Goal: Task Accomplishment & Management: Complete application form

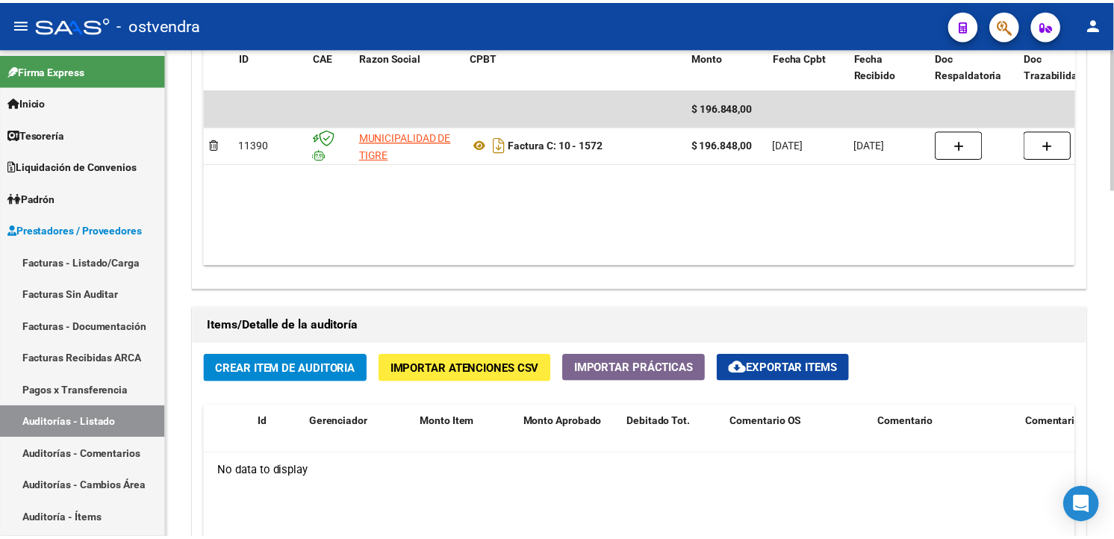
scroll to position [995, 0]
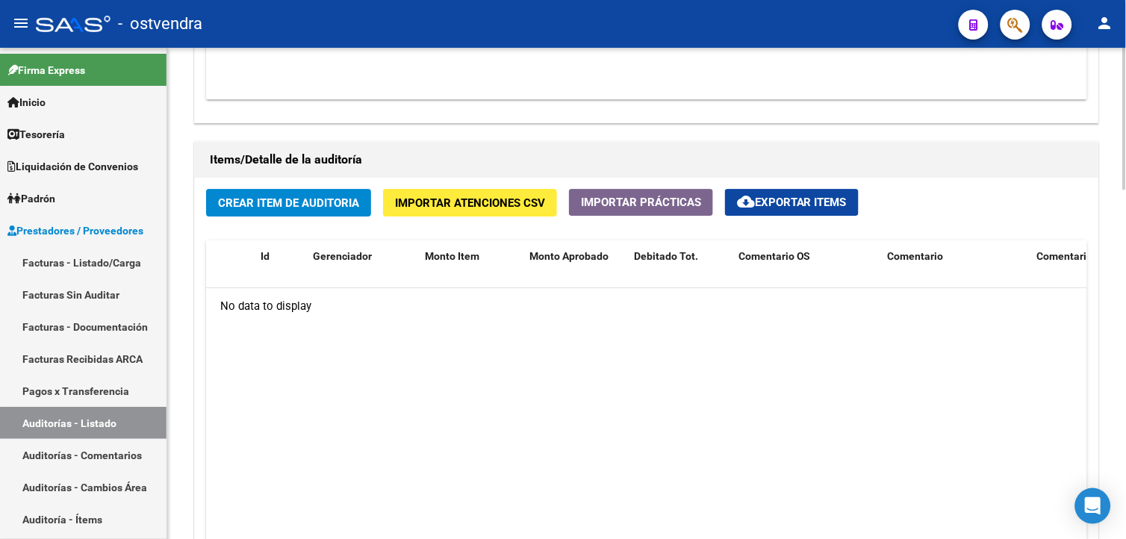
click at [247, 222] on div "Crear Item de Auditoria Importar Atenciones CSV Importar Prácticas cloud_downlo…" at bounding box center [647, 409] width 904 height 463
click at [250, 217] on button "Crear Item de Auditoria" at bounding box center [288, 203] width 165 height 28
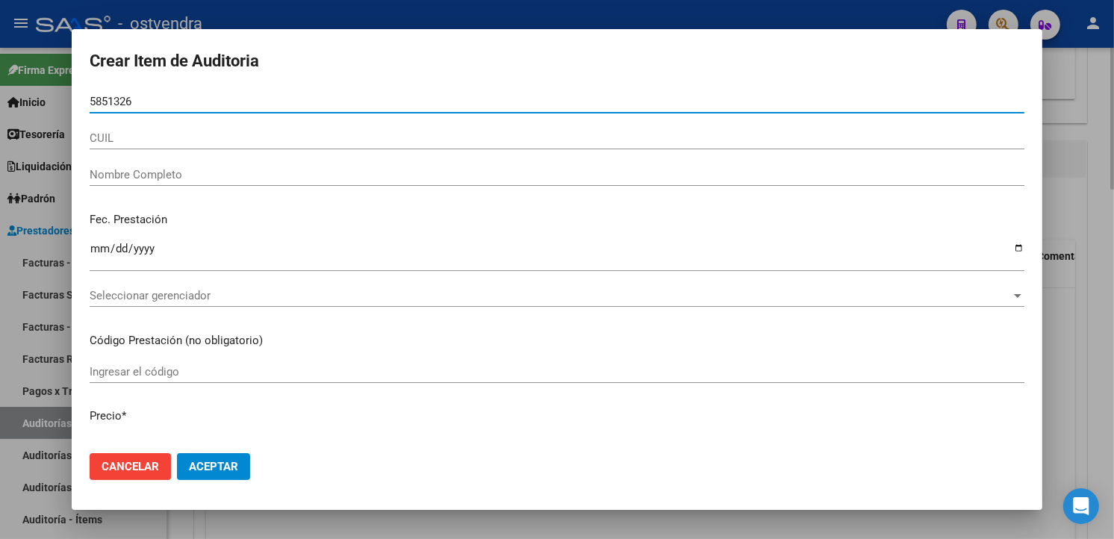
type input "58513262"
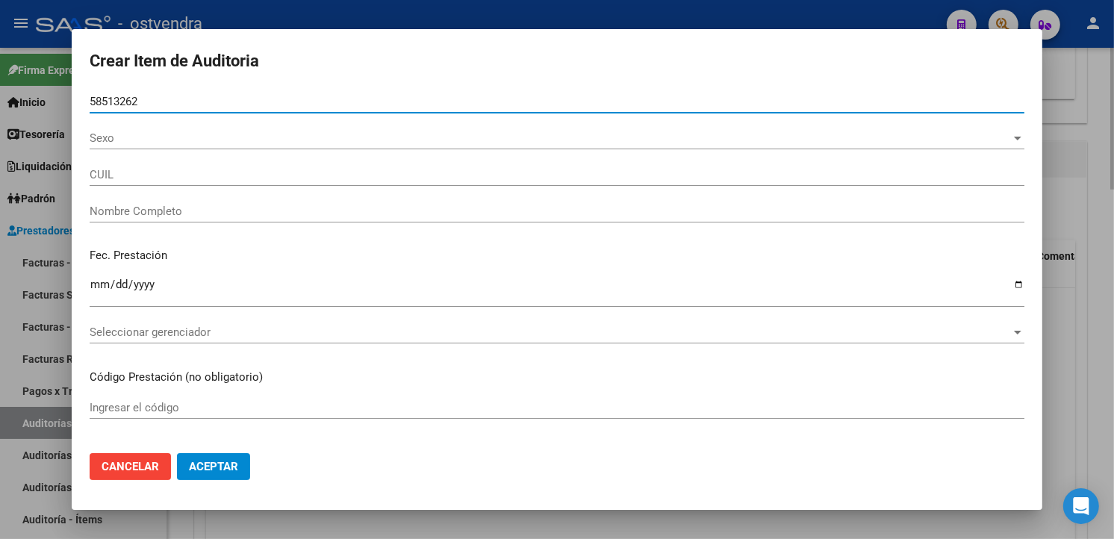
type input "20585132625"
type input "[PERSON_NAME] [PERSON_NAME]"
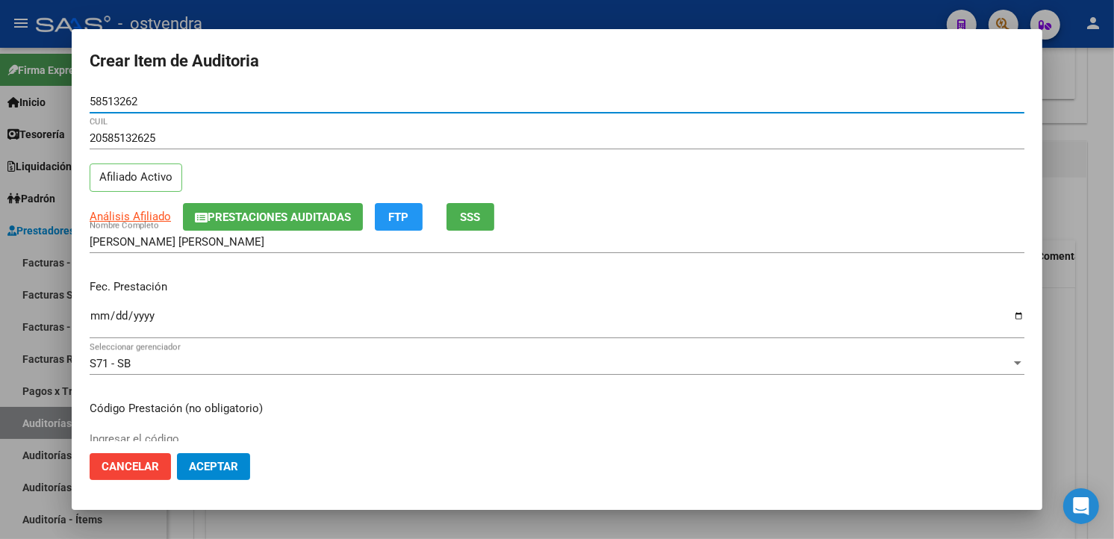
type input "58513262"
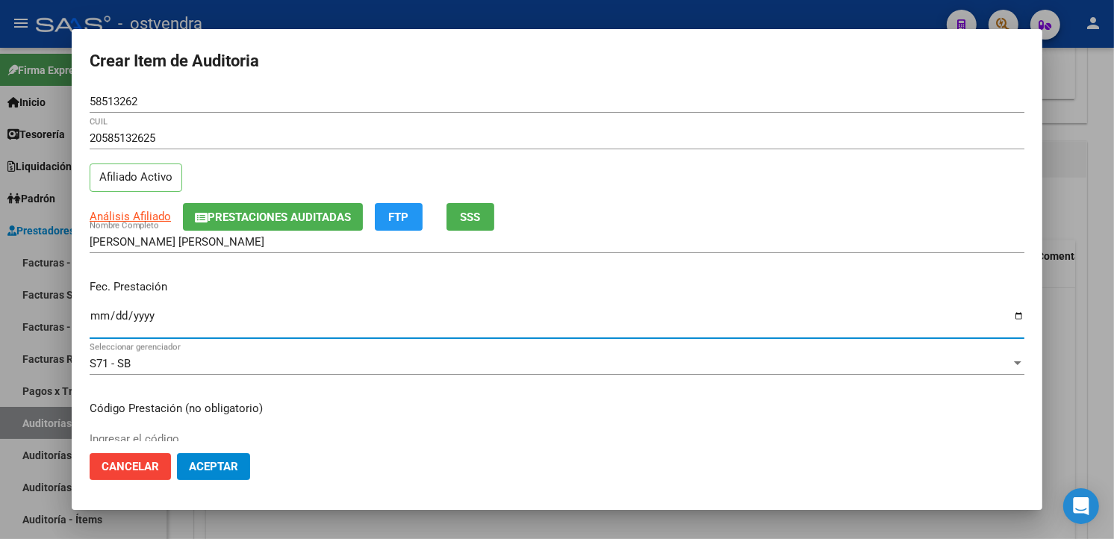
click at [95, 317] on input "Ingresar la fecha" at bounding box center [557, 322] width 935 height 24
type input "[DATE]"
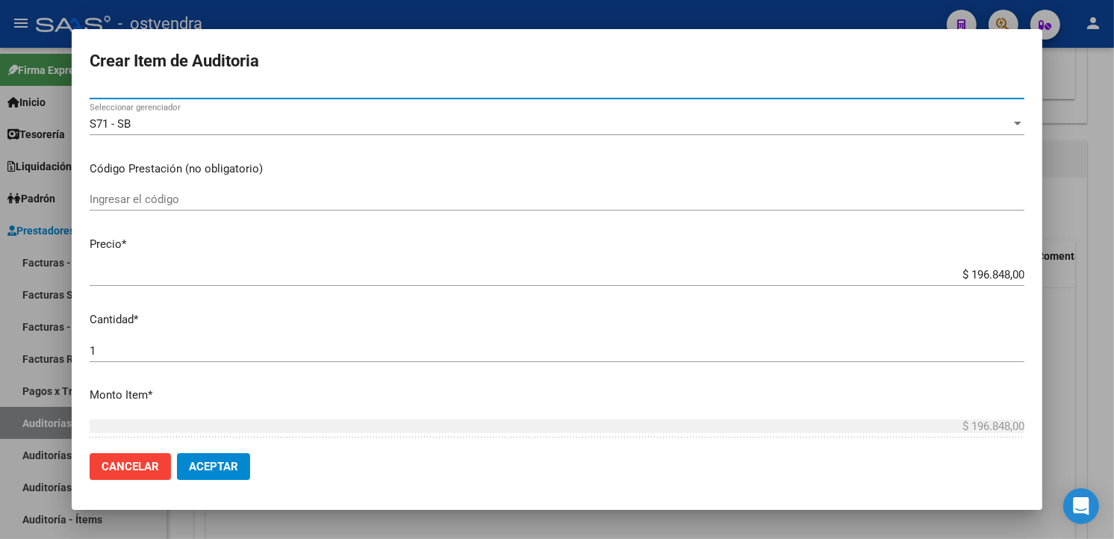
scroll to position [249, 0]
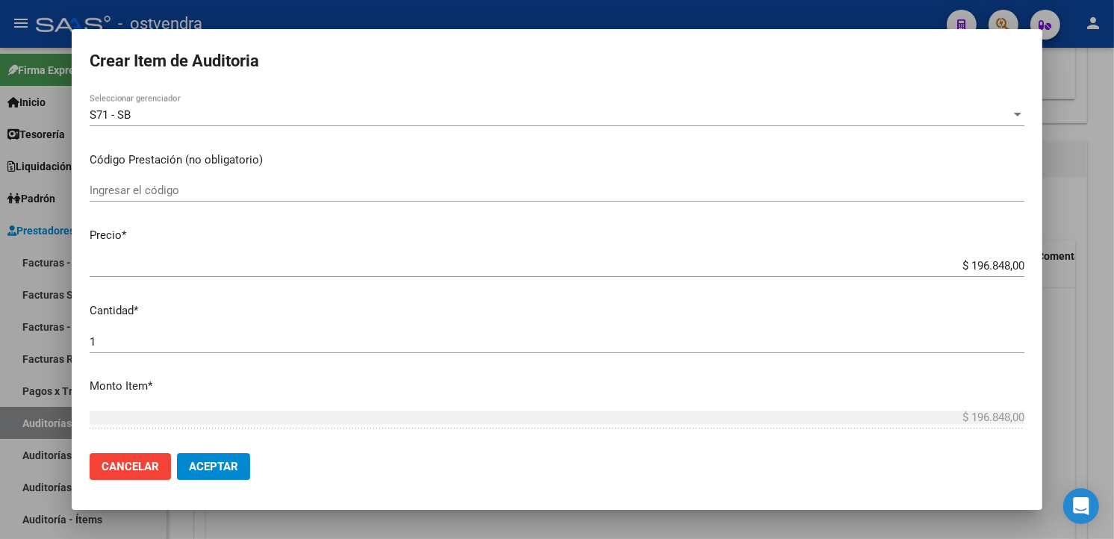
click at [1011, 265] on app-form-text-field "Precio * $ 196.848,00 Ingresar el precio" at bounding box center [563, 250] width 947 height 46
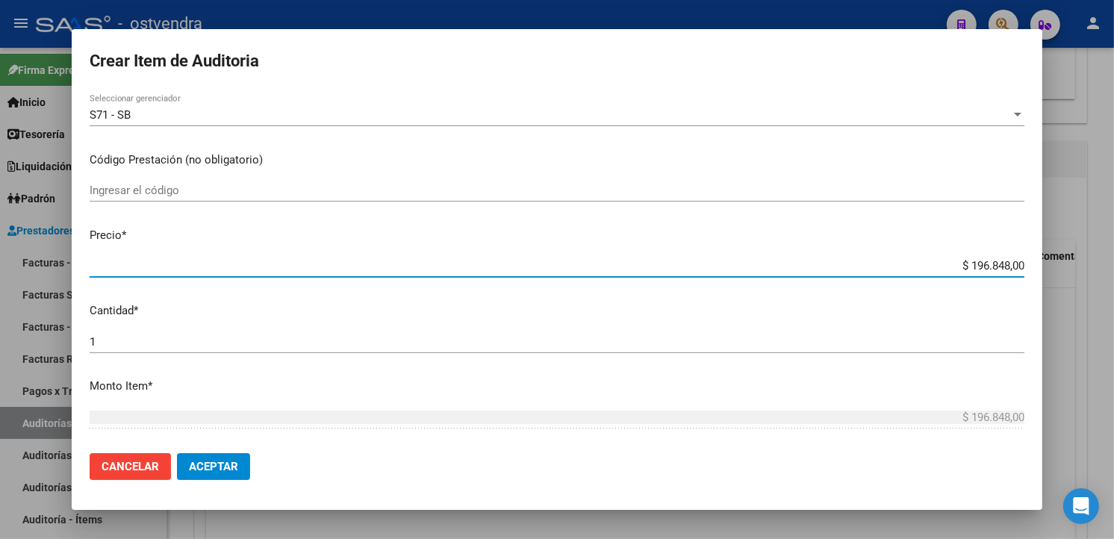
drag, startPoint x: 1011, startPoint y: 265, endPoint x: 951, endPoint y: 278, distance: 61.1
click at [951, 278] on div "$ 196.848,00 Ingresar el precio" at bounding box center [557, 273] width 935 height 37
type input "$ 0,04"
type input "$ 0,41"
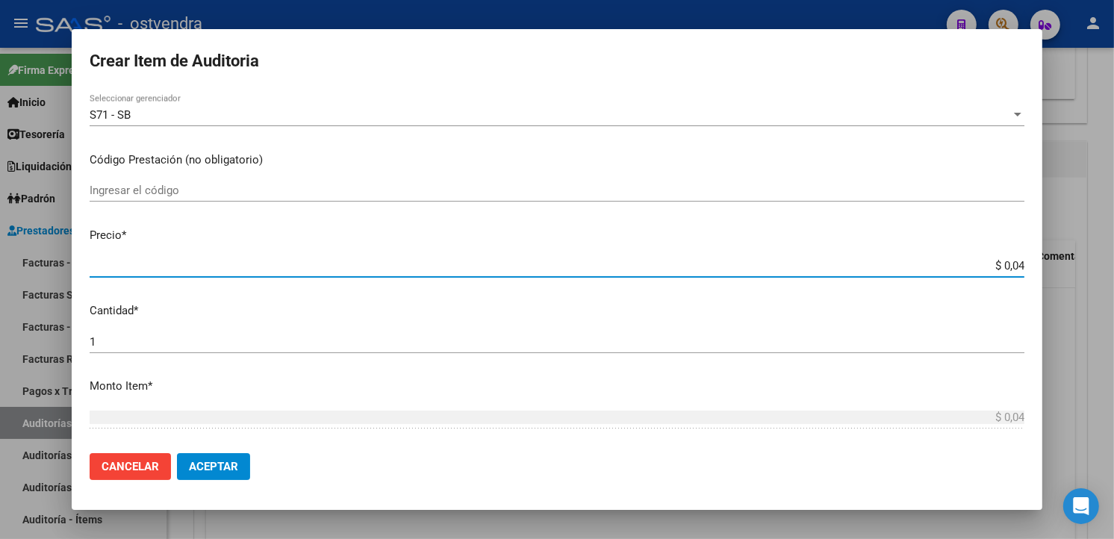
type input "$ 0,41"
type input "$ 4,11"
type input "$ 41,18"
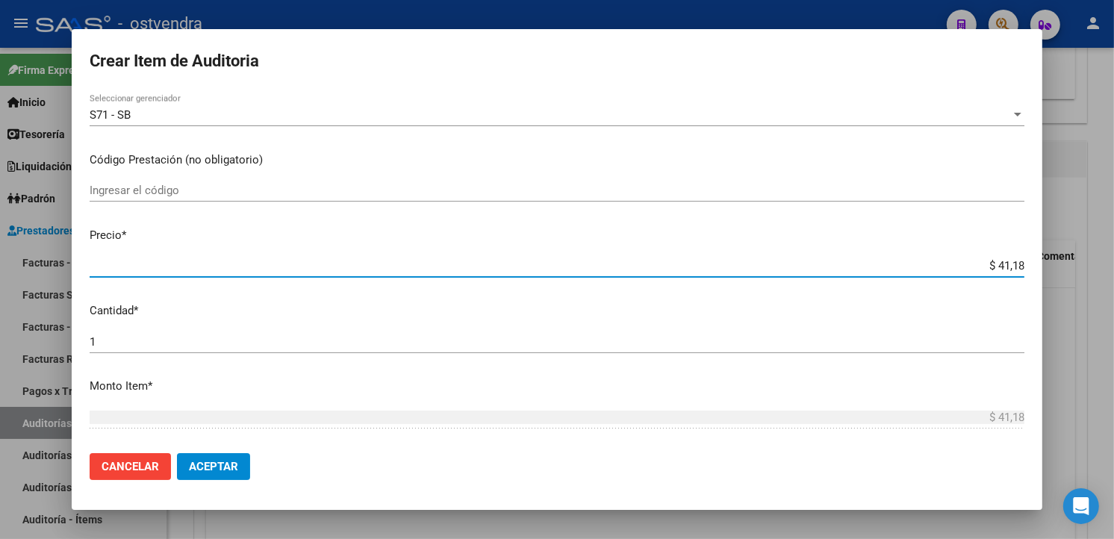
type input "$ 411,81"
type input "$ 4.118,10"
type input "$ 41.181,00"
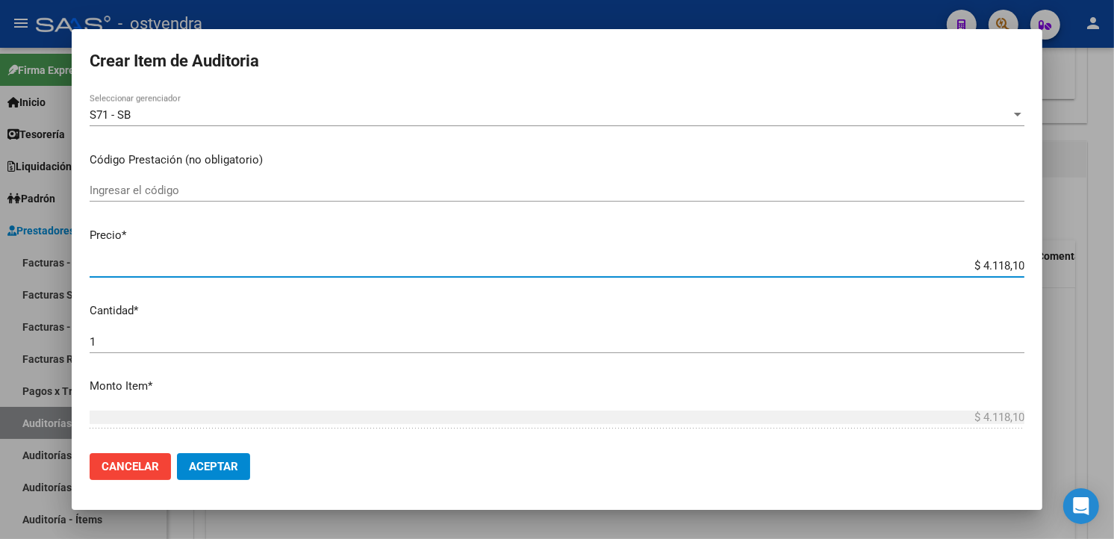
type input "$ 41.181,00"
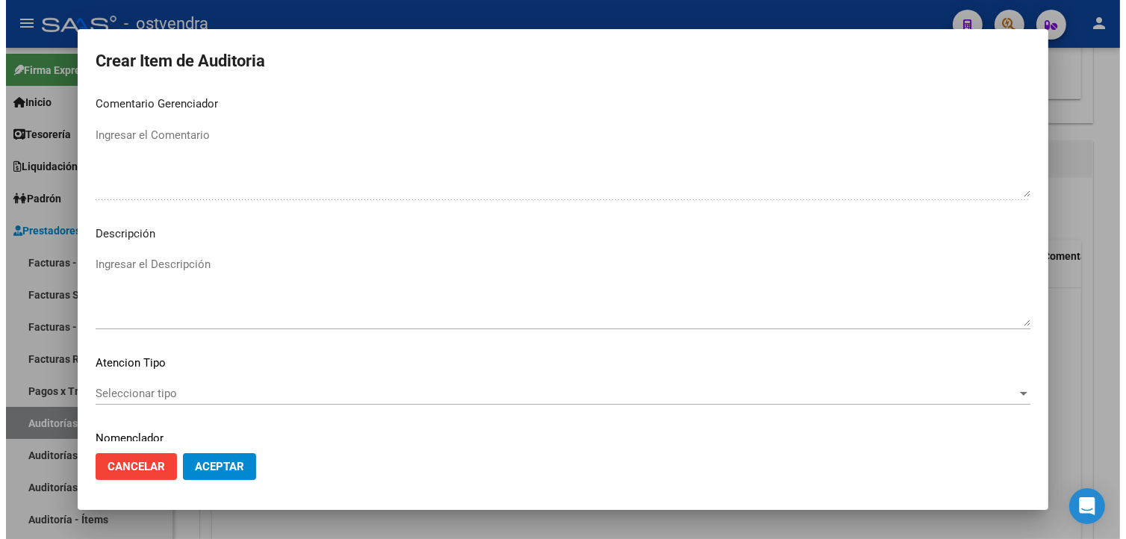
scroll to position [994, 0]
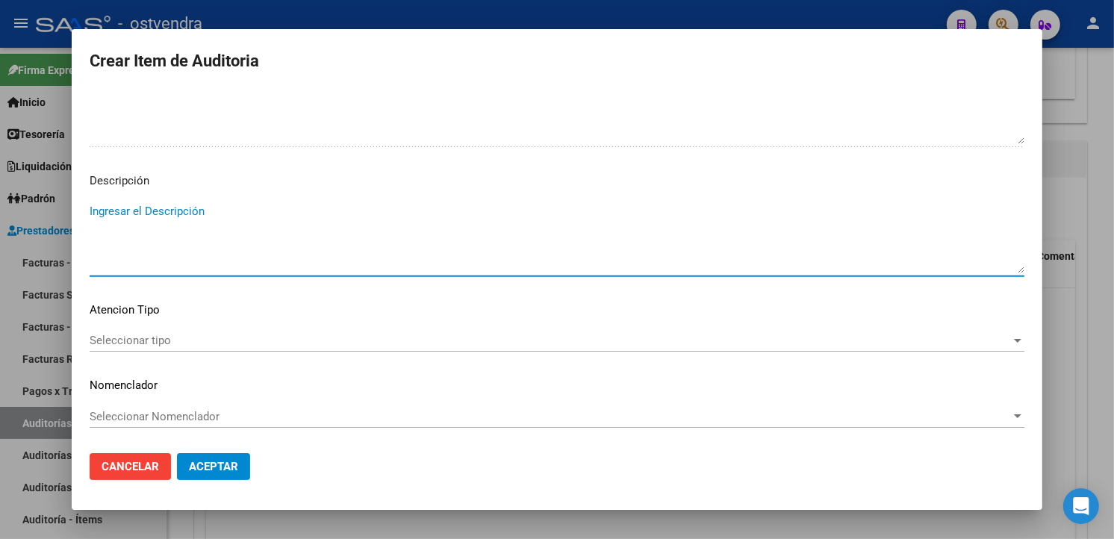
click at [662, 205] on textarea "Ingresar el Descripción" at bounding box center [557, 238] width 935 height 70
type textarea "consulta odontologica"
click at [202, 336] on span "Seleccionar tipo" at bounding box center [551, 340] width 922 height 13
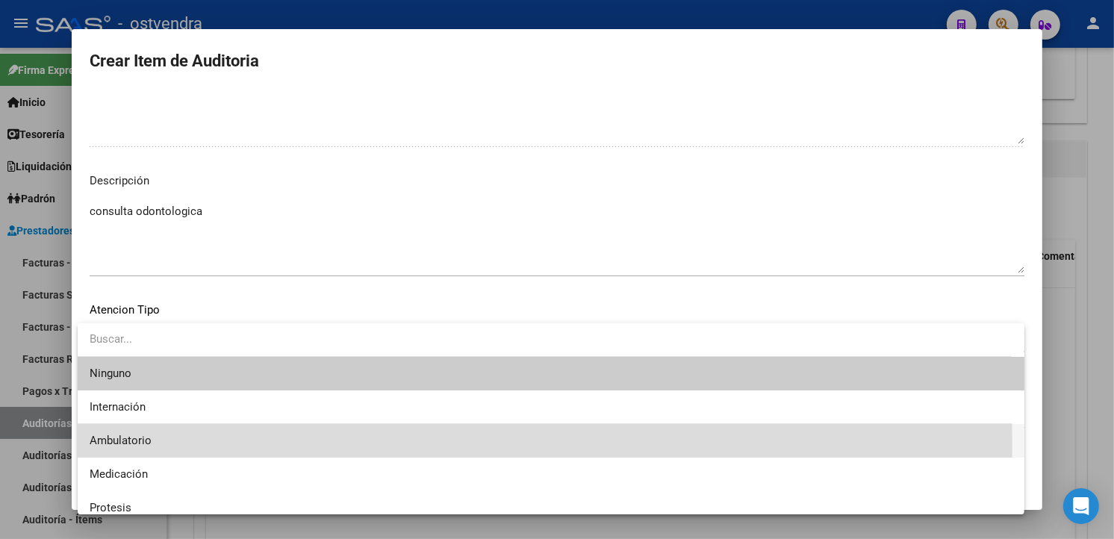
click at [174, 446] on span "Ambulatorio" at bounding box center [551, 441] width 923 height 34
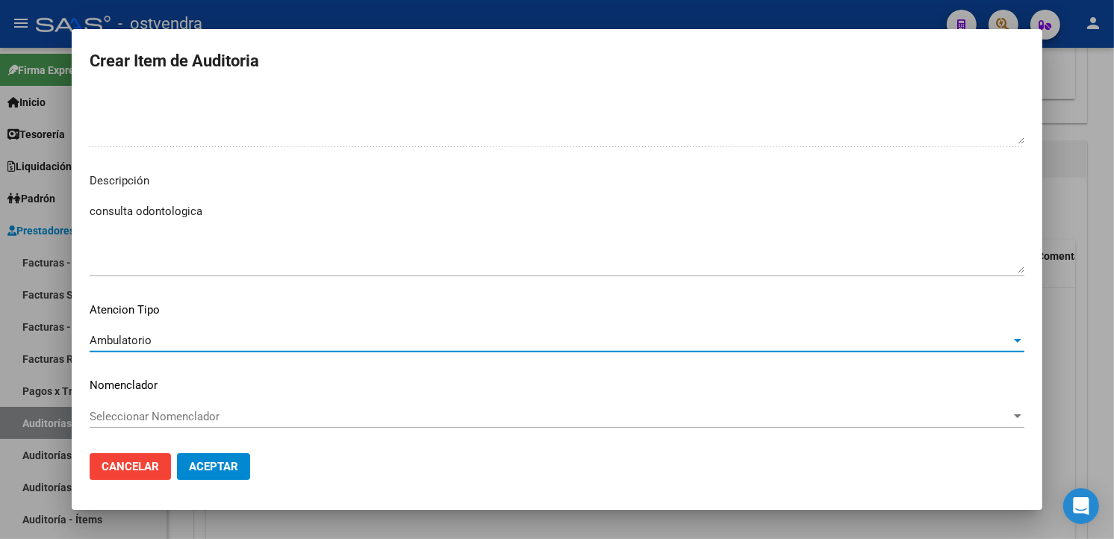
click at [209, 470] on span "Aceptar" at bounding box center [213, 466] width 49 height 13
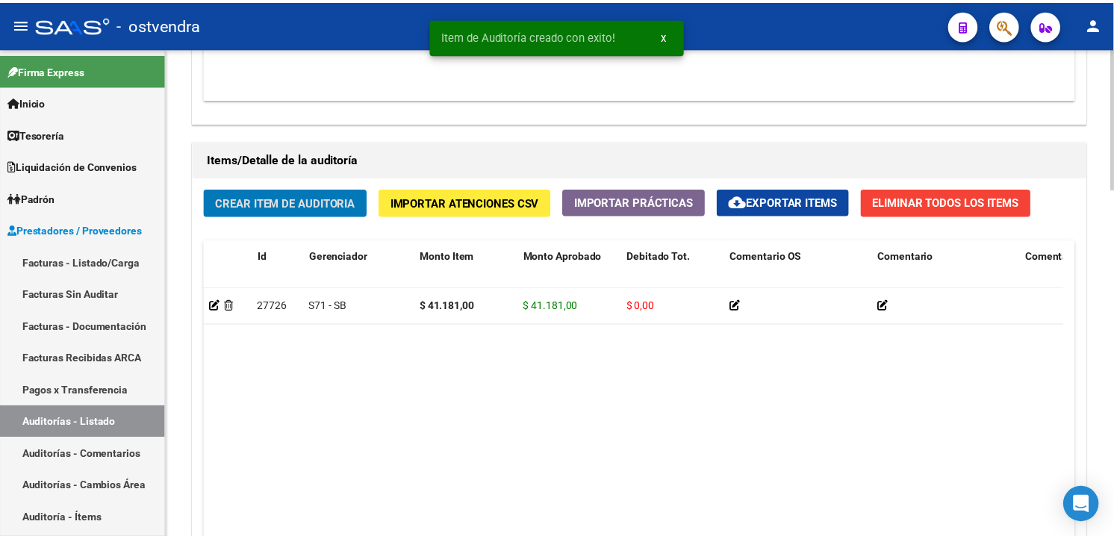
scroll to position [996, 0]
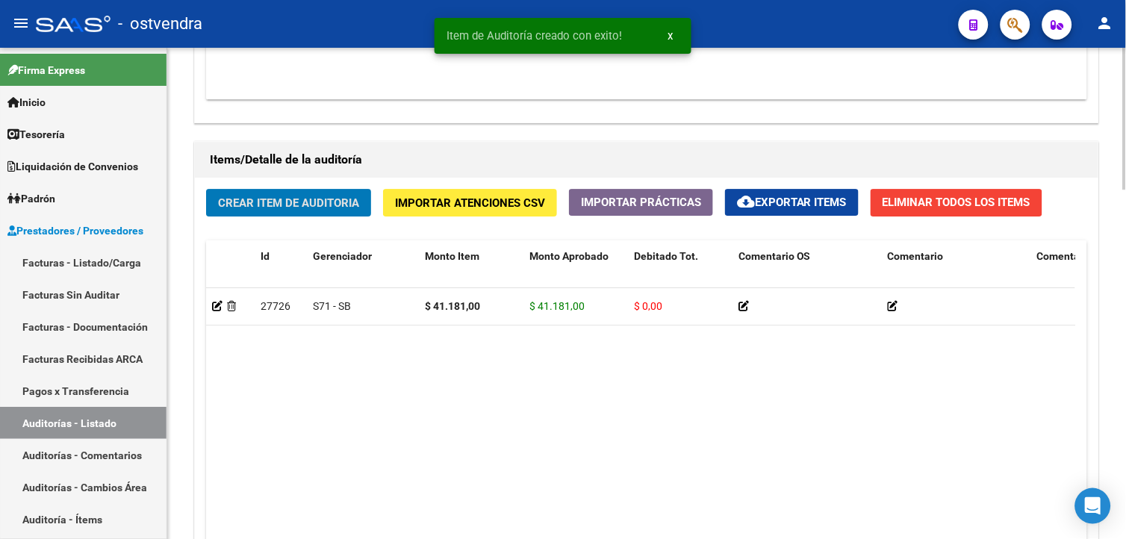
click at [296, 208] on span "Crear Item de Auditoria" at bounding box center [288, 202] width 141 height 13
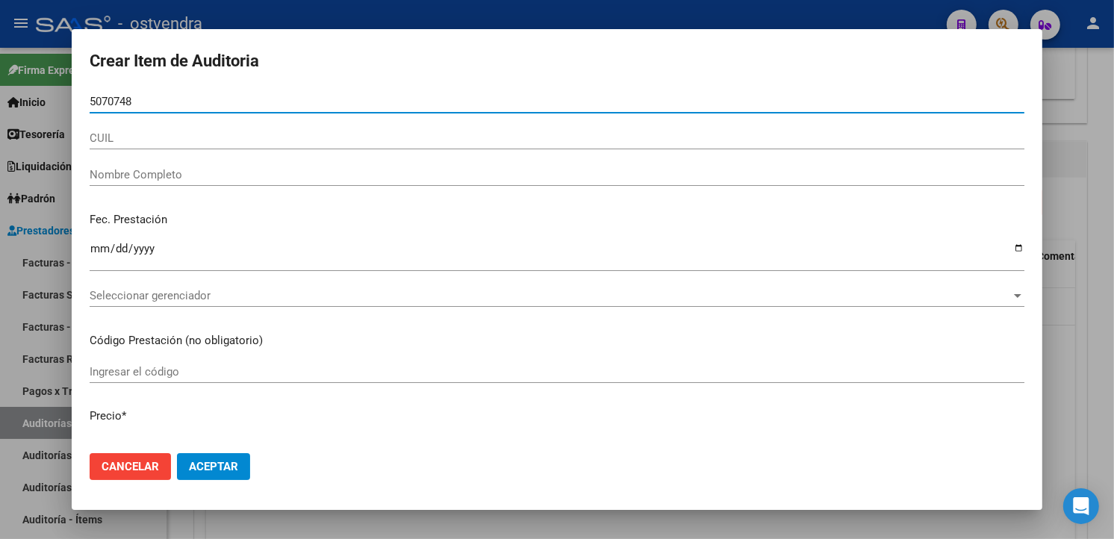
type input "50707489"
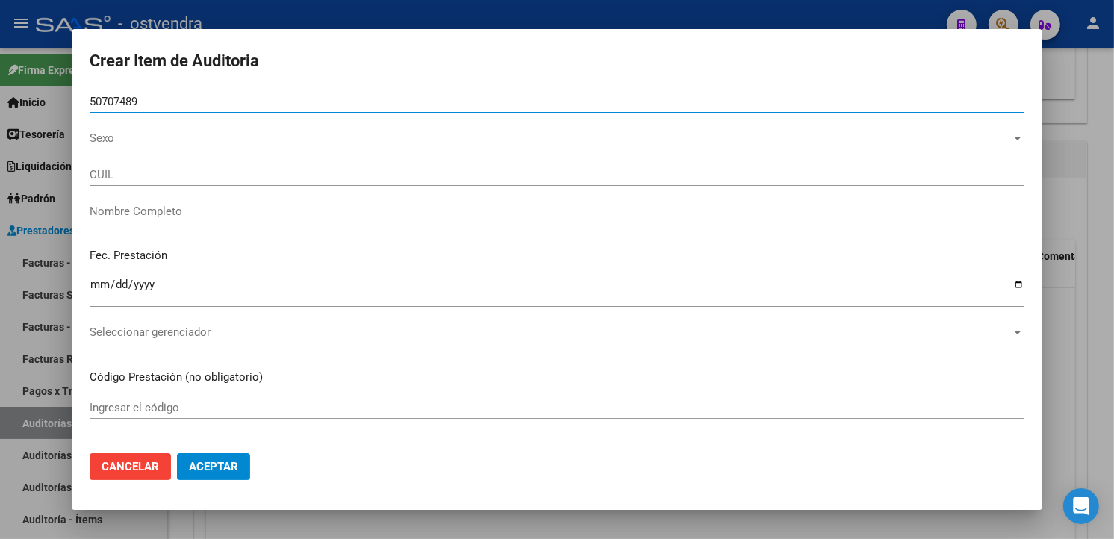
type input "20507074899"
type input "[PERSON_NAME] [PERSON_NAME]"
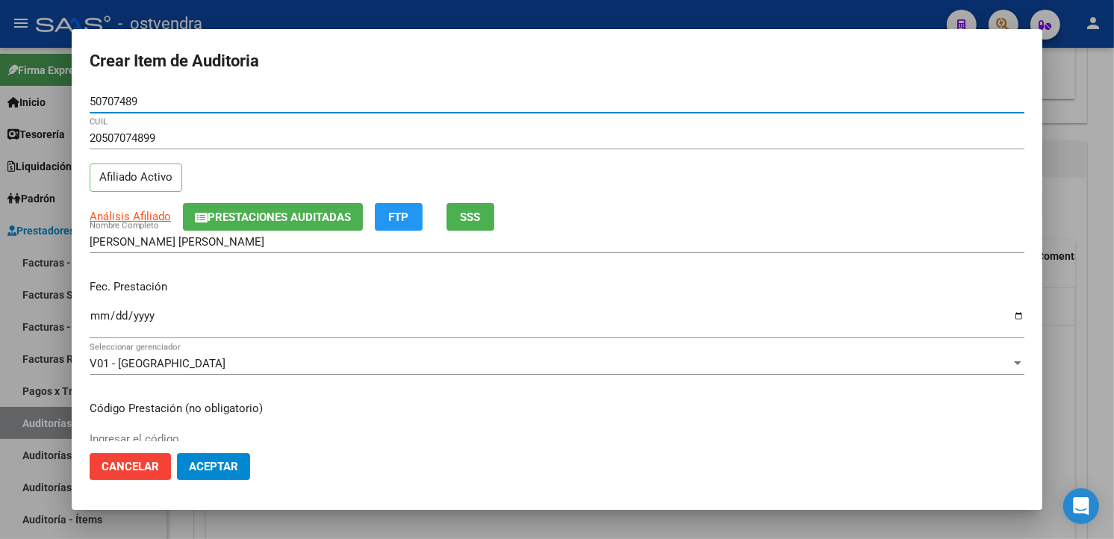
type input "50707489"
click at [108, 318] on input "Ingresar la fecha" at bounding box center [557, 322] width 935 height 24
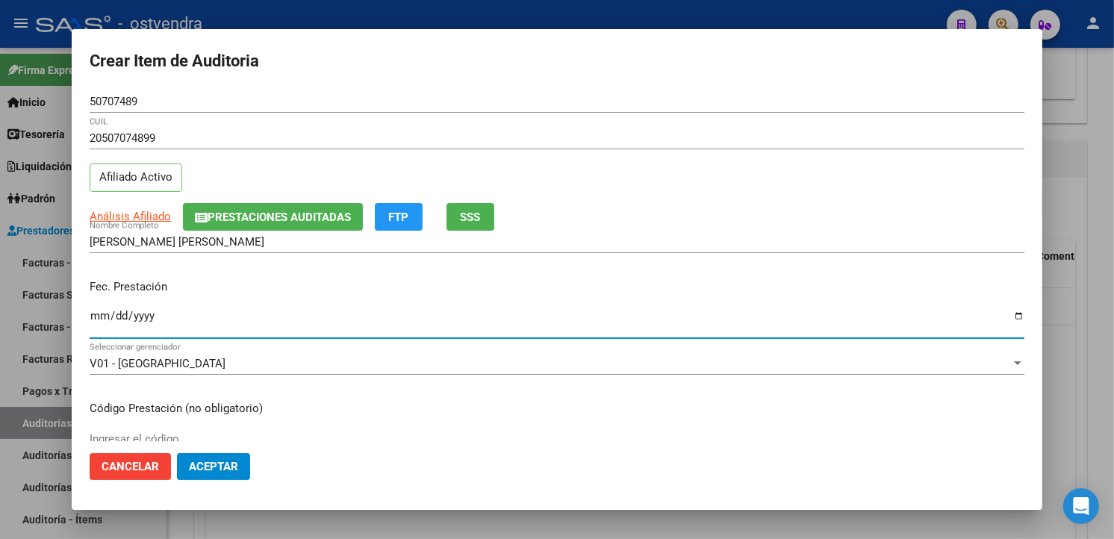
click at [93, 320] on input "Ingresar la fecha" at bounding box center [557, 322] width 935 height 24
type input "[DATE]"
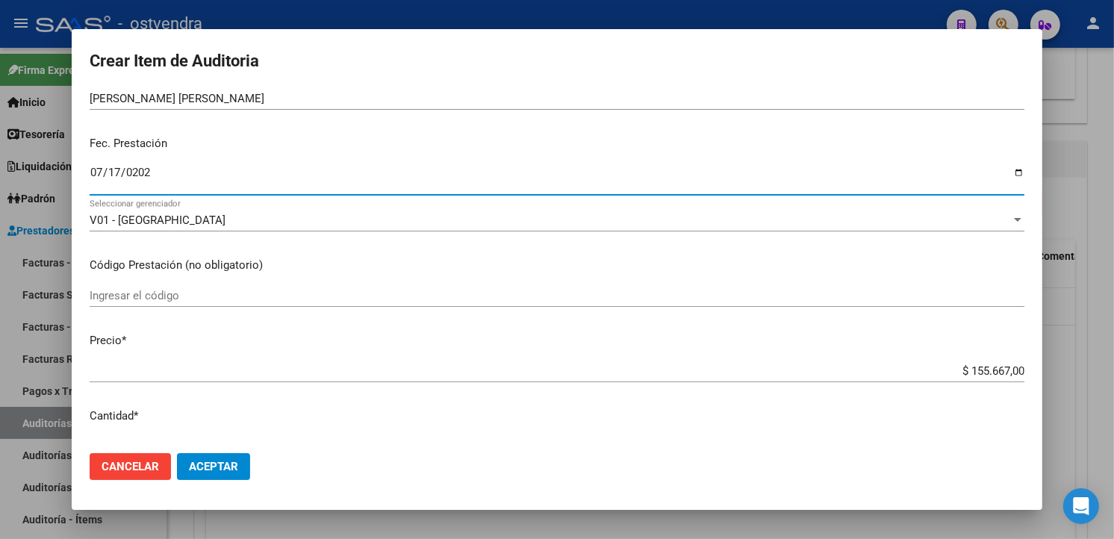
scroll to position [166, 0]
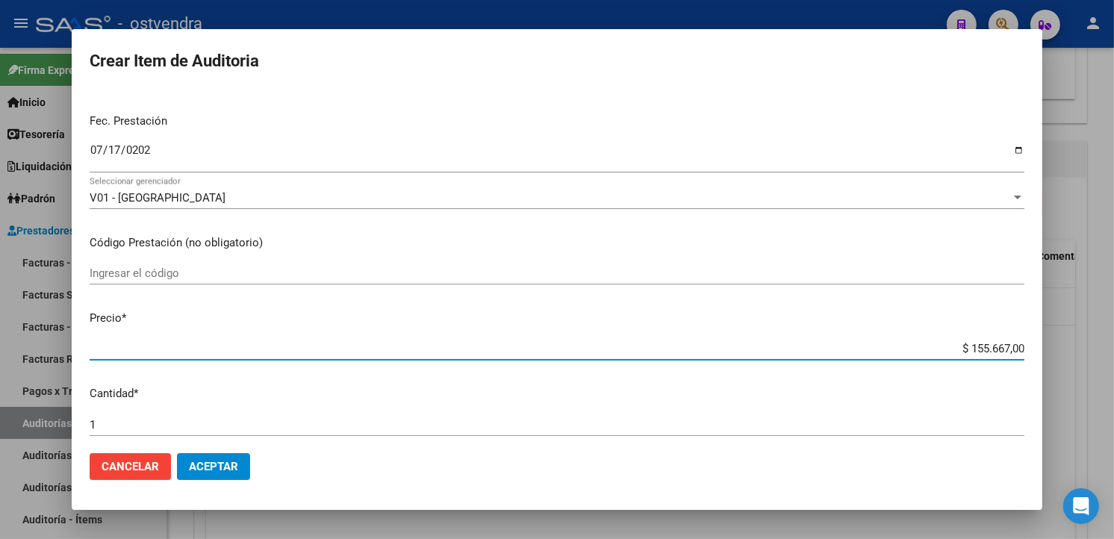
drag, startPoint x: 1010, startPoint y: 351, endPoint x: 957, endPoint y: 341, distance: 53.9
click at [957, 342] on input "$ 155.667,00" at bounding box center [557, 348] width 935 height 13
type input "$ 0,01"
type input "$ 0,11"
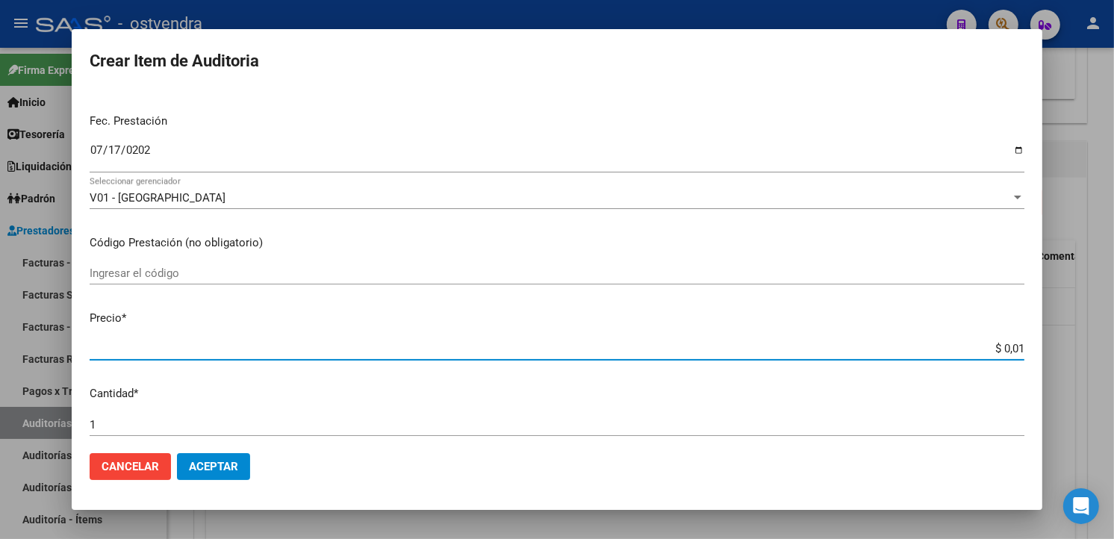
type input "$ 0,11"
type input "$ 1,10"
type input "$ 11,07"
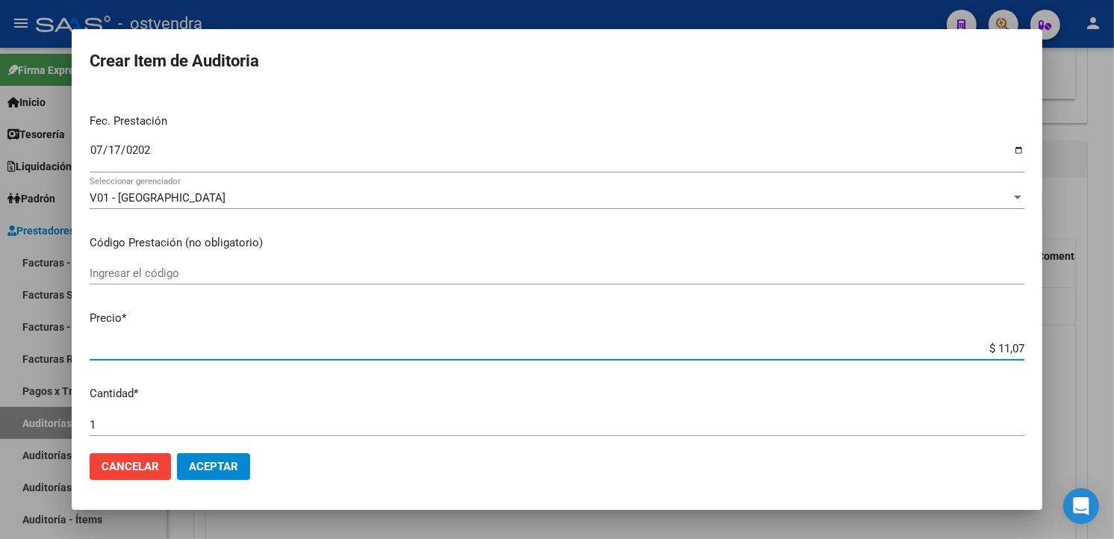
type input "$ 110,76"
type input "$ 1.107,60"
type input "$ 11.076,00"
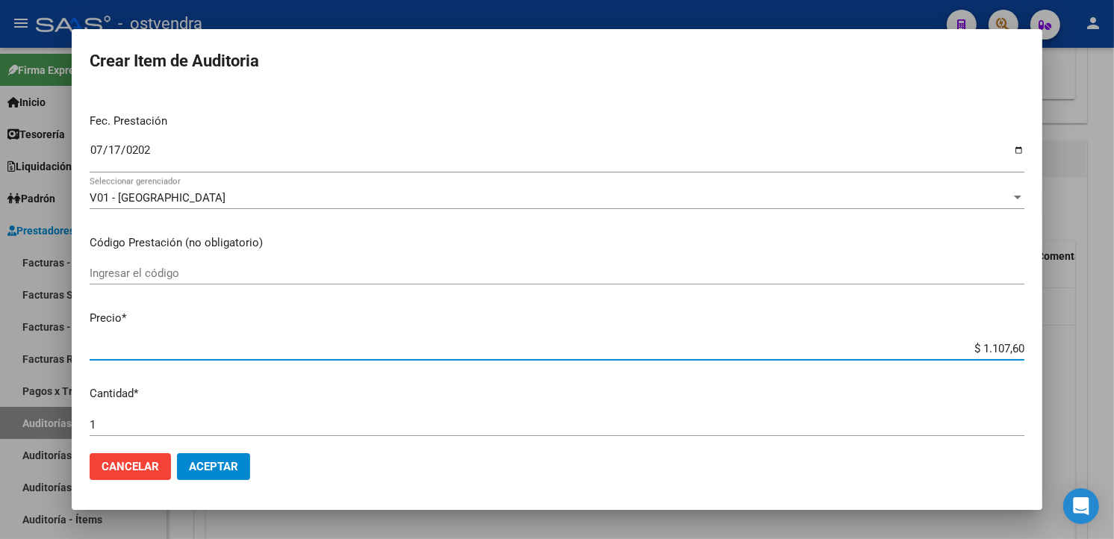
type input "$ 11.076,00"
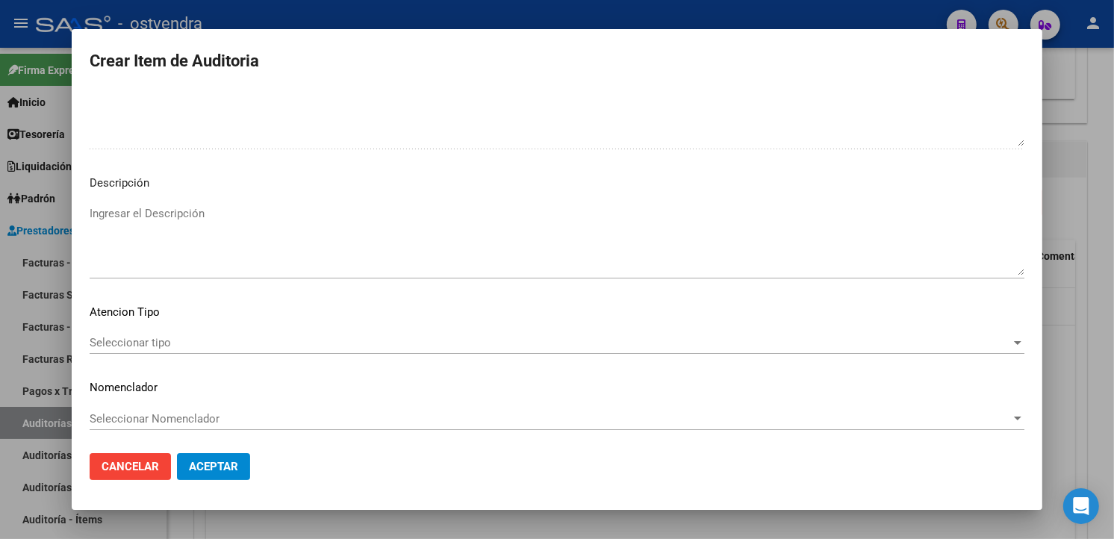
scroll to position [994, 0]
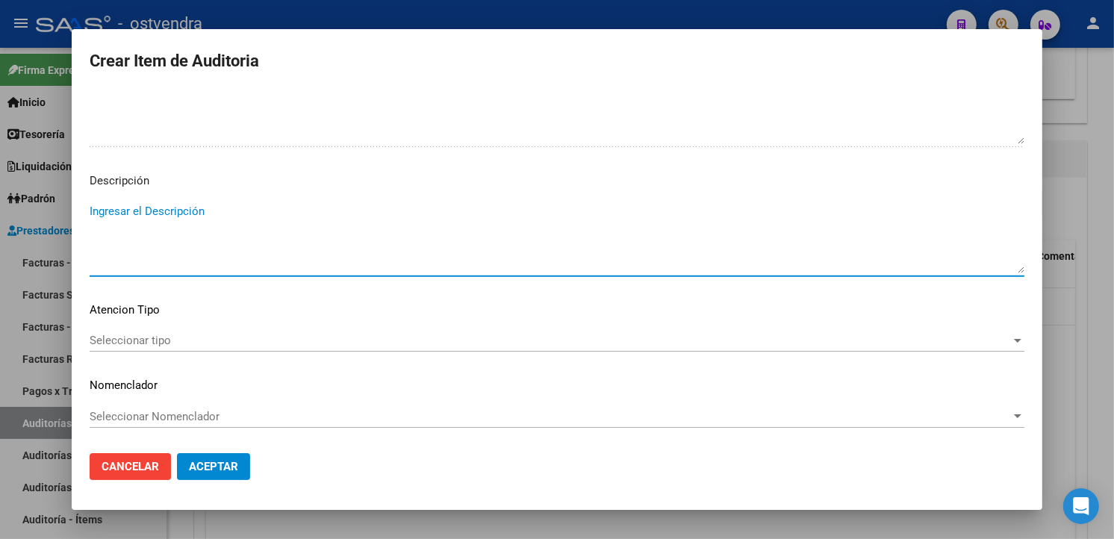
click at [302, 234] on textarea "Ingresar el Descripción" at bounding box center [557, 238] width 935 height 70
type textarea "consulta"
click at [316, 347] on span "Seleccionar tipo" at bounding box center [551, 340] width 922 height 13
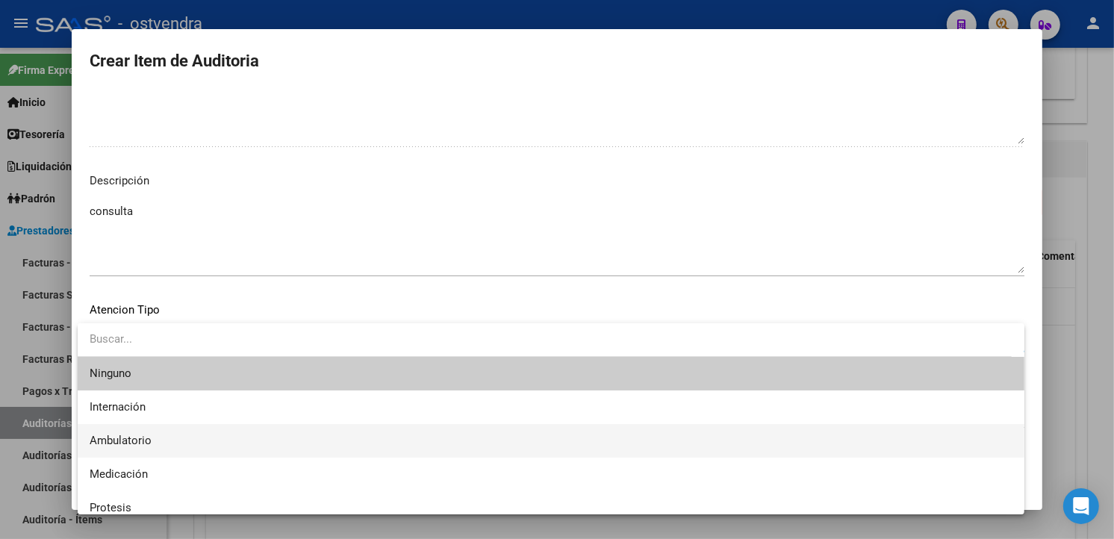
drag, startPoint x: 161, startPoint y: 434, endPoint x: 157, endPoint y: 449, distance: 15.4
click at [161, 435] on span "Ambulatorio" at bounding box center [551, 441] width 923 height 34
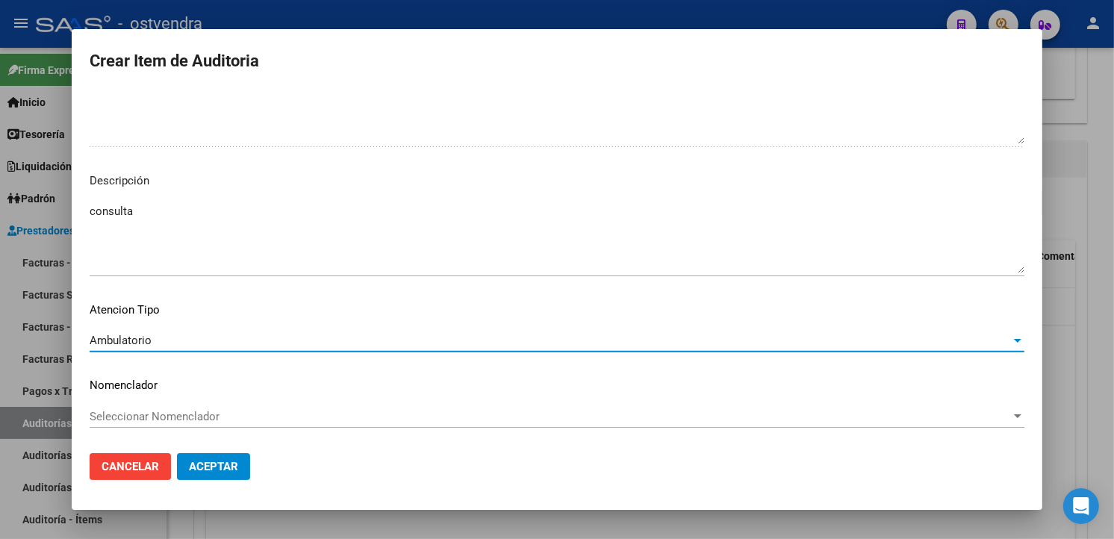
click at [189, 474] on button "Aceptar" at bounding box center [213, 466] width 73 height 27
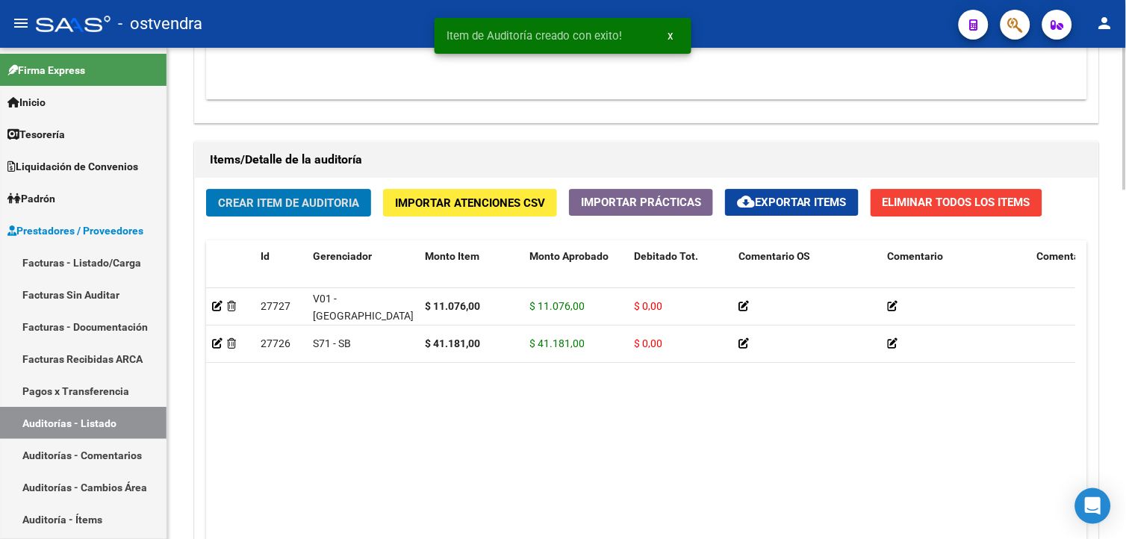
click at [322, 206] on span "Crear Item de Auditoria" at bounding box center [288, 202] width 141 height 13
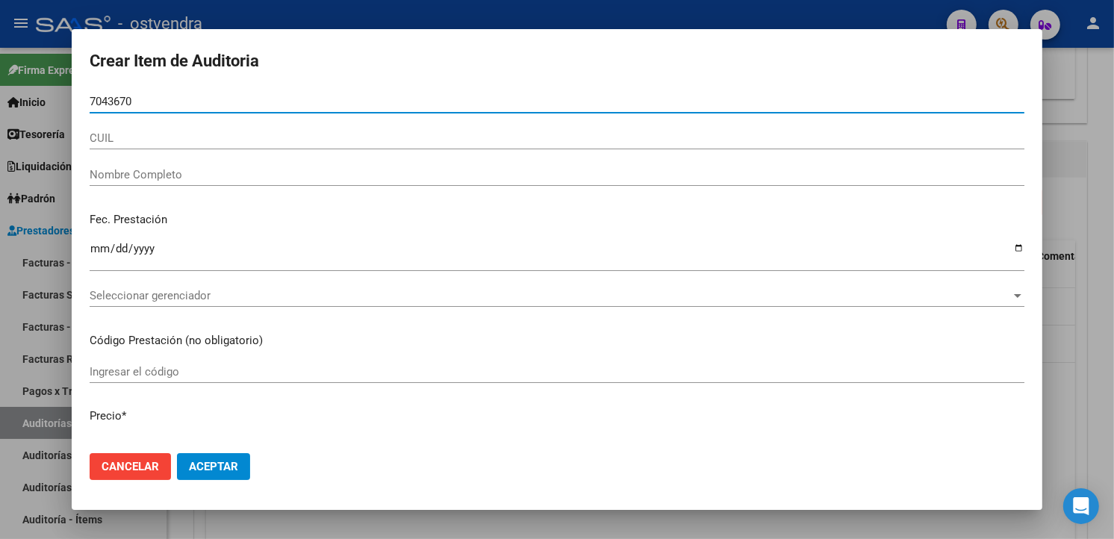
type input "70436709"
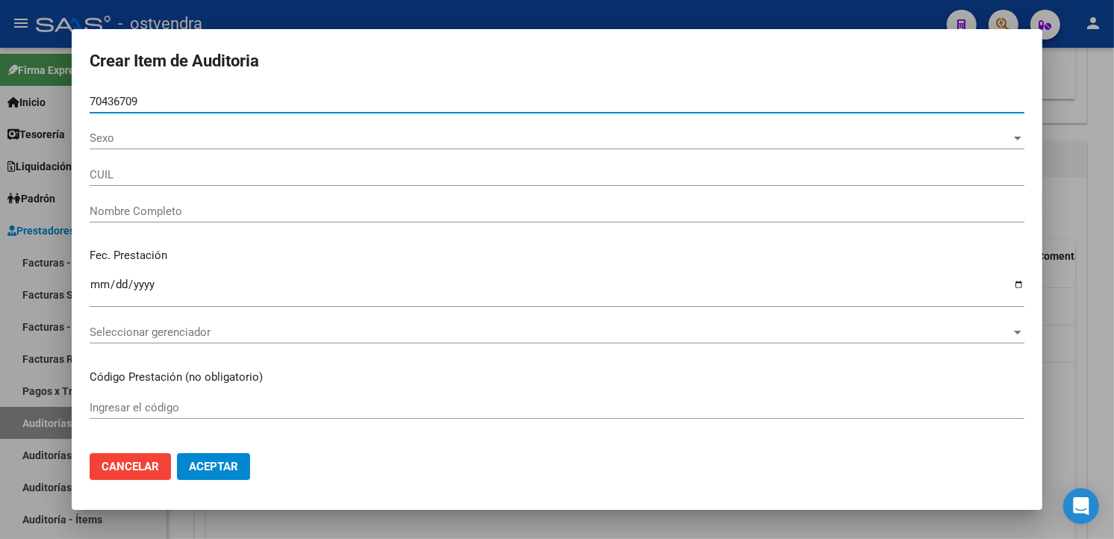
type input "20704367091"
type input "JUAREZ [PERSON_NAME]"
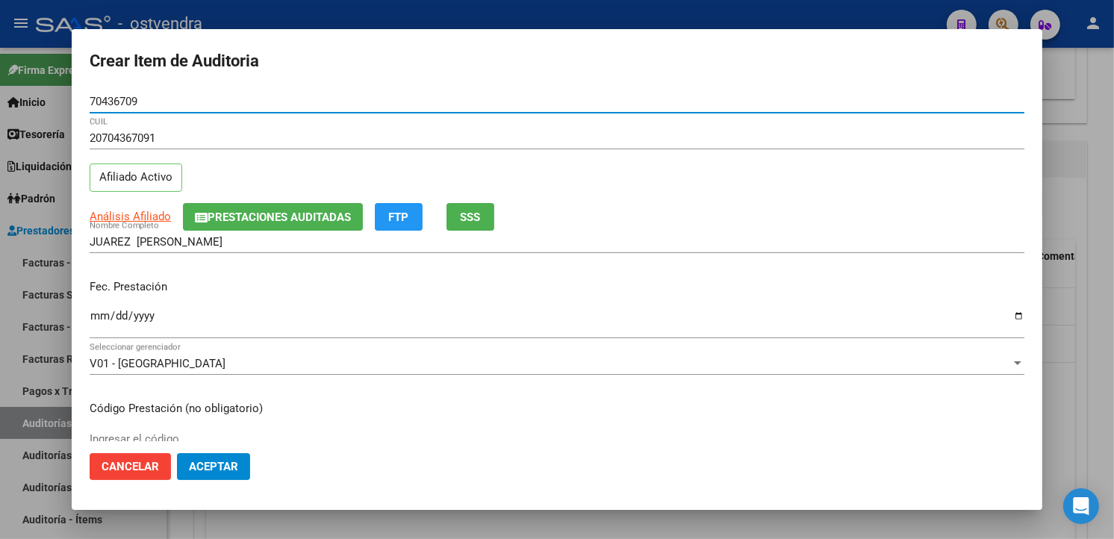
type input "70436709"
click at [102, 314] on input "Ingresar la fecha" at bounding box center [557, 322] width 935 height 24
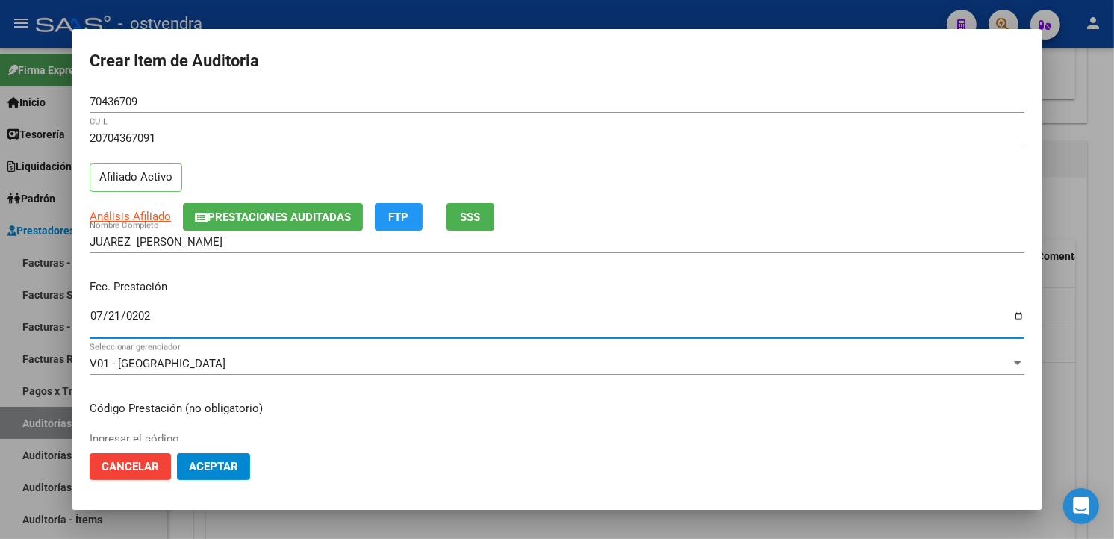
type input "[DATE]"
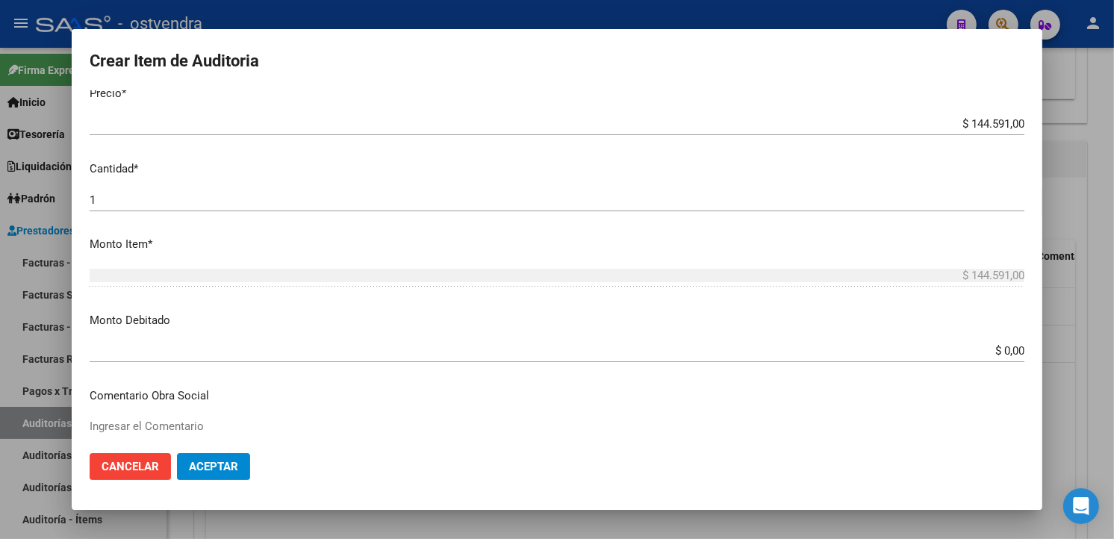
scroll to position [414, 0]
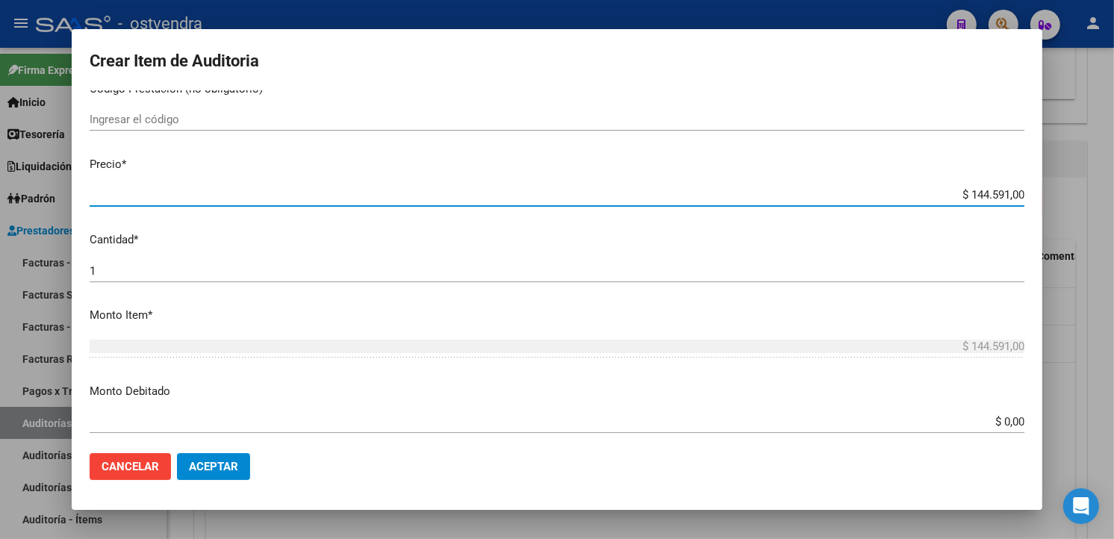
drag, startPoint x: 1011, startPoint y: 99, endPoint x: 947, endPoint y: 103, distance: 64.4
click at [947, 103] on mat-dialog-content "70436709 Nro Documento 20704367091 CUIL Afiliado Activo Análisis Afiliado Prest…" at bounding box center [557, 265] width 971 height 350
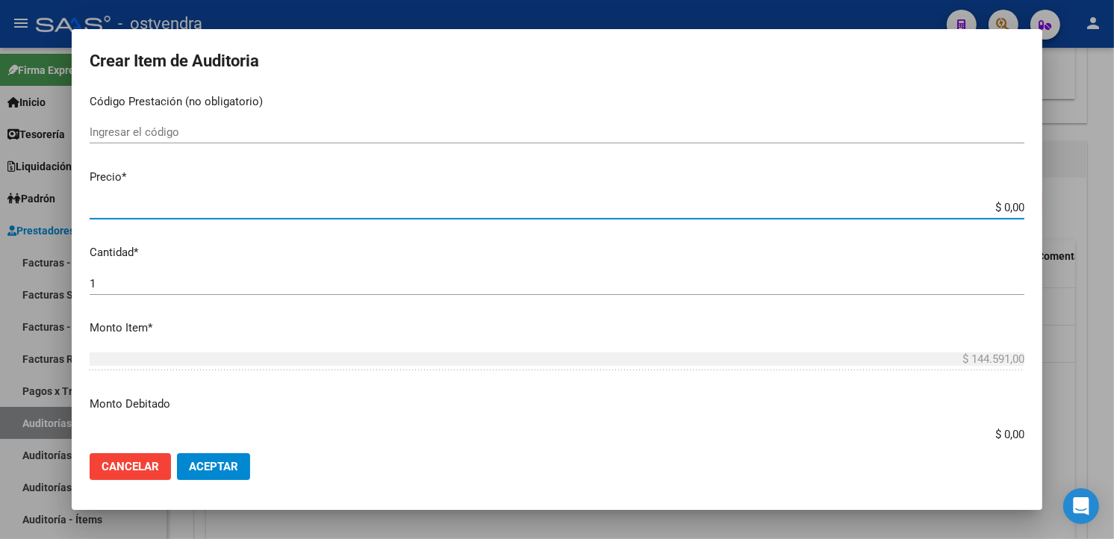
type input "$ 0,01"
type input "$ 0,11"
type input "$ 1,10"
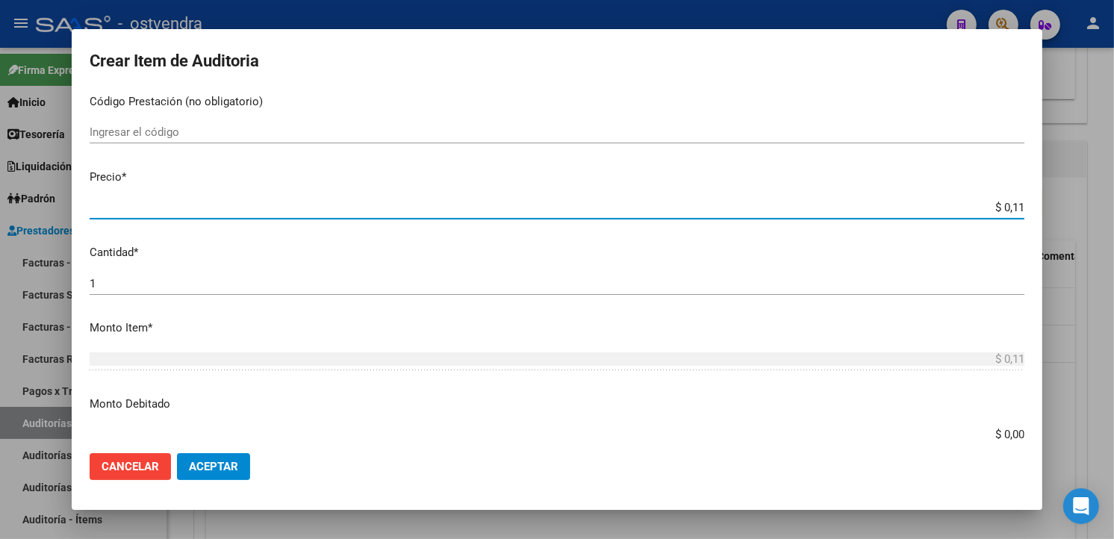
type input "$ 1,10"
type input "$ 11,07"
type input "$ 110,76"
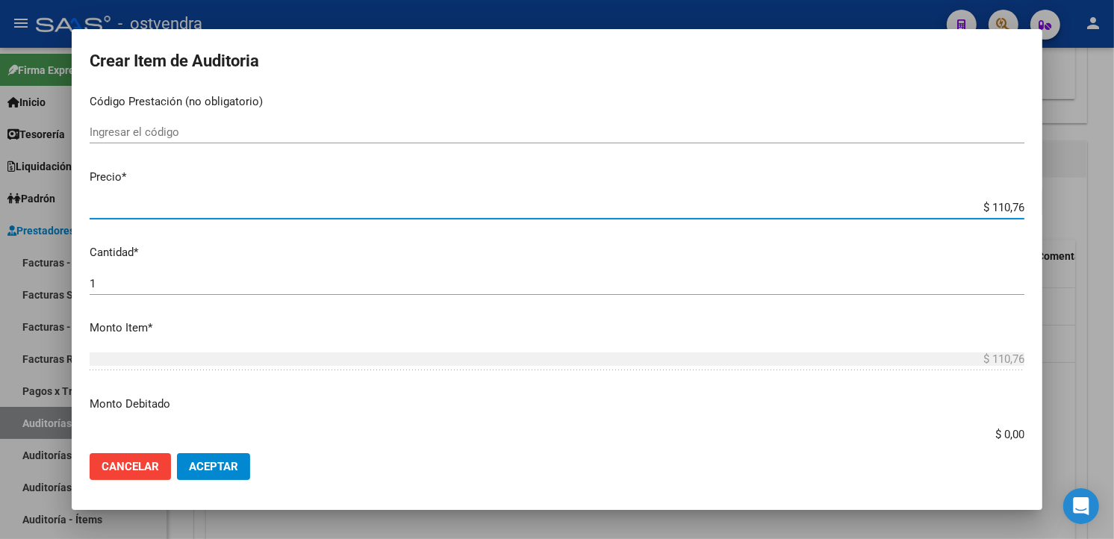
type input "$ 1.107,60"
type input "$ 11.076,00"
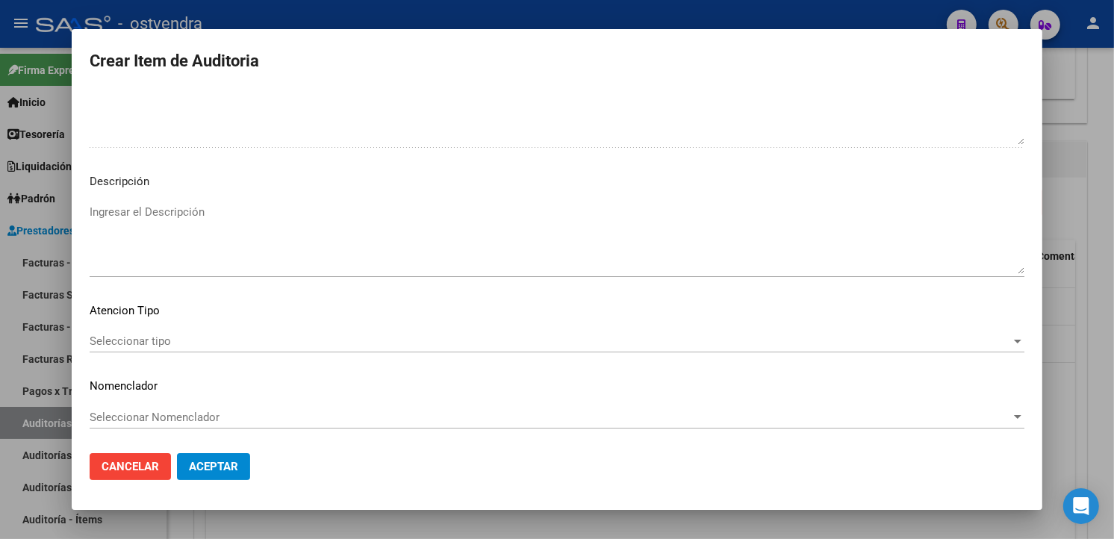
scroll to position [994, 0]
click at [479, 190] on mat-dialog-content "70436709 Nro Documento 20704367091 CUIL Afiliado Activo Análisis Afiliado Prest…" at bounding box center [557, 265] width 971 height 350
click at [481, 230] on textarea "Ingresar el Descripción" at bounding box center [557, 238] width 935 height 70
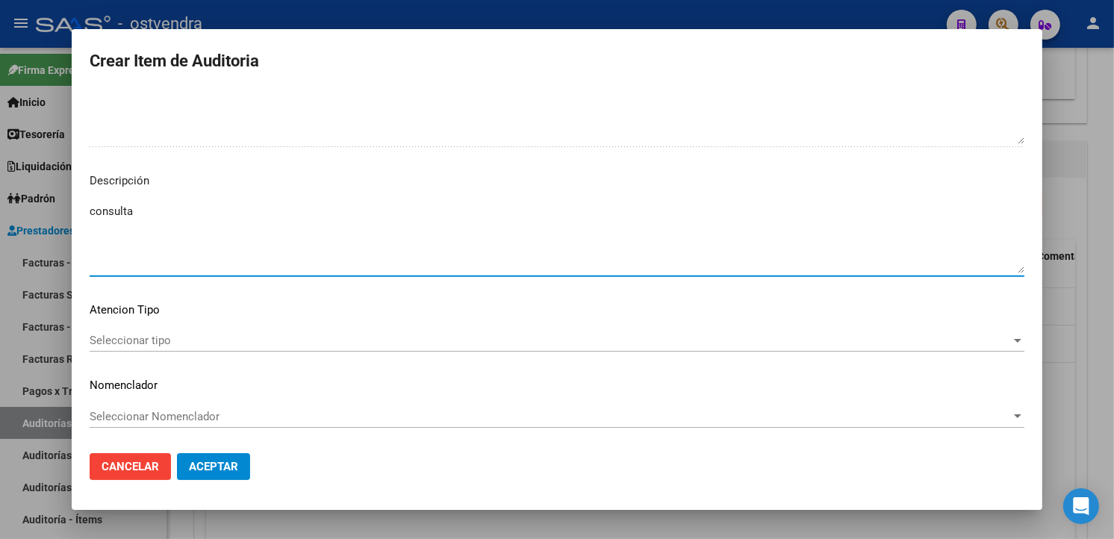
type textarea "consulta"
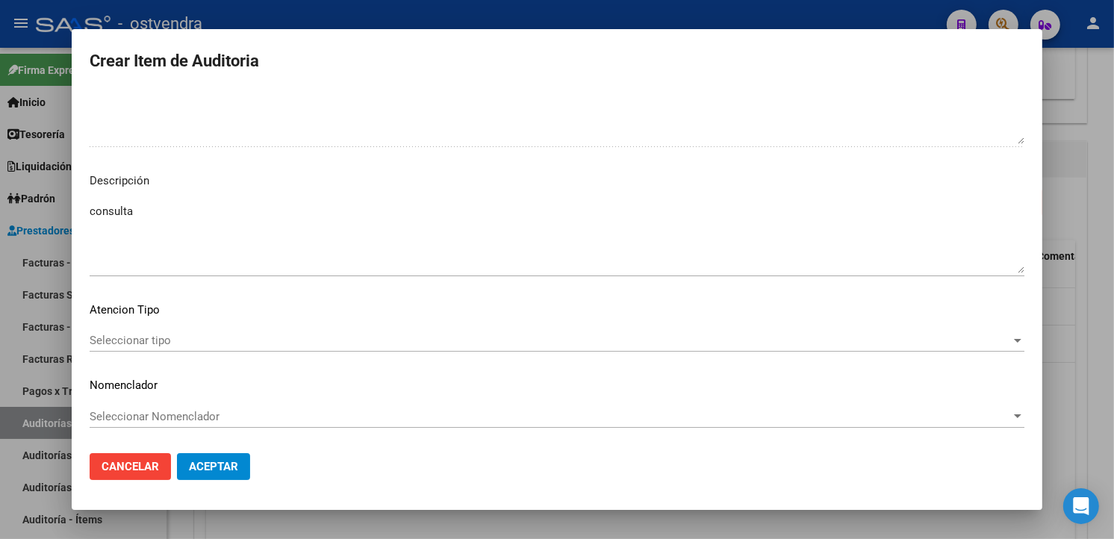
click at [235, 349] on div "Seleccionar tipo Seleccionar tipo" at bounding box center [557, 340] width 935 height 22
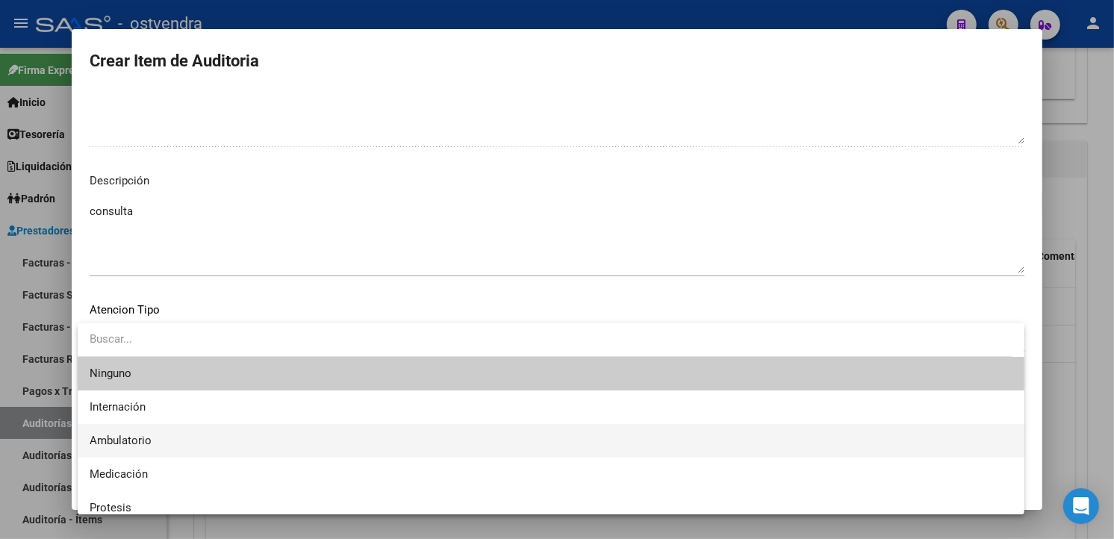
click at [175, 429] on span "Ambulatorio" at bounding box center [551, 441] width 923 height 34
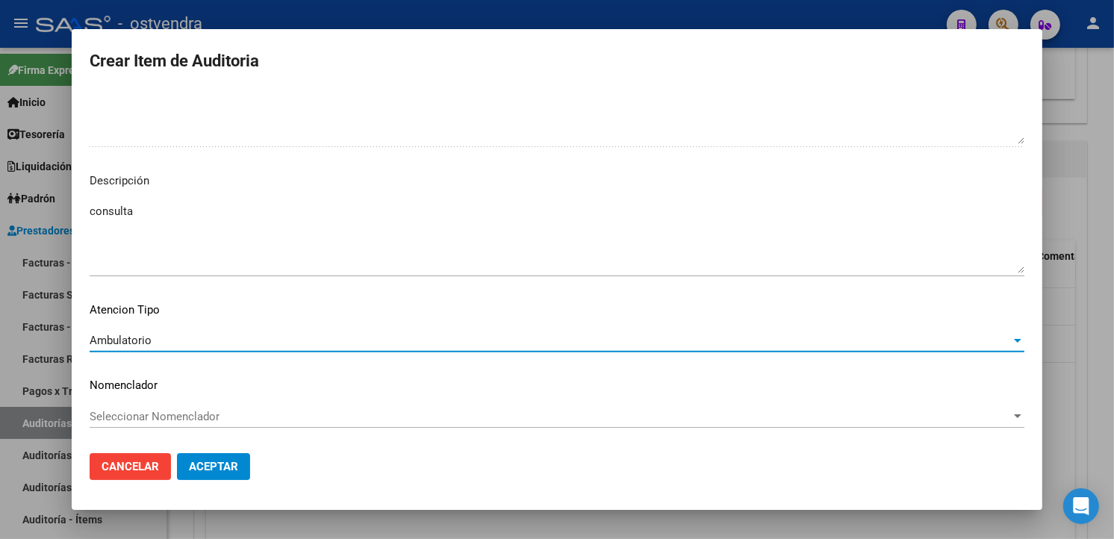
click at [222, 460] on span "Aceptar" at bounding box center [213, 466] width 49 height 13
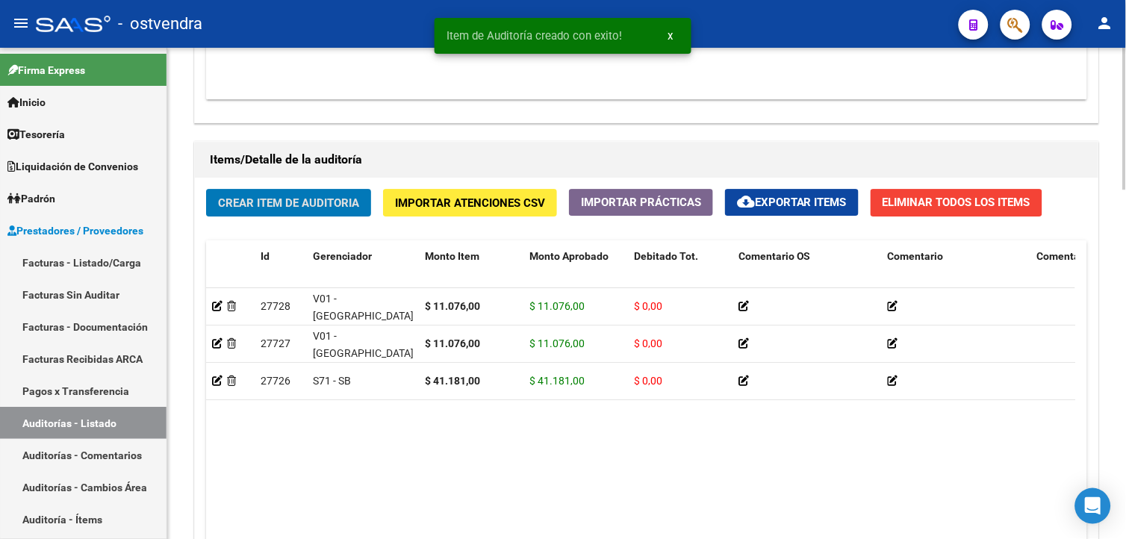
click at [335, 191] on button "Crear Item de Auditoria" at bounding box center [288, 203] width 165 height 28
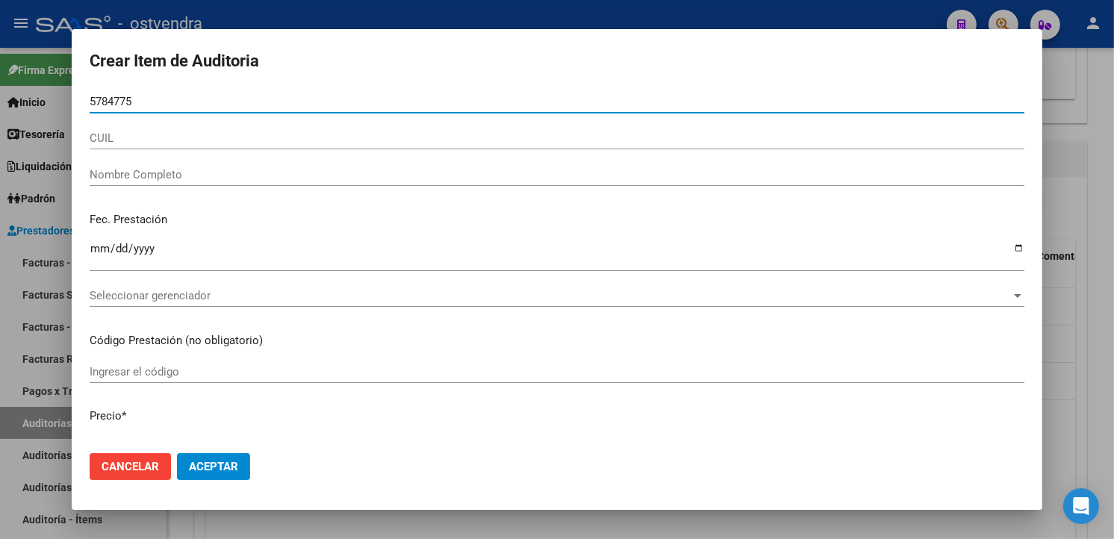
type input "57847758"
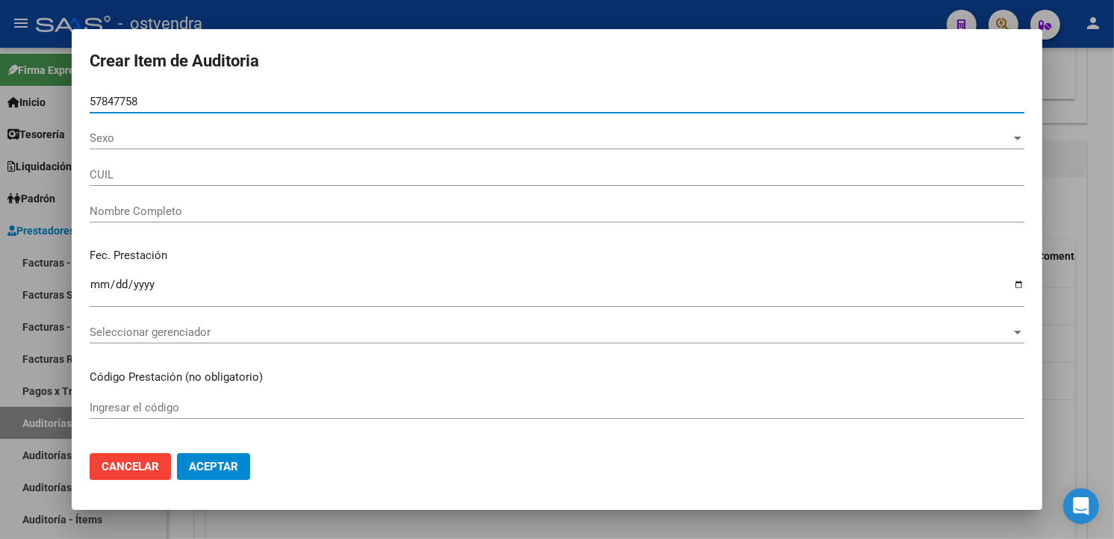
type input "20578477587"
type input "[PERSON_NAME] [PERSON_NAME]"
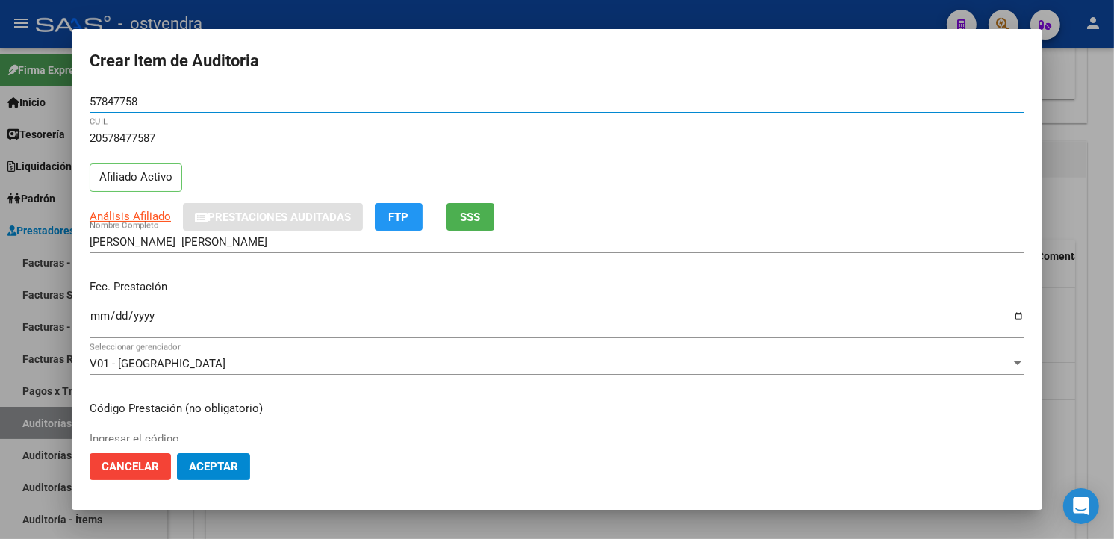
type input "57847758"
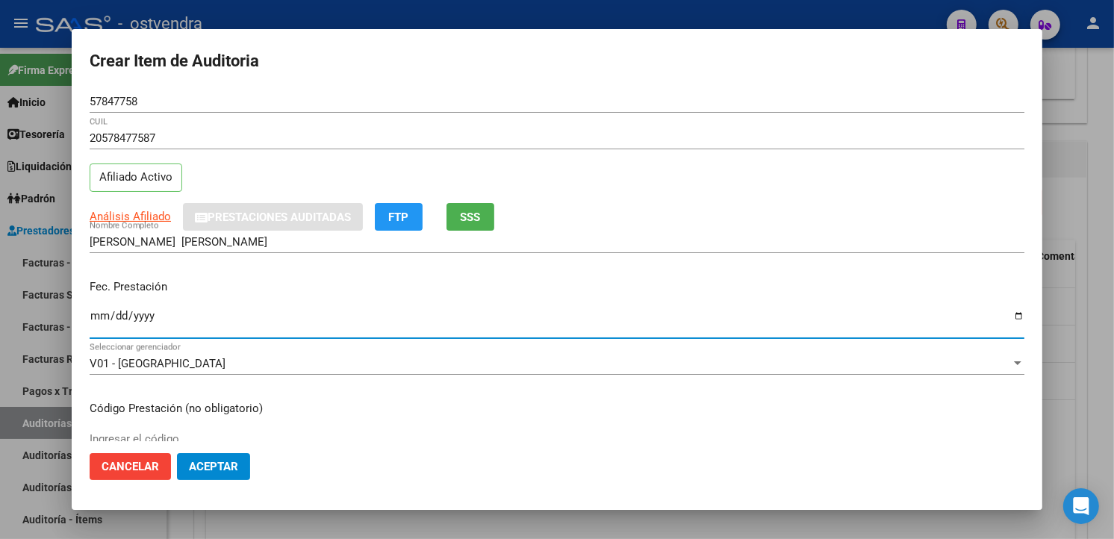
click at [105, 316] on input "Ingresar la fecha" at bounding box center [557, 322] width 935 height 24
type input "[DATE]"
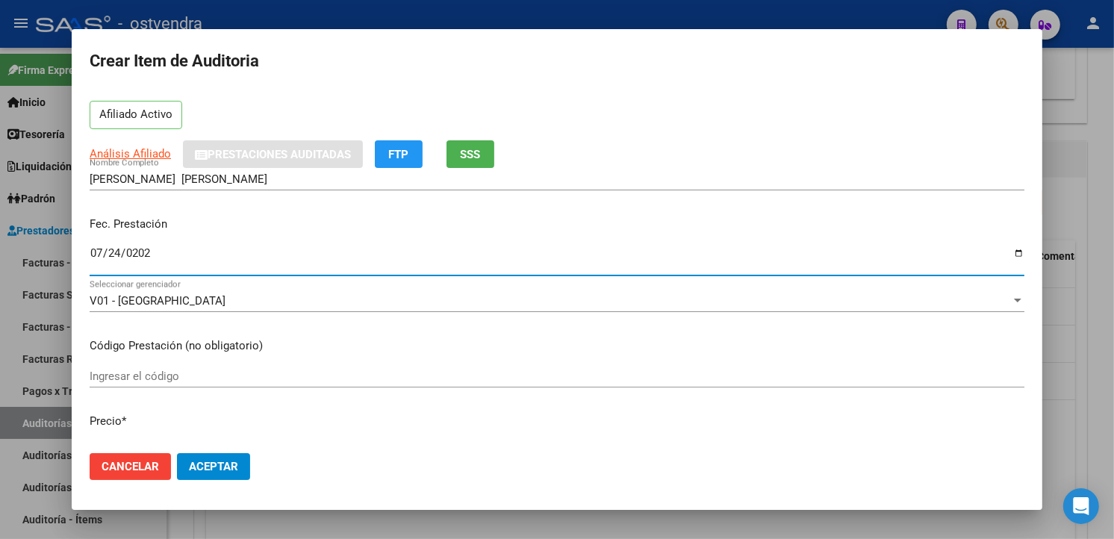
scroll to position [166, 0]
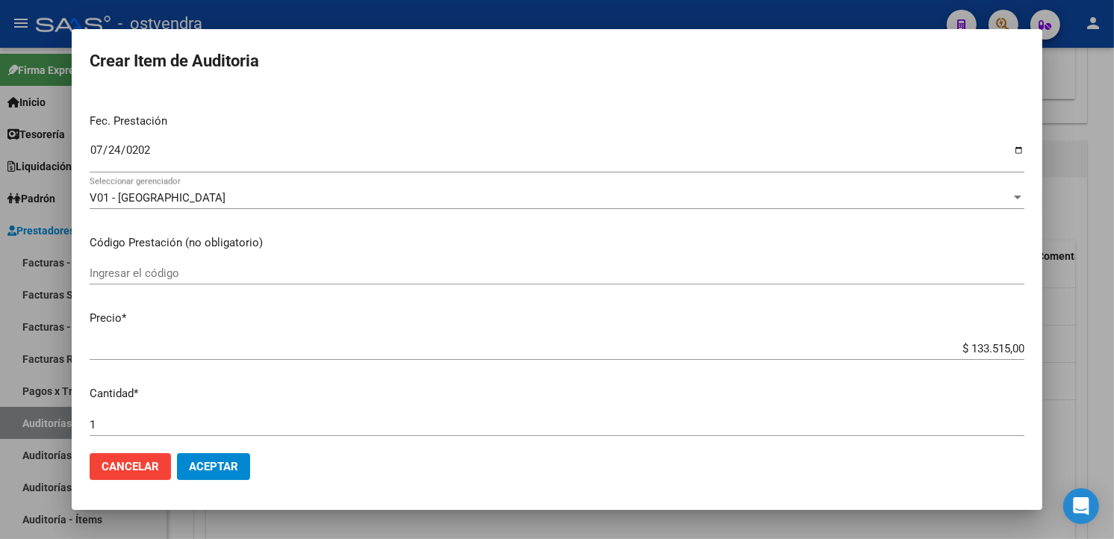
drag, startPoint x: 1013, startPoint y: 348, endPoint x: 996, endPoint y: 348, distance: 16.4
click at [996, 348] on app-form-text-field "Precio * $ 133.515,00 Ingresar el precio" at bounding box center [563, 333] width 947 height 46
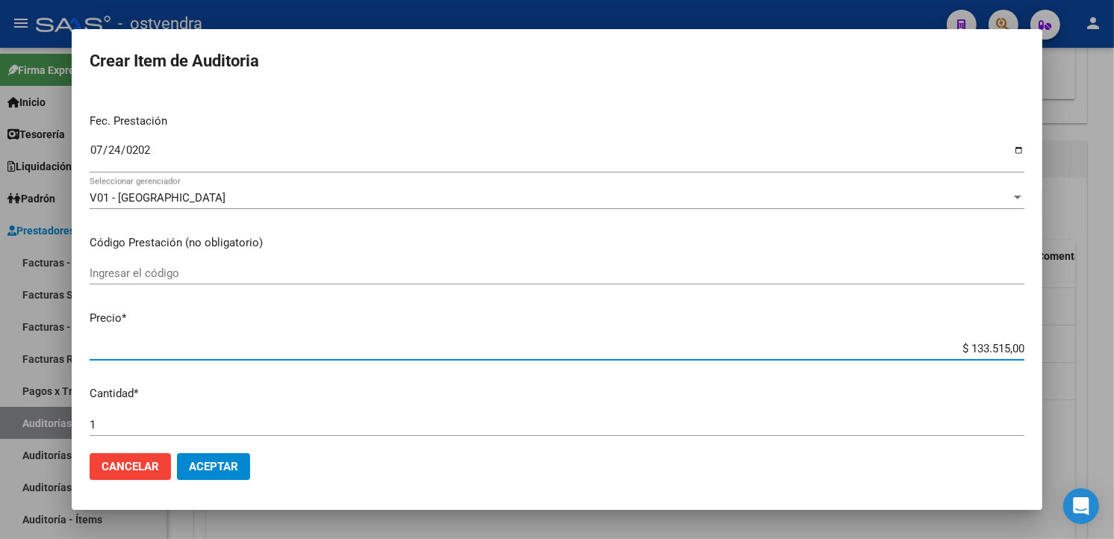
drag, startPoint x: 1012, startPoint y: 347, endPoint x: 947, endPoint y: 347, distance: 65.0
click at [947, 347] on input "$ 133.515,00" at bounding box center [557, 348] width 935 height 13
type input "$ 0,06"
type input "$ 0,66"
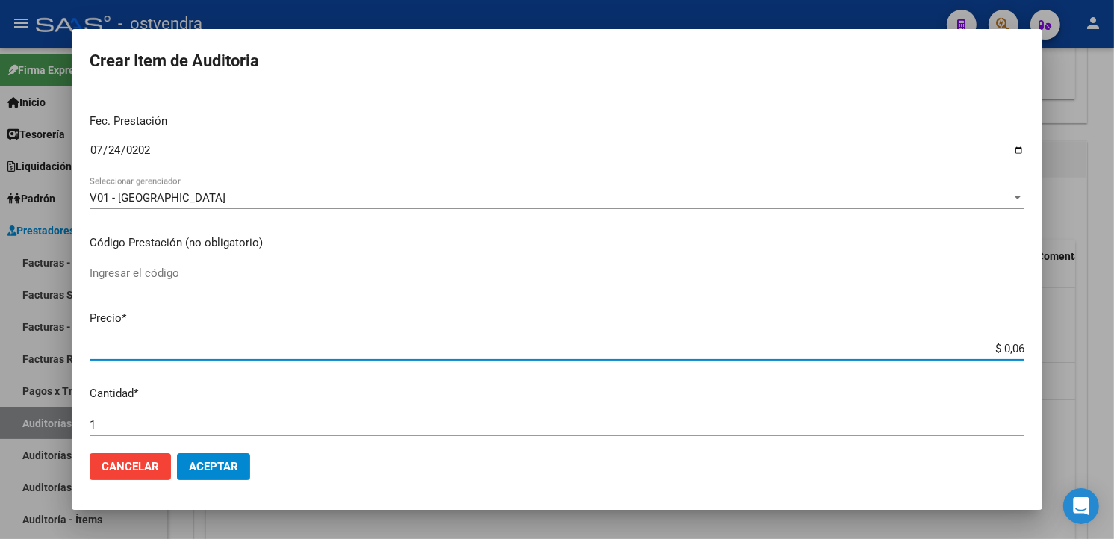
type input "$ 0,66"
type input "$ 6,63"
type input "$ 66,30"
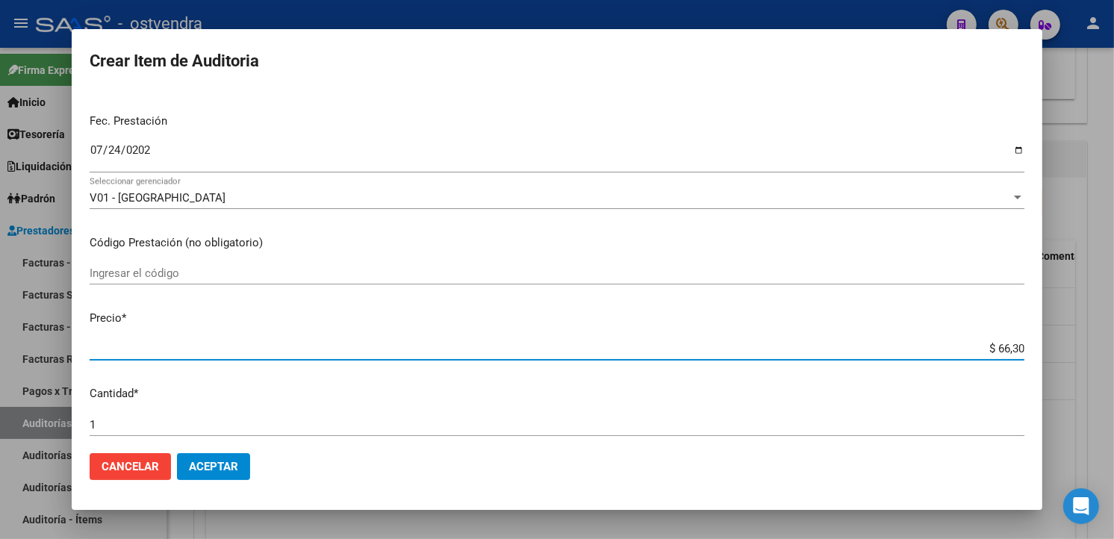
type input "$ 663,00"
type input "$ 6.630,00"
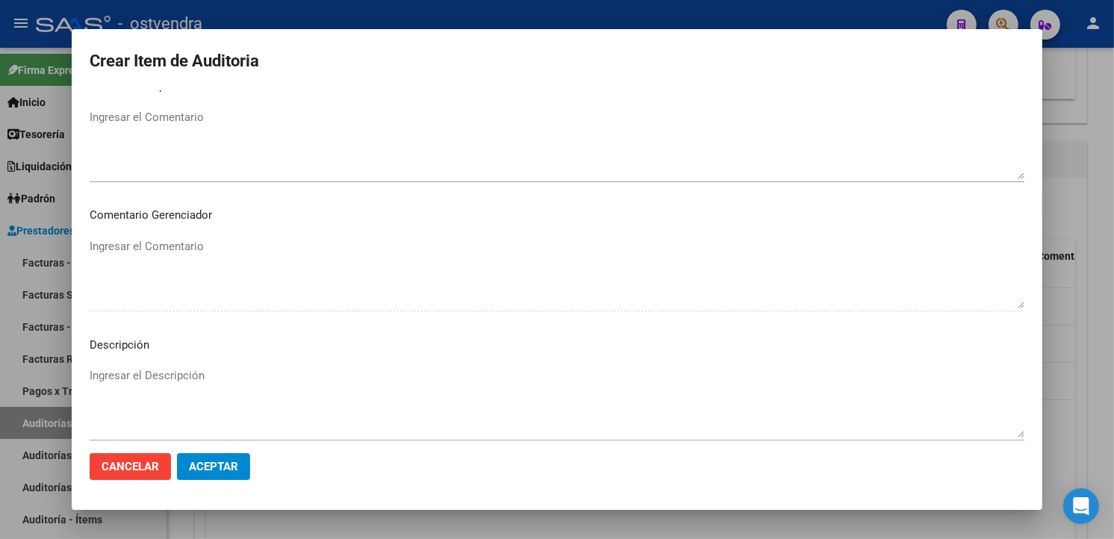
scroll to position [994, 0]
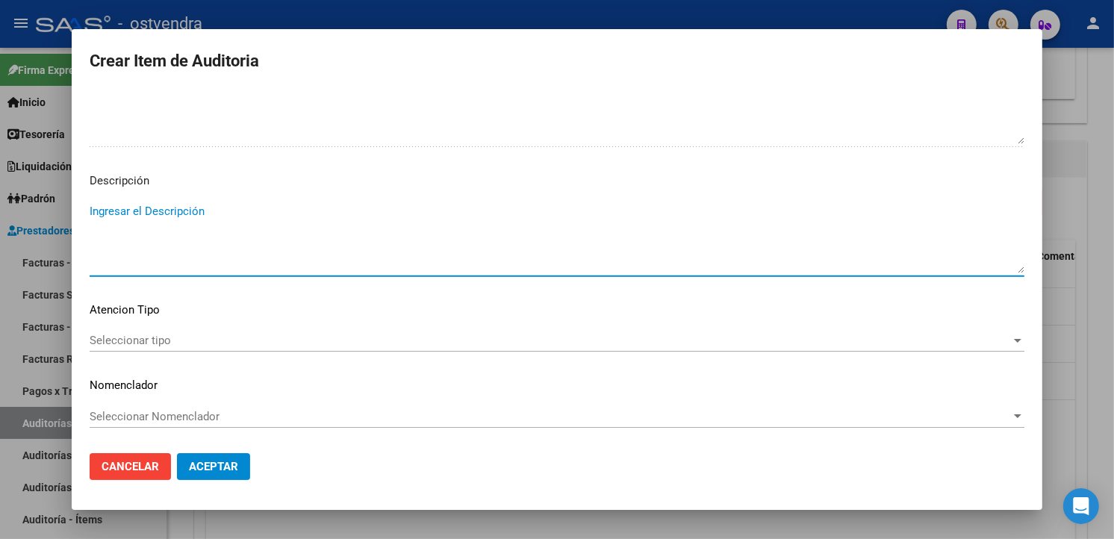
click at [308, 245] on textarea "Ingresar el Descripción" at bounding box center [557, 238] width 935 height 70
type textarea "atención servicio de enfermeria"
click at [196, 348] on div "Seleccionar tipo Seleccionar tipo" at bounding box center [557, 340] width 935 height 22
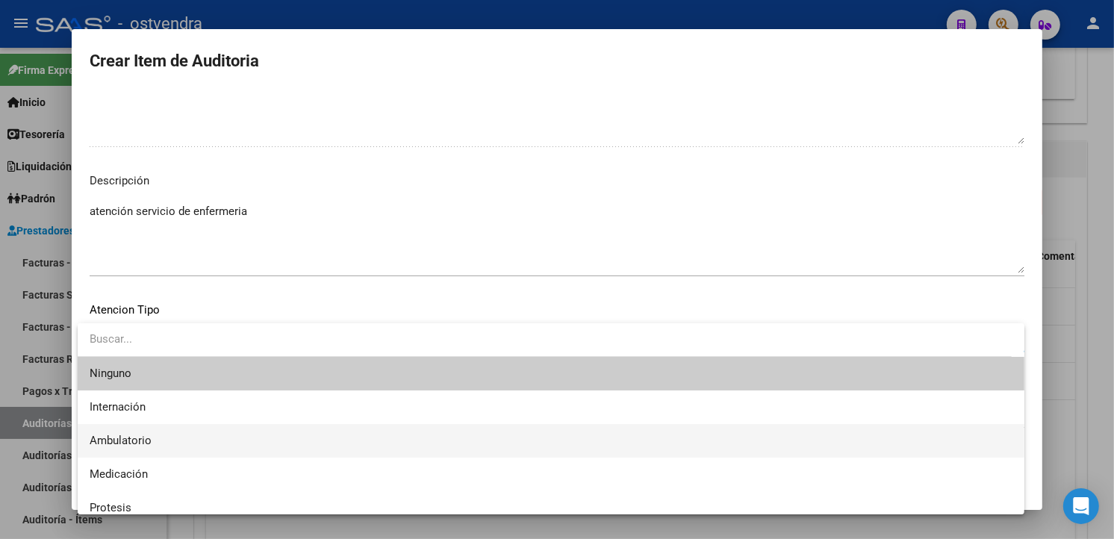
click at [208, 429] on span "Ambulatorio" at bounding box center [551, 441] width 923 height 34
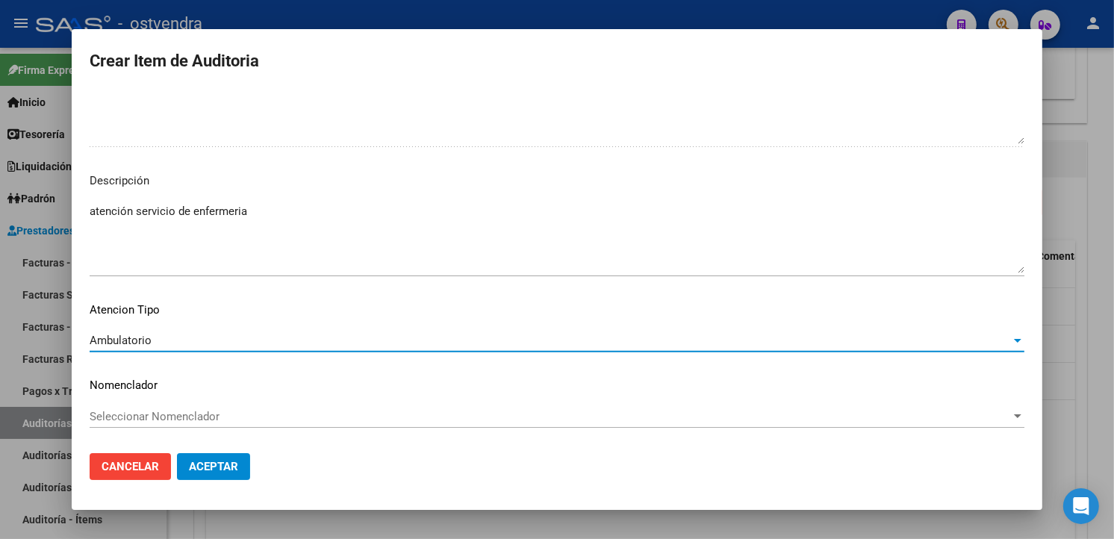
click at [222, 468] on span "Aceptar" at bounding box center [213, 466] width 49 height 13
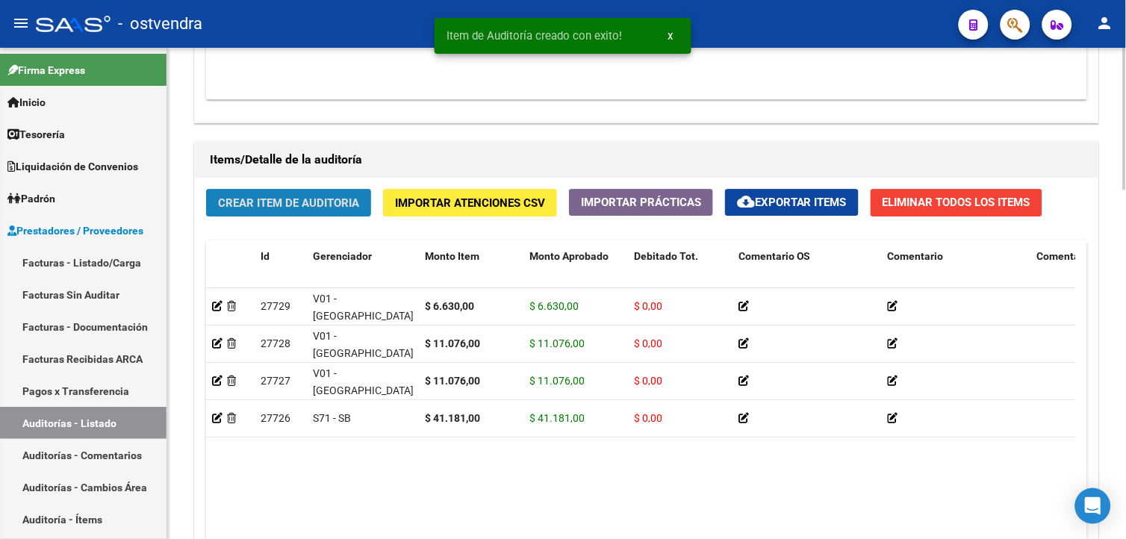
click at [288, 215] on button "Crear Item de Auditoria" at bounding box center [288, 203] width 165 height 28
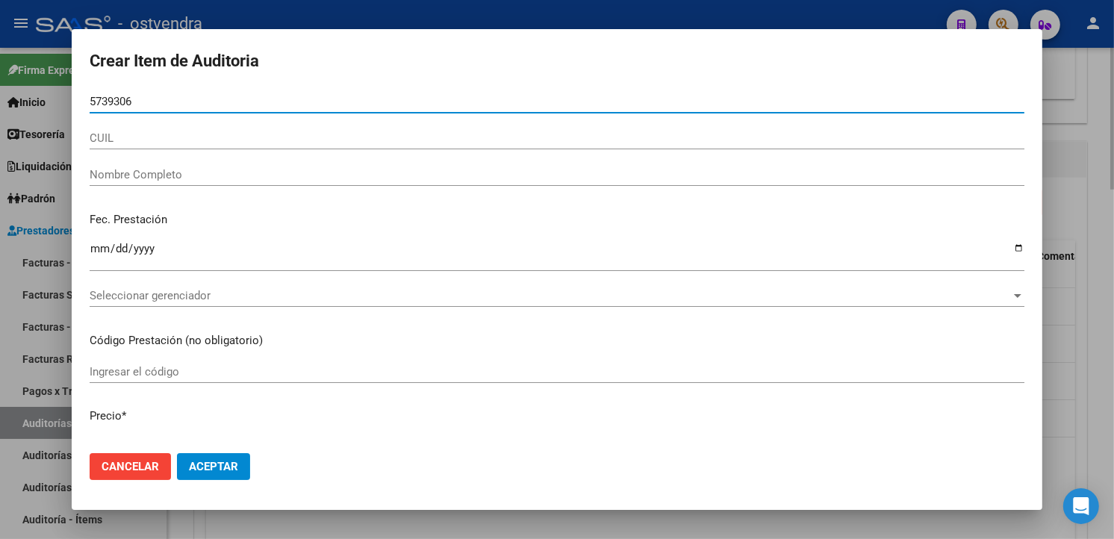
type input "57393065"
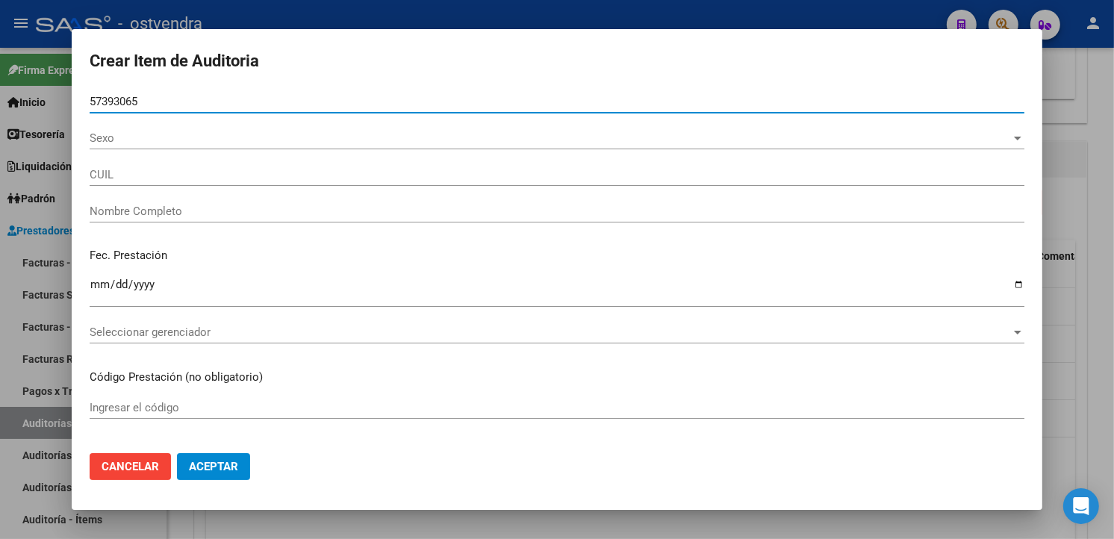
type input "27573930652"
type input "[PERSON_NAME]"
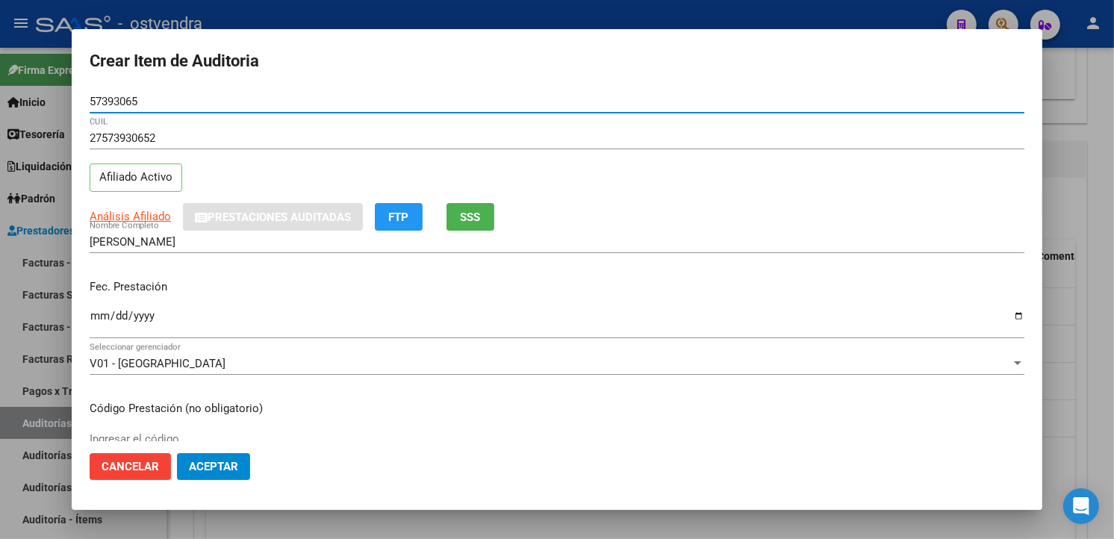
type input "57393065"
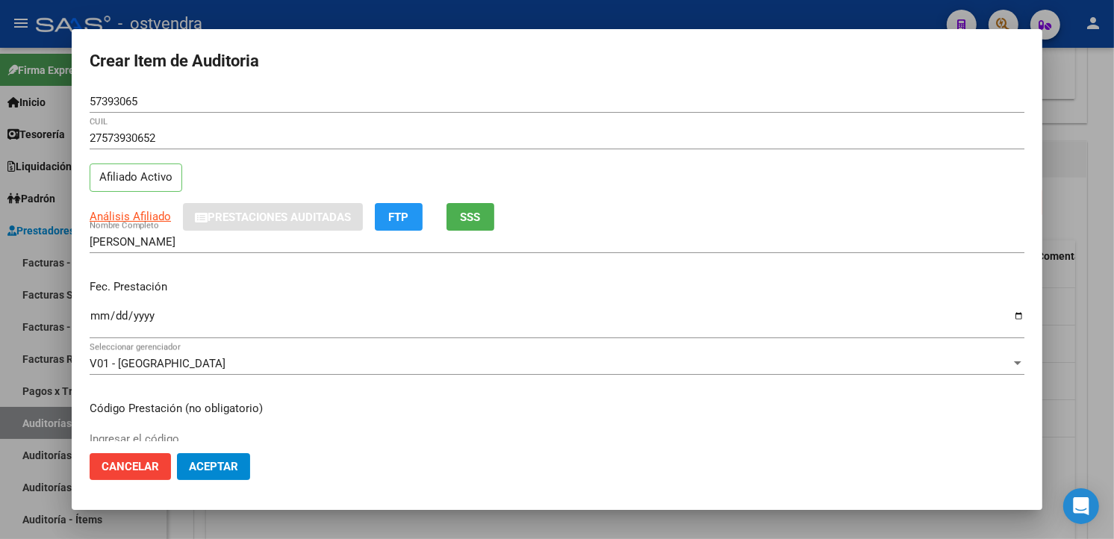
click at [102, 308] on div "Ingresar la fecha" at bounding box center [557, 323] width 935 height 32
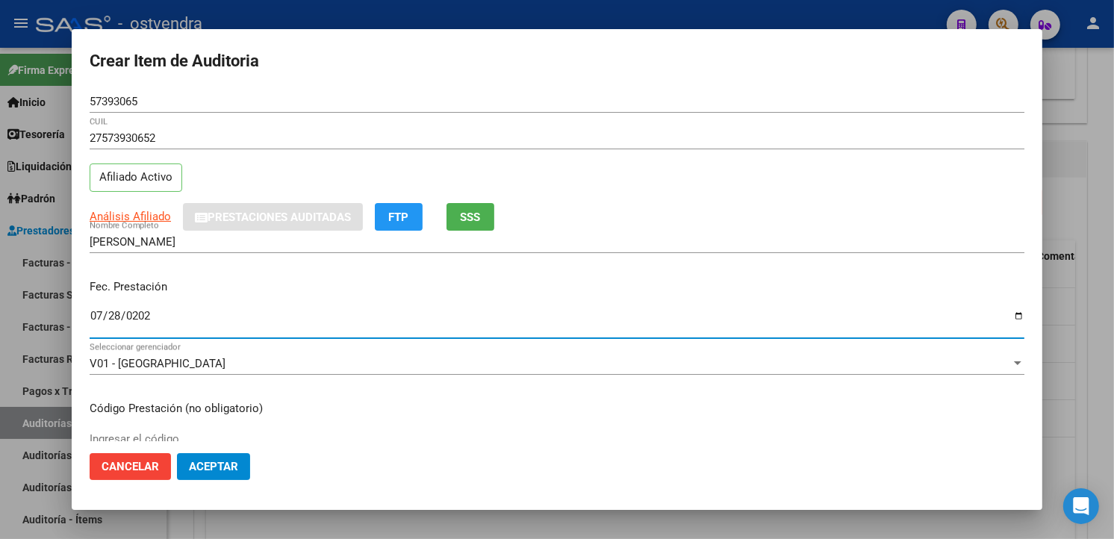
type input "[DATE]"
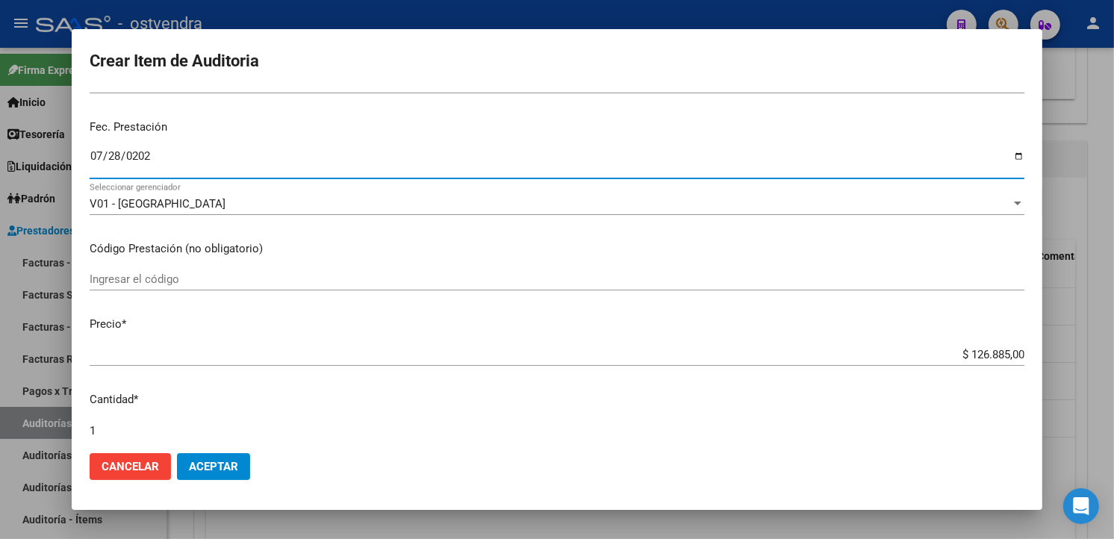
scroll to position [166, 0]
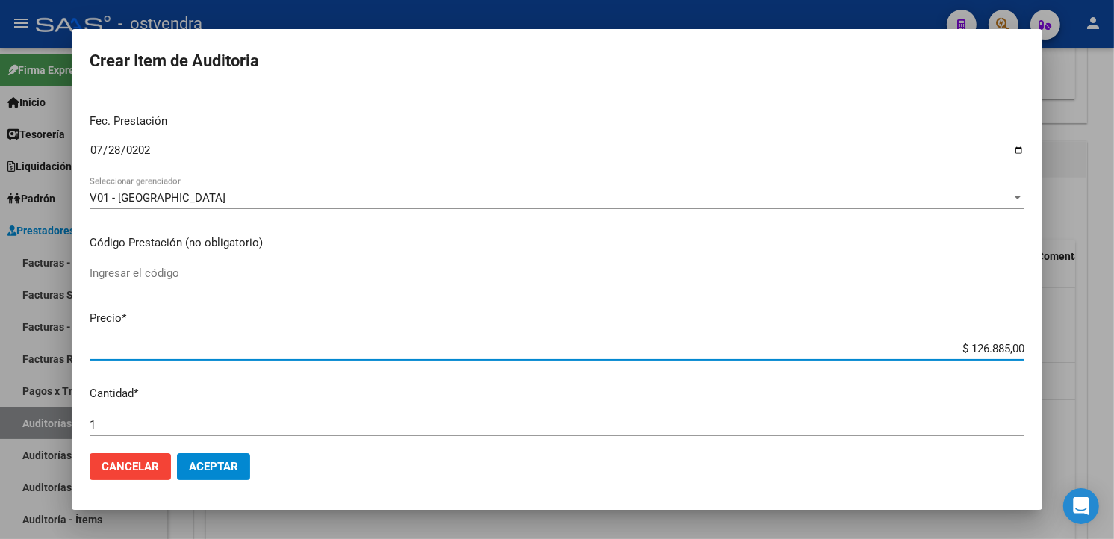
drag, startPoint x: 996, startPoint y: 351, endPoint x: 956, endPoint y: 351, distance: 40.3
click at [957, 351] on input "$ 126.885,00" at bounding box center [557, 348] width 935 height 13
type input "$ 0,01"
type input "$ 0,11"
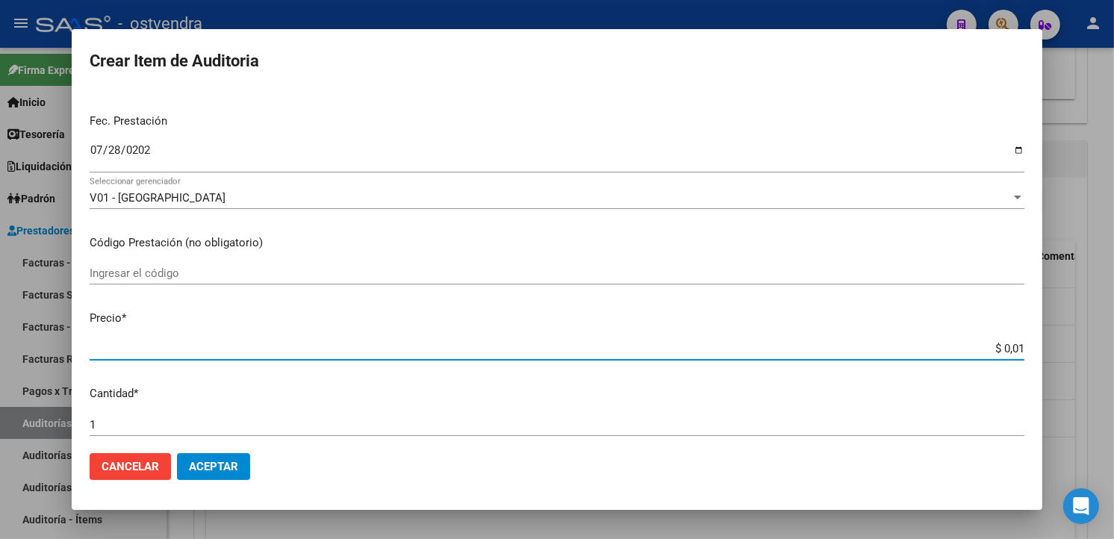
type input "$ 0,11"
type input "$ 1,10"
type input "$ 11,08"
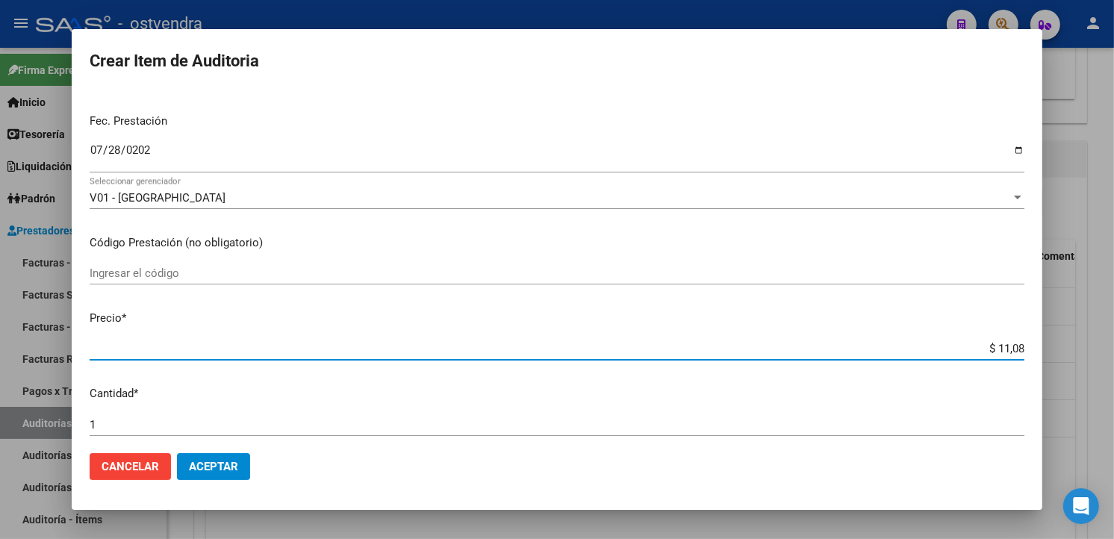
type input "$ 1,10"
type input "$ 11,07"
type input "$ 110,76"
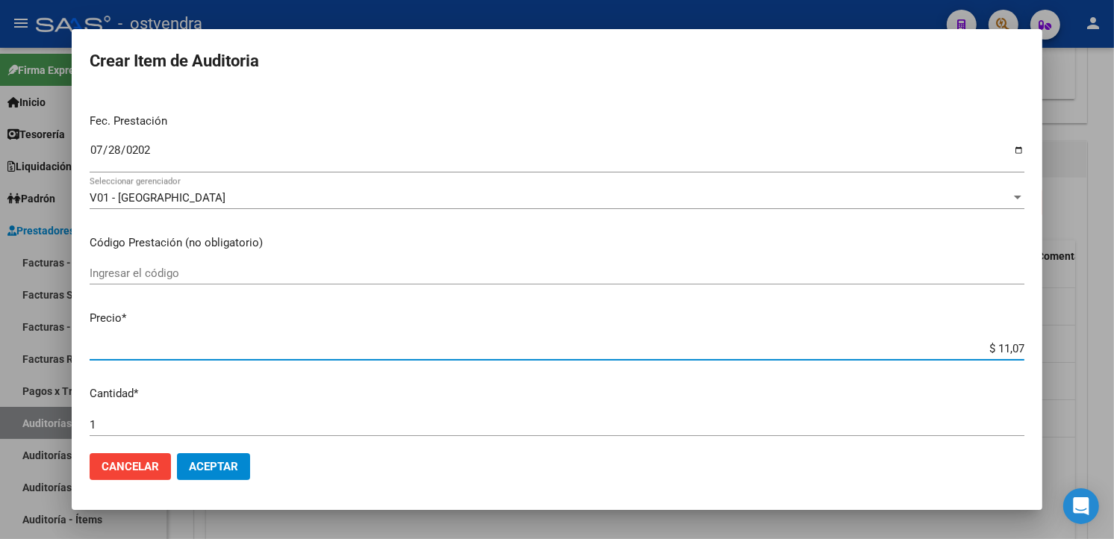
type input "$ 110,76"
type input "$ 1.107,60"
type input "$ 11.076,00"
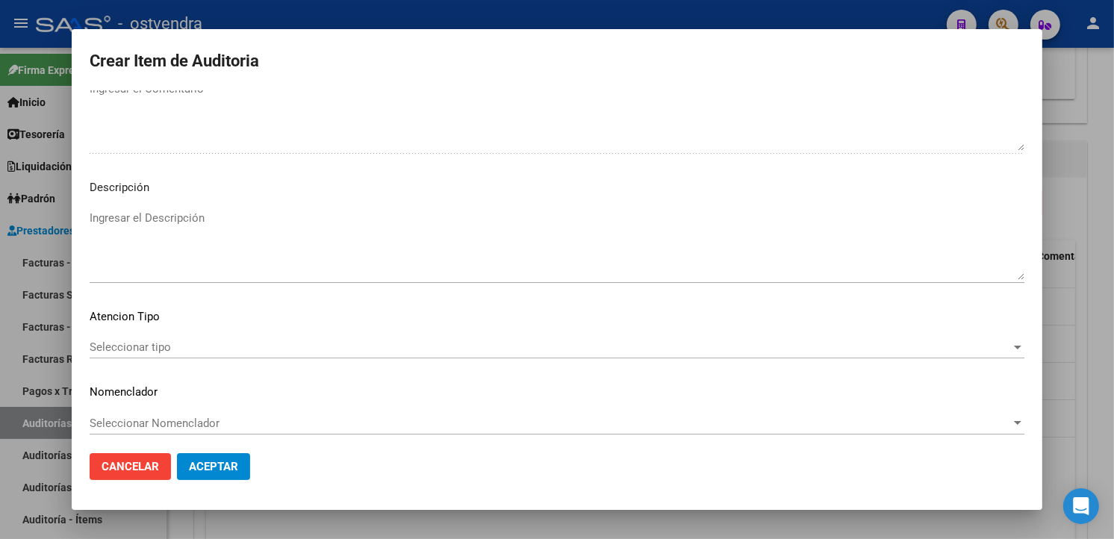
scroll to position [994, 0]
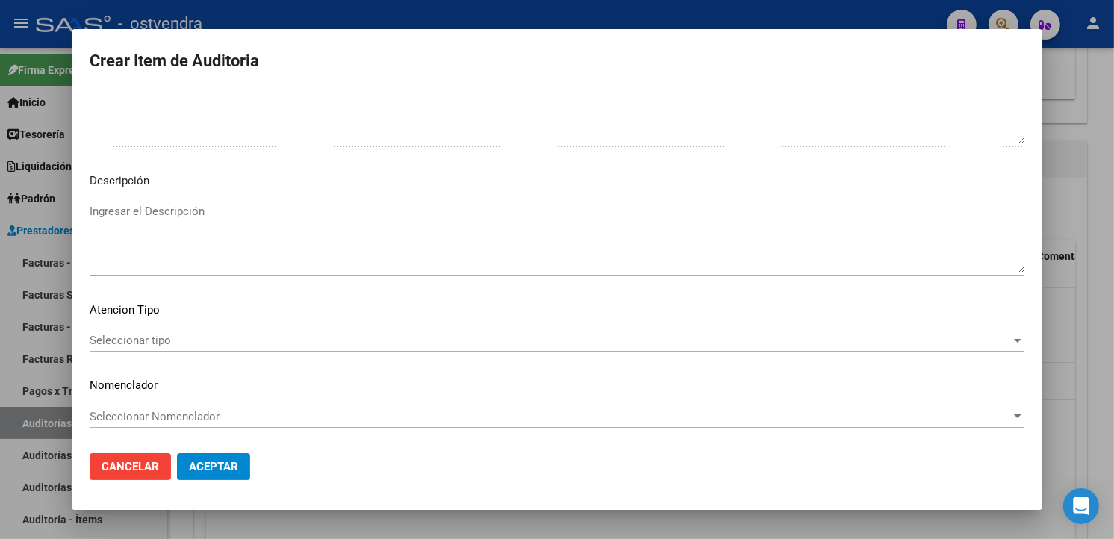
click at [414, 248] on textarea "Ingresar el Descripción" at bounding box center [557, 238] width 935 height 70
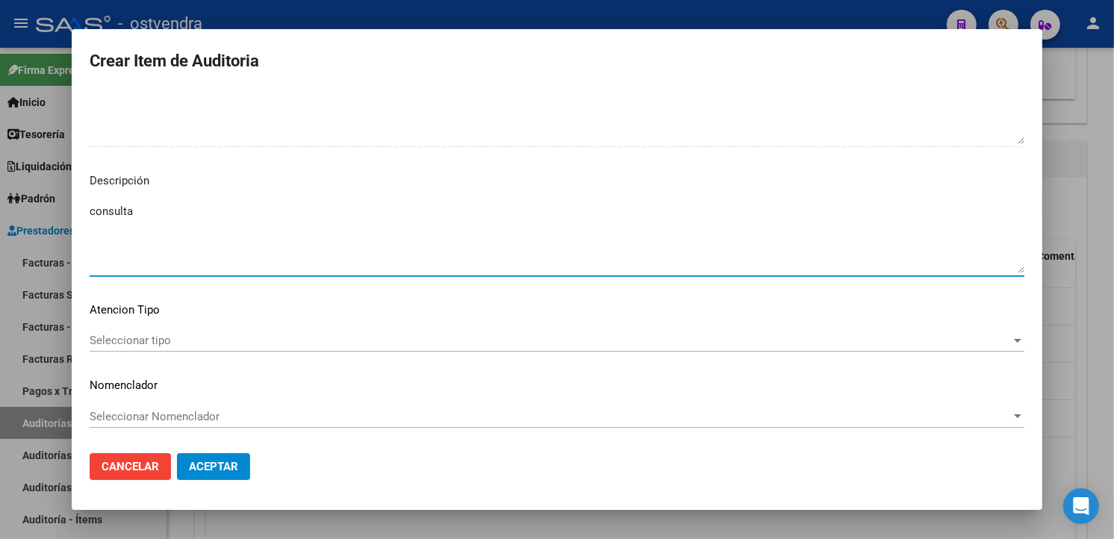
type textarea "consulta"
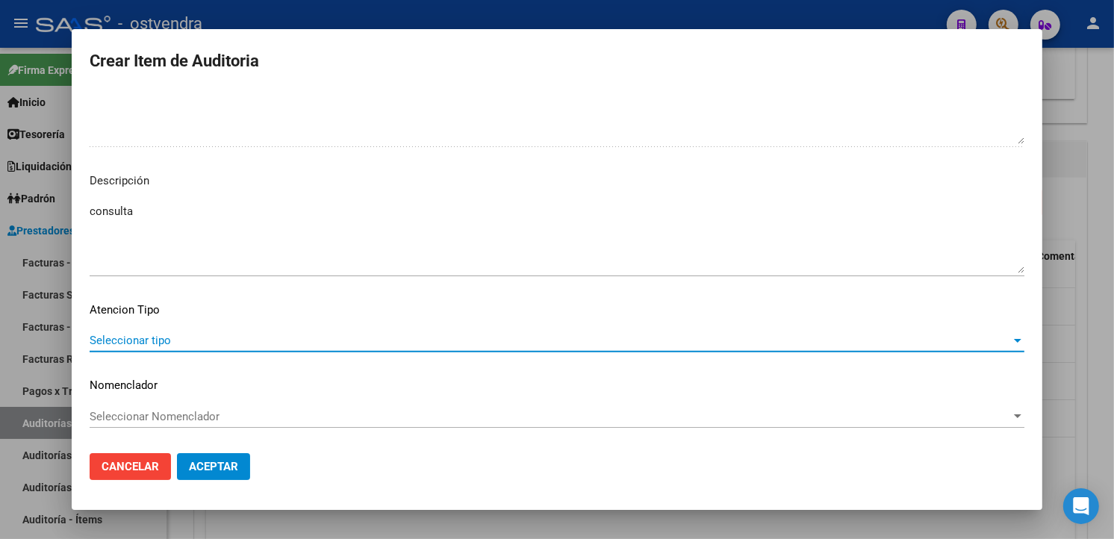
click at [317, 339] on span "Seleccionar tipo" at bounding box center [551, 340] width 922 height 13
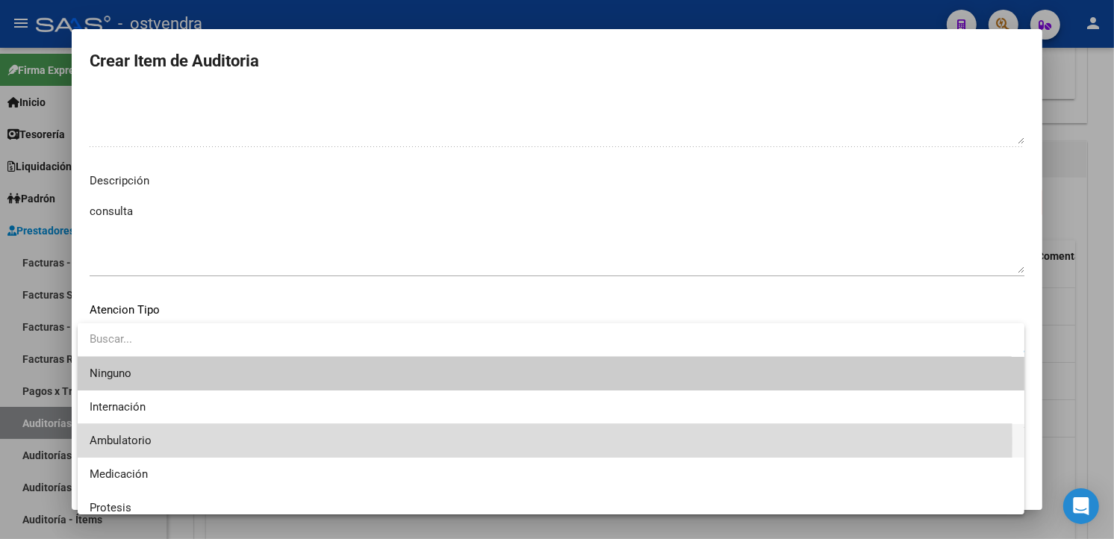
click at [176, 442] on span "Ambulatorio" at bounding box center [551, 441] width 923 height 34
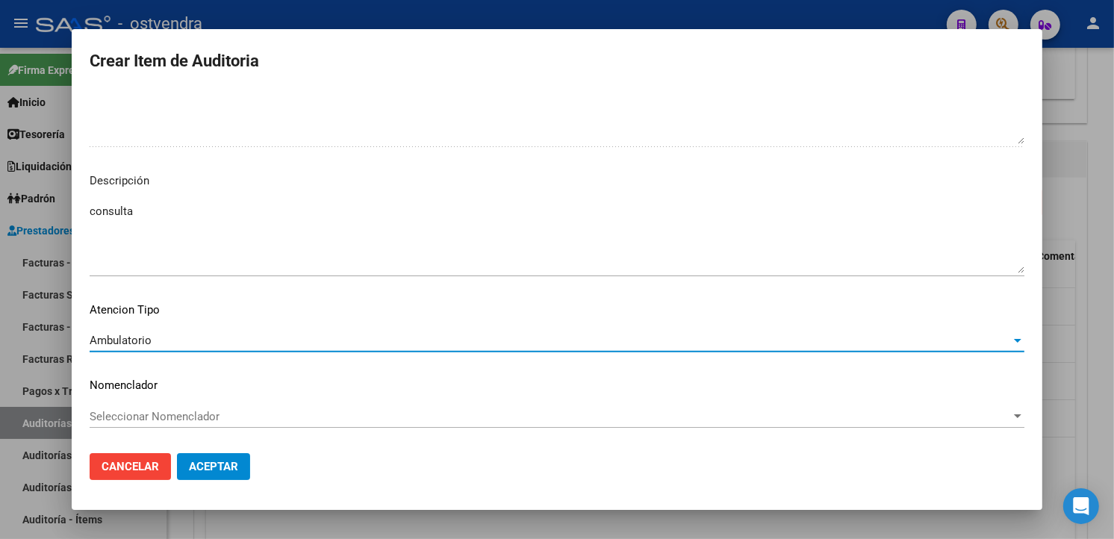
click at [196, 482] on mat-dialog-actions "Cancelar Aceptar" at bounding box center [557, 466] width 935 height 51
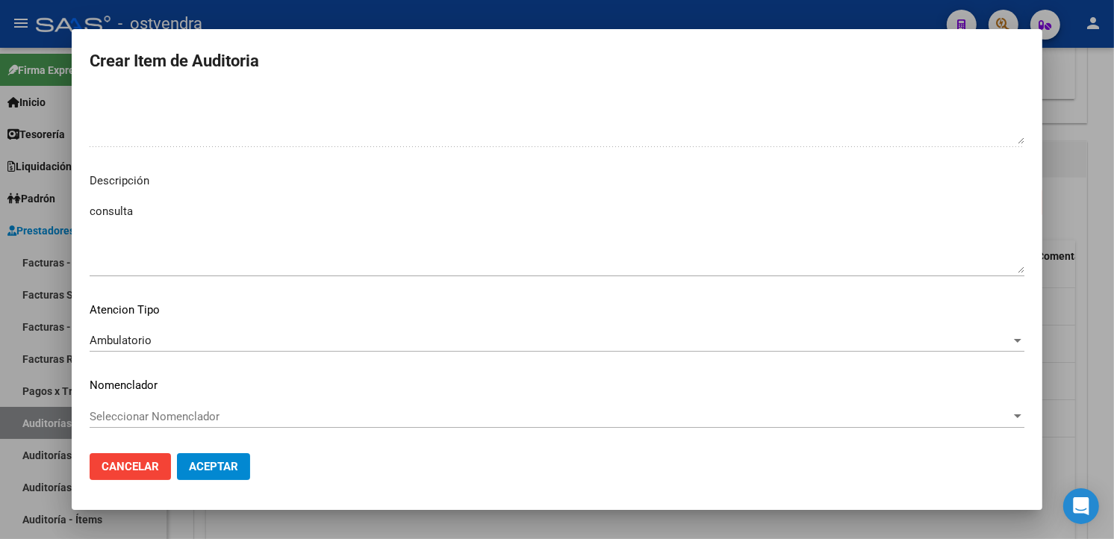
click at [199, 465] on span "Aceptar" at bounding box center [213, 466] width 49 height 13
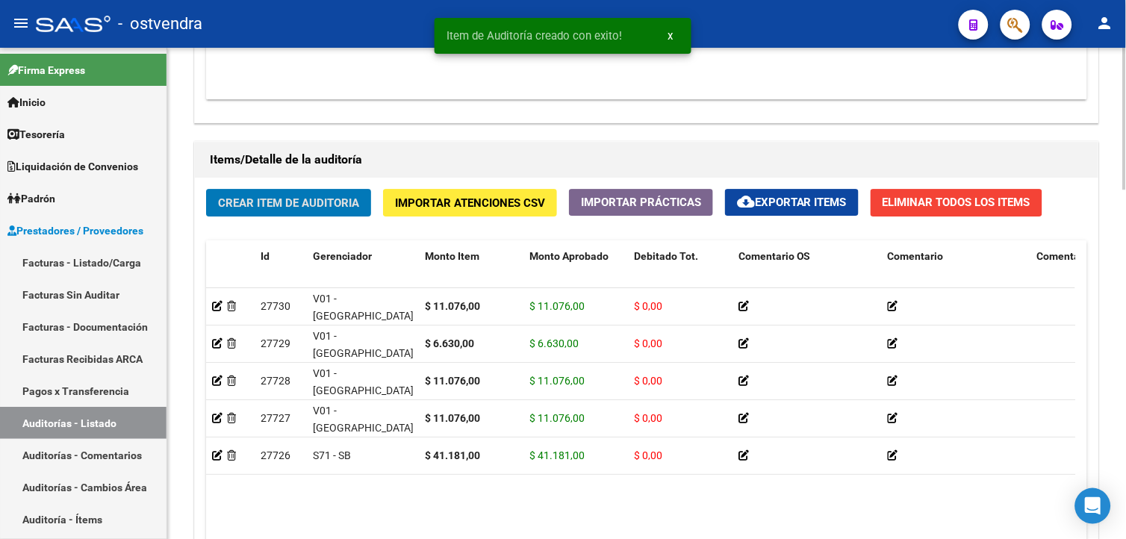
click at [293, 218] on div "Crear Item de Auditoria Importar Atenciones CSV Importar Prácticas cloud_downlo…" at bounding box center [647, 409] width 904 height 463
click at [293, 206] on span "Crear Item de Auditoria" at bounding box center [288, 202] width 141 height 13
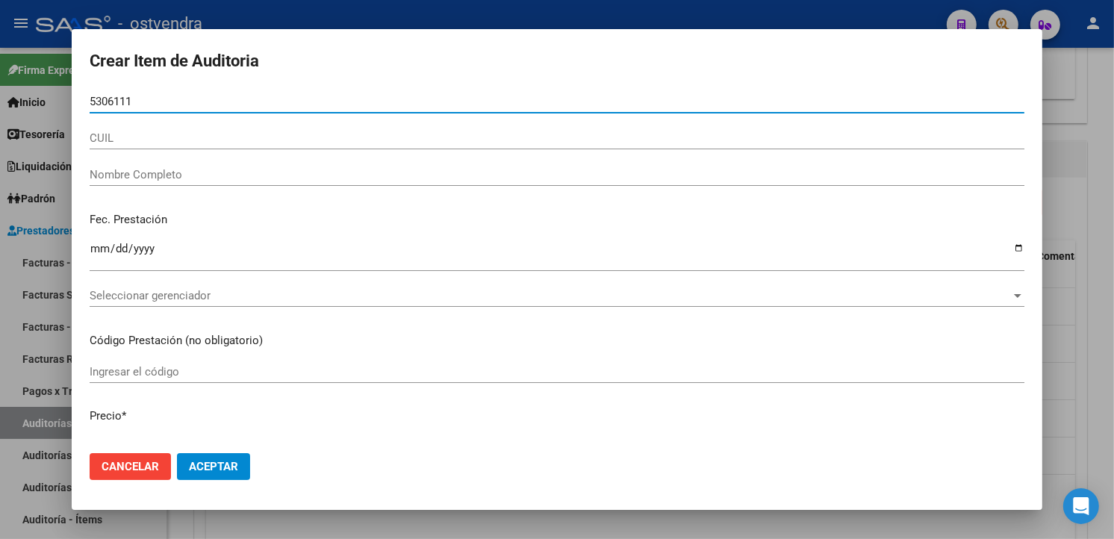
type input "53061117"
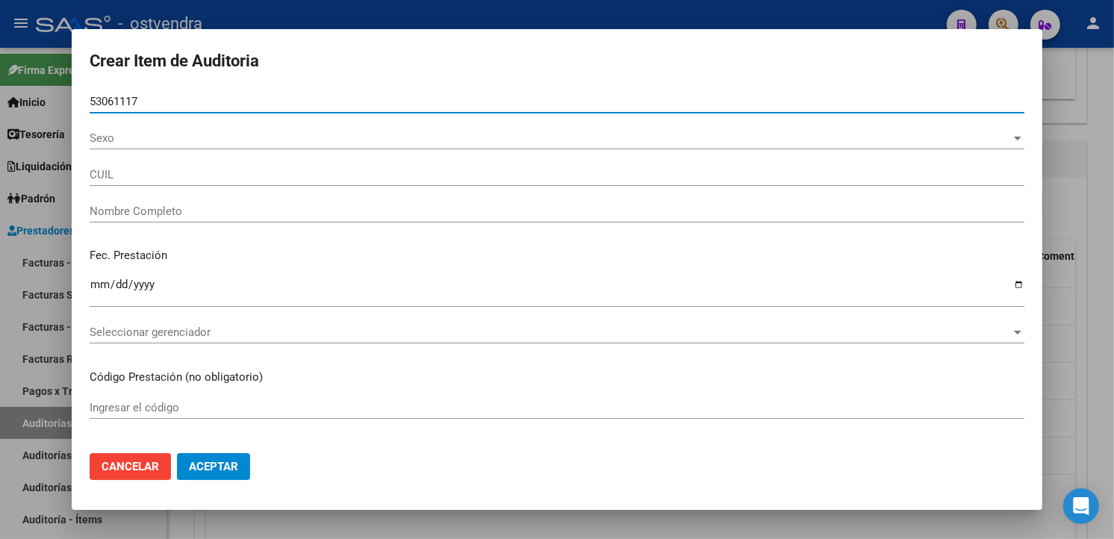
type input "20530611176"
type input "BALZA DEMIAN LAUTARO"
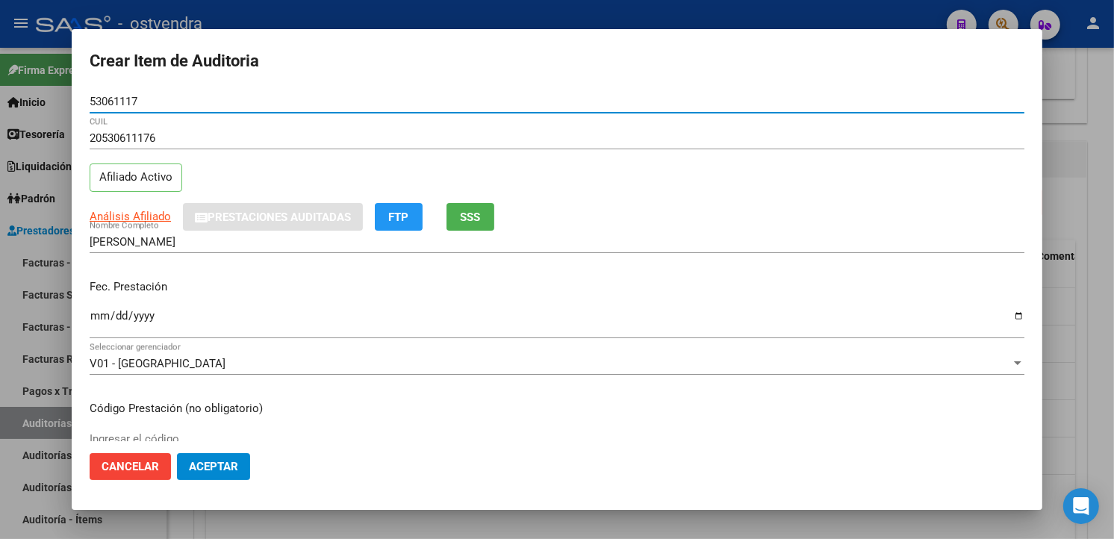
type input "53061117"
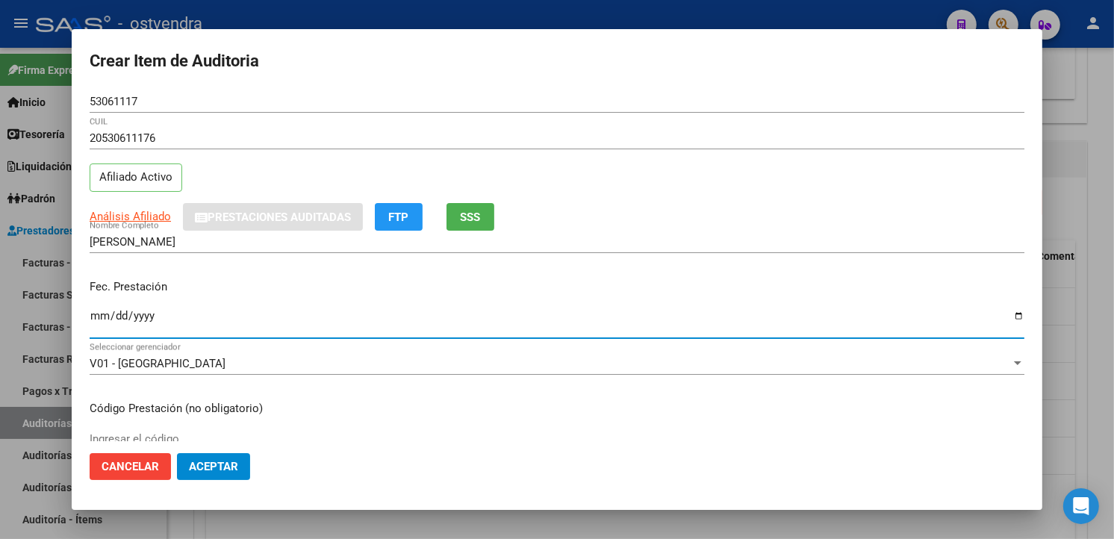
click at [102, 318] on input "Ingresar la fecha" at bounding box center [557, 322] width 935 height 24
type input "2902-07-29"
type input "2025-07-29"
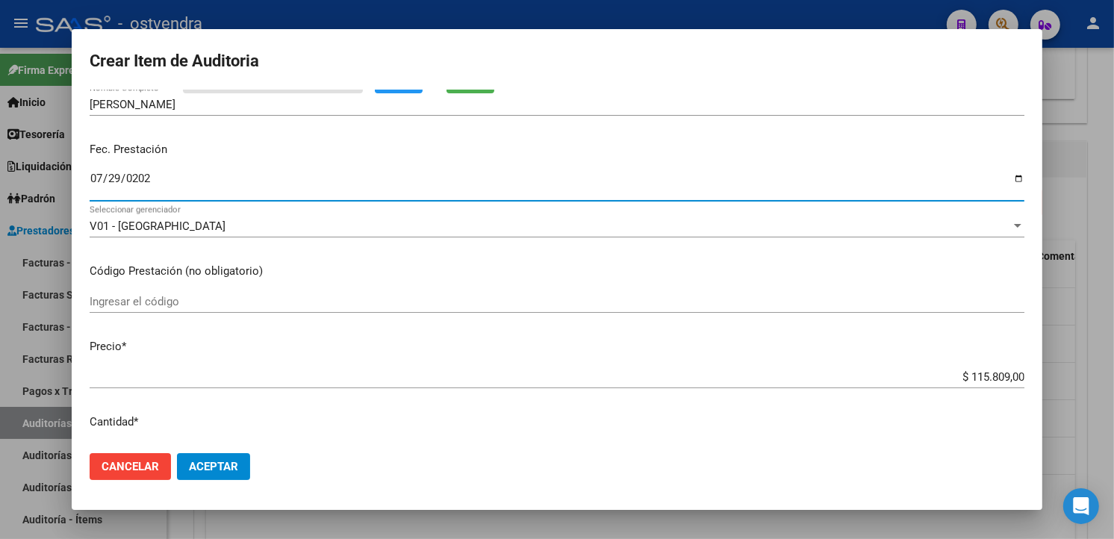
scroll to position [166, 0]
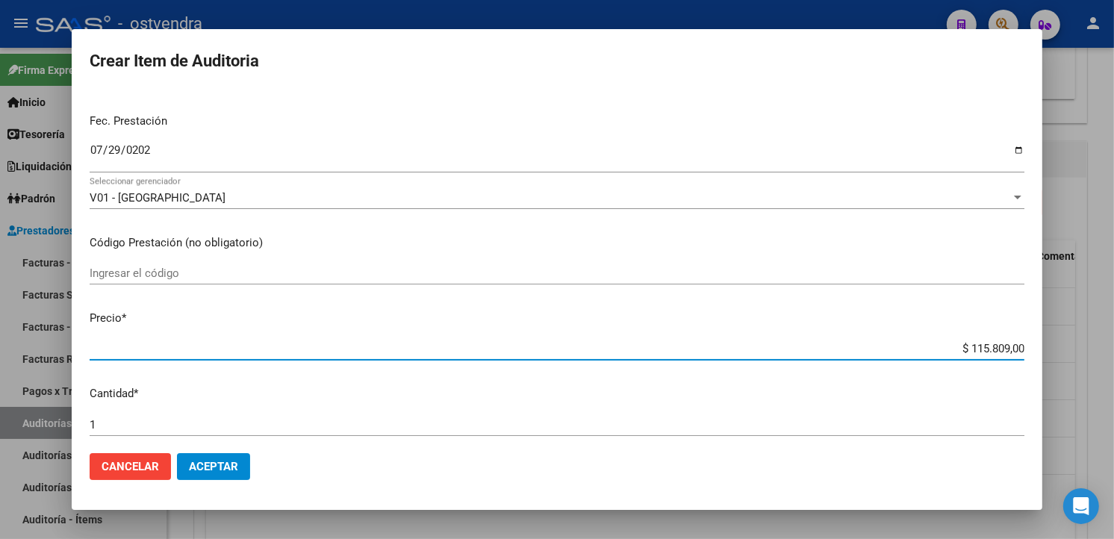
drag, startPoint x: 1010, startPoint y: 352, endPoint x: 942, endPoint y: 353, distance: 68.0
click at [942, 353] on input "$ 115.809,00" at bounding box center [557, 348] width 935 height 13
type input "$ 0,01"
type input "$ 0,11"
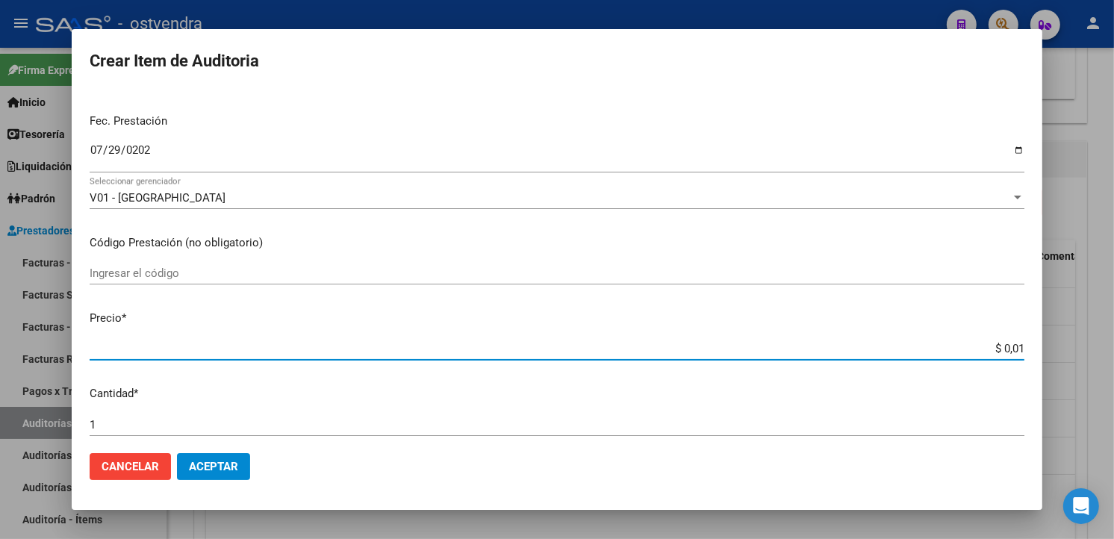
type input "$ 0,11"
type input "$ 1,10"
type input "$ 11,07"
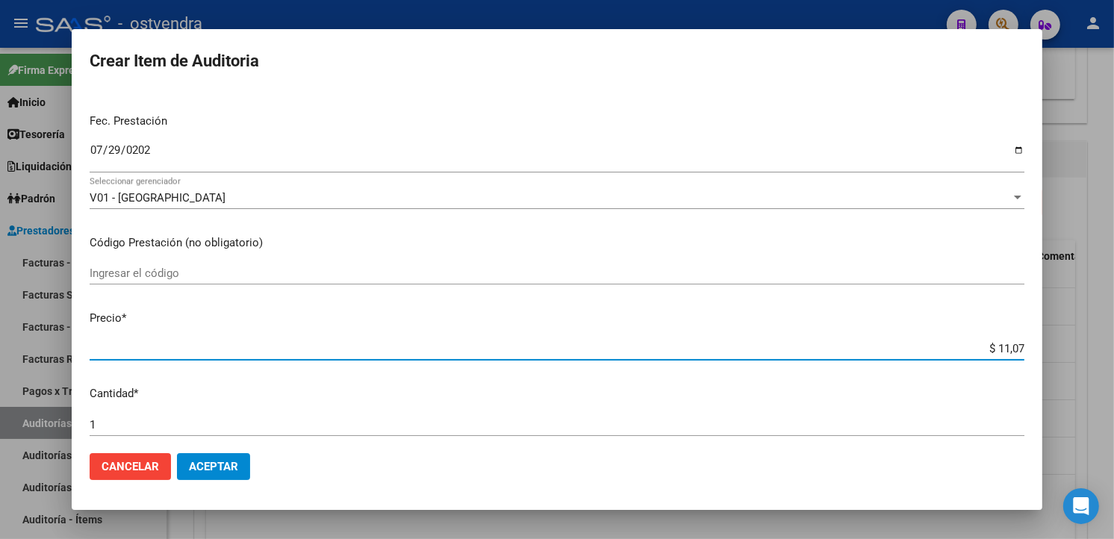
type input "$ 110,76"
type input "$ 1.107,60"
type input "$ 11.076,00"
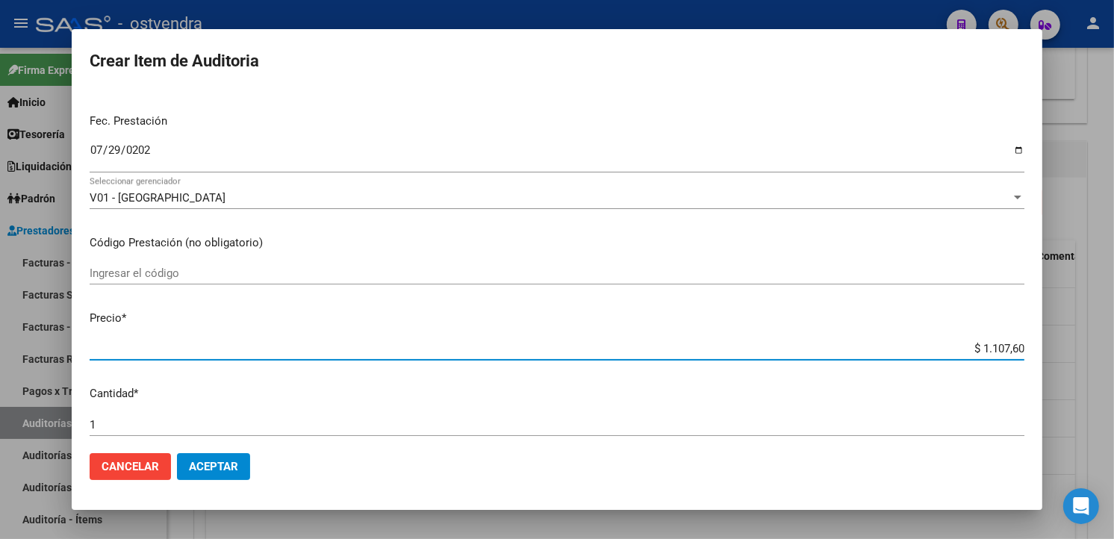
type input "$ 11.076,00"
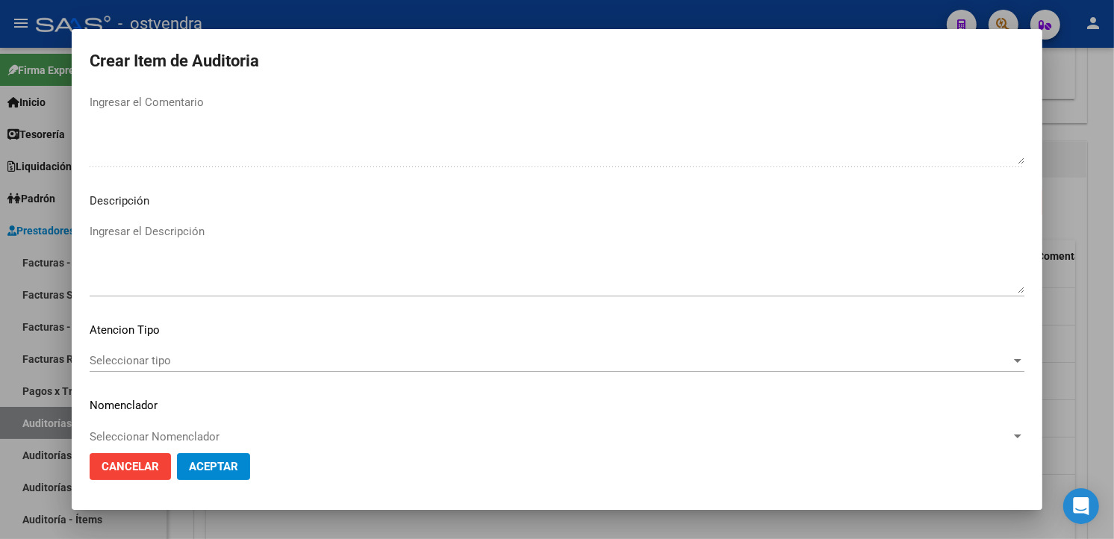
scroll to position [994, 0]
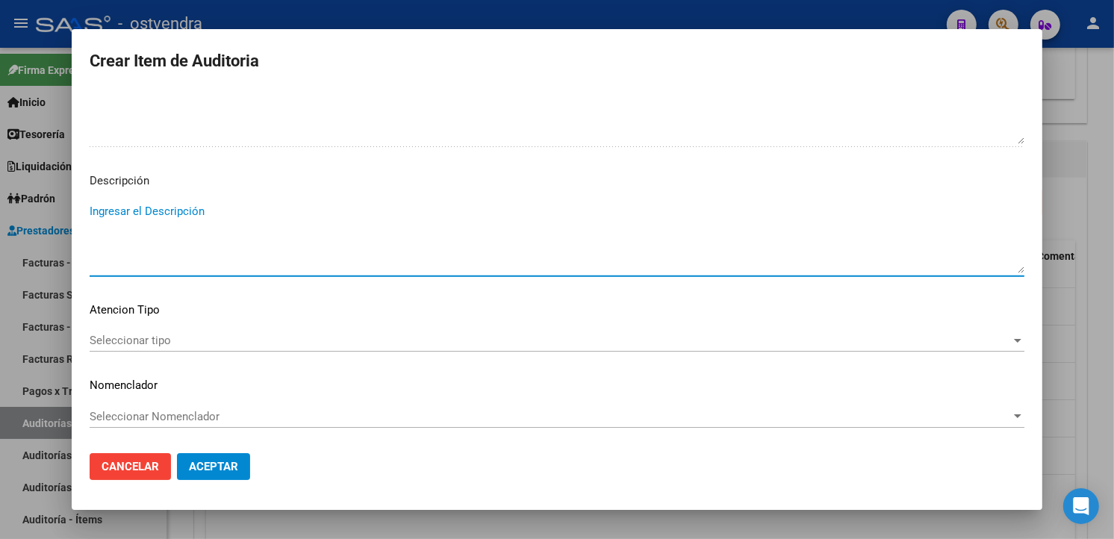
click at [312, 260] on textarea "Ingresar el Descripción" at bounding box center [557, 238] width 935 height 70
type textarea "consulta"
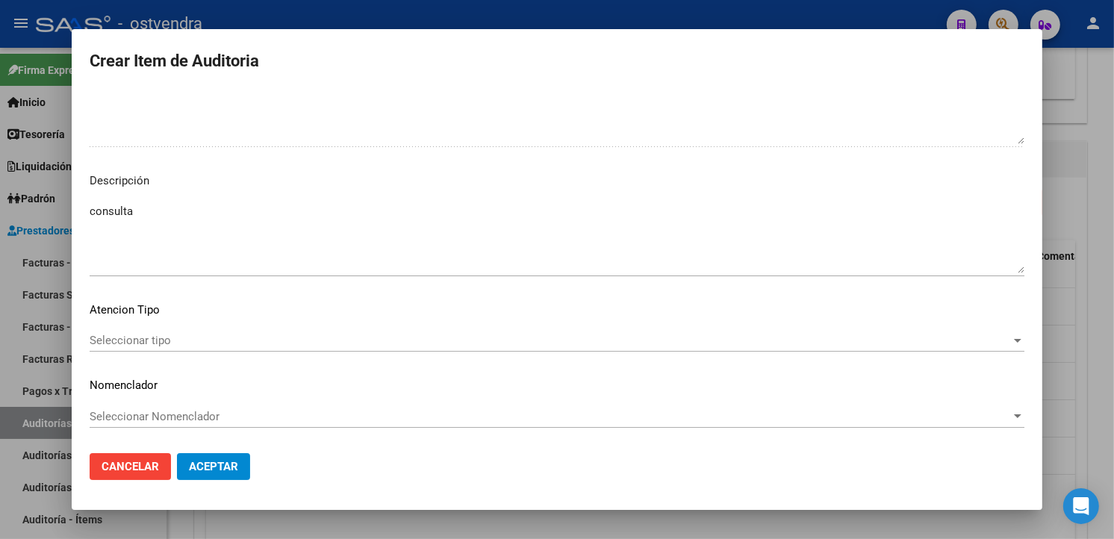
click at [137, 347] on div "Seleccionar tipo Seleccionar tipo" at bounding box center [557, 340] width 935 height 22
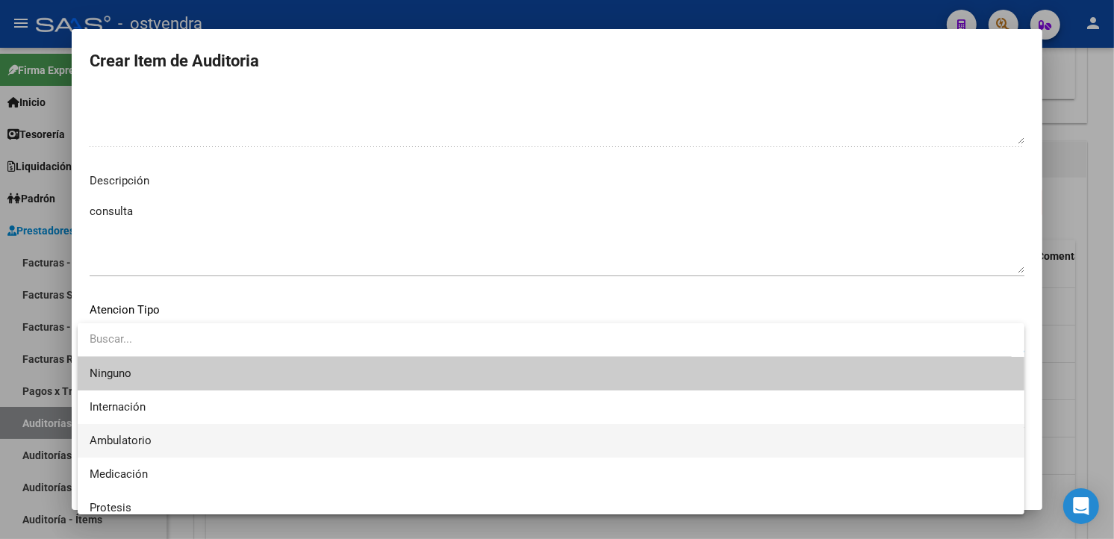
click at [170, 442] on span "Ambulatorio" at bounding box center [551, 441] width 923 height 34
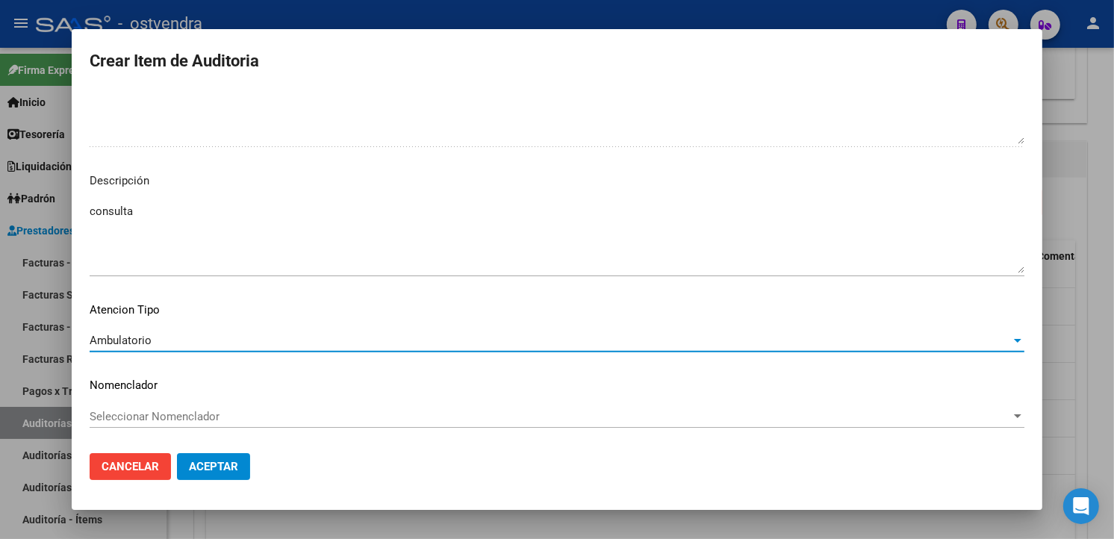
click at [214, 467] on span "Aceptar" at bounding box center [213, 466] width 49 height 13
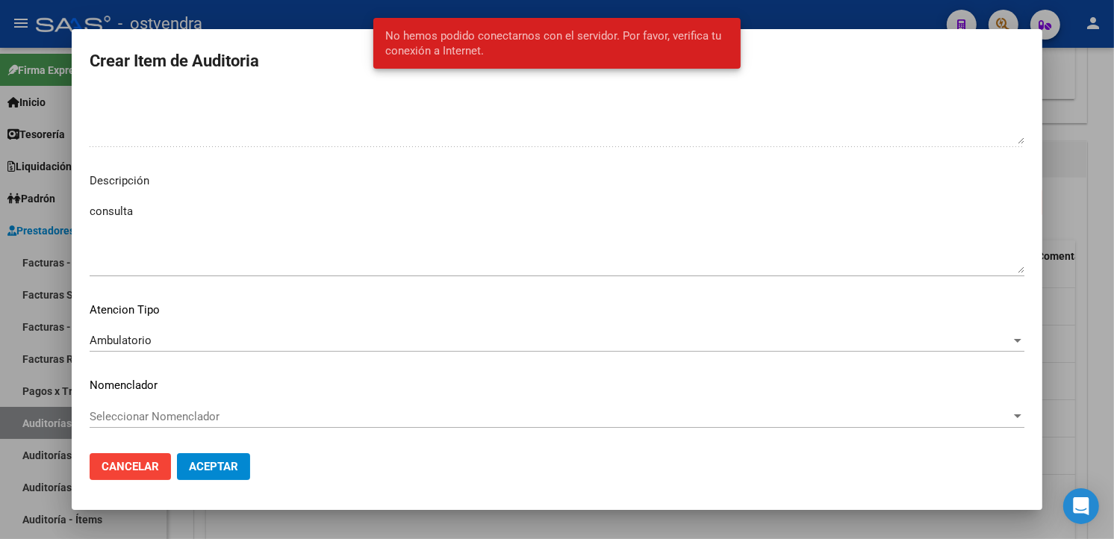
click at [214, 467] on span "Aceptar" at bounding box center [213, 466] width 49 height 13
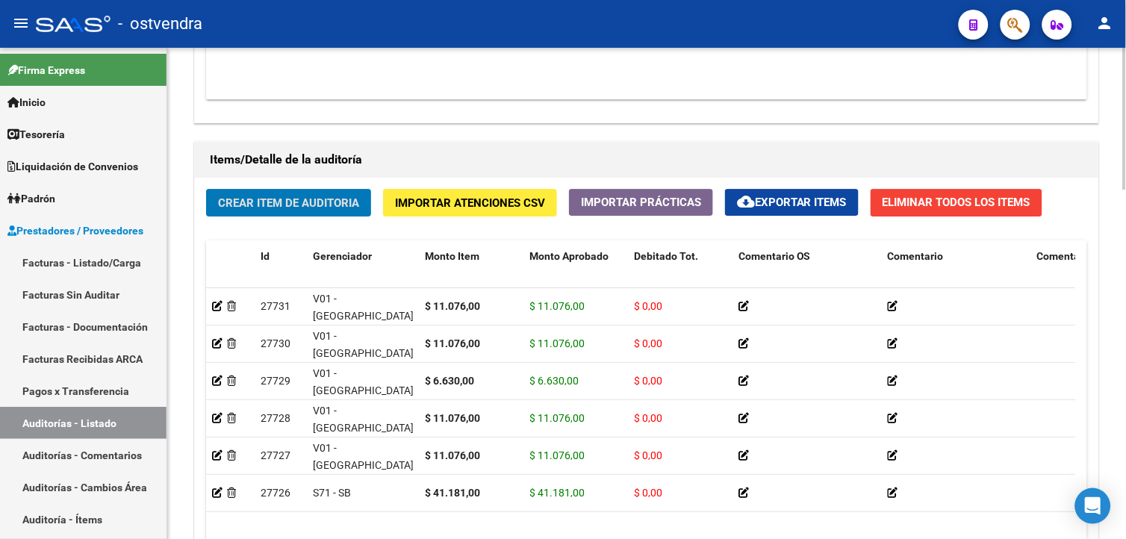
click at [291, 202] on span "Crear Item de Auditoria" at bounding box center [288, 202] width 141 height 13
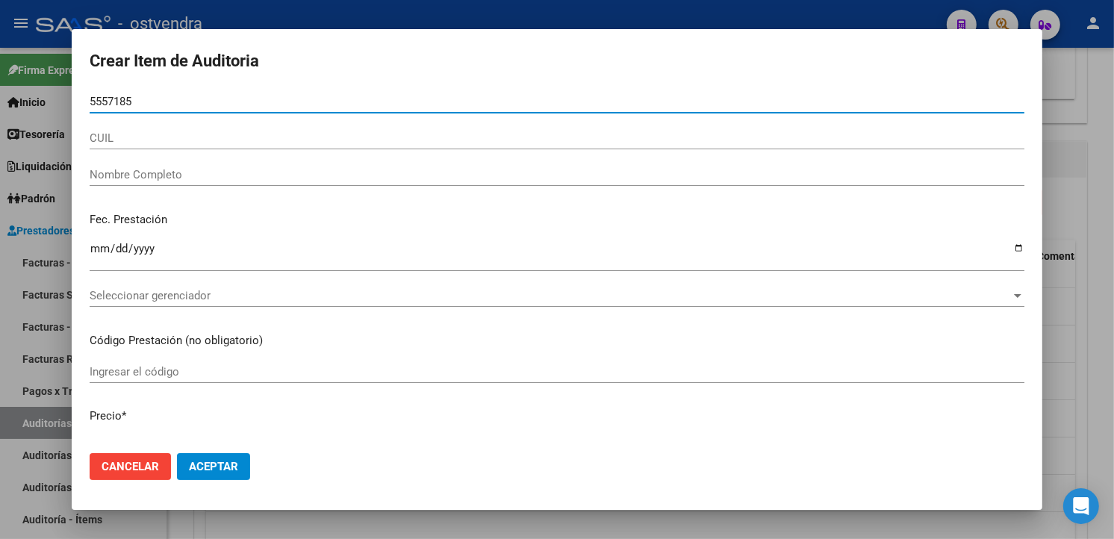
type input "55571851"
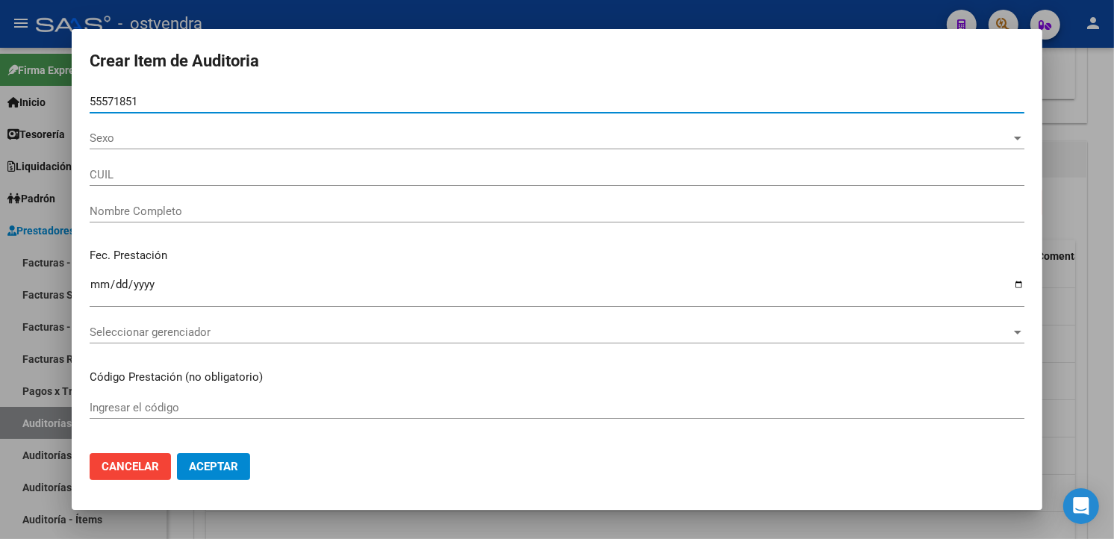
type input "27555718514"
type input "BALZA SOFIA AILEN"
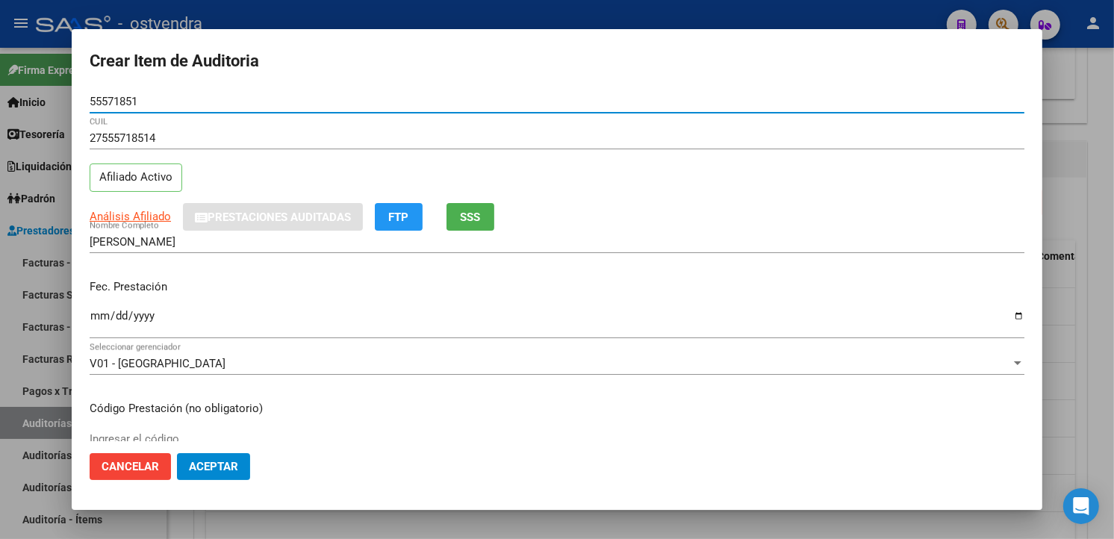
type input "55571851"
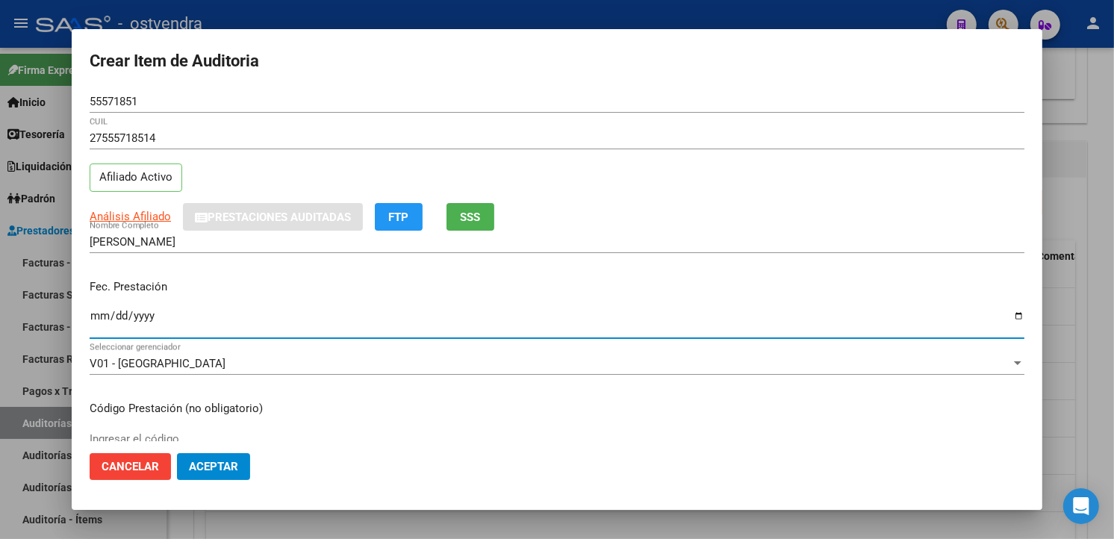
click at [102, 317] on input "Ingresar la fecha" at bounding box center [557, 322] width 935 height 24
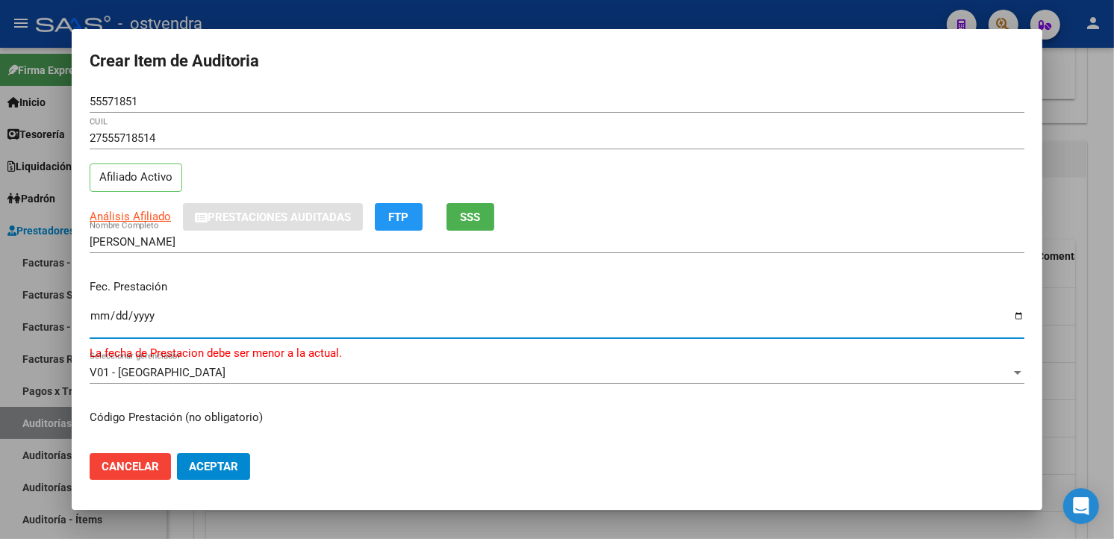
type input "0925-07-29"
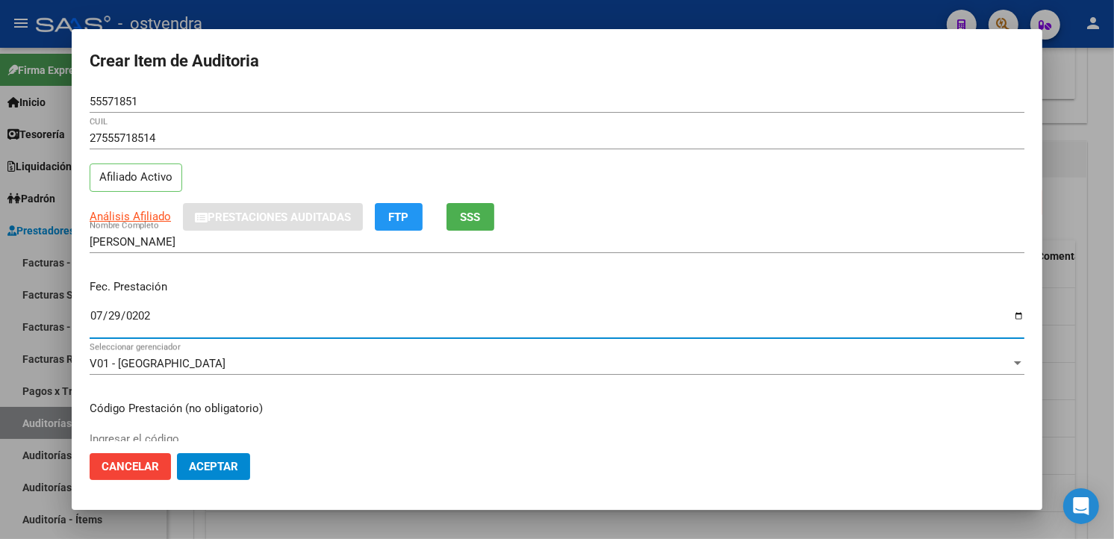
type input "2025-07-29"
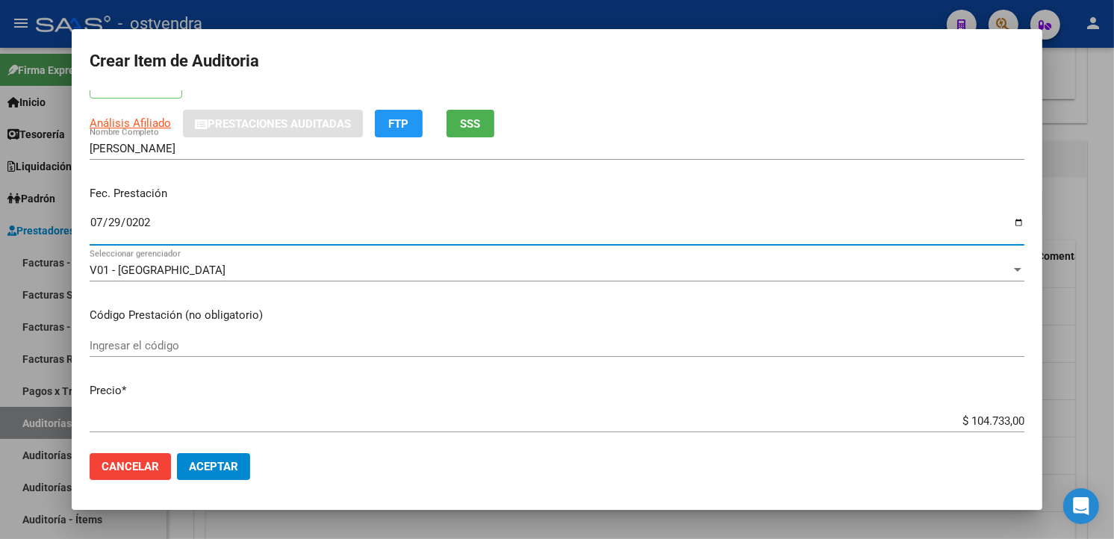
scroll to position [249, 0]
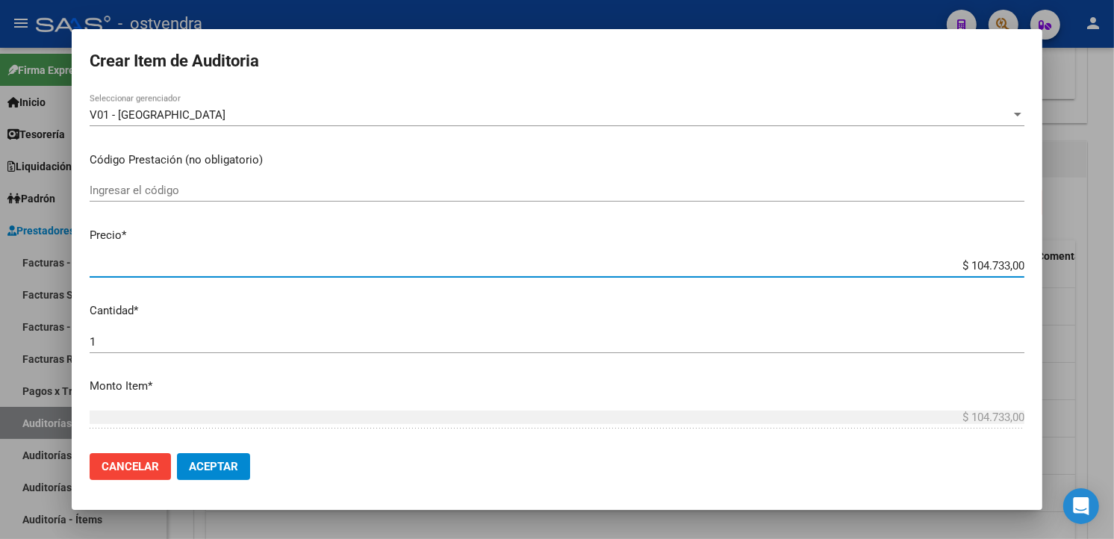
drag, startPoint x: 1011, startPoint y: 269, endPoint x: 951, endPoint y: 273, distance: 60.6
click at [951, 273] on div "$ 104.733,00 Ingresar el precio" at bounding box center [557, 266] width 935 height 22
type input "$ 0,01"
type input "$ 0,11"
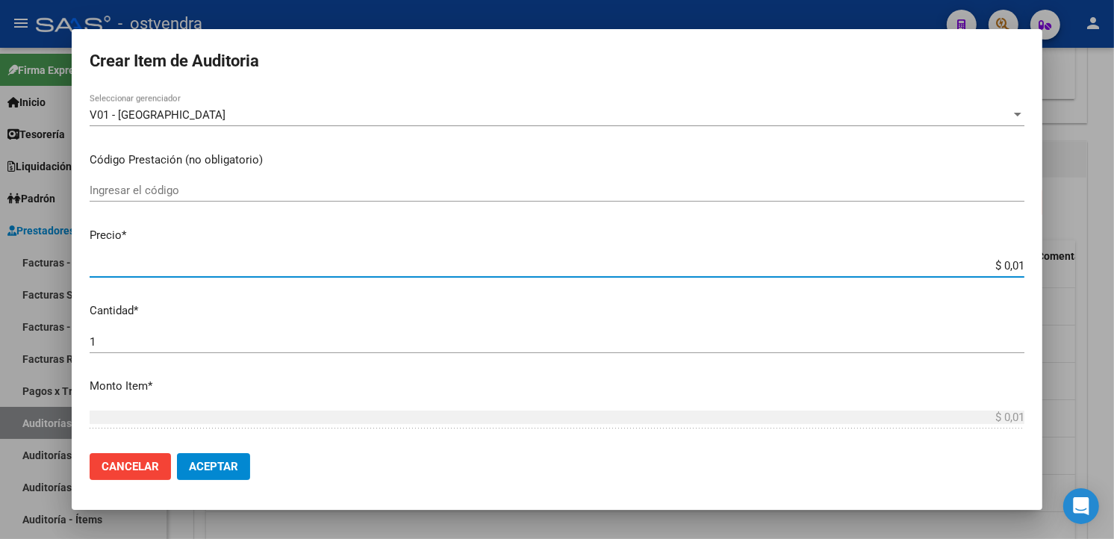
type input "$ 0,11"
type input "$ 1,10"
type input "$ 11,07"
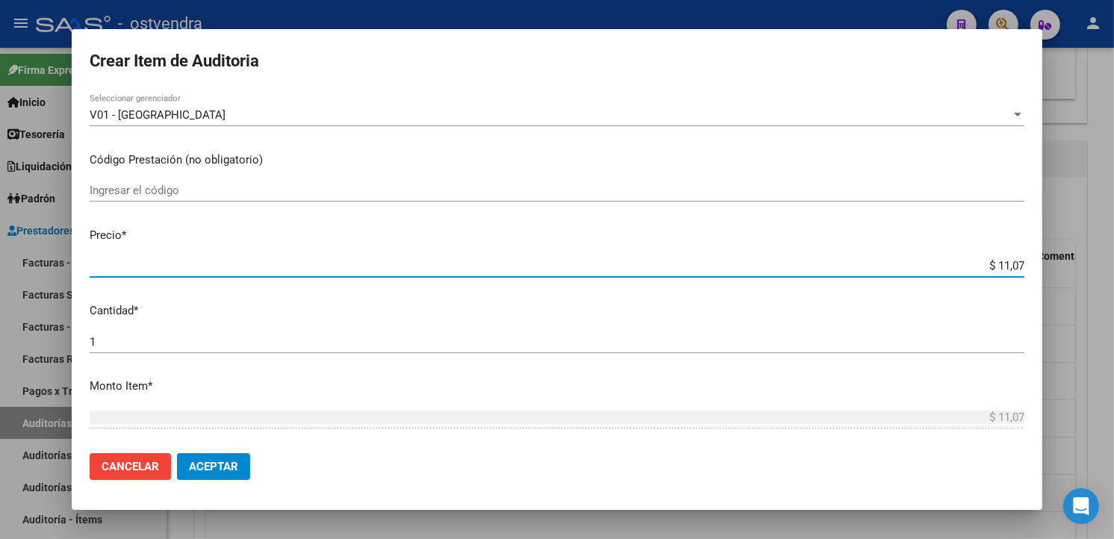
type input "$ 110,76"
type input "$ 1.107,60"
type input "$ 11.076,00"
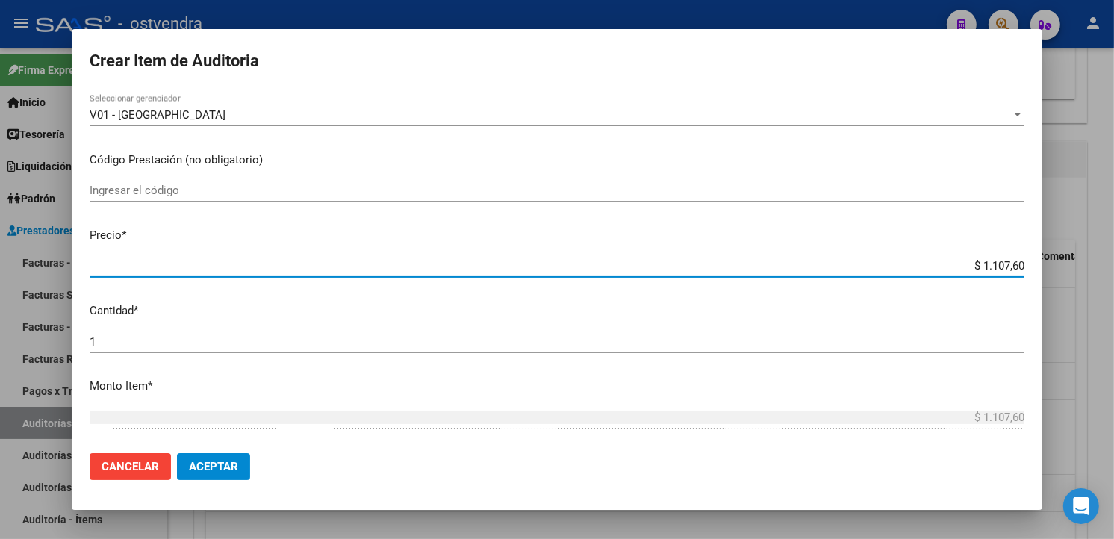
type input "$ 11.076,00"
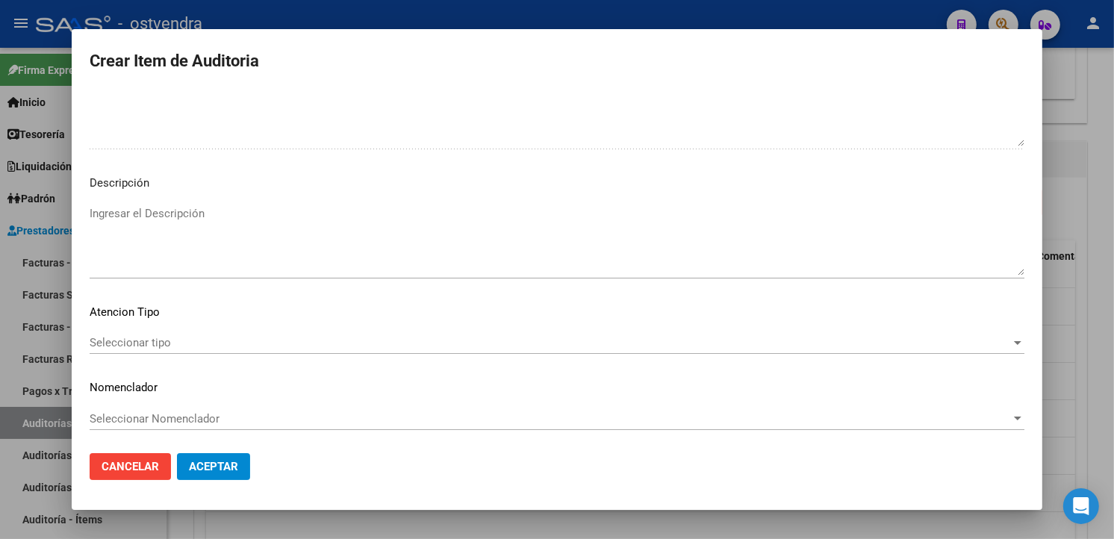
scroll to position [994, 0]
drag, startPoint x: 113, startPoint y: 254, endPoint x: 119, endPoint y: 232, distance: 22.7
click at [113, 250] on textarea "Ingresar el Descripción" at bounding box center [557, 238] width 935 height 70
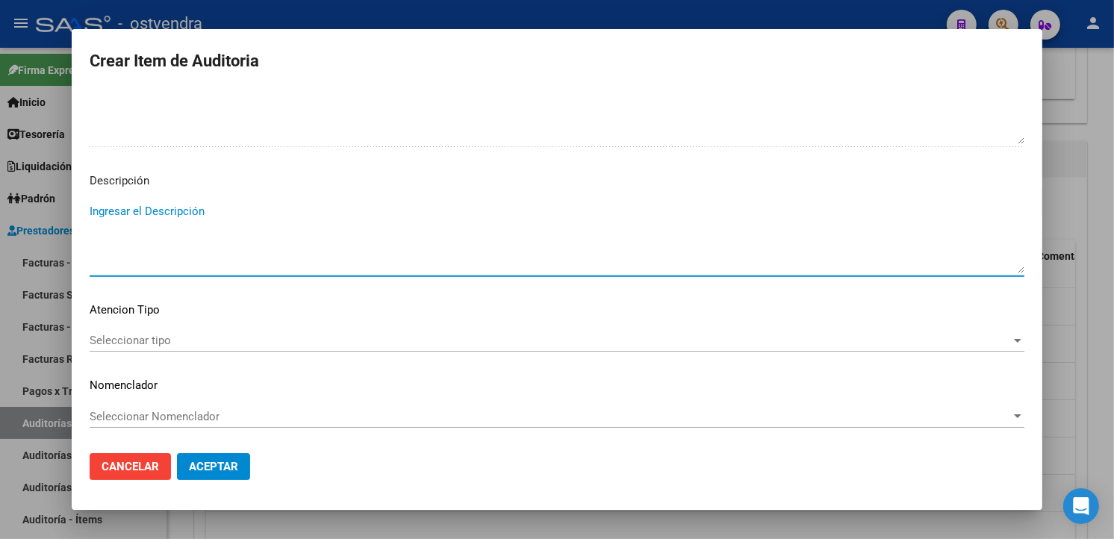
drag, startPoint x: 121, startPoint y: 232, endPoint x: 133, endPoint y: 208, distance: 27.4
click at [133, 208] on textarea "Ingresar el Descripción" at bounding box center [557, 238] width 935 height 70
type textarea "consulta"
click at [148, 348] on div "Seleccionar tipo Seleccionar tipo" at bounding box center [557, 340] width 935 height 22
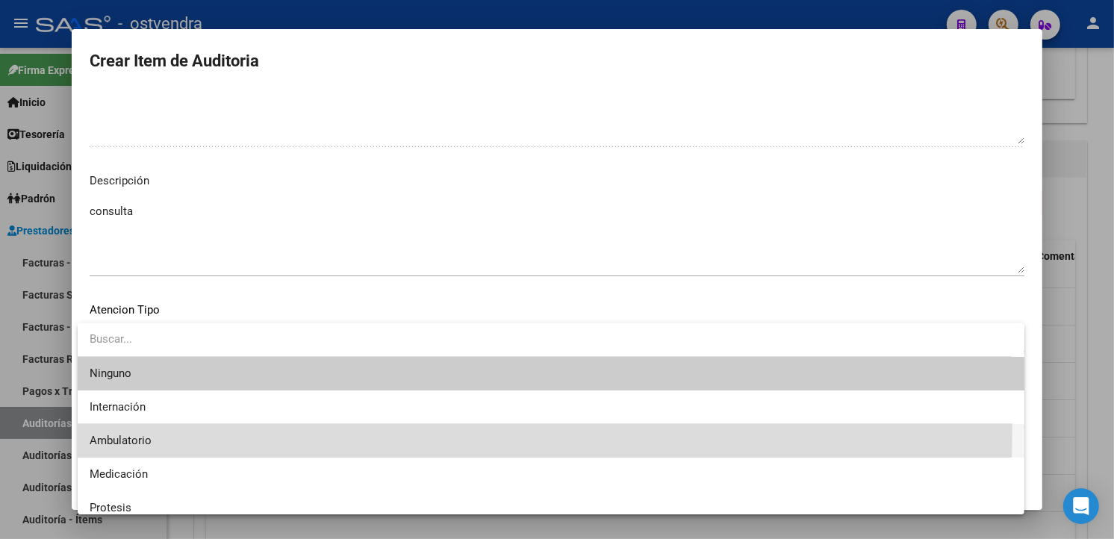
drag, startPoint x: 157, startPoint y: 429, endPoint x: 172, endPoint y: 436, distance: 16.7
click at [155, 429] on span "Ambulatorio" at bounding box center [551, 441] width 923 height 34
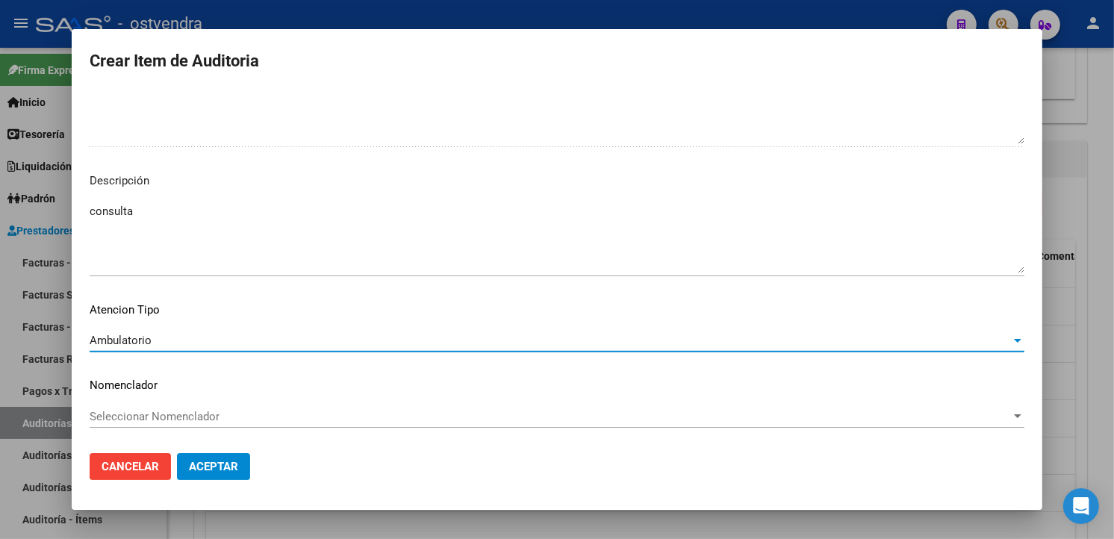
click at [190, 457] on button "Aceptar" at bounding box center [213, 466] width 73 height 27
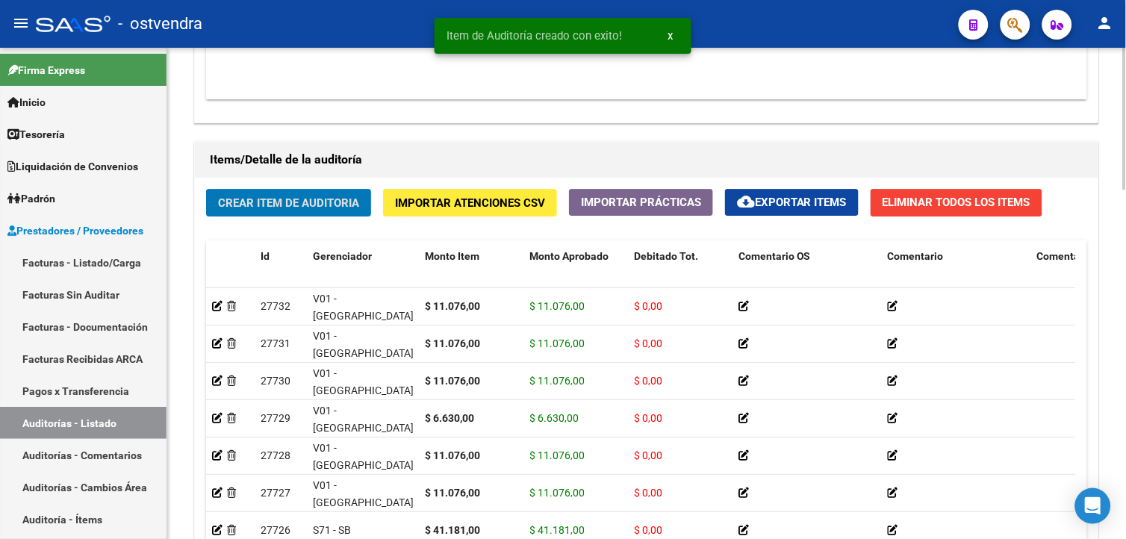
click at [273, 213] on button "Crear Item de Auditoria" at bounding box center [288, 203] width 165 height 28
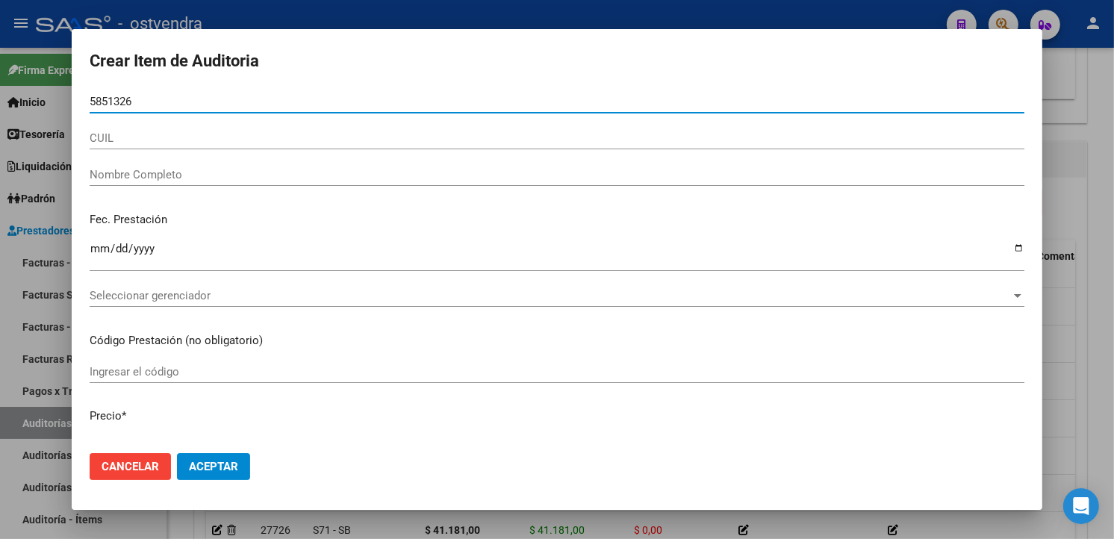
type input "58513262"
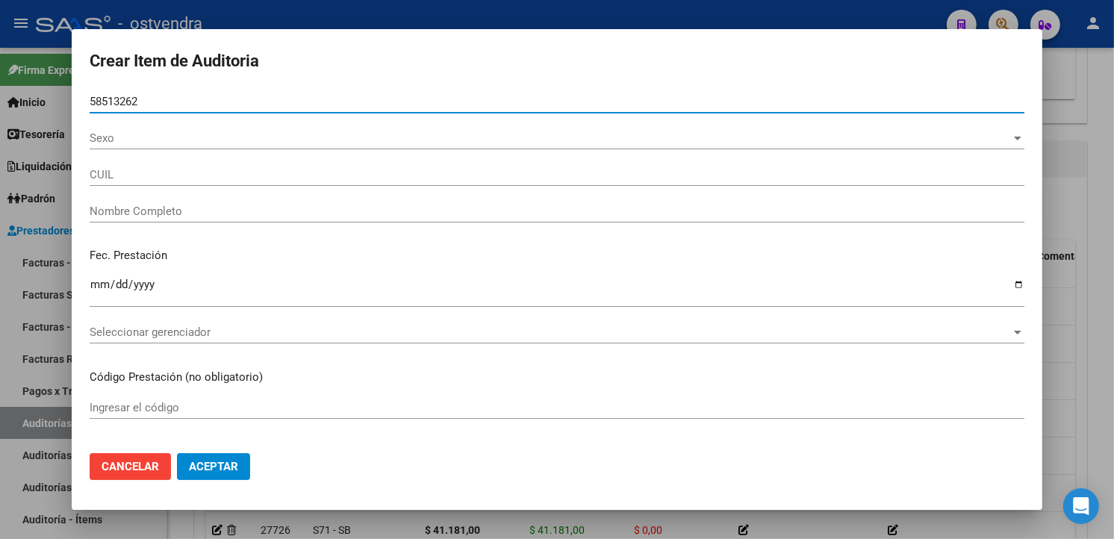
type input "20585132625"
type input "VIDAURRE NEIZAN SANTIAGO"
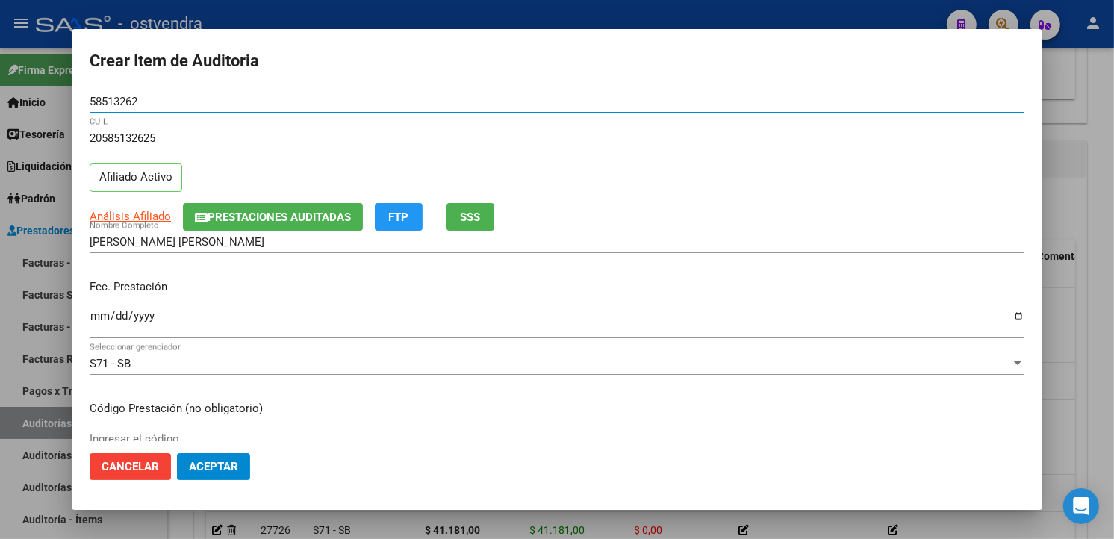
type input "58513262"
click at [102, 316] on input "Ingresar la fecha" at bounding box center [557, 322] width 935 height 24
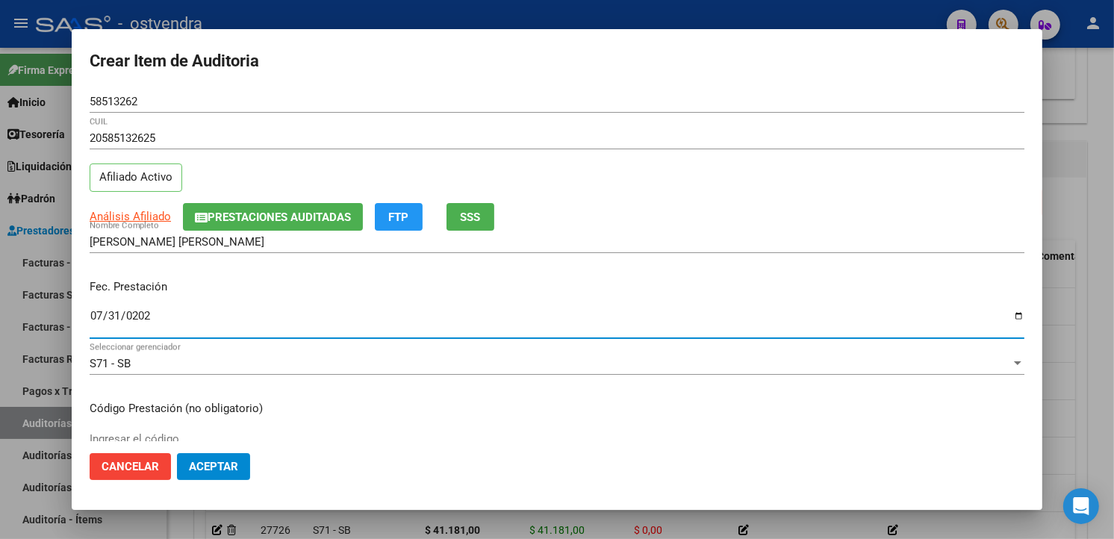
type input "2025-07-31"
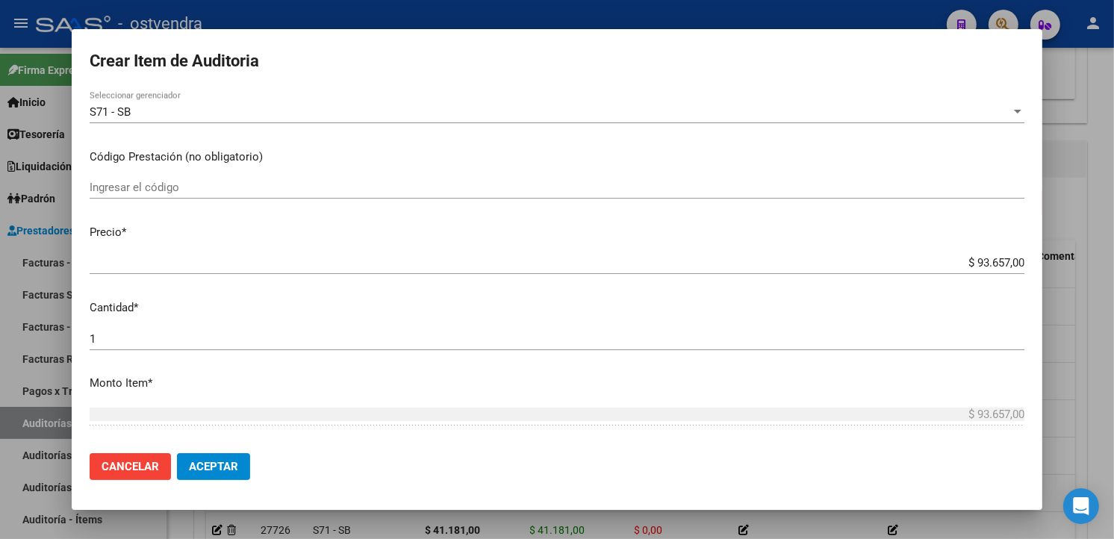
scroll to position [332, 0]
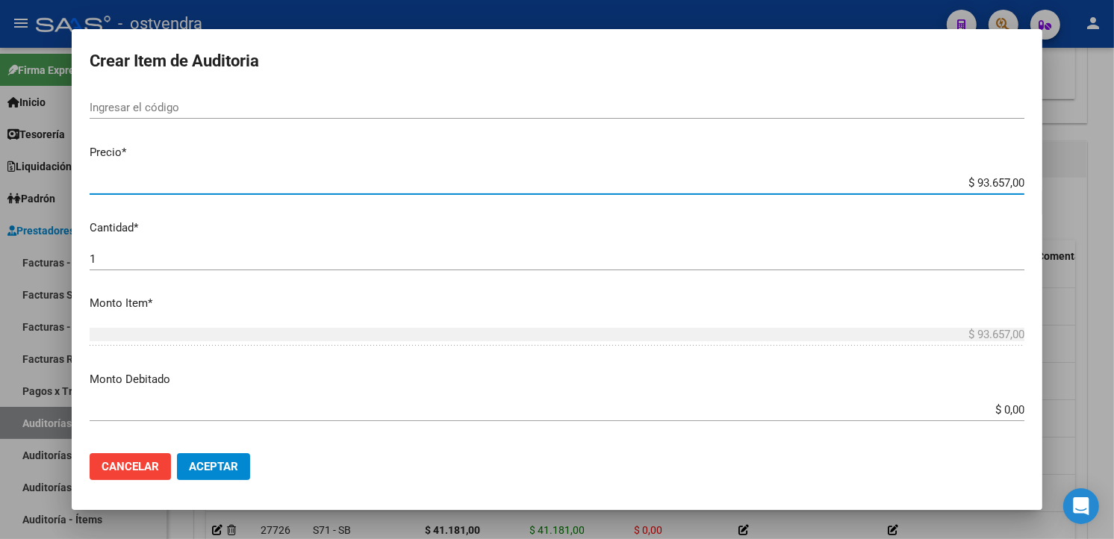
drag, startPoint x: 1010, startPoint y: 187, endPoint x: 966, endPoint y: 187, distance: 44.1
click at [966, 187] on input "$ 93.657,00" at bounding box center [557, 182] width 935 height 13
type input "$ 0,06"
type input "$ 0,64"
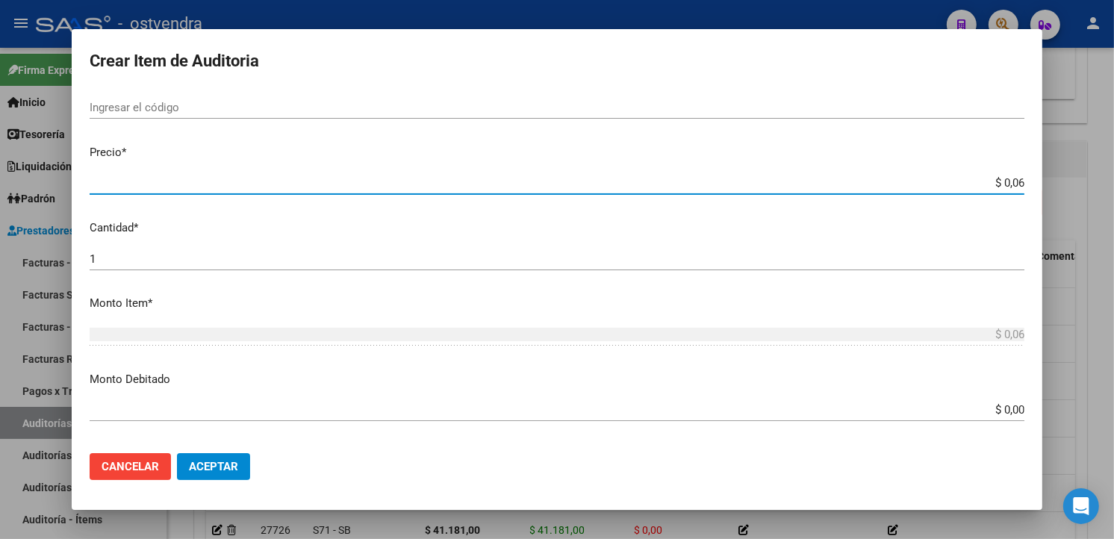
type input "$ 0,64"
type input "$ 6,48"
type input "$ 64,87"
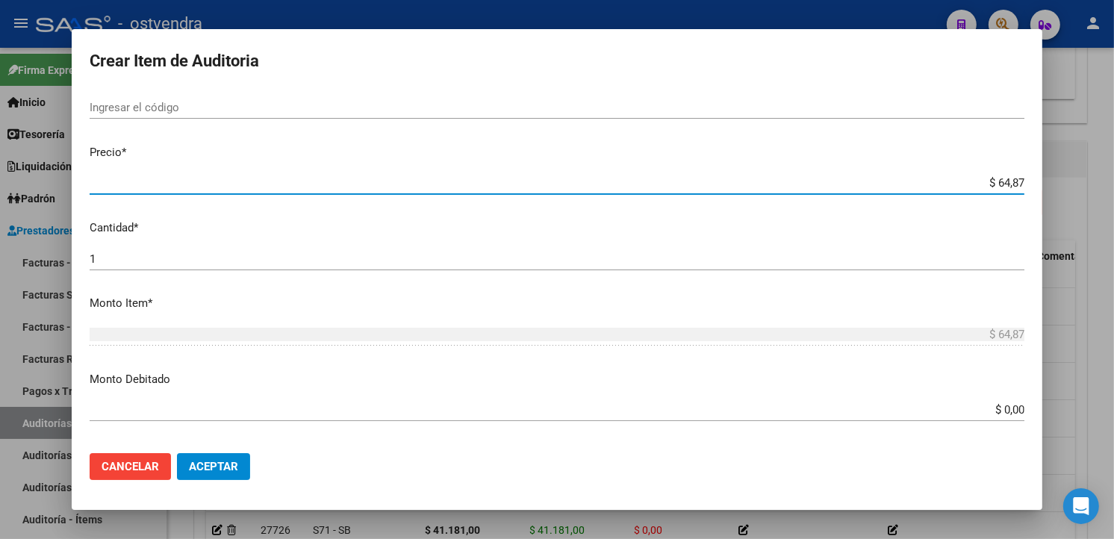
type input "$ 648,75"
type input "$ 6.487,50"
type input "$ 64.875,00"
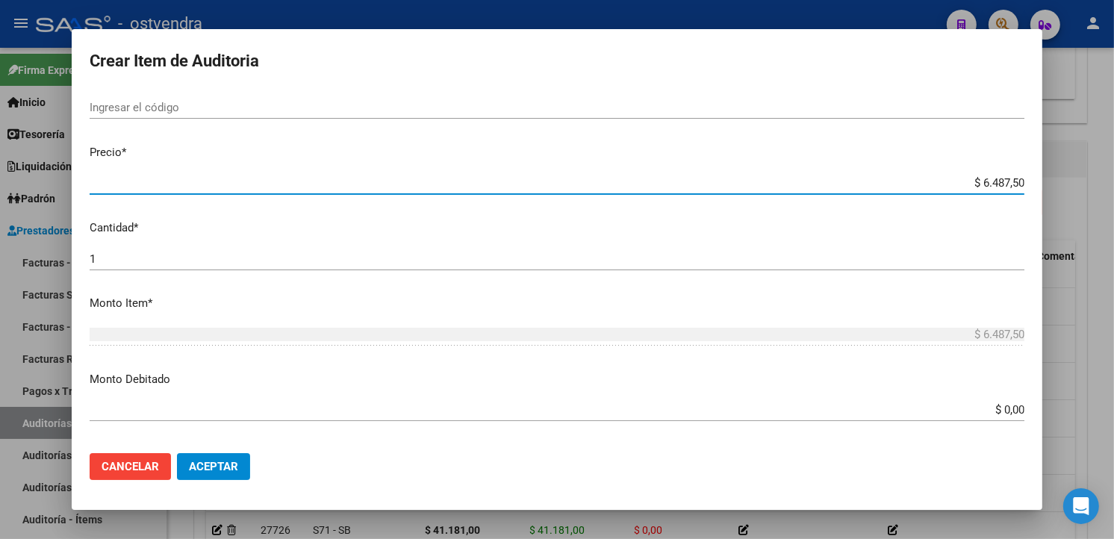
type input "$ 64.875,00"
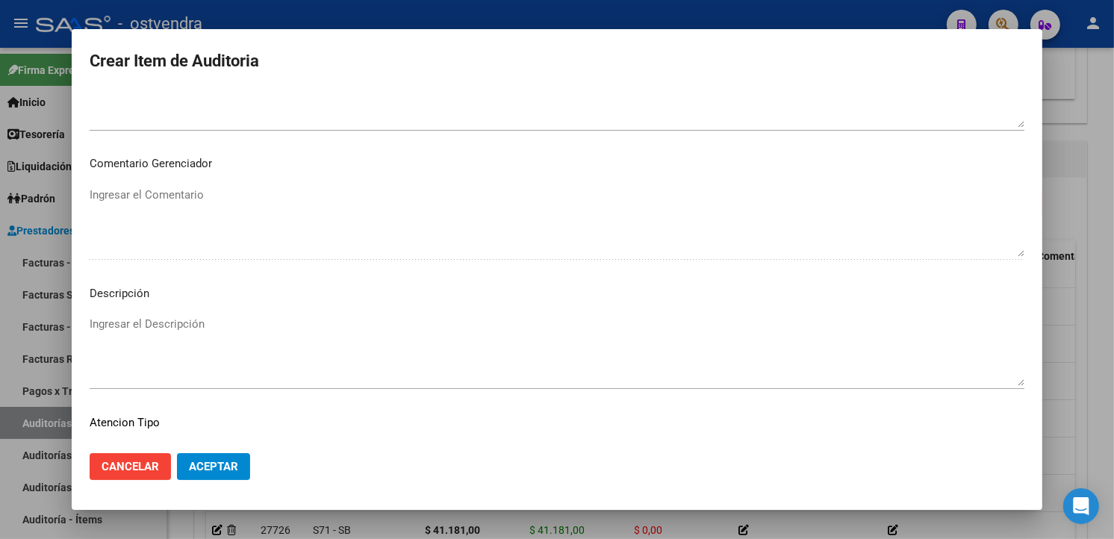
scroll to position [994, 0]
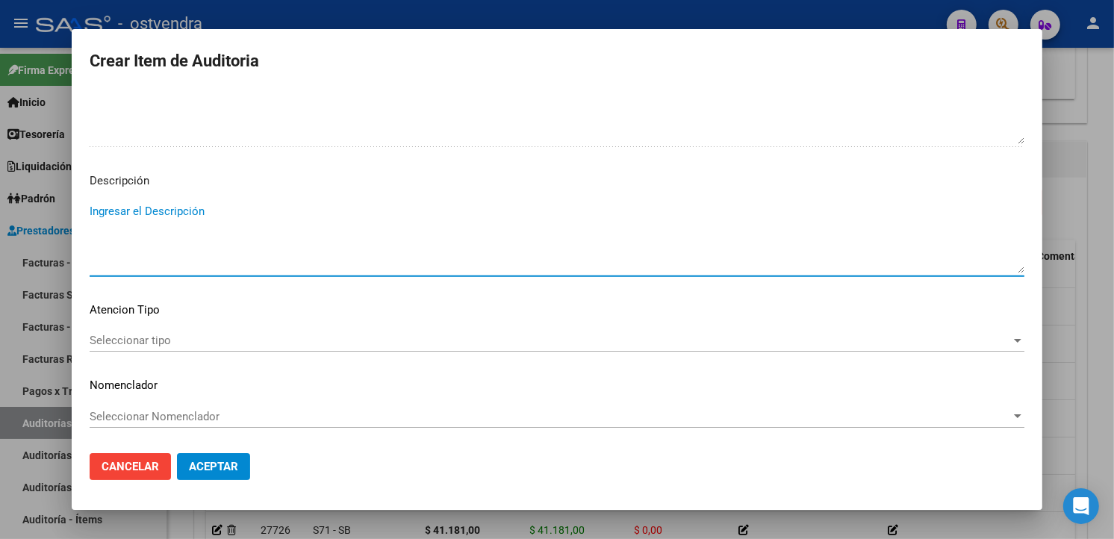
drag, startPoint x: 420, startPoint y: 259, endPoint x: 429, endPoint y: 250, distance: 12.7
click at [422, 256] on textarea "Ingresar el Descripción" at bounding box center [557, 238] width 935 height 70
type textarea "consulta odontologica"
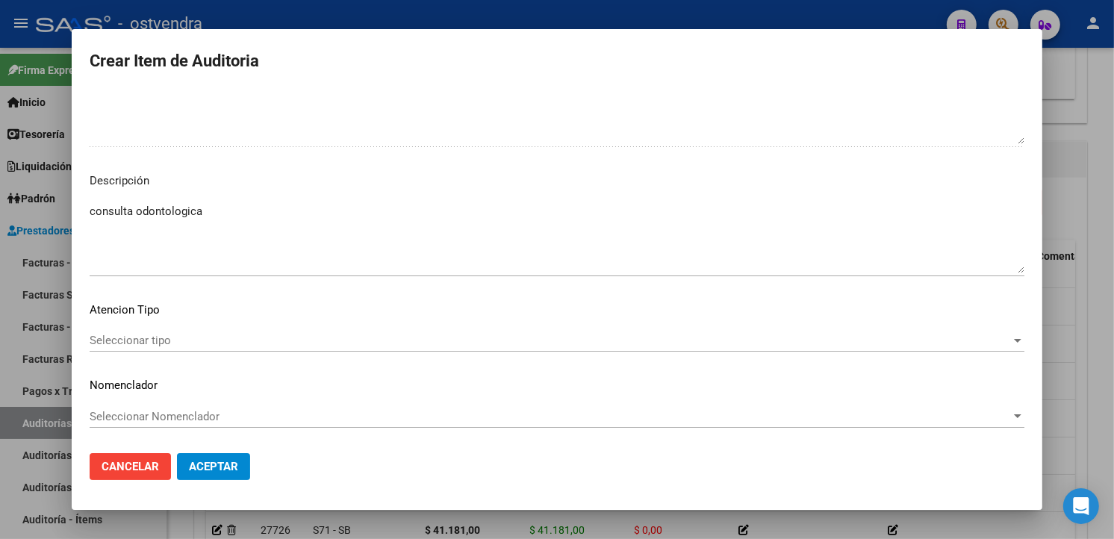
drag, startPoint x: 221, startPoint y: 306, endPoint x: 200, endPoint y: 344, distance: 42.8
click at [219, 308] on p "Atencion Tipo" at bounding box center [557, 310] width 935 height 17
click at [199, 344] on span "Seleccionar tipo" at bounding box center [551, 340] width 922 height 13
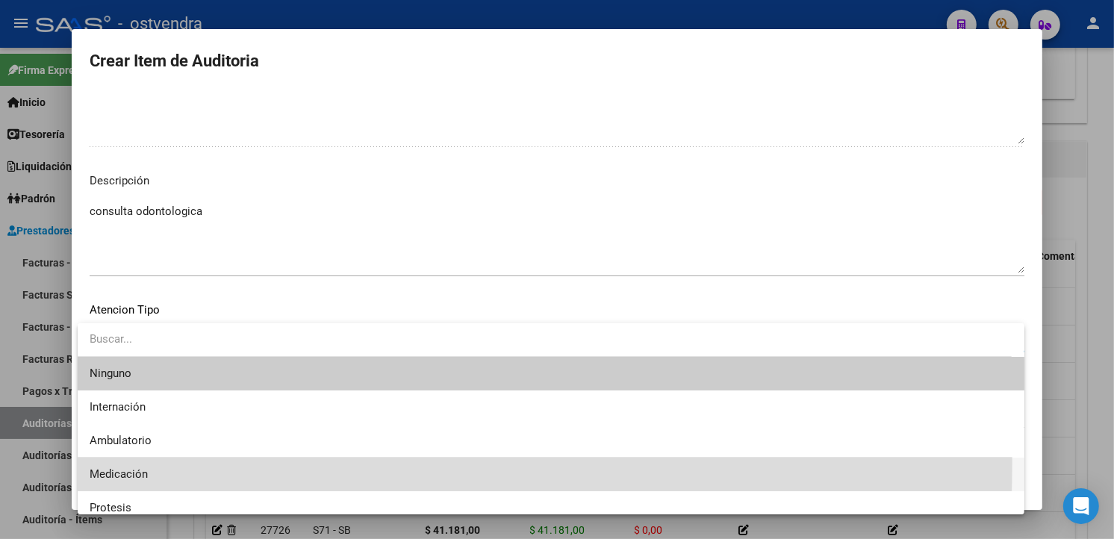
click at [135, 462] on span "Medicación" at bounding box center [551, 475] width 923 height 34
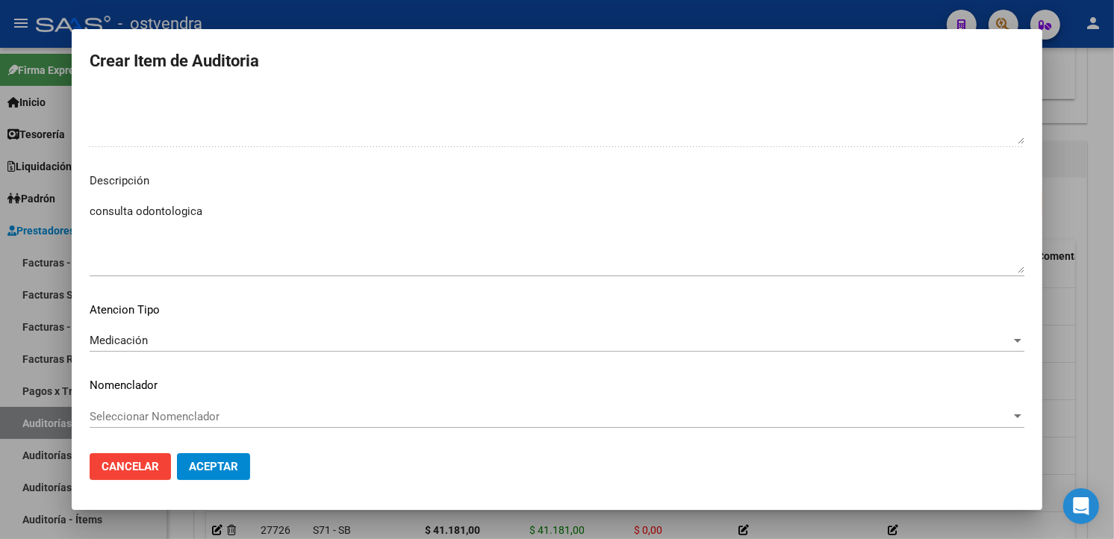
click at [175, 347] on div "Medicación Seleccionar tipo" at bounding box center [557, 340] width 935 height 22
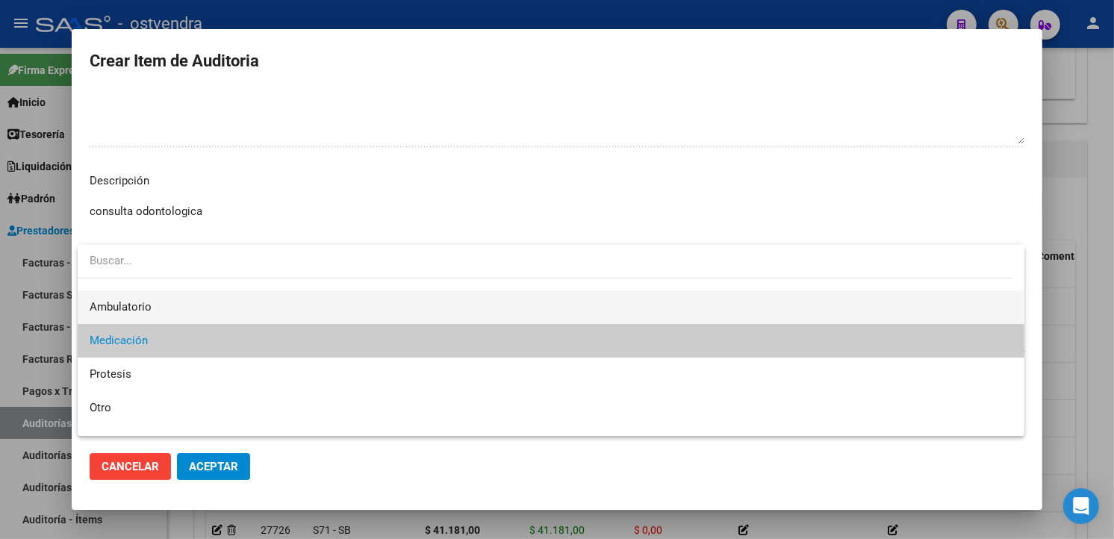
click at [164, 310] on span "Ambulatorio" at bounding box center [551, 307] width 923 height 34
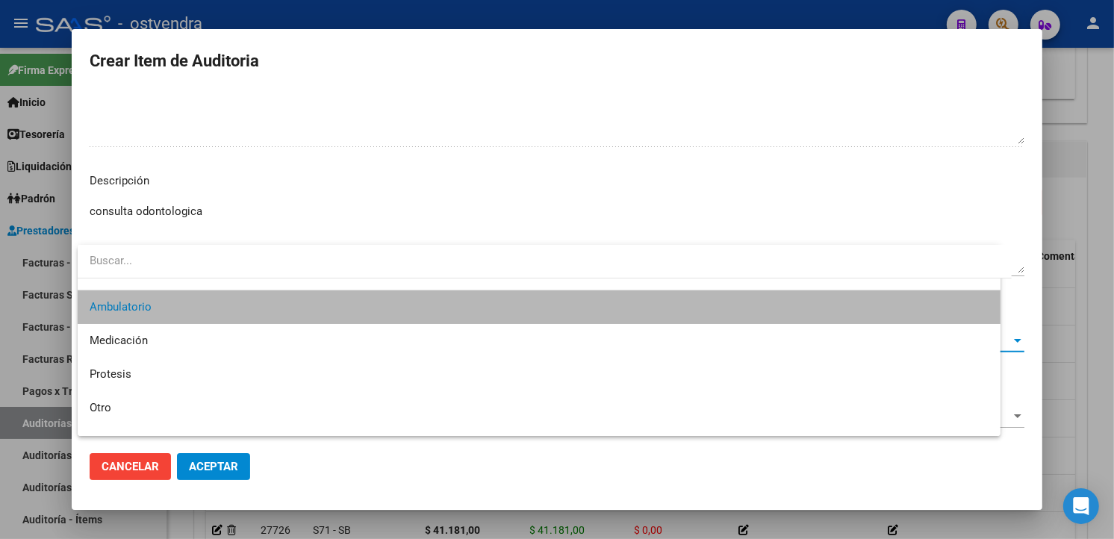
scroll to position [67, 0]
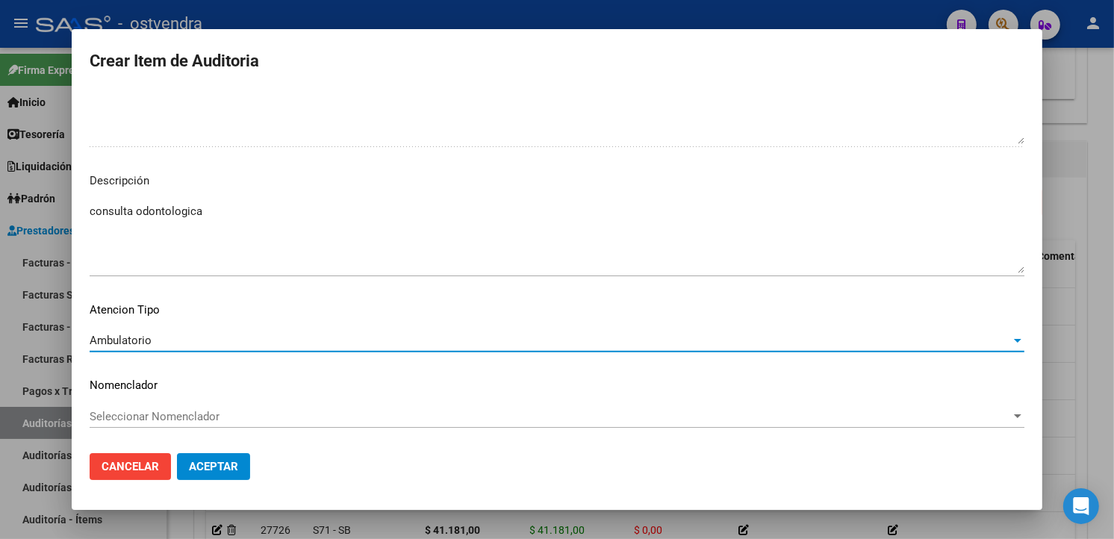
click at [219, 466] on span "Aceptar" at bounding box center [213, 466] width 49 height 13
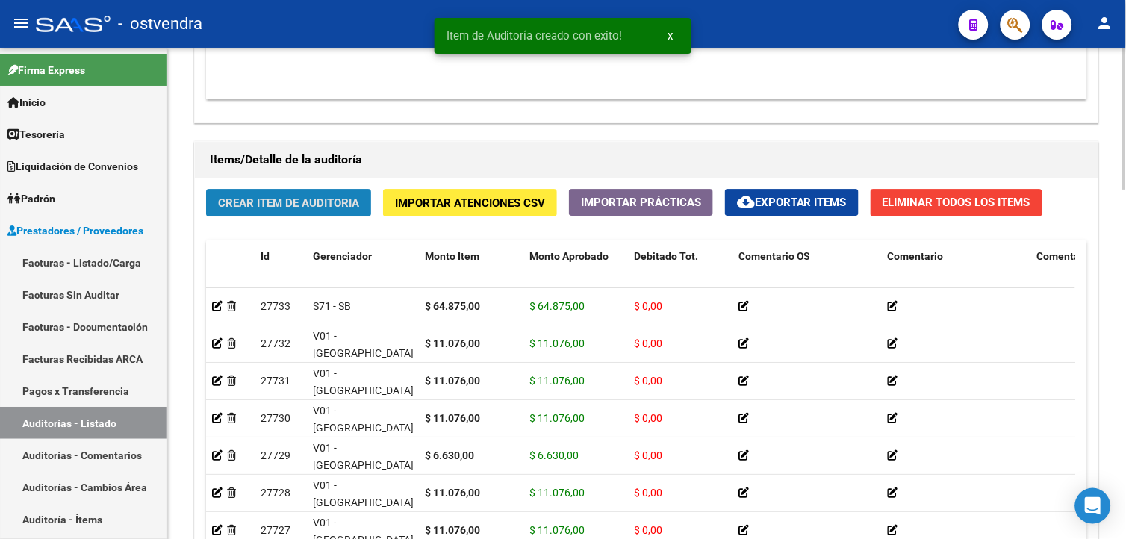
click at [317, 194] on button "Crear Item de Auditoria" at bounding box center [288, 203] width 165 height 28
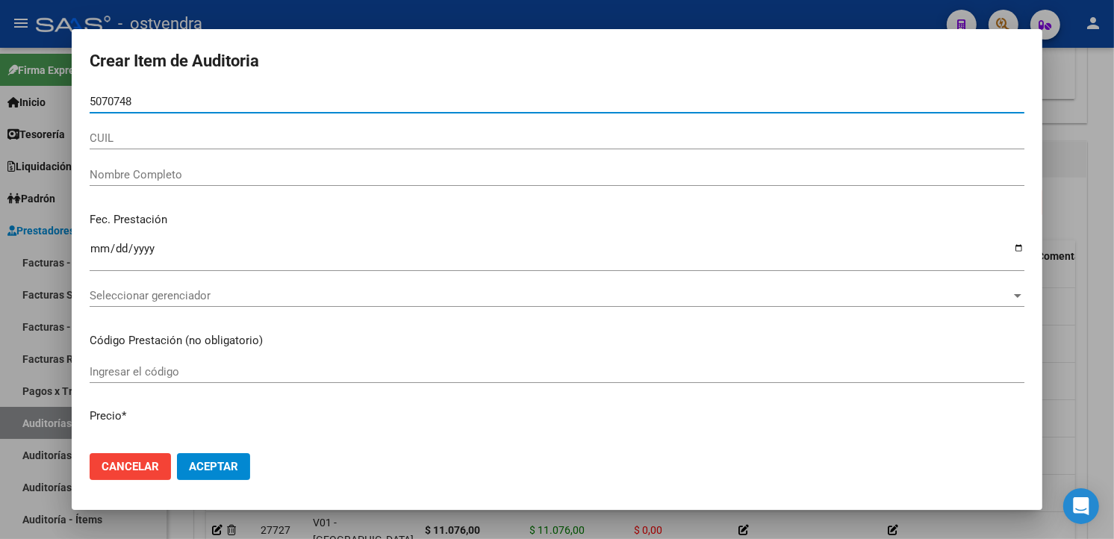
type input "50707489"
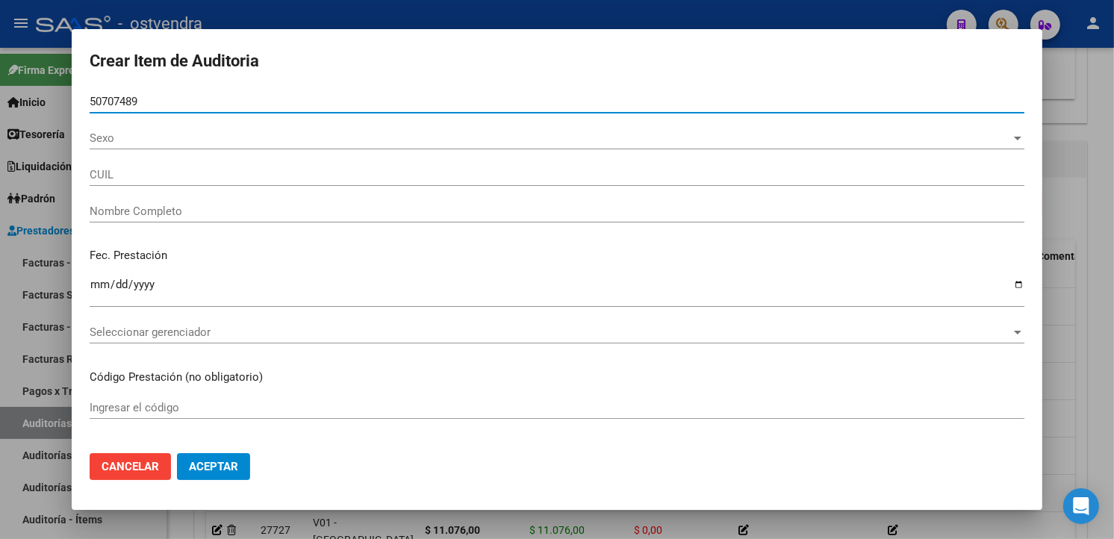
type input "20507074899"
type input "RAMIREZ GODOY JUAN JOSE"
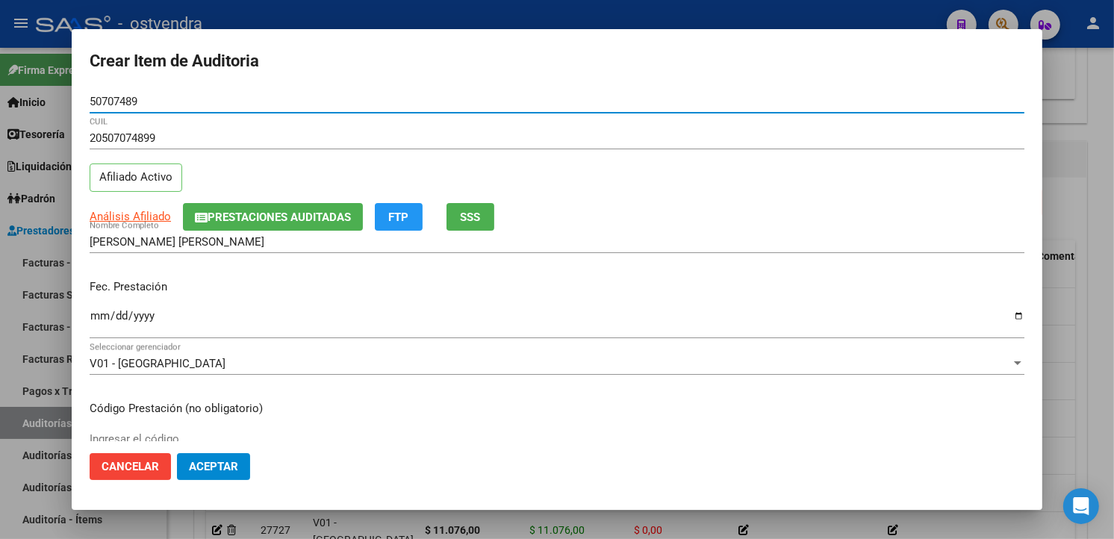
type input "50707489"
click at [105, 317] on input "Ingresar la fecha" at bounding box center [557, 322] width 935 height 24
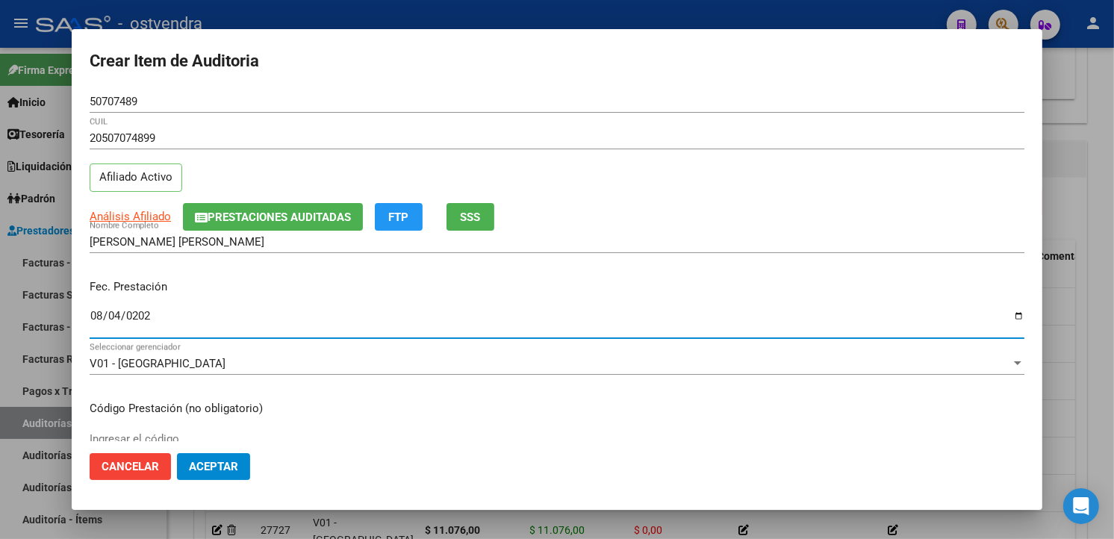
type input "[DATE]"
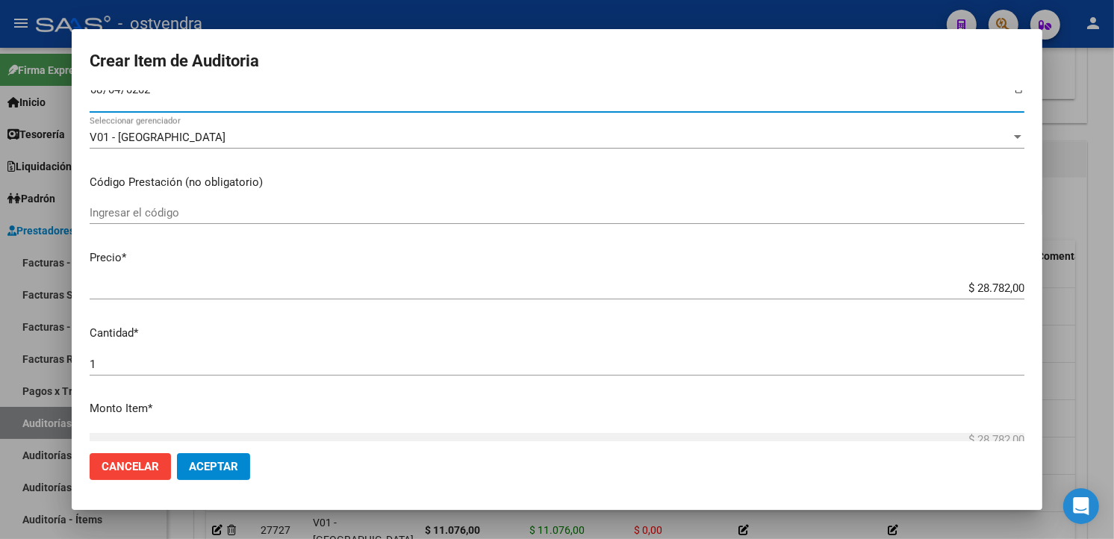
scroll to position [249, 0]
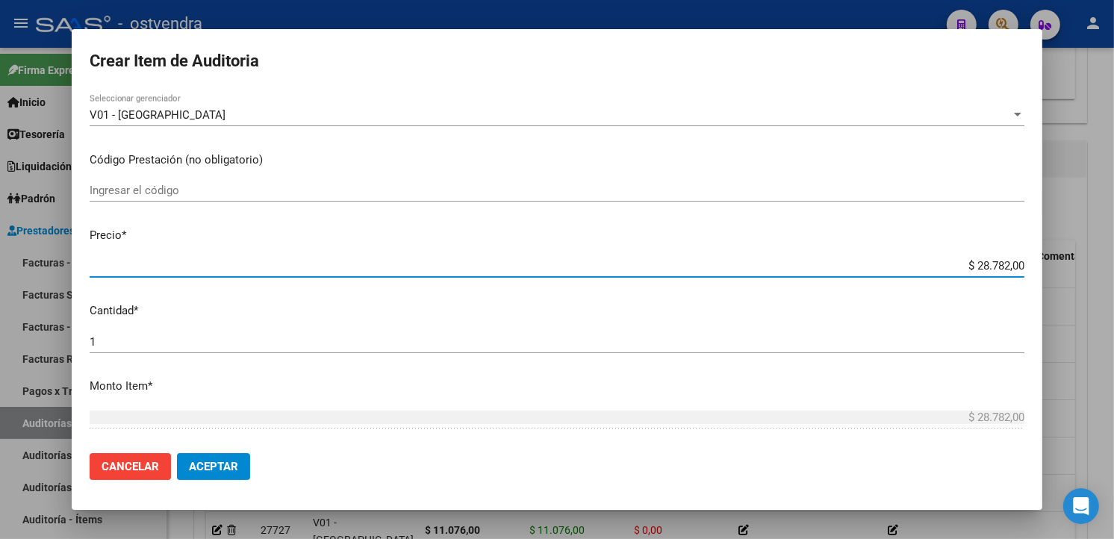
drag, startPoint x: 1012, startPoint y: 267, endPoint x: 959, endPoint y: 271, distance: 53.2
click at [959, 271] on input "$ 28.782,00" at bounding box center [557, 265] width 935 height 13
type input "$ 0,01"
type input "$ 0,11"
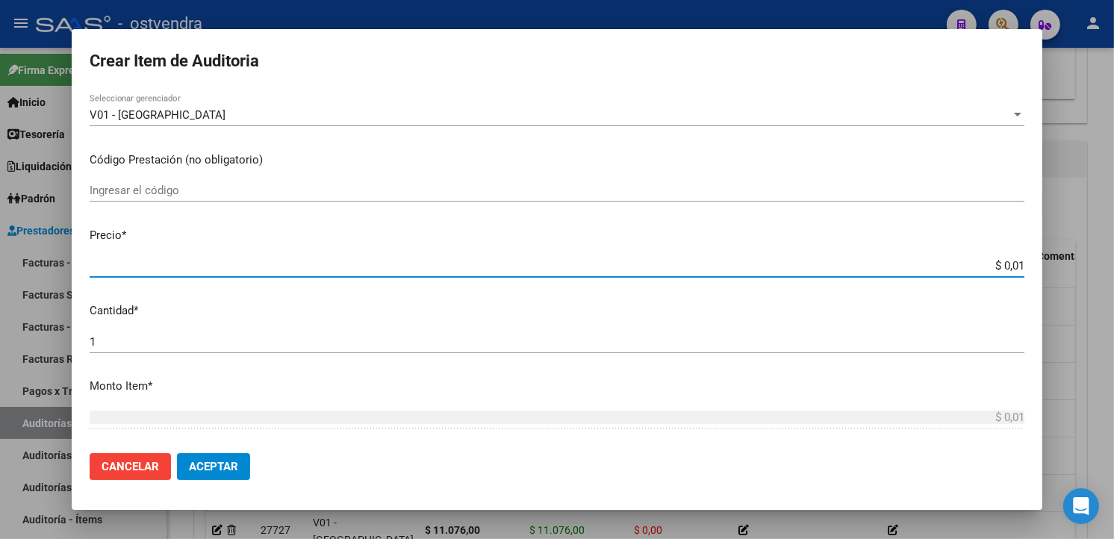
type input "$ 0,11"
type input "$ 1,10"
type input "$ 11,07"
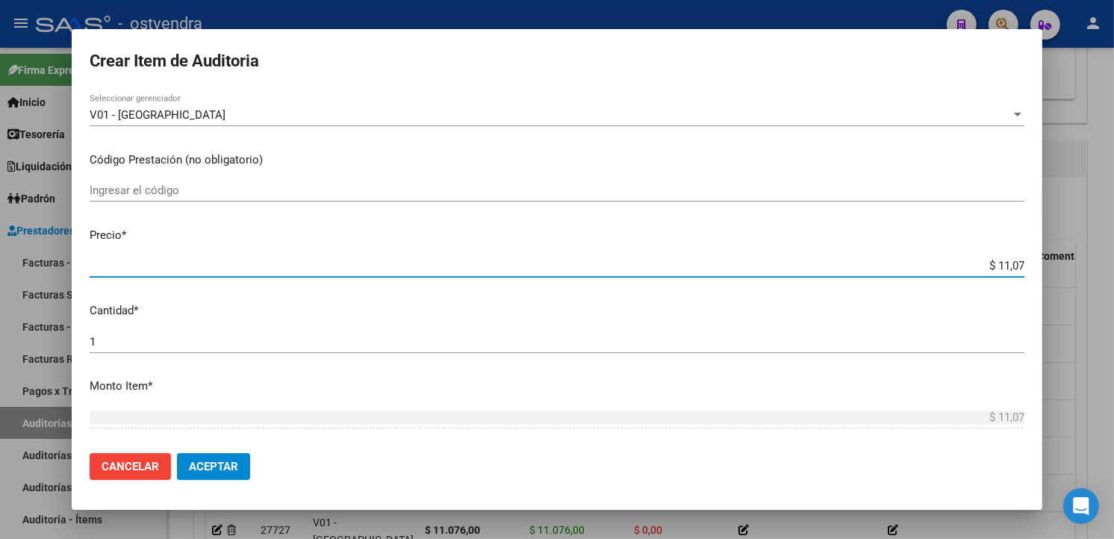
type input "$ 110,76"
type input "$ 1.107,60"
type input "$ 11.076,00"
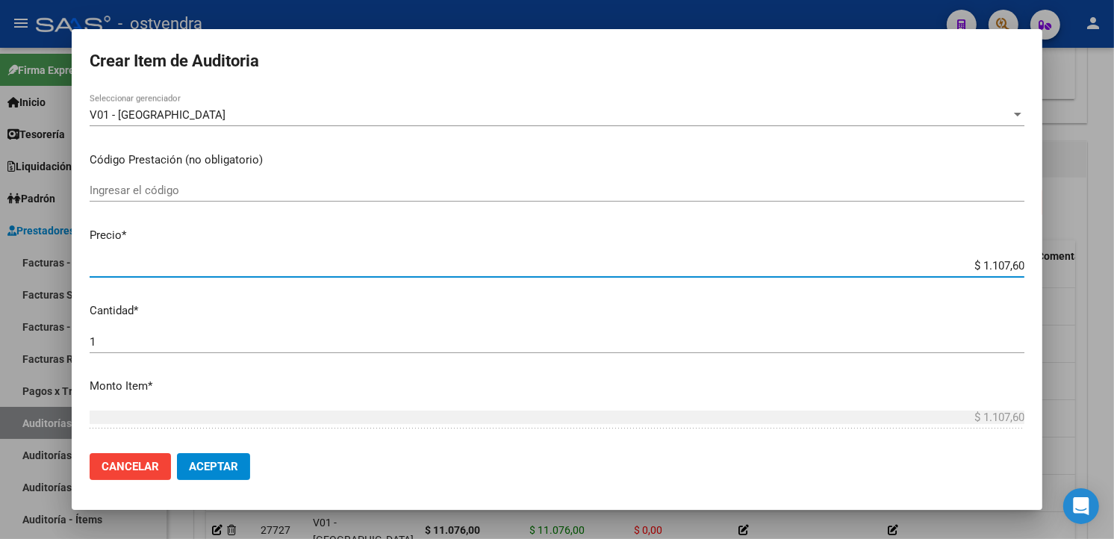
type input "$ 11.076,00"
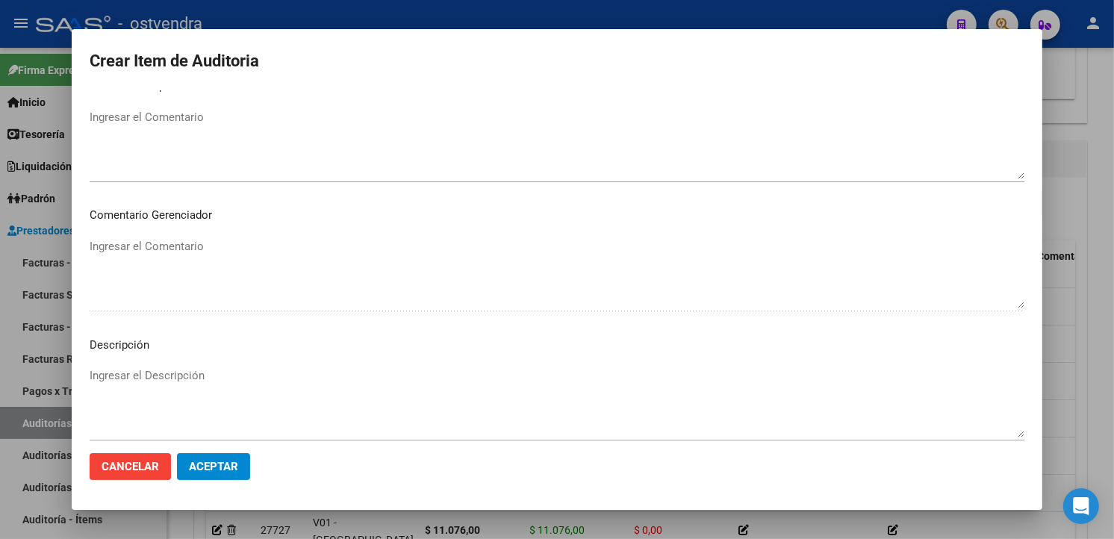
scroll to position [994, 0]
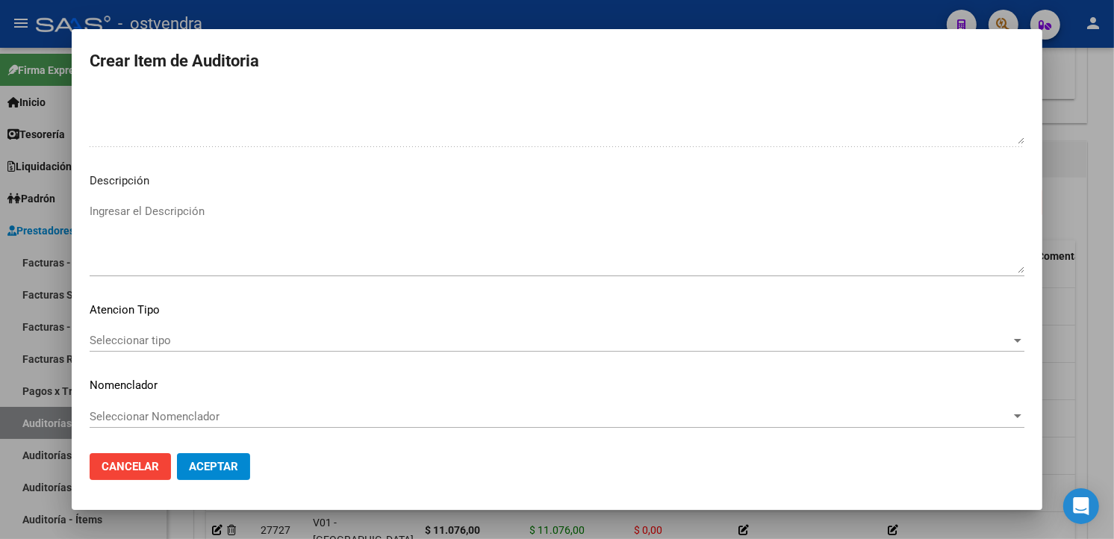
click at [485, 248] on textarea "Ingresar el Descripción" at bounding box center [557, 238] width 935 height 70
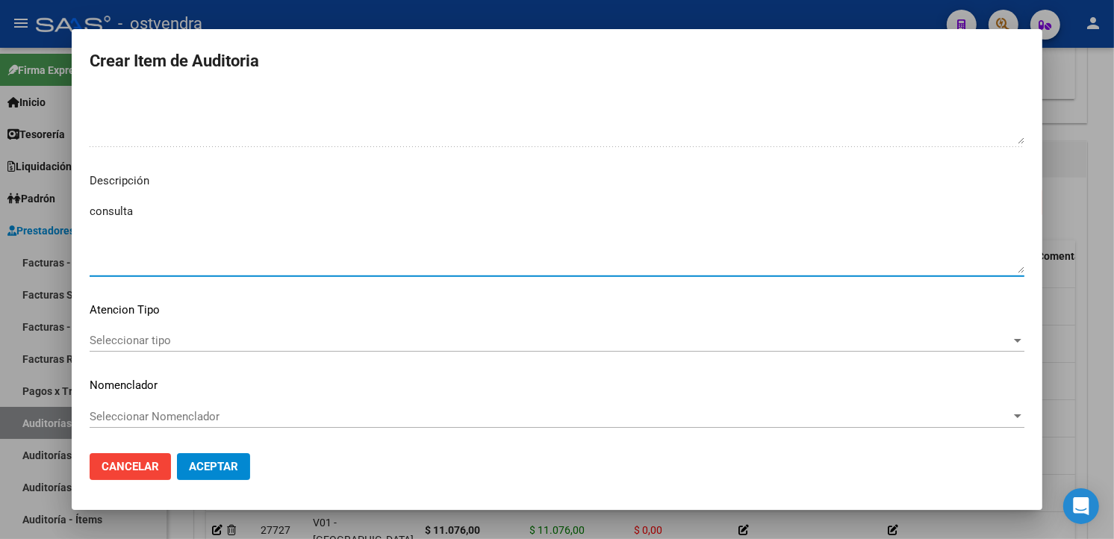
type textarea "consulta"
click at [336, 332] on div "Seleccionar tipo Seleccionar tipo" at bounding box center [557, 340] width 935 height 22
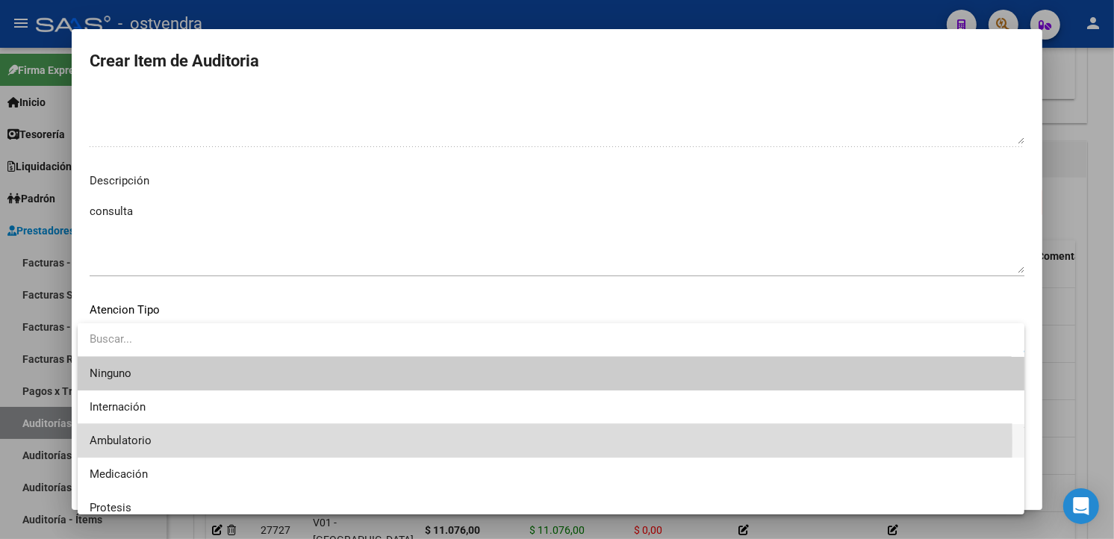
click at [202, 442] on span "Ambulatorio" at bounding box center [551, 441] width 923 height 34
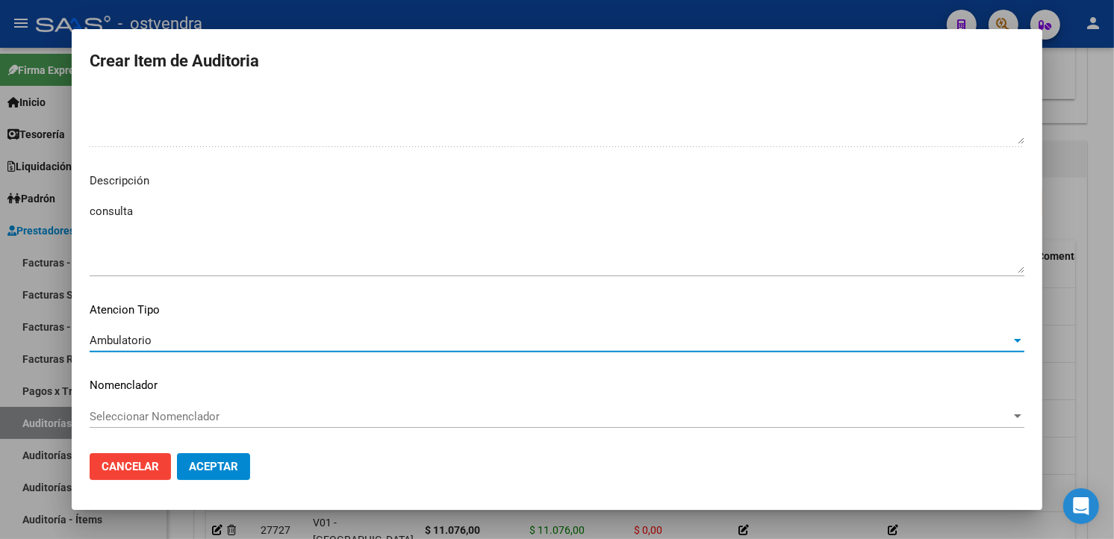
click at [212, 460] on span "Aceptar" at bounding box center [213, 466] width 49 height 13
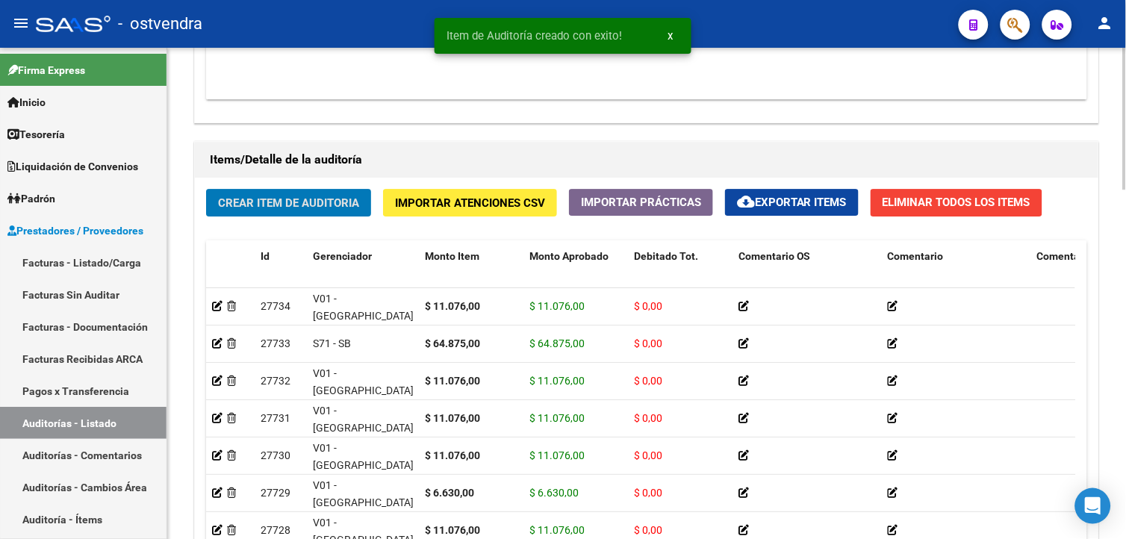
click at [340, 213] on button "Crear Item de Auditoria" at bounding box center [288, 203] width 165 height 28
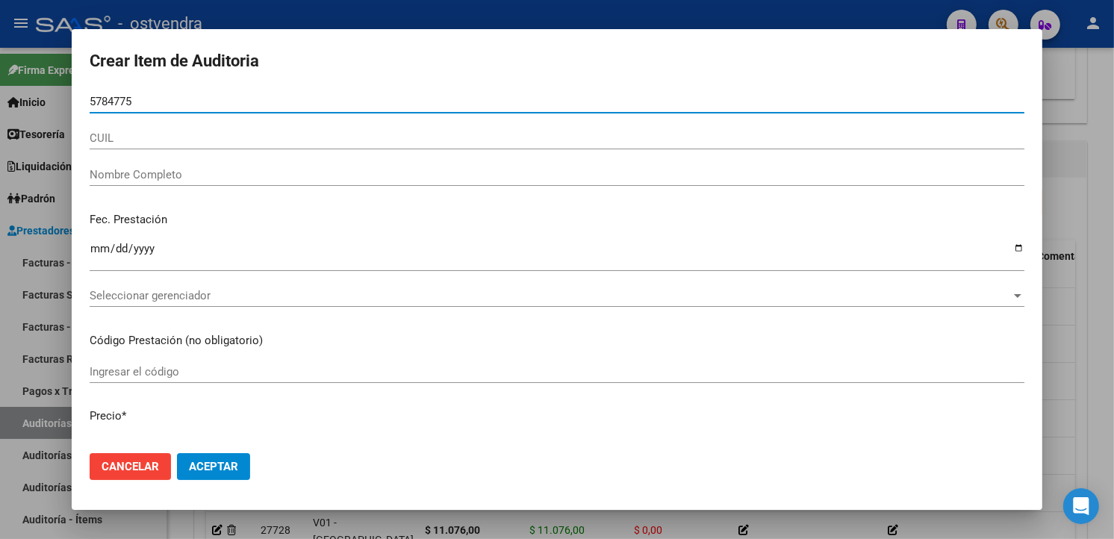
type input "57847758"
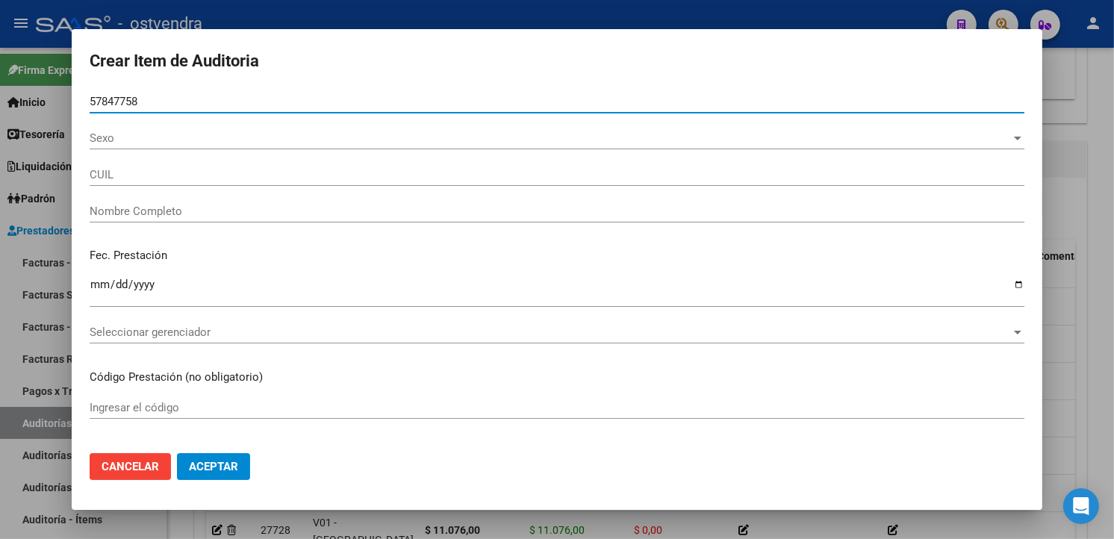
type input "20578477587"
type input "RAMIREZ GODOY JOAQUIN EMANUEL"
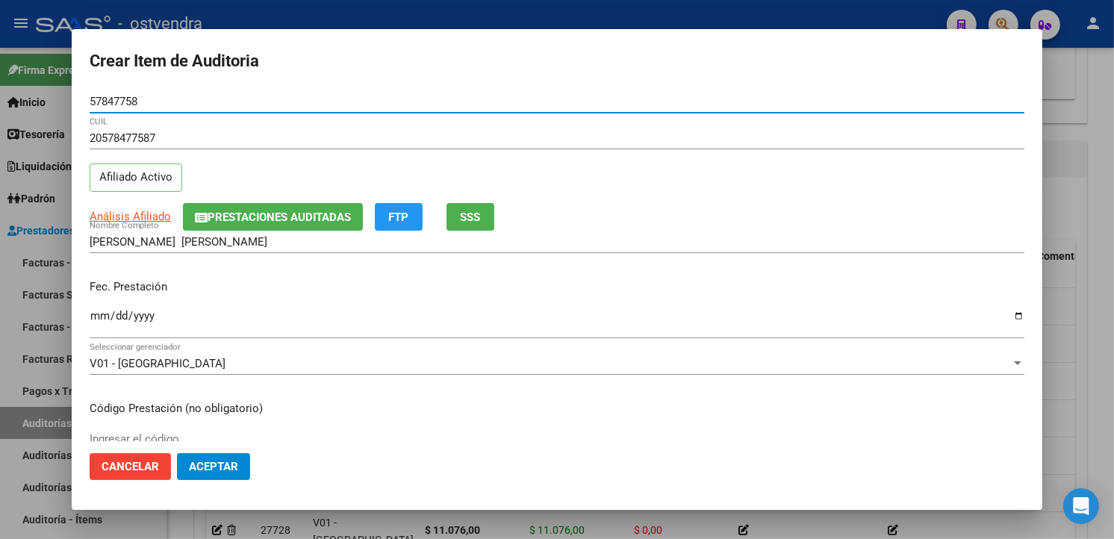
type input "57847758"
click at [103, 312] on input "Ingresar la fecha" at bounding box center [557, 322] width 935 height 24
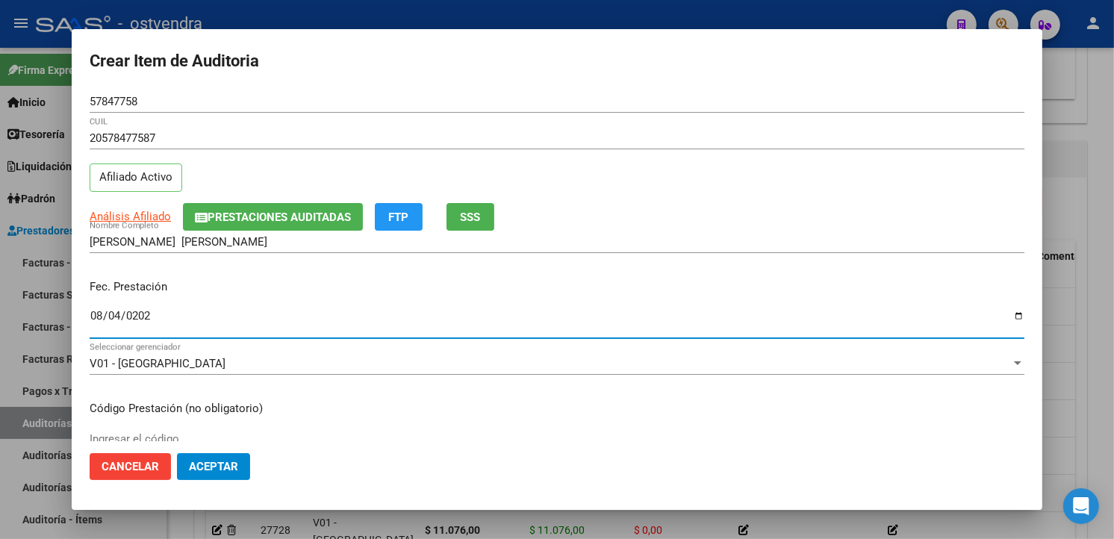
type input "2025-08-04"
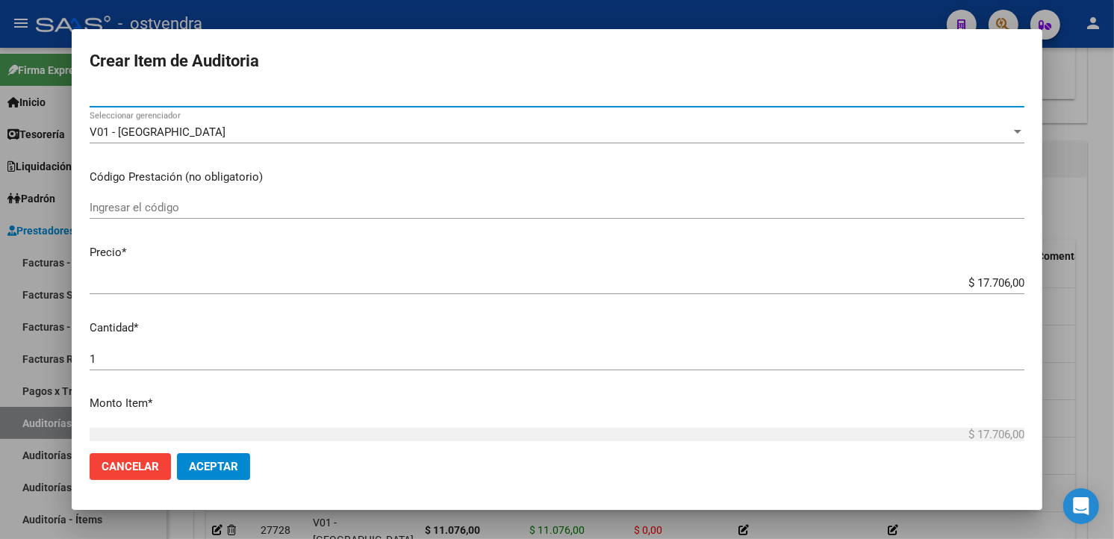
scroll to position [332, 0]
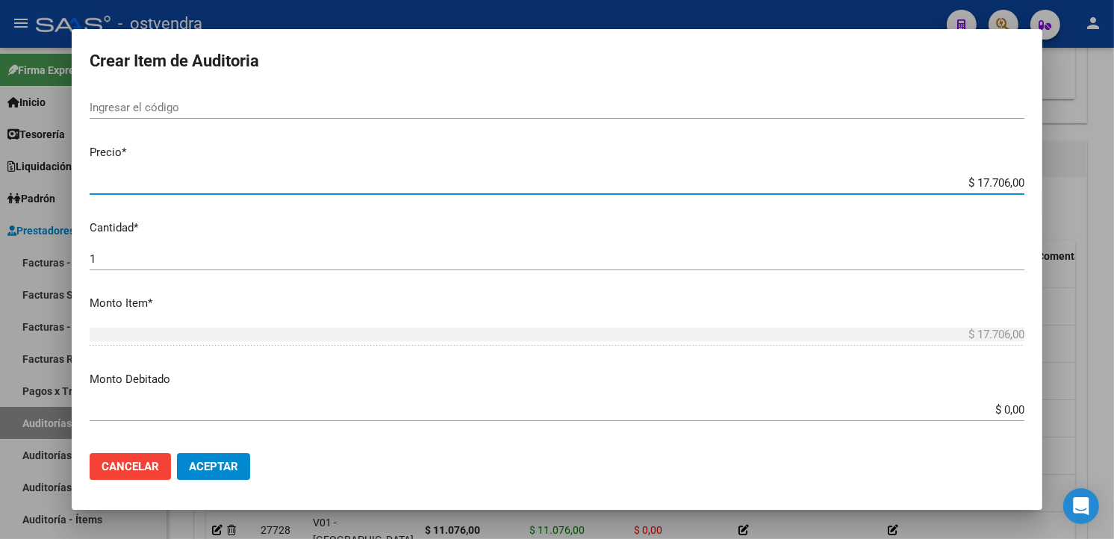
drag, startPoint x: 1010, startPoint y: 184, endPoint x: 958, endPoint y: 183, distance: 51.5
click at [958, 183] on input "$ 17.706,00" at bounding box center [557, 182] width 935 height 13
type input "$ 0,01"
type input "$ 0,11"
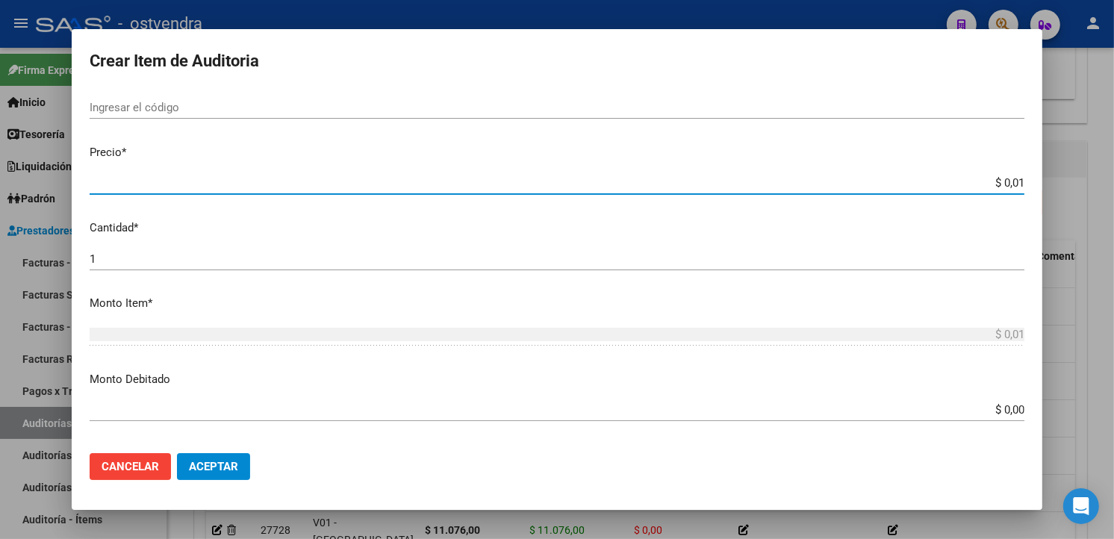
type input "$ 0,11"
type input "$ 1,10"
type input "$ 11,07"
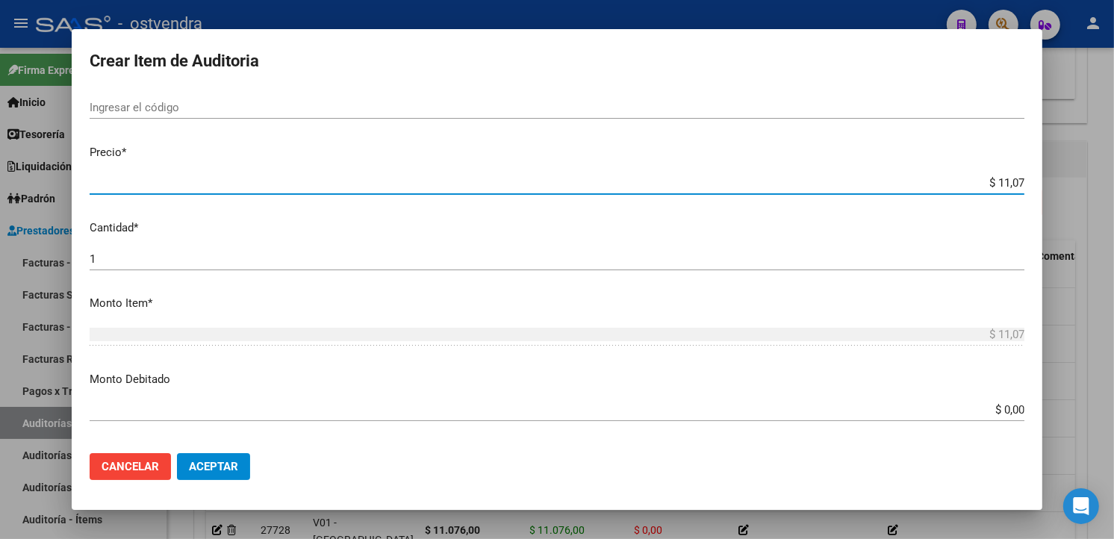
type input "$ 110,76"
type input "$ 1.107,60"
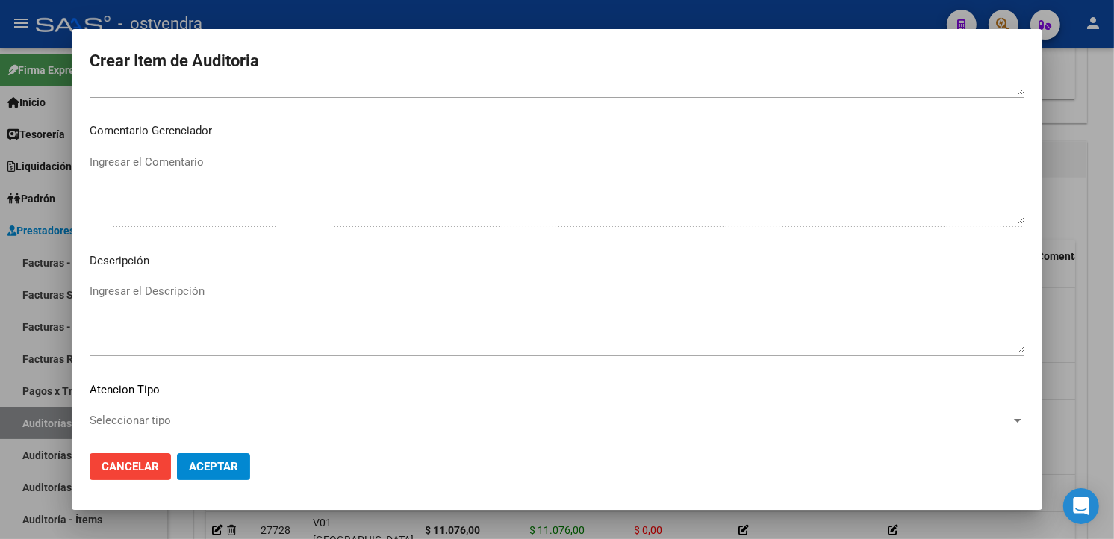
scroll to position [994, 0]
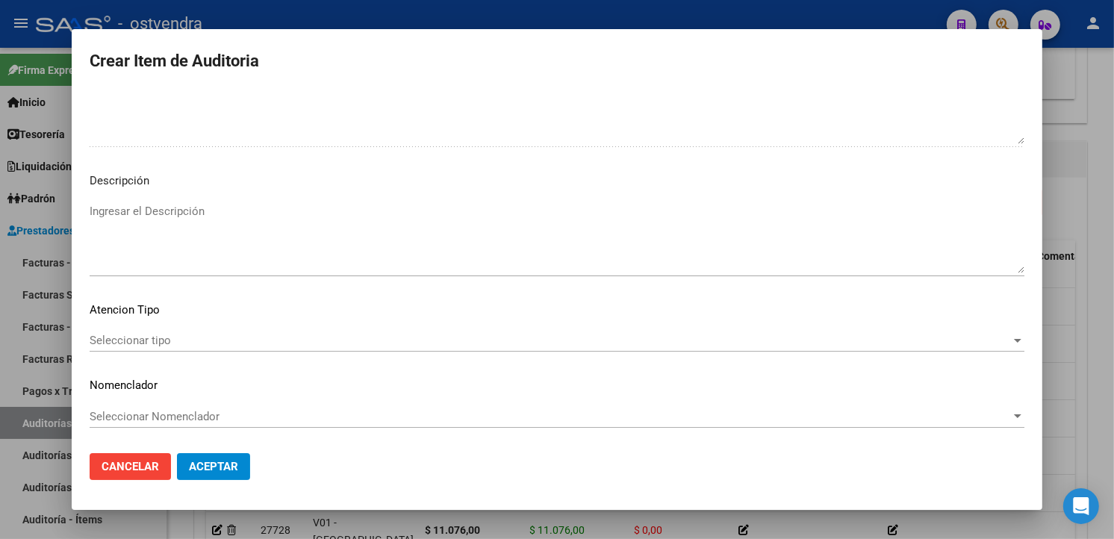
click at [526, 264] on textarea "Ingresar el Descripción" at bounding box center [557, 238] width 935 height 70
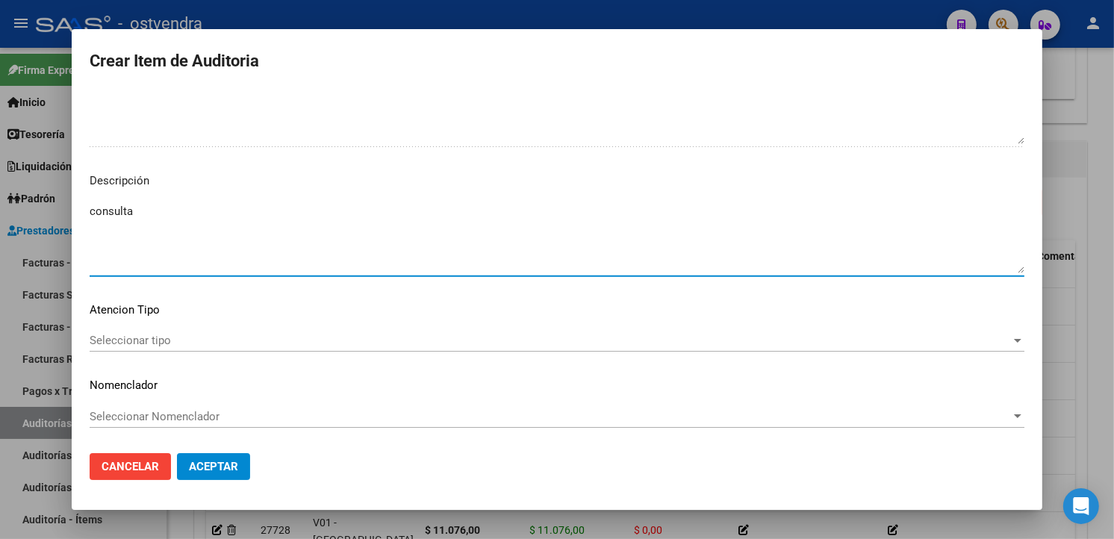
click at [249, 345] on span "Seleccionar tipo" at bounding box center [551, 340] width 922 height 13
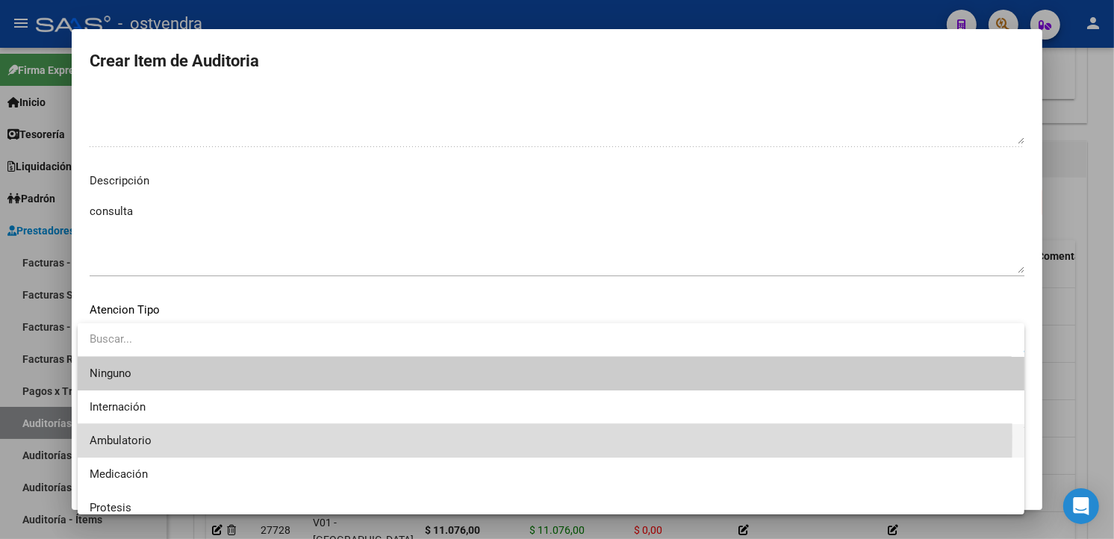
click at [199, 436] on span "Ambulatorio" at bounding box center [551, 441] width 923 height 34
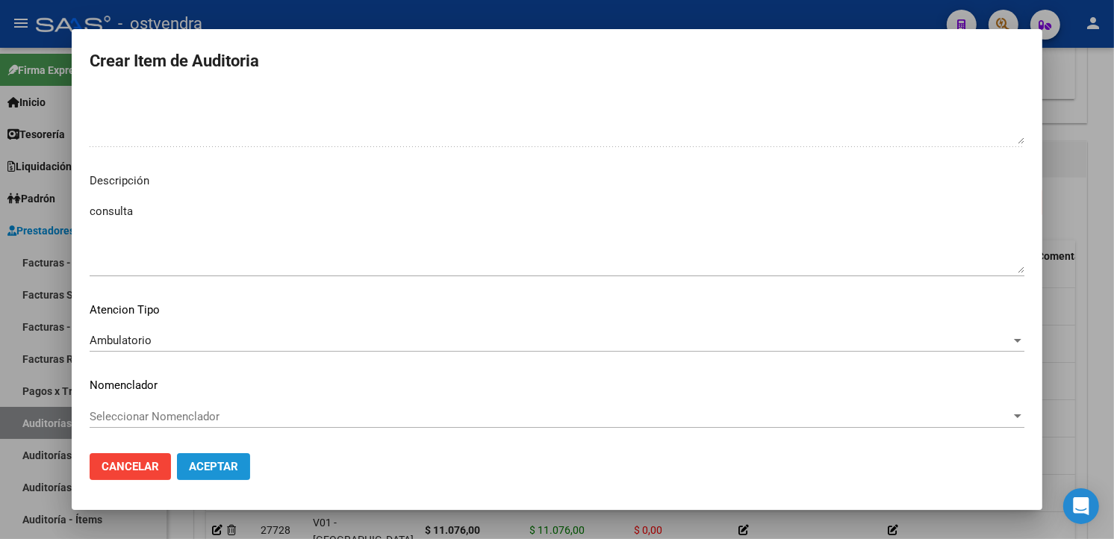
click at [221, 467] on span "Aceptar" at bounding box center [213, 466] width 49 height 13
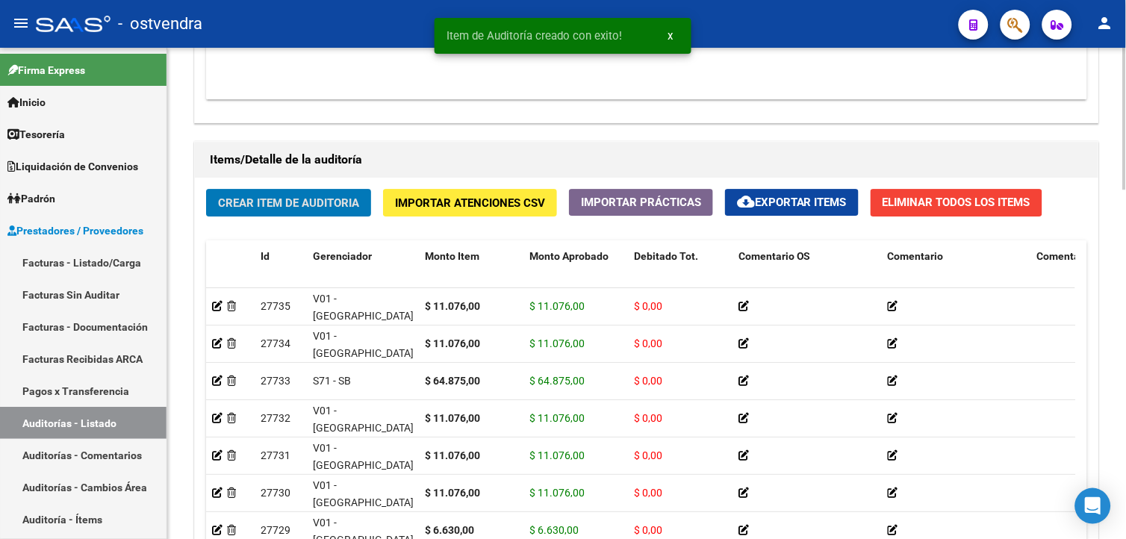
click at [301, 196] on button "Crear Item de Auditoria" at bounding box center [288, 203] width 165 height 28
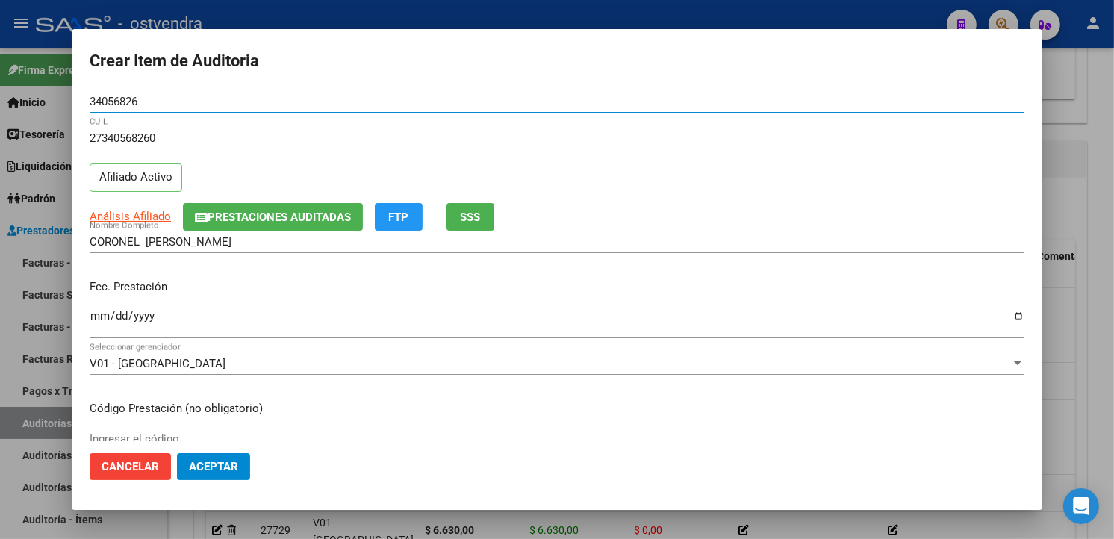
click at [99, 318] on input "Ingresar la fecha" at bounding box center [557, 322] width 935 height 24
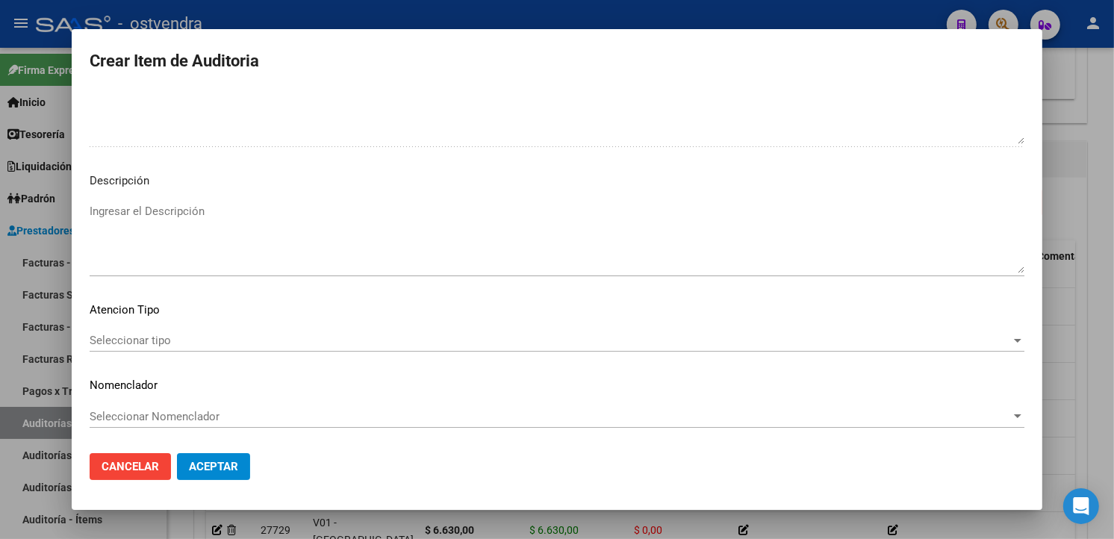
click at [397, 258] on textarea "Ingresar el Descripción" at bounding box center [557, 238] width 935 height 70
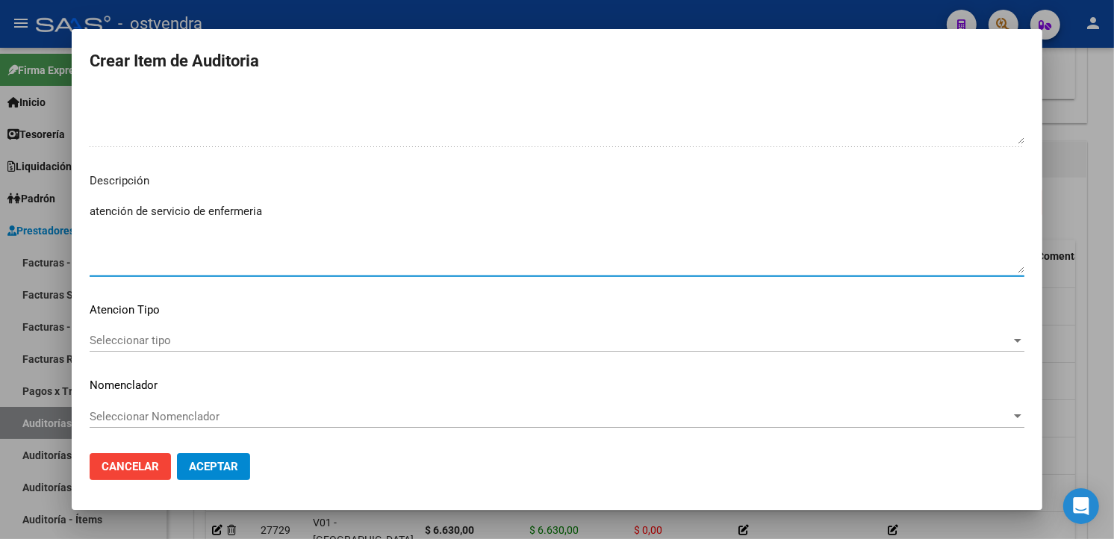
click at [241, 323] on mat-dialog-content "34056826 Nro Documento 27340568260 CUIL Afiliado Activo Análisis Afiliado Prest…" at bounding box center [557, 265] width 971 height 350
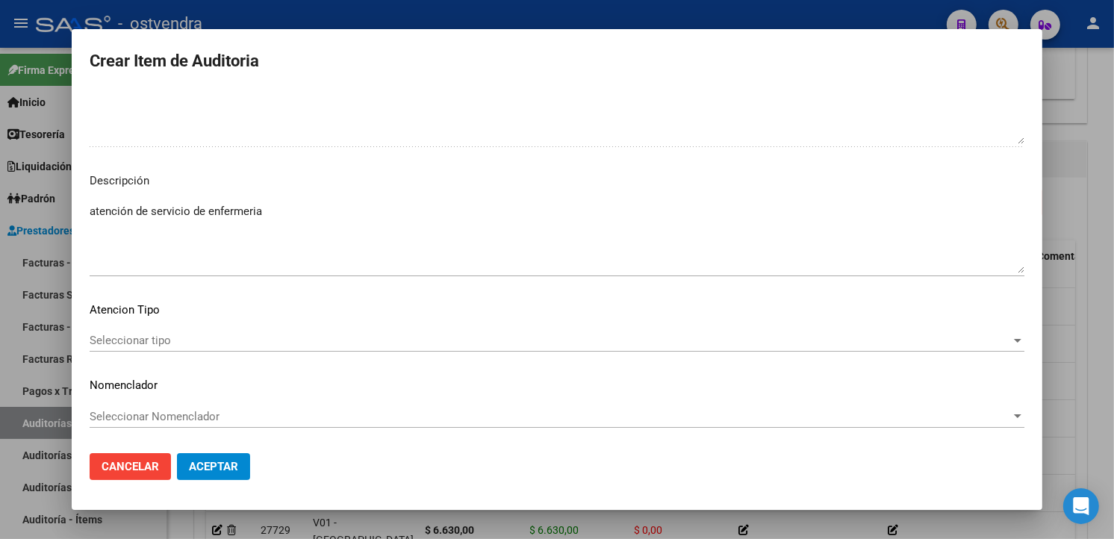
click at [236, 341] on span "Seleccionar tipo" at bounding box center [551, 340] width 922 height 13
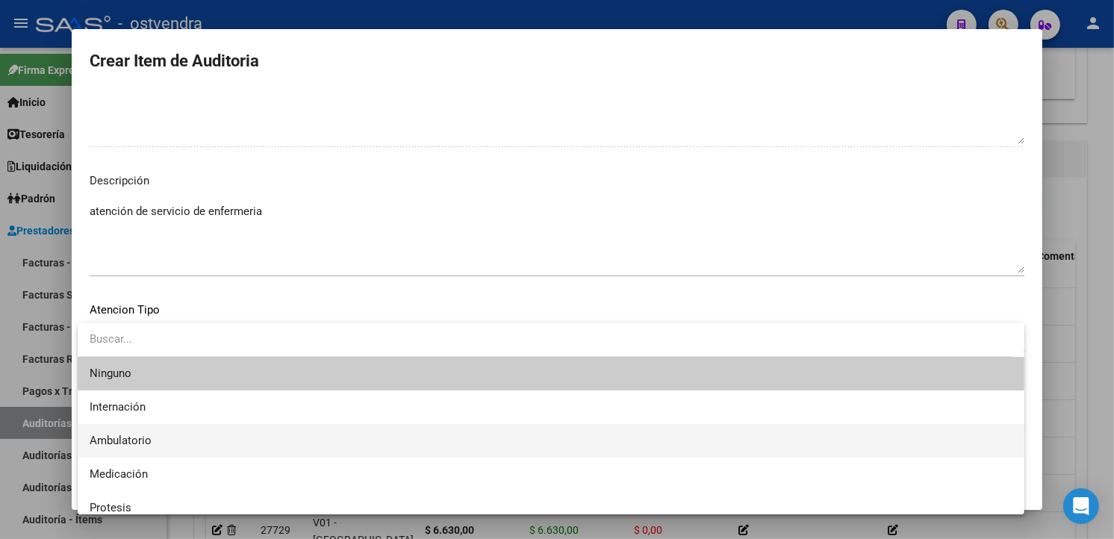
click at [190, 429] on span "Ambulatorio" at bounding box center [551, 441] width 923 height 34
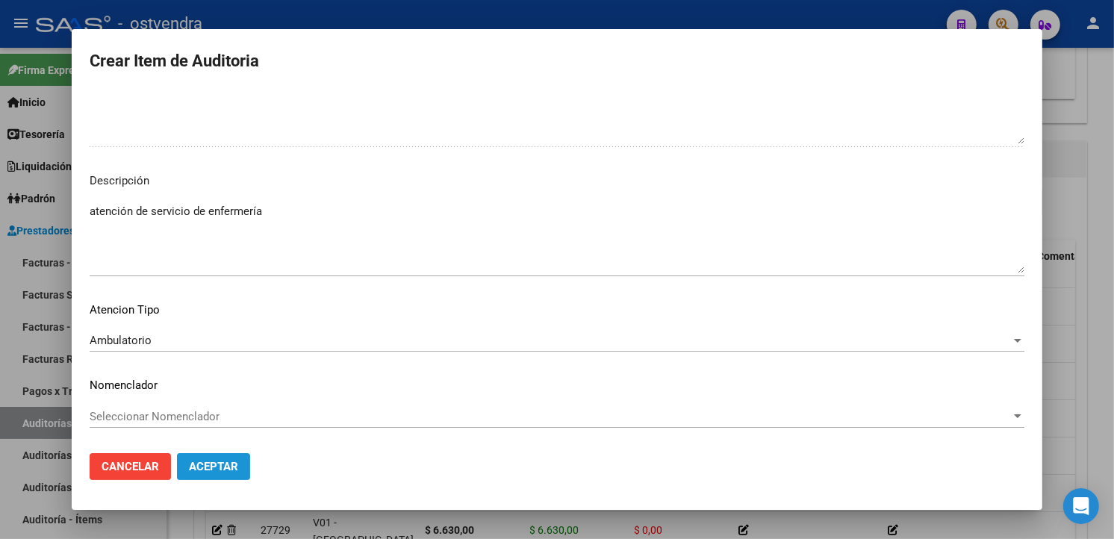
click at [192, 458] on button "Aceptar" at bounding box center [213, 466] width 73 height 27
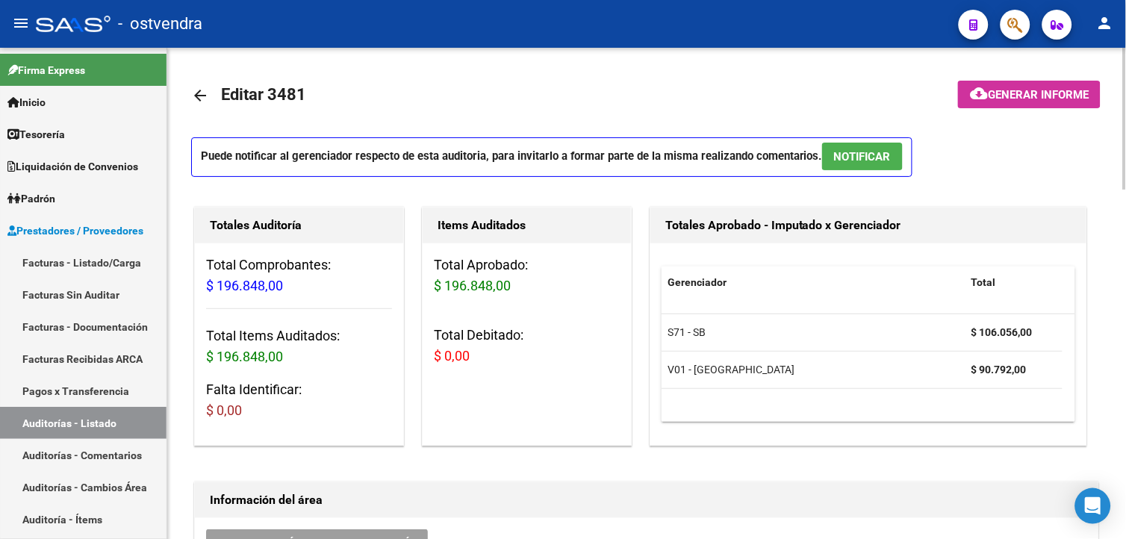
click at [894, 140] on p "Puede notificar al gerenciador respecto de esta auditoria, para invitarlo a for…" at bounding box center [551, 157] width 721 height 40
click at [895, 150] on button "NOTIFICAR" at bounding box center [862, 157] width 81 height 28
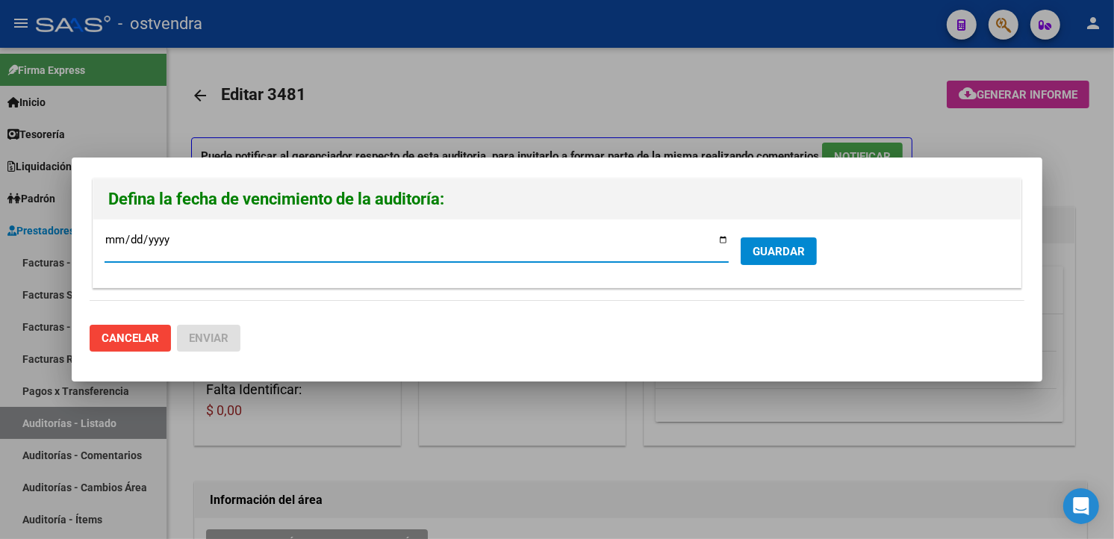
type input "2025-10-30"
drag, startPoint x: 778, startPoint y: 267, endPoint x: 777, endPoint y: 257, distance: 10.5
click at [778, 267] on form "2025-10-30 Ingresar la fecha * GUARDAR" at bounding box center [557, 254] width 905 height 46
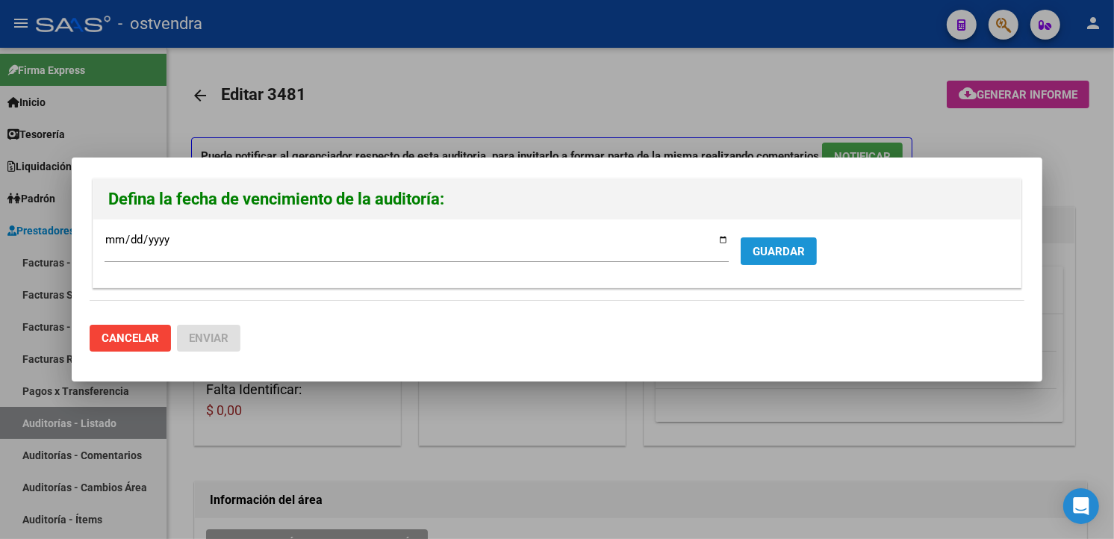
click at [777, 257] on span "GUARDAR" at bounding box center [779, 251] width 52 height 13
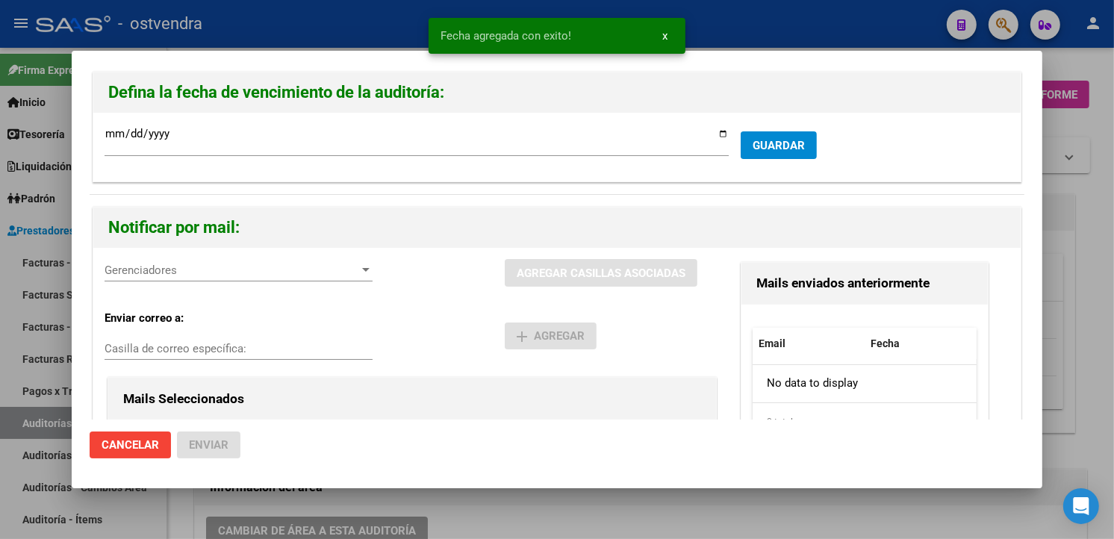
click at [252, 277] on div "Gerenciadores Gerenciadores" at bounding box center [239, 270] width 268 height 22
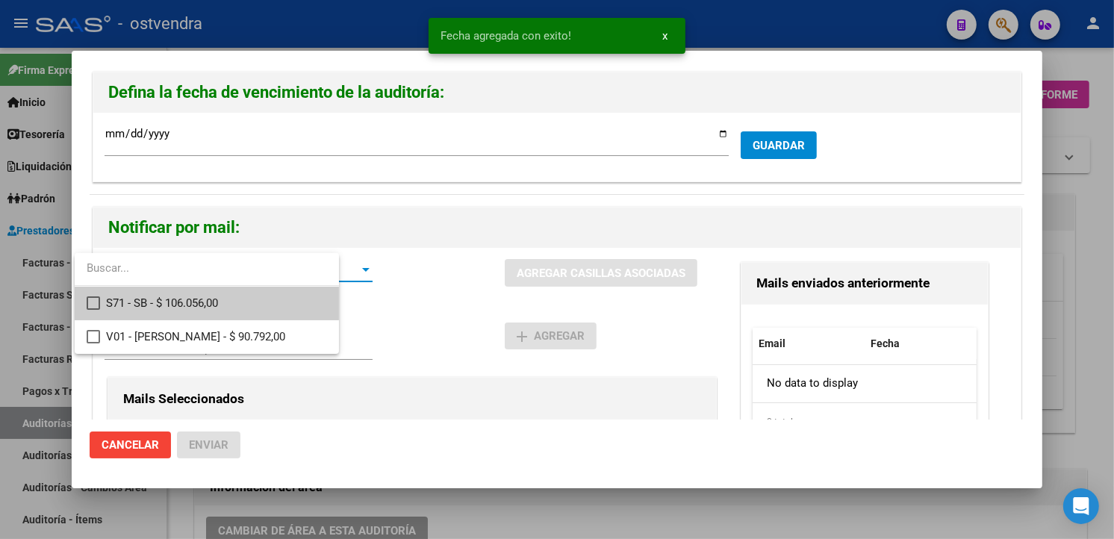
click at [252, 295] on span "S71 - SB - $ 106.056,00" at bounding box center [216, 304] width 220 height 34
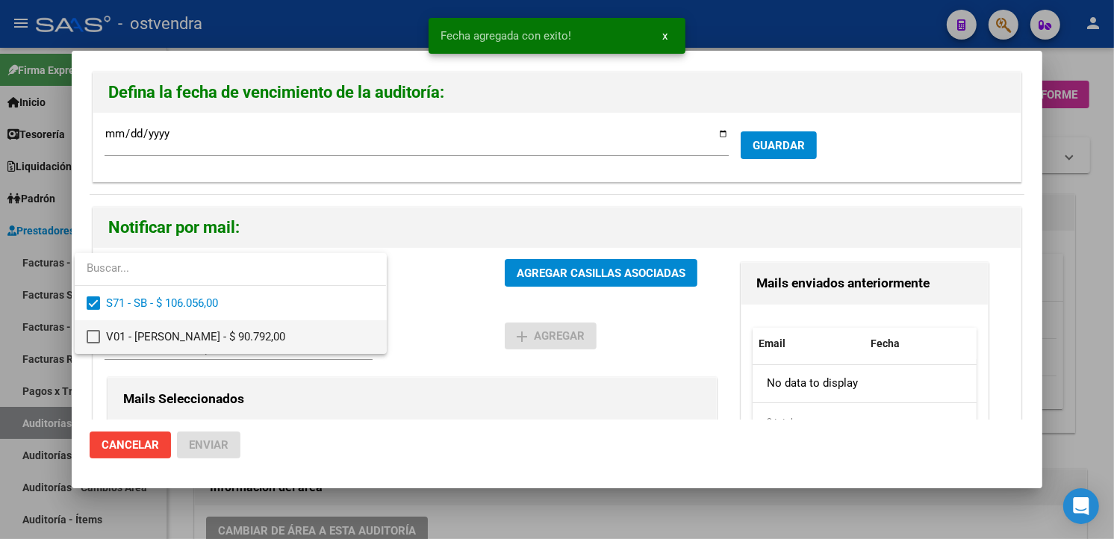
click at [308, 342] on span "V01 - Viasano - $ 90.792,00" at bounding box center [240, 337] width 268 height 34
click at [553, 260] on div at bounding box center [557, 269] width 1114 height 539
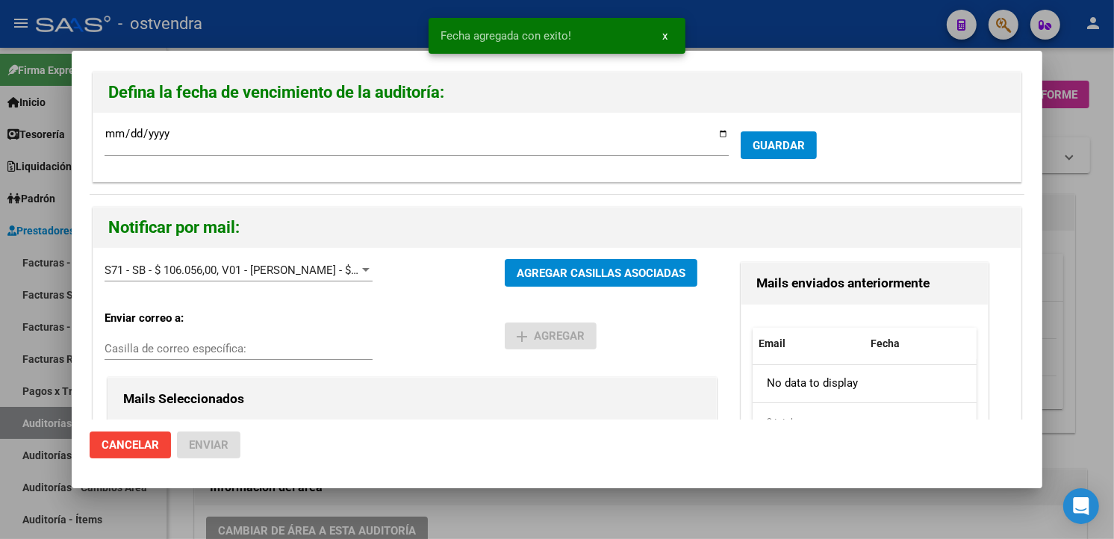
click at [553, 261] on button "AGREGAR CASILLAS ASOCIADAS" at bounding box center [601, 273] width 193 height 28
click at [215, 439] on span "Enviar" at bounding box center [209, 444] width 40 height 13
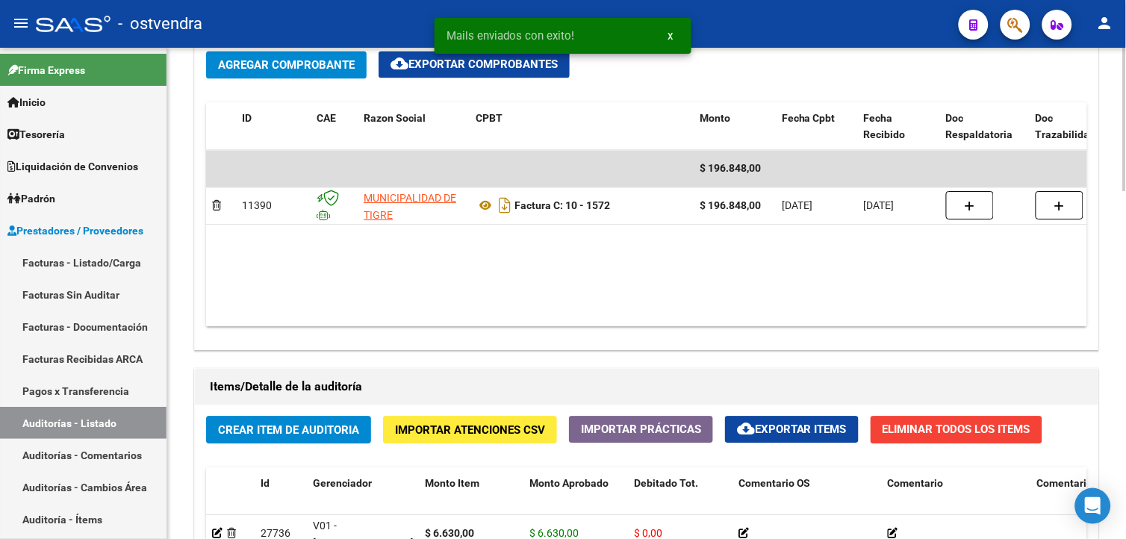
scroll to position [1193, 0]
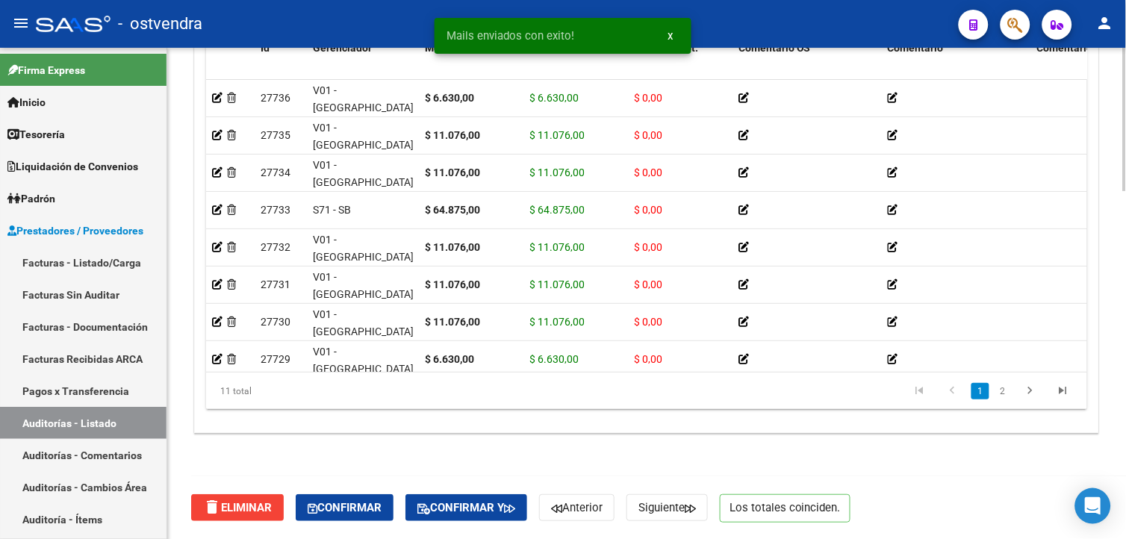
click at [1123, 503] on div at bounding box center [1125, 467] width 4 height 143
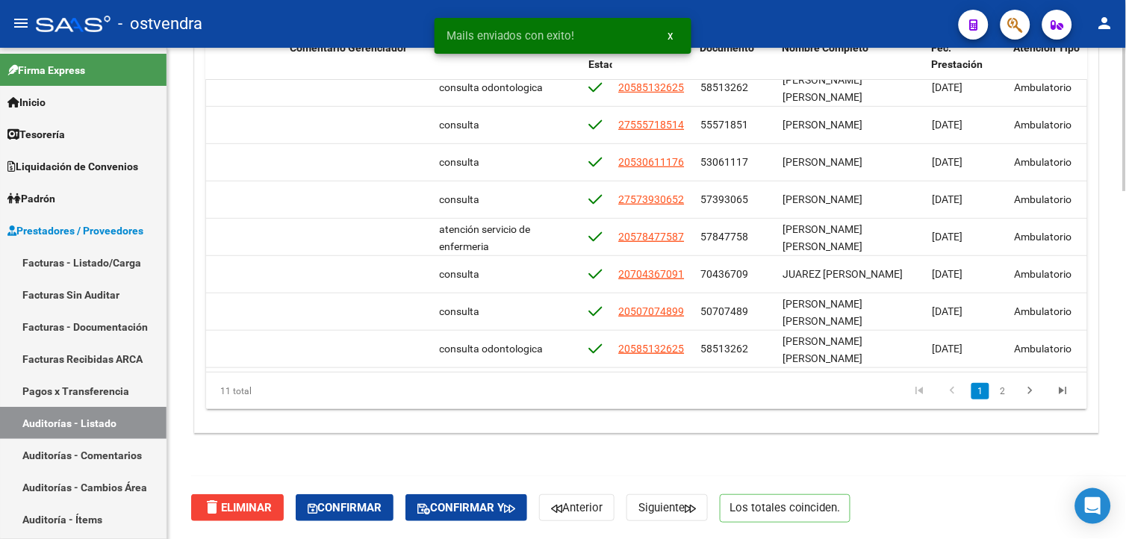
scroll to position [0, 748]
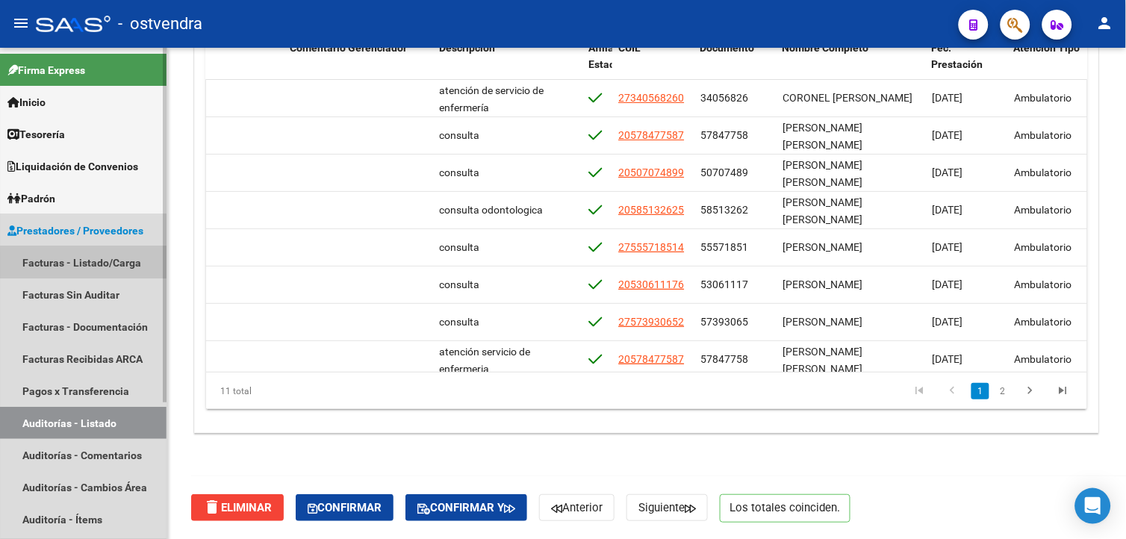
click at [153, 267] on link "Facturas - Listado/Carga" at bounding box center [83, 262] width 167 height 32
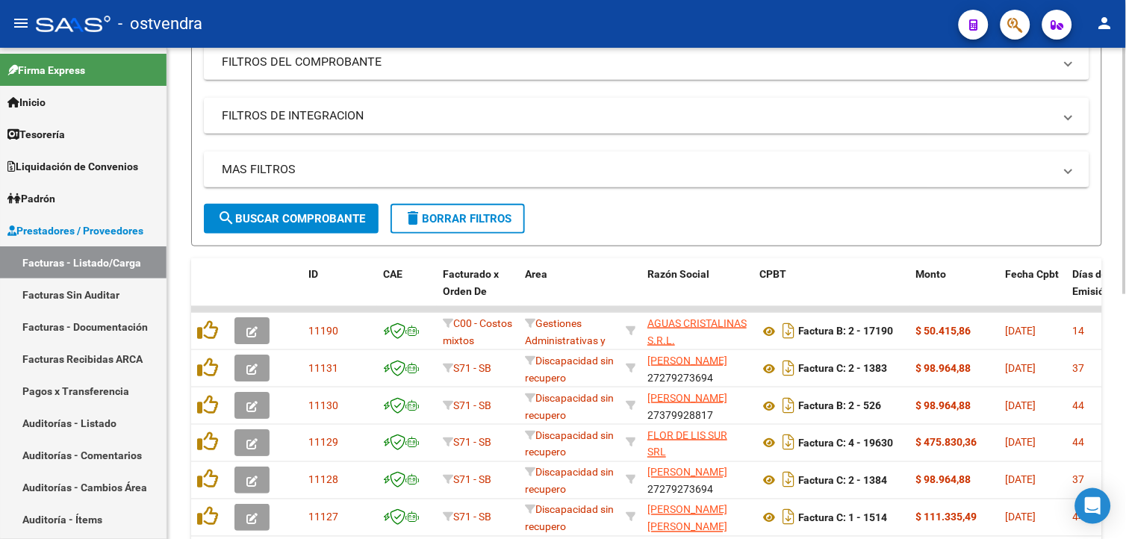
scroll to position [241, 0]
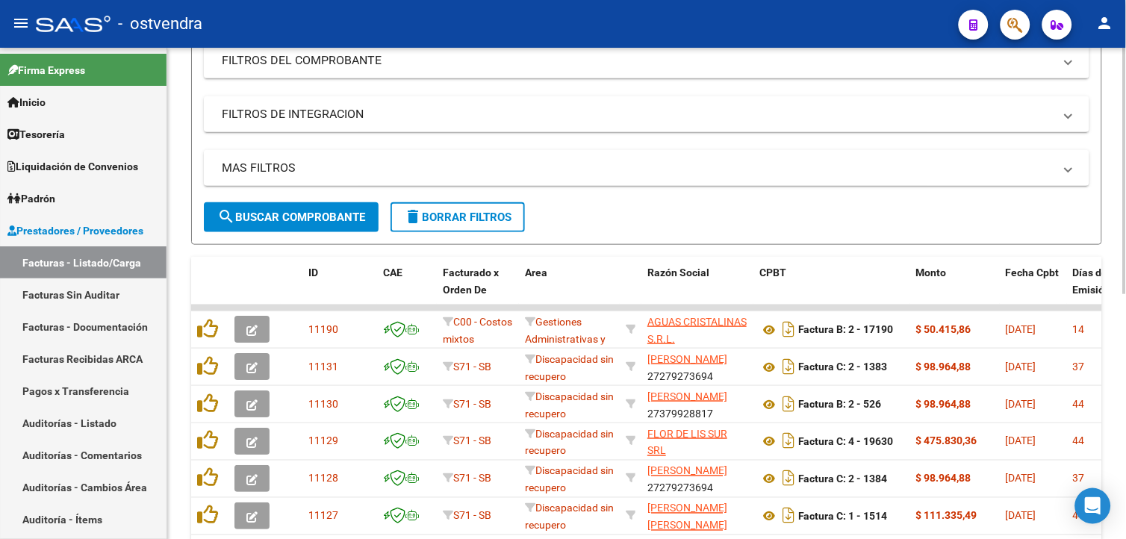
click at [1106, 270] on div "Video tutorial PRESTADORES -> Listado de CPBTs Emitidos por Prestadores / Prove…" at bounding box center [648, 291] width 963 height 969
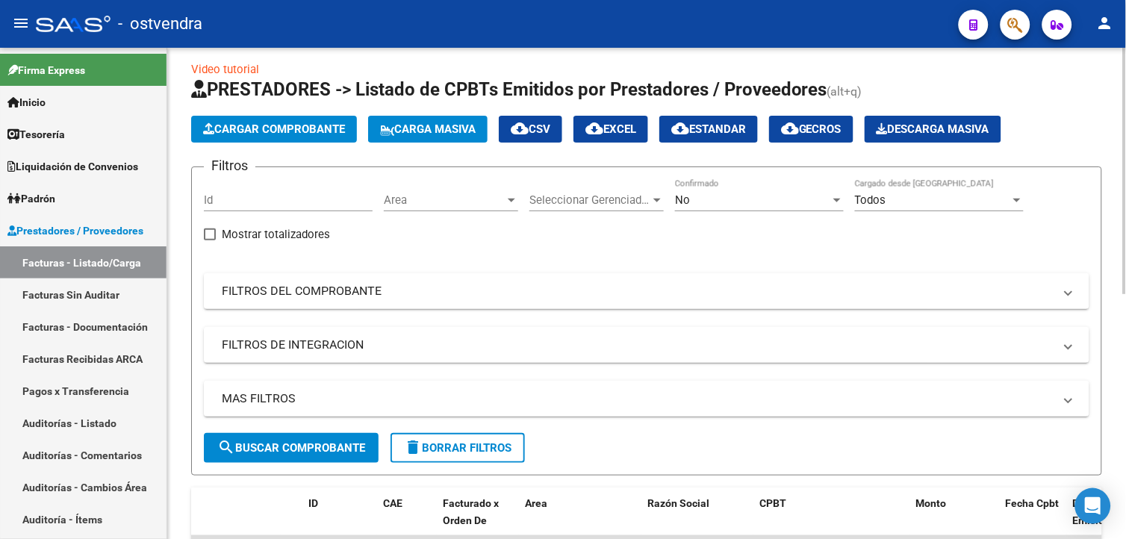
click at [1122, 207] on div "Video tutorial PRESTADORES -> Listado de CPBTs Emitidos por Prestadores / Prove…" at bounding box center [648, 521] width 963 height 969
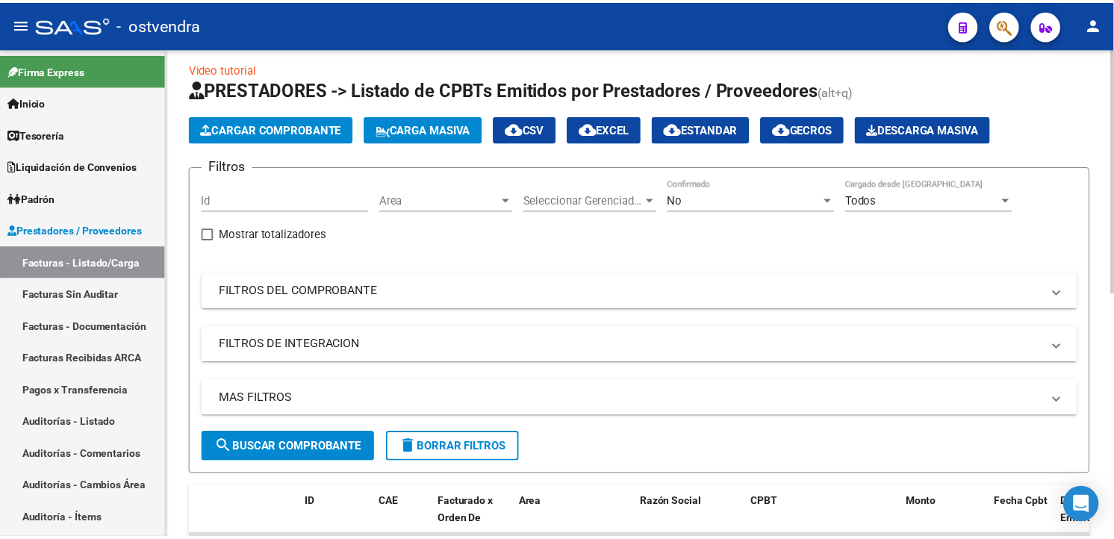
scroll to position [0, 0]
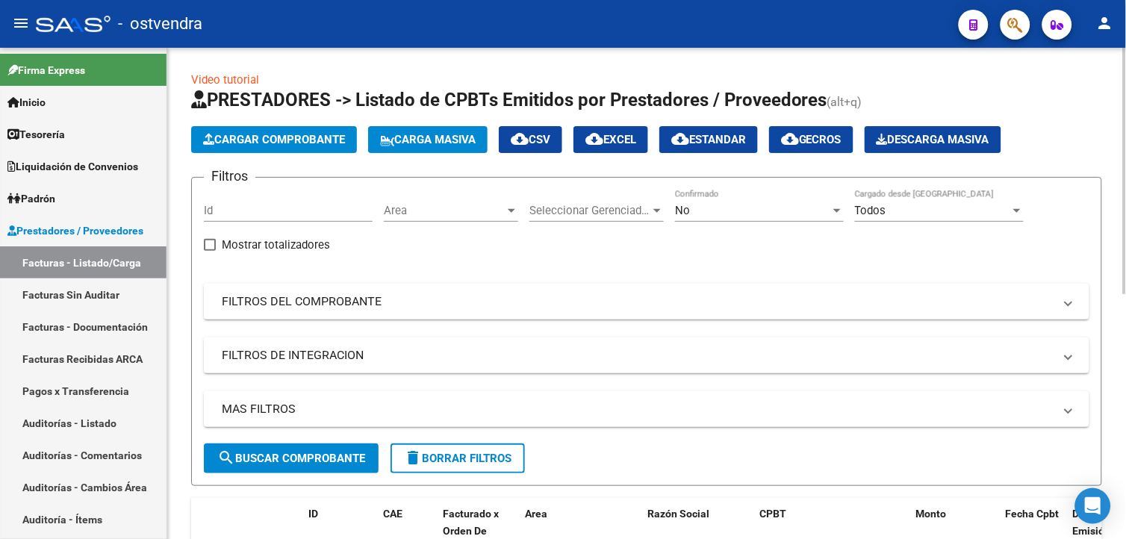
click at [336, 138] on span "Cargar Comprobante" at bounding box center [274, 139] width 142 height 13
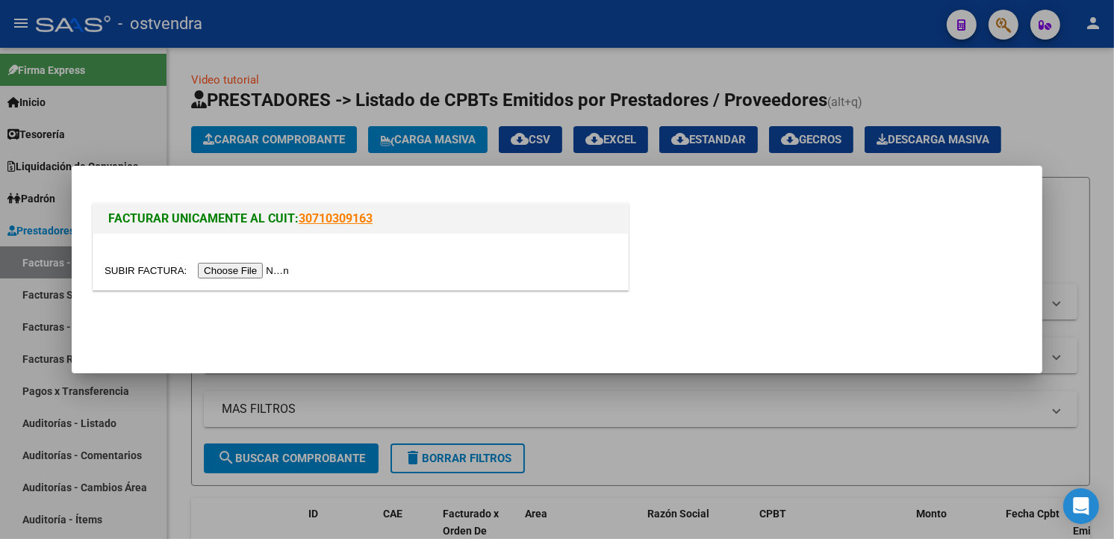
click at [266, 272] on input "file" at bounding box center [199, 271] width 189 height 16
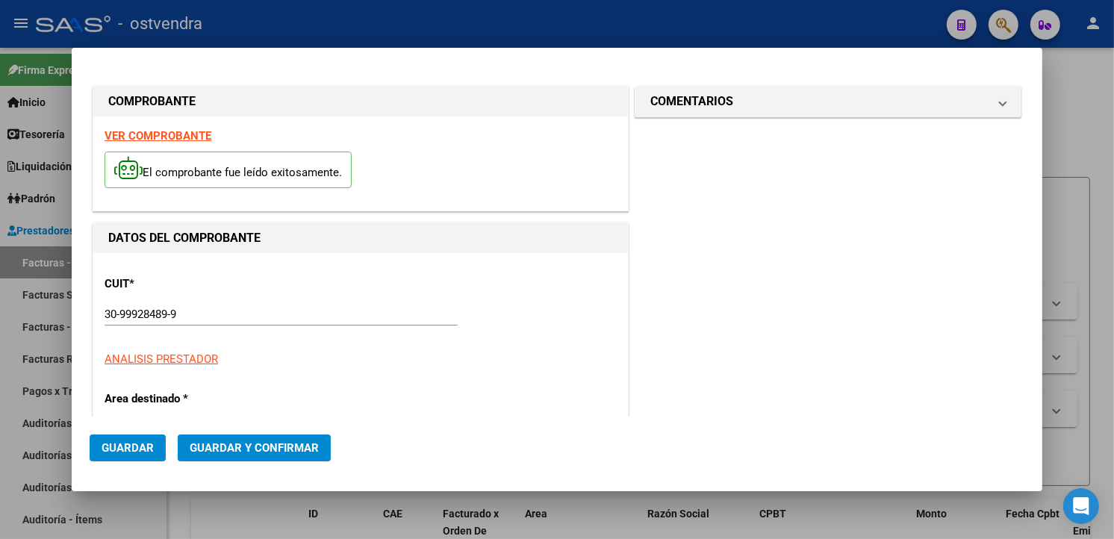
type input "1397"
type input "$ 665.565,00"
type input "2025-10-01"
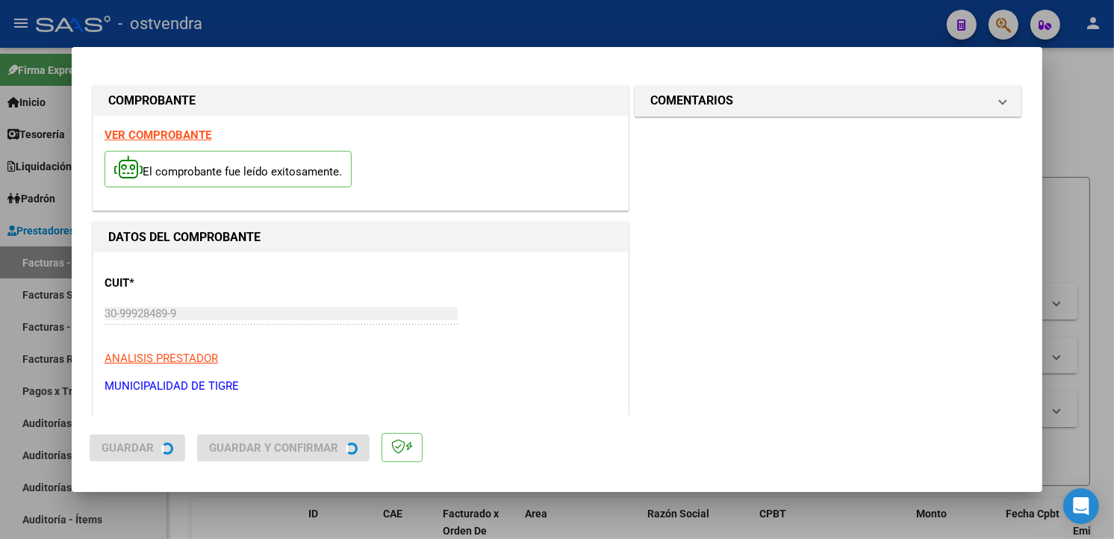
type input "2025-11-30"
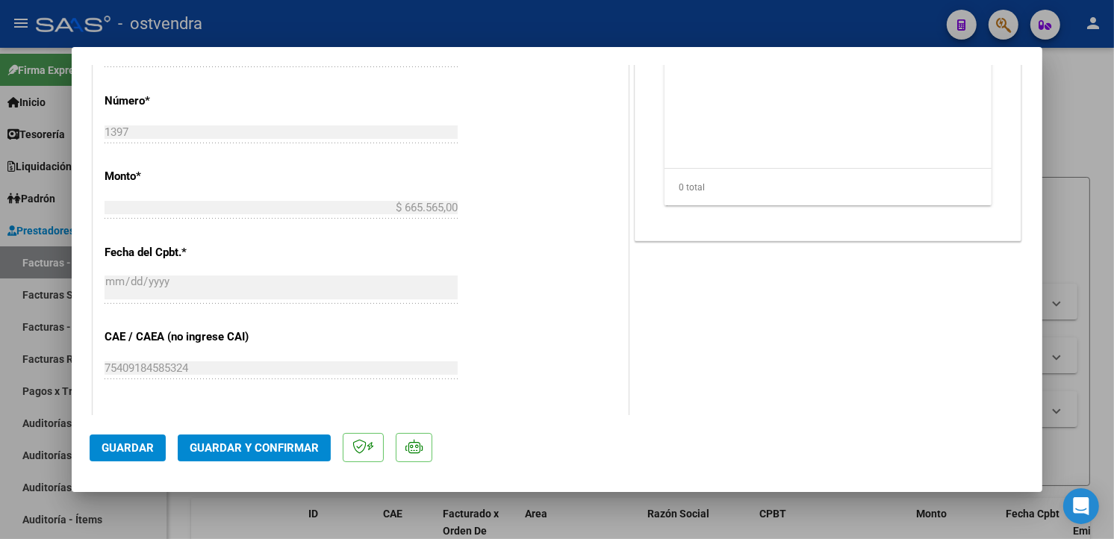
scroll to position [663, 0]
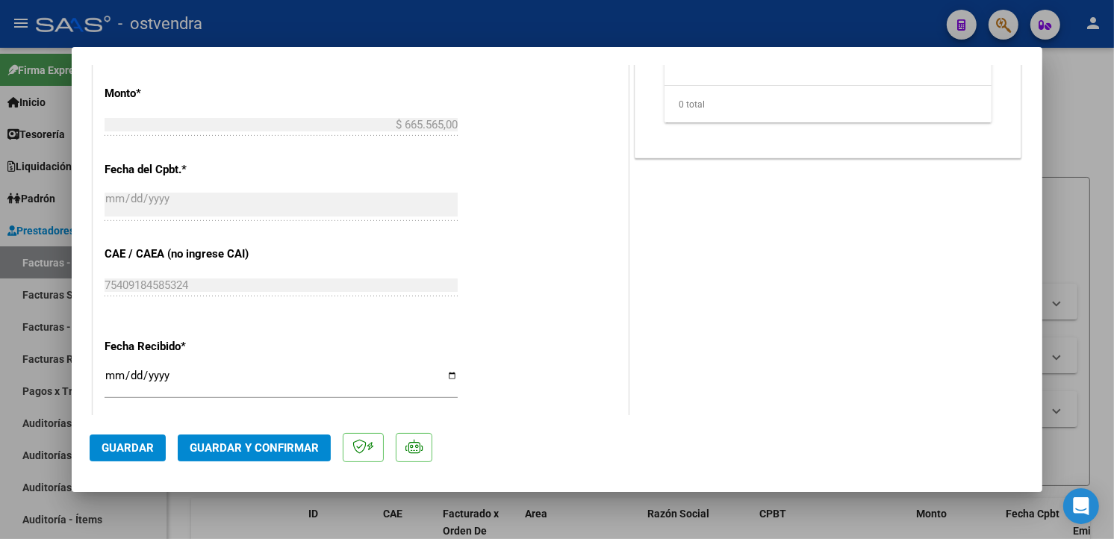
click at [214, 443] on span "Guardar y Confirmar" at bounding box center [254, 447] width 129 height 13
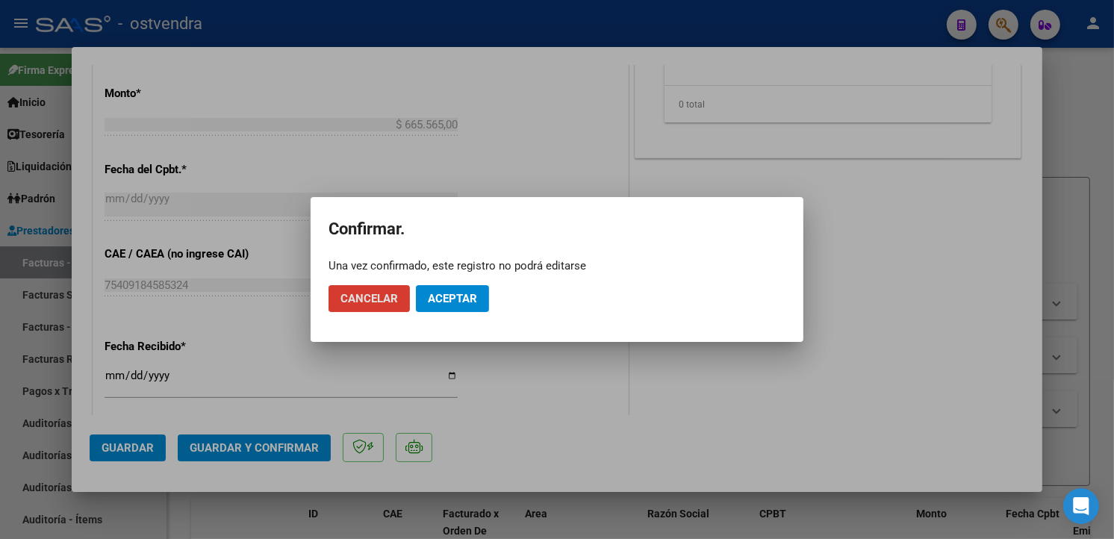
click at [441, 306] on button "Aceptar" at bounding box center [452, 298] width 73 height 27
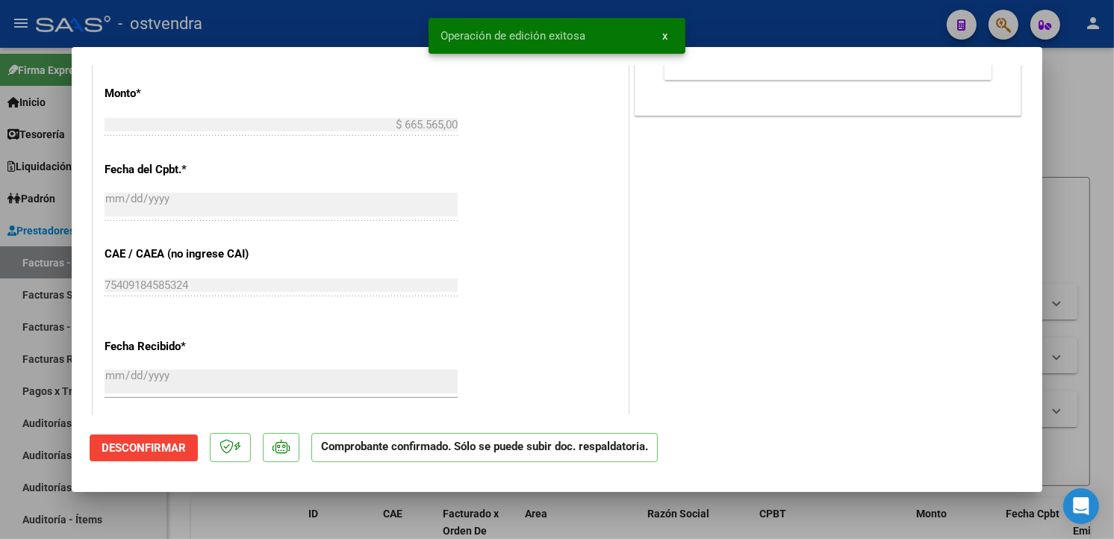
drag, startPoint x: 6, startPoint y: 306, endPoint x: 13, endPoint y: 294, distance: 14.1
click at [6, 305] on div at bounding box center [557, 269] width 1114 height 539
type input "$ 0,00"
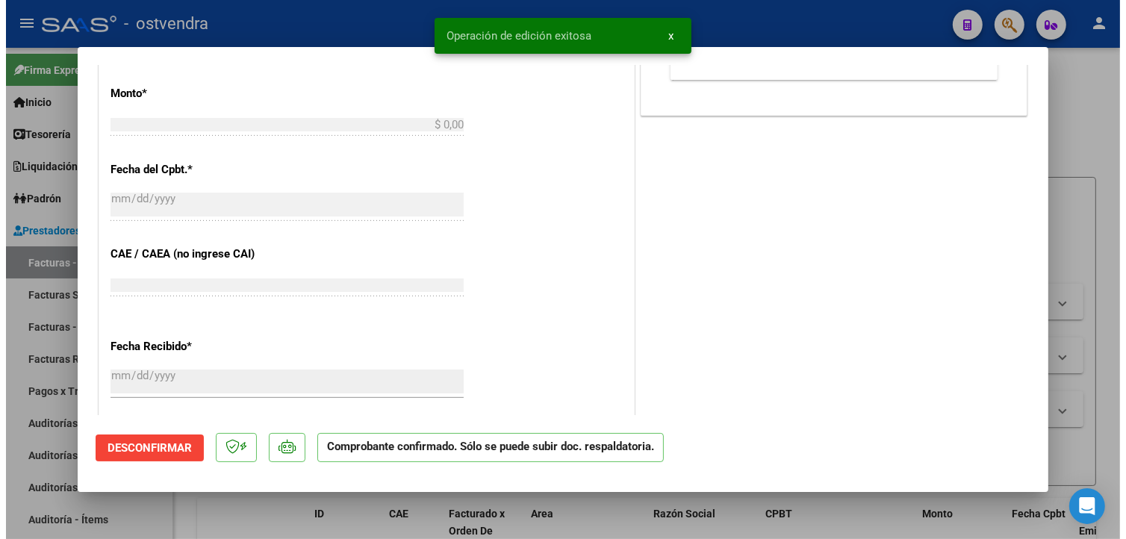
scroll to position [715, 0]
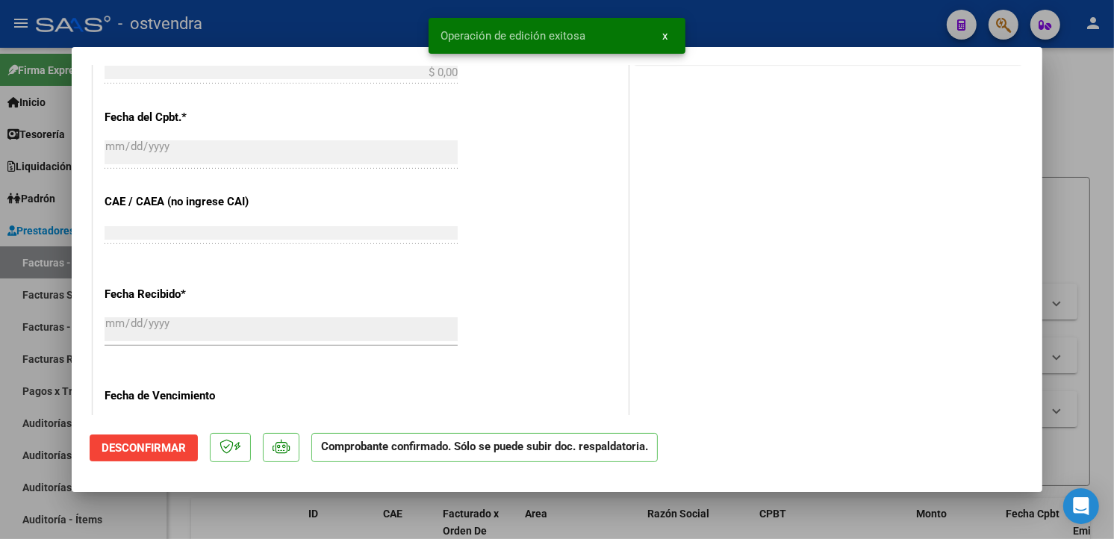
click at [13, 294] on link "Facturas Sin Auditar" at bounding box center [83, 295] width 167 height 32
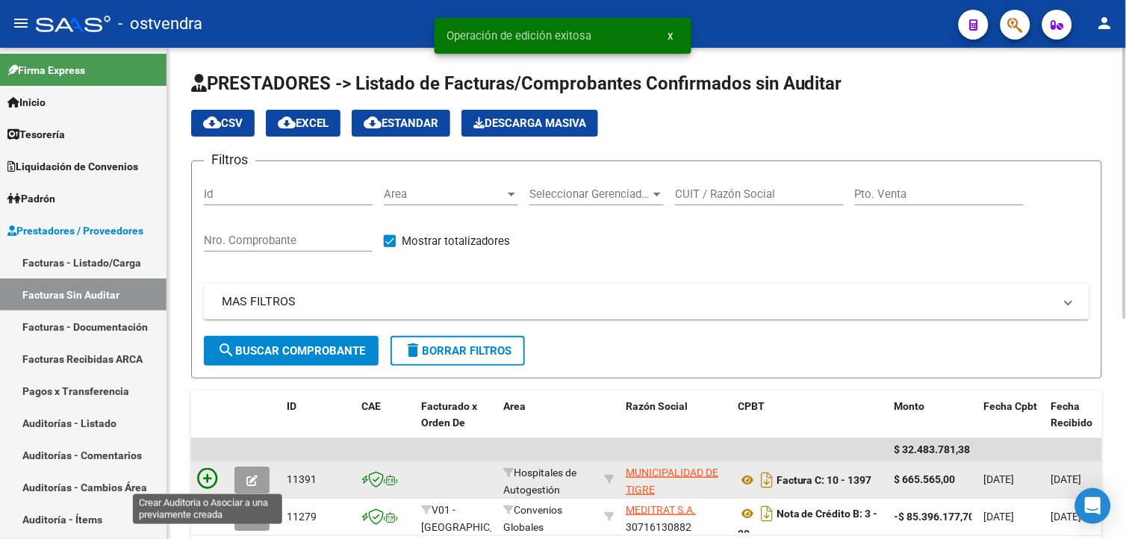
click at [209, 473] on icon at bounding box center [207, 478] width 21 height 21
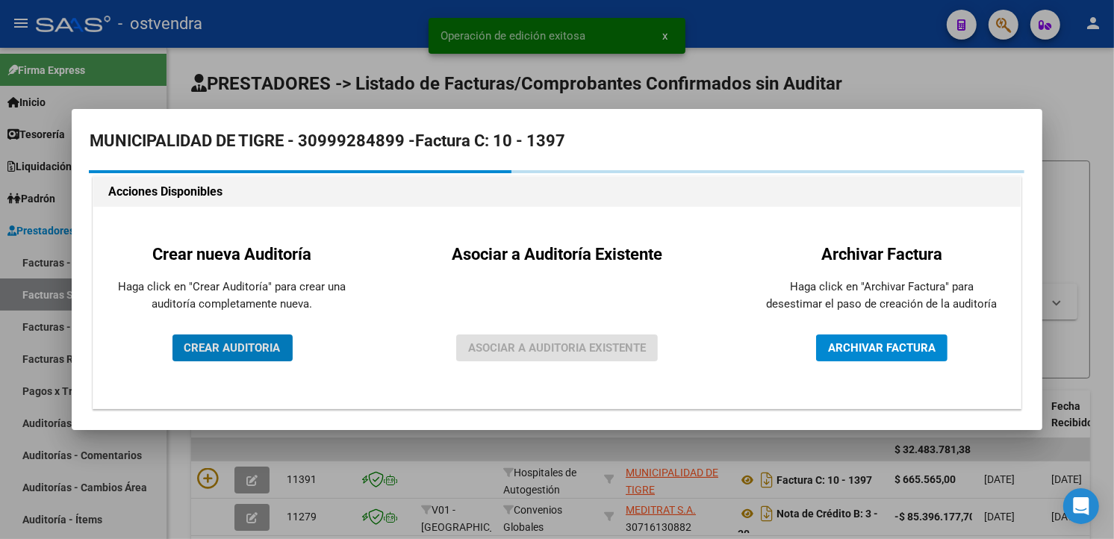
click at [260, 332] on div "Crear nueva Auditoría Haga click en "Crear Auditoría" para crear una auditoría …" at bounding box center [232, 307] width 255 height 179
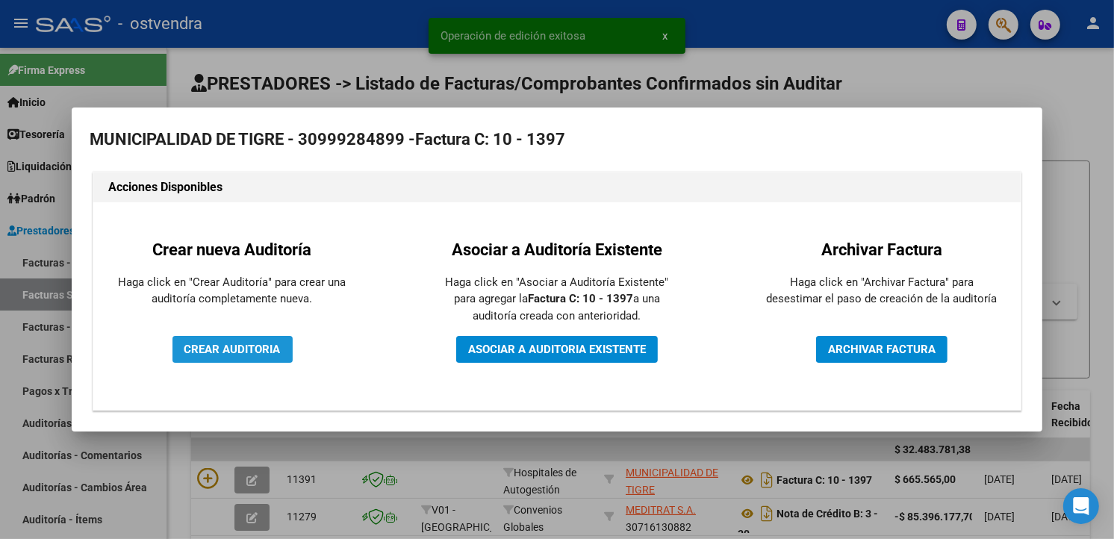
click at [263, 339] on button "CREAR AUDITORIA" at bounding box center [233, 349] width 120 height 27
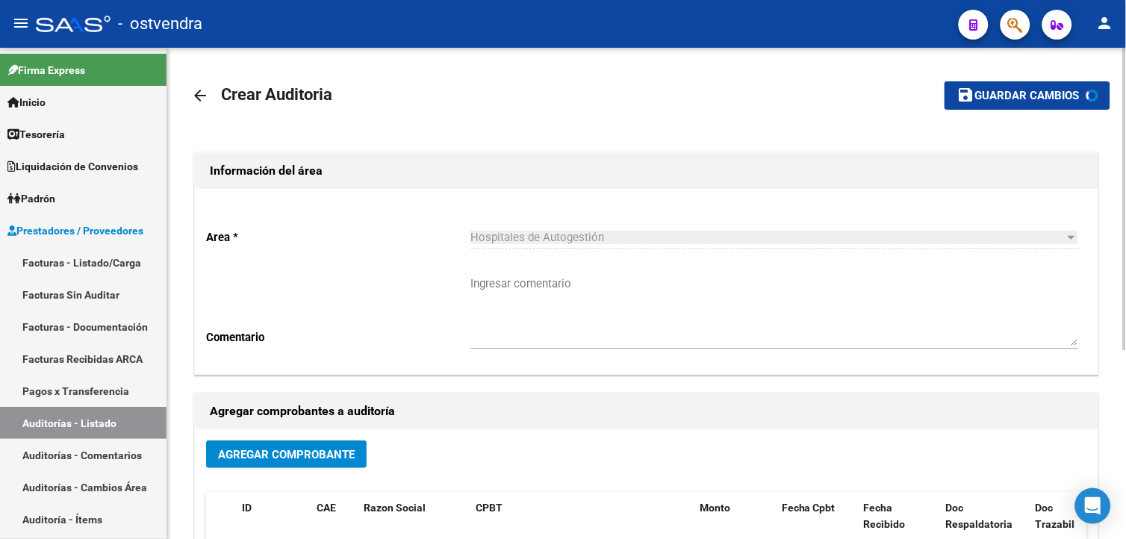
scroll to position [161, 0]
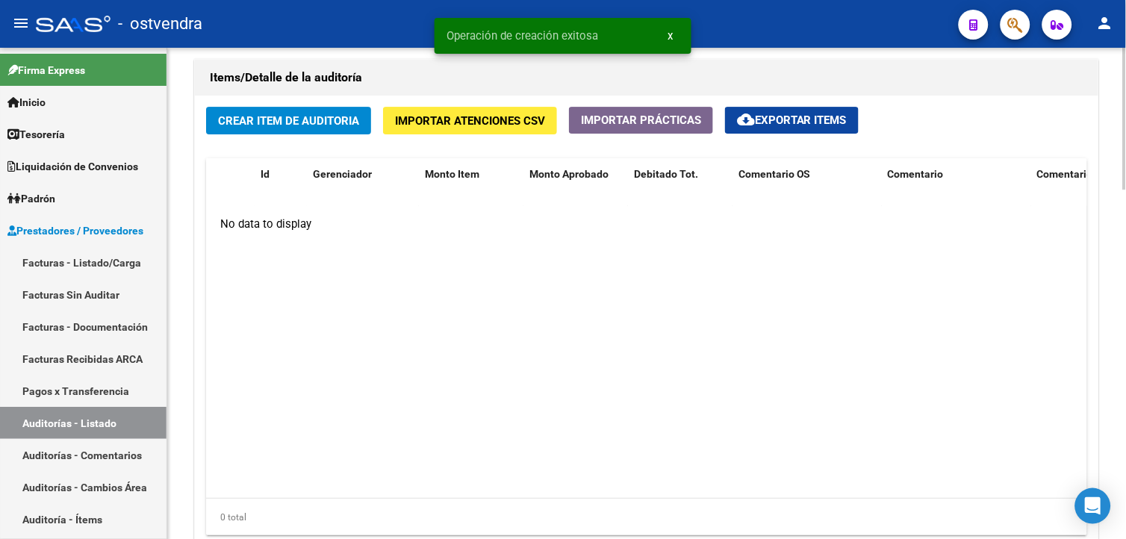
click at [1125, 467] on html "menu - ostvendra person Firma Express Inicio Calendario SSS Instructivos Contac…" at bounding box center [563, 269] width 1126 height 539
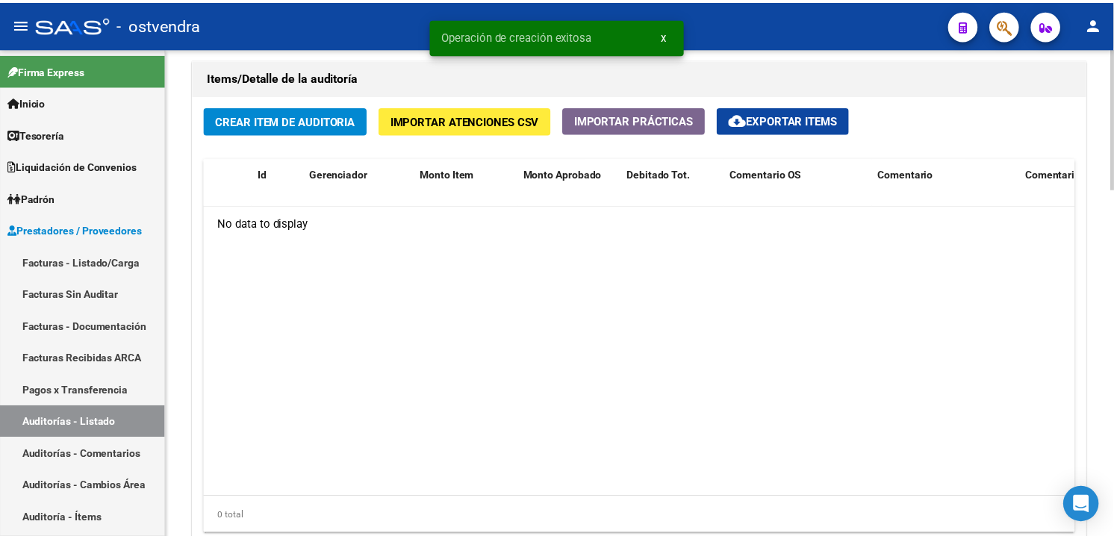
scroll to position [1074, 0]
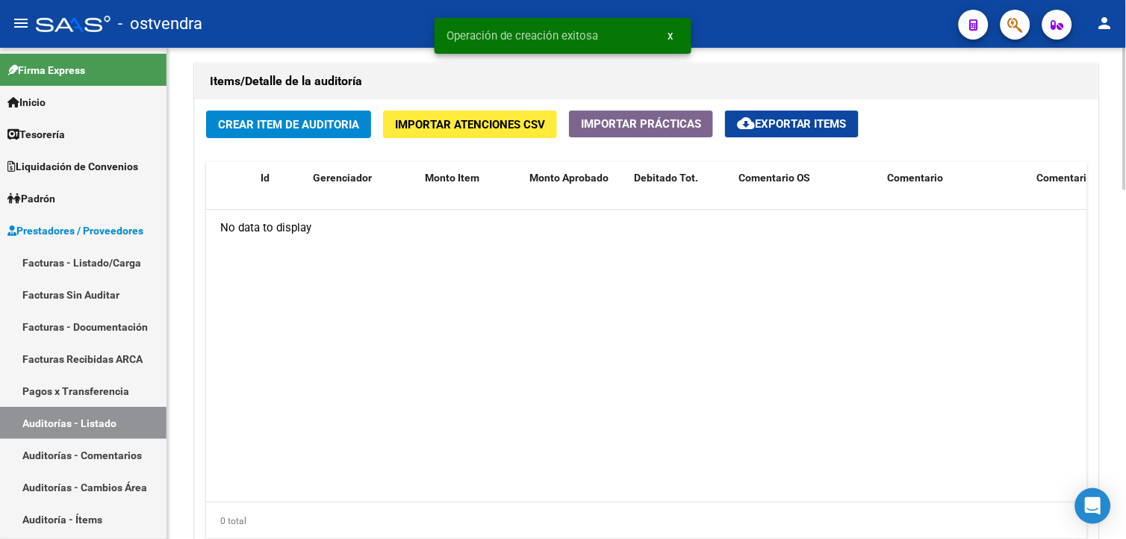
click at [273, 117] on span "Crear Item de Auditoria" at bounding box center [288, 123] width 141 height 13
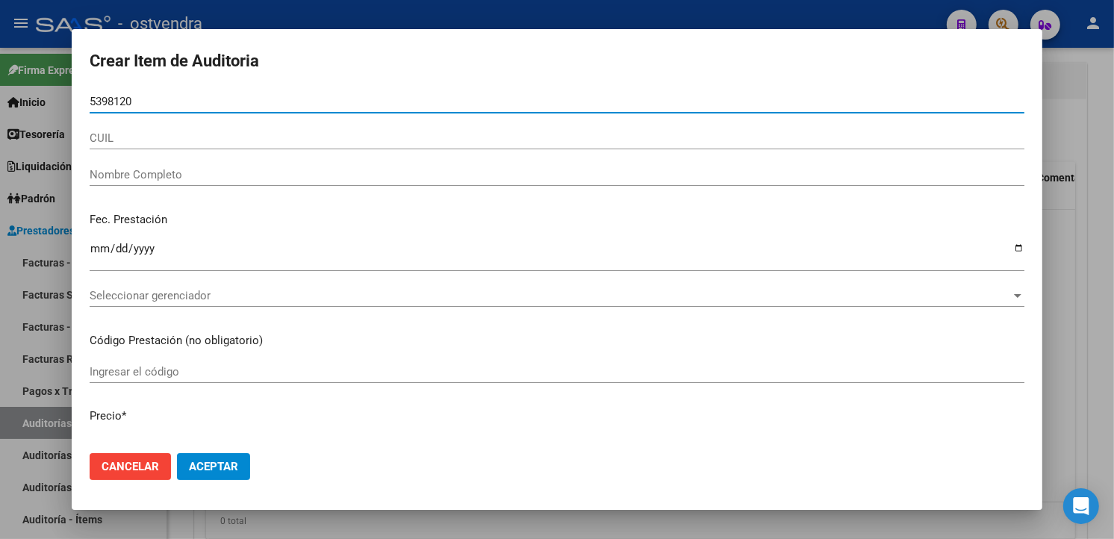
type input "53981203"
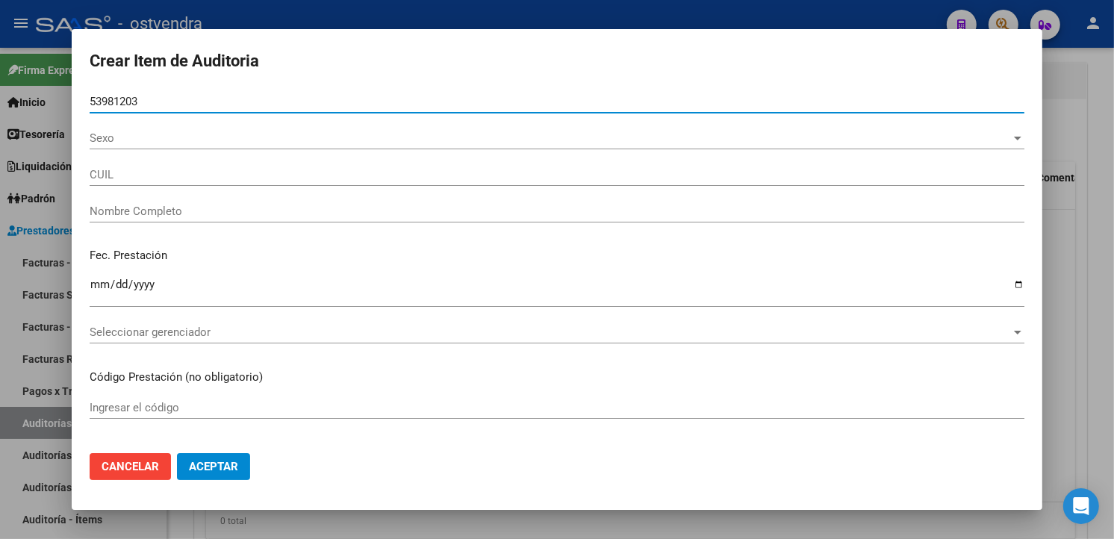
type input "20539812034"
type input "GOMEZ THIAGO BENJAMIN"
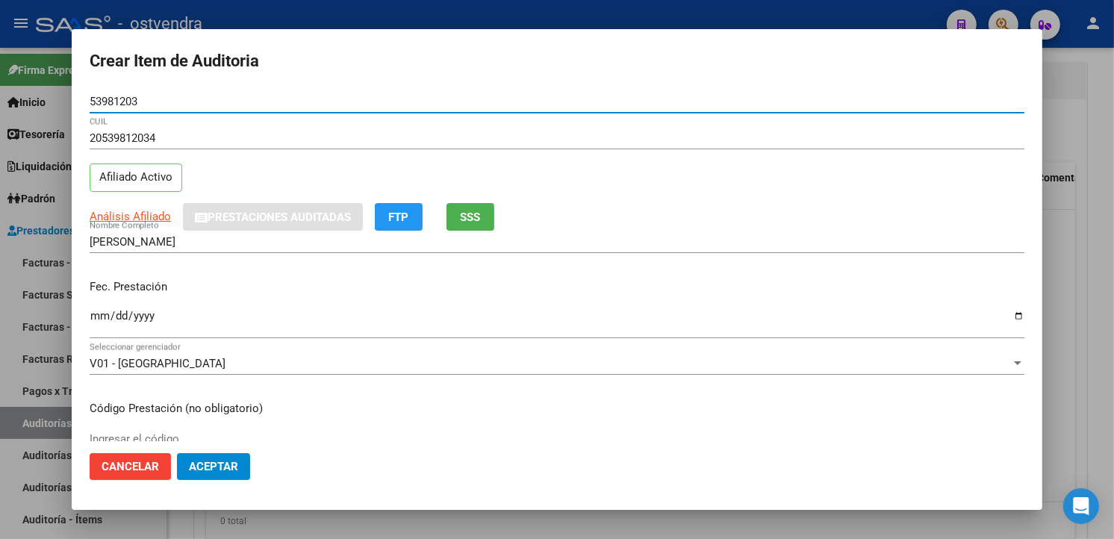
type input "53981203"
click at [105, 326] on input "Ingresar la fecha" at bounding box center [557, 322] width 935 height 24
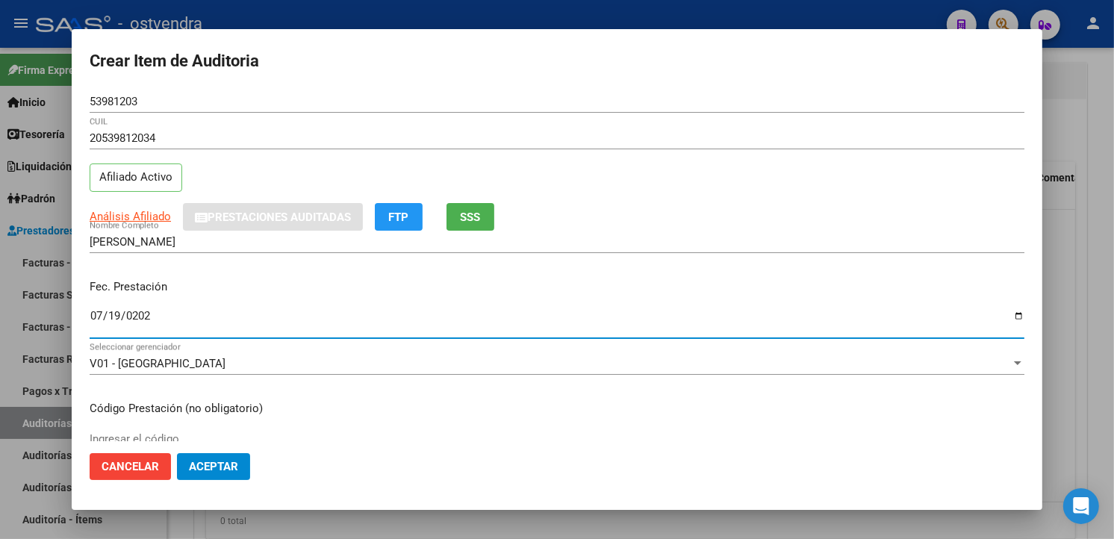
type input "2025-07-19"
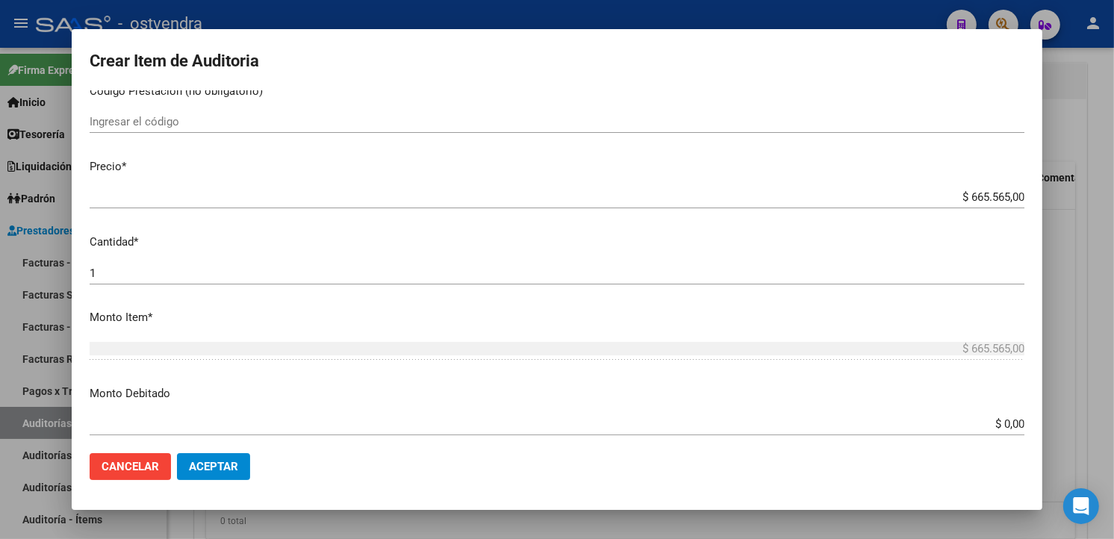
scroll to position [332, 0]
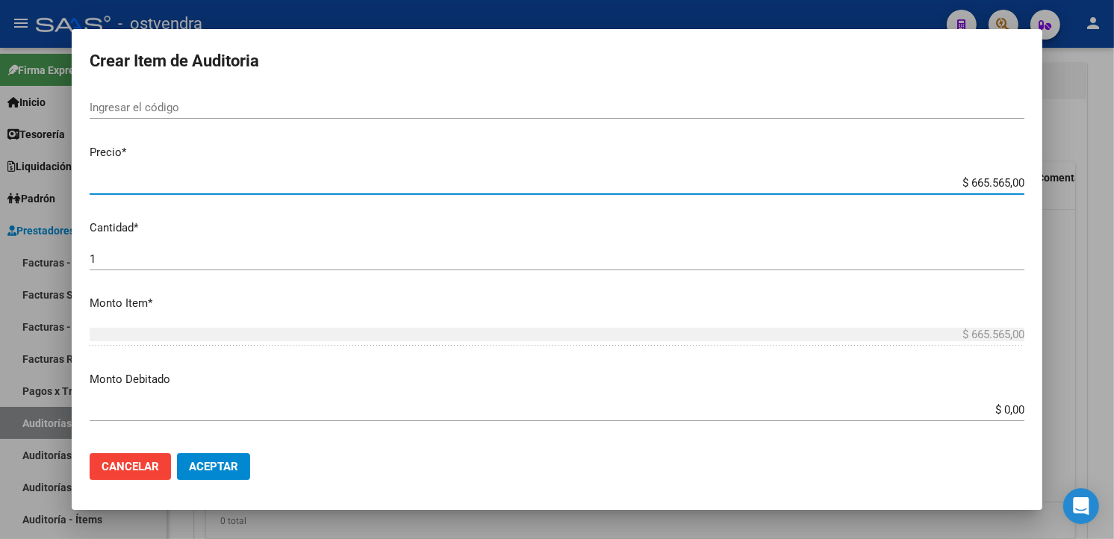
drag, startPoint x: 1010, startPoint y: 185, endPoint x: 951, endPoint y: 195, distance: 59.8
click at [948, 193] on div "$ 665.565,00 Ingresar el precio" at bounding box center [557, 183] width 935 height 22
type input "$ 0,09"
type input "$ 0,91"
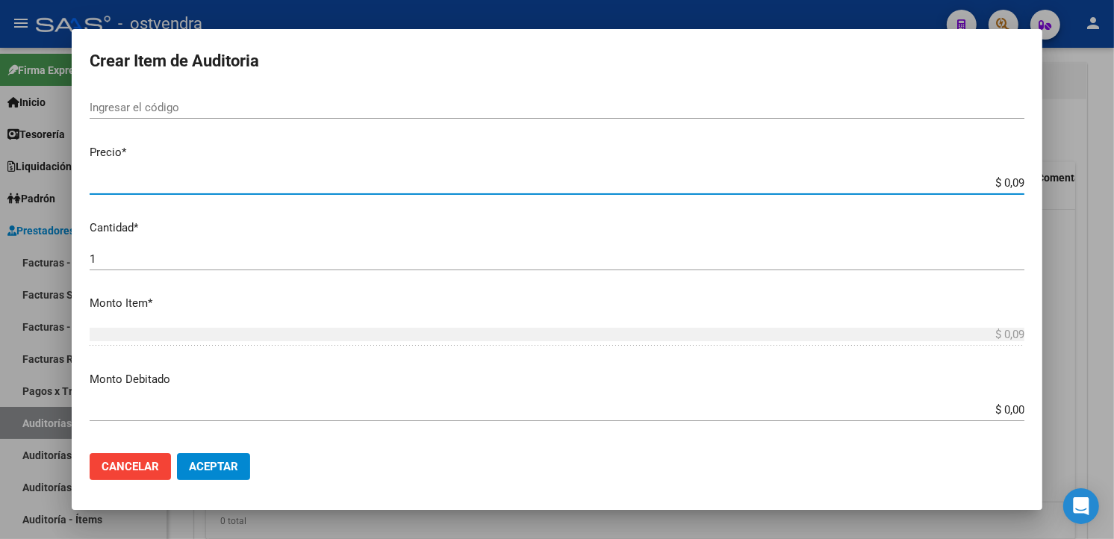
type input "$ 0,91"
type input "$ 9,13"
type input "$ 91,31"
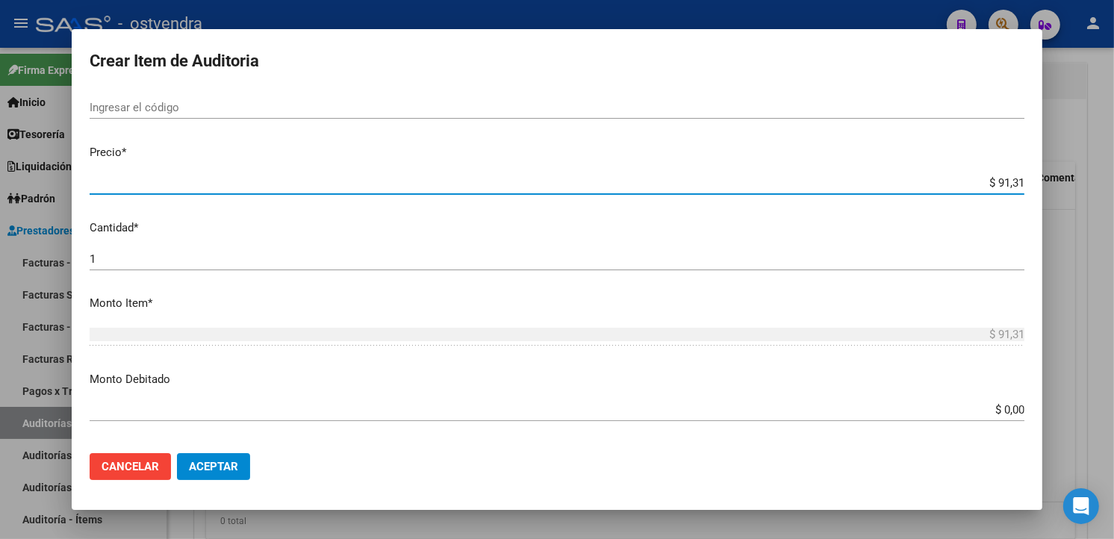
type input "$ 913,14"
type input "$ 9.131,40"
type input "$ 91.314,00"
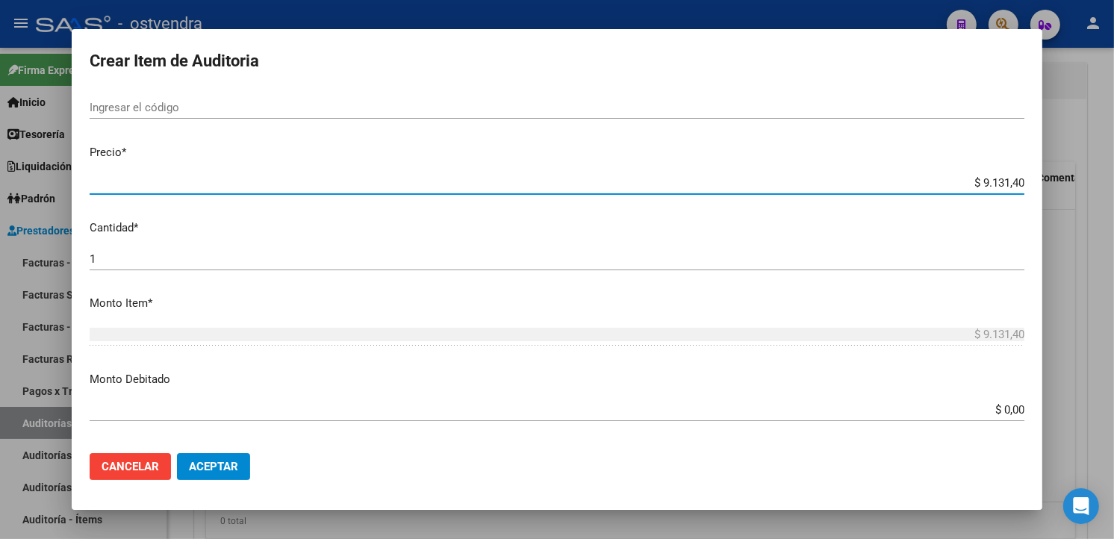
type input "$ 91.314,00"
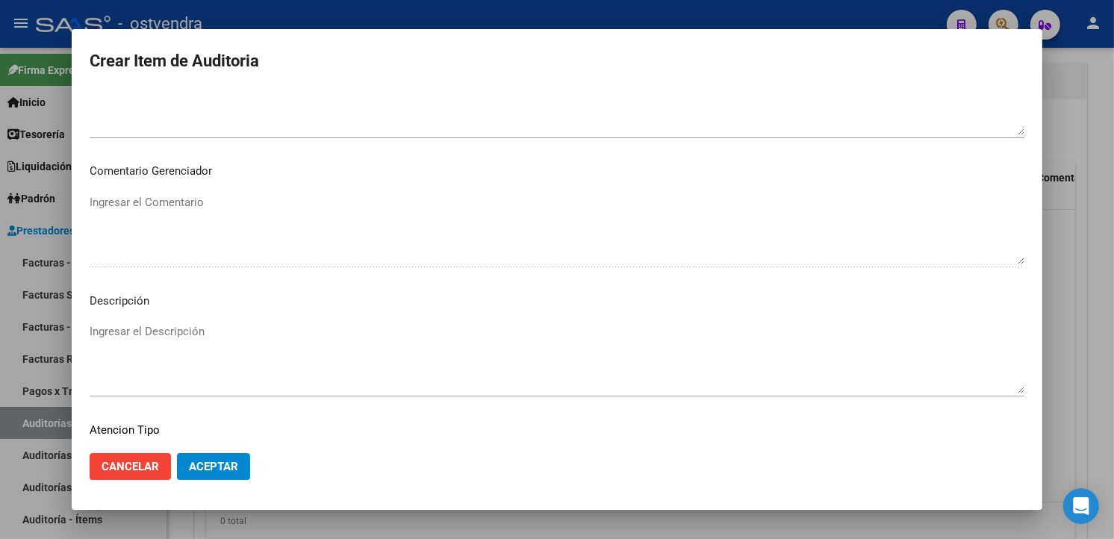
scroll to position [913, 0]
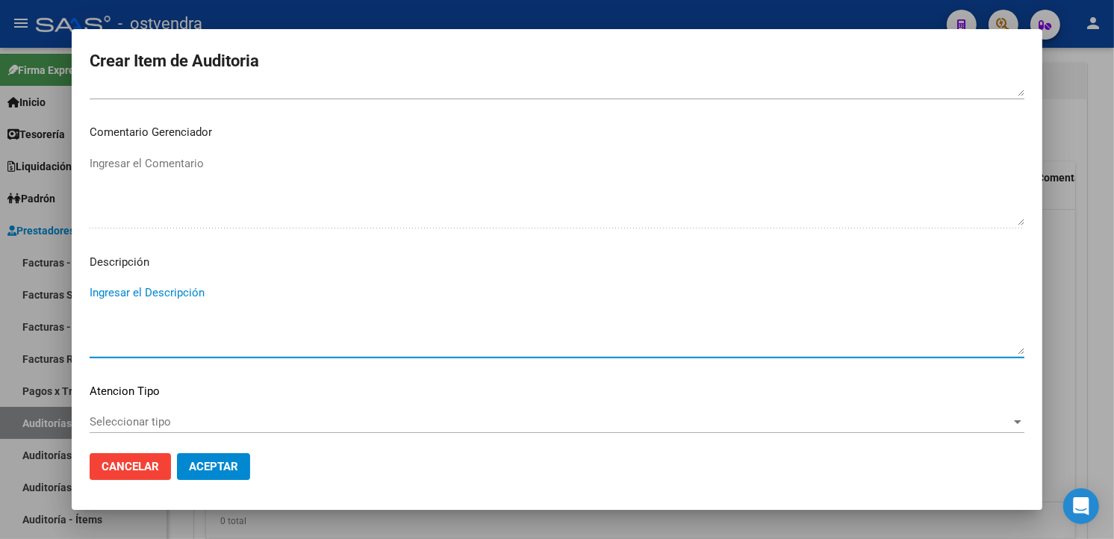
click at [202, 296] on textarea "Ingresar el Descripción" at bounding box center [557, 320] width 935 height 70
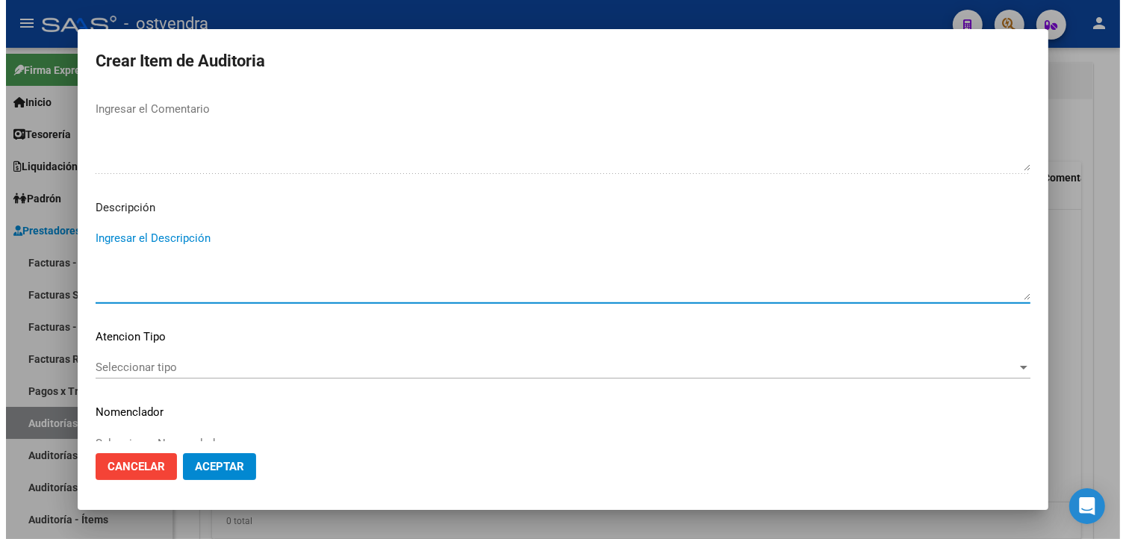
scroll to position [994, 0]
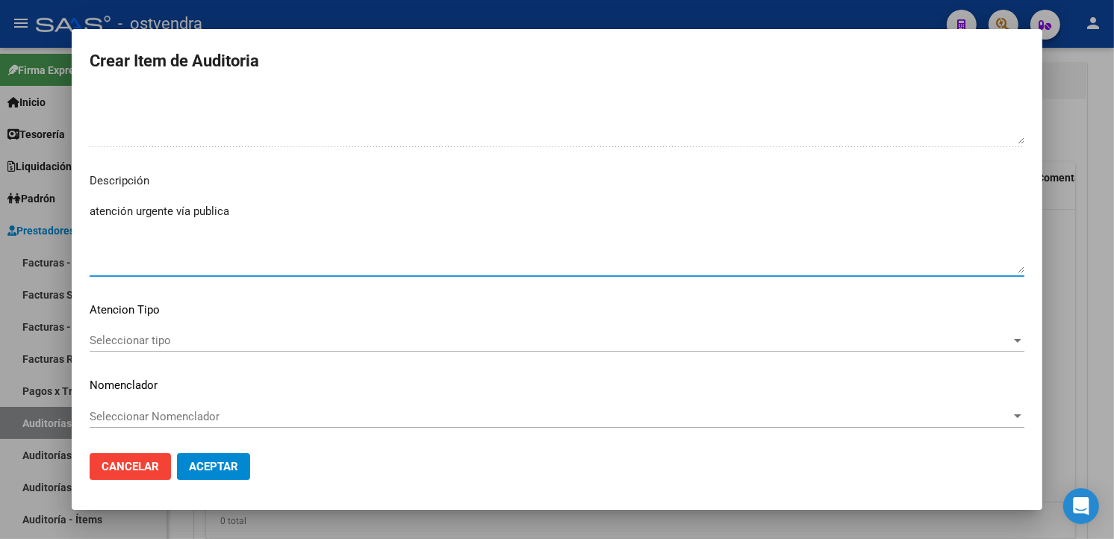
drag, startPoint x: 229, startPoint y: 213, endPoint x: 87, endPoint y: 219, distance: 142.0
click at [87, 219] on mat-dialog-content "53981203 Nro Documento 20539812034 CUIL Afiliado Activo Análisis Afiliado Prest…" at bounding box center [557, 265] width 971 height 350
type textarea "atención urgente vía publica"
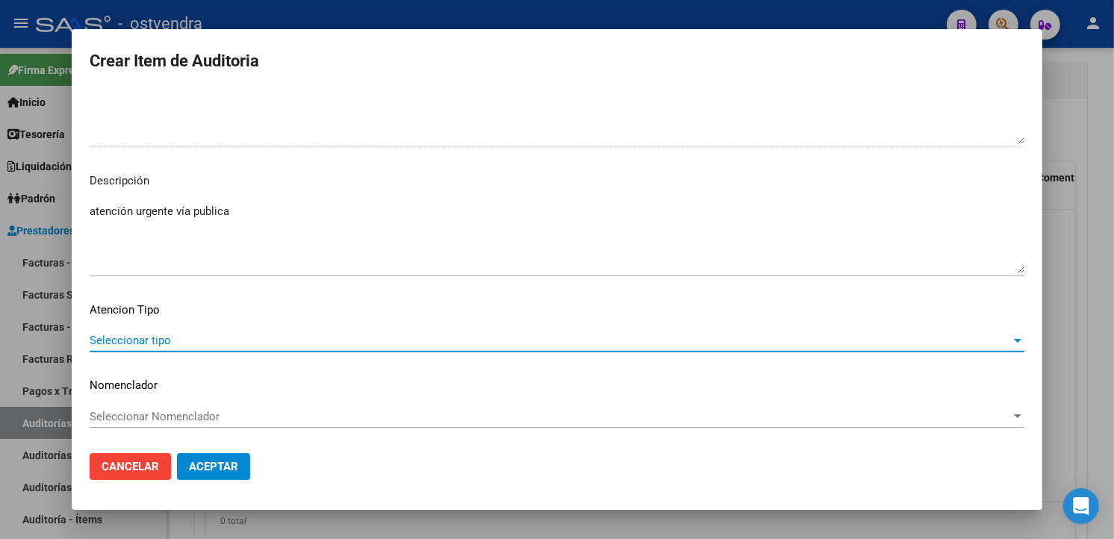
click at [190, 338] on span "Seleccionar tipo" at bounding box center [551, 340] width 922 height 13
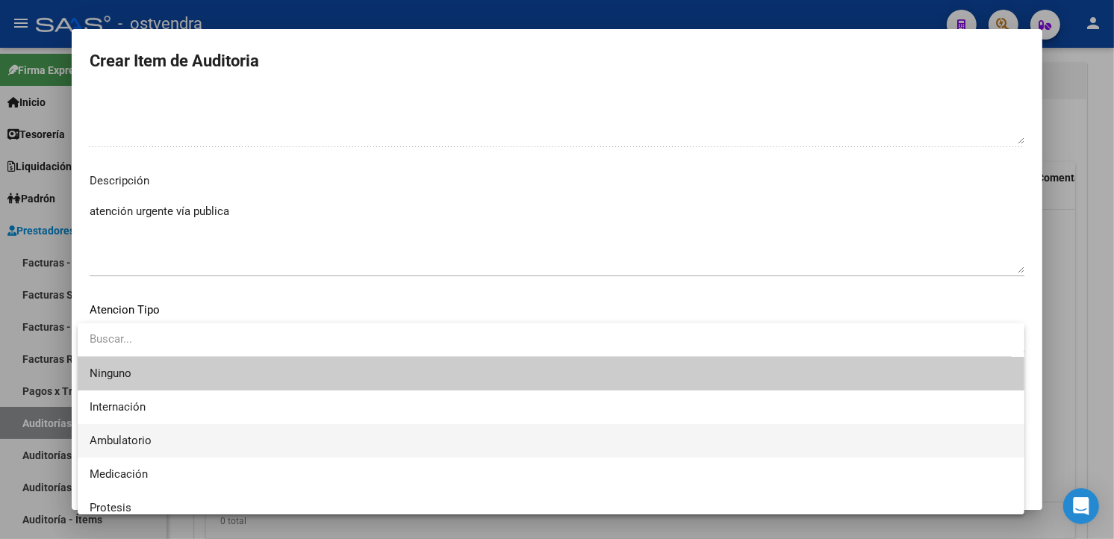
click at [183, 433] on span "Ambulatorio" at bounding box center [551, 441] width 923 height 34
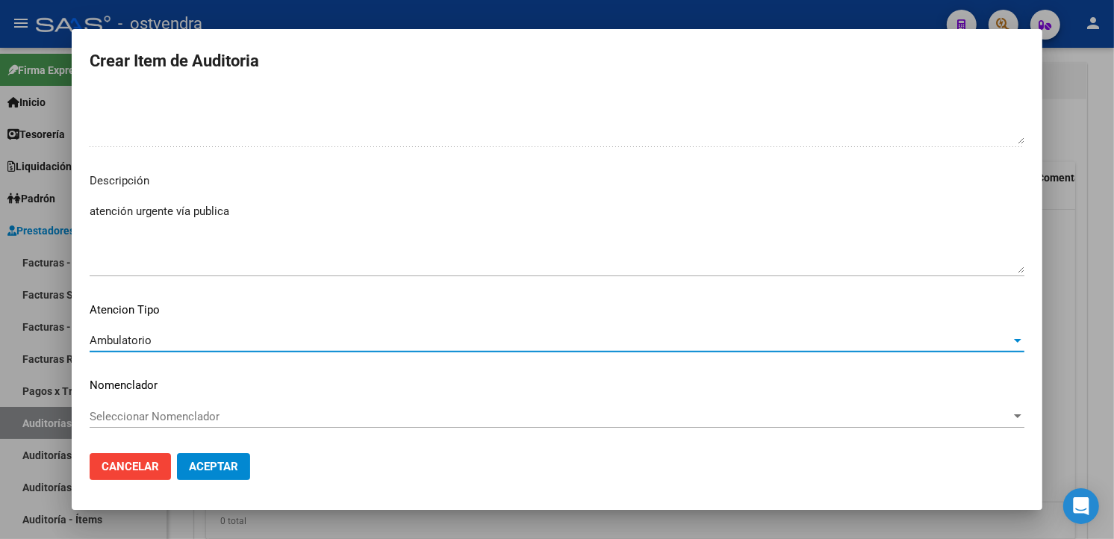
click at [191, 453] on button "Aceptar" at bounding box center [213, 466] width 73 height 27
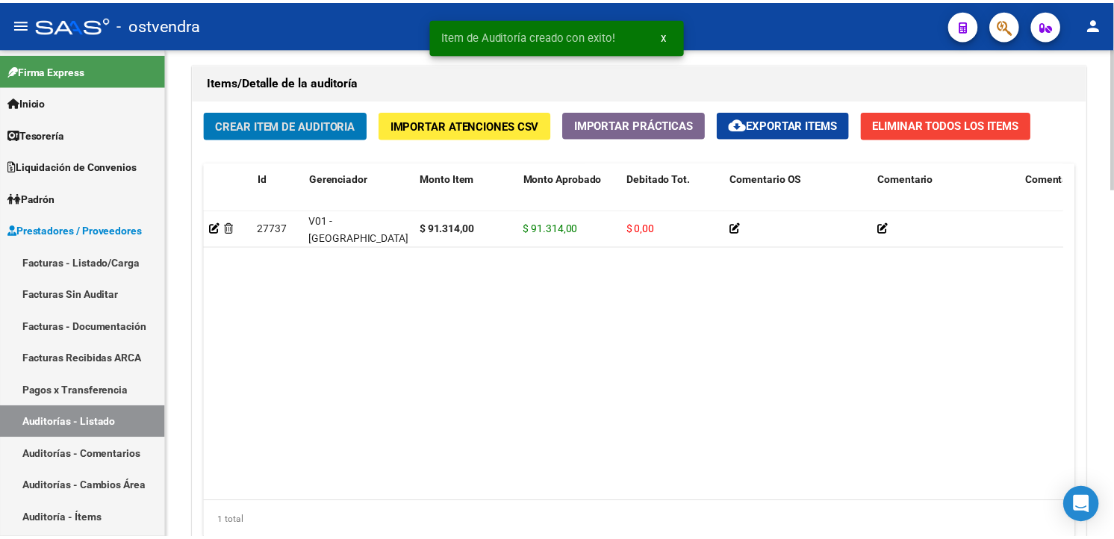
scroll to position [1075, 0]
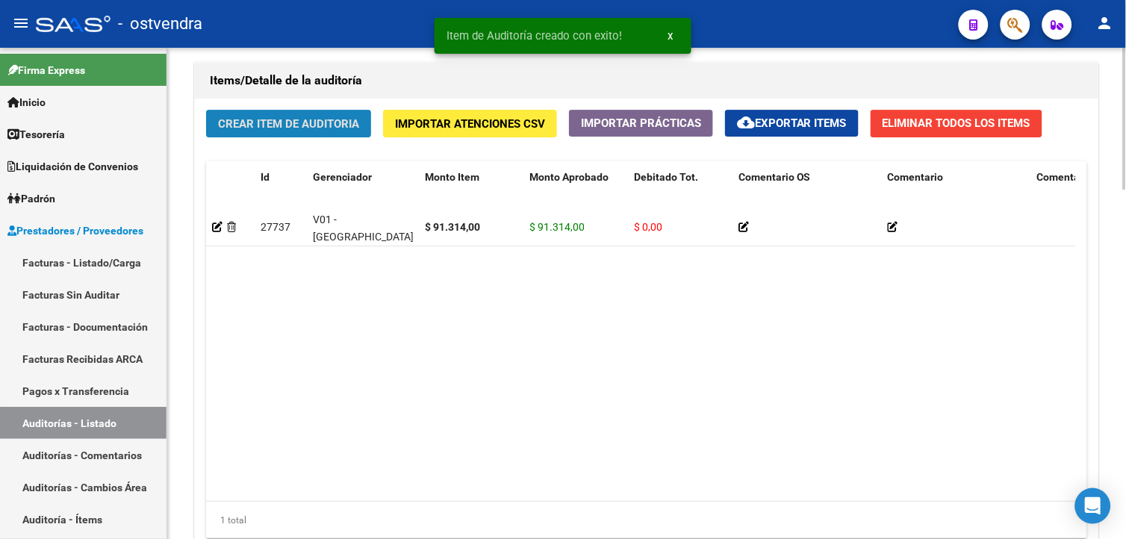
click at [282, 137] on button "Crear Item de Auditoria" at bounding box center [288, 124] width 165 height 28
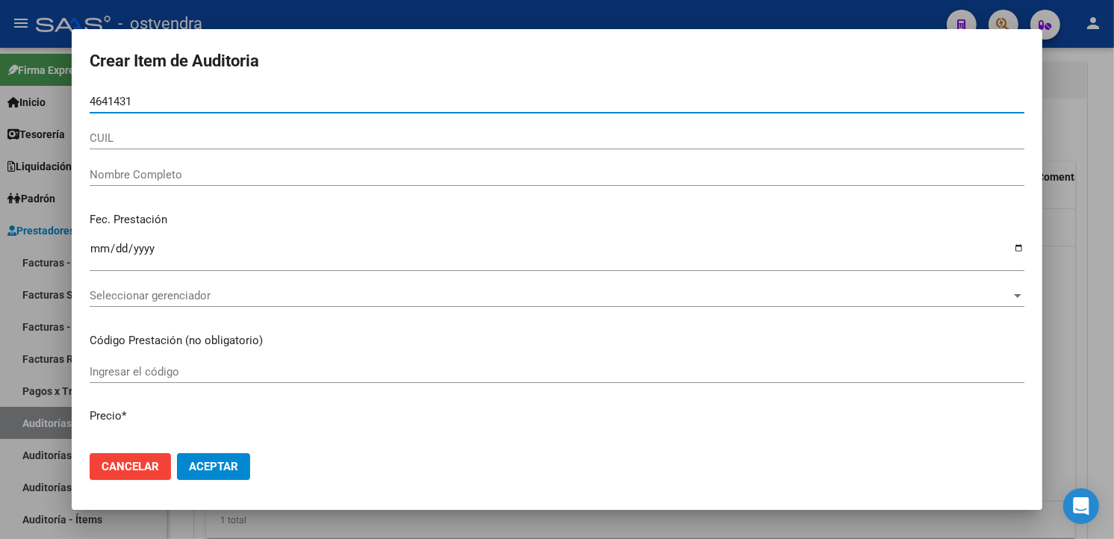
type input "46414310"
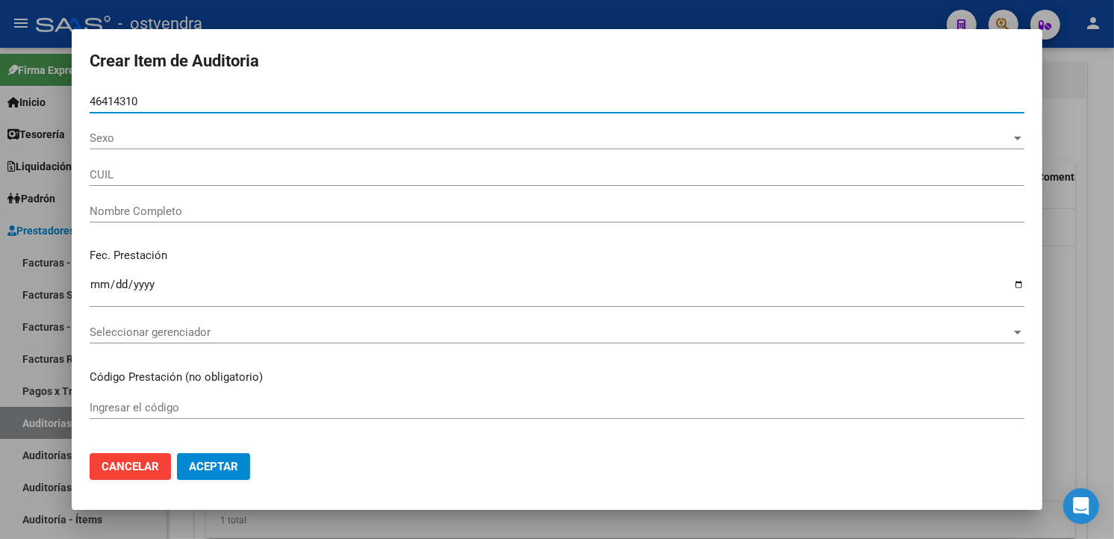
type input "20464143107"
type input "AYALA ARCANGEL FACUNDO"
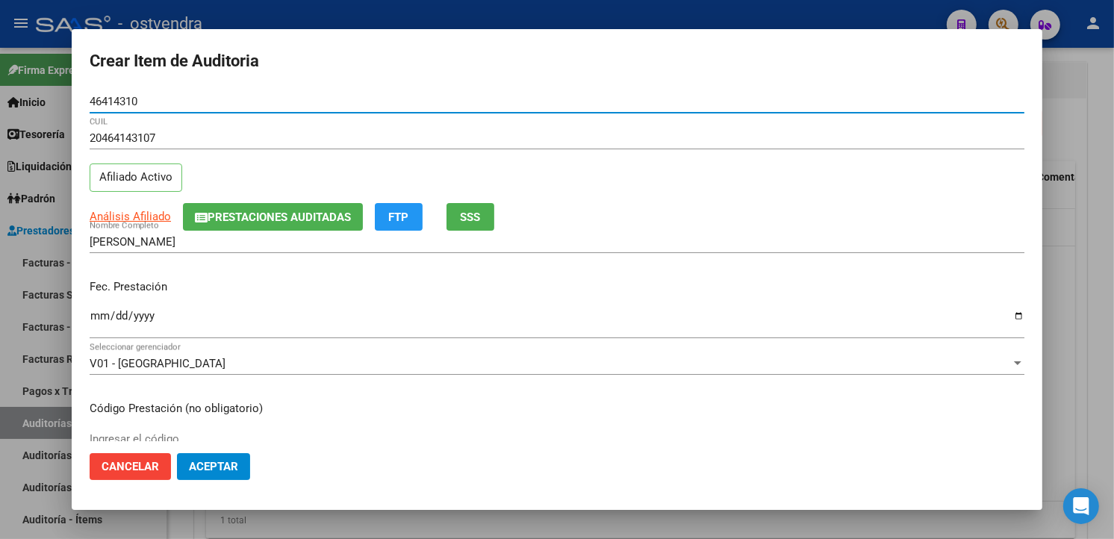
type input "46414310"
click at [101, 326] on input "Ingresar la fecha" at bounding box center [557, 322] width 935 height 24
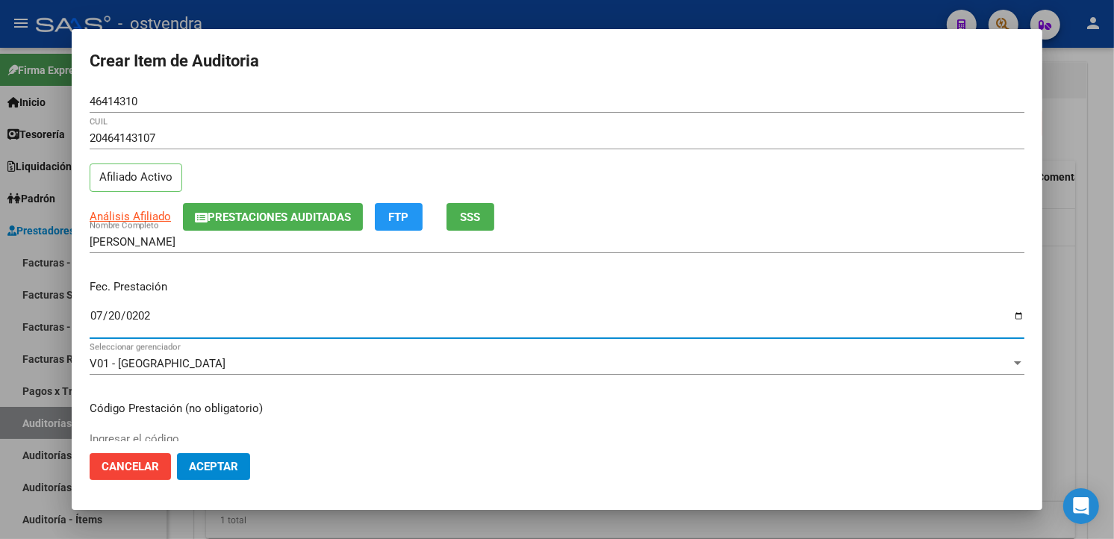
type input "2025-07-20"
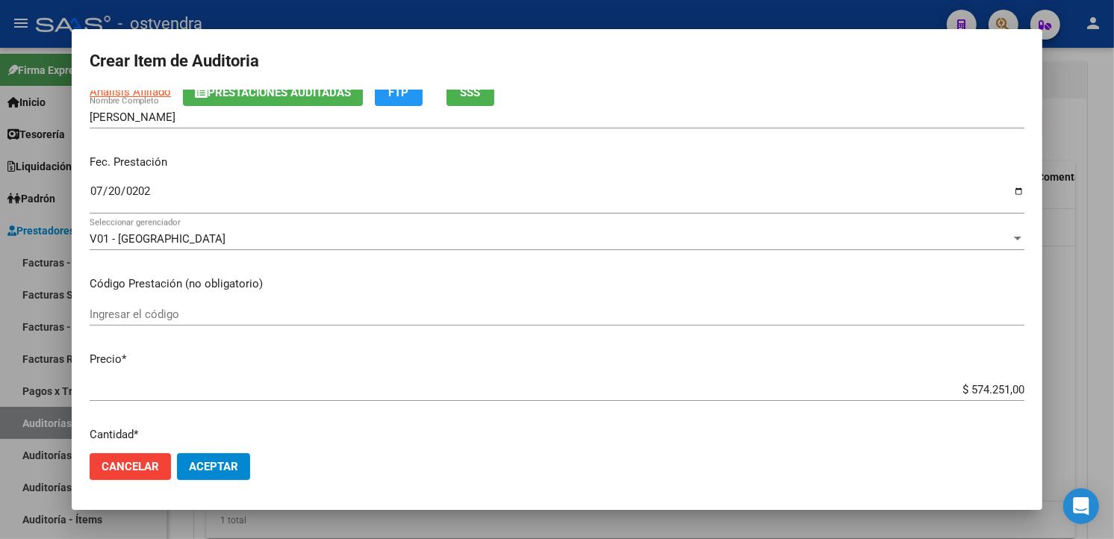
scroll to position [332, 0]
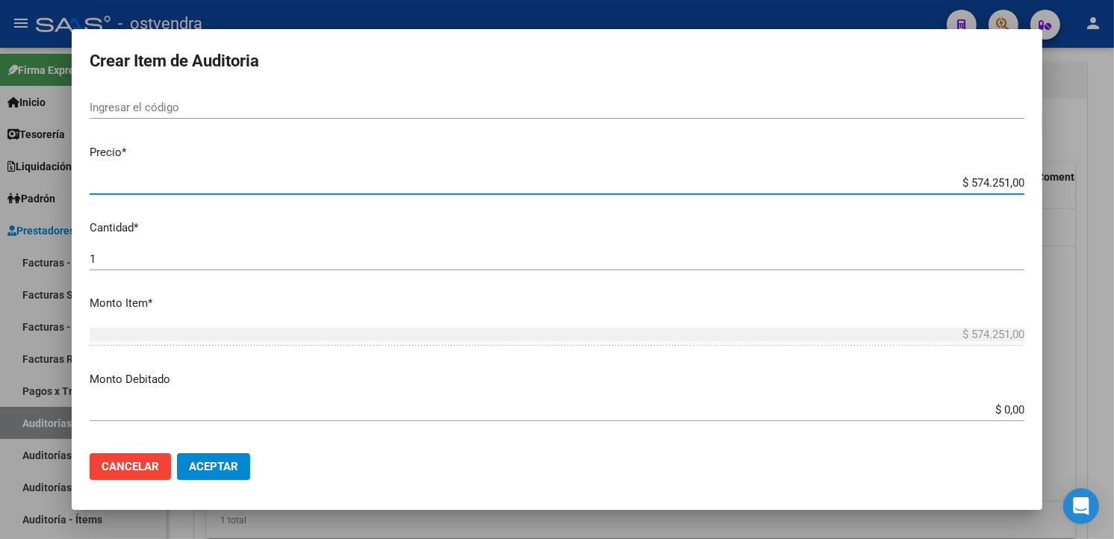
drag, startPoint x: 1011, startPoint y: 179, endPoint x: 961, endPoint y: 187, distance: 50.7
click at [961, 187] on input "$ 574.251,00" at bounding box center [557, 182] width 935 height 13
type input "$ 0,05"
type input "$ 0,09"
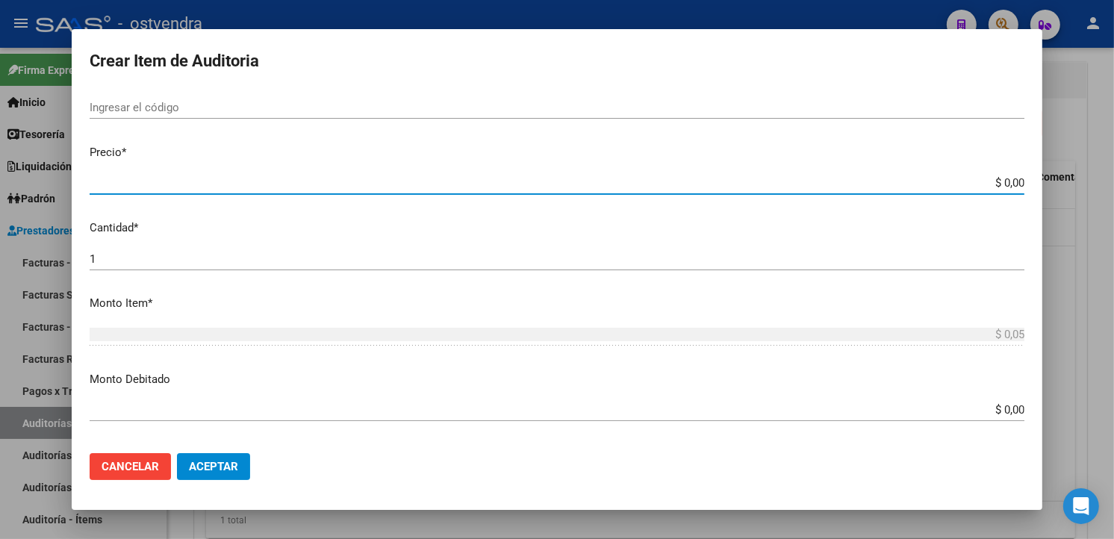
type input "$ 0,09"
type input "$ 0,91"
type input "$ 9,13"
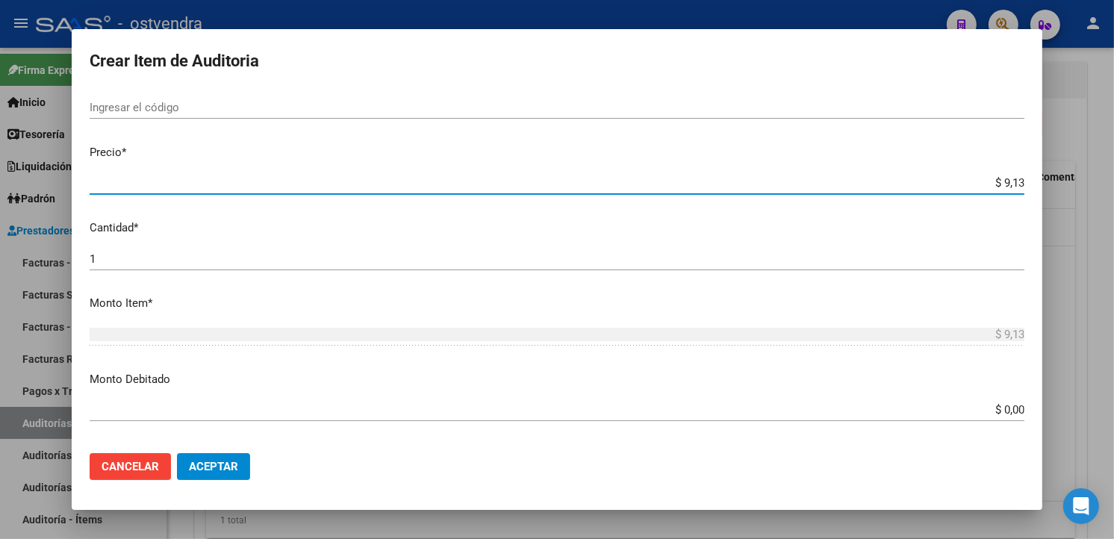
type input "$ 91,31"
type input "$ 913,14"
type input "$ 9.131,40"
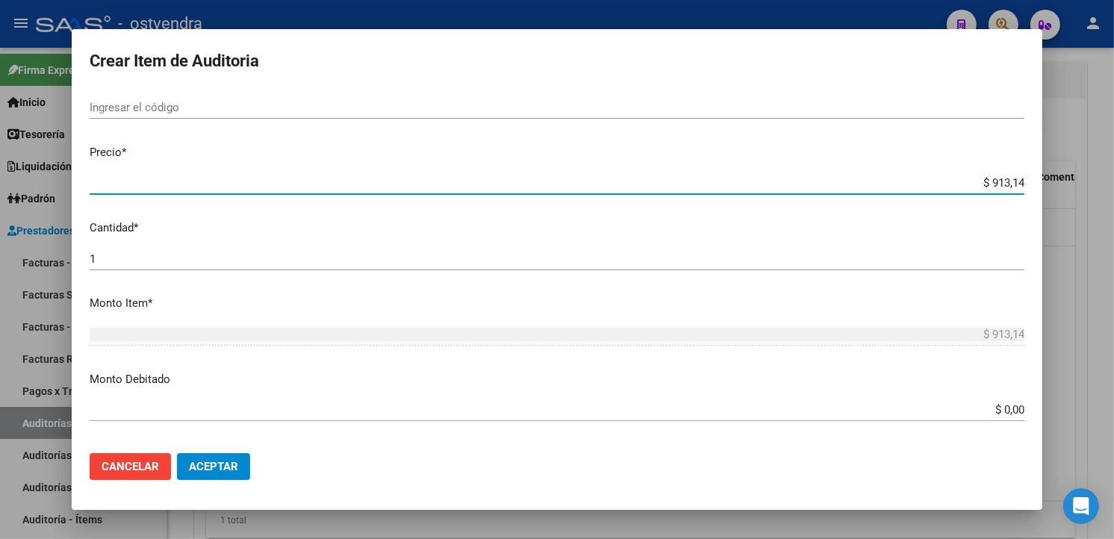
type input "$ 9.131,40"
type input "$ 91.314,00"
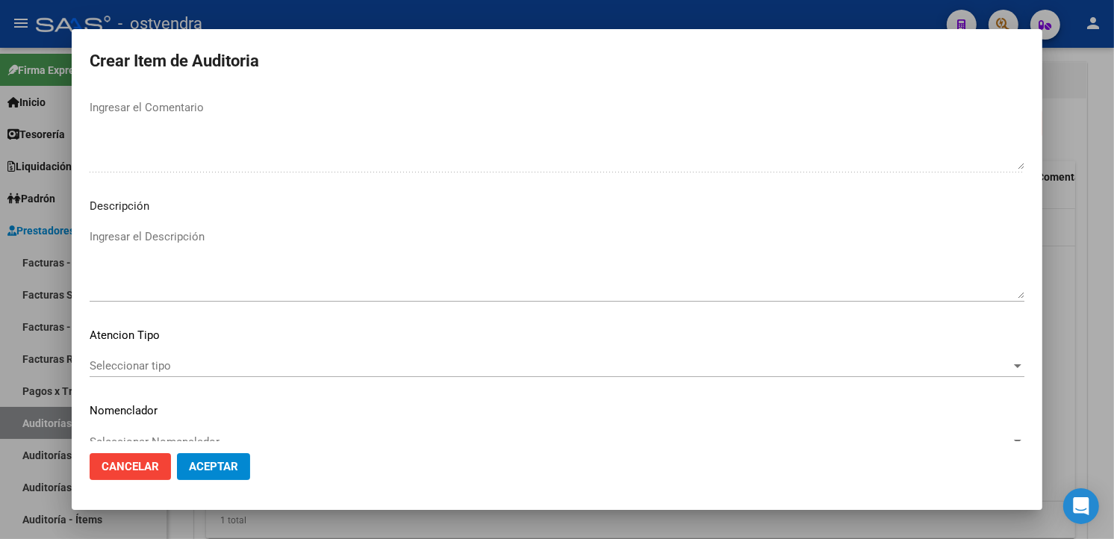
scroll to position [994, 0]
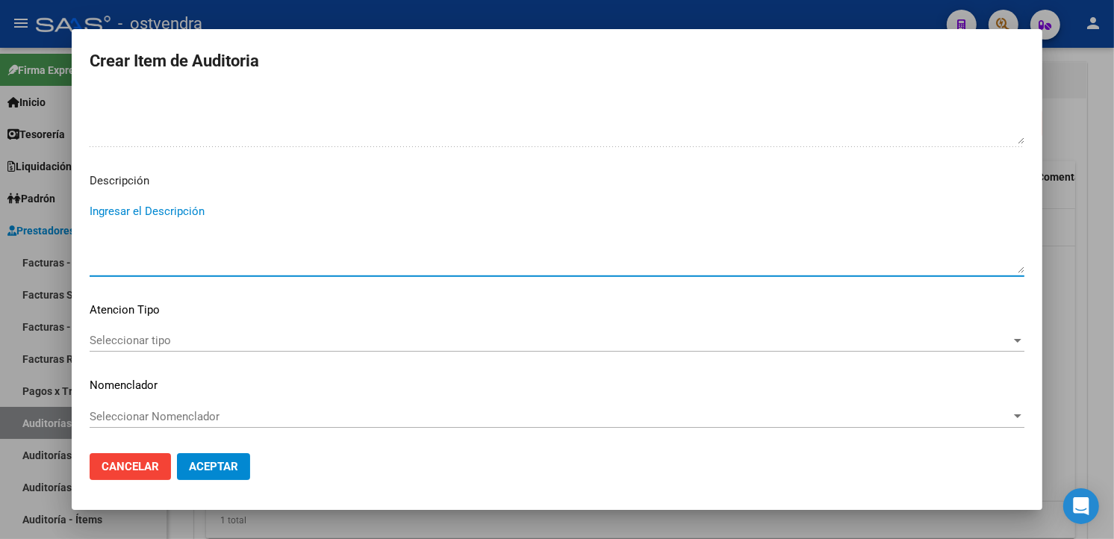
click at [321, 240] on textarea "Ingresar el Descripción" at bounding box center [557, 238] width 935 height 70
paste textarea "atención urgente vía publica"
type textarea "atención urgente vía publica"
click at [326, 323] on mat-dialog-content "46414310 Nro Documento 20464143107 CUIL Afiliado Activo Análisis Afiliado Prest…" at bounding box center [557, 265] width 971 height 350
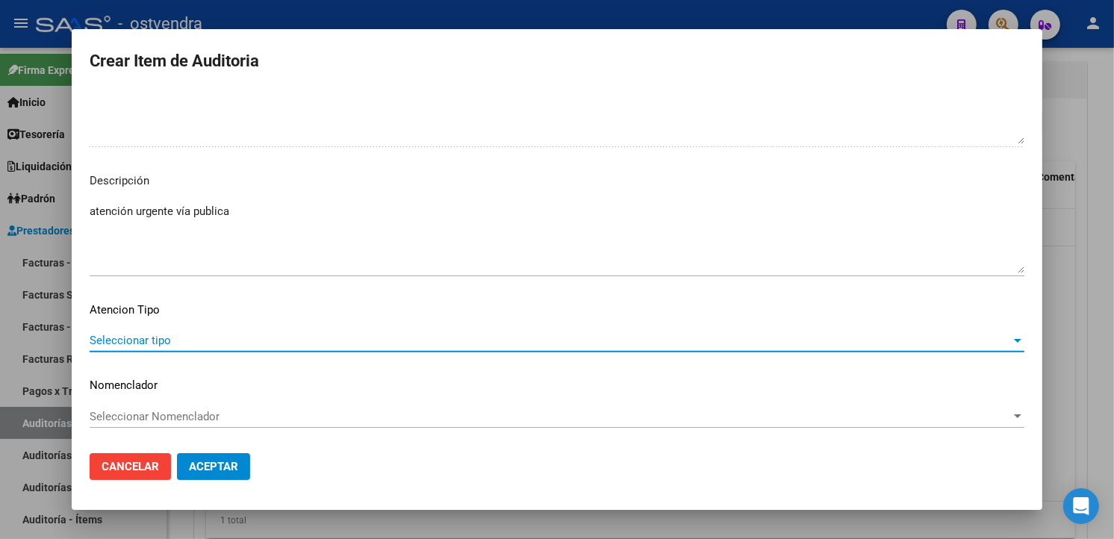
click at [317, 336] on span "Seleccionar tipo" at bounding box center [551, 340] width 922 height 13
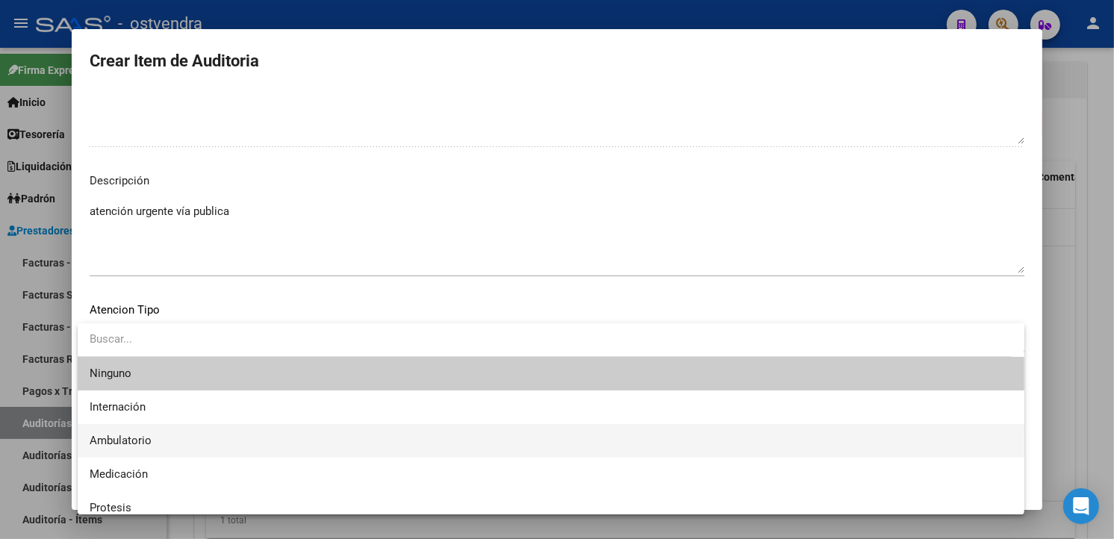
click at [225, 428] on span "Ambulatorio" at bounding box center [551, 441] width 923 height 34
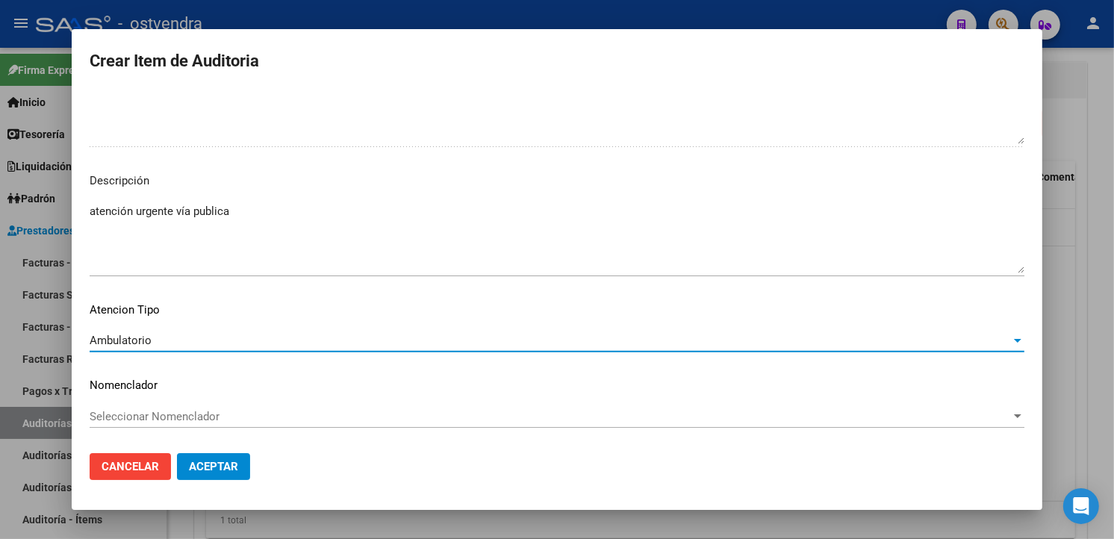
click at [225, 460] on span "Aceptar" at bounding box center [213, 466] width 49 height 13
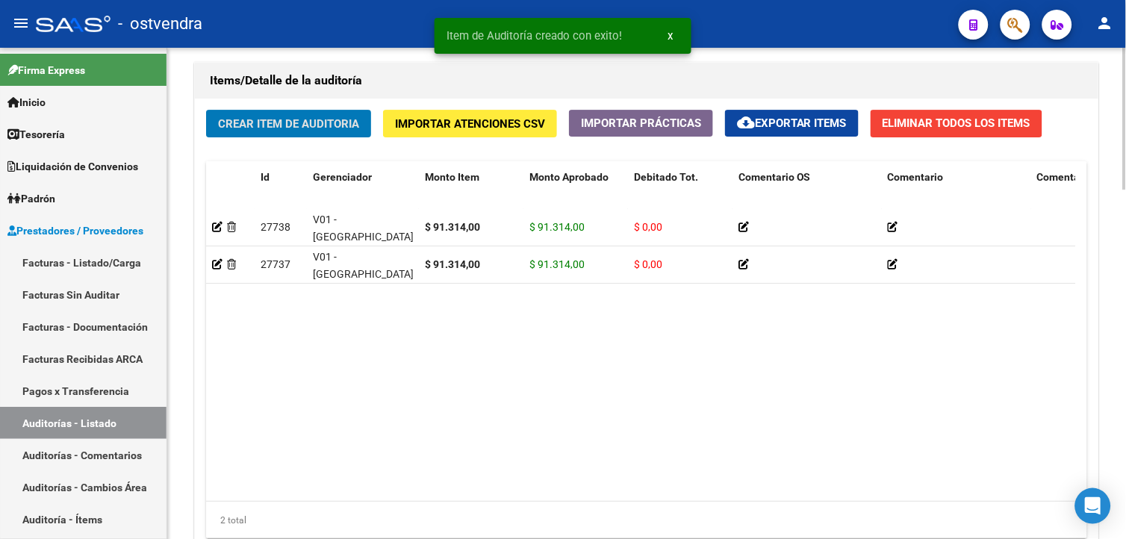
click at [267, 128] on span "Crear Item de Auditoria" at bounding box center [288, 123] width 141 height 13
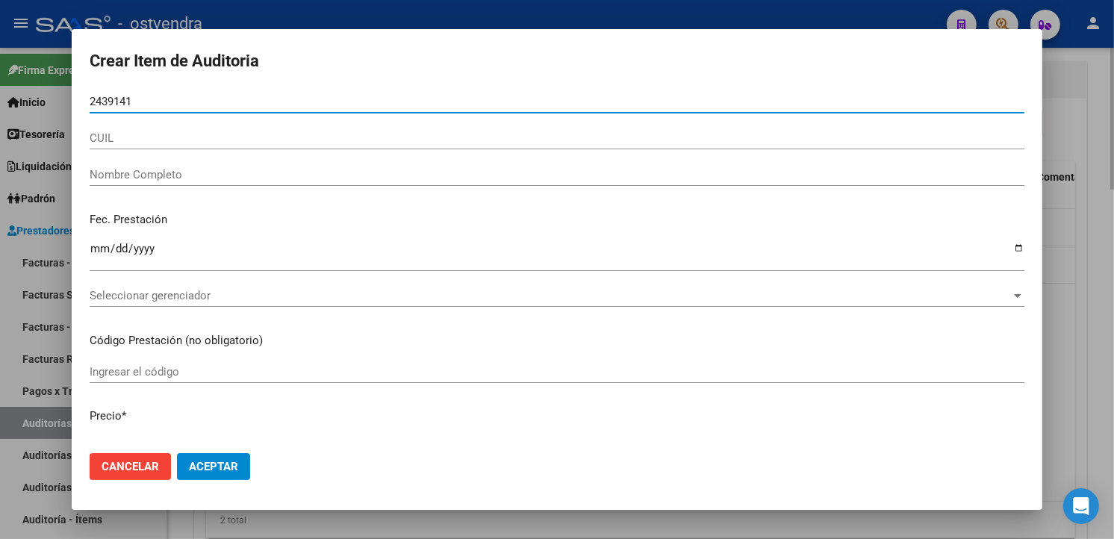
type input "24391417"
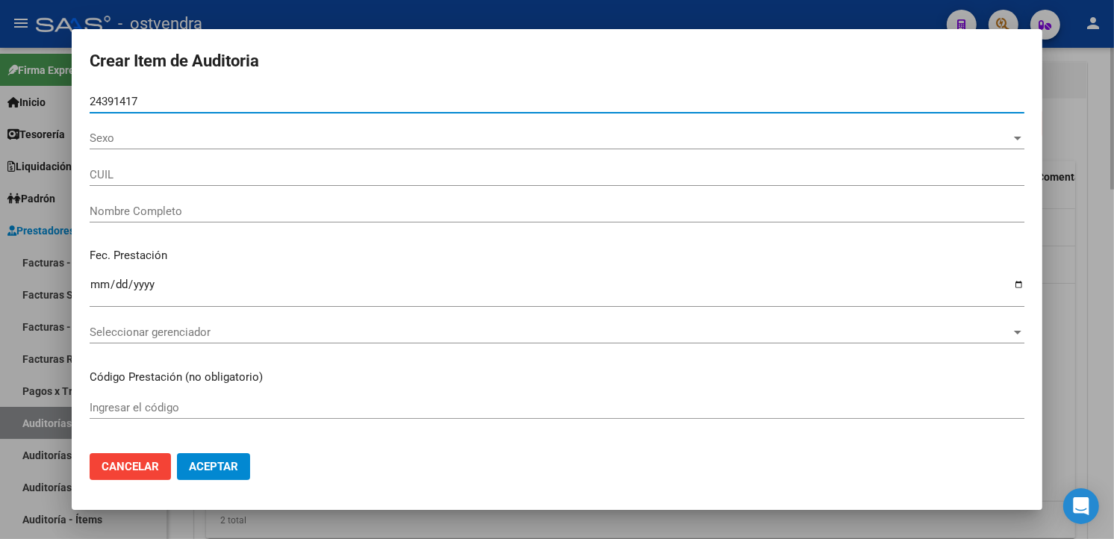
type input "27243914170"
type input "AYALA PATRICIA ALEJANDRA"
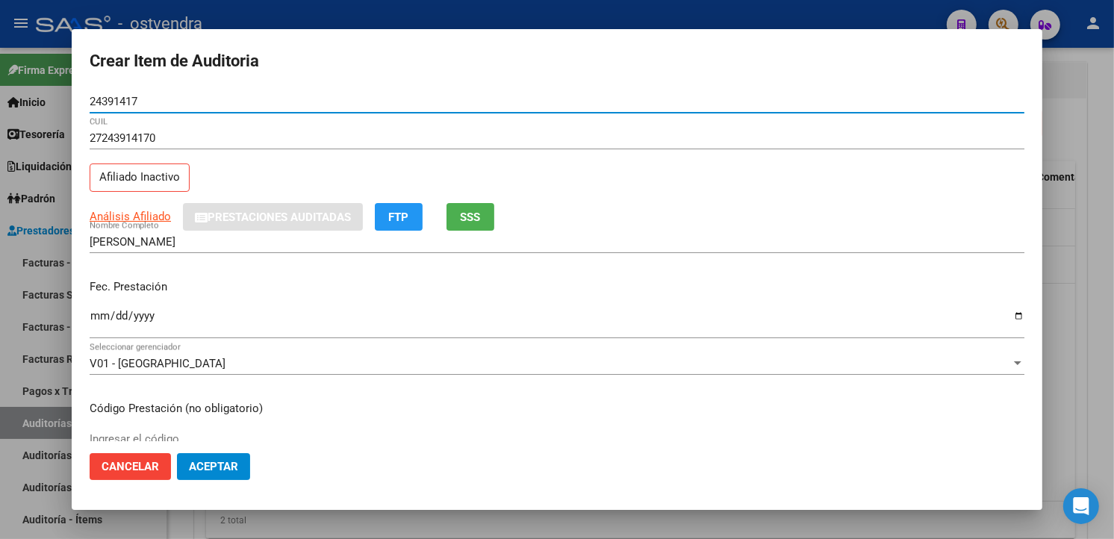
type input "24391417"
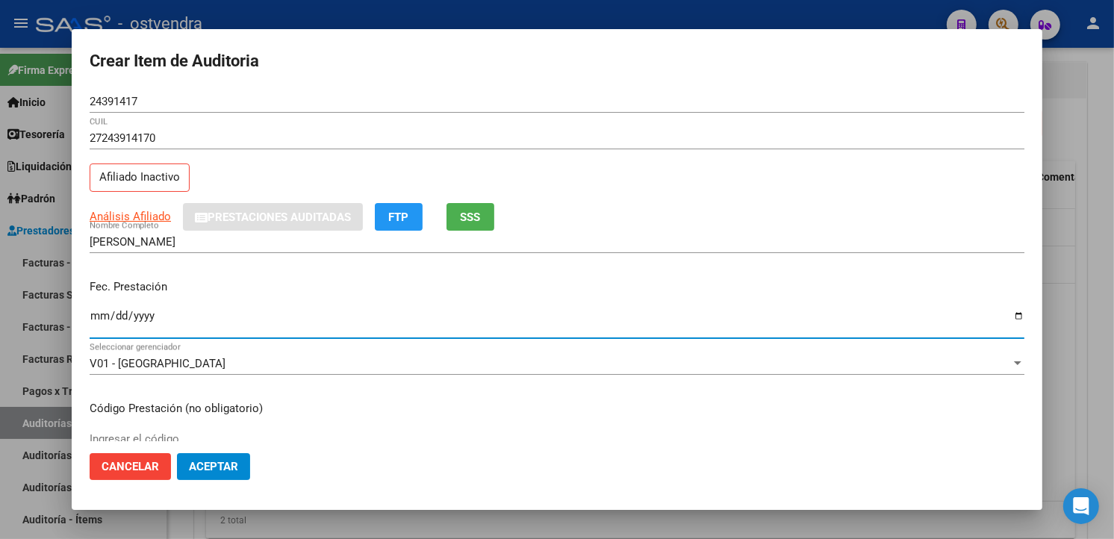
click at [110, 323] on input "Ingresar la fecha" at bounding box center [557, 322] width 935 height 24
type input "2025-07-22"
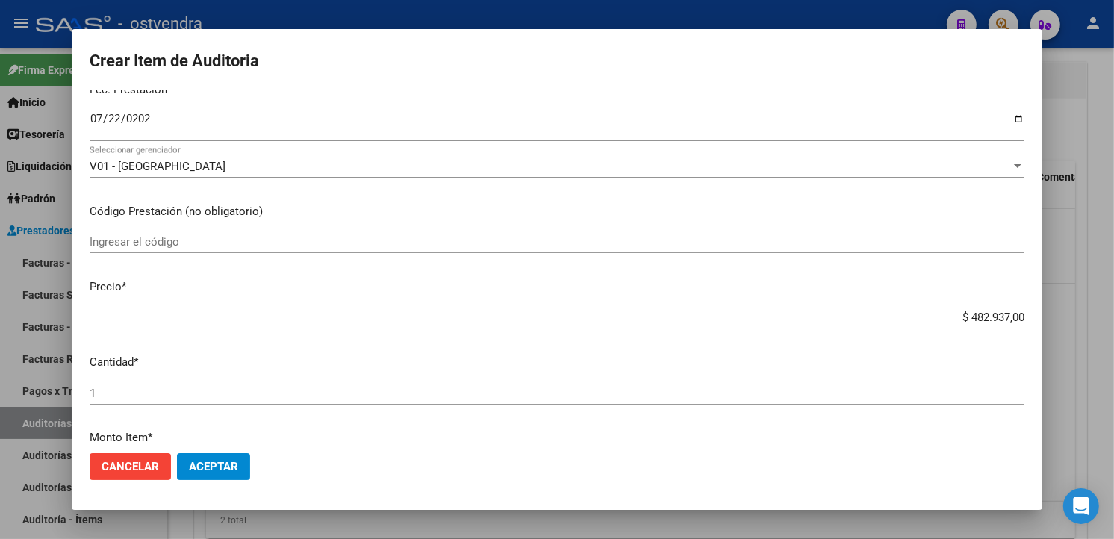
scroll to position [249, 0]
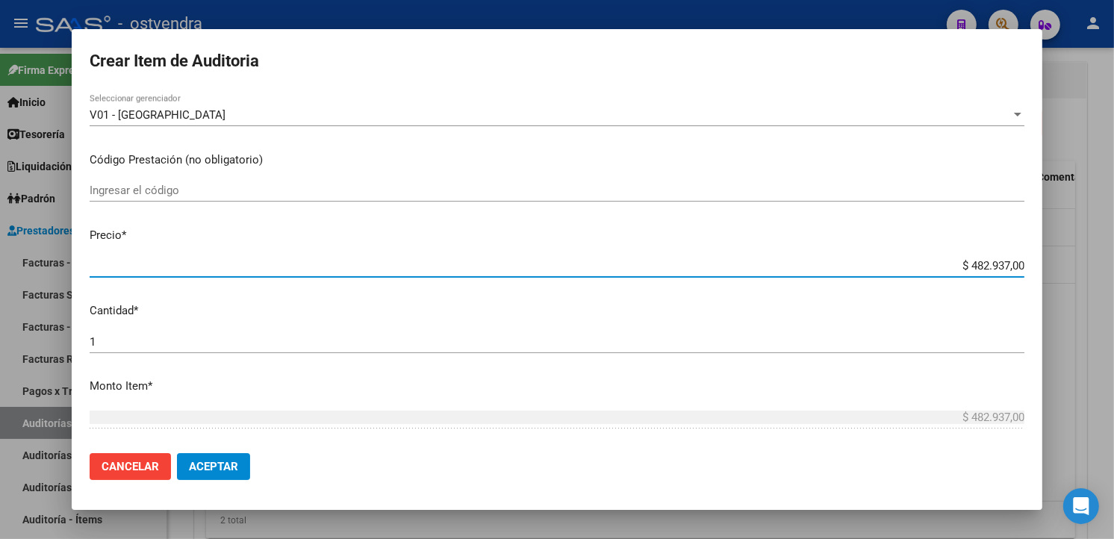
drag, startPoint x: 1010, startPoint y: 269, endPoint x: 945, endPoint y: 264, distance: 65.2
click at [945, 264] on input "$ 482.937,00" at bounding box center [557, 265] width 935 height 13
type input "$ 0,09"
type input "$ 0,91"
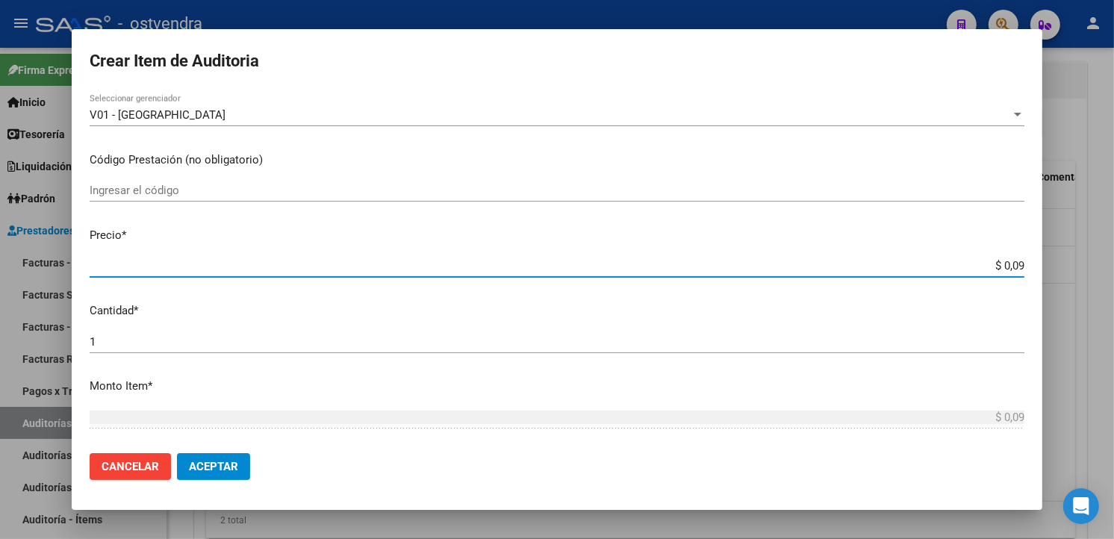
type input "$ 0,91"
type input "$ 9,13"
type input "$ 91,31"
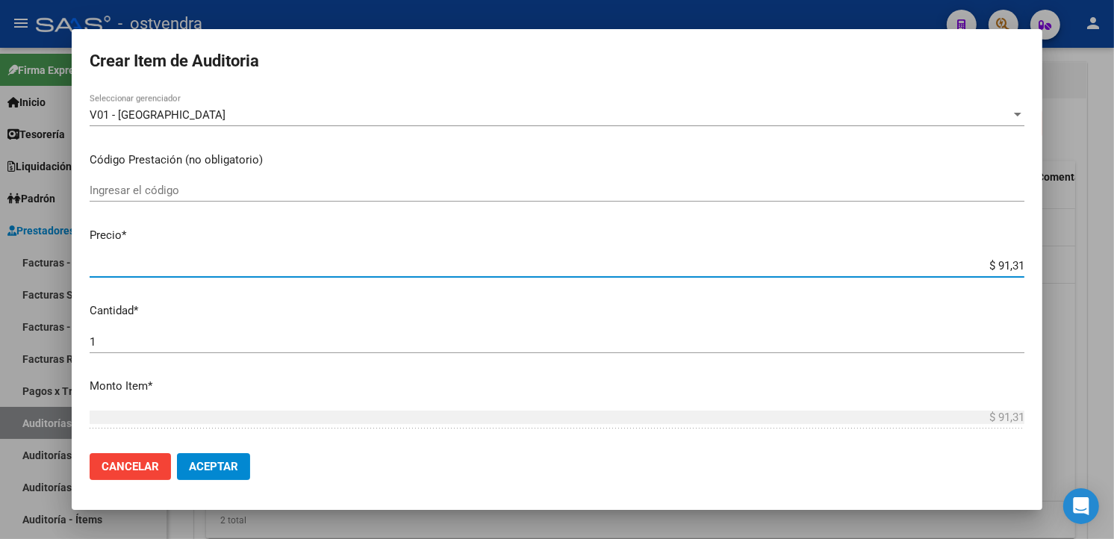
type input "$ 913,14"
type input "$ 9.131,40"
type input "$ 91.314,00"
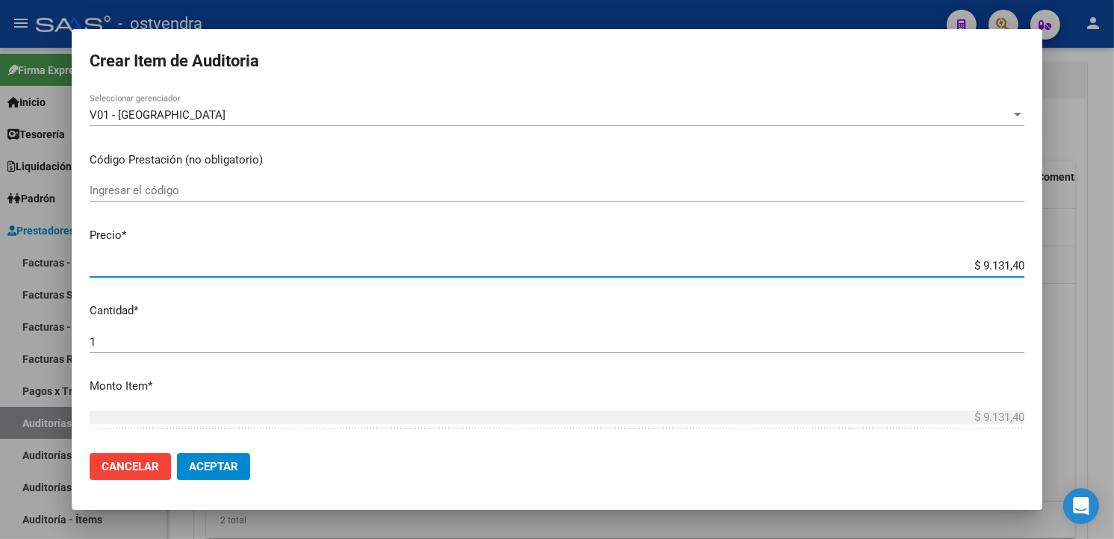
type input "$ 91.314,00"
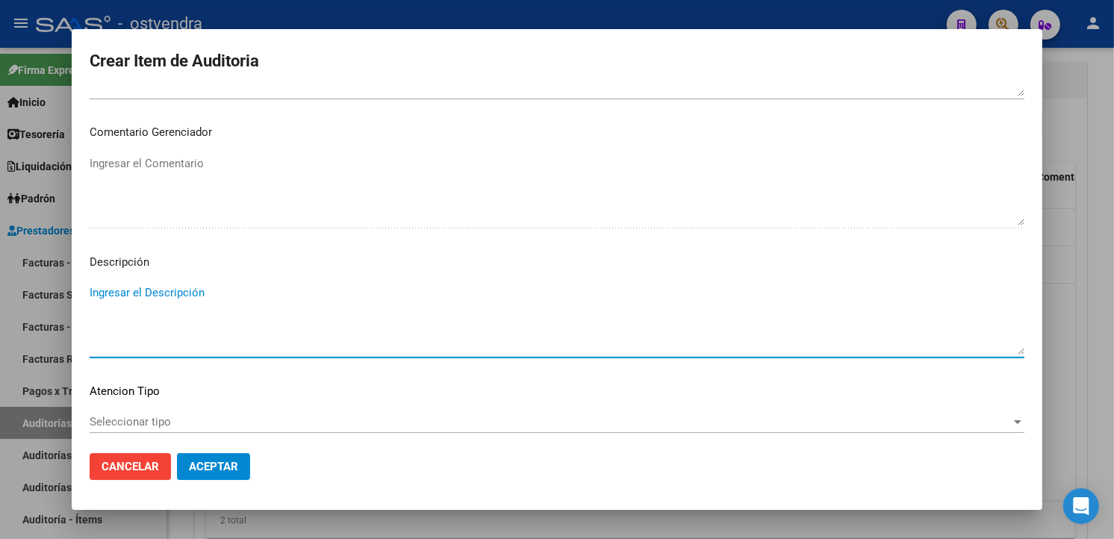
click at [211, 345] on textarea "Ingresar el Descripción" at bounding box center [557, 320] width 935 height 70
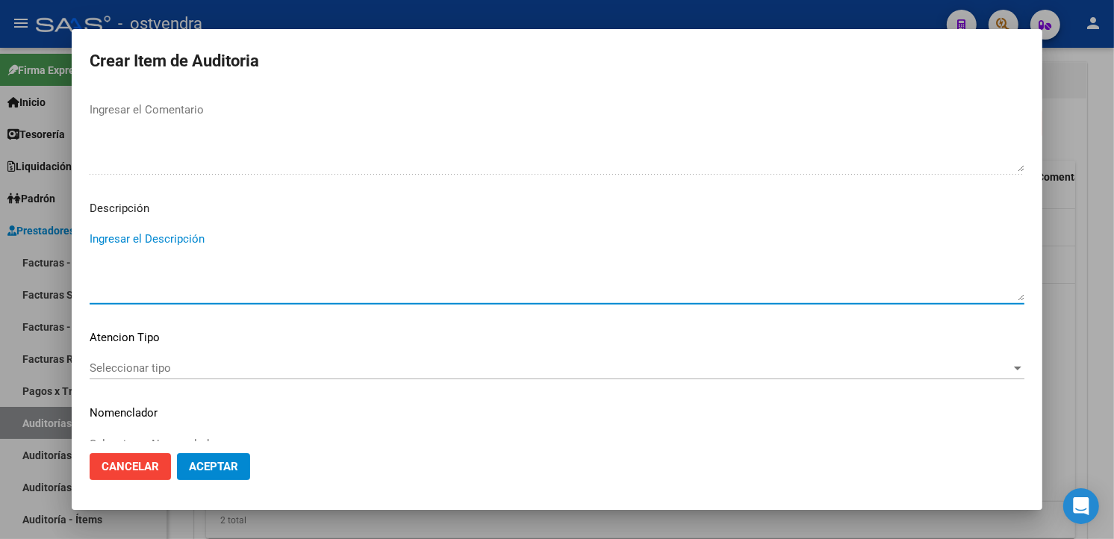
scroll to position [994, 0]
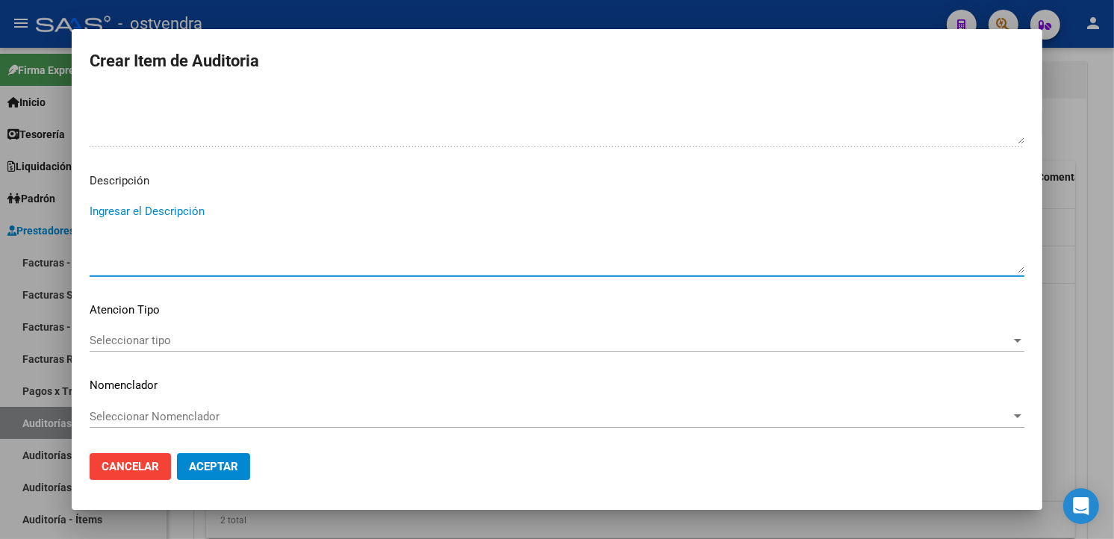
paste textarea "atención urgente vía publica"
type textarea "atención urgente vía publica"
click at [222, 349] on div "Seleccionar tipo Seleccionar tipo" at bounding box center [557, 340] width 935 height 22
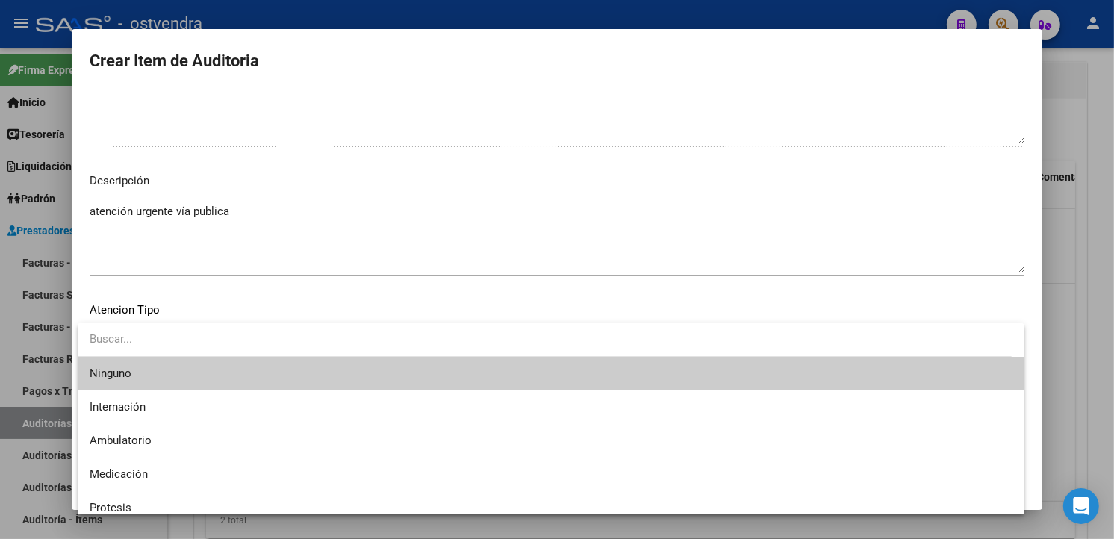
click at [220, 347] on input "dropdown search" at bounding box center [545, 340] width 934 height 34
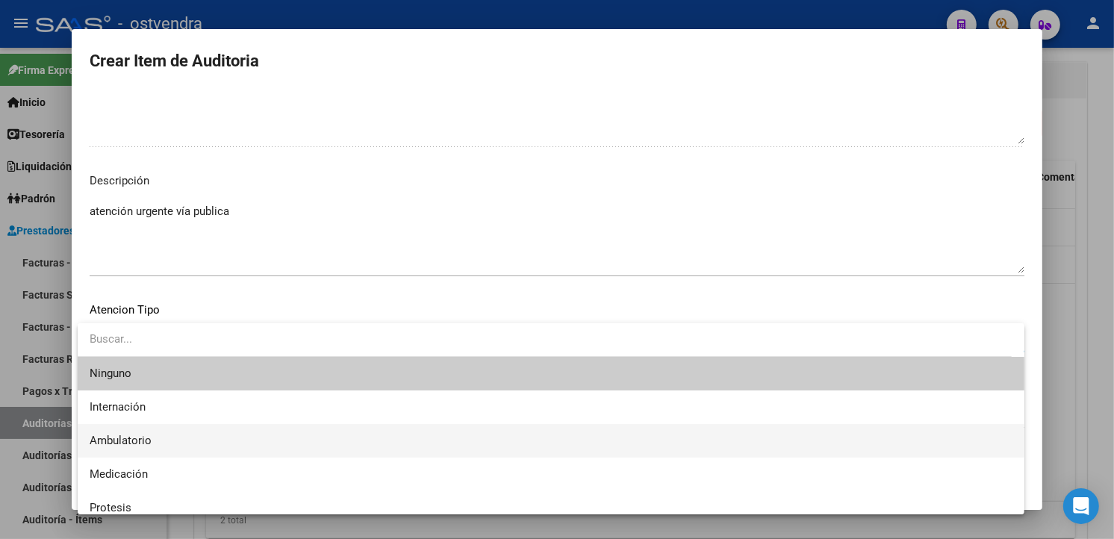
click at [210, 432] on span "Ambulatorio" at bounding box center [551, 441] width 923 height 34
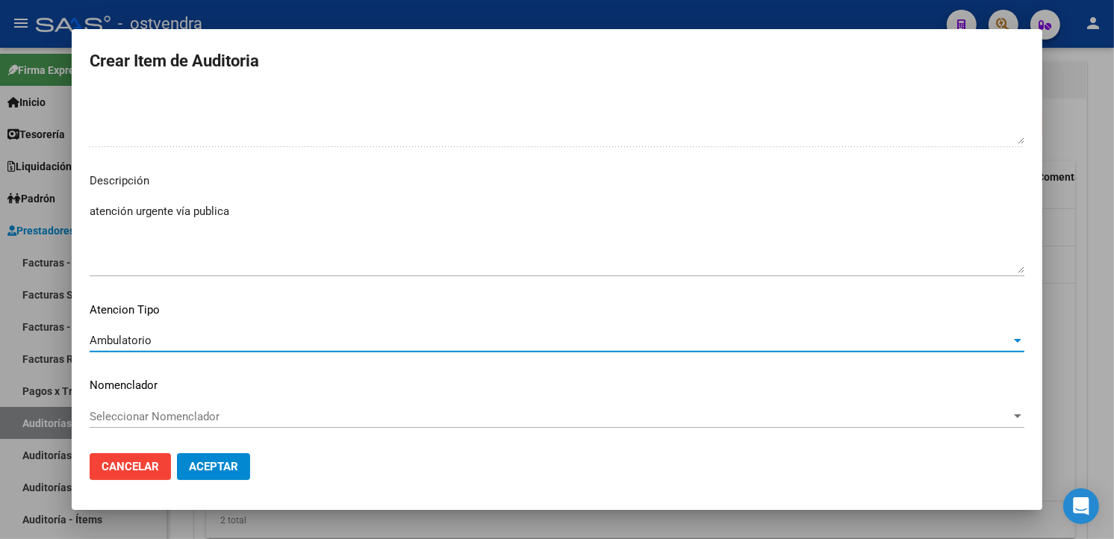
click at [228, 456] on button "Aceptar" at bounding box center [213, 466] width 73 height 27
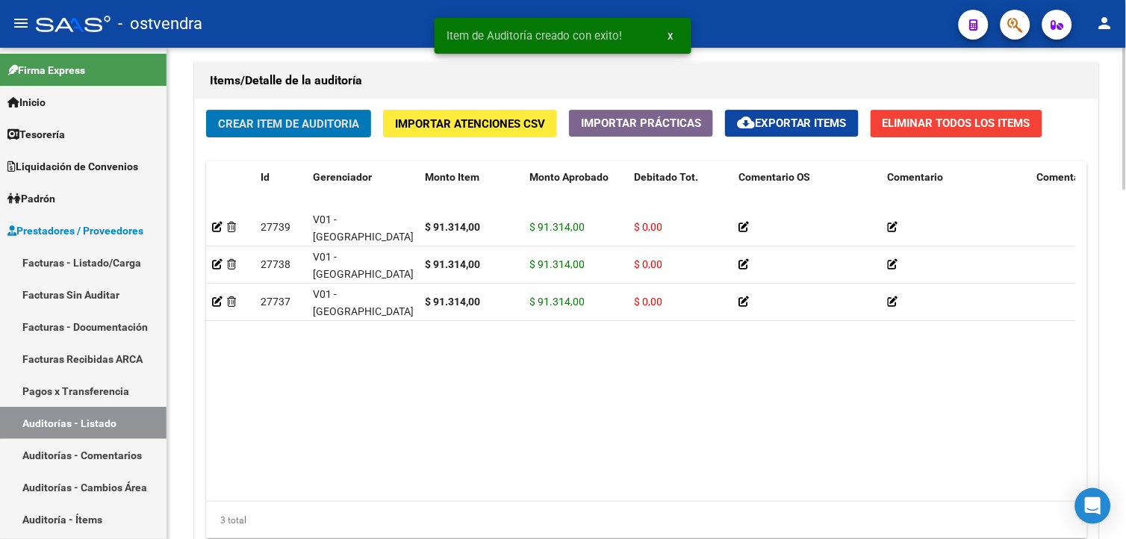
click at [294, 138] on div "Crear Item de Auditoria Importar Atenciones CSV Importar Prácticas cloud_downlo…" at bounding box center [647, 330] width 904 height 463
click at [294, 137] on button "Crear Item de Auditoria" at bounding box center [288, 124] width 165 height 28
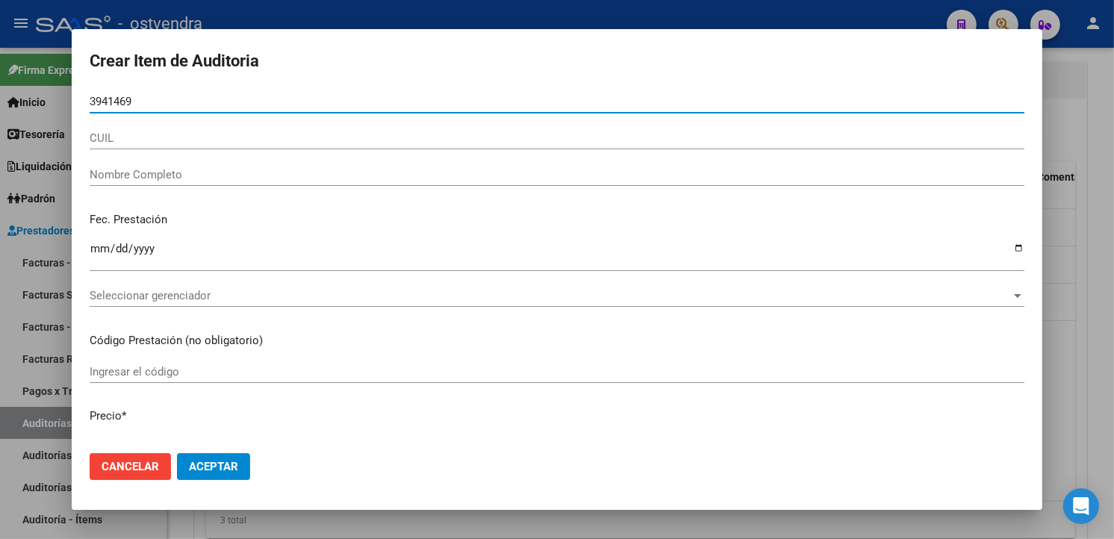
type input "39414697"
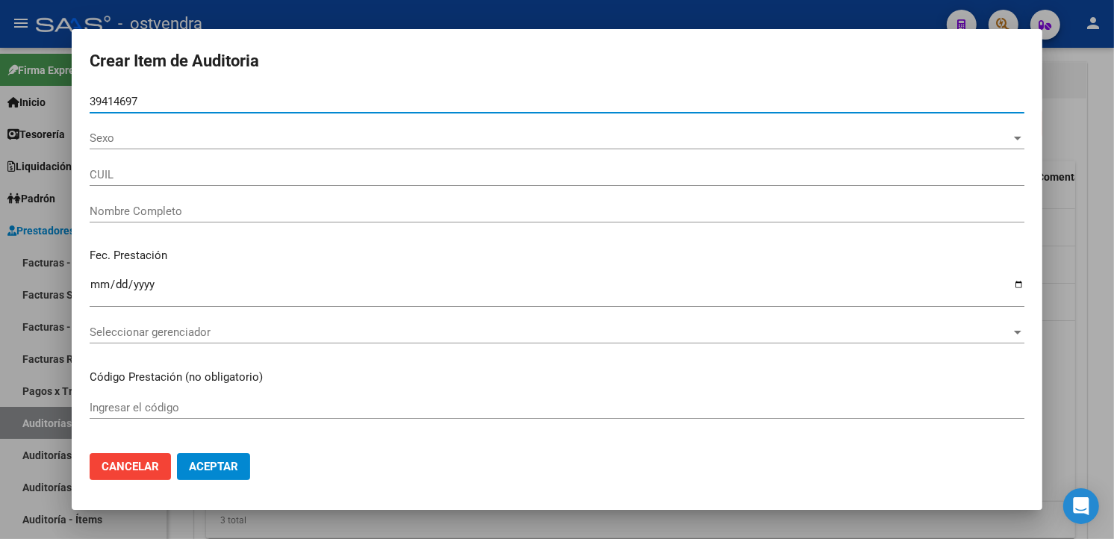
type input "20394146979"
type input "SEGOVIA GUSTAVO"
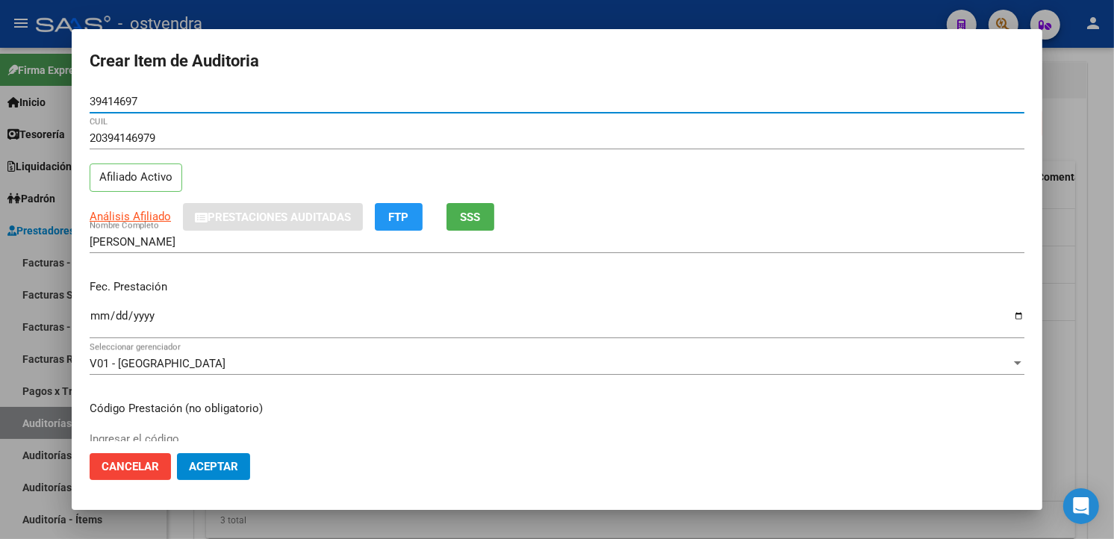
type input "39414697"
click at [92, 314] on input "Ingresar la fecha" at bounding box center [557, 322] width 935 height 24
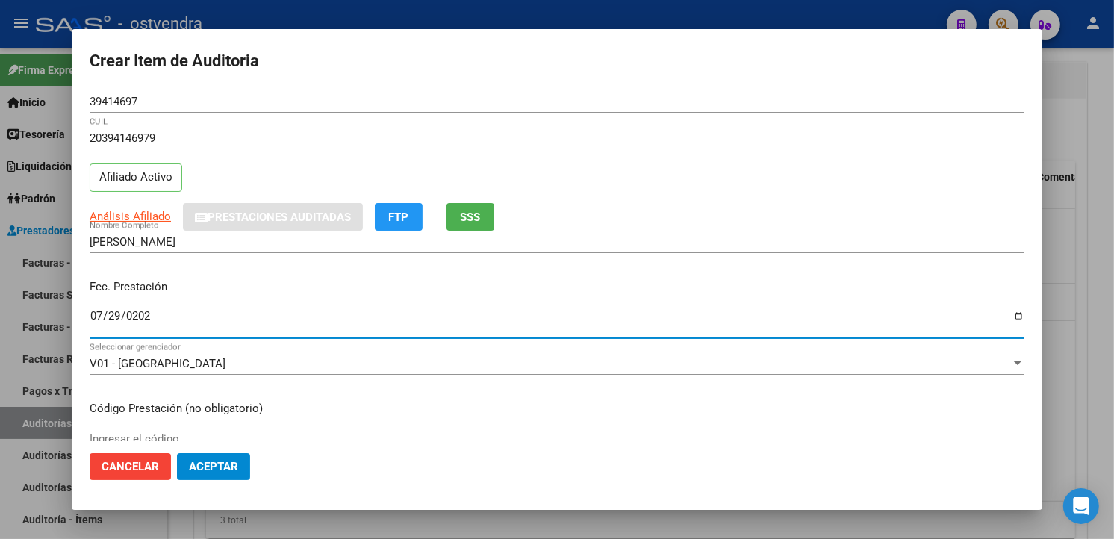
type input "[DATE]"
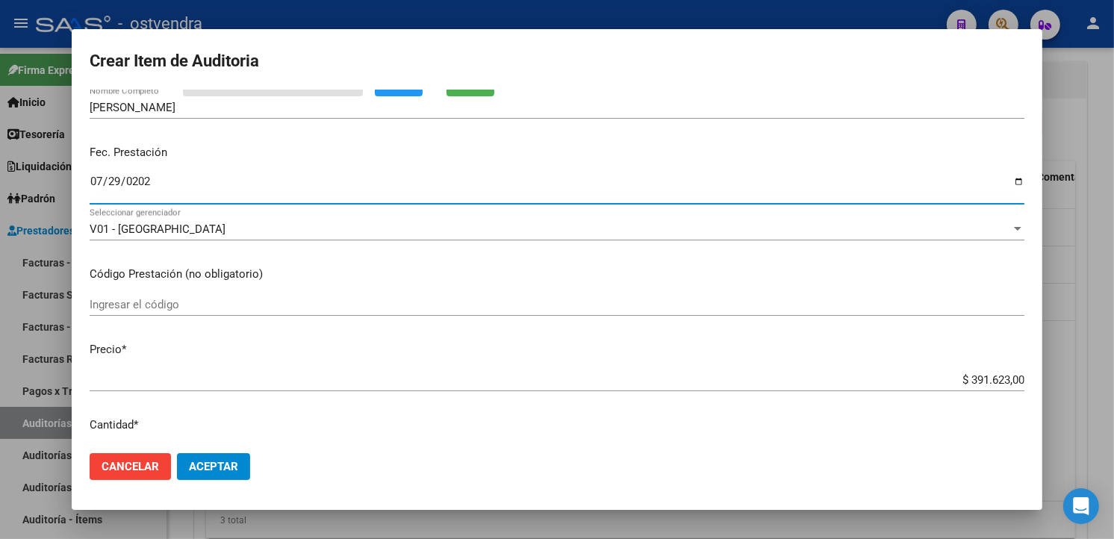
scroll to position [166, 0]
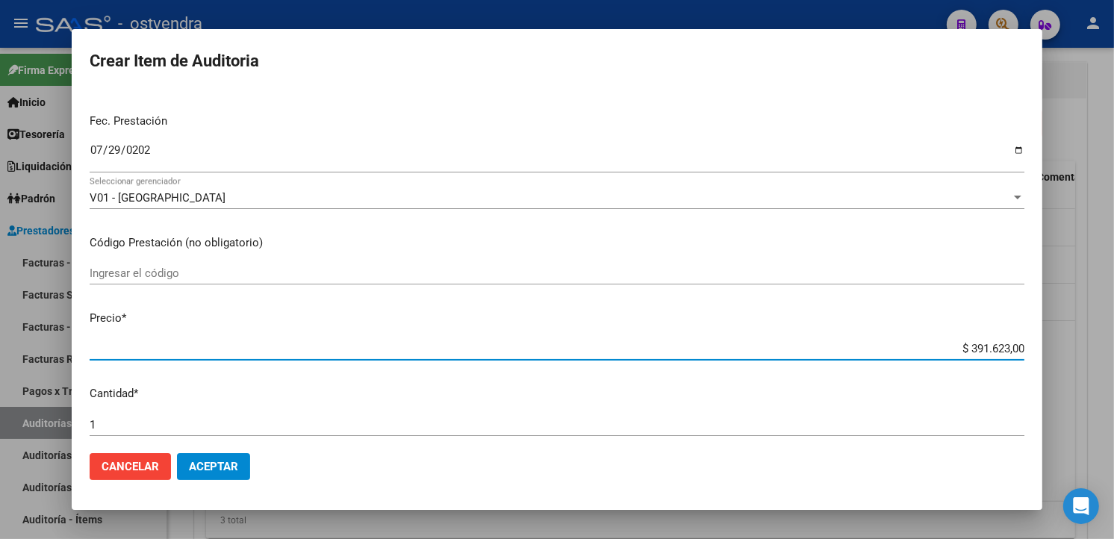
drag, startPoint x: 1010, startPoint y: 351, endPoint x: 942, endPoint y: 359, distance: 68.5
click at [942, 359] on div "$ 391.623,00 Ingresar el precio" at bounding box center [557, 349] width 935 height 22
type input "$ 0,01"
type input "$ 0,13"
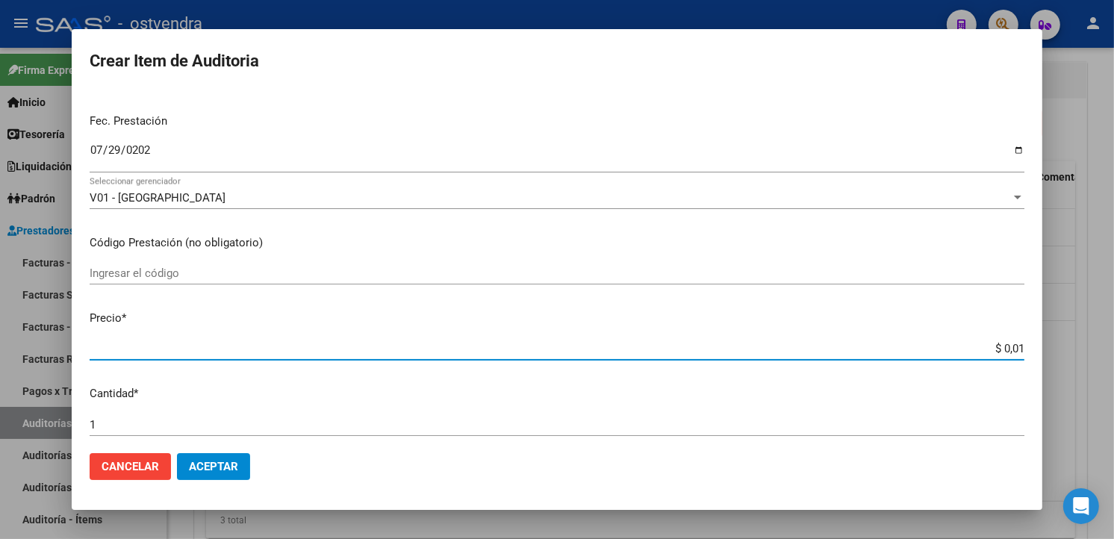
type input "$ 0,13"
type input "$ 1,30"
type input "$ 13,05"
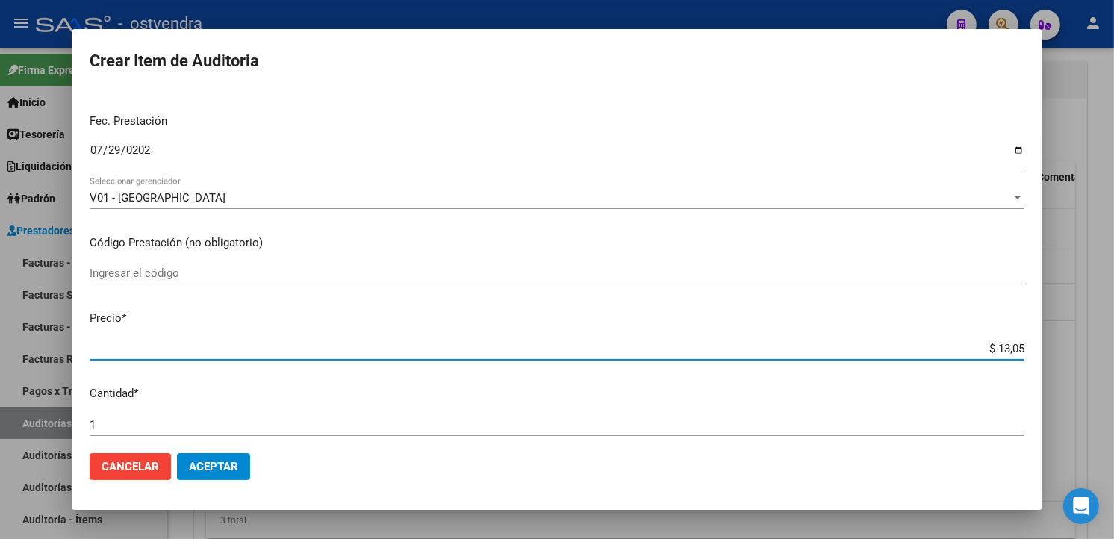
type input "$ 130,54"
type input "$ 1.305,41"
type input "$ 13.054,10"
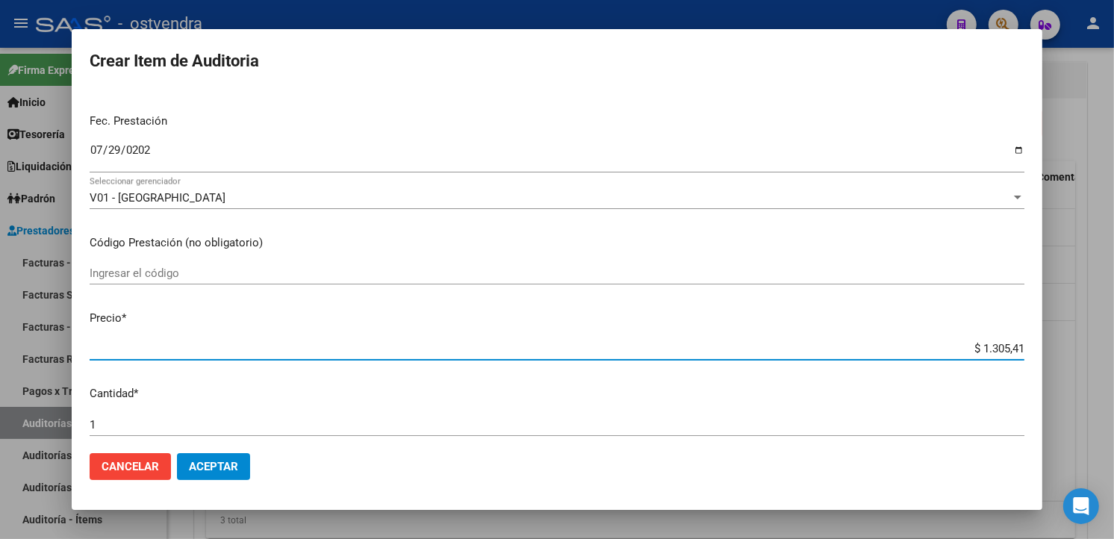
type input "$ 13.054,10"
type input "$ 130.541,00"
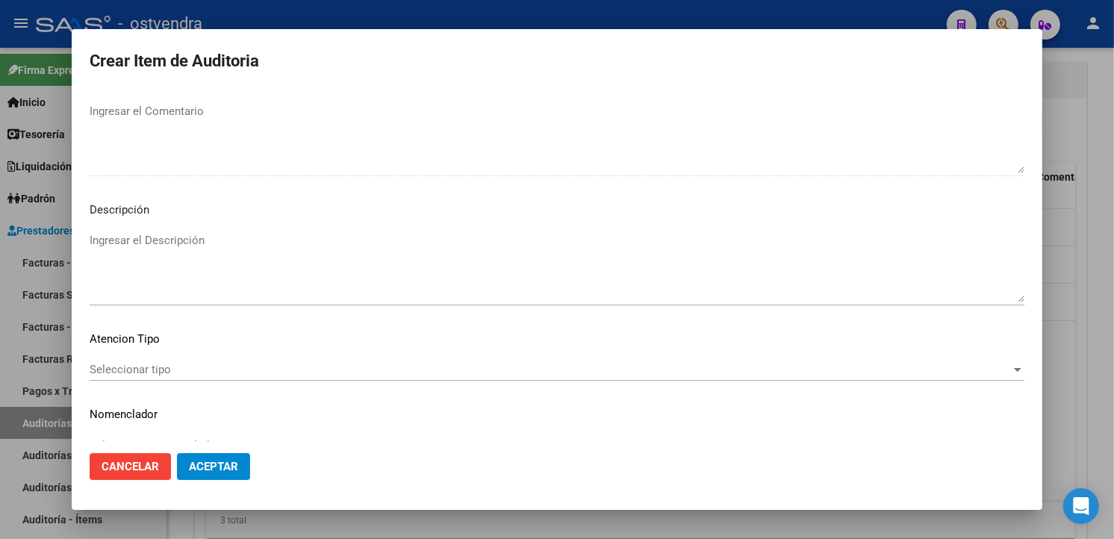
scroll to position [994, 0]
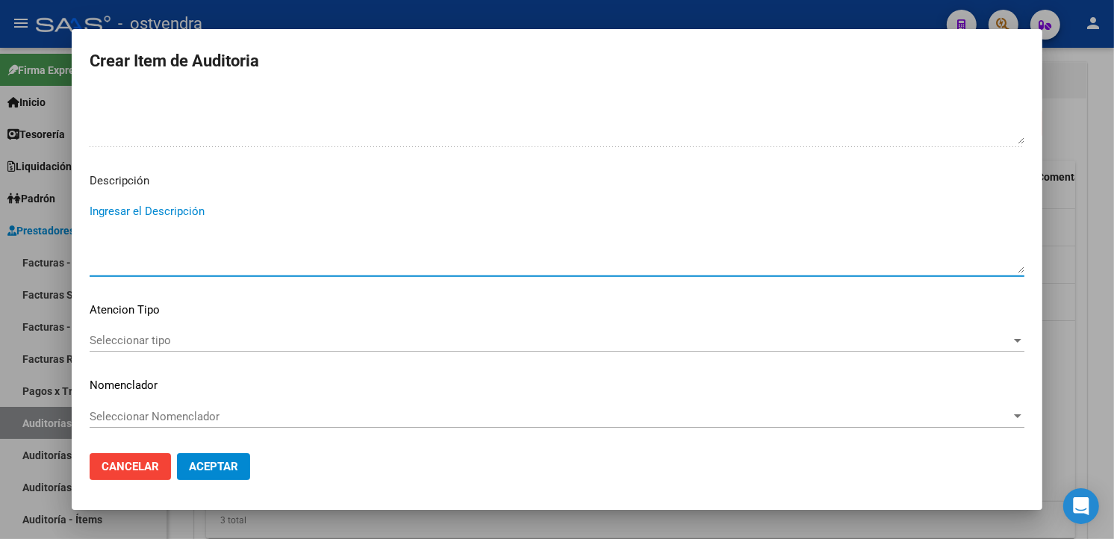
click at [400, 240] on textarea "Ingresar el Descripción" at bounding box center [557, 238] width 935 height 70
paste textarea "atención urgente vía publica"
type textarea "atención urgente vía publica"
click at [184, 342] on span "Seleccionar tipo" at bounding box center [551, 340] width 922 height 13
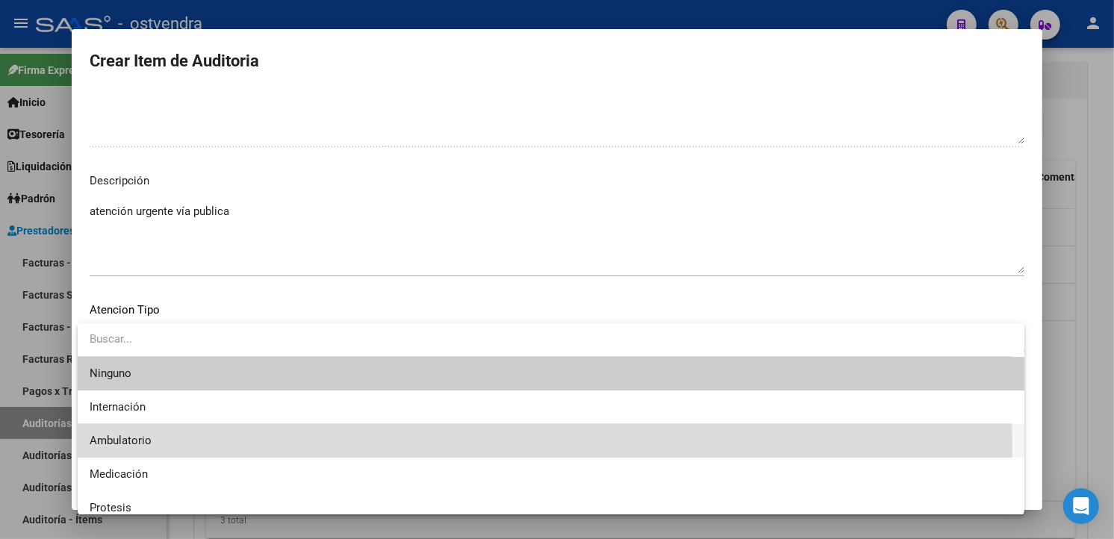
click at [179, 445] on span "Ambulatorio" at bounding box center [551, 441] width 923 height 34
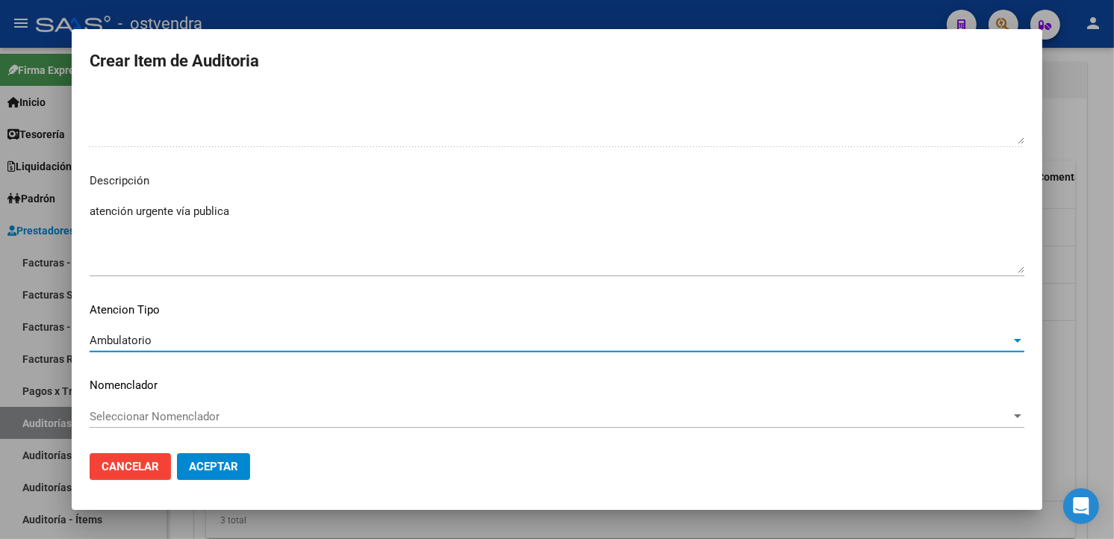
click at [220, 468] on span "Aceptar" at bounding box center [213, 466] width 49 height 13
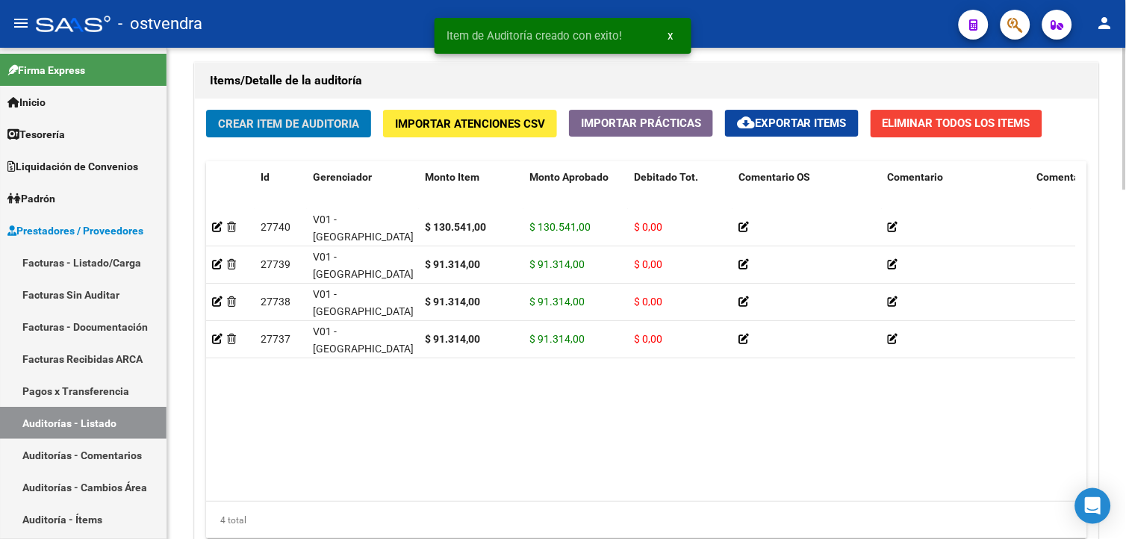
click at [344, 140] on div "Crear Item de Auditoria Importar Atenciones CSV Importar Prácticas cloud_downlo…" at bounding box center [647, 330] width 904 height 463
click at [344, 133] on button "Crear Item de Auditoria" at bounding box center [288, 124] width 165 height 28
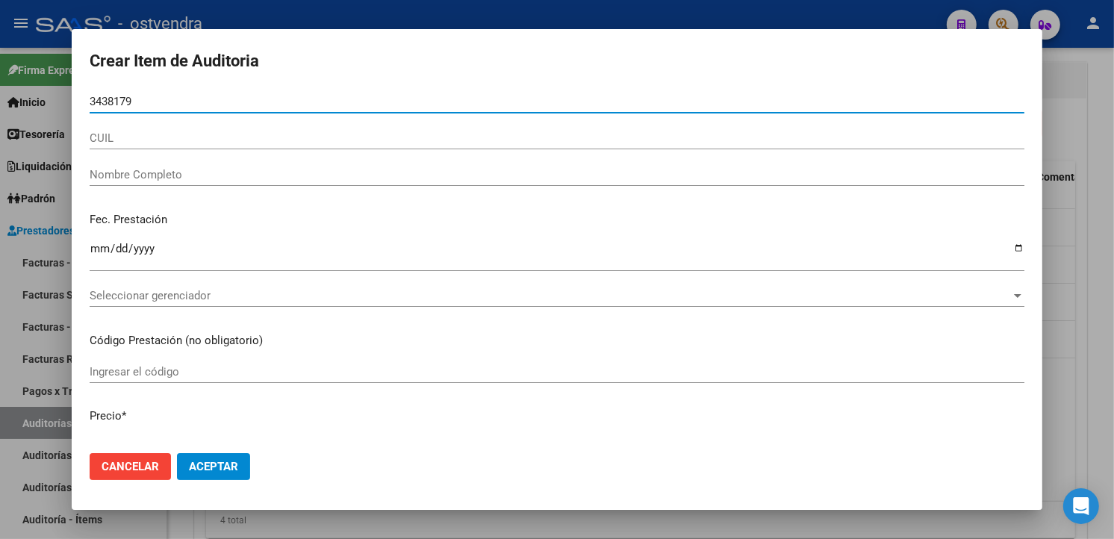
type input "34381790"
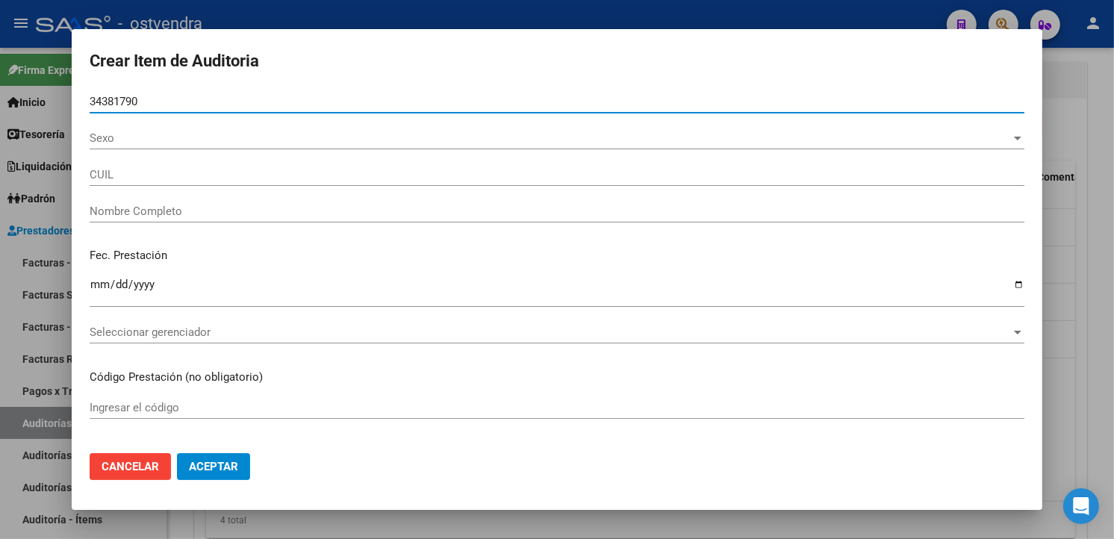
type input "20343817909"
type input "BENITEZ EZEQUIEL ESTEBAN"
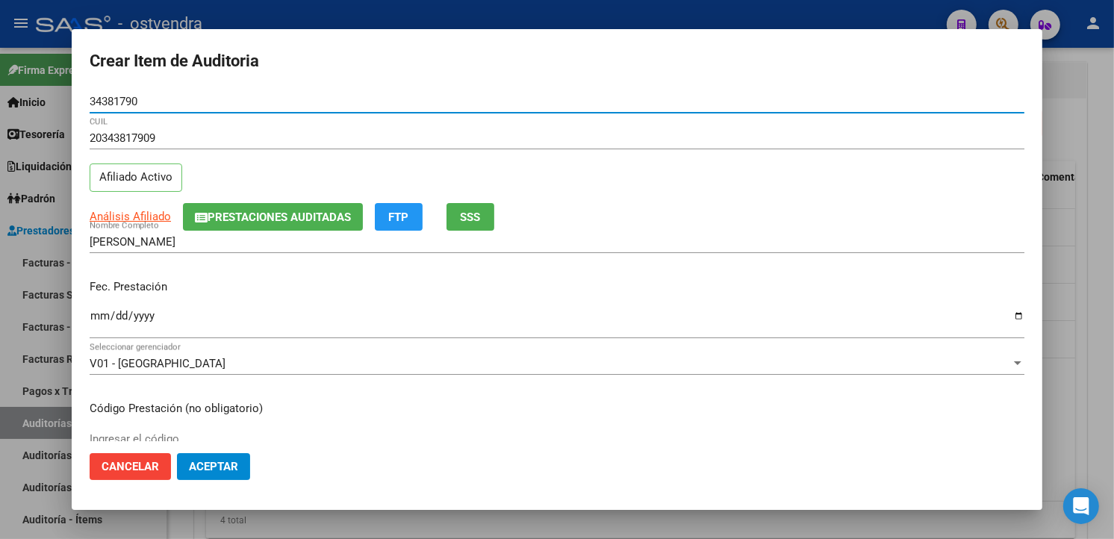
type input "34381790"
click at [105, 314] on input "Ingresar la fecha" at bounding box center [557, 322] width 935 height 24
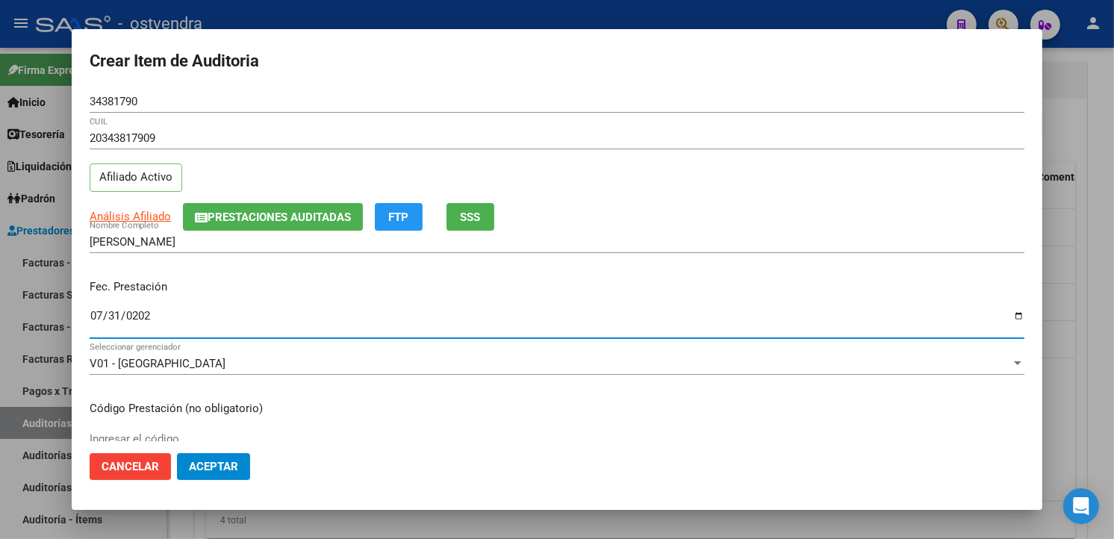
type input "[DATE]"
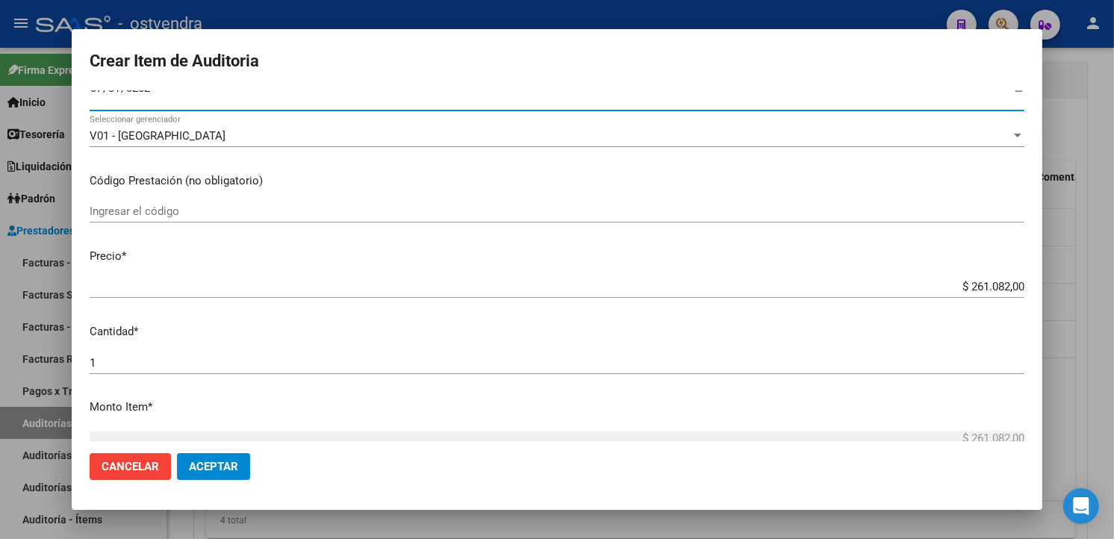
scroll to position [249, 0]
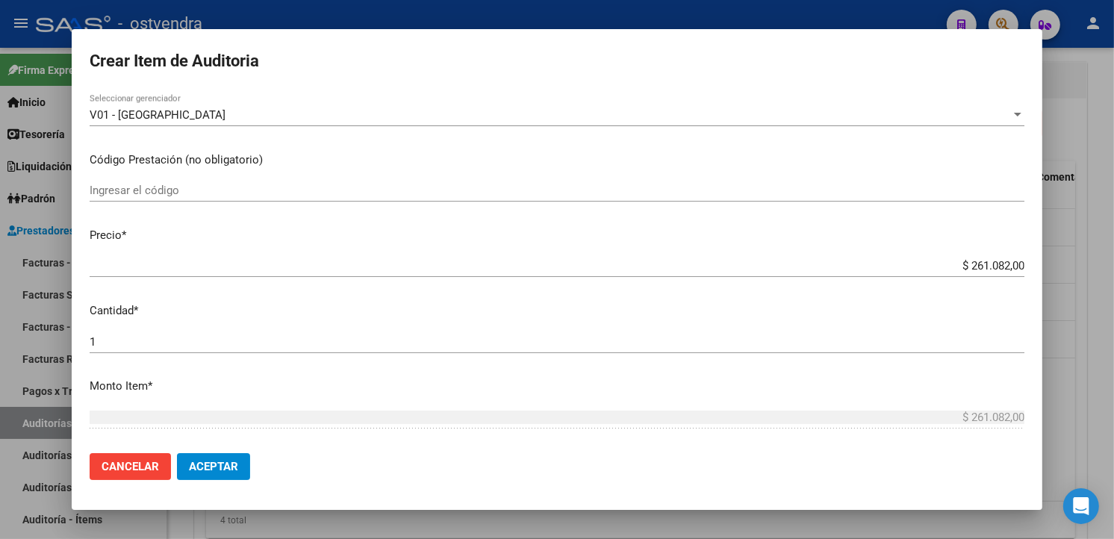
click at [1012, 262] on app-form-text-field "Precio * $ 261.082,00 Ingresar el precio" at bounding box center [563, 250] width 947 height 46
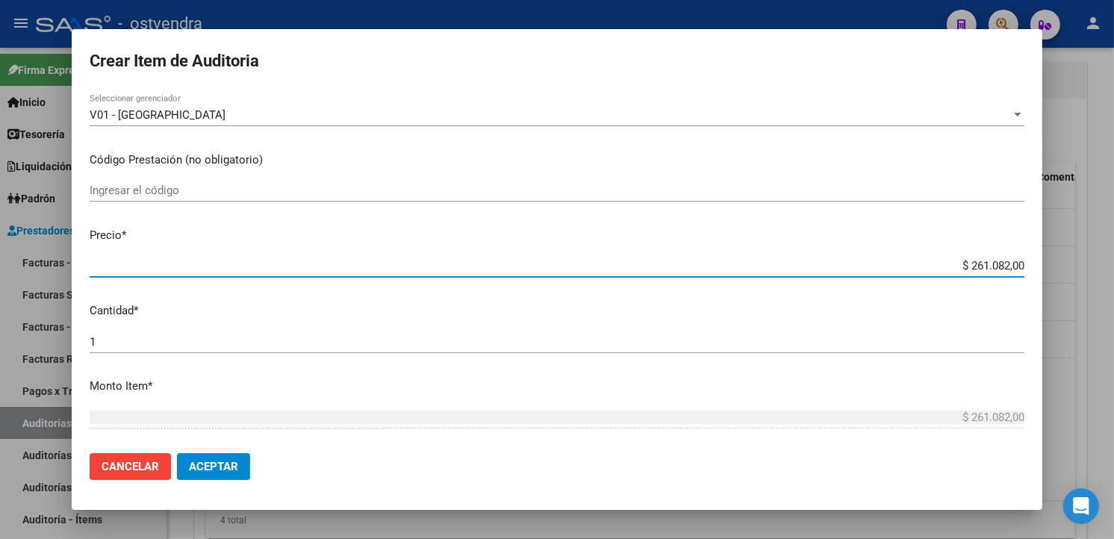
drag, startPoint x: 984, startPoint y: 266, endPoint x: 964, endPoint y: 265, distance: 20.2
click at [964, 265] on input "$ 261.082,00" at bounding box center [557, 265] width 935 height 13
click at [1013, 264] on app-form-text-field "Precio * $ 261.082,00 Ingresar el precio" at bounding box center [563, 250] width 947 height 46
drag, startPoint x: 1010, startPoint y: 265, endPoint x: 939, endPoint y: 269, distance: 71.8
click at [939, 269] on input "$ 261.082,00" at bounding box center [557, 265] width 935 height 13
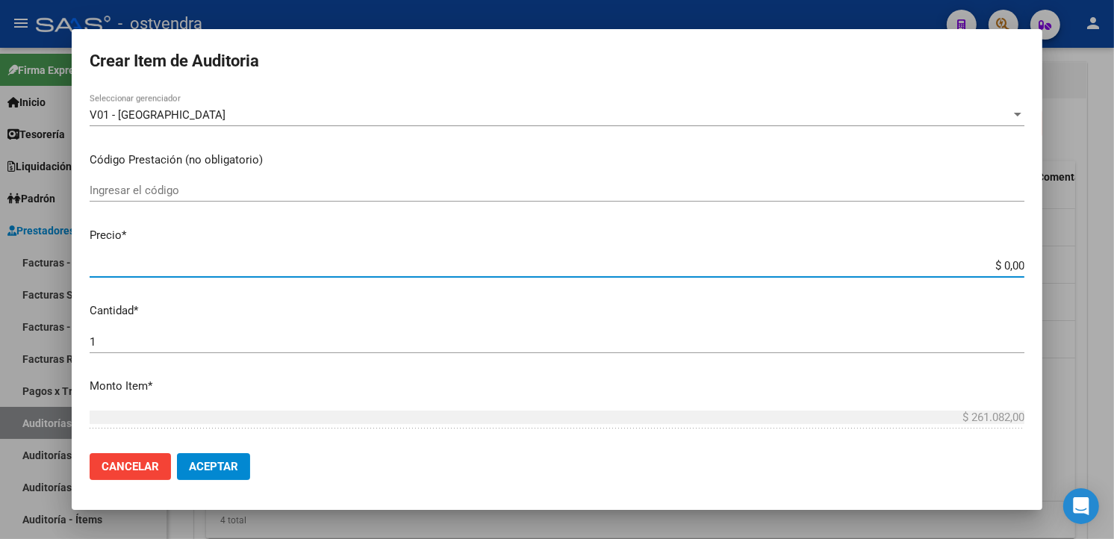
type input "$ 0,01"
type input "$ 0,13"
type input "$ 1,30"
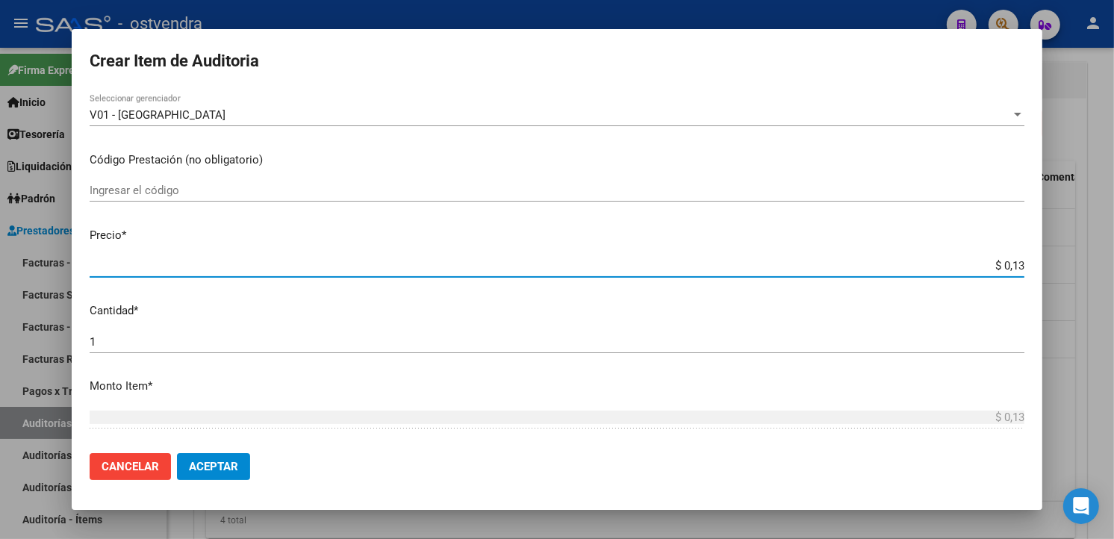
type input "$ 1,30"
type input "$ 13,05"
type input "$ 130,54"
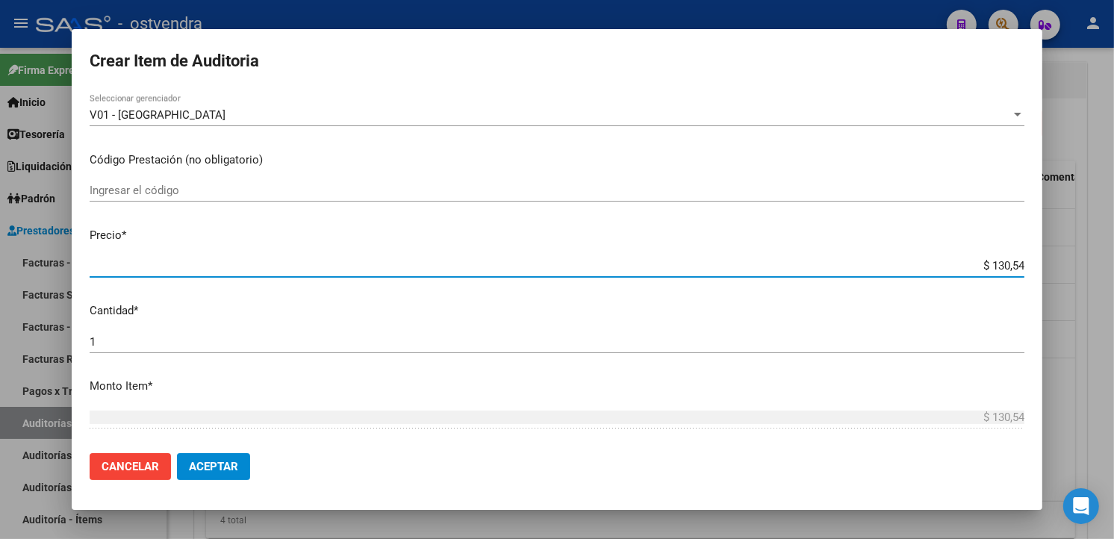
type input "$ 1.305,41"
type input "$ 13.054,10"
type input "$ 130.541,00"
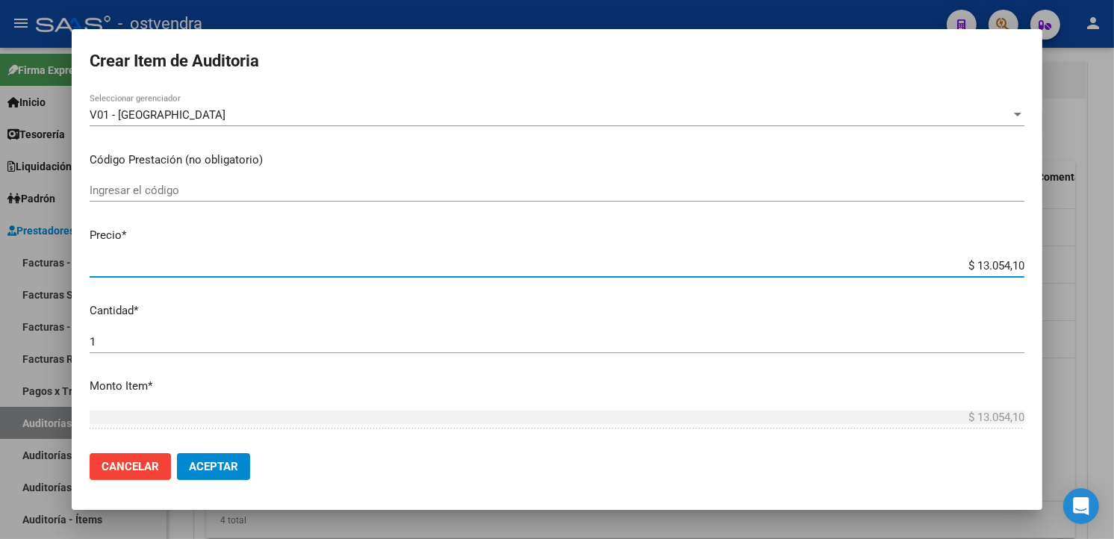
type input "$ 130.541,00"
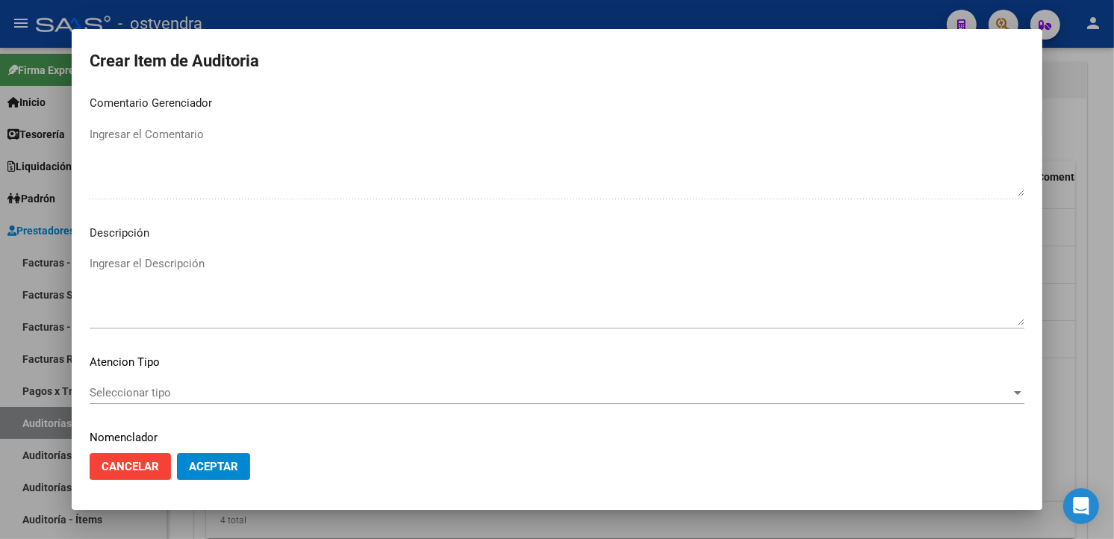
scroll to position [994, 0]
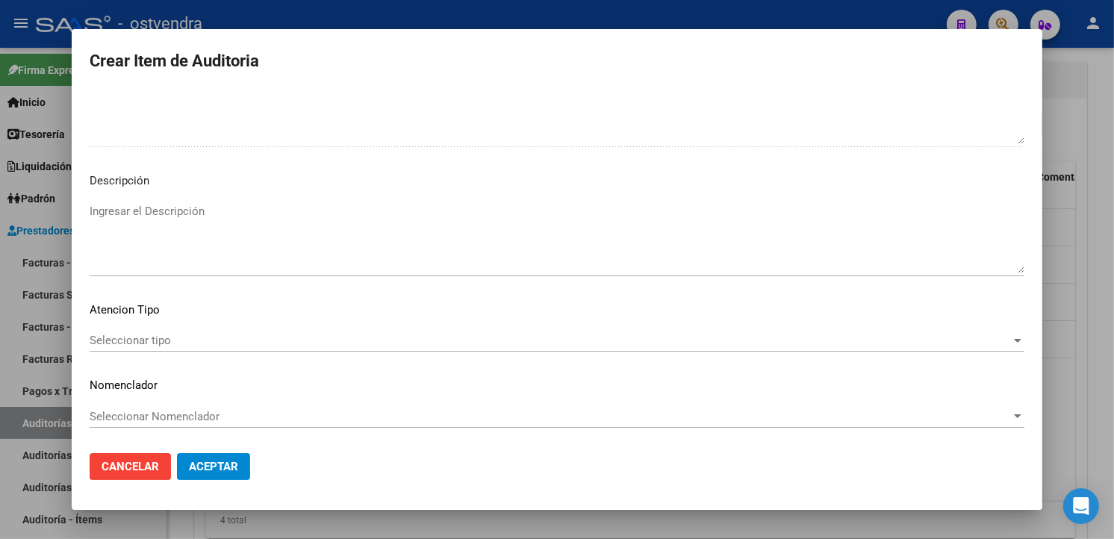
click at [311, 234] on textarea "Ingresar el Descripción" at bounding box center [557, 238] width 935 height 70
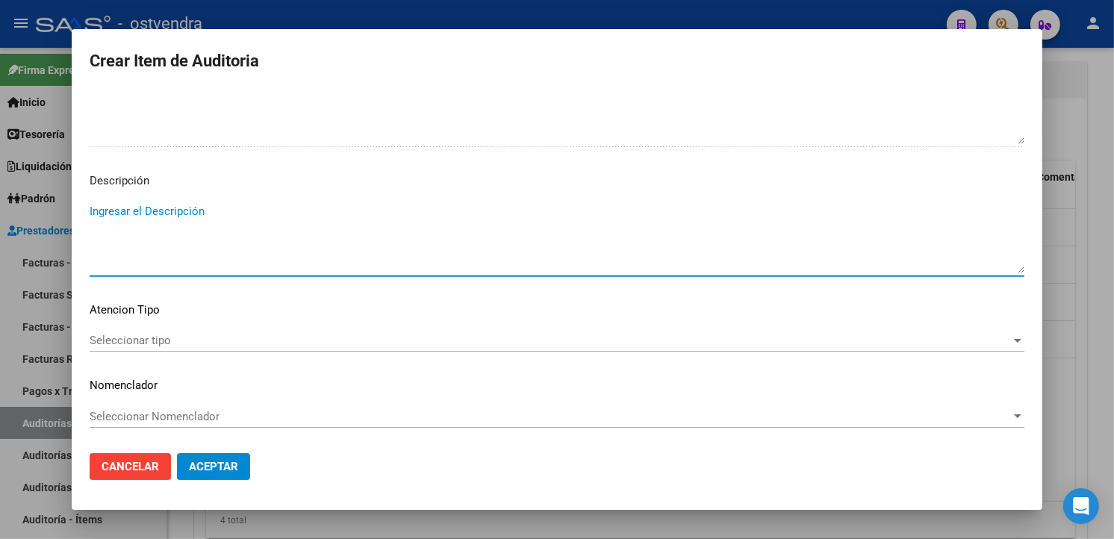
paste textarea "atención urgente vía publica"
type textarea "atención urgente vía publica"
click at [169, 338] on span "Seleccionar tipo" at bounding box center [551, 340] width 922 height 13
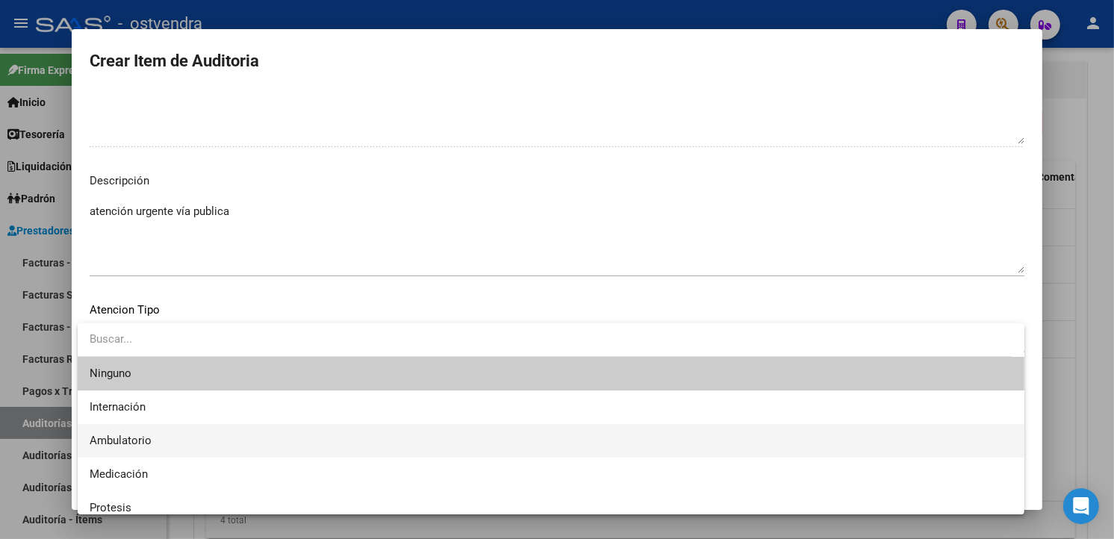
click at [182, 445] on span "Ambulatorio" at bounding box center [551, 441] width 923 height 34
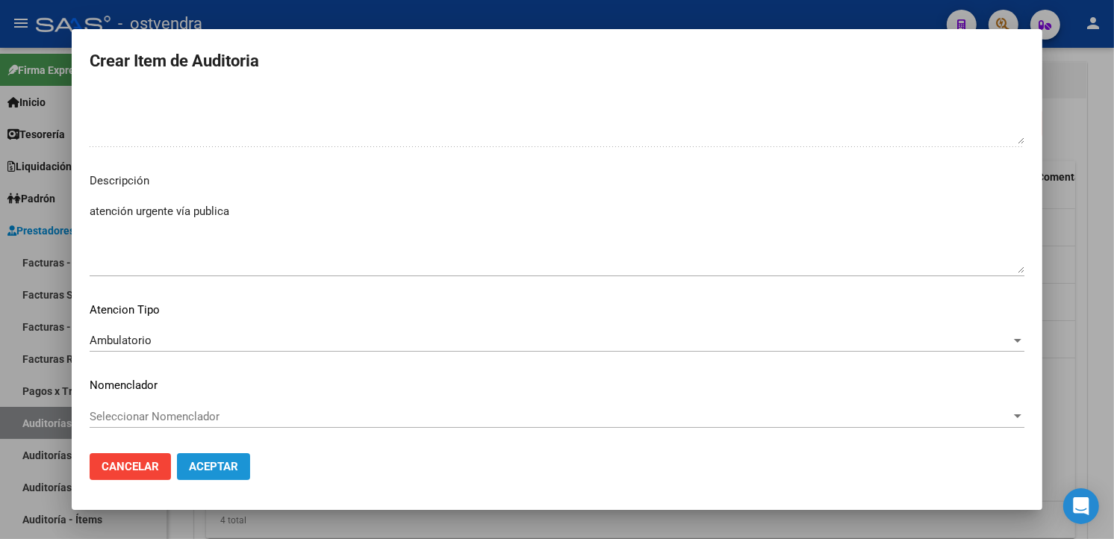
click at [193, 468] on span "Aceptar" at bounding box center [213, 466] width 49 height 13
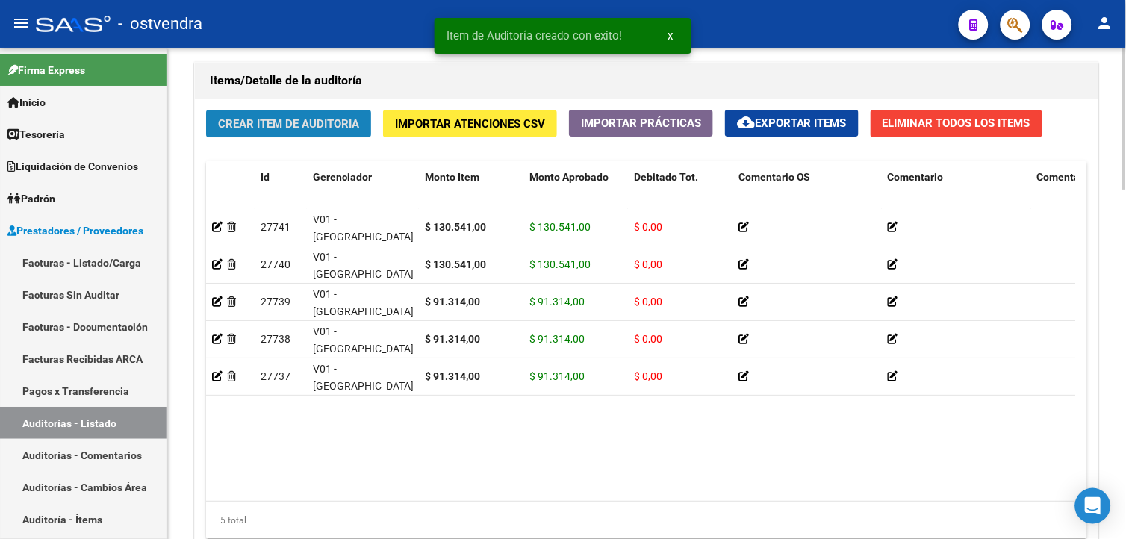
click at [270, 128] on span "Crear Item de Auditoria" at bounding box center [288, 123] width 141 height 13
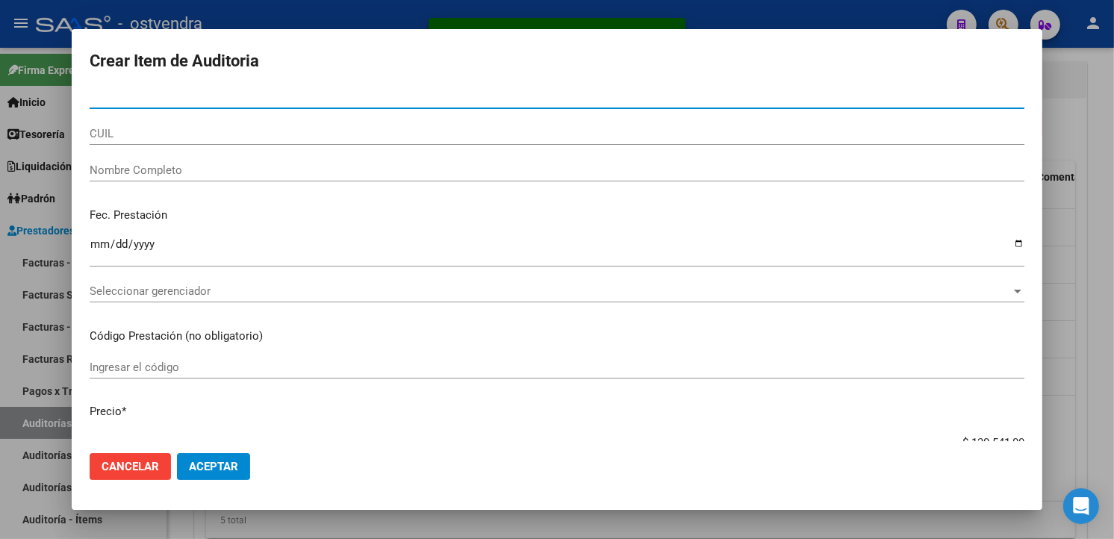
scroll to position [0, 0]
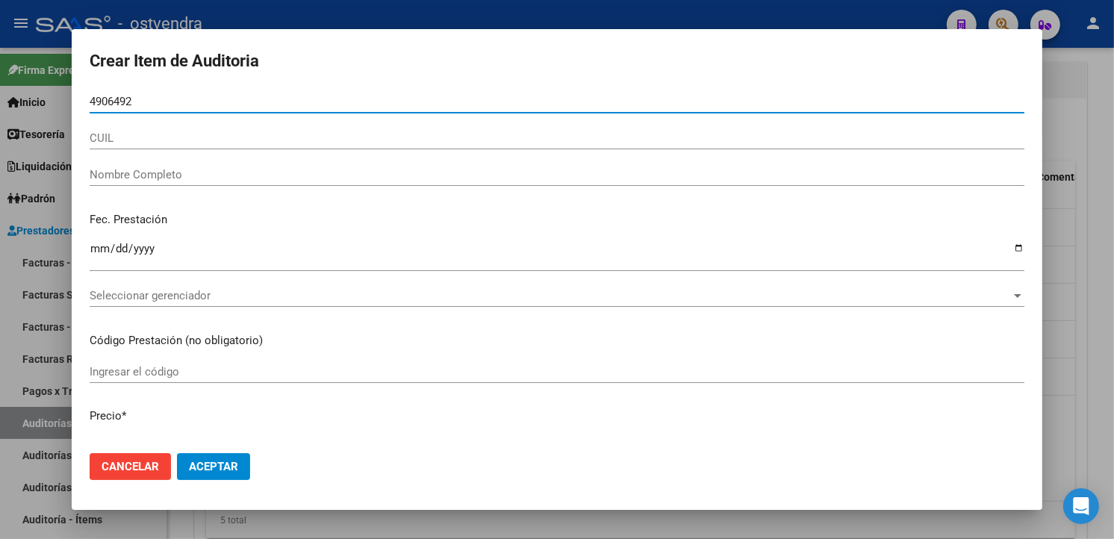
type input "49064923"
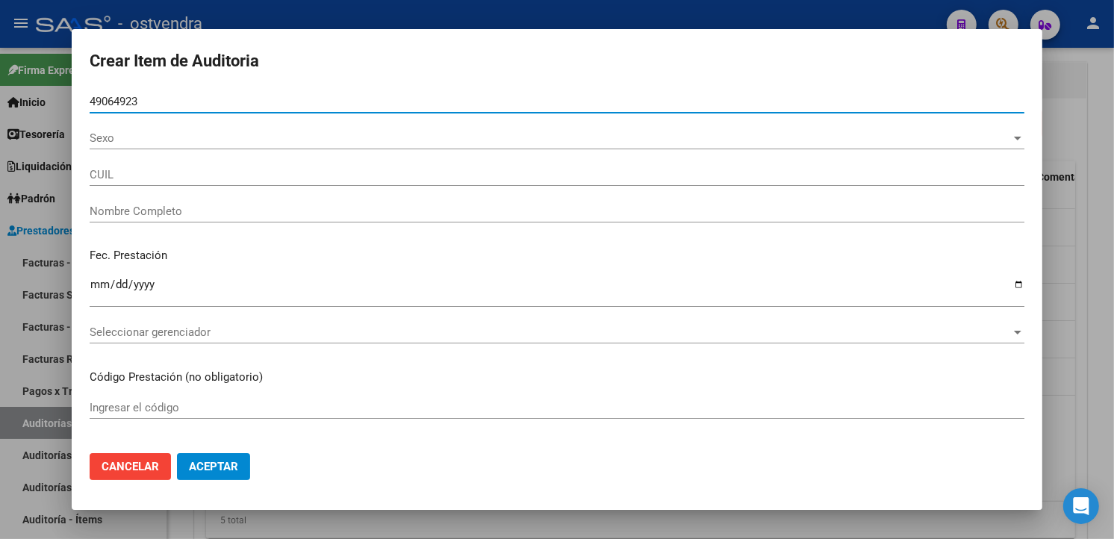
type input "23490649239"
type input "NIEVA DANTE SEBASTIAN"
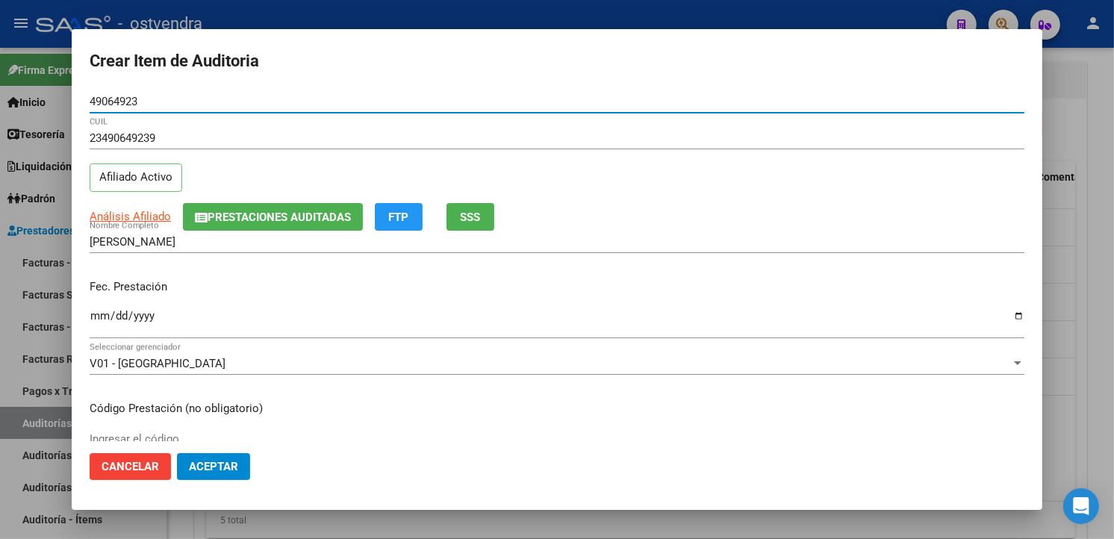
type input "49064923"
click at [99, 317] on input "Ingresar la fecha" at bounding box center [557, 322] width 935 height 24
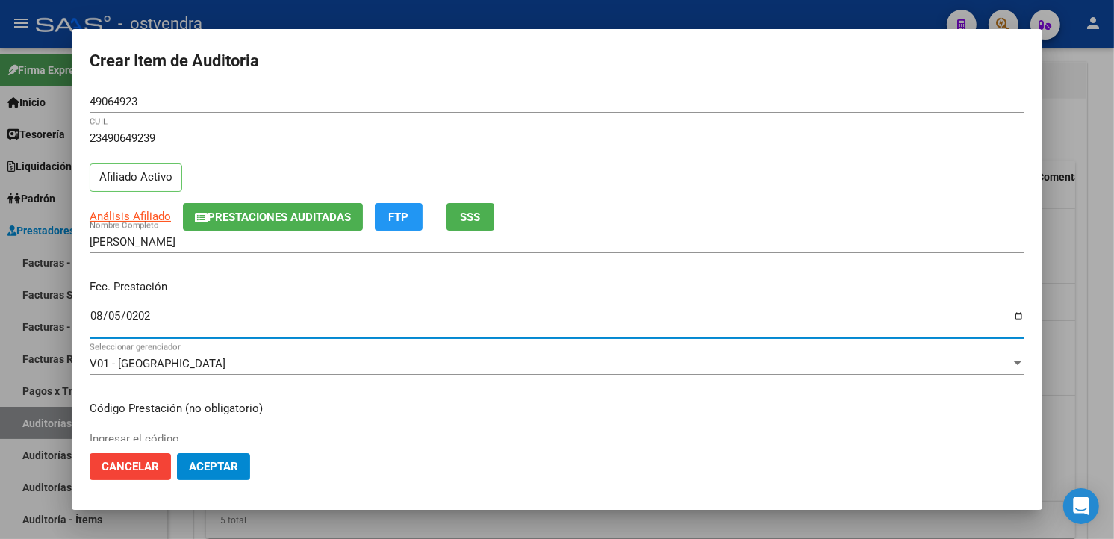
type input "2025-08-05"
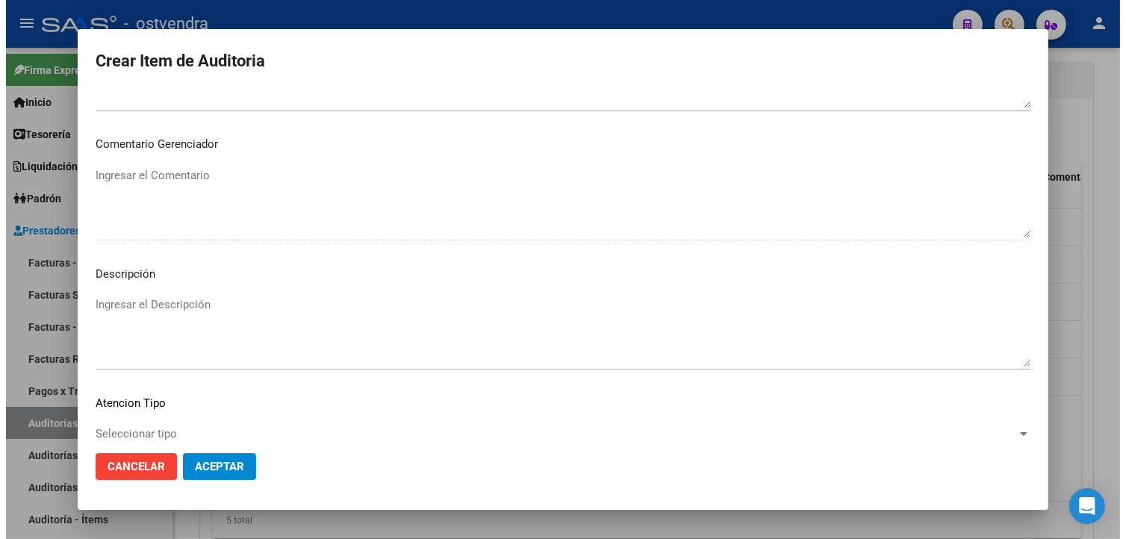
scroll to position [994, 0]
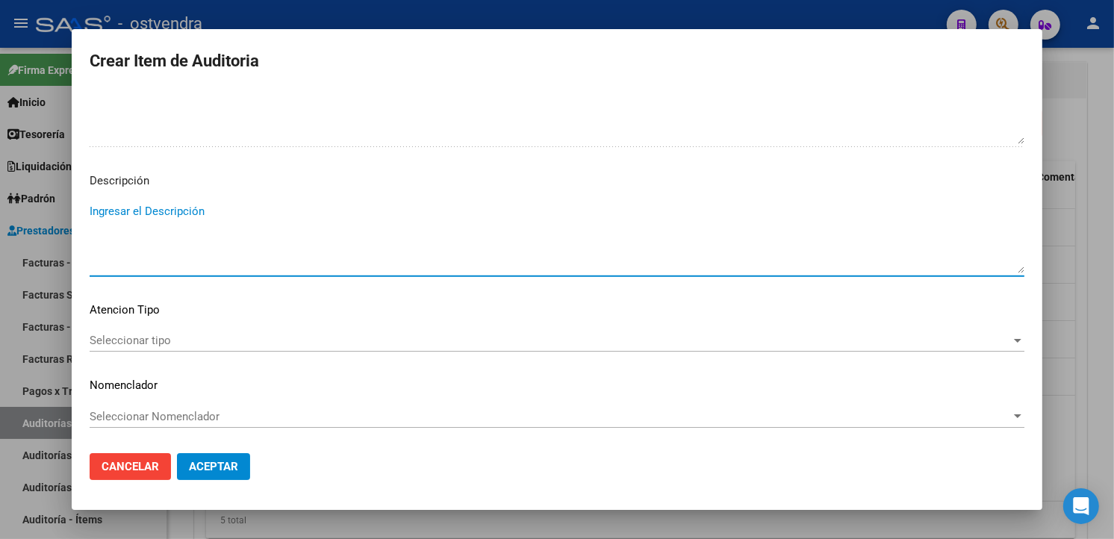
click at [232, 232] on textarea "Ingresar el Descripción" at bounding box center [557, 238] width 935 height 70
paste textarea "atención urgente vía publica"
type textarea "atención urgente vía publica"
click at [258, 332] on div "Seleccionar tipo Seleccionar tipo" at bounding box center [557, 340] width 935 height 22
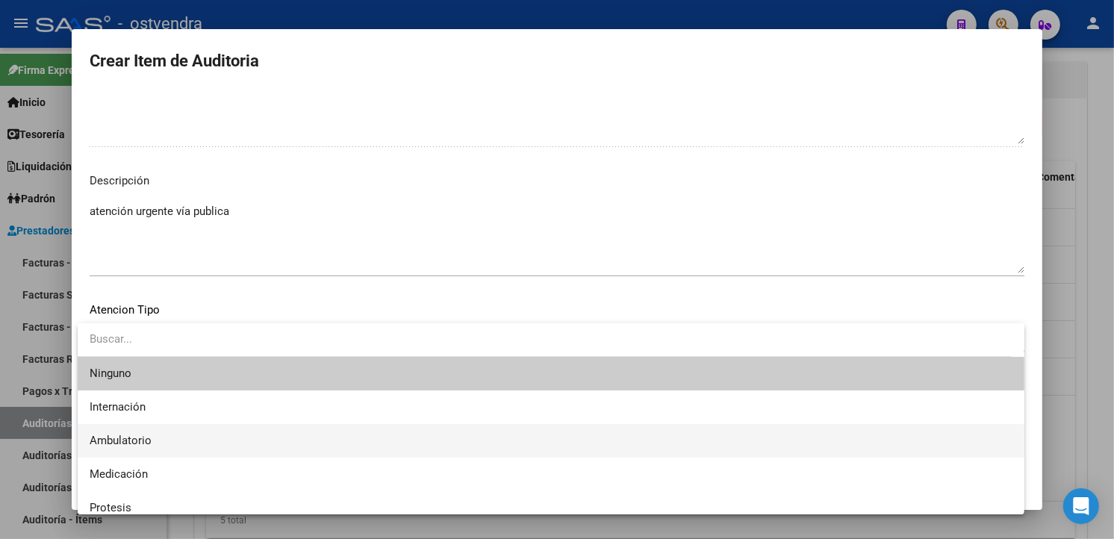
click at [189, 429] on span "Ambulatorio" at bounding box center [551, 441] width 923 height 34
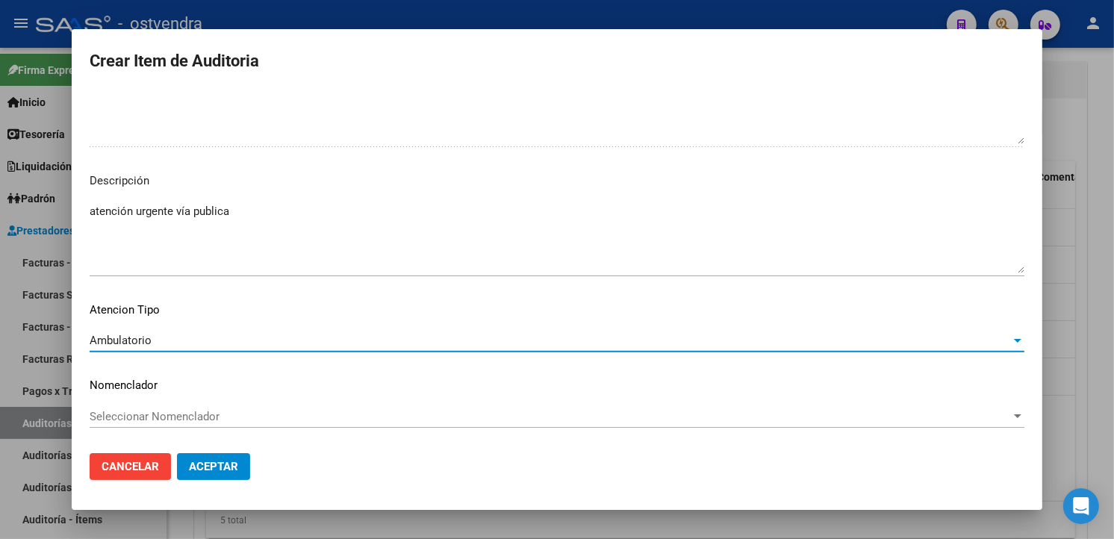
click at [195, 457] on button "Aceptar" at bounding box center [213, 466] width 73 height 27
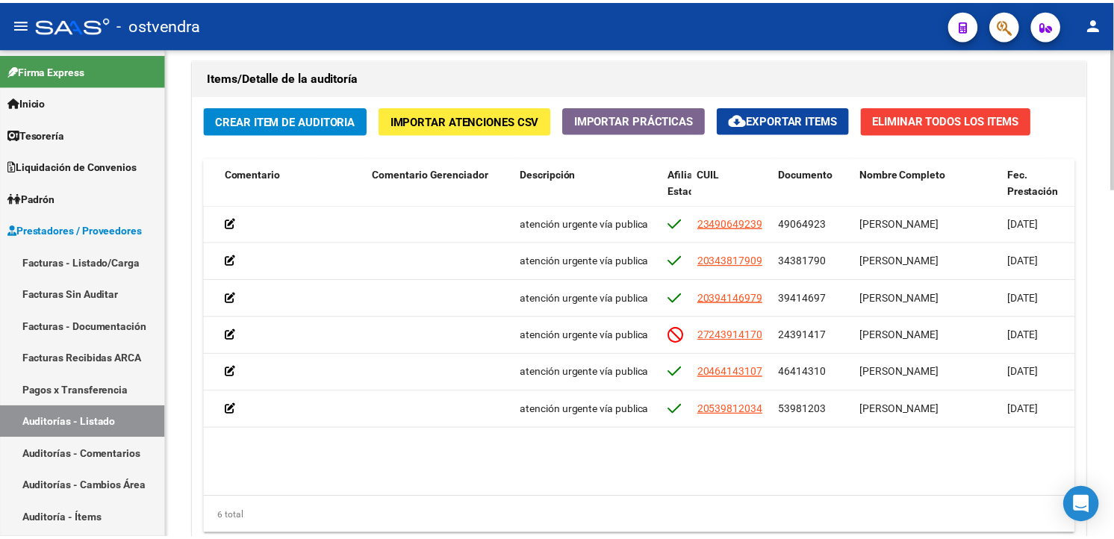
scroll to position [0, 702]
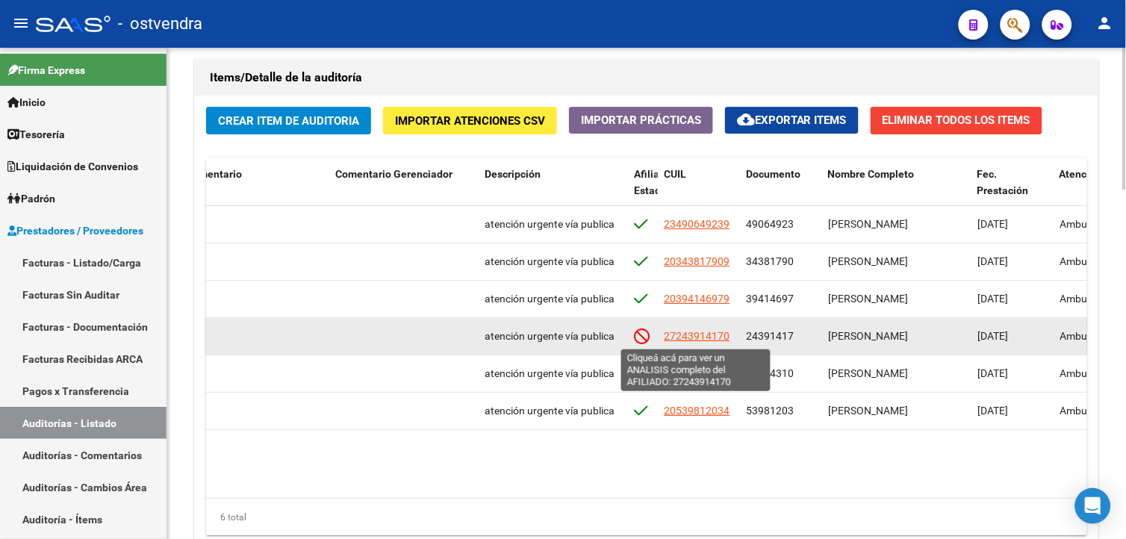
click at [706, 335] on span "27243914170" at bounding box center [697, 336] width 66 height 12
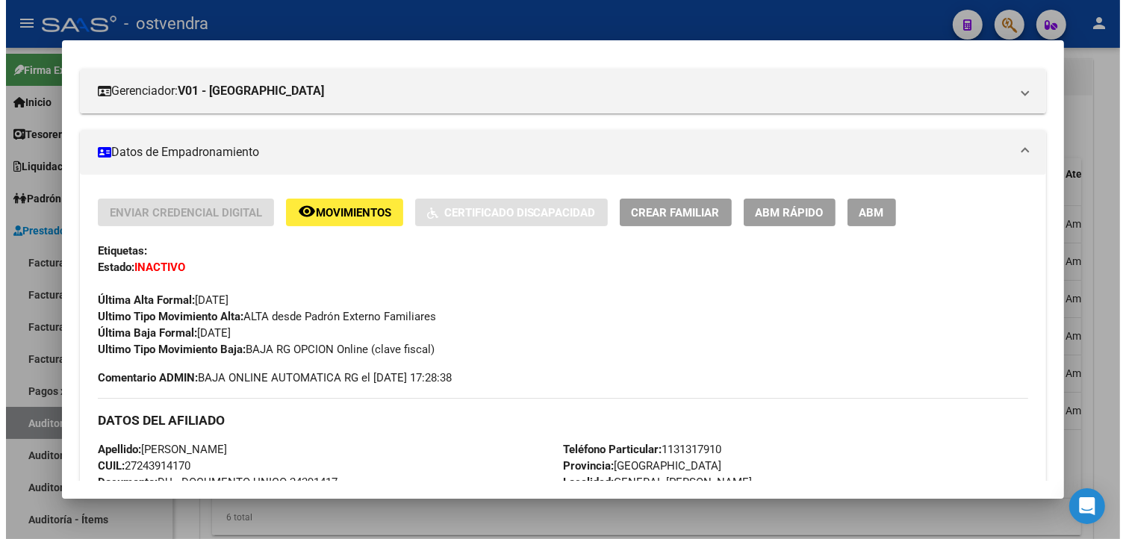
scroll to position [189, 0]
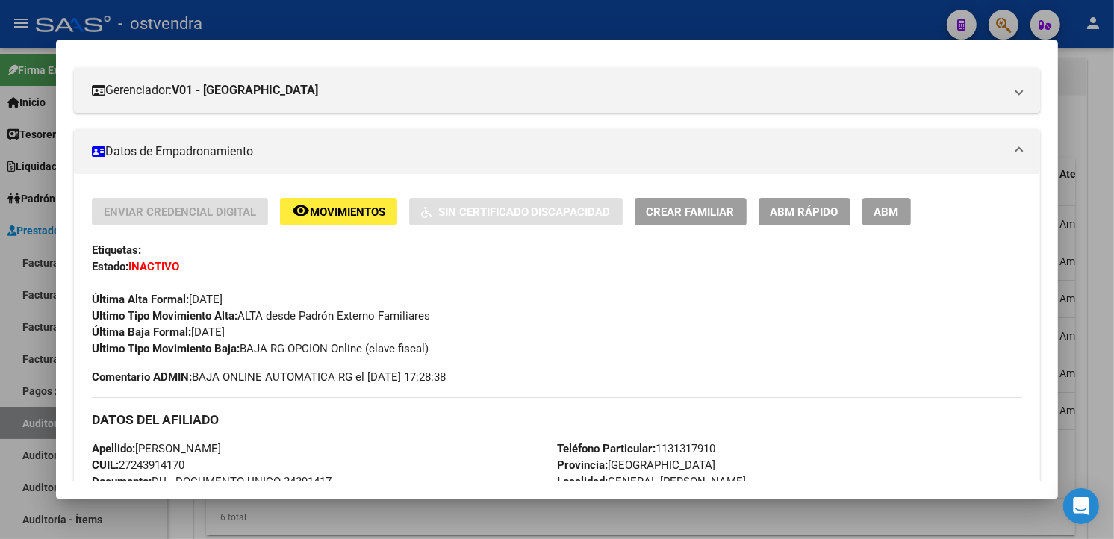
click at [618, 36] on div at bounding box center [557, 269] width 1114 height 539
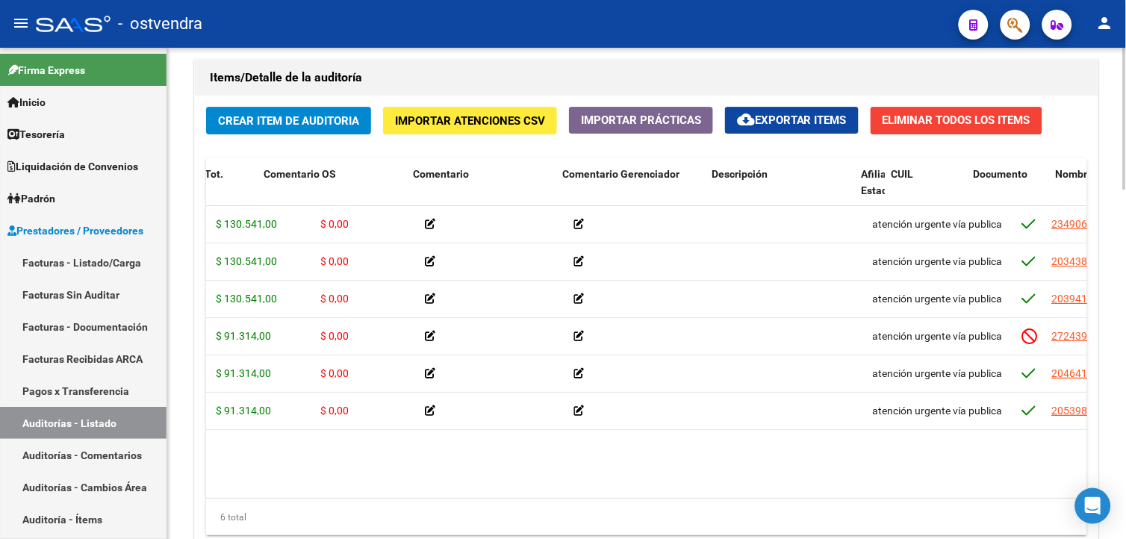
scroll to position [0, 0]
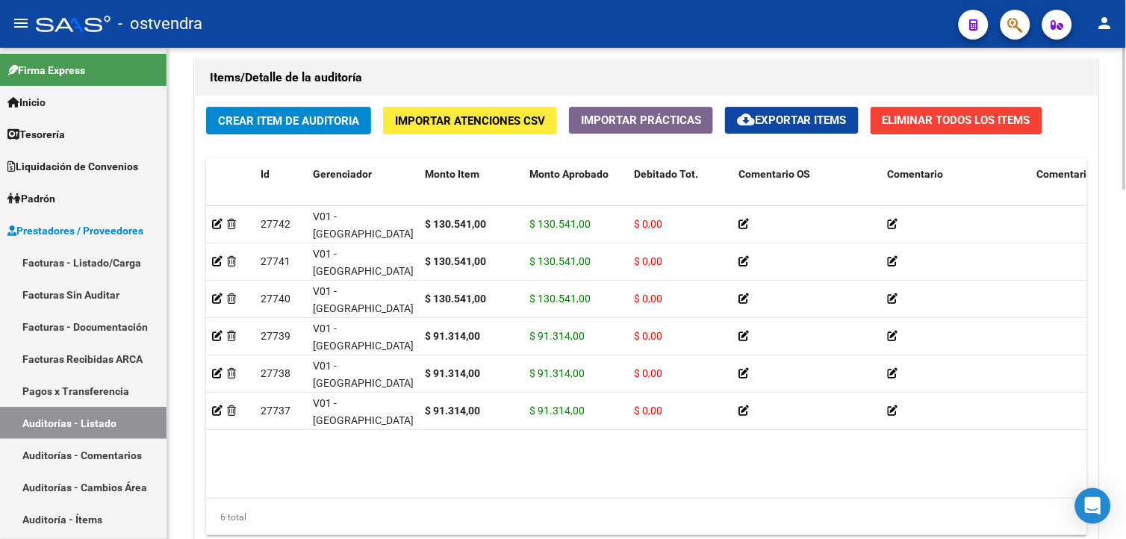
drag, startPoint x: 415, startPoint y: 499, endPoint x: 483, endPoint y: 496, distance: 68.0
click at [483, 496] on datatable-body "27742 V01 - Viasano $ 130.541,00 $ 130.541,00 $ 0,00 atención urgente vía publi…" at bounding box center [646, 352] width 881 height 293
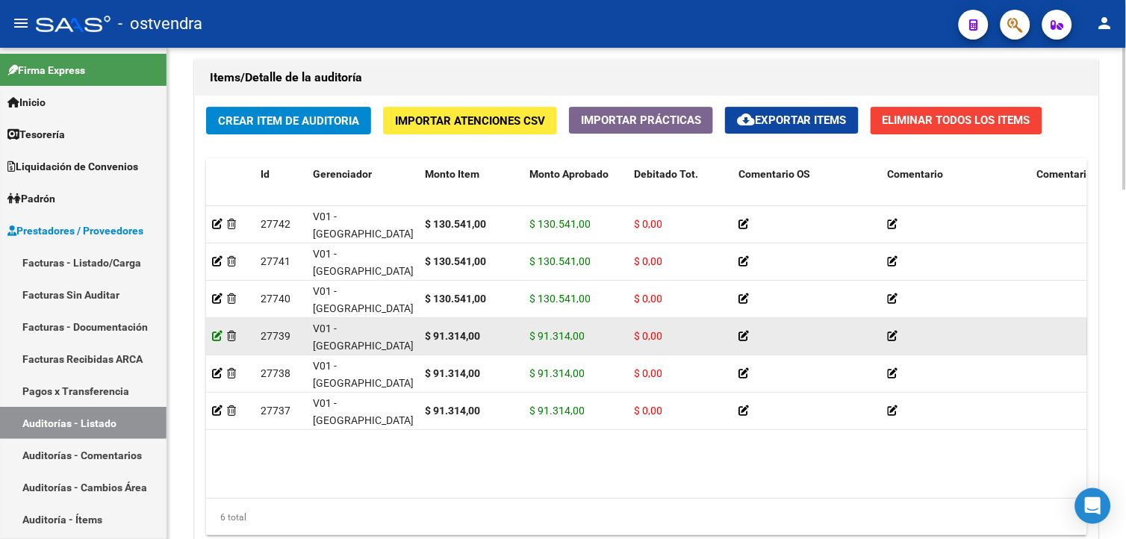
click at [220, 338] on icon at bounding box center [217, 336] width 10 height 10
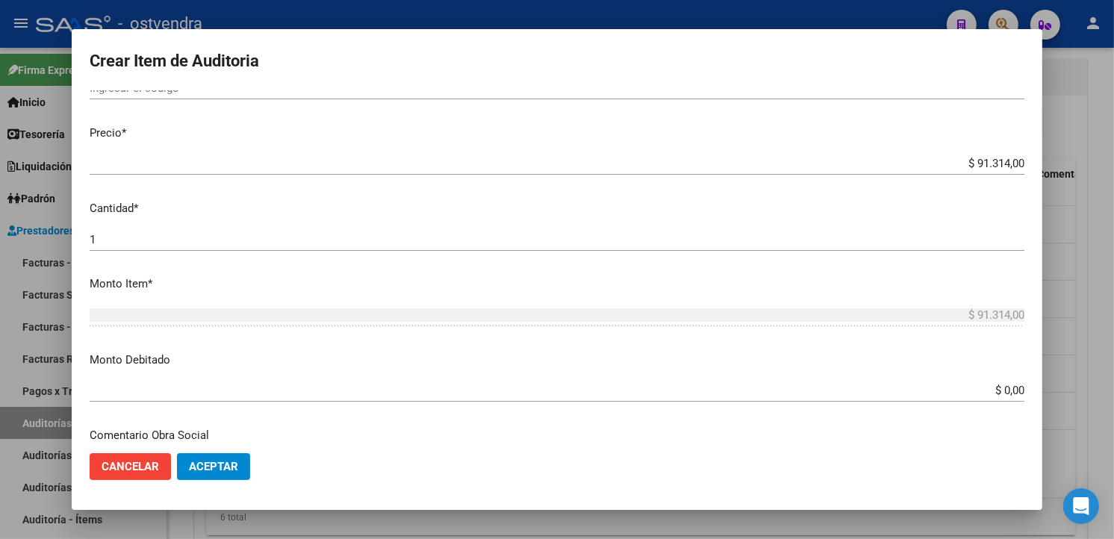
scroll to position [414, 0]
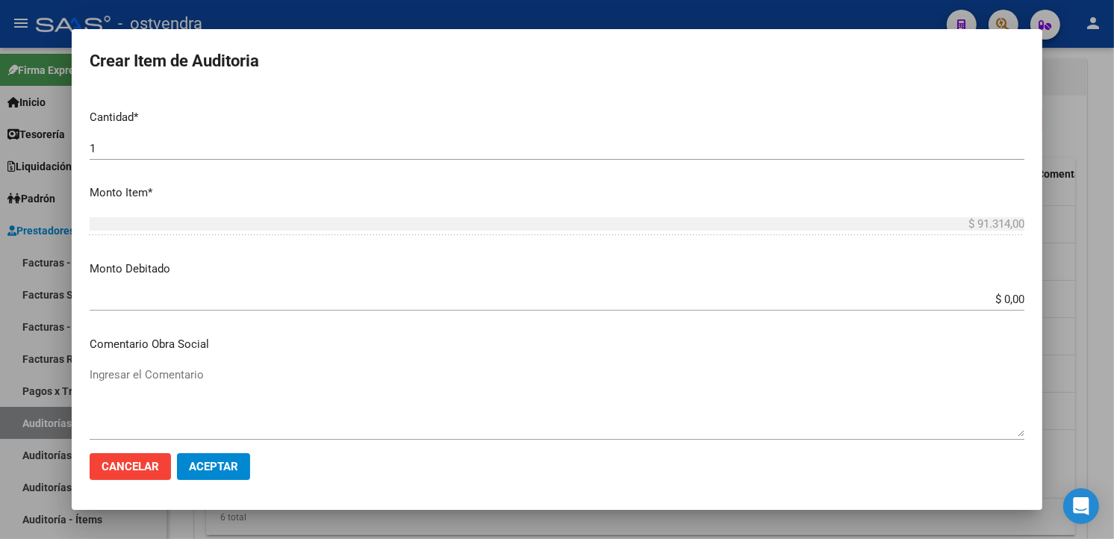
click at [1010, 302] on input "$ 0,00" at bounding box center [557, 299] width 935 height 13
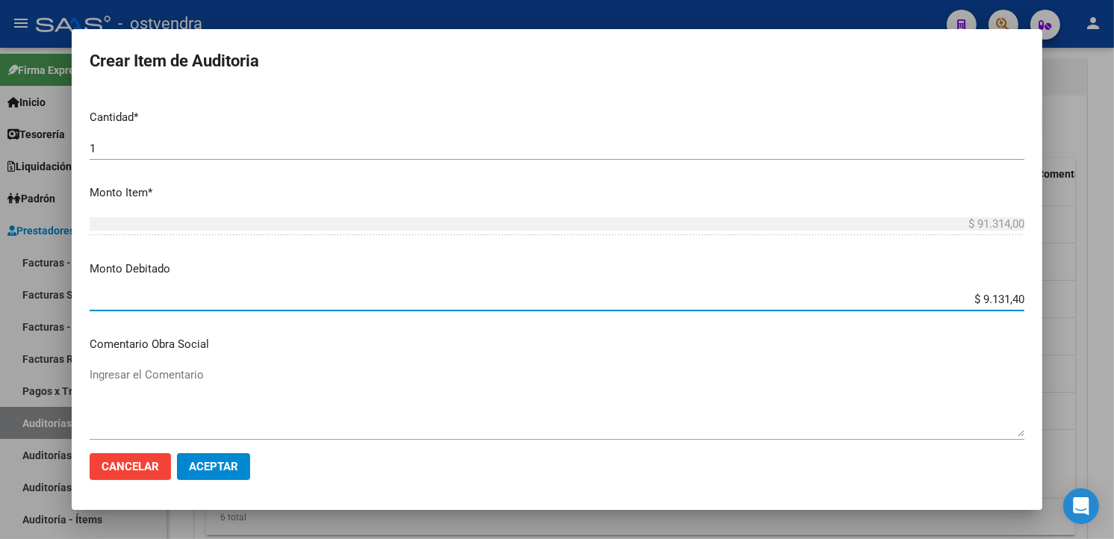
type input "$ 91.314,00"
click at [252, 464] on mat-dialog-actions "Cancelar Aceptar" at bounding box center [557, 466] width 935 height 51
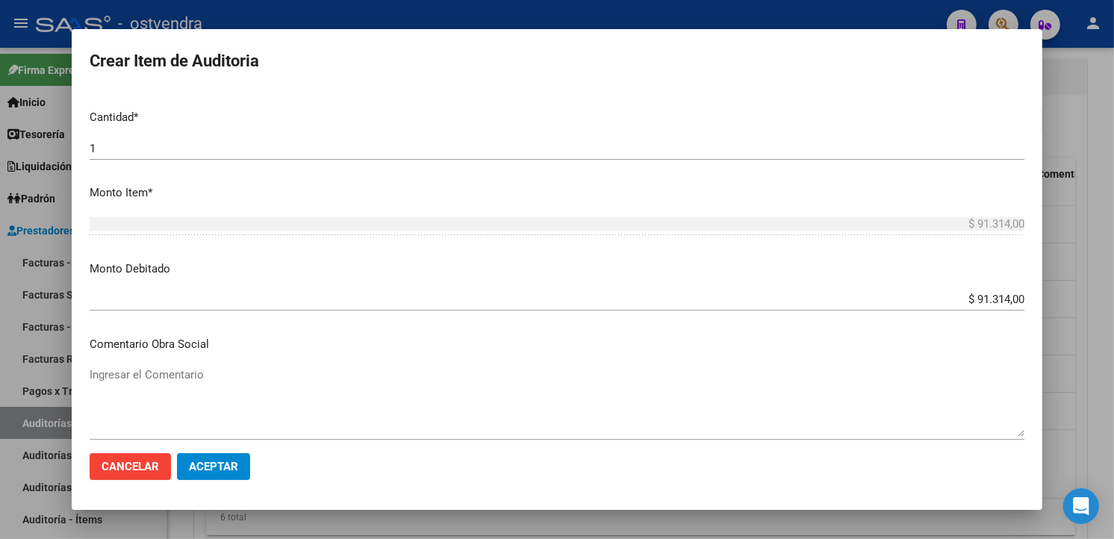
click at [250, 464] on mat-dialog-actions "Cancelar Aceptar" at bounding box center [557, 466] width 935 height 51
click at [245, 464] on button "Aceptar" at bounding box center [213, 466] width 73 height 27
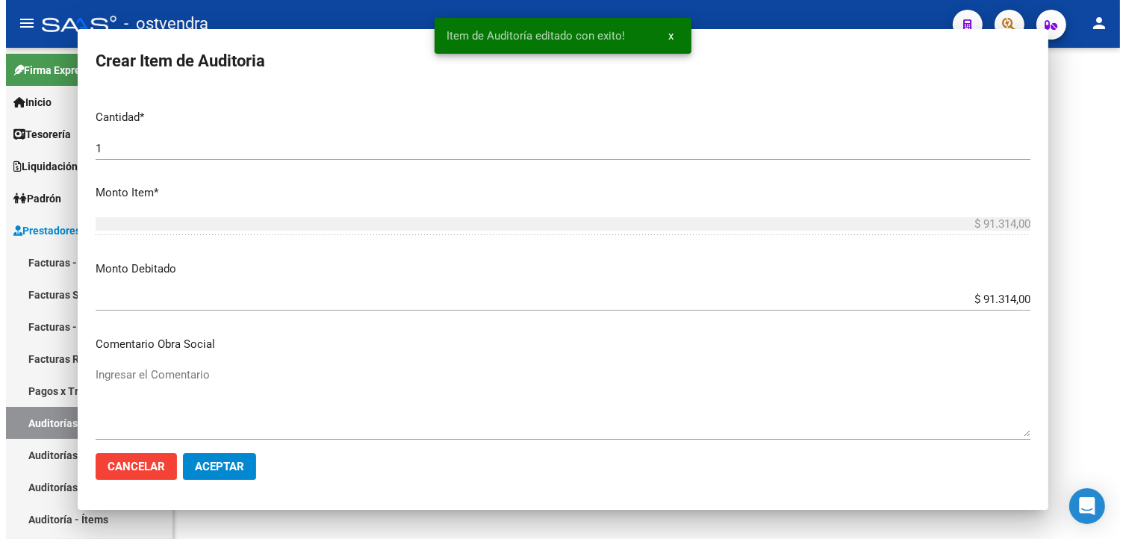
scroll to position [0, 0]
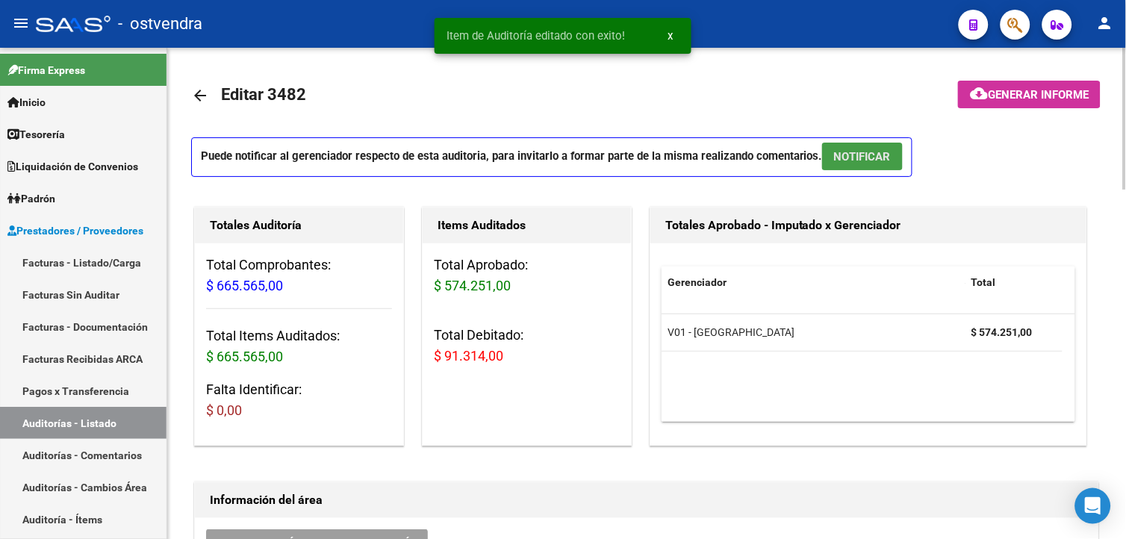
click at [833, 160] on button "NOTIFICAR" at bounding box center [862, 157] width 81 height 28
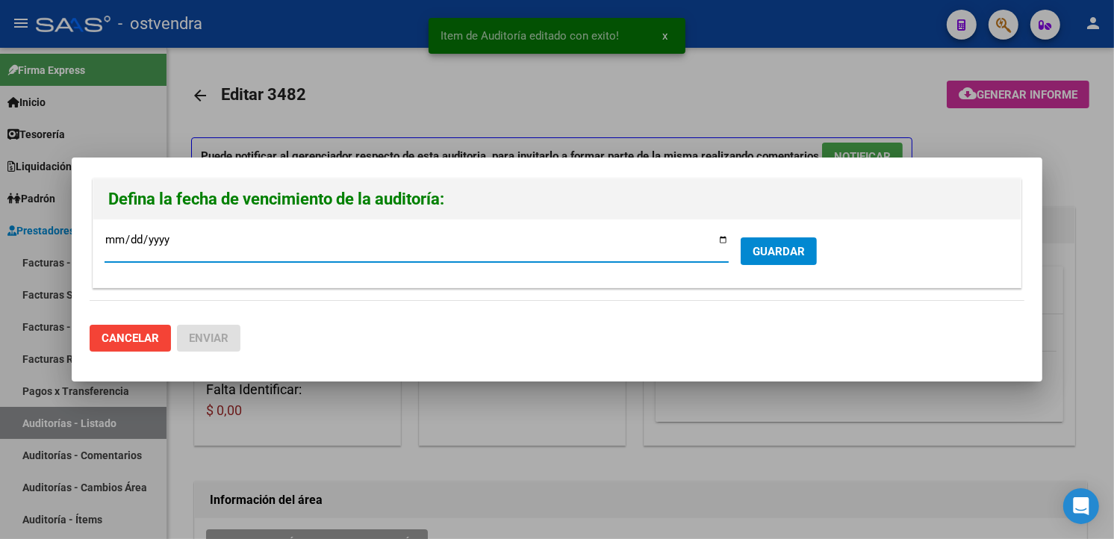
type input "2025-10-30"
drag, startPoint x: 774, startPoint y: 227, endPoint x: 770, endPoint y: 246, distance: 19.9
click at [774, 228] on div "2025-10-30 Ingresar la fecha * GUARDAR" at bounding box center [557, 254] width 928 height 68
click at [770, 246] on span "GUARDAR" at bounding box center [779, 251] width 52 height 13
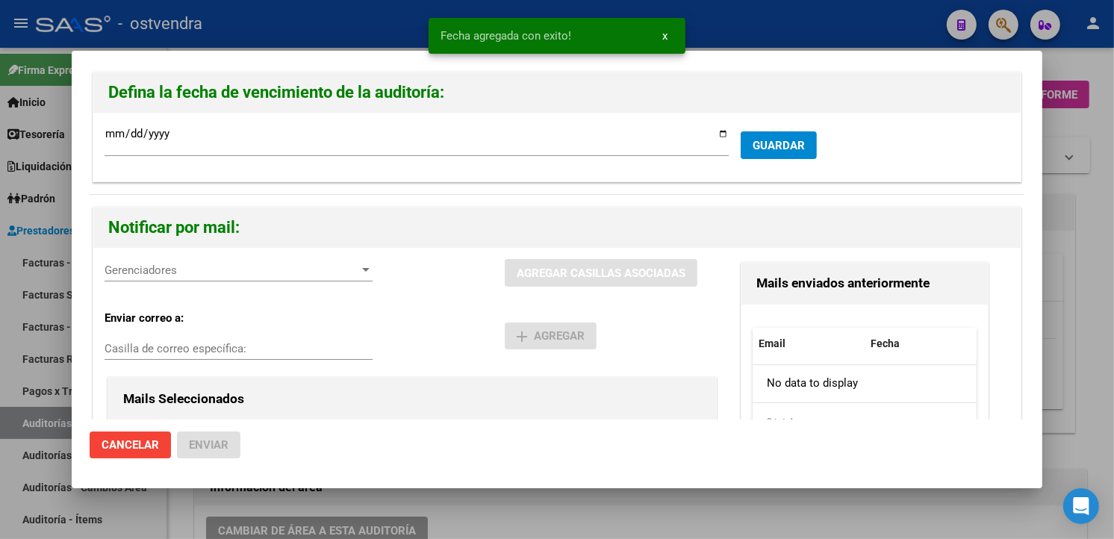
click at [243, 270] on span "Gerenciadores" at bounding box center [232, 270] width 255 height 13
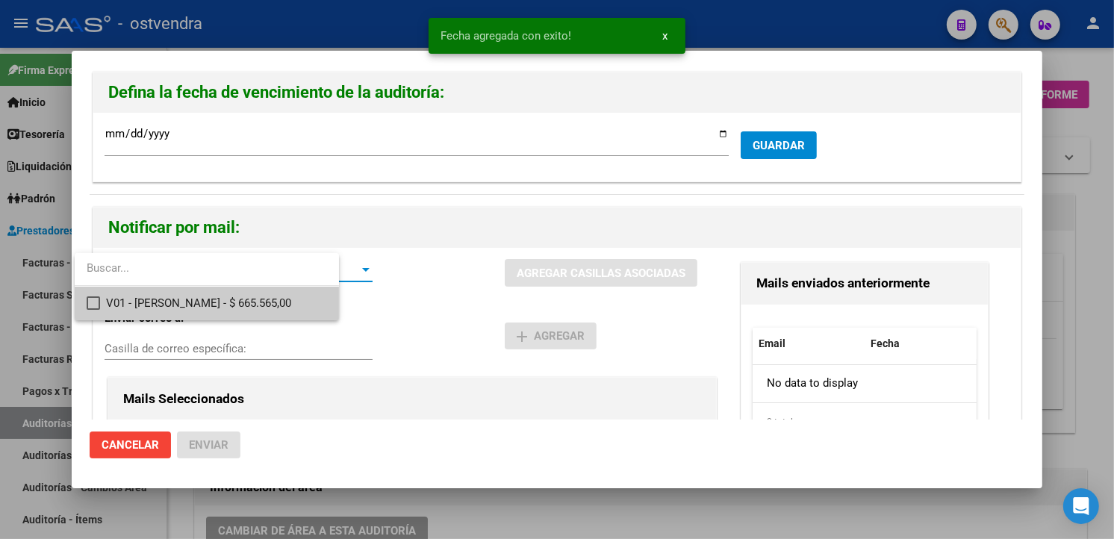
click at [252, 289] on span "V01 - Viasano - $ 665.565,00" at bounding box center [216, 304] width 220 height 34
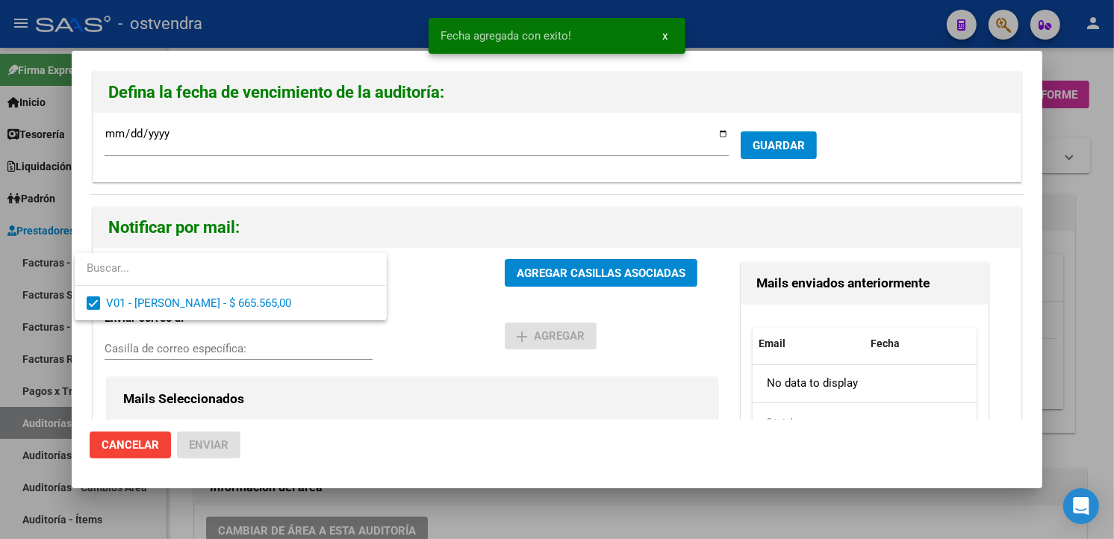
click at [526, 285] on div at bounding box center [557, 269] width 1114 height 539
click at [528, 280] on button "AGREGAR CASILLAS ASOCIADAS" at bounding box center [601, 273] width 193 height 28
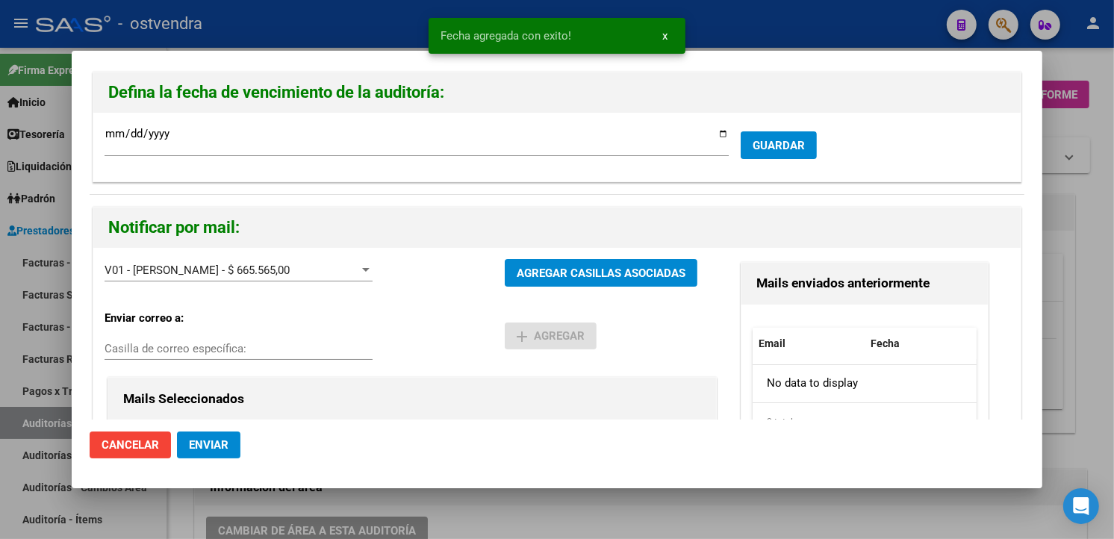
click at [233, 448] on button "Enviar" at bounding box center [208, 445] width 63 height 27
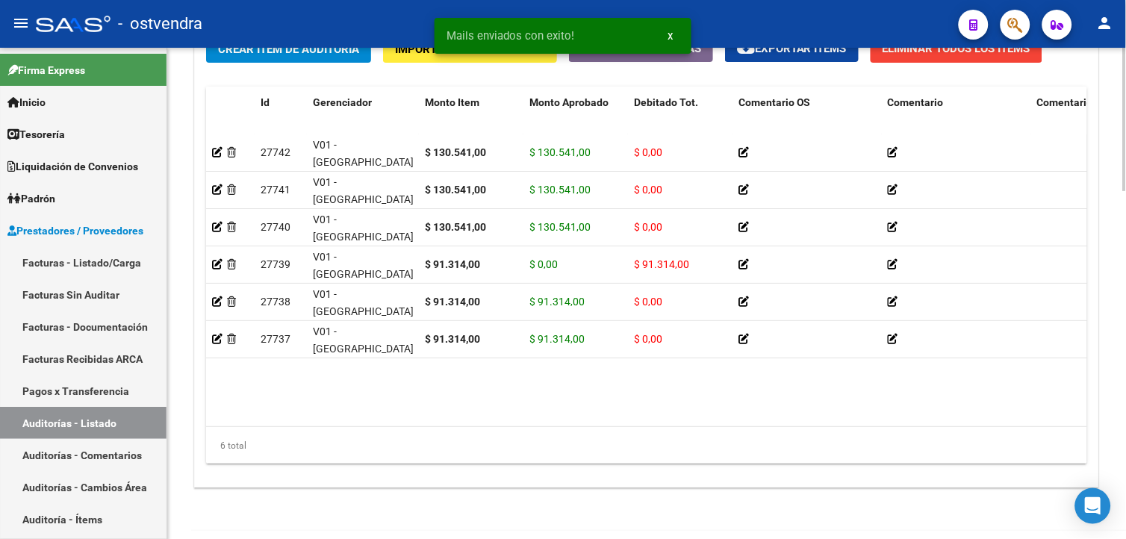
scroll to position [1169, 0]
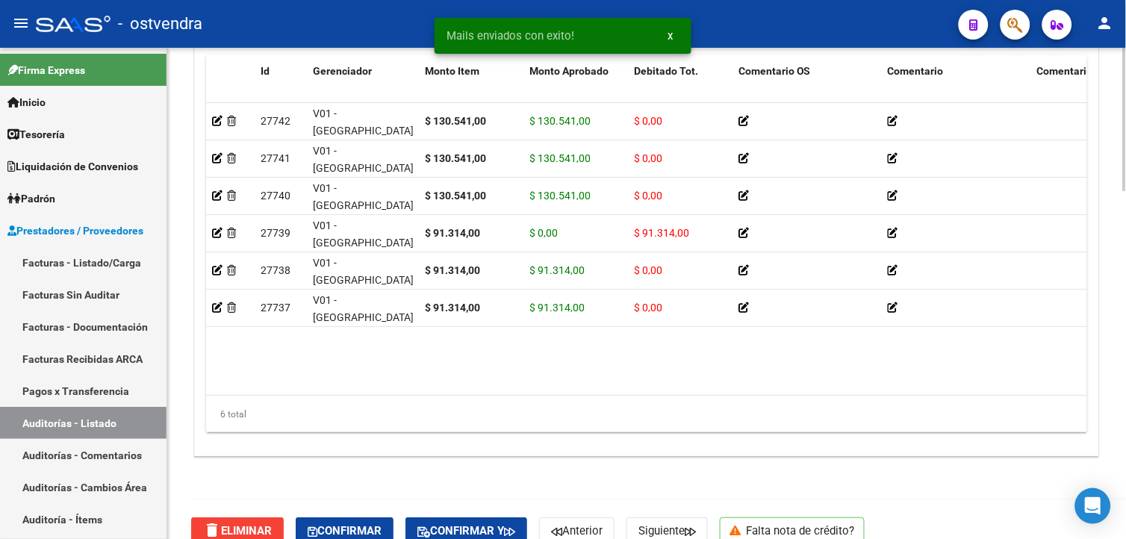
click at [1125, 519] on html "menu - ostvendra person Firma Express Inicio Calendario SSS Instructivos Contac…" at bounding box center [563, 269] width 1126 height 539
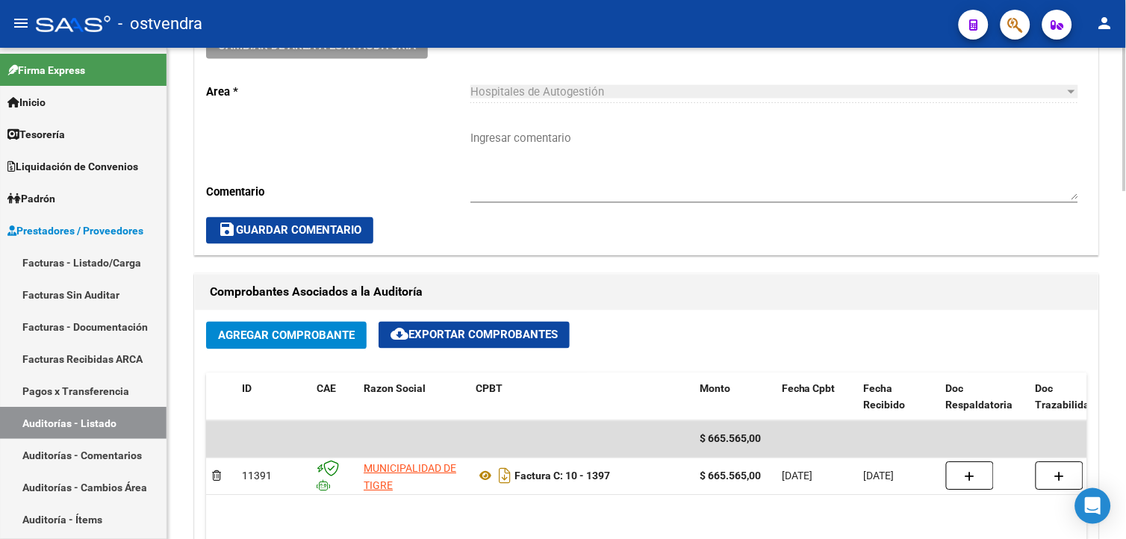
click at [1125, 212] on html "menu - ostvendra person Firma Express Inicio Calendario SSS Instructivos Contac…" at bounding box center [563, 269] width 1126 height 539
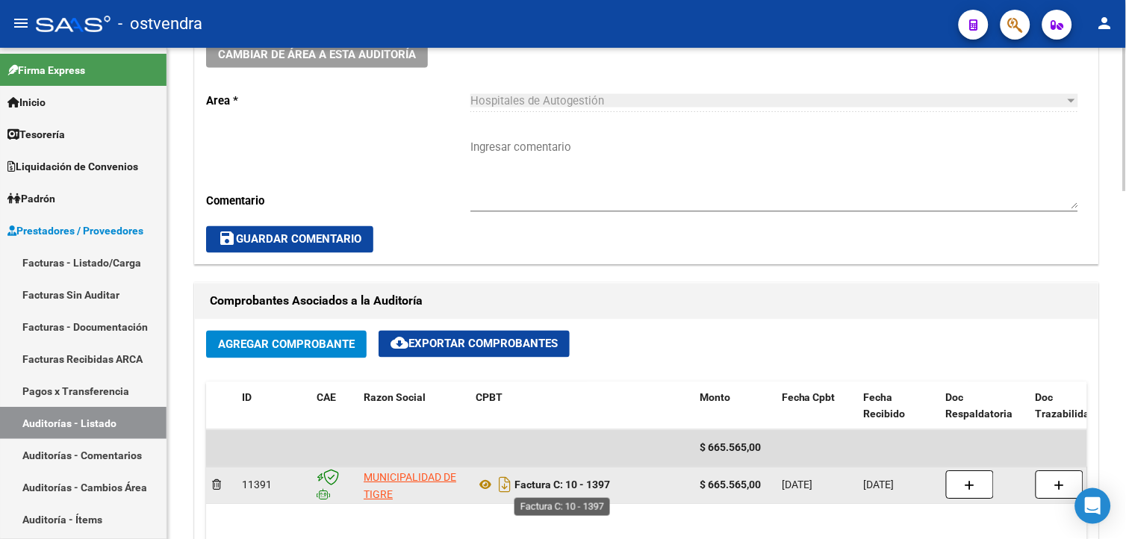
drag, startPoint x: 516, startPoint y: 483, endPoint x: 642, endPoint y: 495, distance: 126.8
click at [642, 495] on div "Factura C: 10 - 1397" at bounding box center [582, 485] width 212 height 24
drag, startPoint x: 642, startPoint y: 495, endPoint x: 605, endPoint y: 491, distance: 37.6
copy strong "Factura C: 10 - 1397"
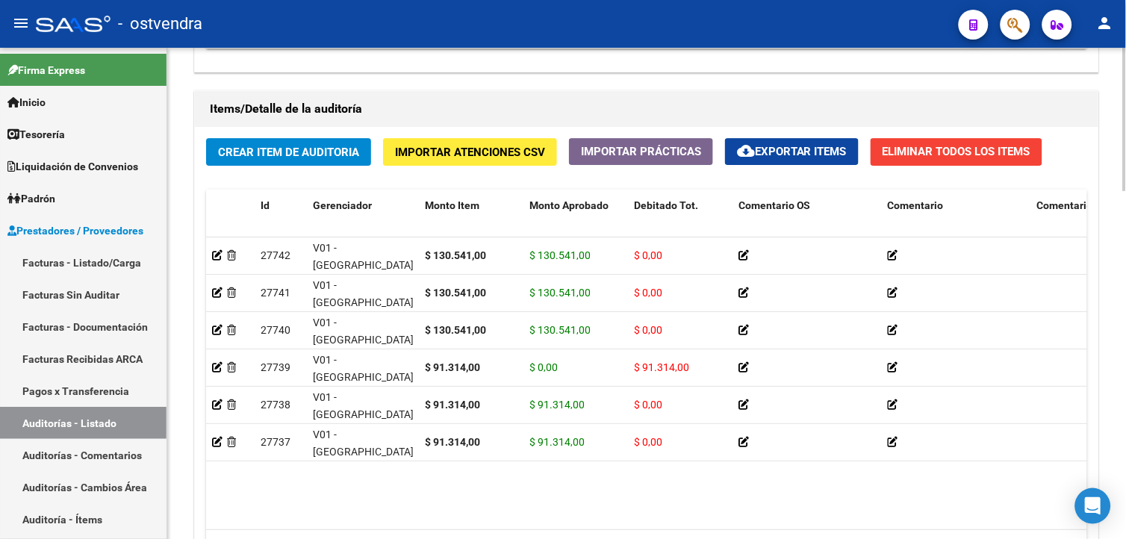
scroll to position [1148, 0]
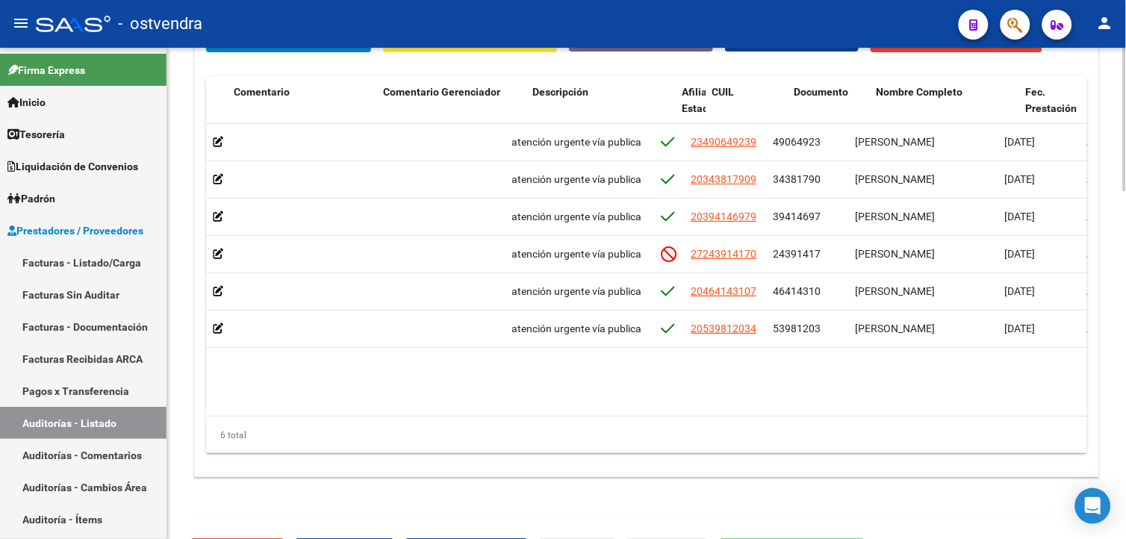
scroll to position [0, 717]
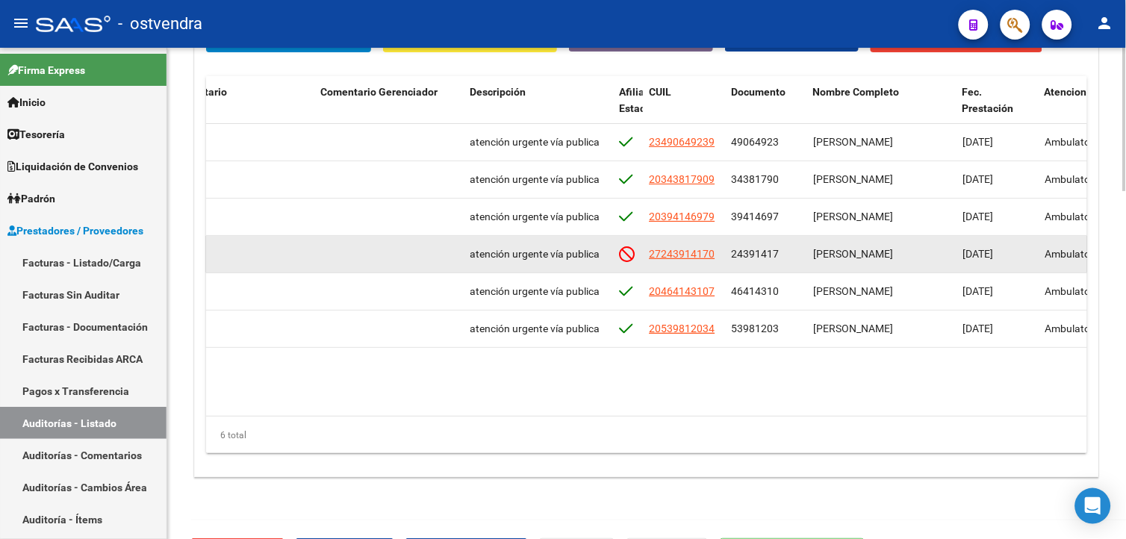
drag, startPoint x: 733, startPoint y: 252, endPoint x: 781, endPoint y: 258, distance: 48.9
click at [781, 258] on div "24391417" at bounding box center [766, 254] width 70 height 17
drag, startPoint x: 781, startPoint y: 258, endPoint x: 765, endPoint y: 257, distance: 15.8
copy span "24391417"
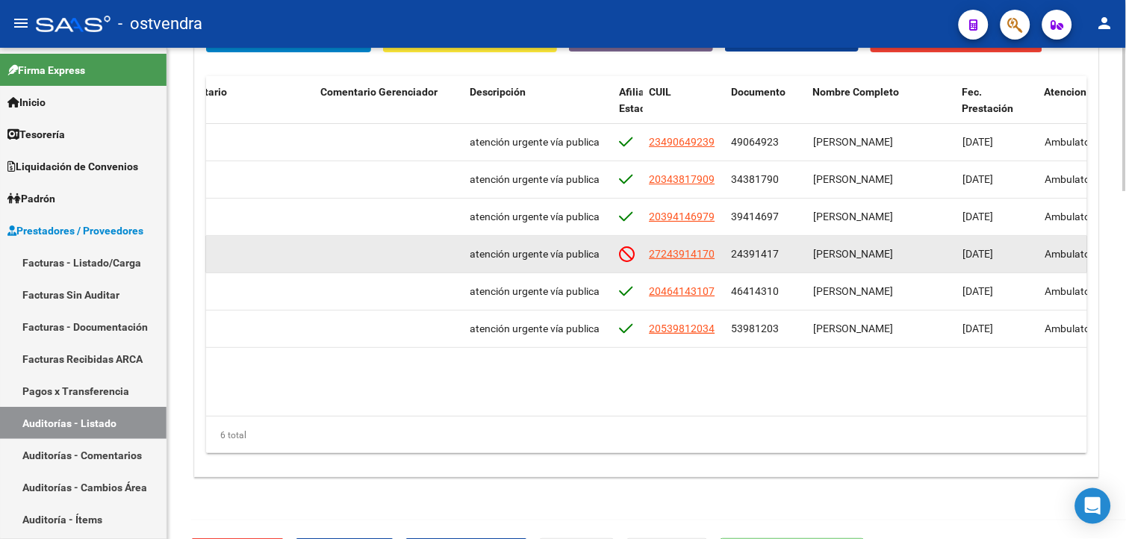
drag, startPoint x: 811, startPoint y: 242, endPoint x: 871, endPoint y: 270, distance: 66.8
click at [871, 270] on datatable-body-cell "AYALA PATRICIA ALEJANDRA" at bounding box center [881, 254] width 149 height 37
drag, startPoint x: 871, startPoint y: 270, endPoint x: 863, endPoint y: 255, distance: 17.0
copy span "AYALA PATRICIA ALEJANDRA"
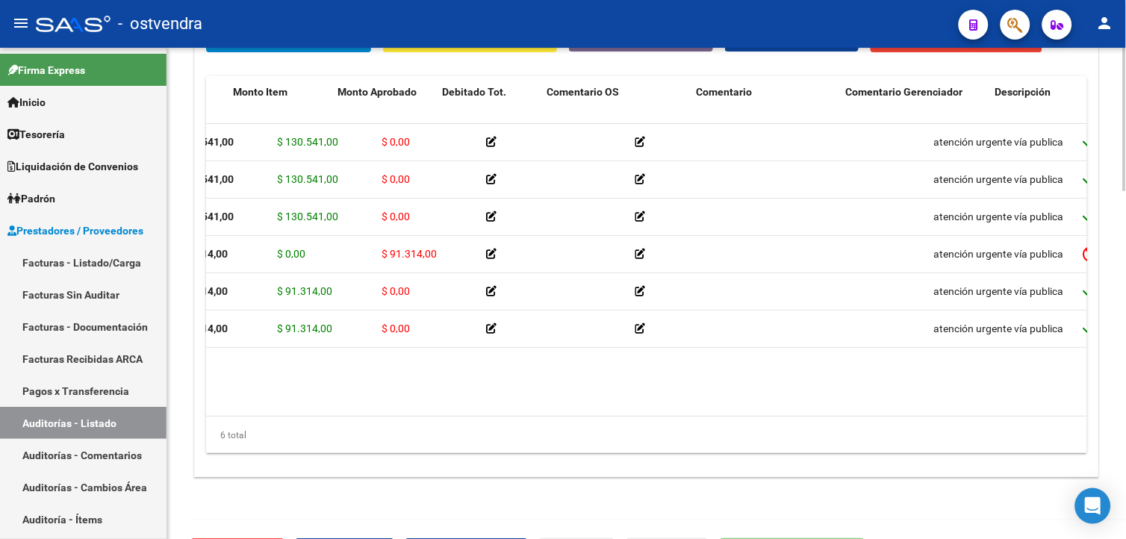
scroll to position [0, 191]
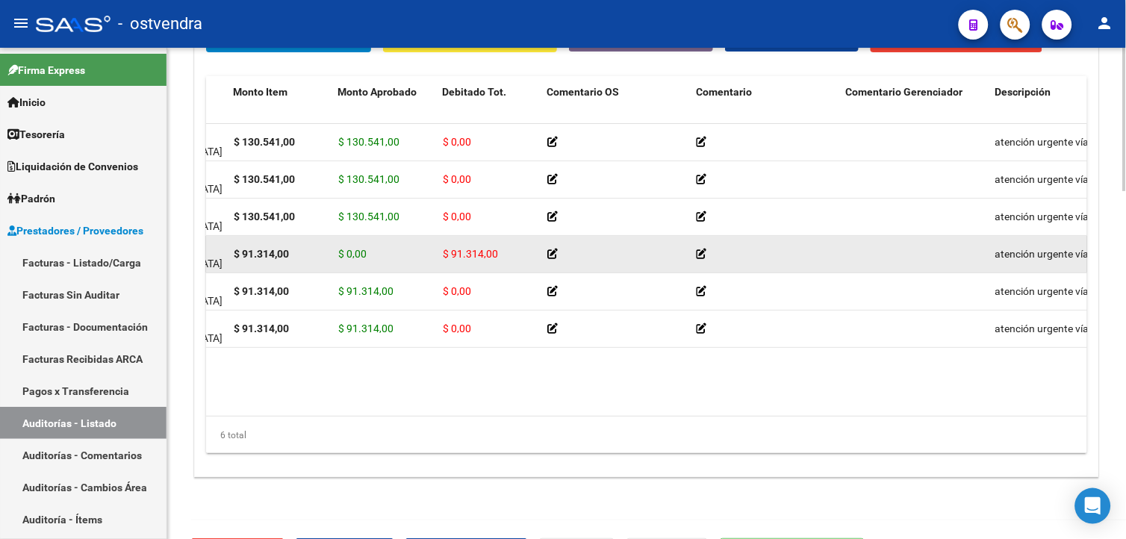
drag, startPoint x: 439, startPoint y: 258, endPoint x: 498, endPoint y: 261, distance: 59.1
click at [498, 261] on datatable-body-cell "$ 91.314,00" at bounding box center [489, 254] width 105 height 37
drag, startPoint x: 498, startPoint y: 261, endPoint x: 489, endPoint y: 255, distance: 10.8
copy span "$ 91.314,00"
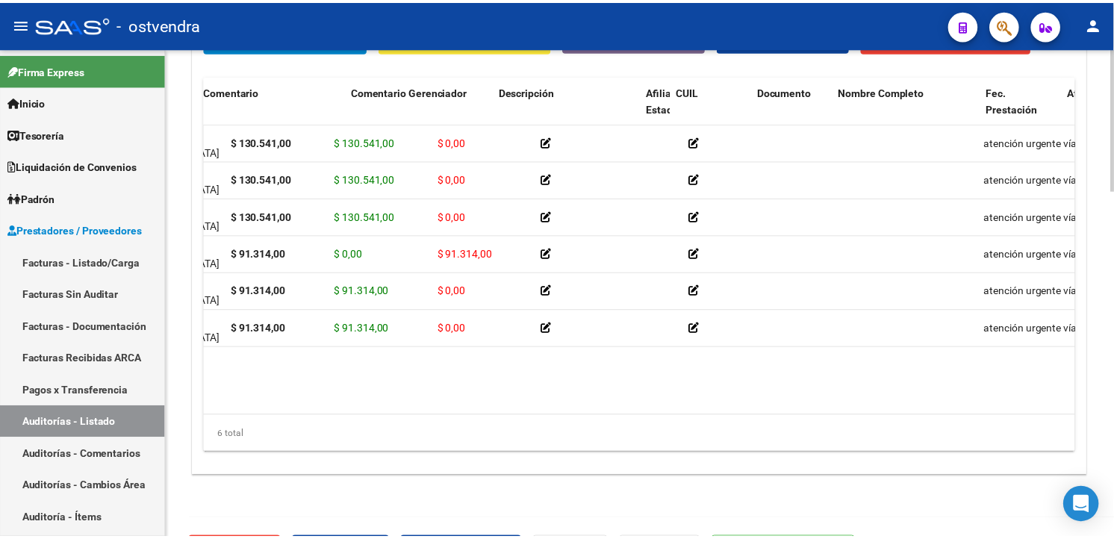
scroll to position [0, 705]
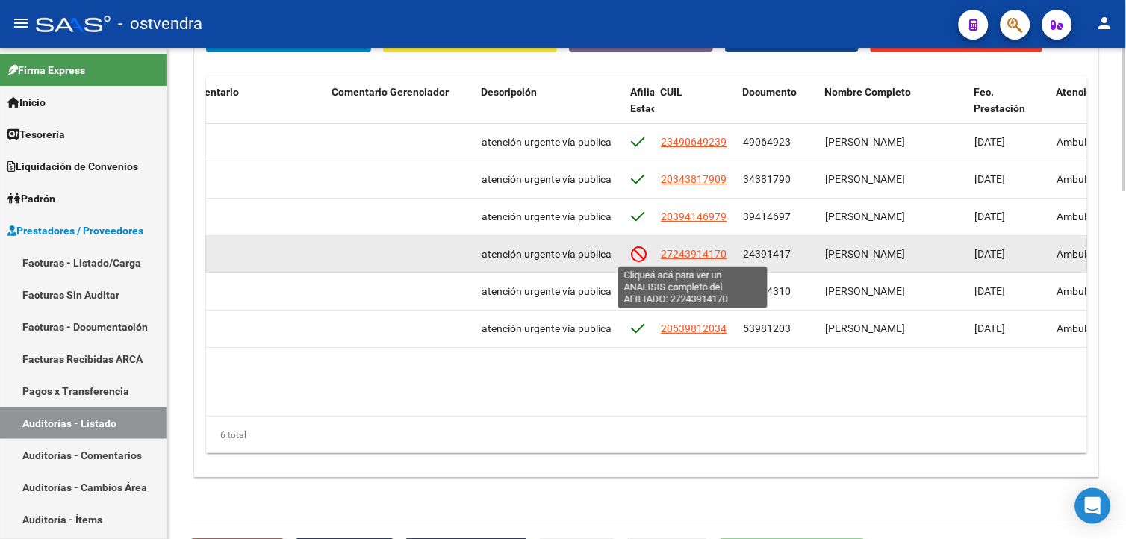
click at [700, 259] on span "27243914170" at bounding box center [694, 254] width 66 height 12
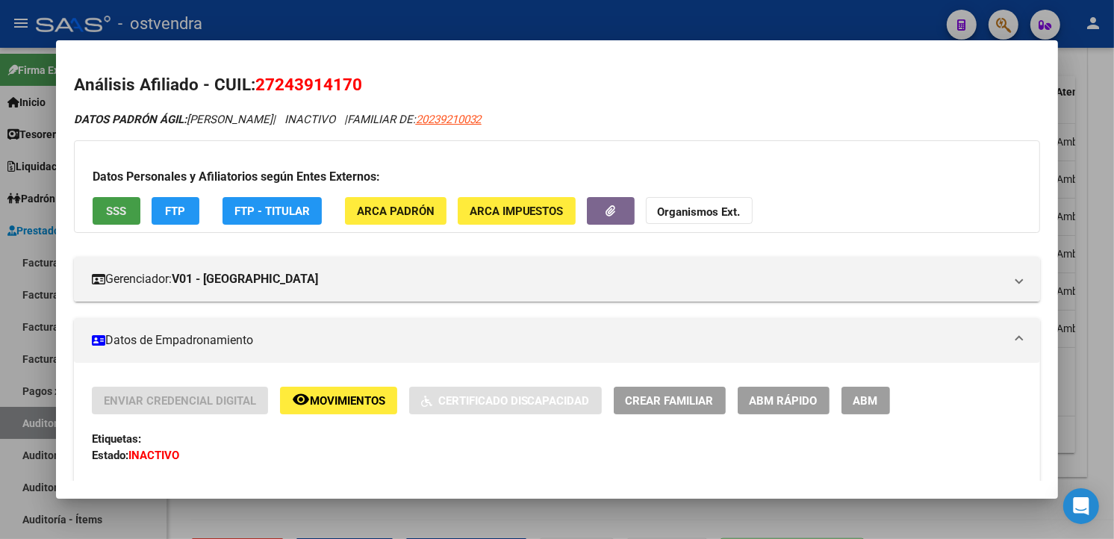
click at [123, 220] on button "SSS" at bounding box center [117, 211] width 48 height 28
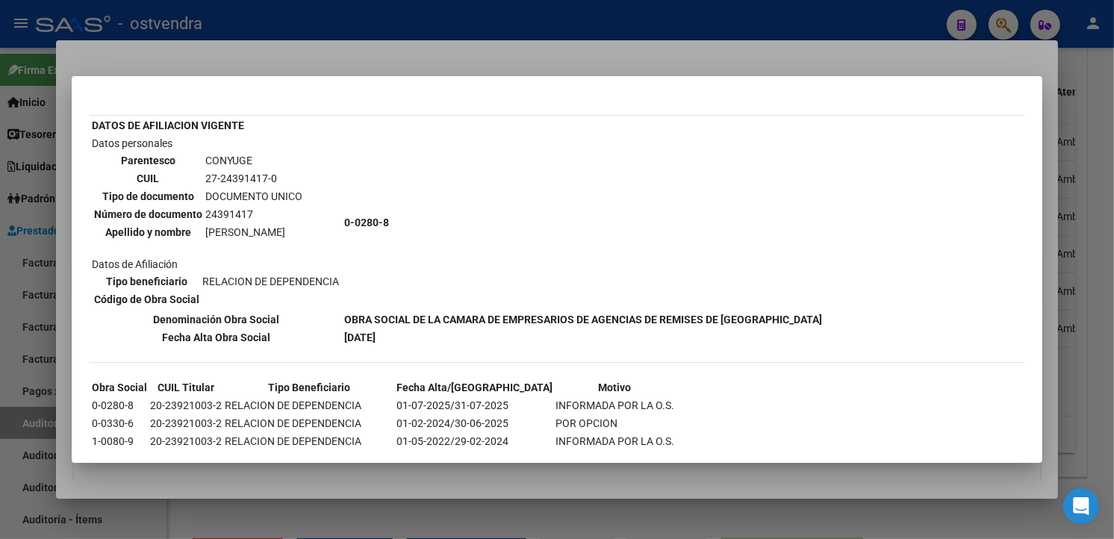
scroll to position [138, 0]
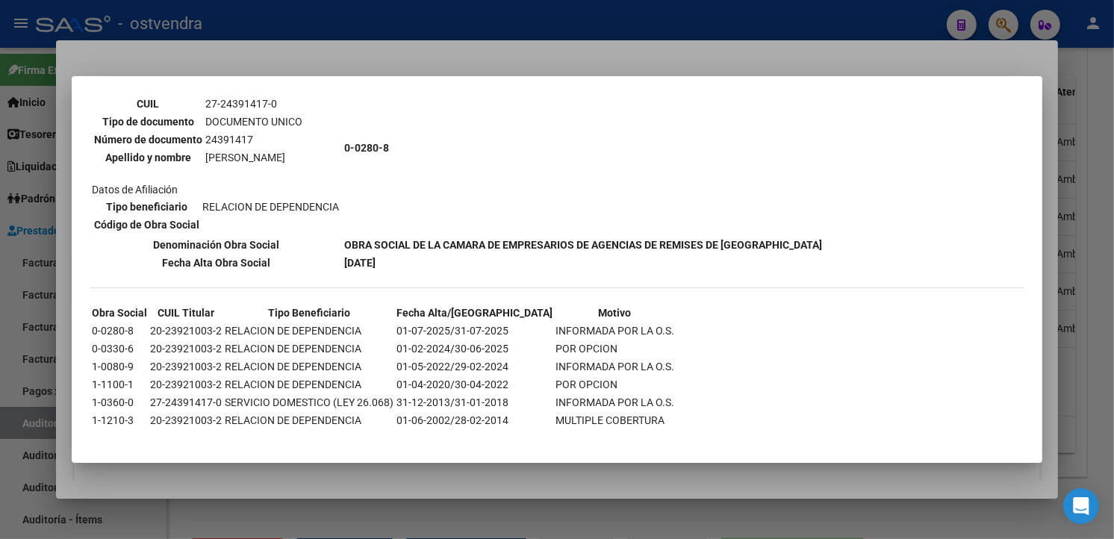
click at [1087, 199] on div at bounding box center [557, 269] width 1114 height 539
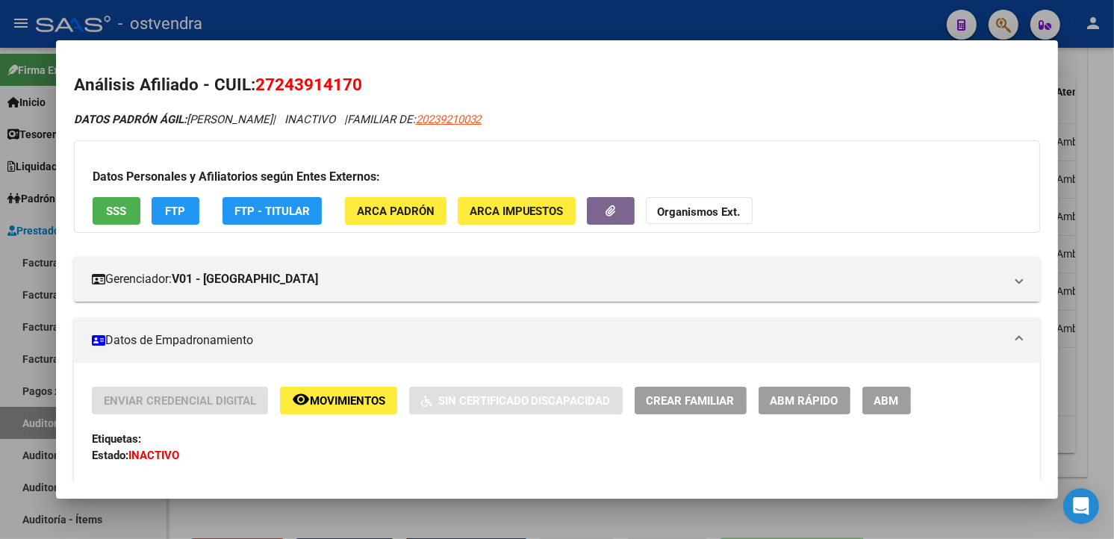
click at [1085, 199] on div at bounding box center [557, 269] width 1114 height 539
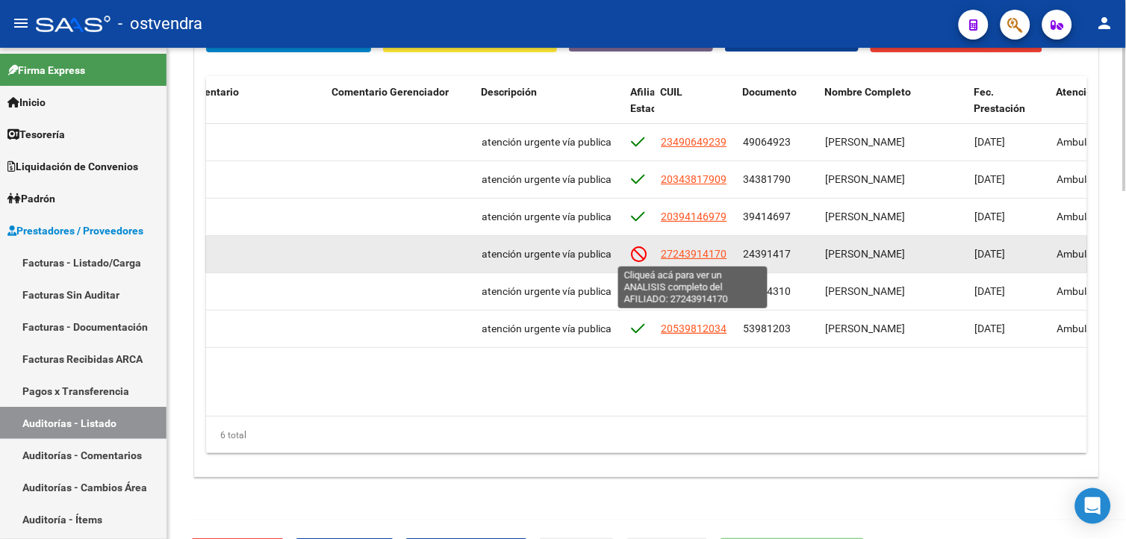
click at [683, 255] on span "27243914170" at bounding box center [694, 254] width 66 height 12
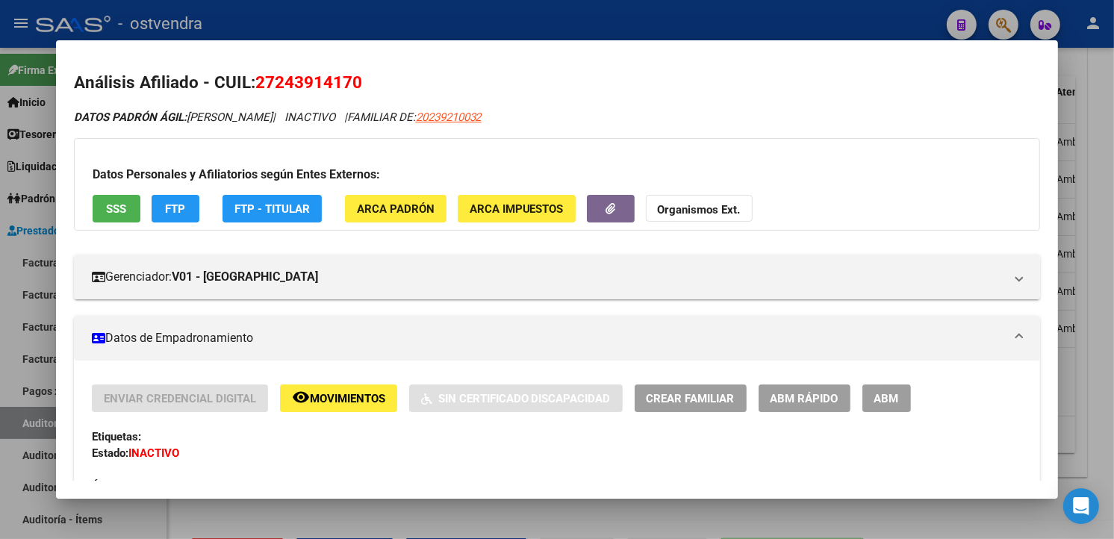
scroll to position [0, 0]
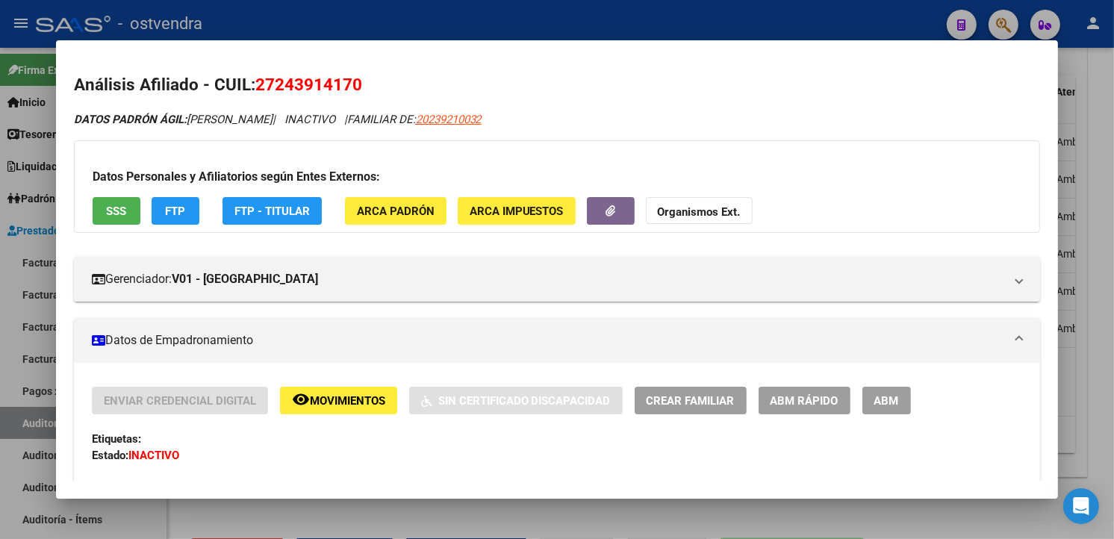
click at [116, 220] on button "SSS" at bounding box center [117, 211] width 48 height 28
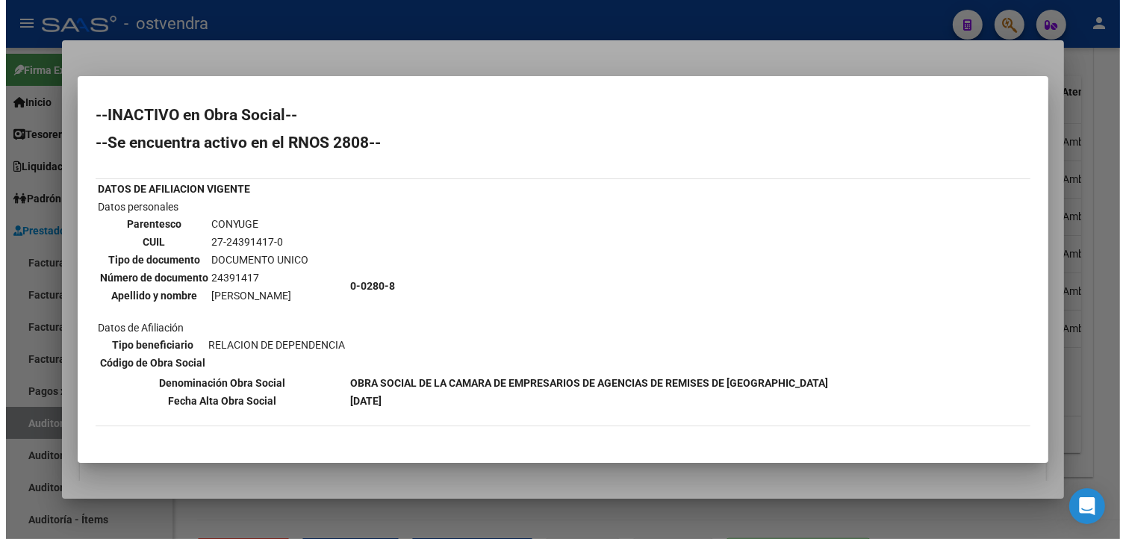
scroll to position [138, 0]
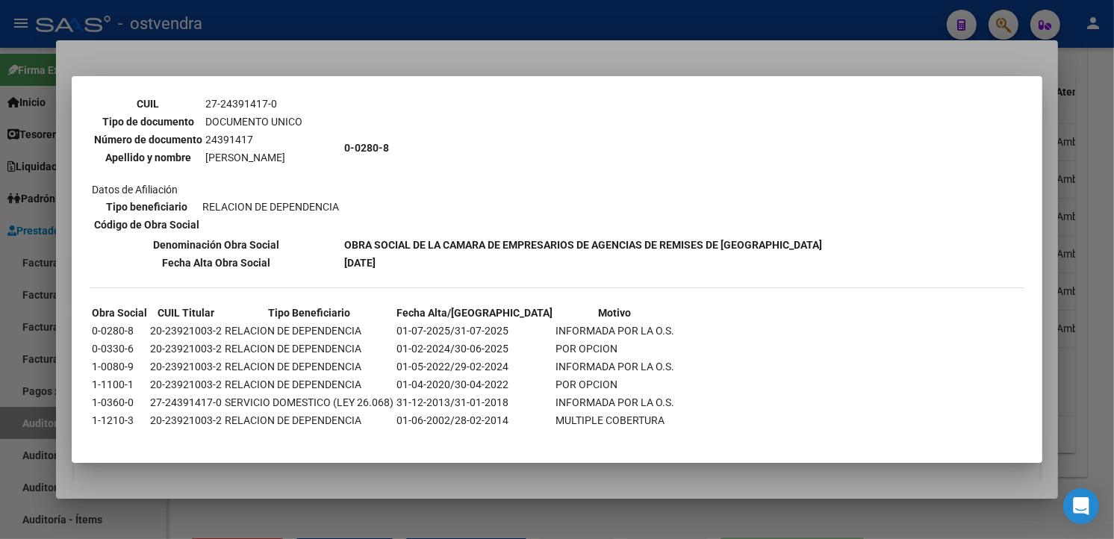
click at [620, 69] on div at bounding box center [557, 269] width 1114 height 539
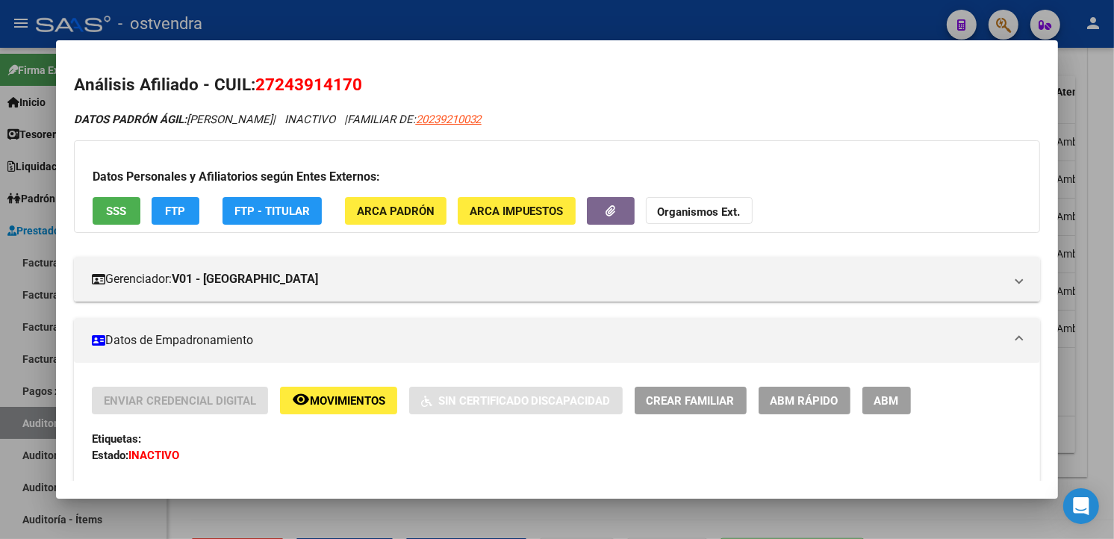
click at [641, 19] on div at bounding box center [557, 269] width 1114 height 539
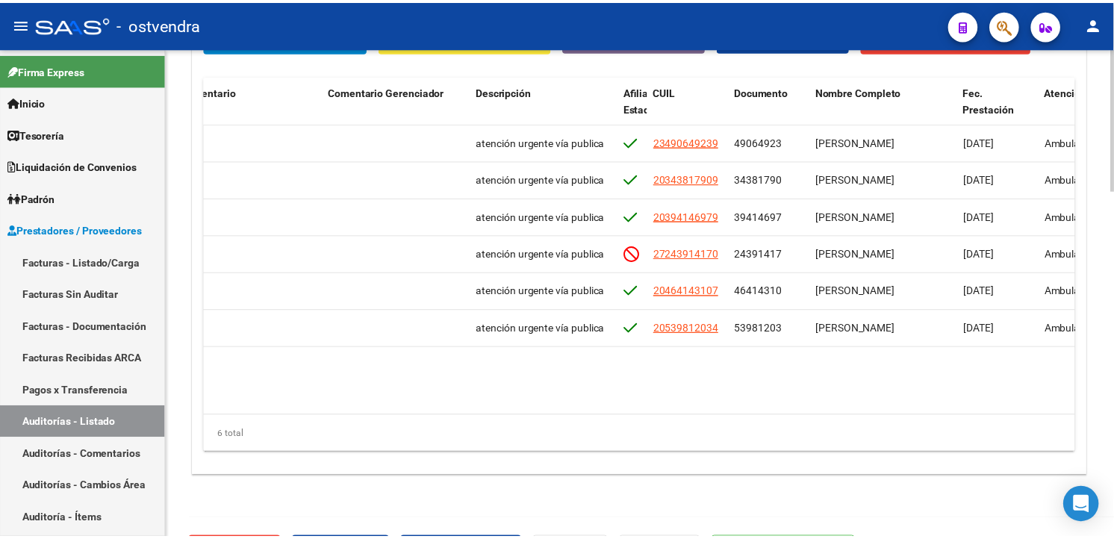
scroll to position [0, 0]
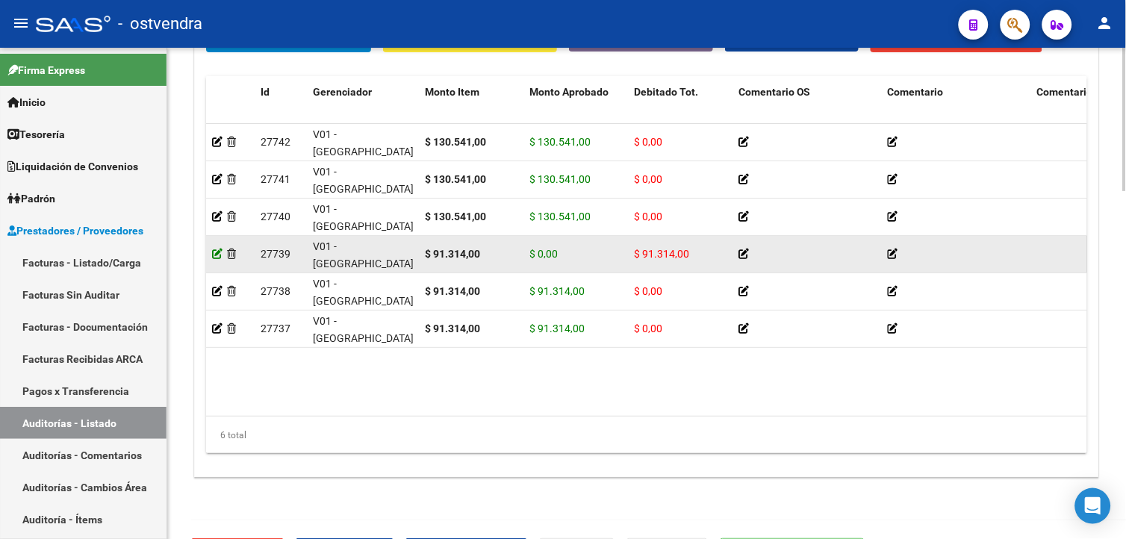
click at [219, 259] on icon at bounding box center [217, 254] width 10 height 10
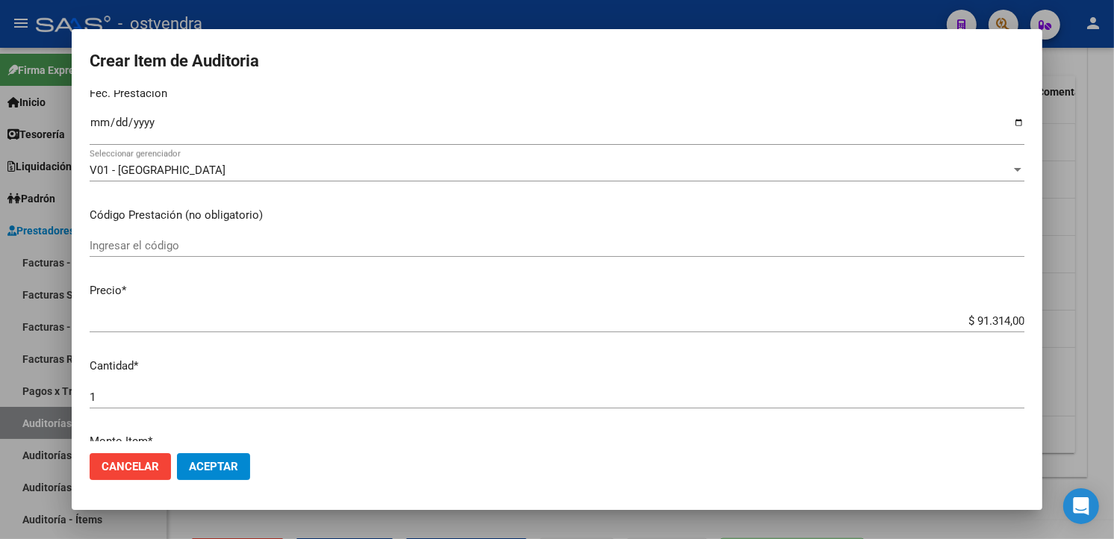
scroll to position [414, 0]
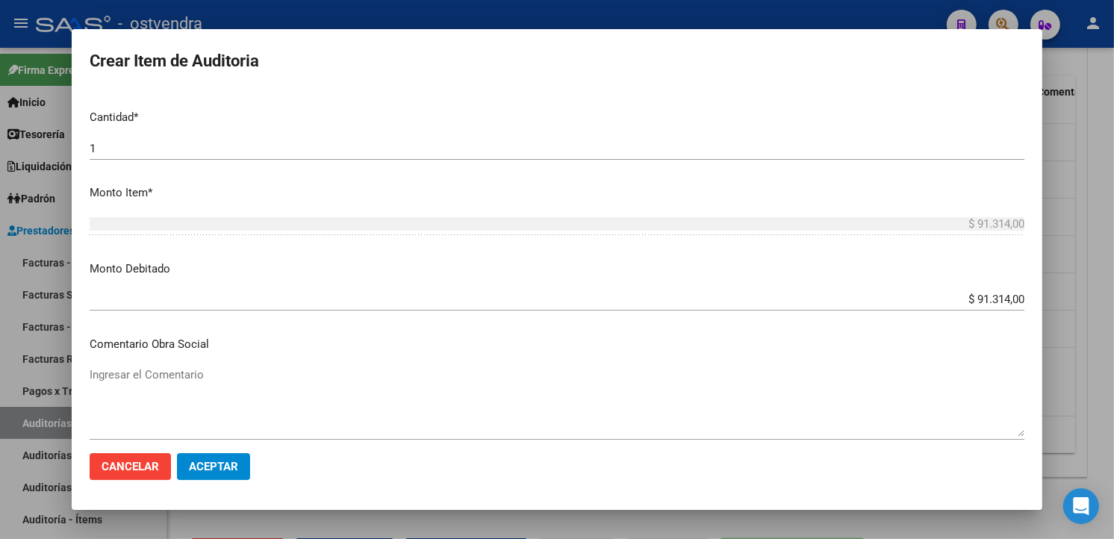
click at [1010, 302] on input "$ 91.314,00" at bounding box center [557, 299] width 935 height 13
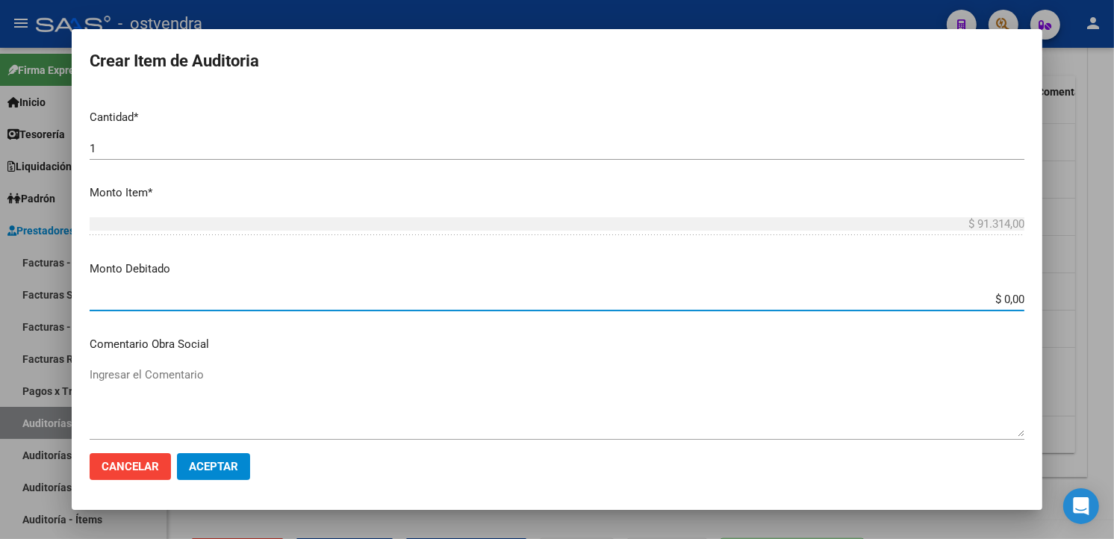
type input "$ 0,00"
click at [221, 460] on span "Aceptar" at bounding box center [213, 466] width 49 height 13
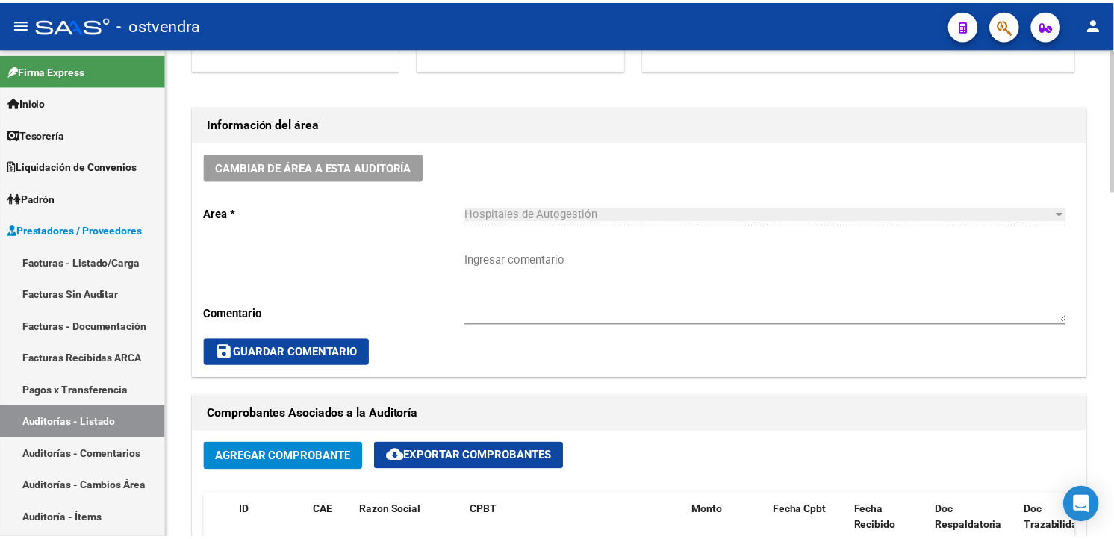
scroll to position [0, 0]
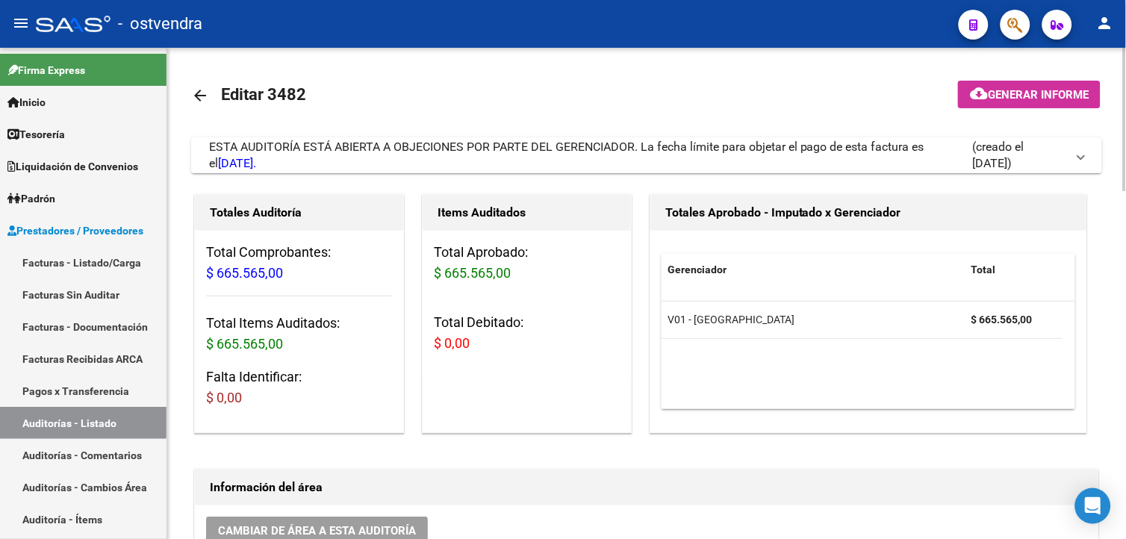
click at [1125, 130] on html "menu - ostvendra person Firma Express Inicio Calendario SSS Instructivos Contac…" at bounding box center [563, 269] width 1126 height 539
click at [124, 273] on link "Facturas - Listado/Carga" at bounding box center [83, 262] width 167 height 32
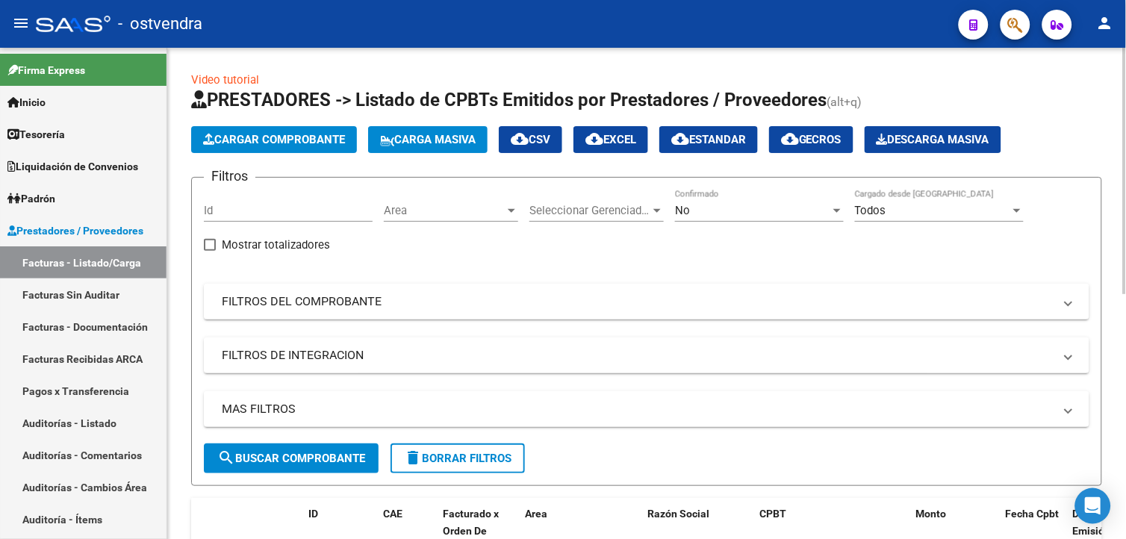
click at [1120, 208] on div "Video tutorial PRESTADORES -> Listado de CPBTs Emitidos por Prestadores / Prove…" at bounding box center [646, 532] width 959 height 969
click at [274, 146] on span "Cargar Comprobante" at bounding box center [274, 139] width 142 height 13
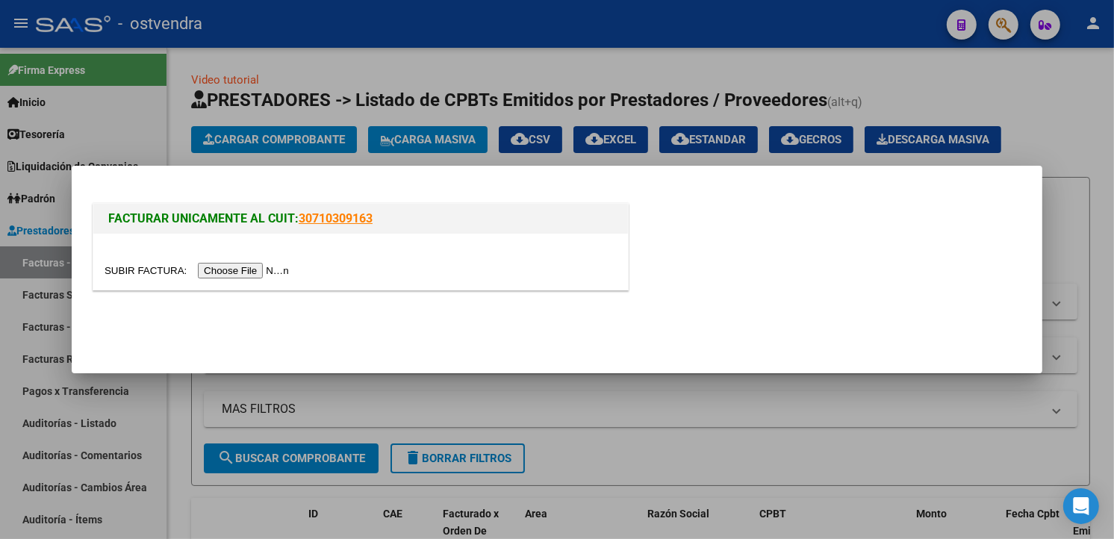
click at [232, 260] on div at bounding box center [360, 262] width 535 height 56
click at [235, 264] on div at bounding box center [361, 270] width 512 height 17
click at [235, 264] on input "file" at bounding box center [199, 271] width 189 height 16
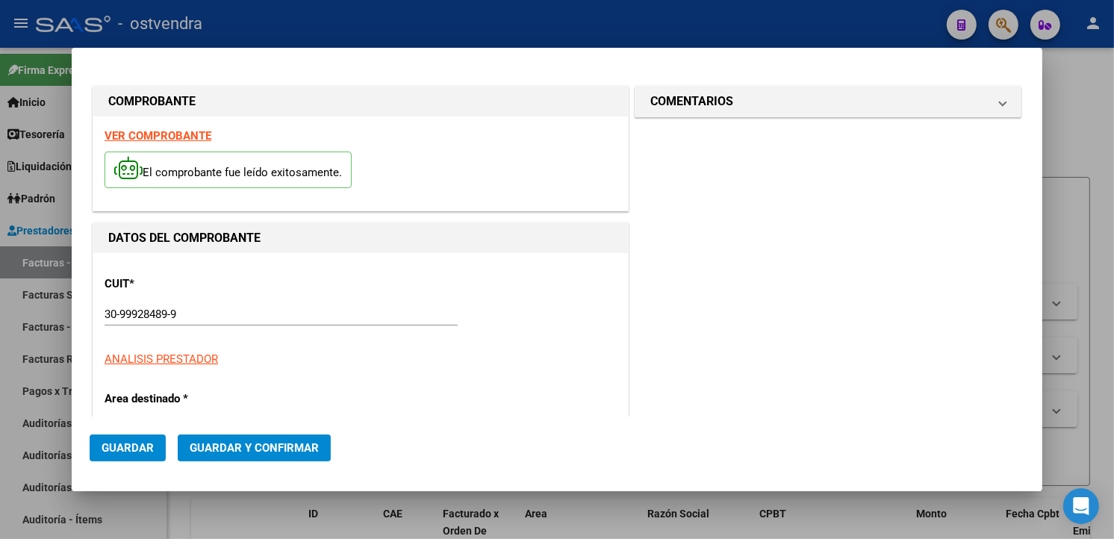
type input "1548"
type input "$ 119.906,00"
type input "2025-10-01"
type input "2025-11-30"
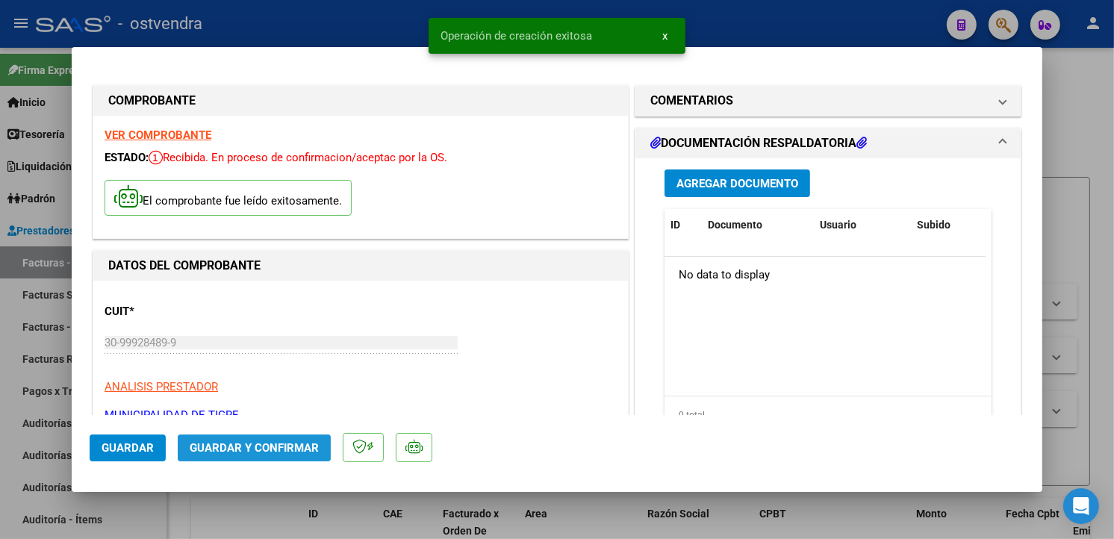
click at [306, 450] on span "Guardar y Confirmar" at bounding box center [254, 447] width 129 height 13
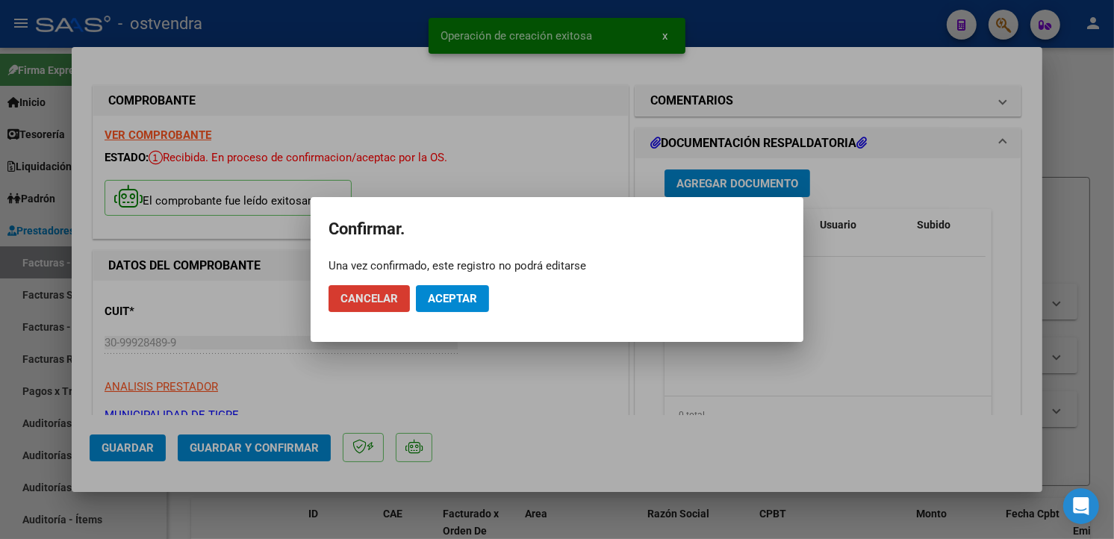
click at [456, 299] on span "Aceptar" at bounding box center [452, 298] width 49 height 13
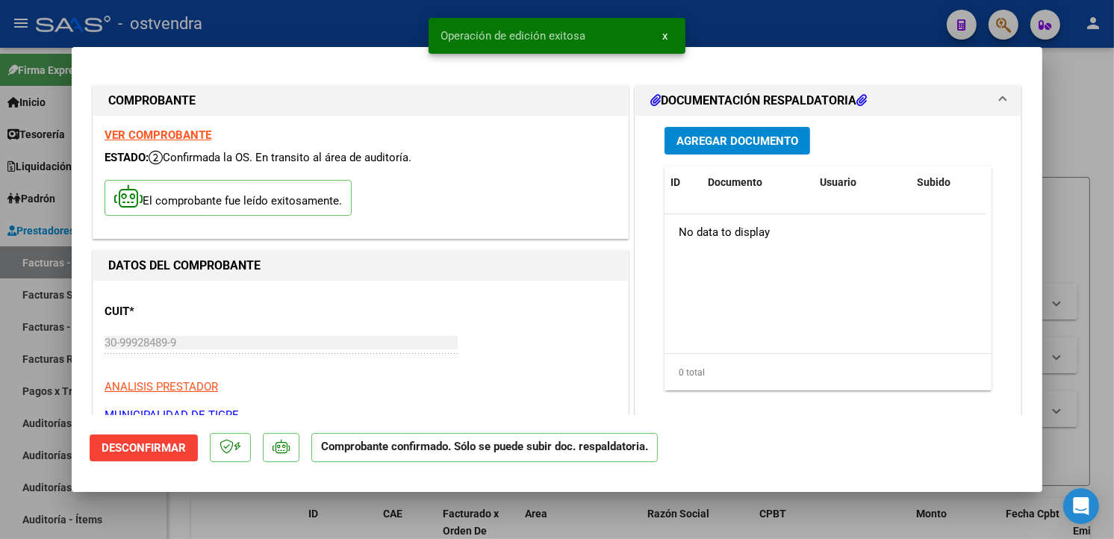
click at [56, 306] on div at bounding box center [557, 269] width 1114 height 539
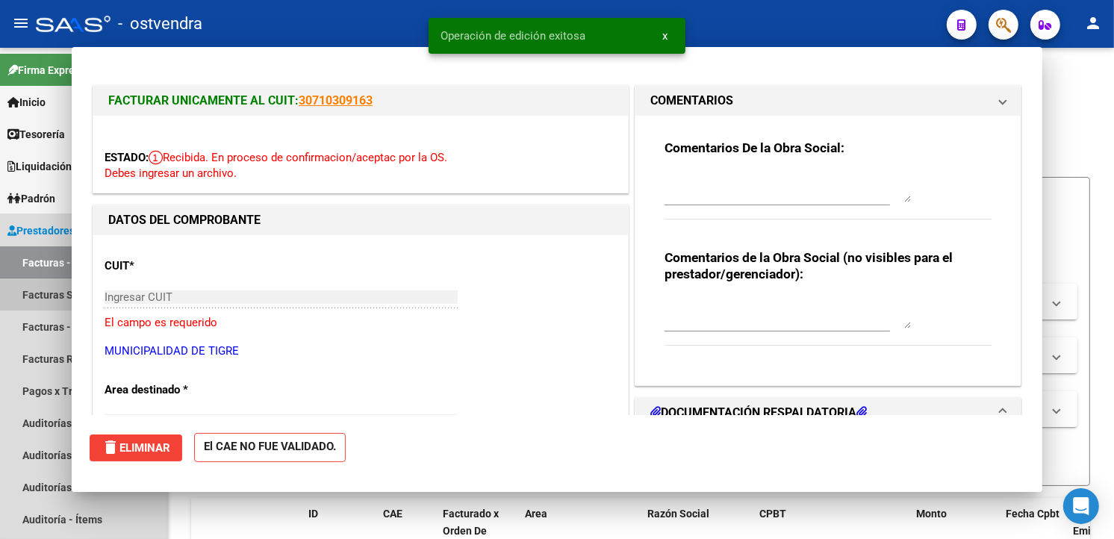
click at [56, 304] on link "Facturas Sin Auditar" at bounding box center [83, 295] width 167 height 32
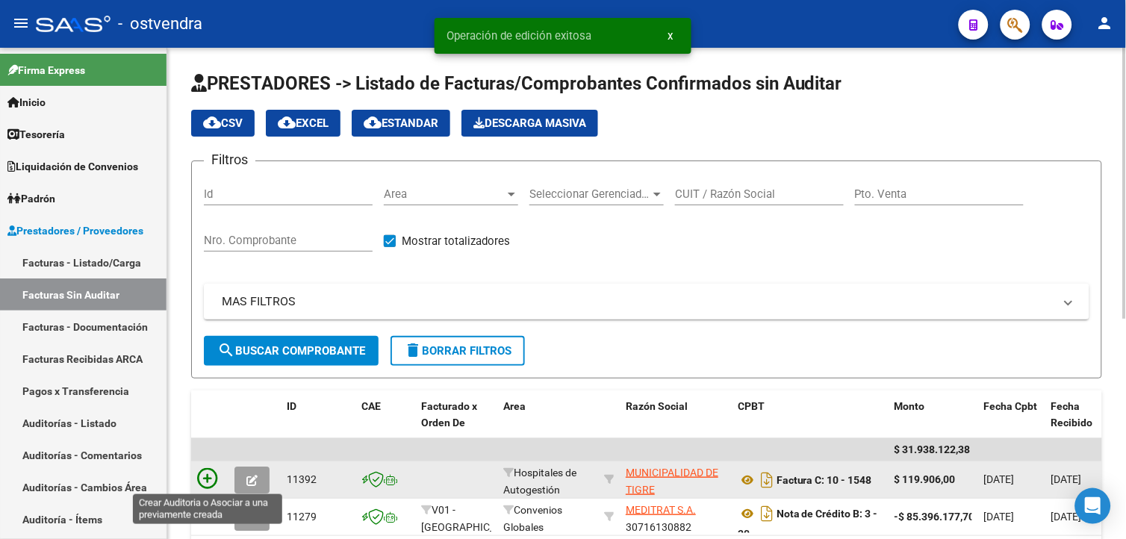
click at [214, 469] on icon at bounding box center [207, 478] width 21 height 21
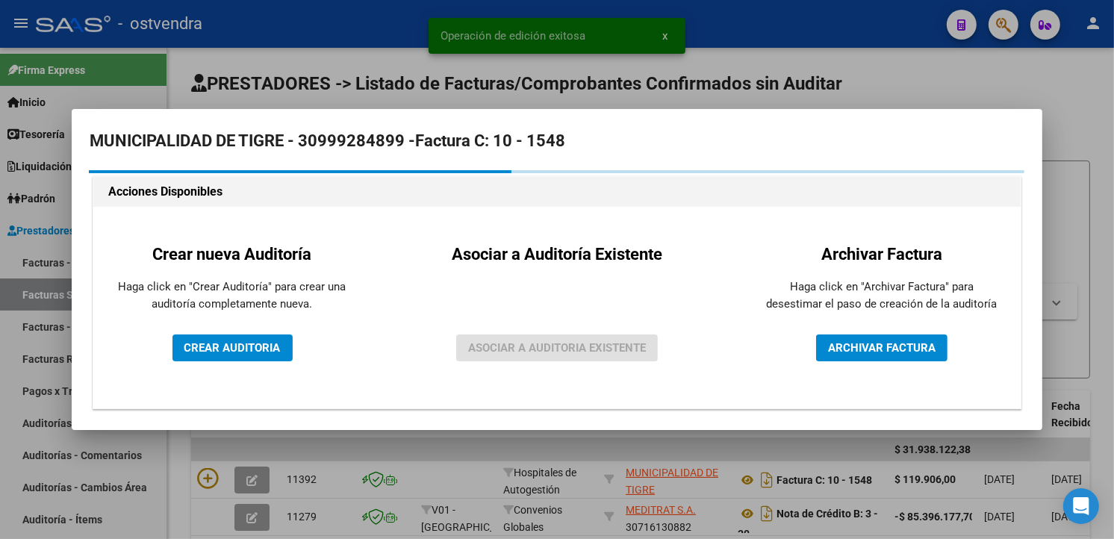
click at [234, 370] on div "Crear nueva Auditoría Haga click en "Crear Auditoría" para crear una auditoría …" at bounding box center [232, 307] width 255 height 179
click at [237, 353] on span "CREAR AUDITORIA" at bounding box center [232, 347] width 96 height 13
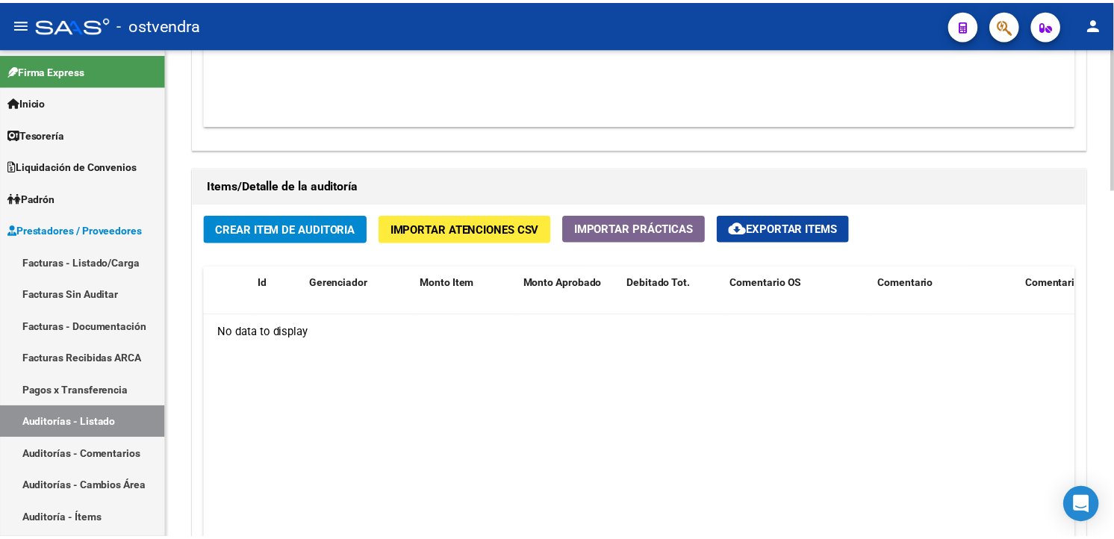
scroll to position [995, 0]
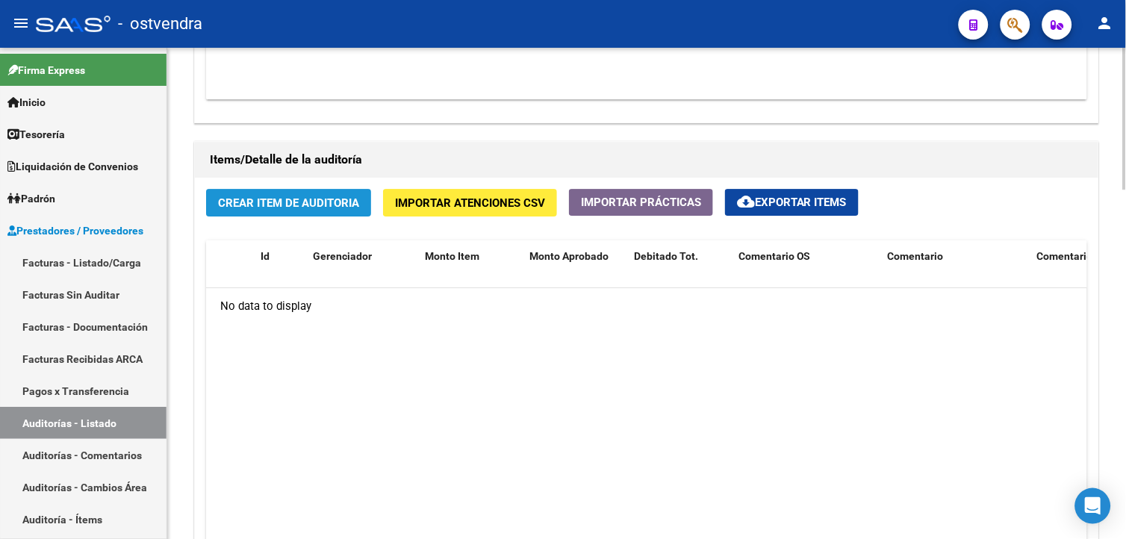
click at [345, 215] on button "Crear Item de Auditoria" at bounding box center [288, 203] width 165 height 28
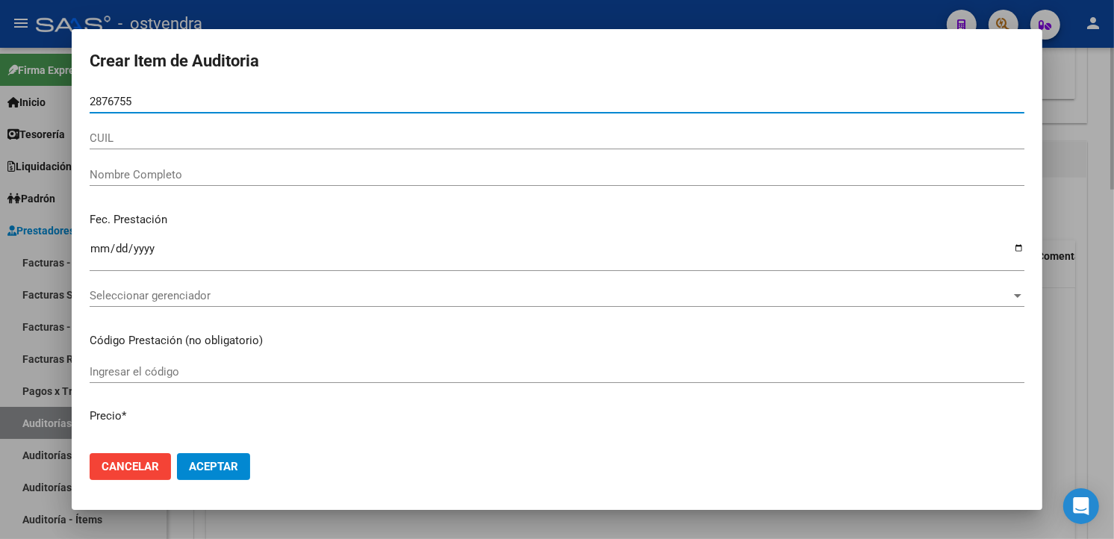
type input "28767557"
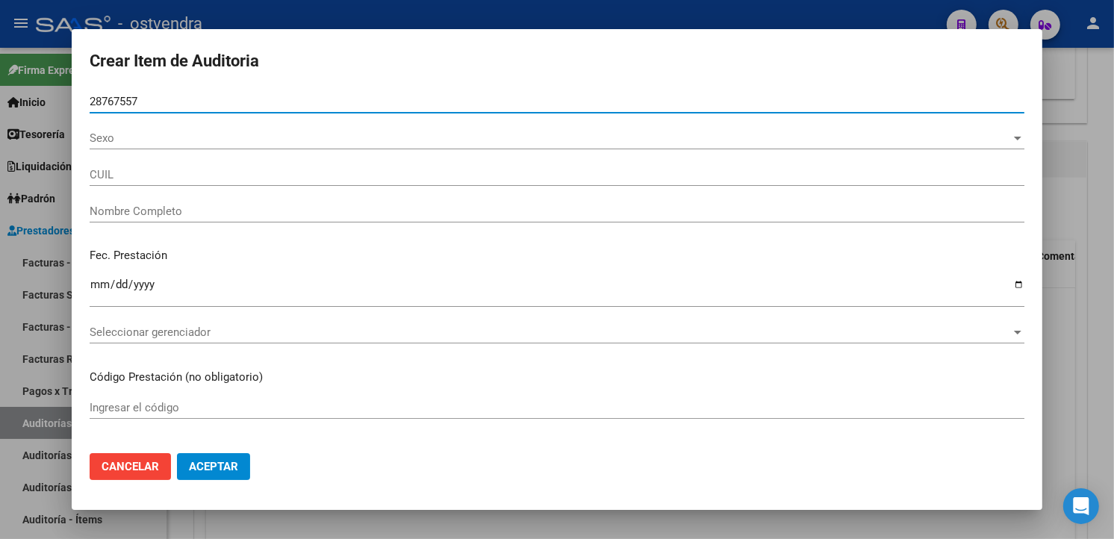
type input "27287675572"
type input "ALTAMIRANO GRISELDA ELIZABETH"
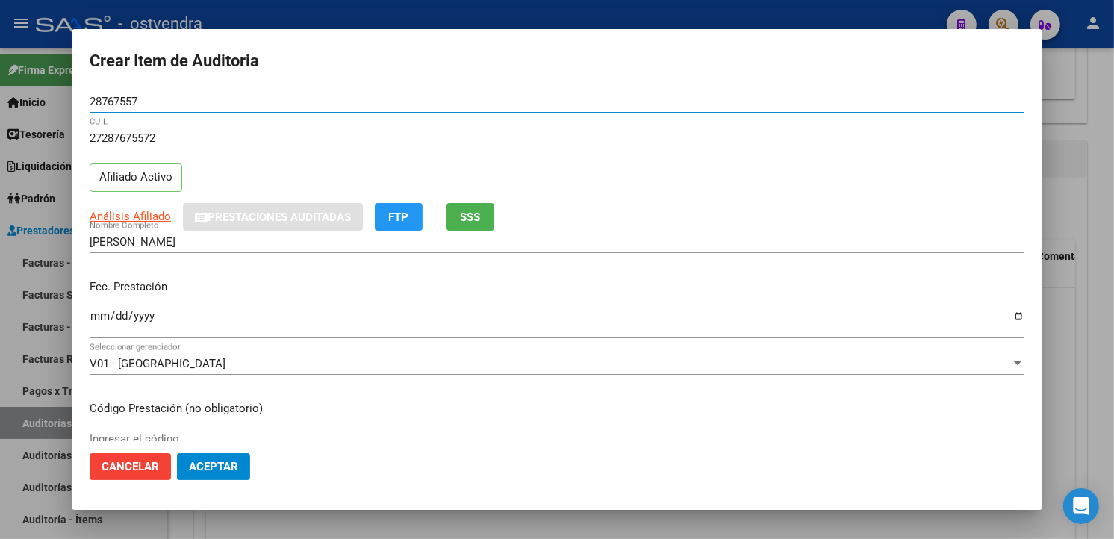
type input "28767557"
click at [94, 329] on input "Ingresar la fecha" at bounding box center [557, 322] width 935 height 24
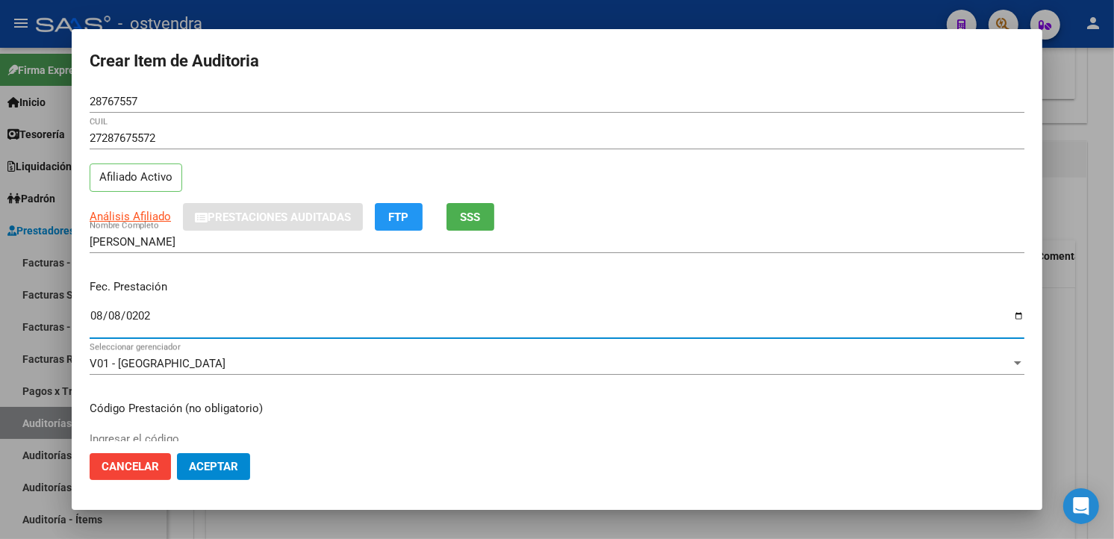
type input "2025-08-08"
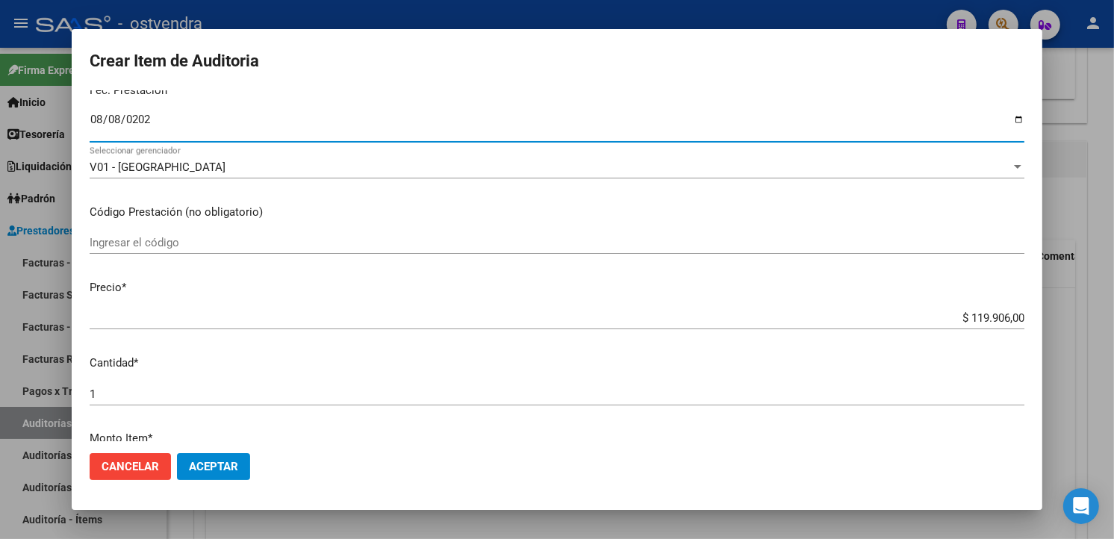
scroll to position [249, 0]
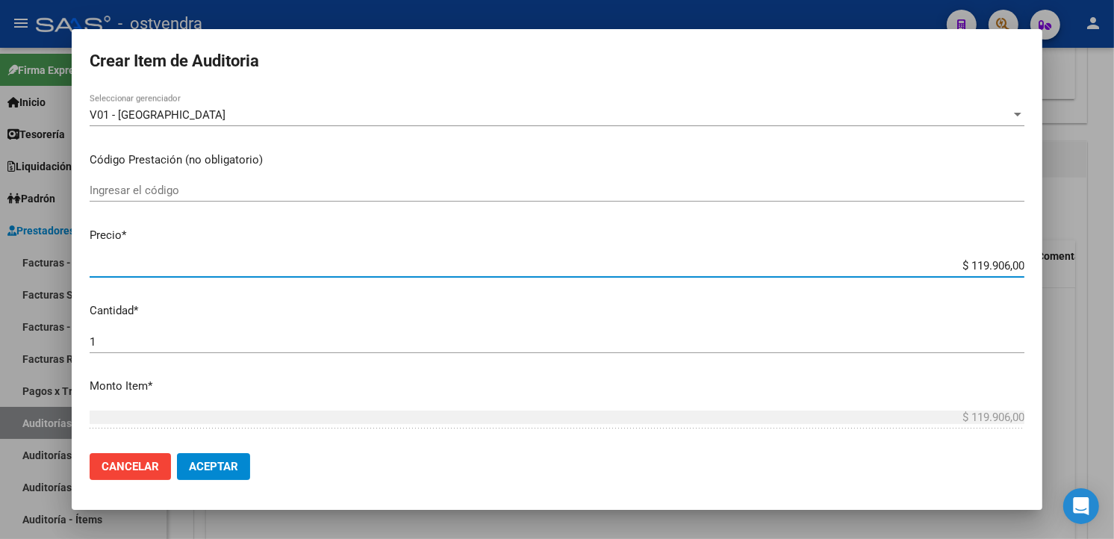
click at [957, 270] on input "$ 119.906,00" at bounding box center [557, 265] width 935 height 13
type input "$ 0,01"
type input "$ 0,11"
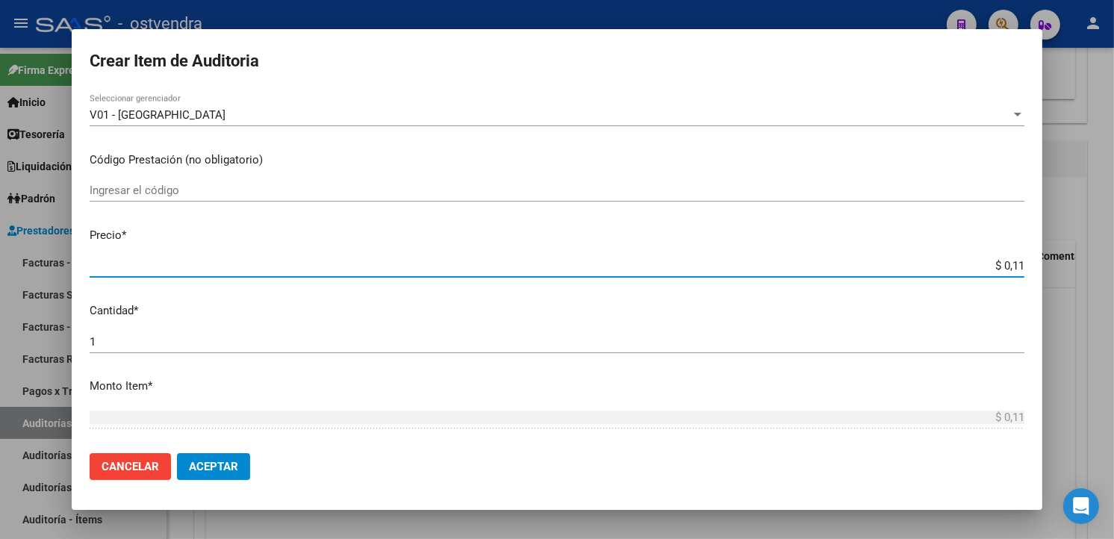
type input "$ 1,19"
type input "$ 11,91"
type input "$ 119,10"
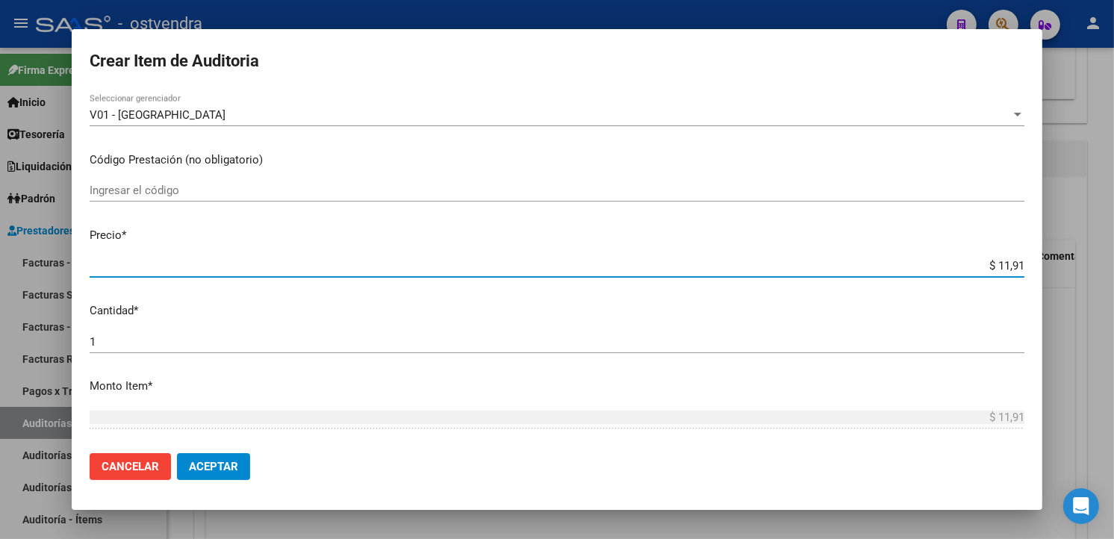
type input "$ 119,10"
type input "$ 1.191,00"
type input "$ 11.910,00"
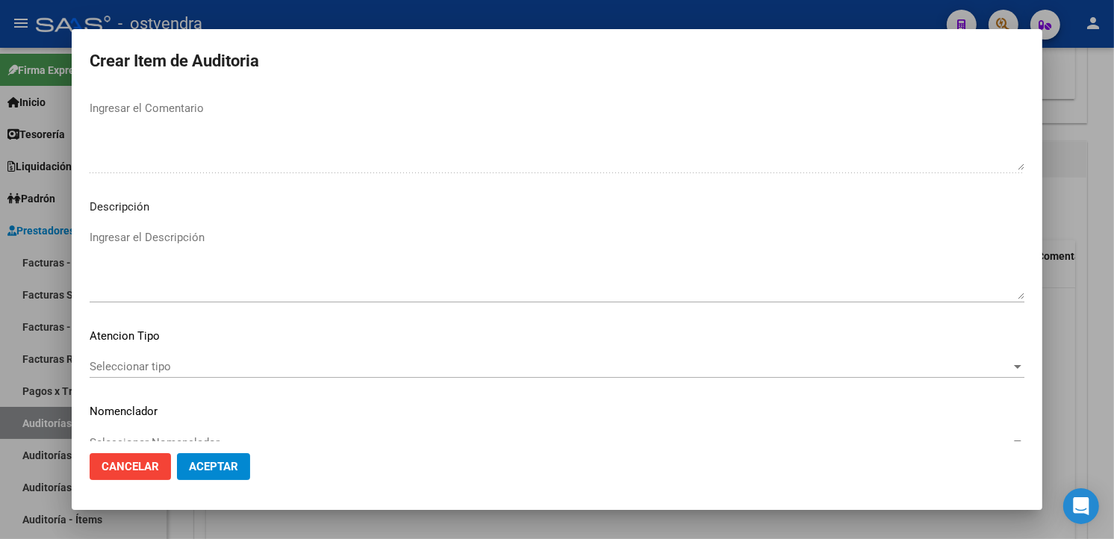
scroll to position [994, 0]
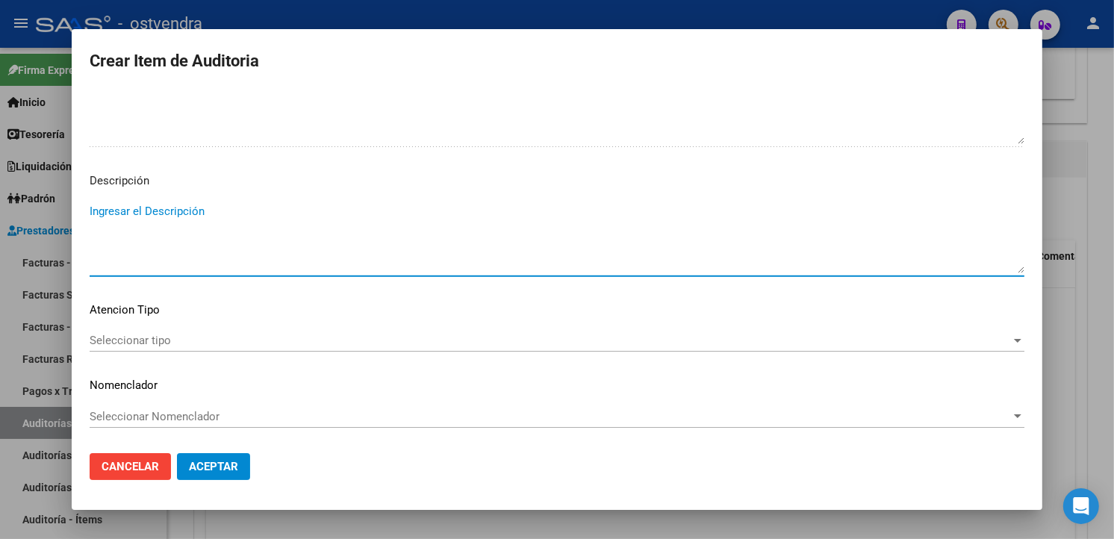
click at [360, 226] on textarea "Ingresar el Descripción" at bounding box center [557, 238] width 935 height 70
type textarea "atencion en guardia"
click at [252, 344] on span "Seleccionar tipo" at bounding box center [551, 340] width 922 height 13
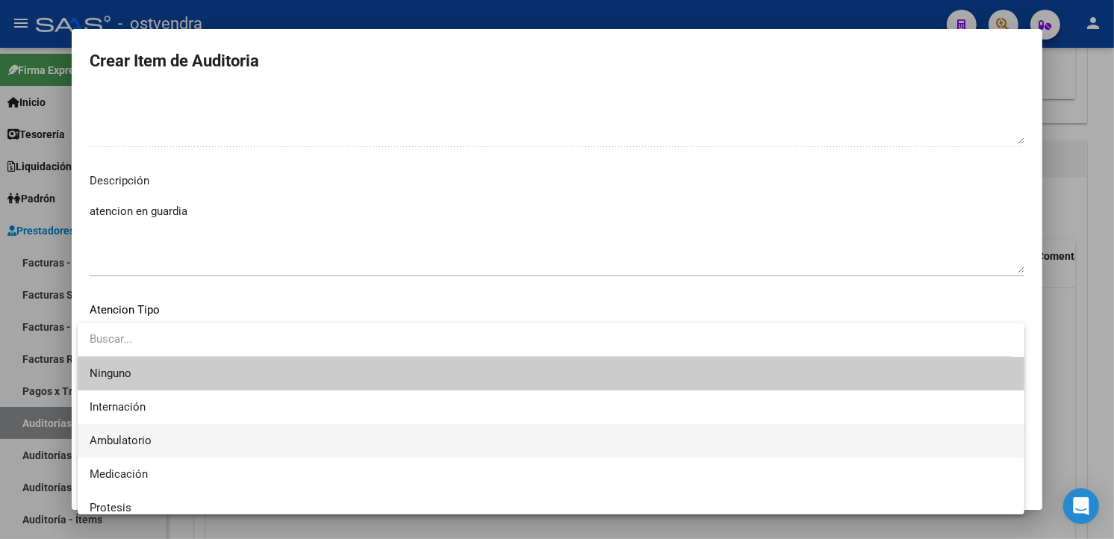
click at [182, 426] on span "Ambulatorio" at bounding box center [551, 441] width 923 height 34
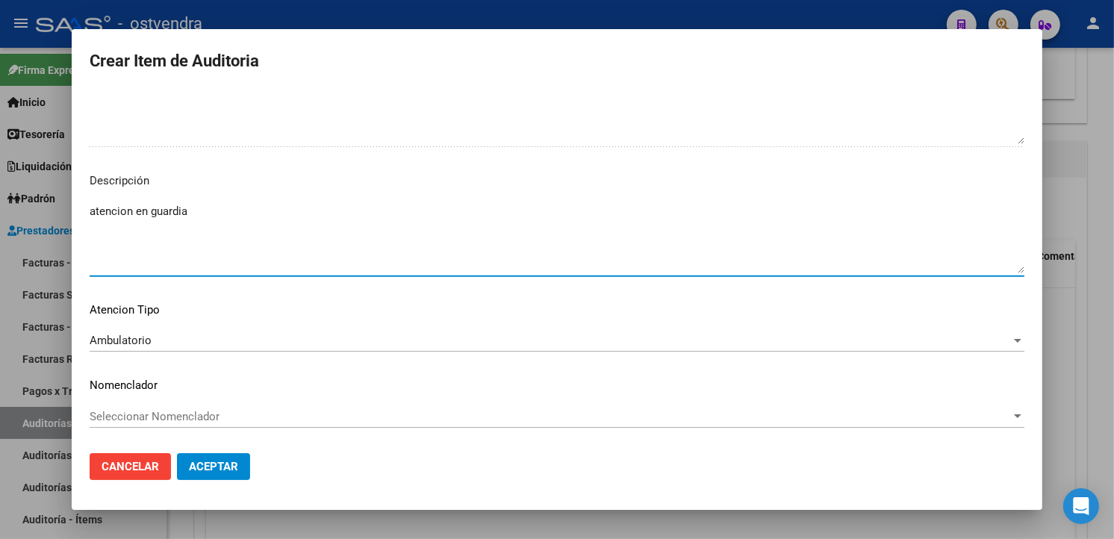
drag, startPoint x: 195, startPoint y: 205, endPoint x: 88, endPoint y: 214, distance: 107.2
click at [88, 214] on mat-dialog-content "28767557 Nro Documento 27287675572 CUIL Afiliado Activo Análisis Afiliado Prest…" at bounding box center [557, 265] width 971 height 350
click at [217, 450] on mat-dialog-actions "Cancelar Aceptar" at bounding box center [557, 466] width 935 height 51
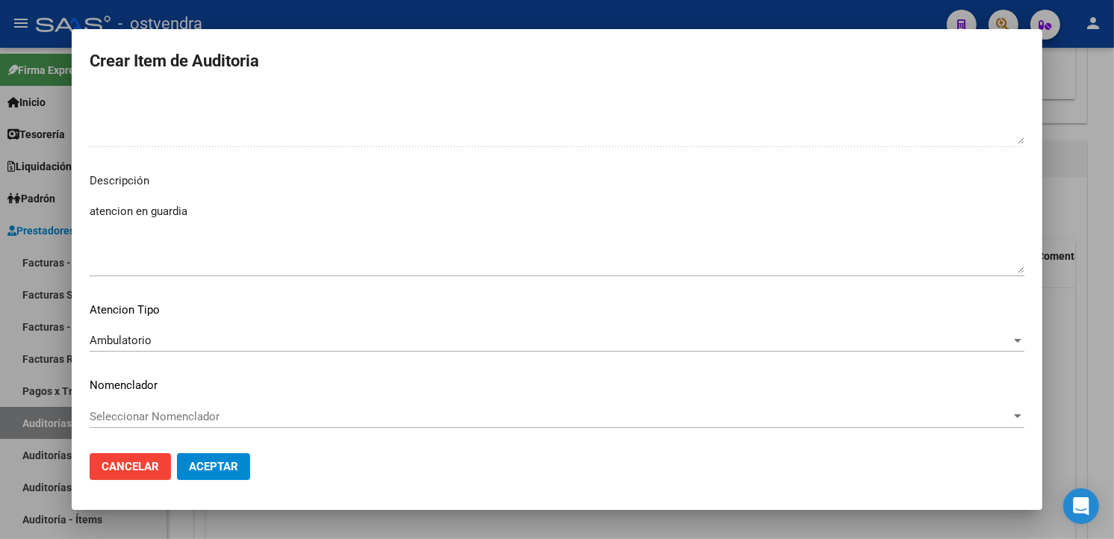
click at [219, 459] on button "Aceptar" at bounding box center [213, 466] width 73 height 27
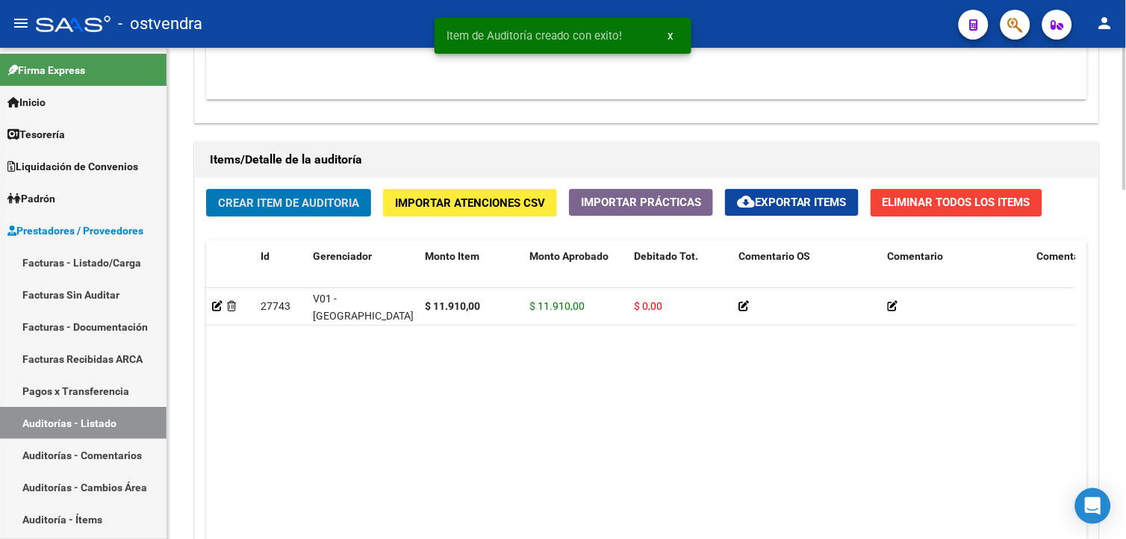
click at [303, 202] on span "Crear Item de Auditoria" at bounding box center [288, 202] width 141 height 13
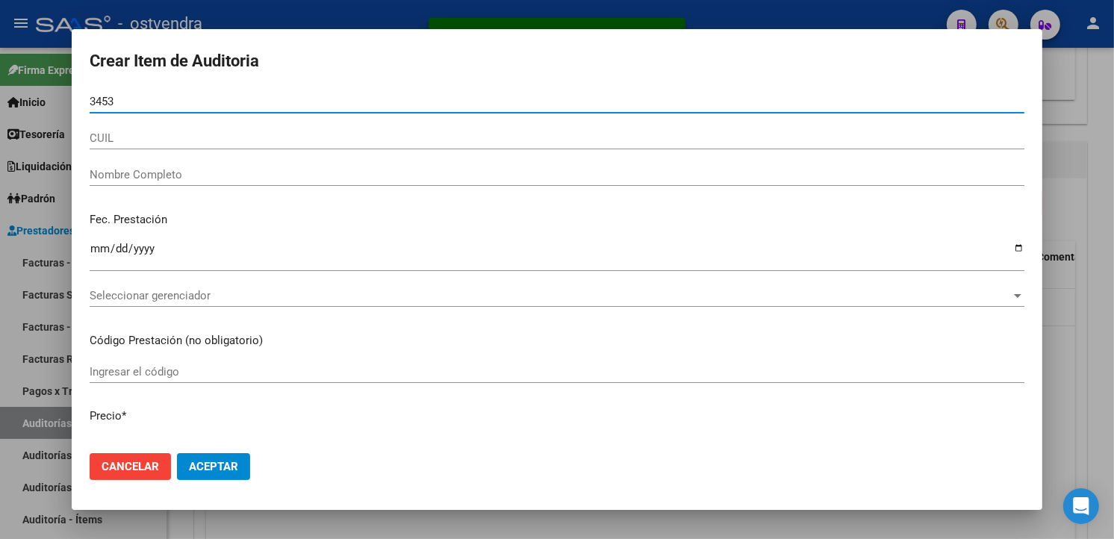
scroll to position [996, 0]
type input "34535728"
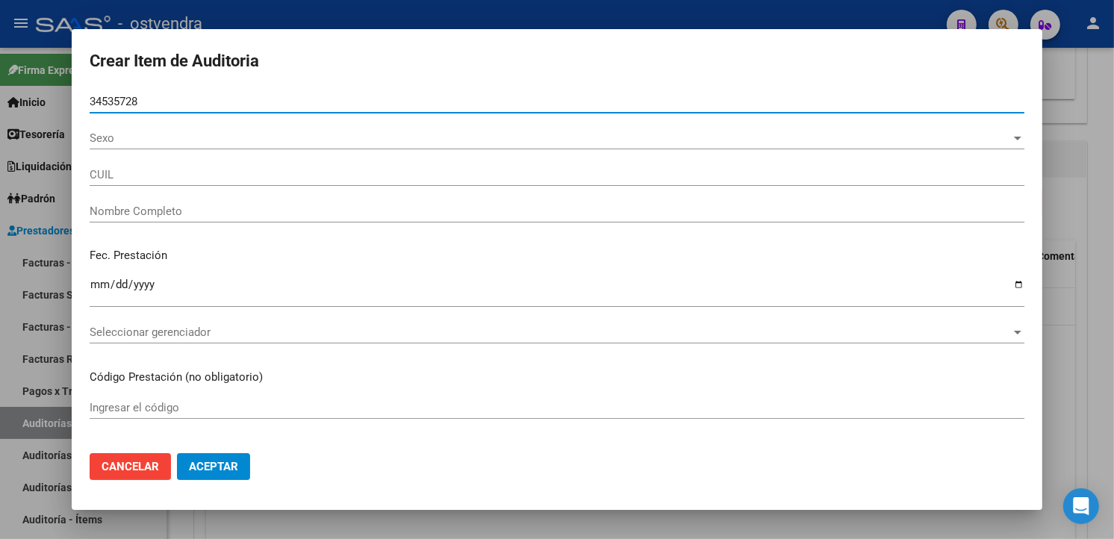
type input "27345357284"
type input "GEREZ NATALIA SOLEDAD"
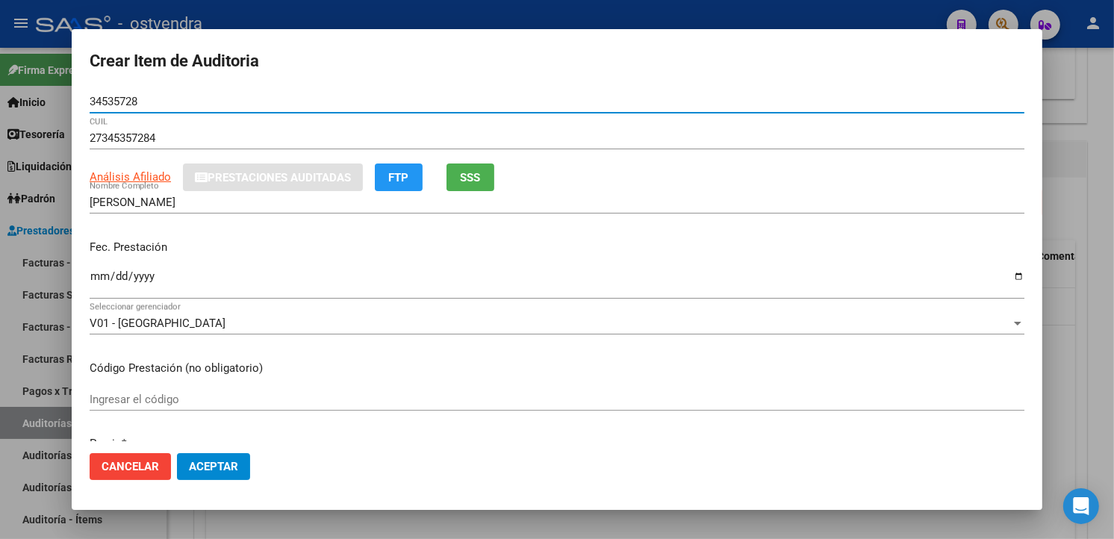
type input "34535728"
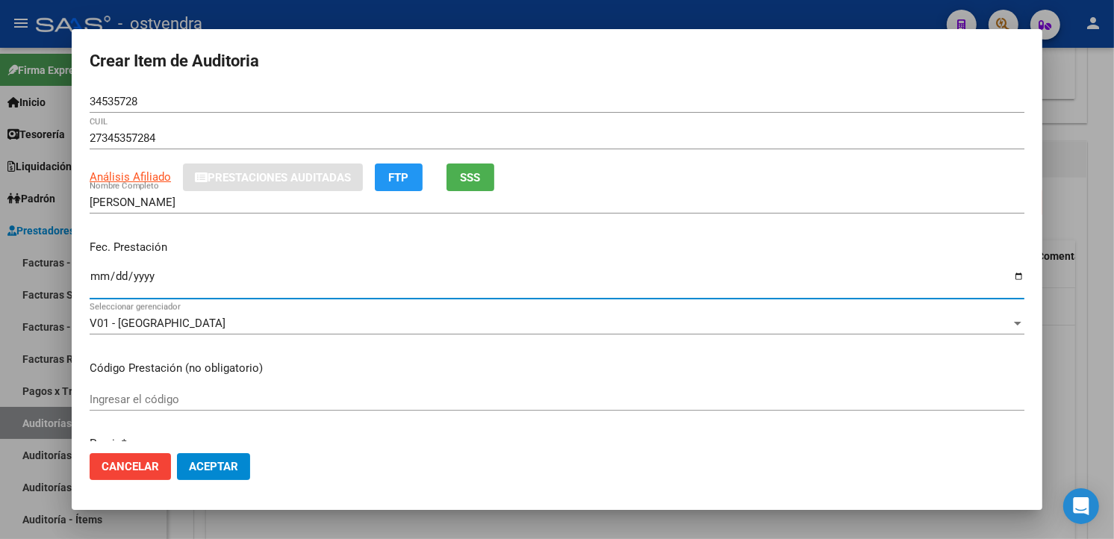
click at [98, 279] on input "Ingresar la fecha" at bounding box center [557, 282] width 935 height 24
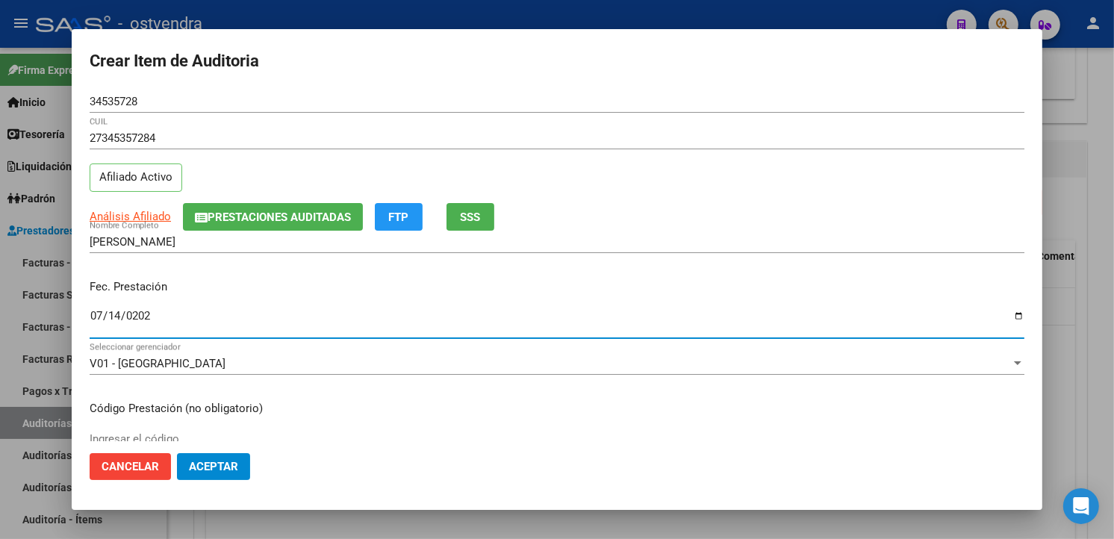
type input "2025-07-14"
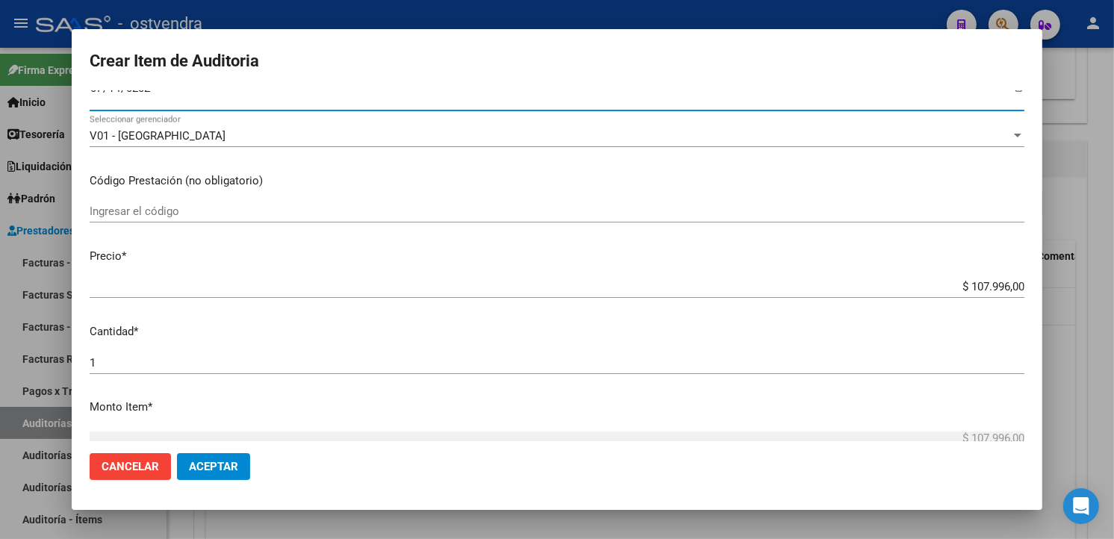
scroll to position [249, 0]
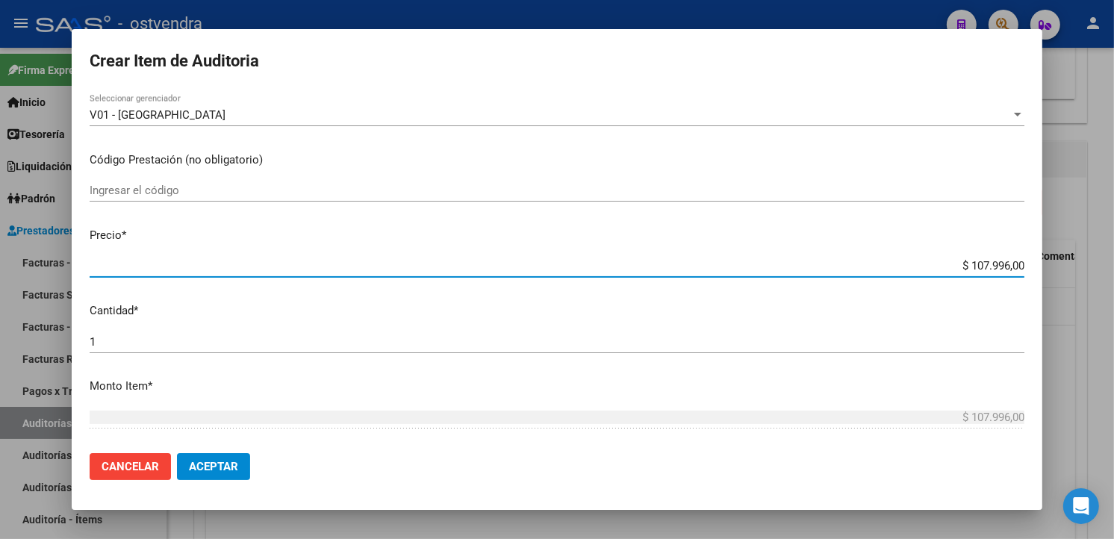
drag, startPoint x: 1012, startPoint y: 262, endPoint x: 951, endPoint y: 262, distance: 60.5
click at [951, 262] on input "$ 107.996,00" at bounding box center [557, 265] width 935 height 13
type input "$ 0,01"
type input "$ 0,11"
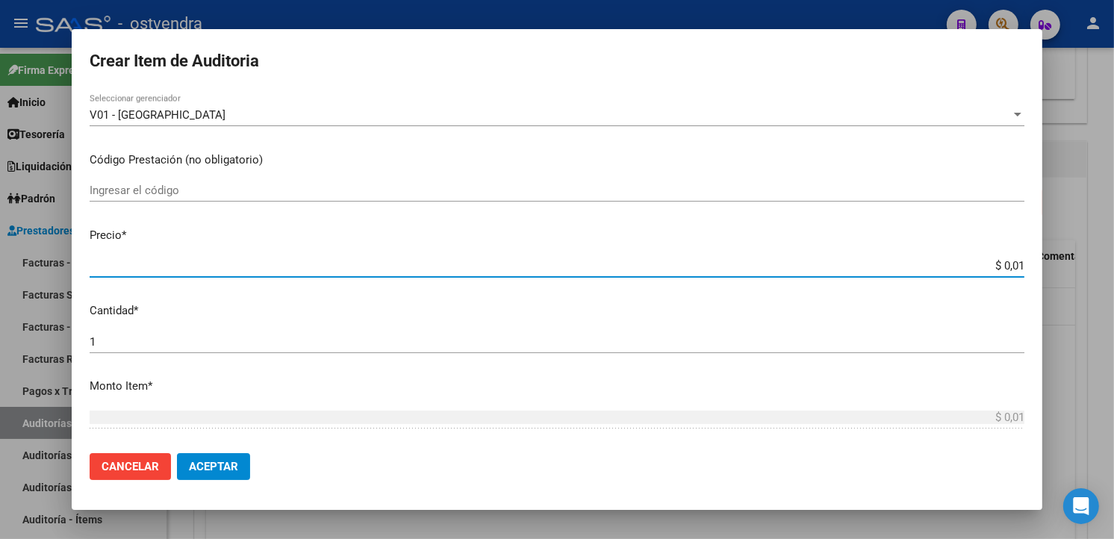
type input "$ 0,11"
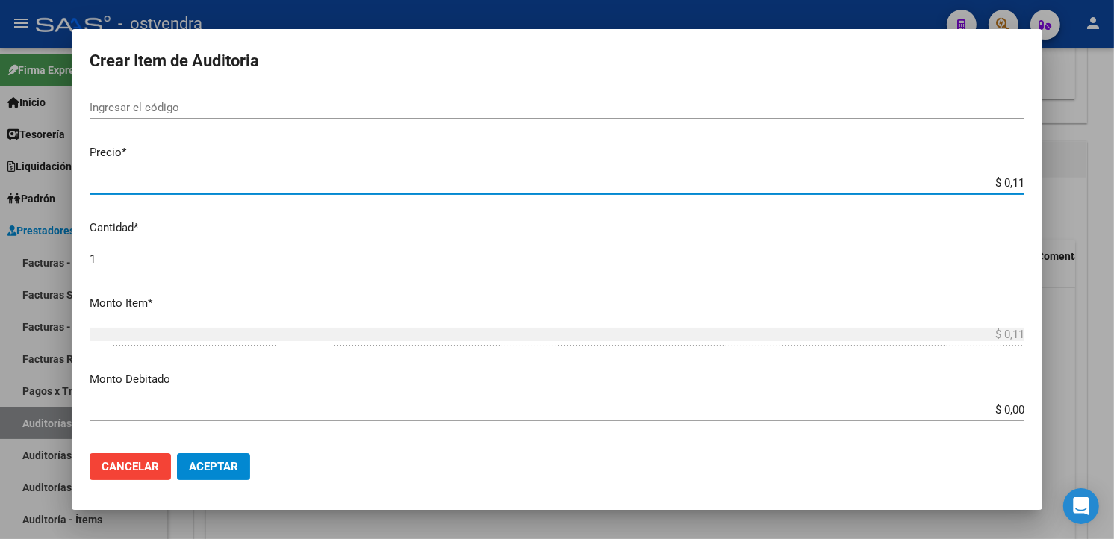
type input "$ 1,10"
type input "$ 11,07"
type input "$ 110,76"
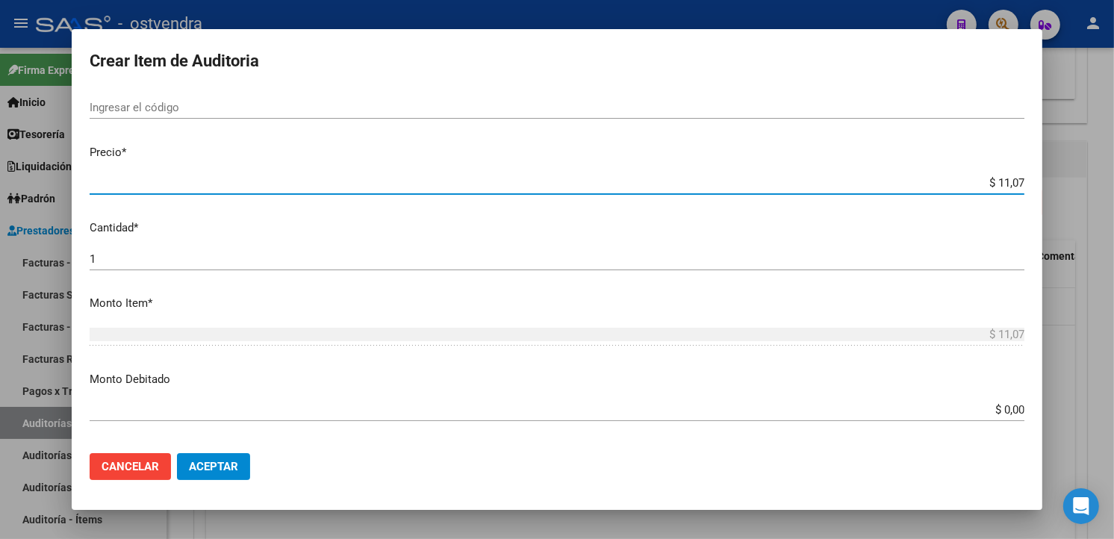
type input "$ 110,76"
type input "$ 1.107,60"
type input "$ 11.076,00"
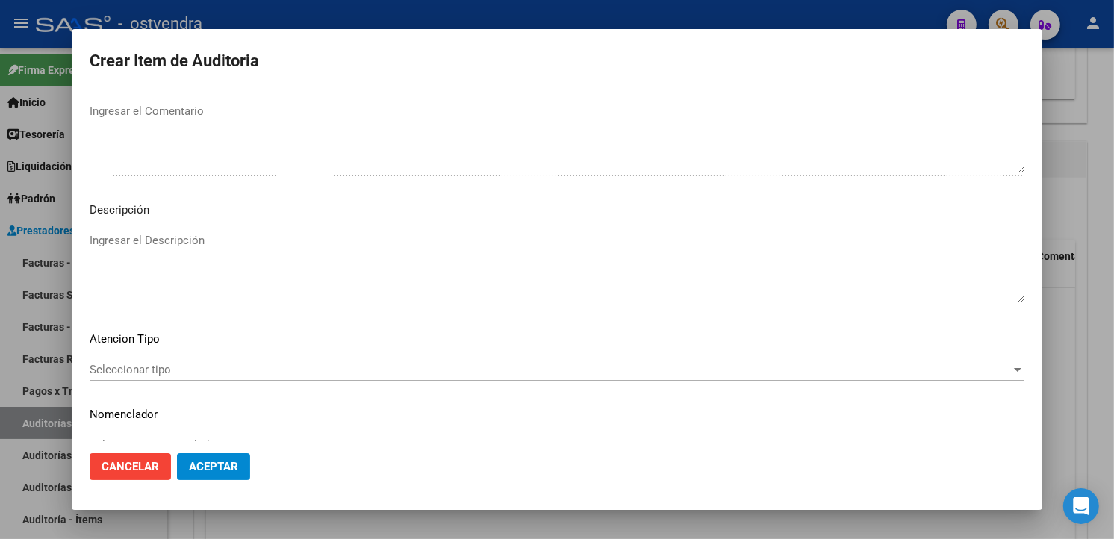
scroll to position [994, 0]
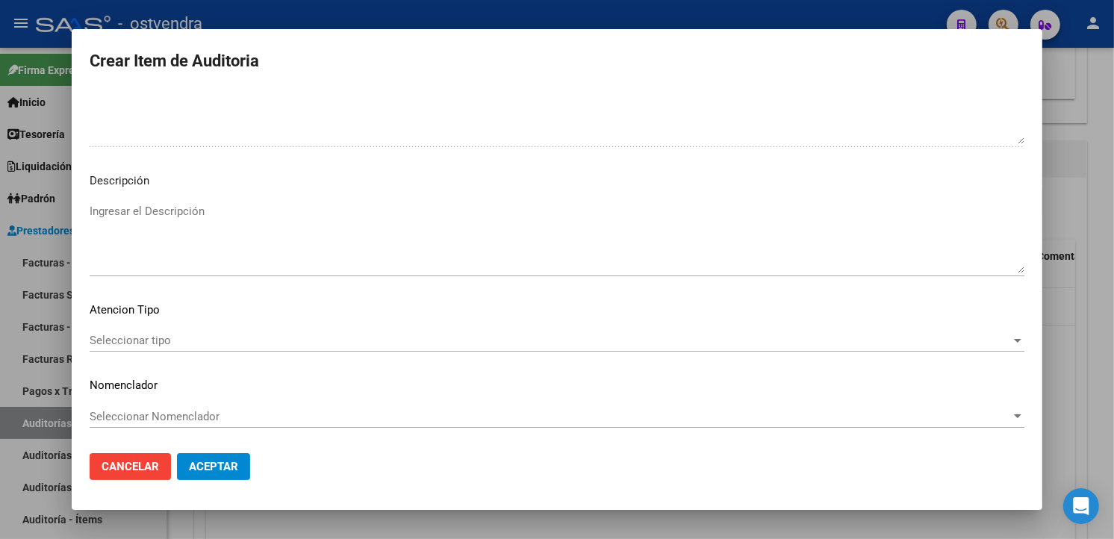
click at [187, 234] on textarea "Ingresar el Descripción" at bounding box center [557, 238] width 935 height 70
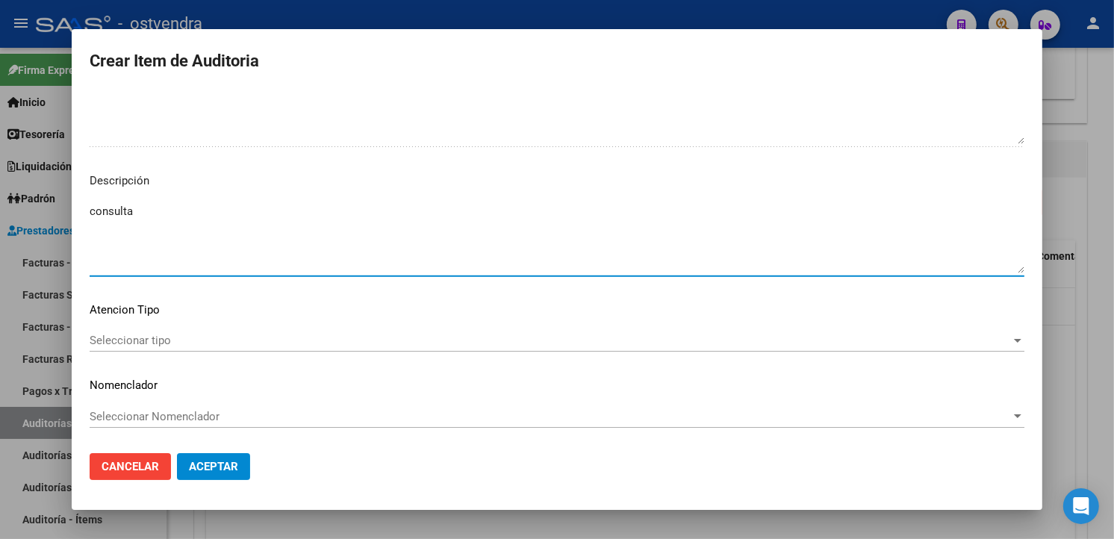
type textarea "consulta"
click at [190, 351] on div "Seleccionar tipo Seleccionar tipo" at bounding box center [557, 340] width 935 height 22
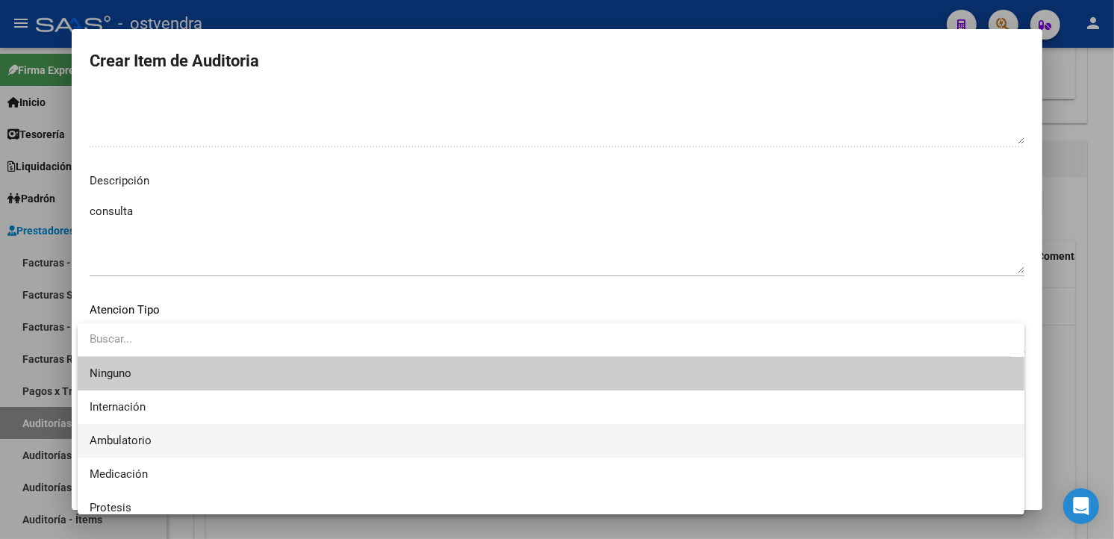
click at [174, 438] on span "Ambulatorio" at bounding box center [551, 441] width 923 height 34
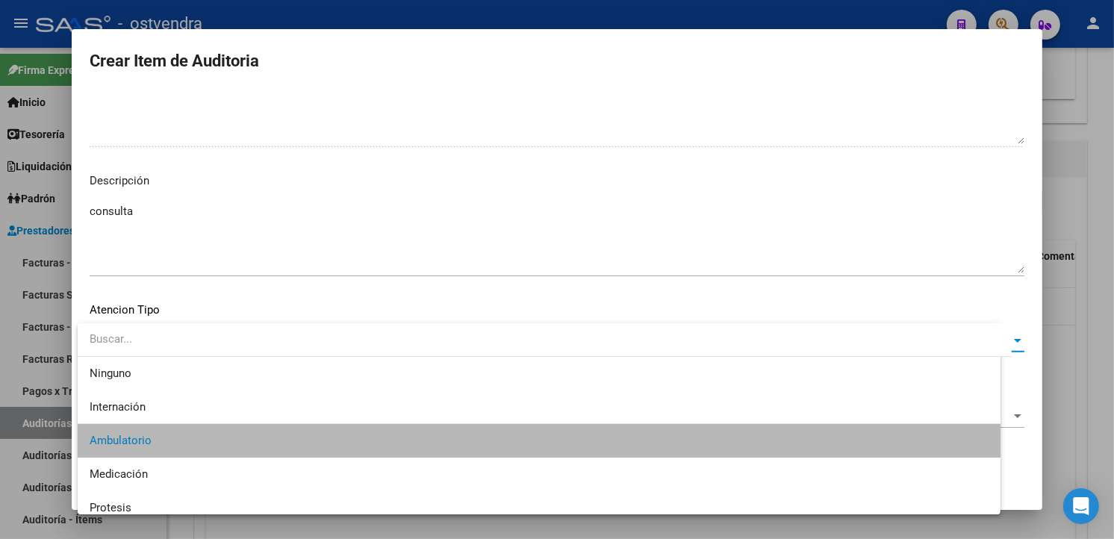
click at [197, 459] on button "Aceptar" at bounding box center [213, 466] width 73 height 27
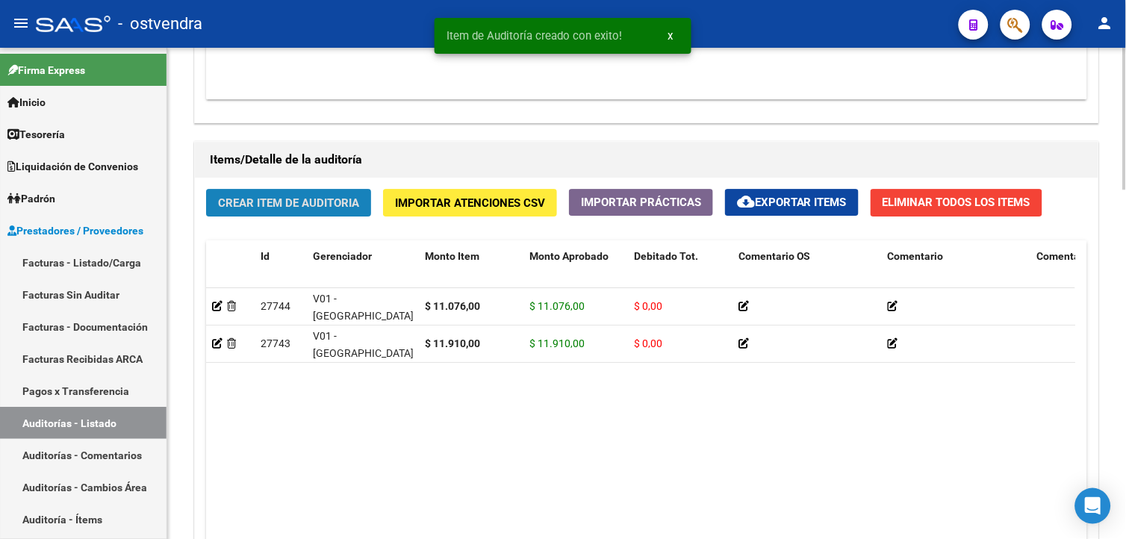
click at [311, 207] on span "Crear Item de Auditoria" at bounding box center [288, 202] width 141 height 13
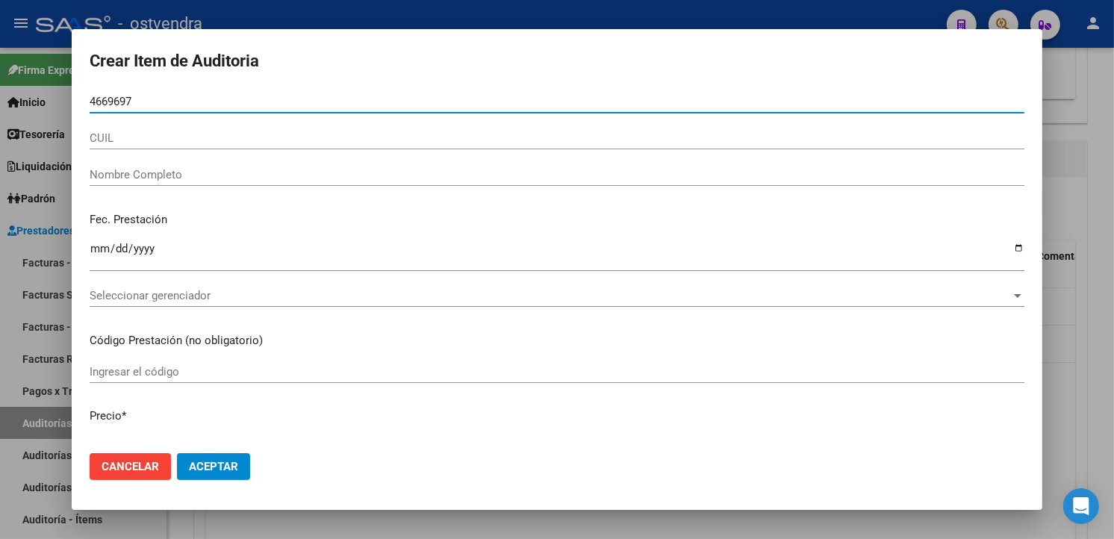
type input "46696978"
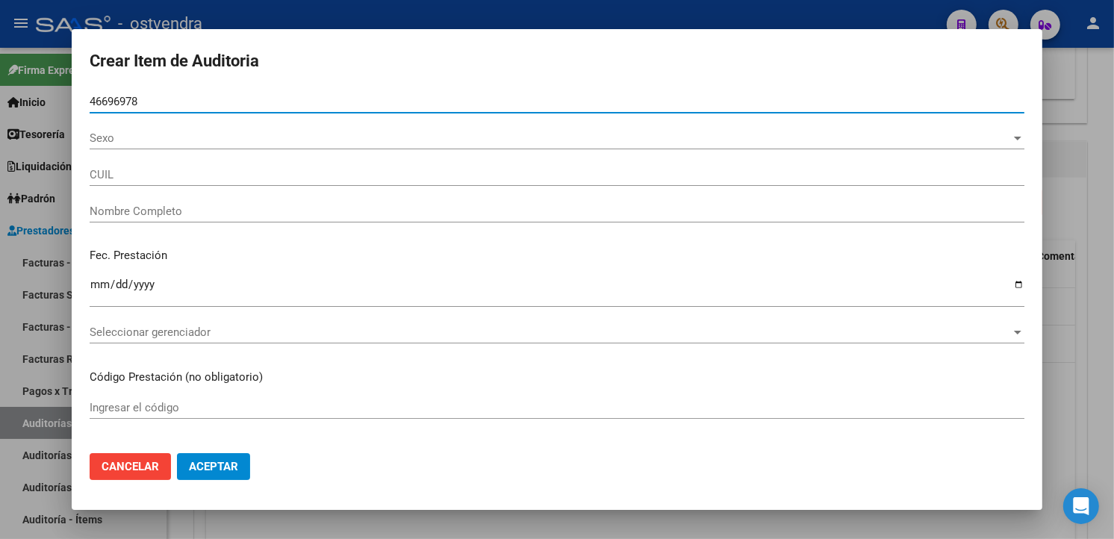
type input "27466969783"
type input "VALENZUELA JUANITA SOLEDAD"
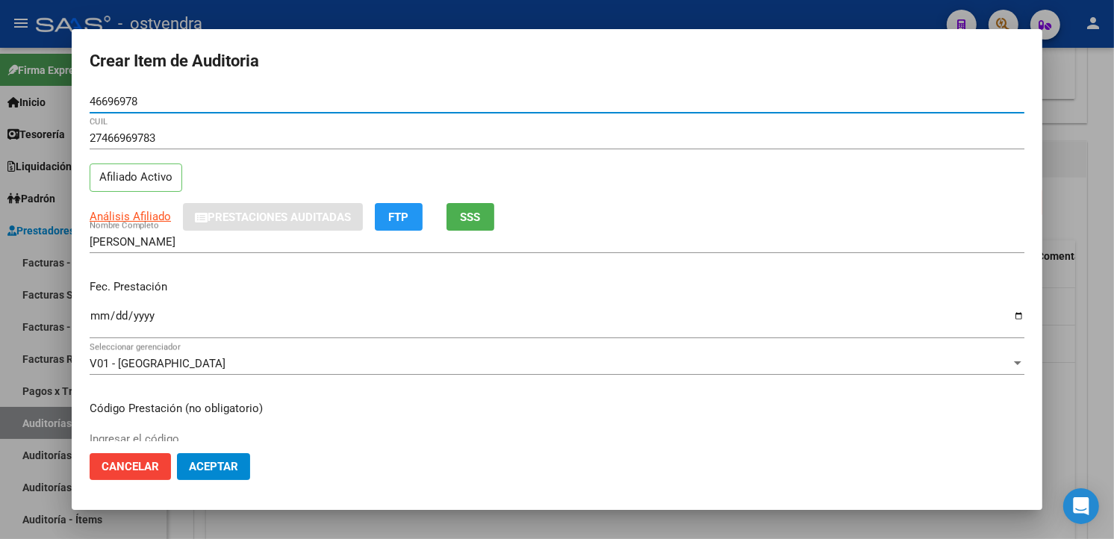
type input "46696978"
click at [103, 314] on input "Ingresar la fecha" at bounding box center [557, 322] width 935 height 24
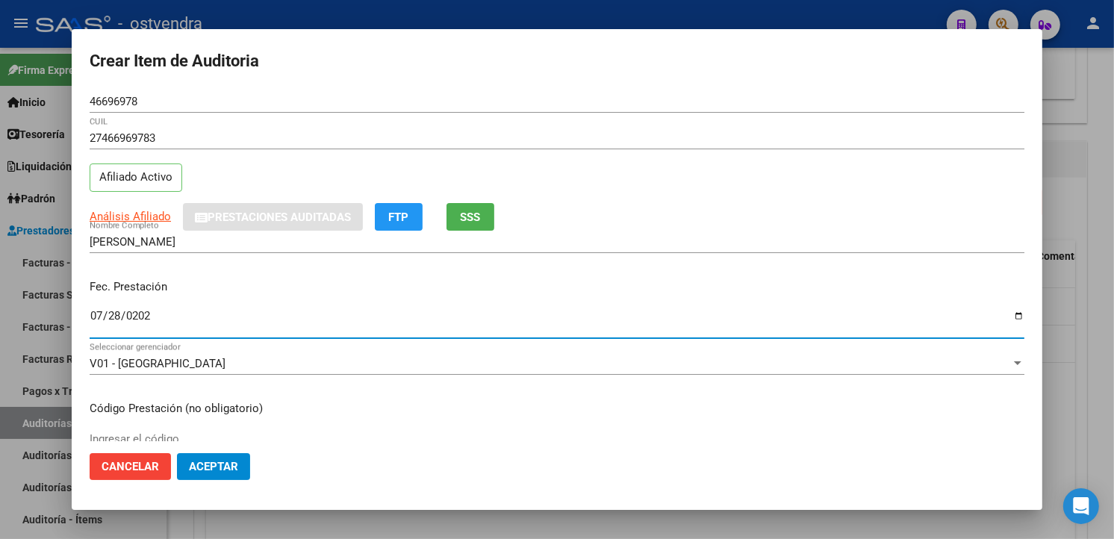
type input "[DATE]"
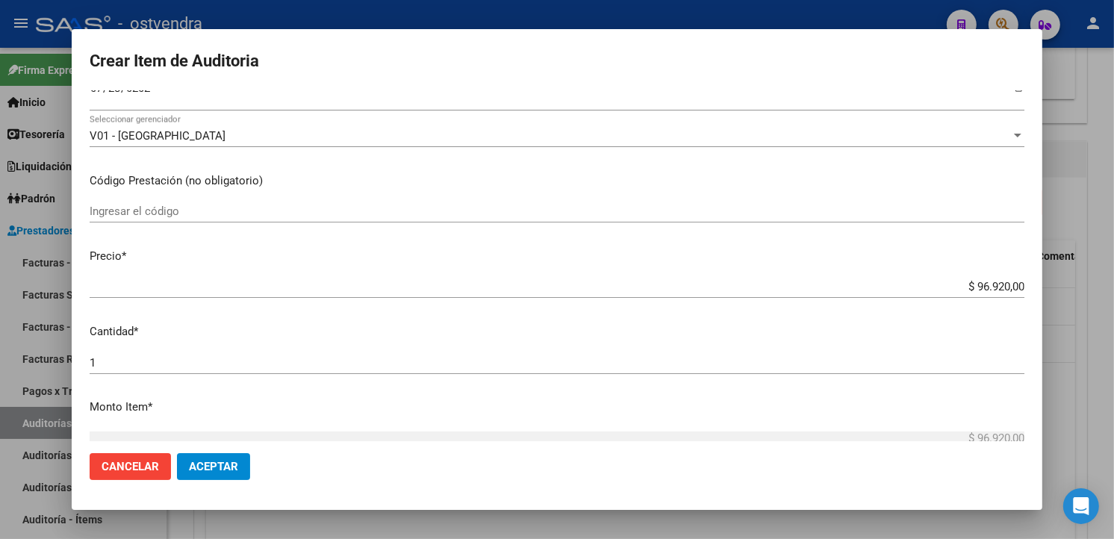
scroll to position [249, 0]
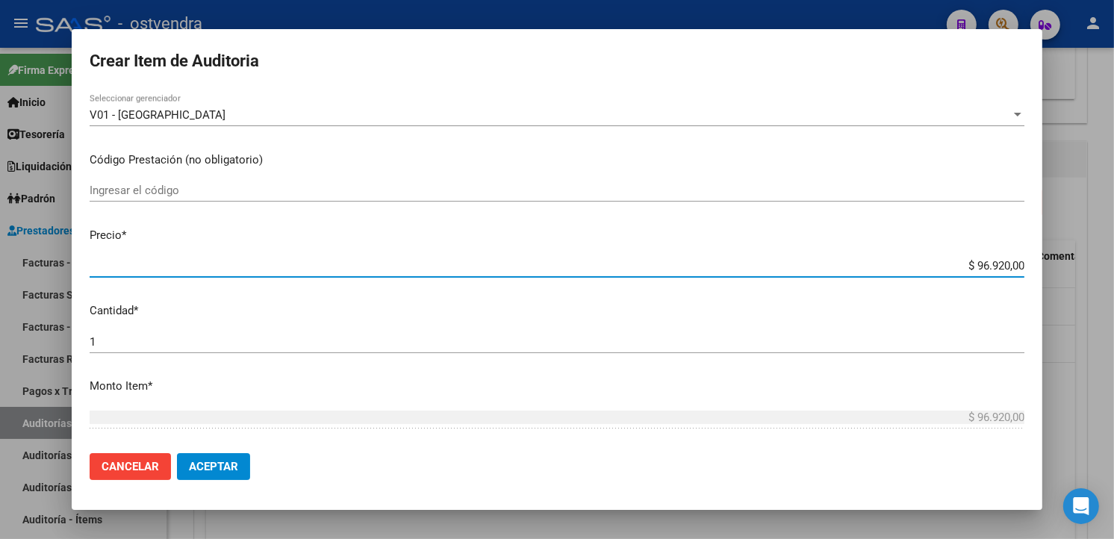
drag, startPoint x: 1010, startPoint y: 266, endPoint x: 962, endPoint y: 262, distance: 48.7
click at [966, 262] on input "$ 96.920,00" at bounding box center [557, 265] width 935 height 13
type input "$ 0,09"
type input "$ 0,01"
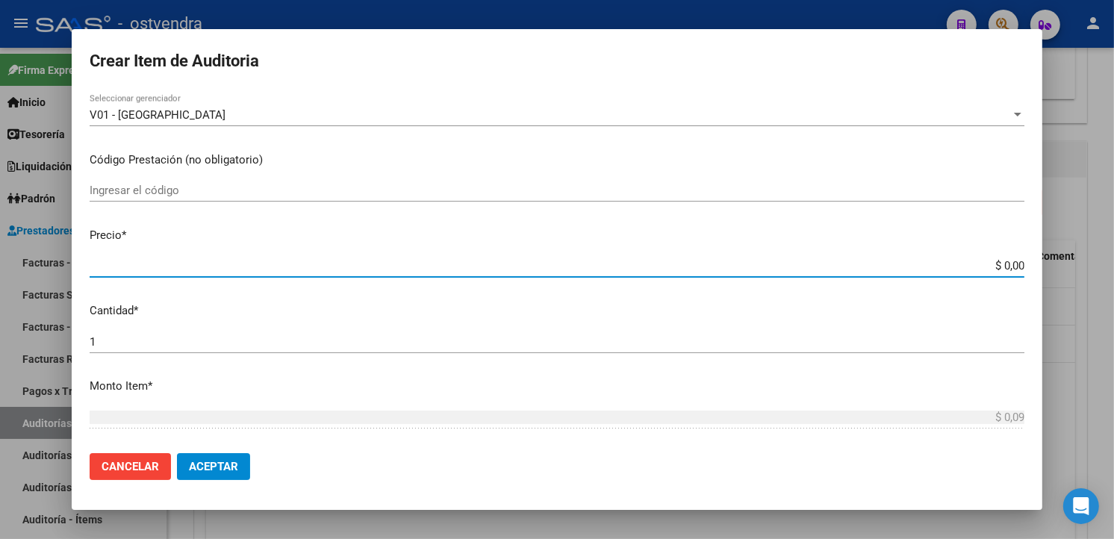
type input "$ 0,01"
type input "$ 0,11"
type input "$ 1,19"
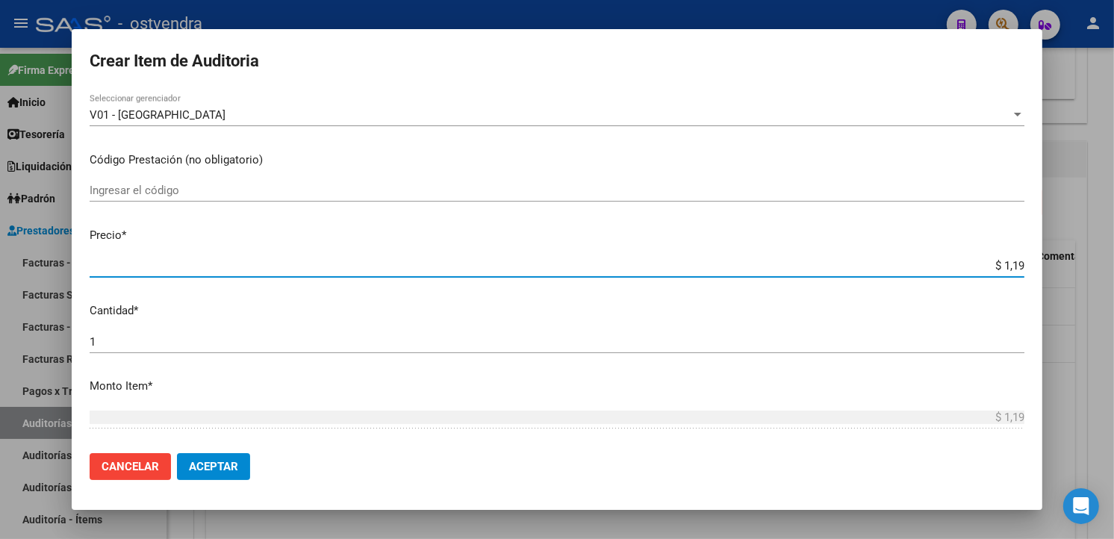
type input "$ 11,91"
type input "$ 119,10"
type input "$ 1.191,00"
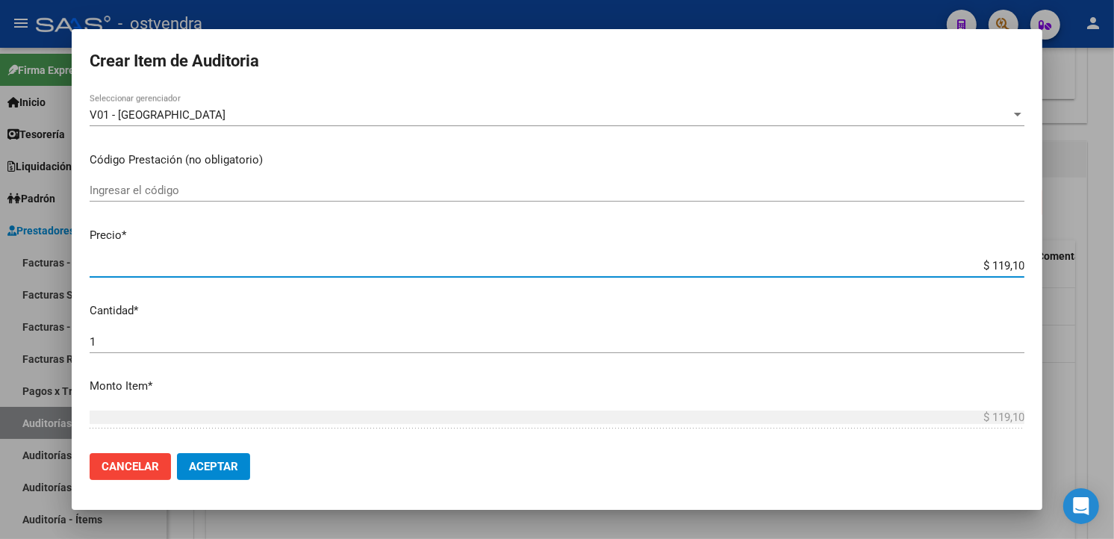
type input "$ 1.191,00"
type input "$ 11.910,00"
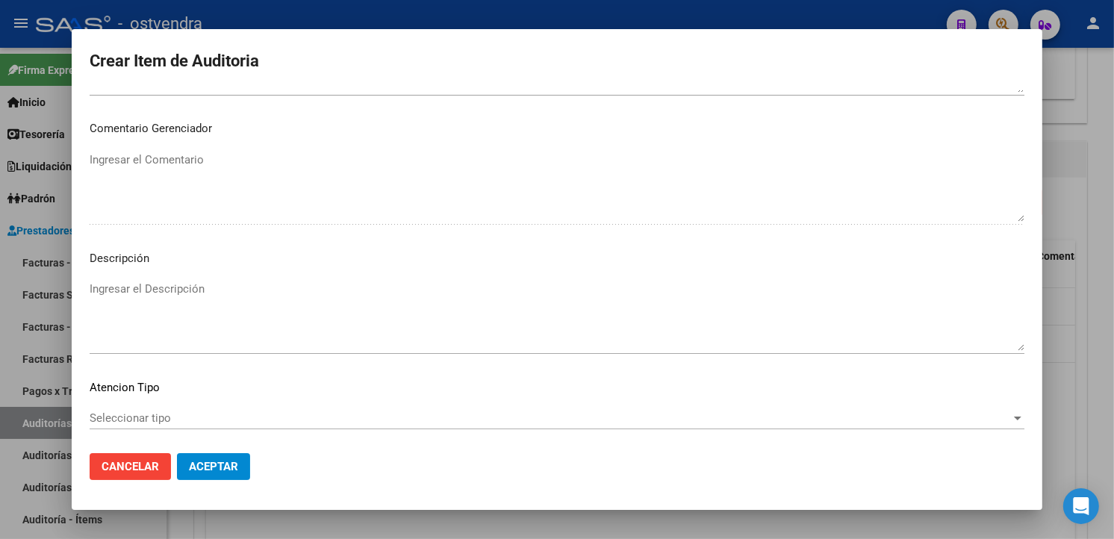
scroll to position [994, 0]
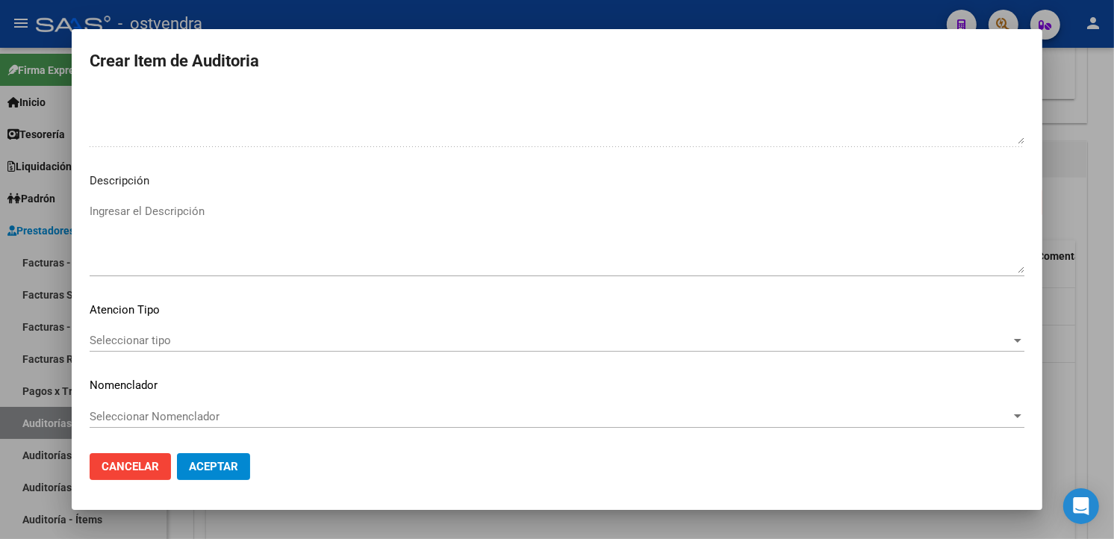
click at [234, 248] on textarea "Ingresar el Descripción" at bounding box center [557, 238] width 935 height 70
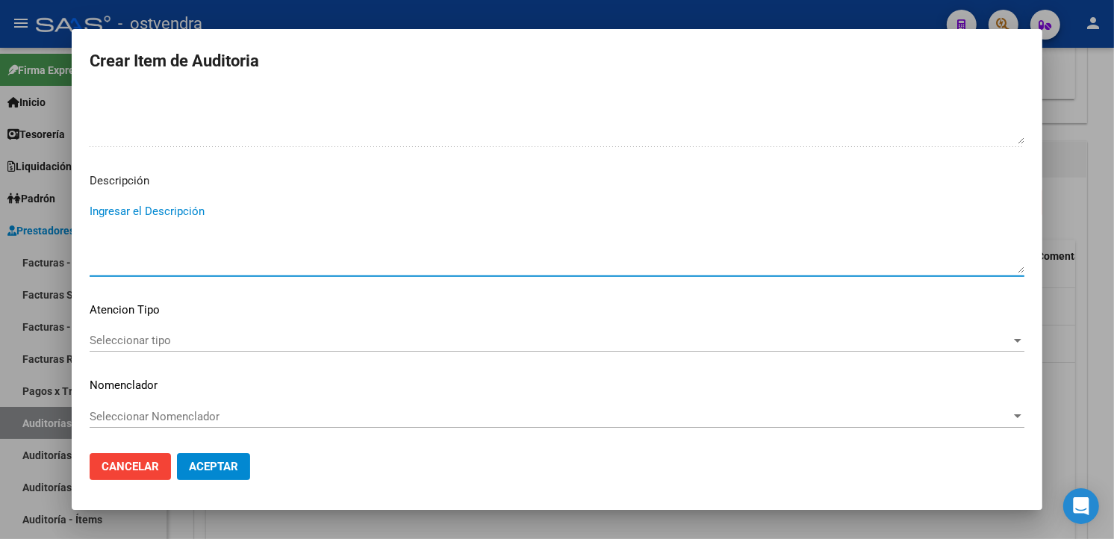
paste textarea "atencion en guardia"
type textarea "atencion en guardia"
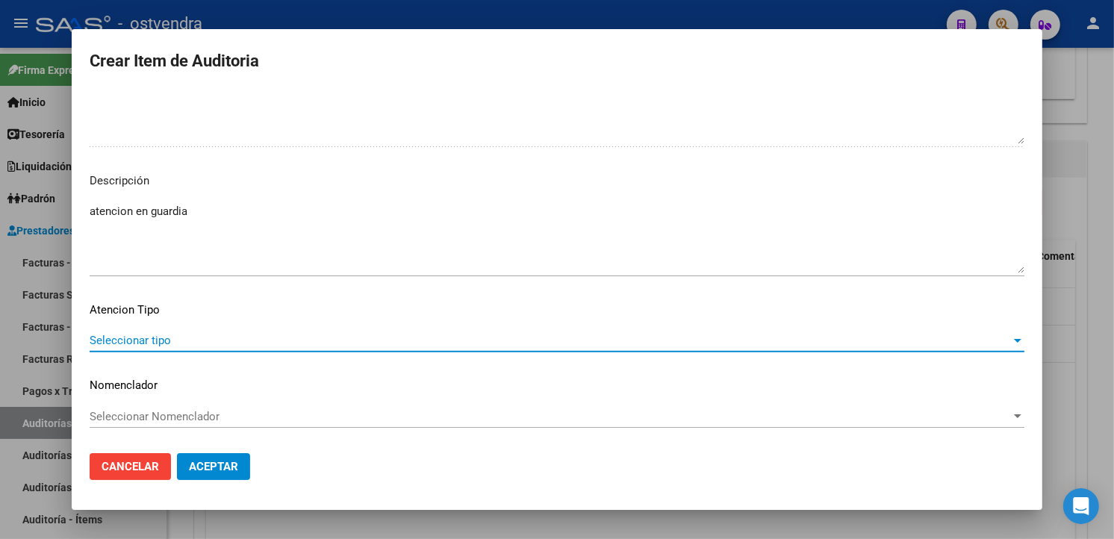
click at [259, 344] on span "Seleccionar tipo" at bounding box center [551, 340] width 922 height 13
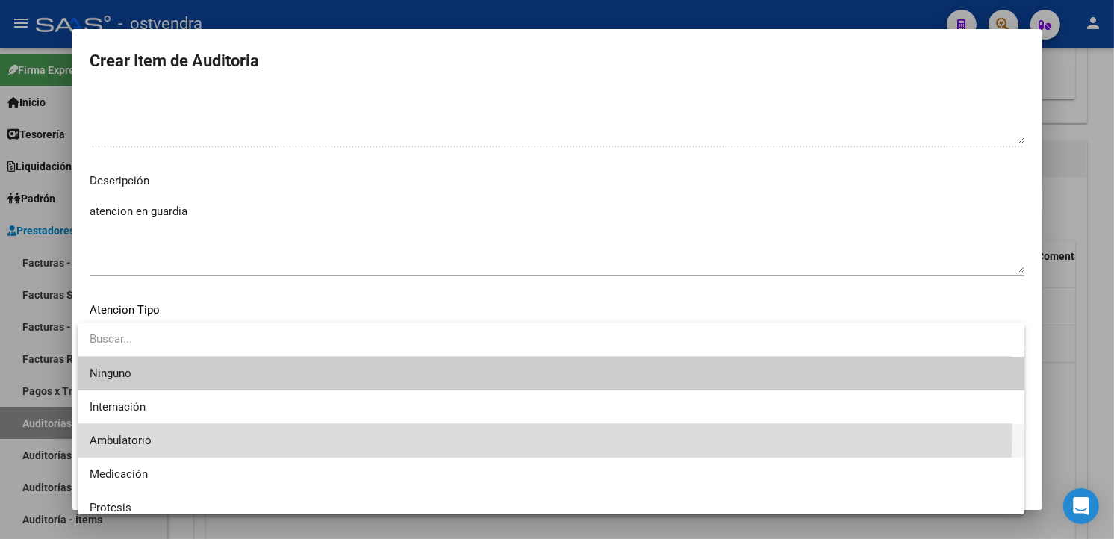
click at [179, 424] on span "Ambulatorio" at bounding box center [551, 441] width 923 height 34
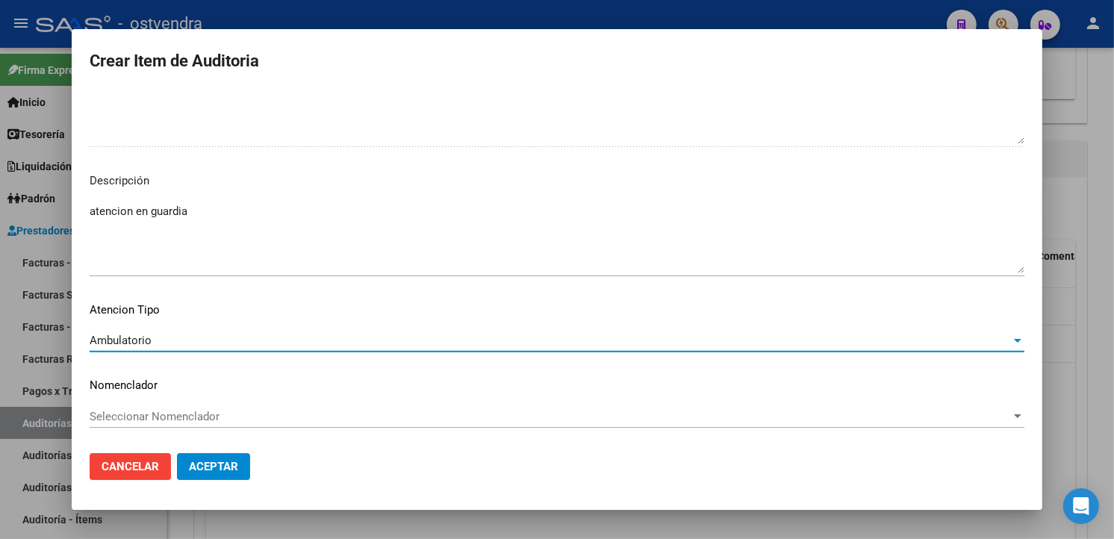
click at [202, 459] on button "Aceptar" at bounding box center [213, 466] width 73 height 27
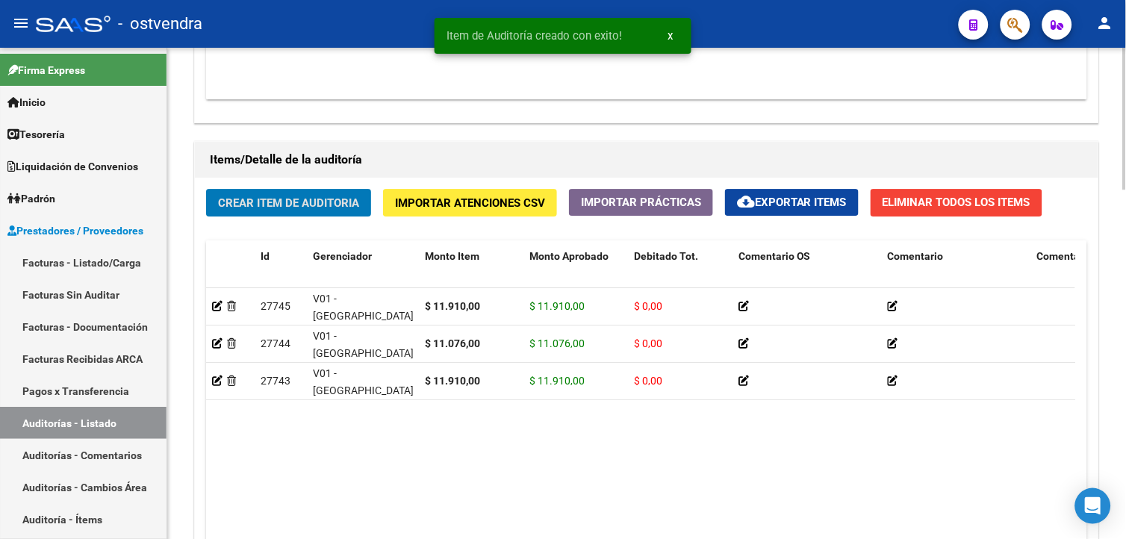
click at [292, 203] on span "Crear Item de Auditoria" at bounding box center [288, 202] width 141 height 13
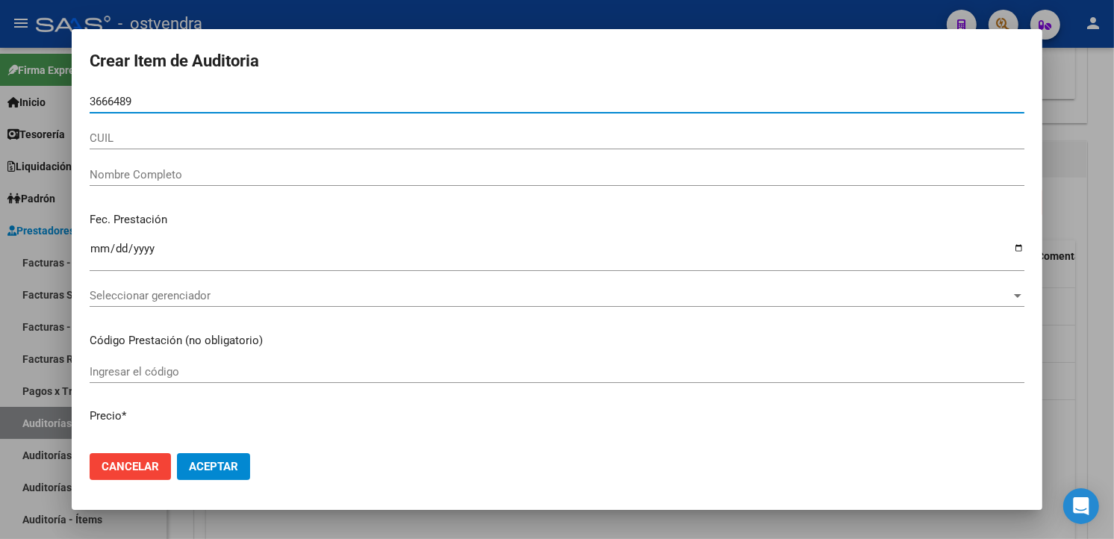
type input "36664894"
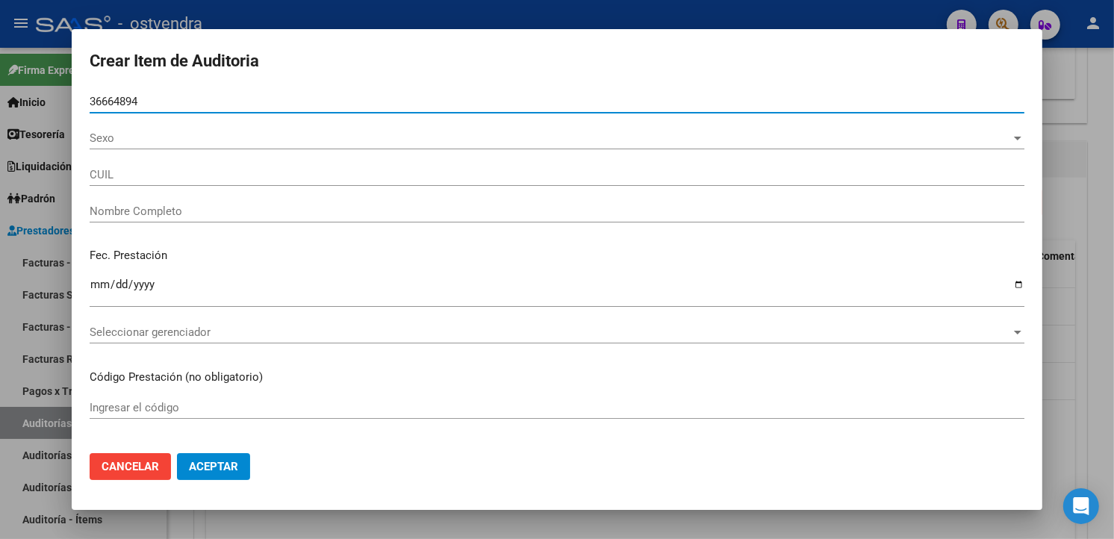
type input "27366648947"
type input "DURE DAMIAN JOSE ANTONIO"
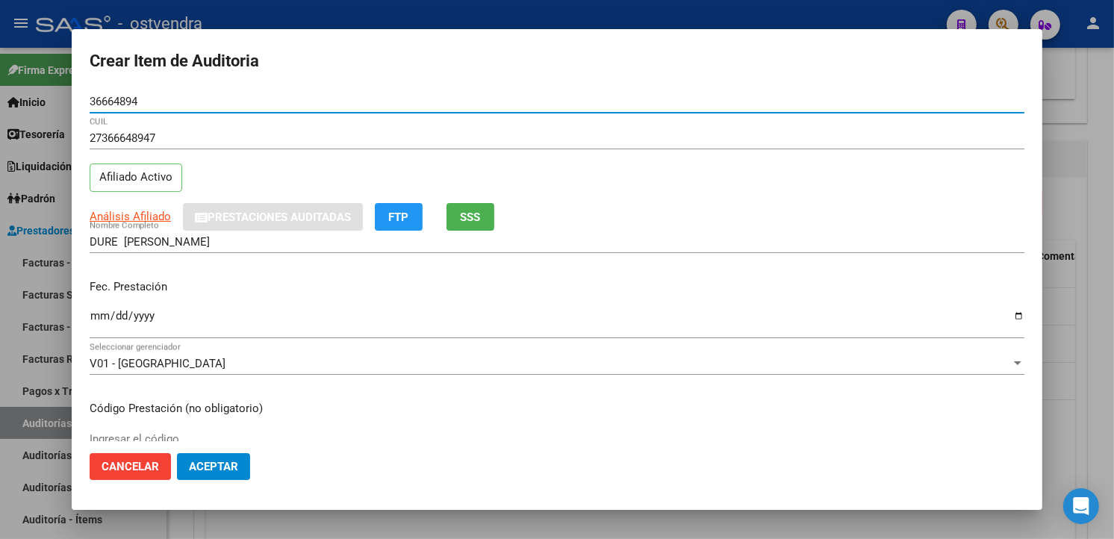
type input "36664894"
click at [99, 296] on div "Fec. Prestación Ingresar la fecha" at bounding box center [557, 309] width 935 height 85
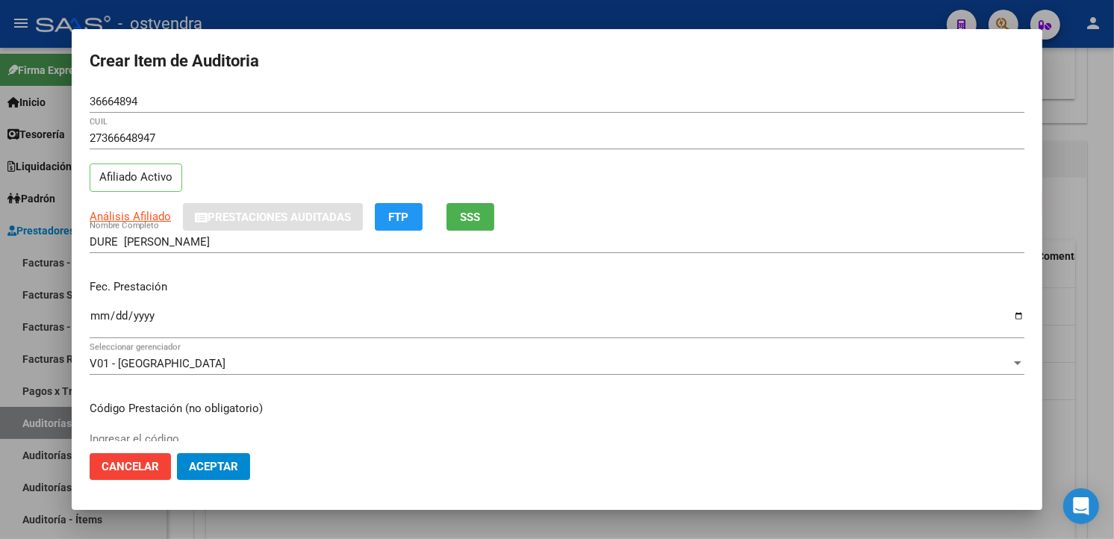
click at [99, 308] on div "Ingresar la fecha" at bounding box center [557, 323] width 935 height 32
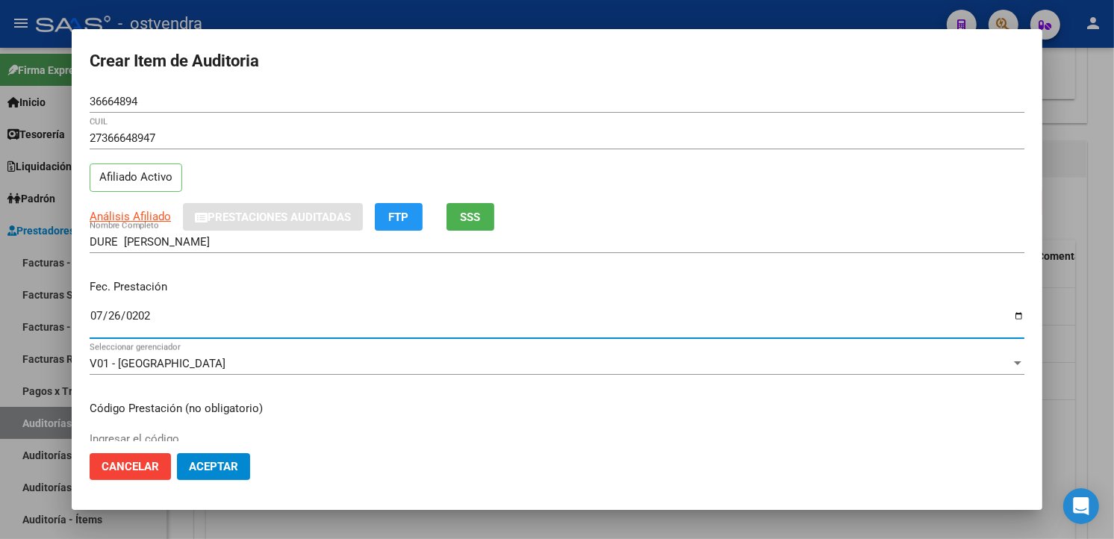
type input "2025-07-26"
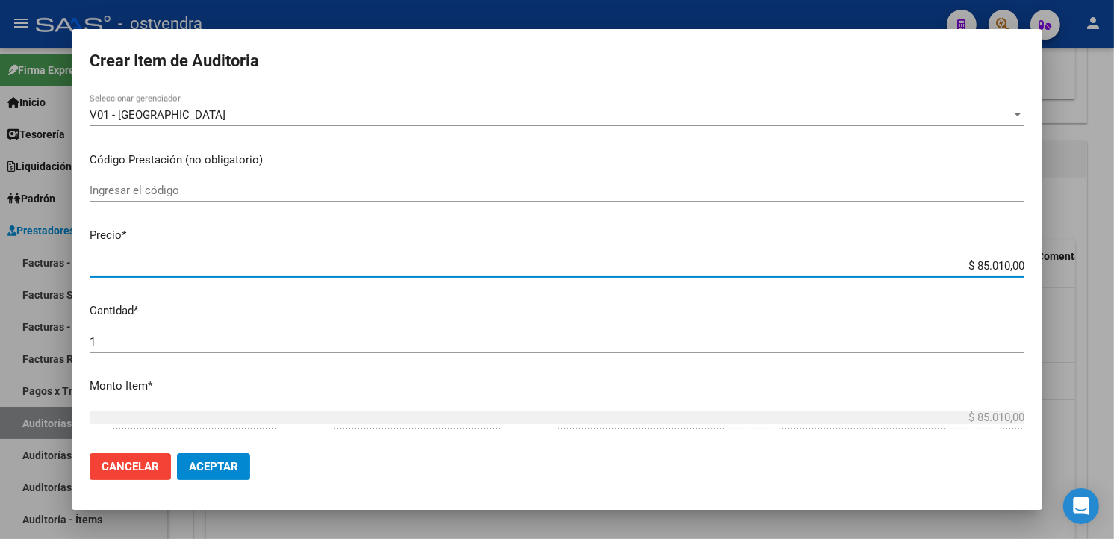
drag, startPoint x: 1011, startPoint y: 266, endPoint x: 963, endPoint y: 267, distance: 47.8
click at [963, 267] on input "$ 85.010,00" at bounding box center [557, 265] width 935 height 13
type input "$ 0,01"
type input "$ 0,11"
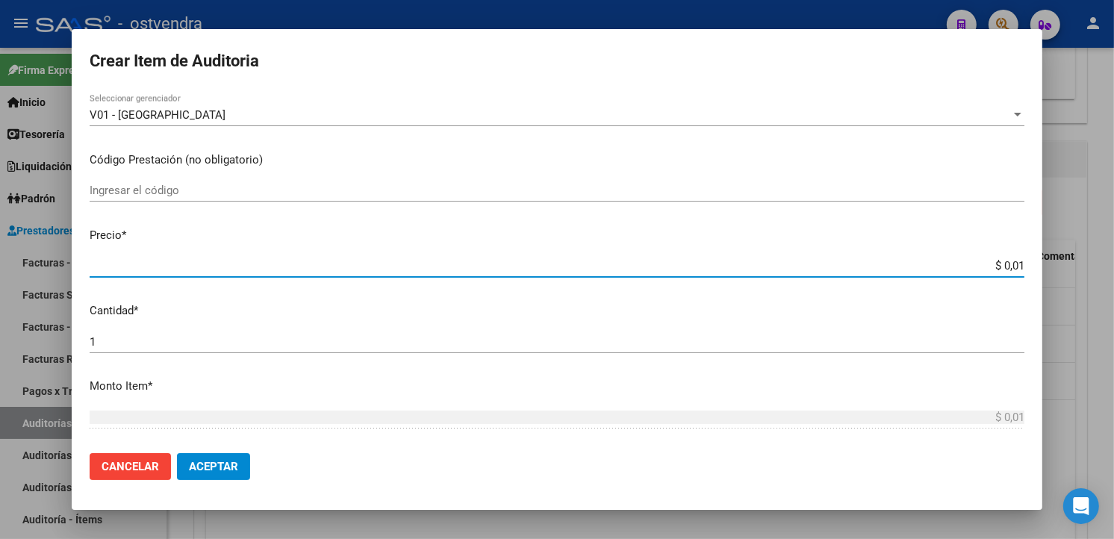
type input "$ 0,11"
type input "$ 1,19"
type input "$ 11,91"
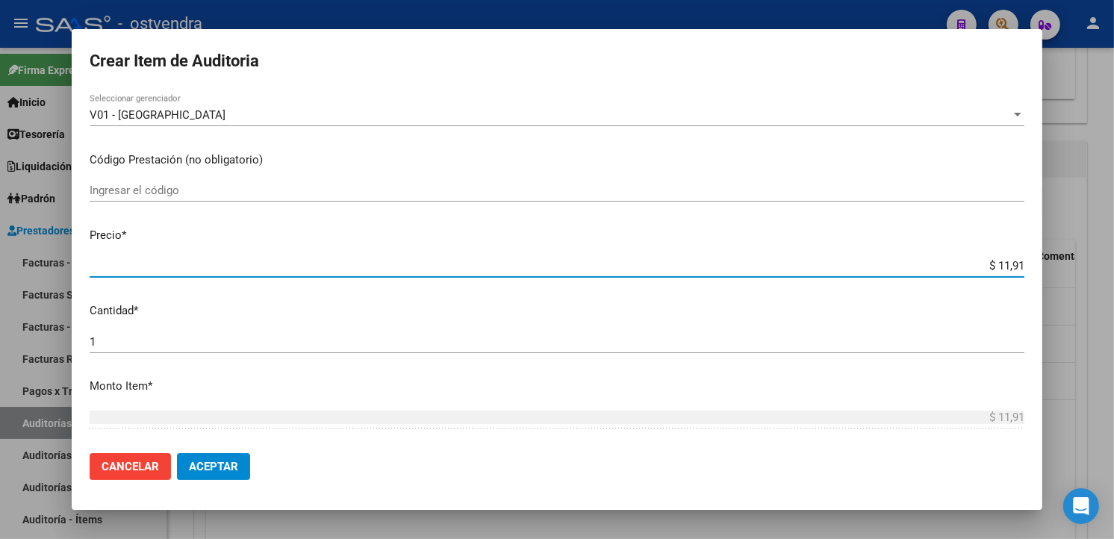
type input "$ 119,10"
type input "$ 1.191,00"
type input "$ 11.910,00"
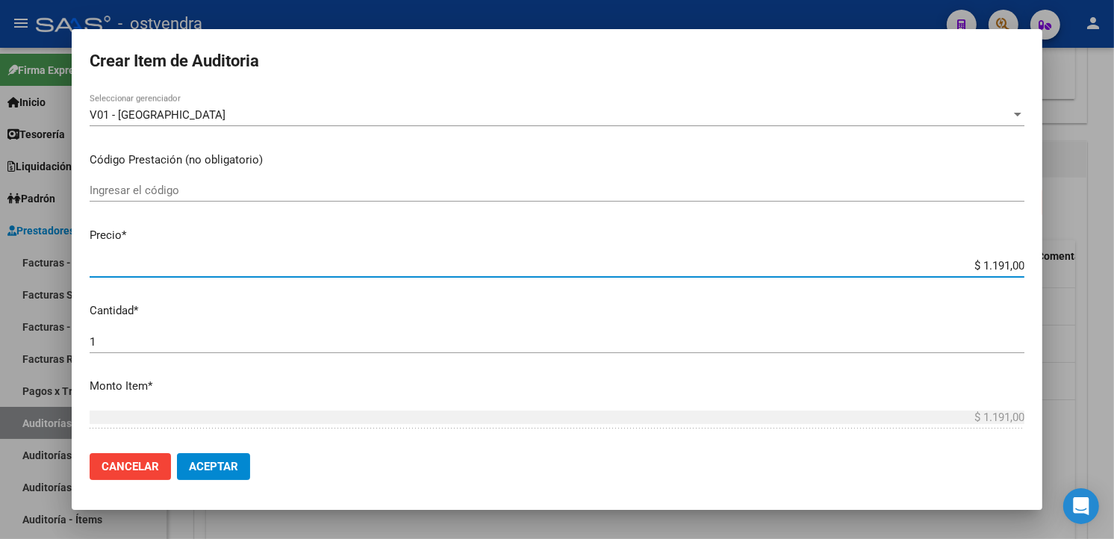
type input "$ 11.910,00"
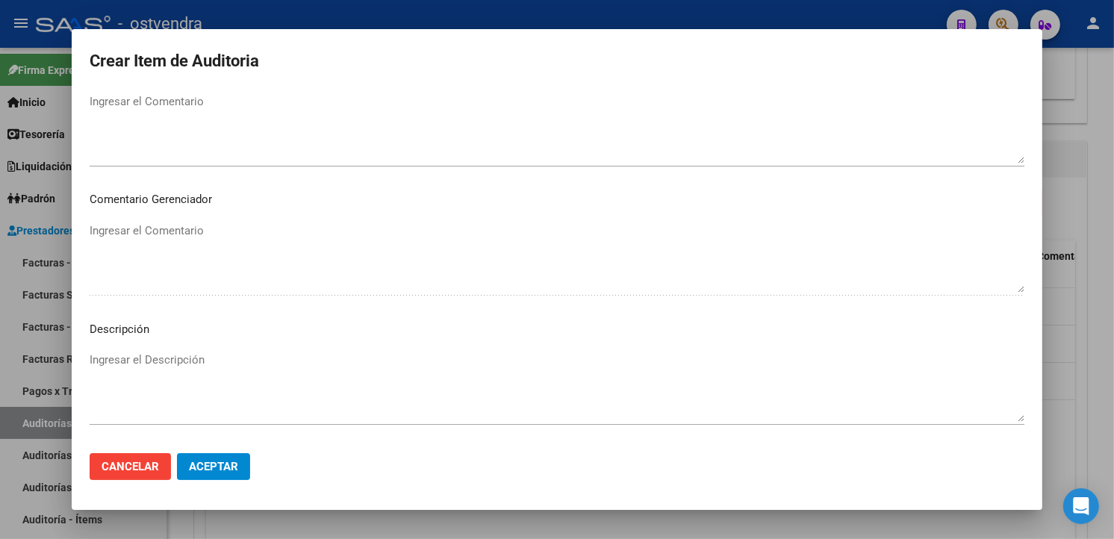
scroll to position [994, 0]
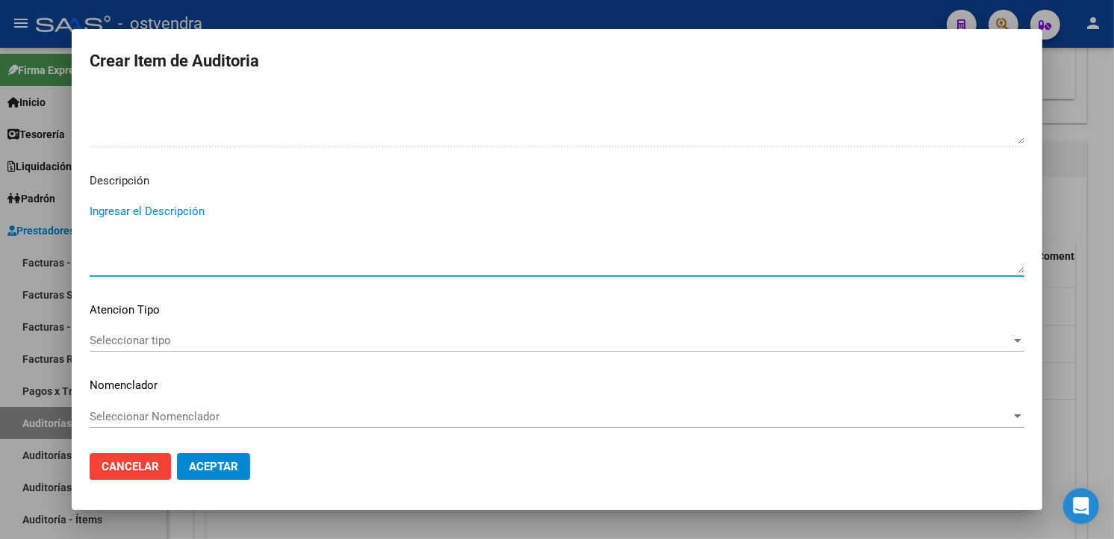
click at [326, 258] on textarea "Ingresar el Descripción" at bounding box center [557, 238] width 935 height 70
paste textarea "atencion en guardia"
click at [221, 332] on div "Seleccionar tipo Seleccionar tipo" at bounding box center [557, 340] width 935 height 22
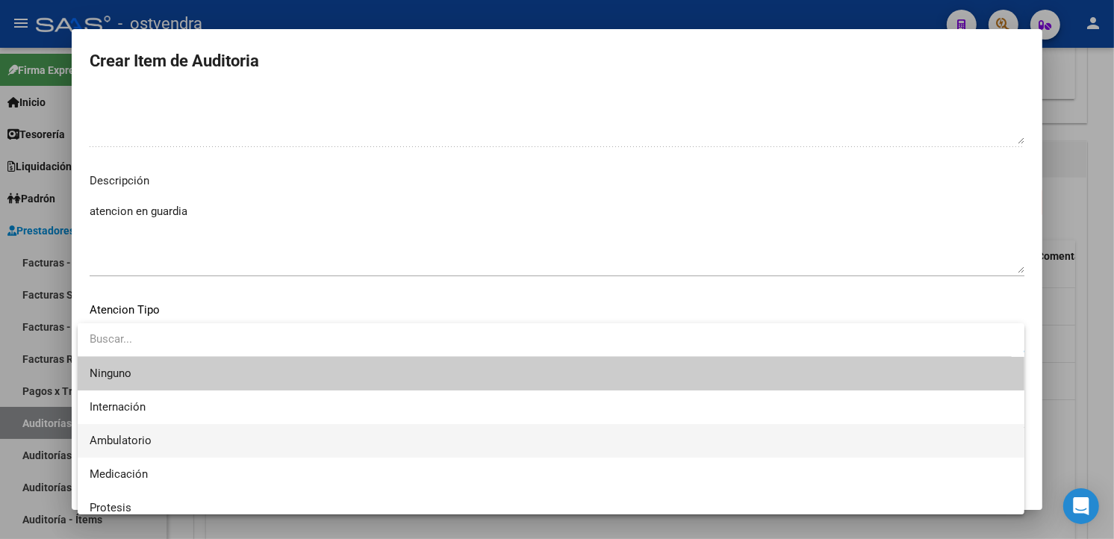
click at [150, 432] on span "Ambulatorio" at bounding box center [551, 441] width 923 height 34
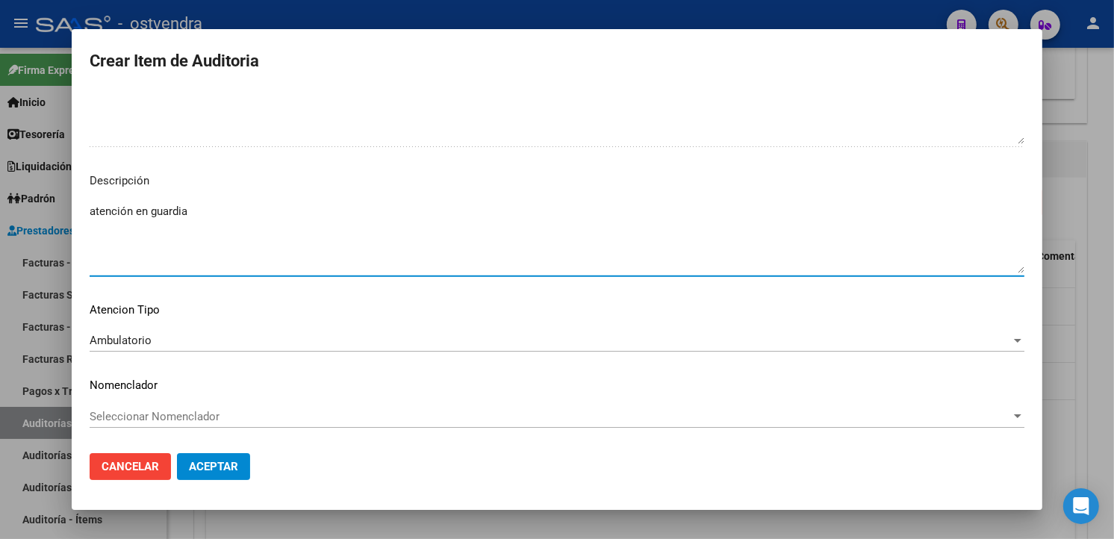
type textarea "atención en guardia"
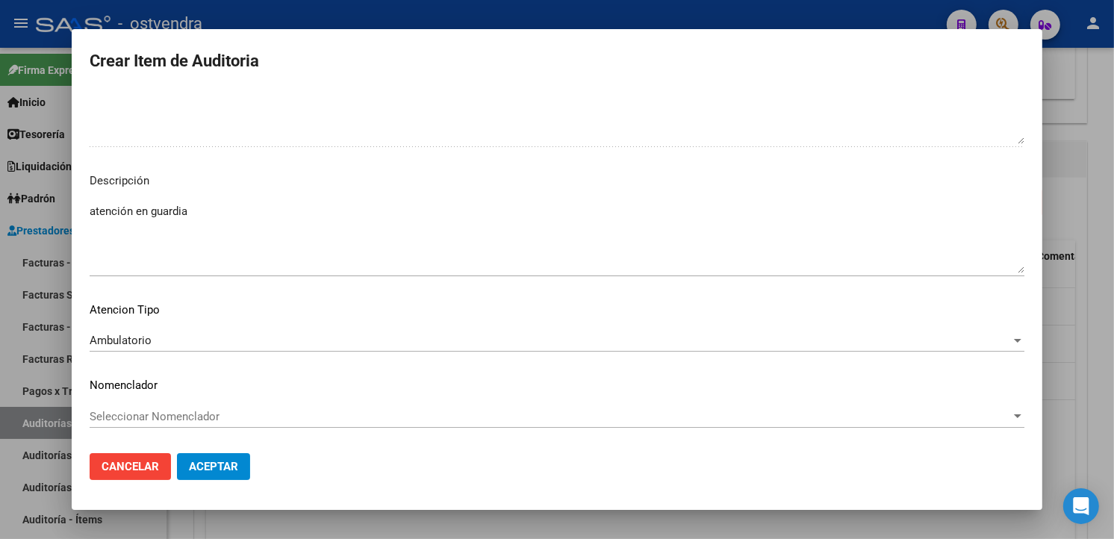
click at [204, 364] on div "Ambulatorio Seleccionar tipo" at bounding box center [557, 347] width 935 height 37
click at [220, 468] on span "Aceptar" at bounding box center [213, 466] width 49 height 13
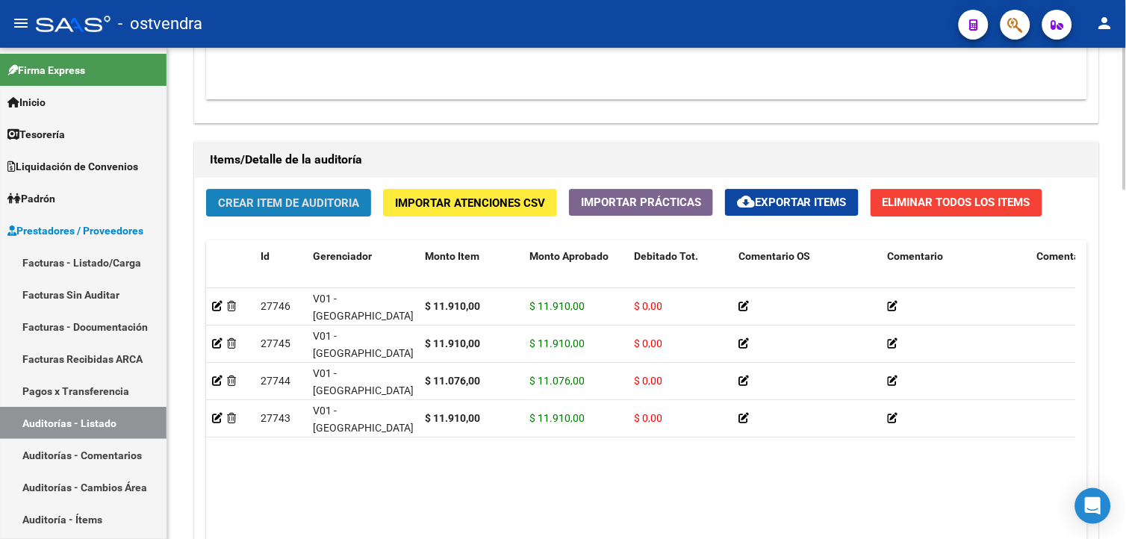
click at [314, 211] on button "Crear Item de Auditoria" at bounding box center [288, 203] width 165 height 28
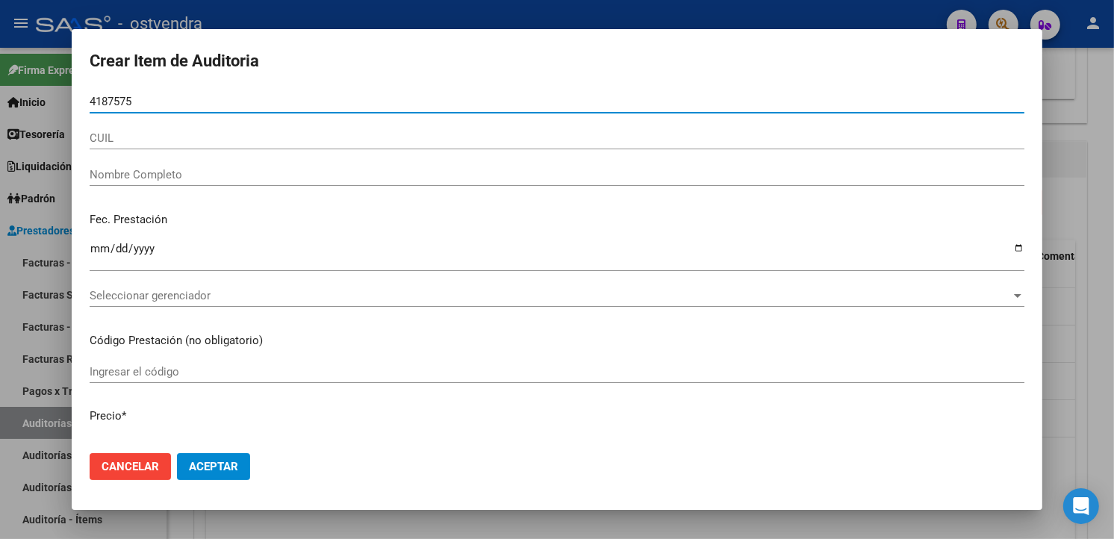
type input "41875759"
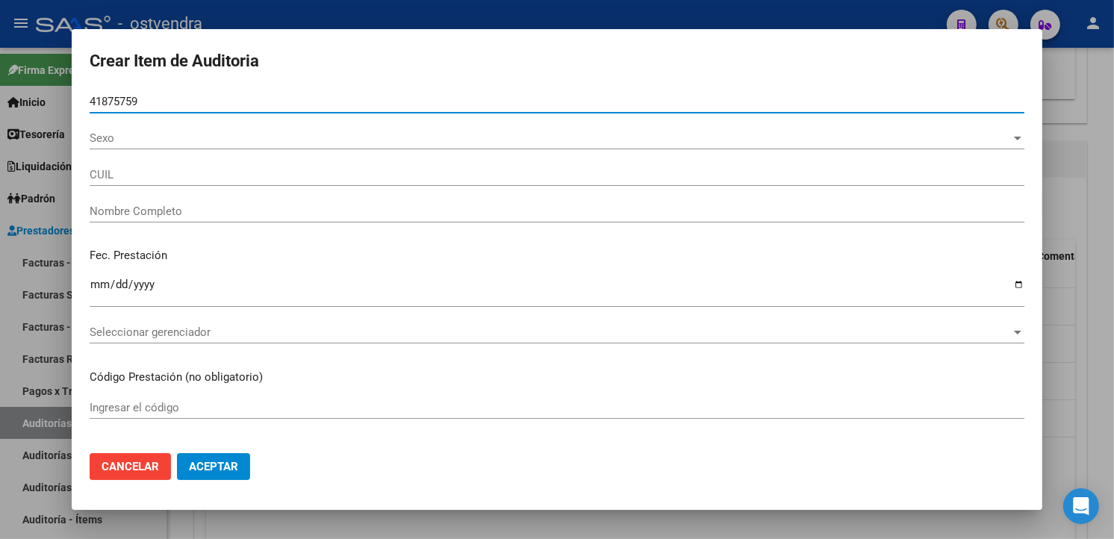
type input "20418757591"
type input "MONZON FRANCO EZEQUIEL"
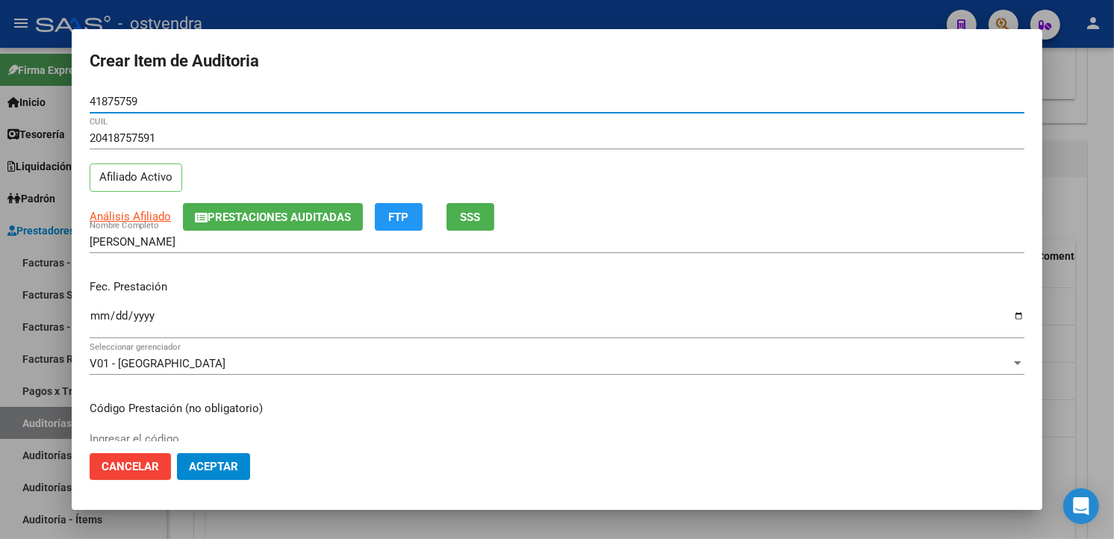
type input "41875759"
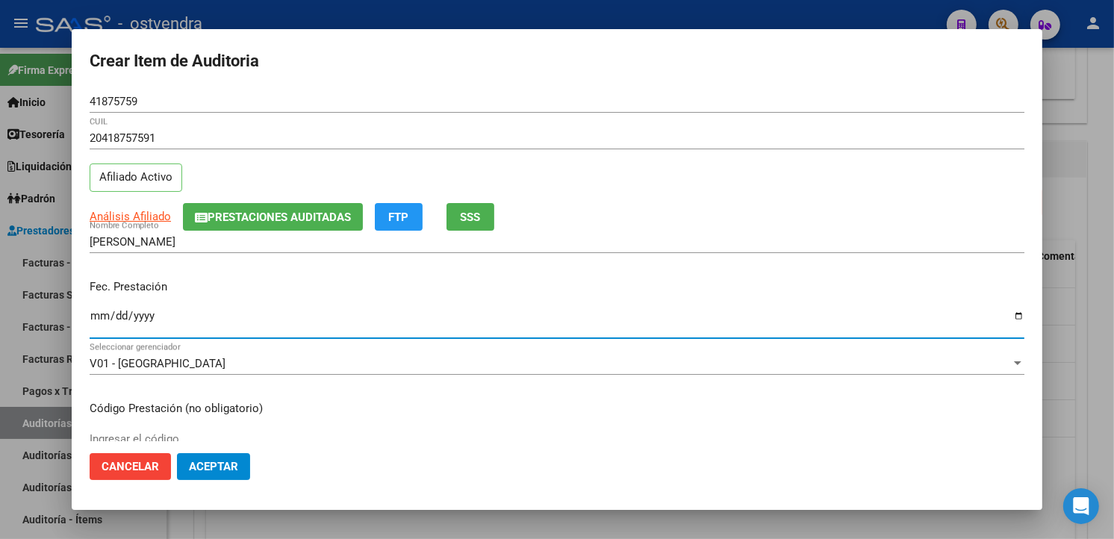
click at [97, 314] on input "Ingresar la fecha" at bounding box center [557, 322] width 935 height 24
type input "2025-07-27"
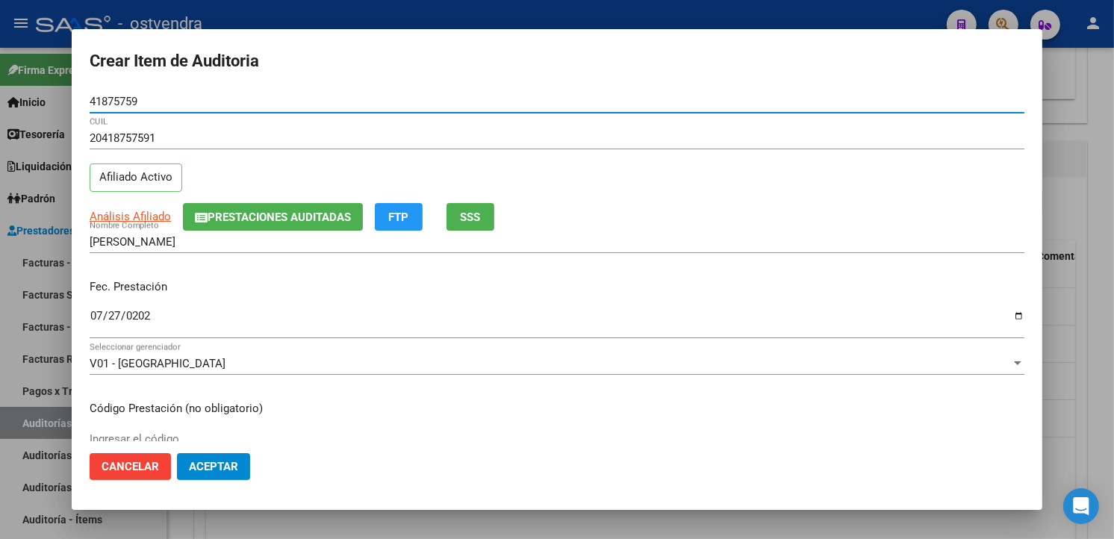
drag, startPoint x: 146, startPoint y: 106, endPoint x: 86, endPoint y: 103, distance: 59.8
click at [86, 103] on mat-dialog-content "41875759 Nro Documento 20418757591 CUIL Afiliado Activo Análisis Afiliado Prest…" at bounding box center [557, 265] width 971 height 350
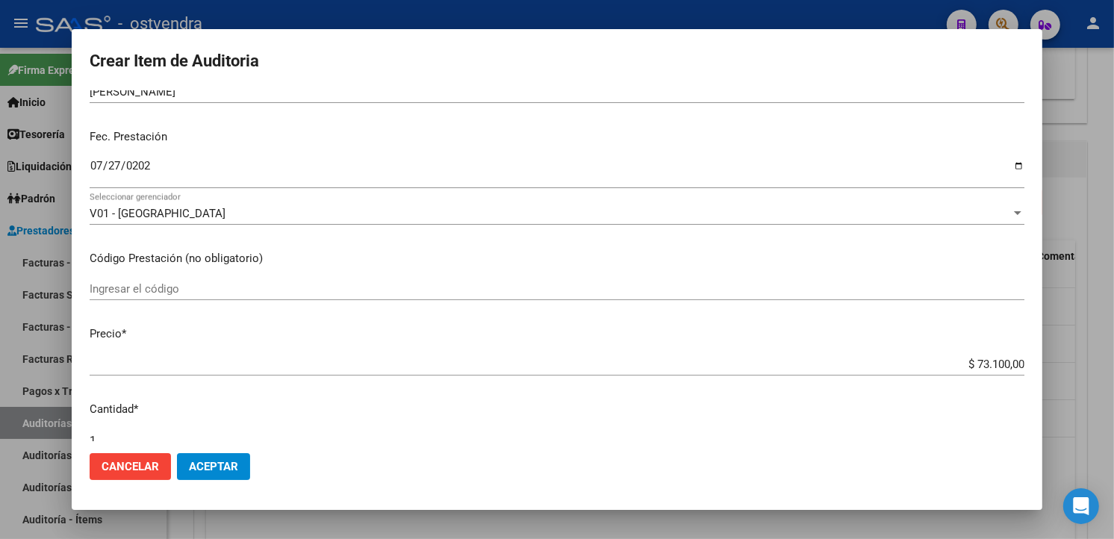
scroll to position [166, 0]
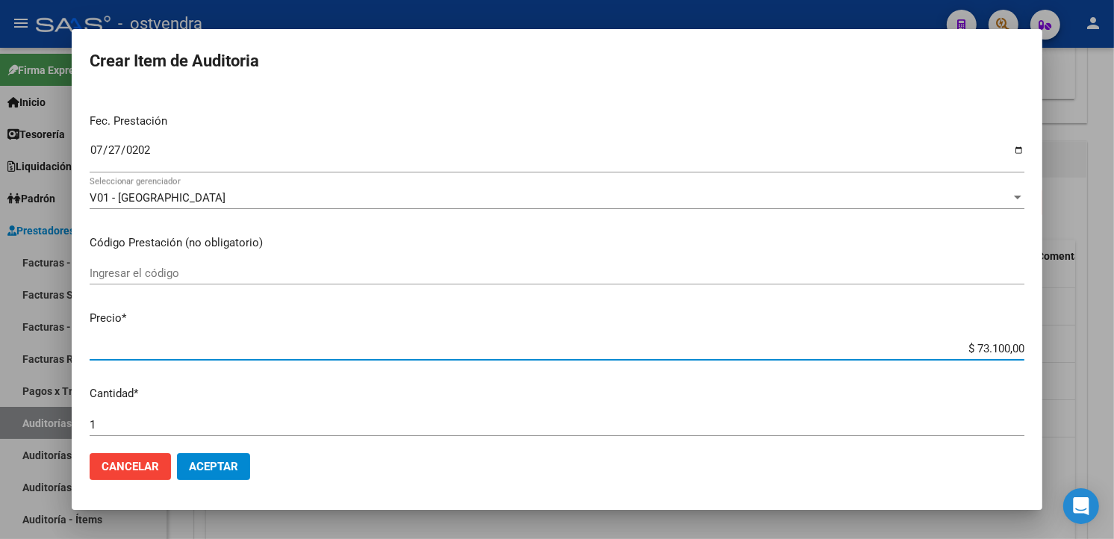
drag, startPoint x: 1010, startPoint y: 347, endPoint x: 962, endPoint y: 347, distance: 47.8
click at [962, 347] on input "$ 73.100,00" at bounding box center [557, 348] width 935 height 13
type input "$ 0,01"
type input "$ 0,11"
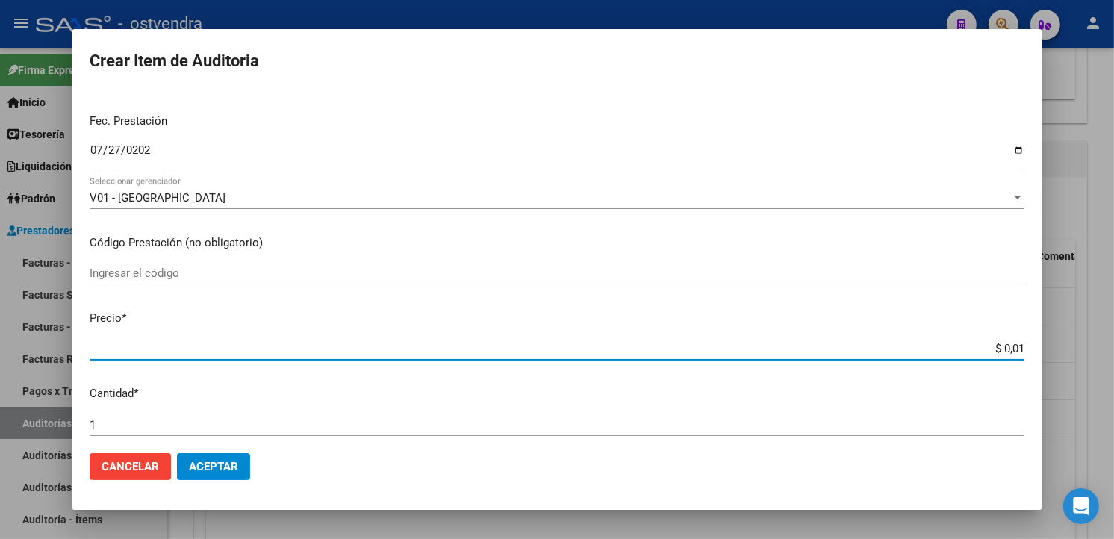
type input "$ 0,11"
type input "$ 1,19"
type input "$ 11,91"
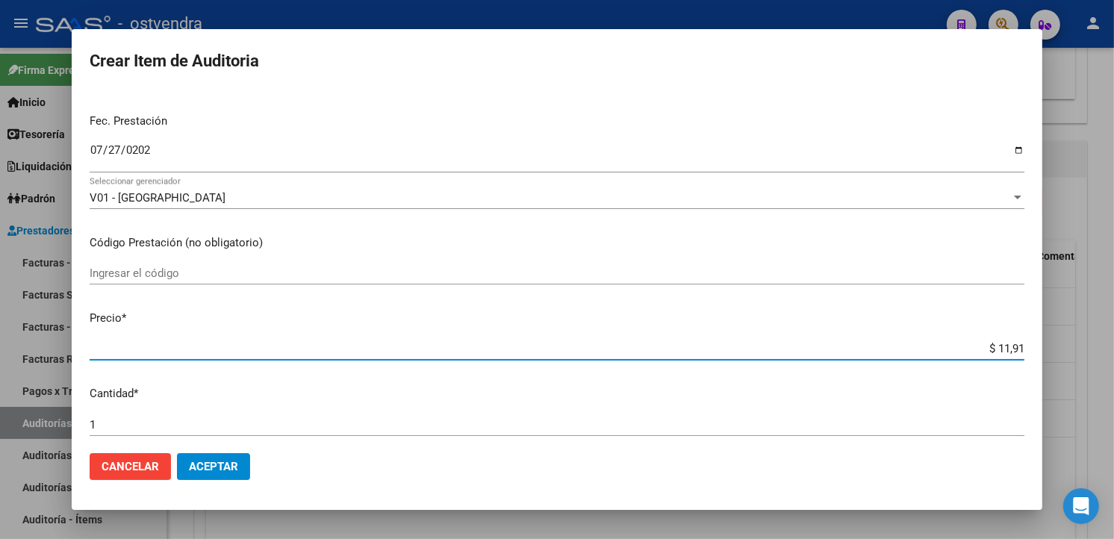
type input "$ 119,10"
type input "$ 1.191,00"
type input "$ 11.910,00"
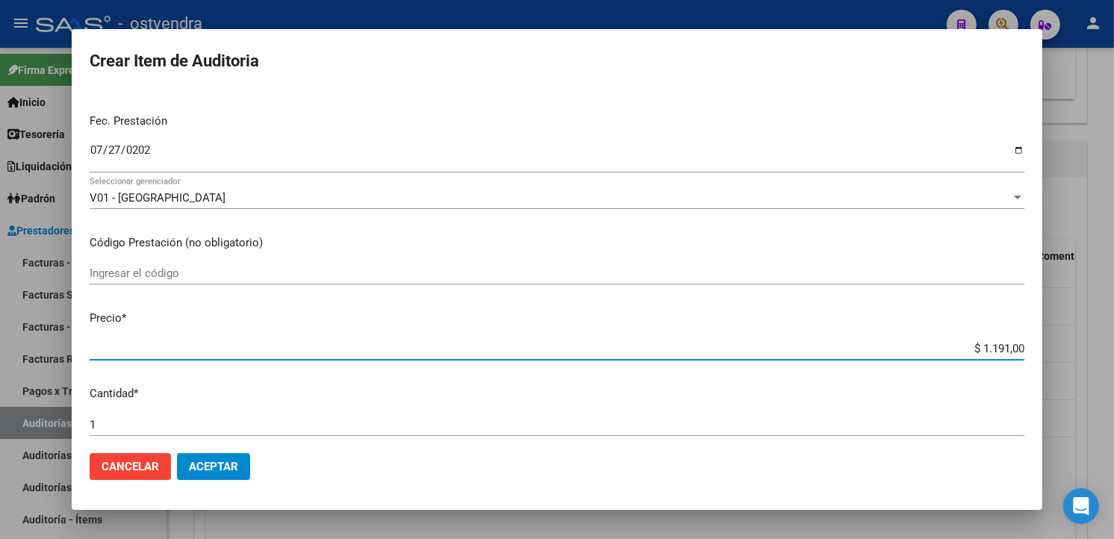
type input "$ 11.910,00"
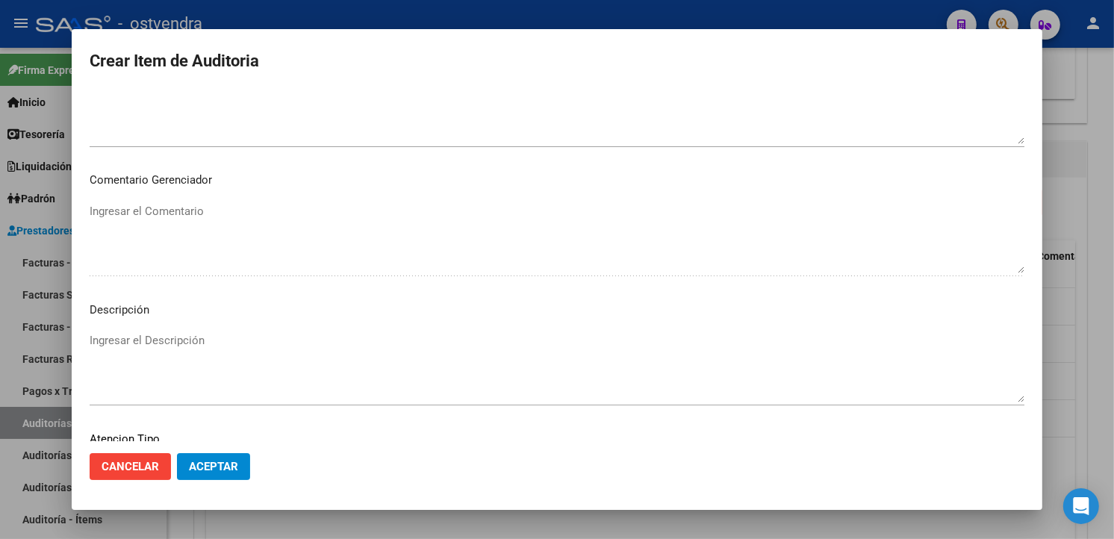
scroll to position [994, 0]
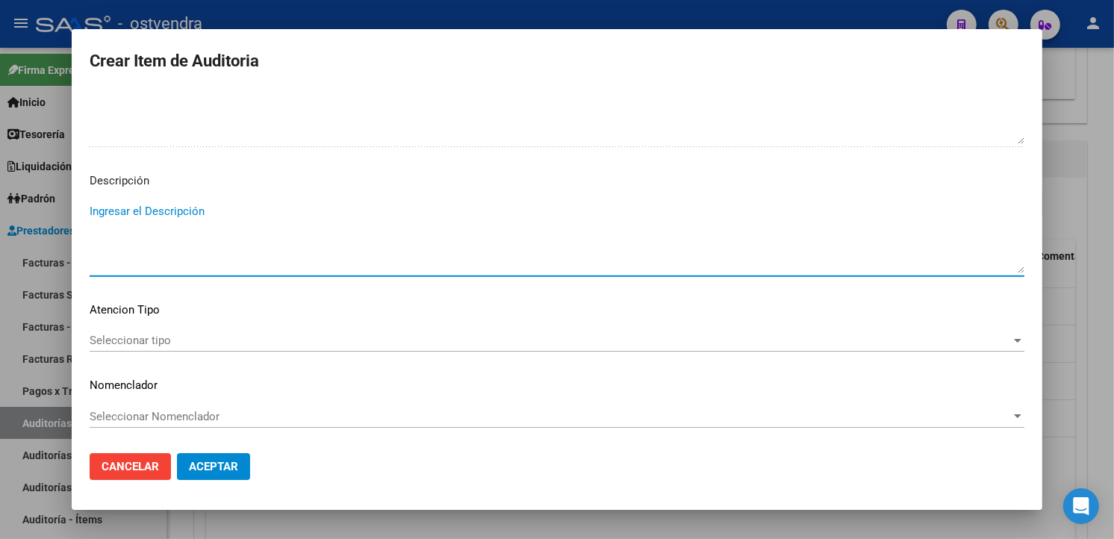
click at [177, 233] on textarea "Ingresar el Descripción" at bounding box center [557, 238] width 935 height 70
paste textarea "41875759"
click at [226, 332] on div "Seleccionar tipo Seleccionar tipo" at bounding box center [557, 340] width 935 height 22
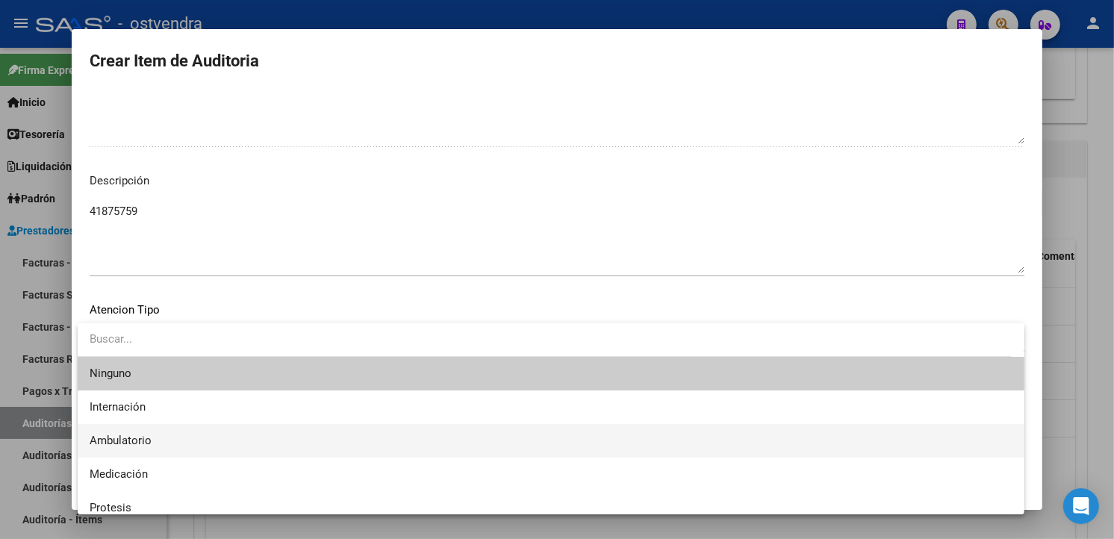
click at [159, 444] on span "Ambulatorio" at bounding box center [551, 441] width 923 height 34
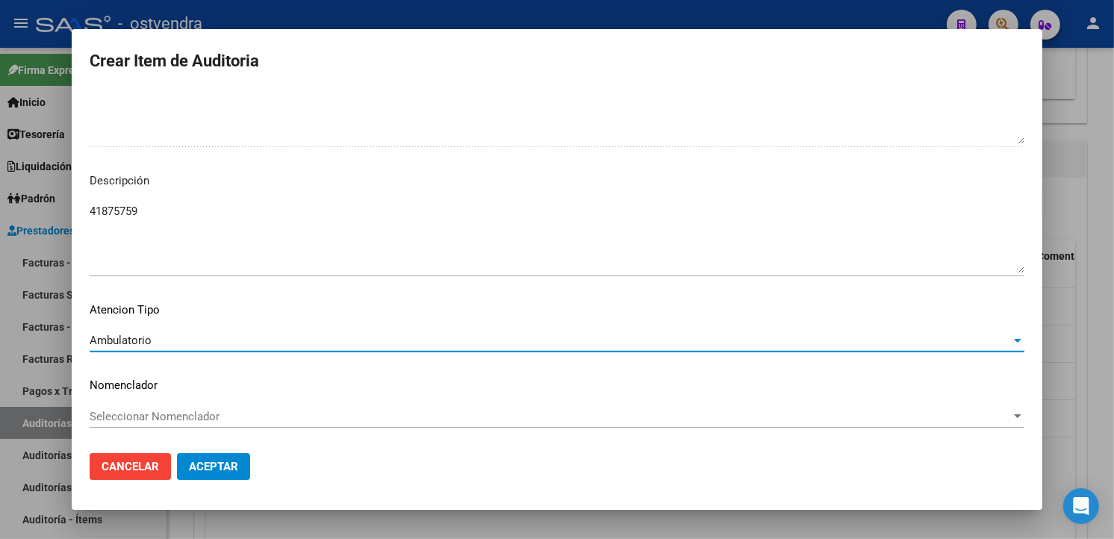
click at [204, 215] on textarea "41875759" at bounding box center [557, 238] width 935 height 70
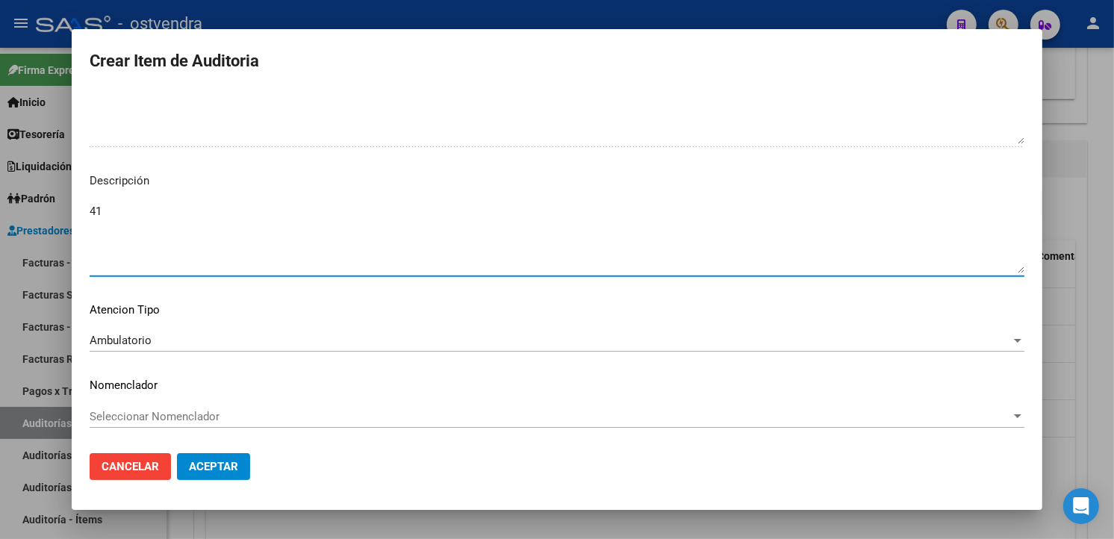
type textarea "4"
type textarea "atención en guardia"
click at [199, 454] on button "Aceptar" at bounding box center [213, 466] width 73 height 27
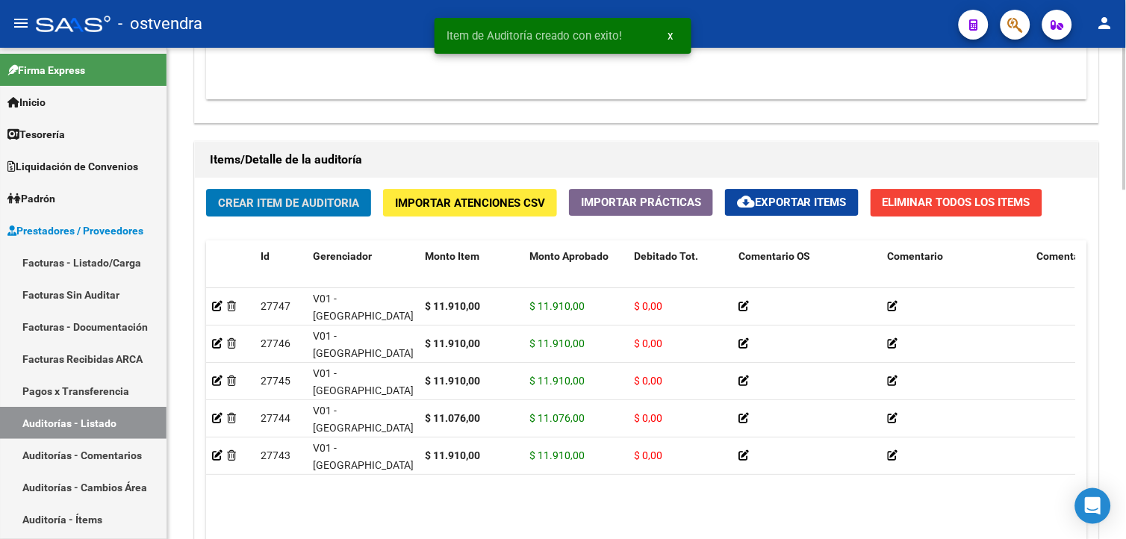
click at [234, 221] on div "Crear Item de Auditoria Importar Atenciones CSV Importar Prácticas cloud_downlo…" at bounding box center [647, 409] width 904 height 463
click at [234, 220] on div "Crear Item de Auditoria Importar Atenciones CSV Importar Prácticas cloud_downlo…" at bounding box center [647, 409] width 904 height 463
click at [234, 217] on button "Crear Item de Auditoria" at bounding box center [288, 203] width 165 height 28
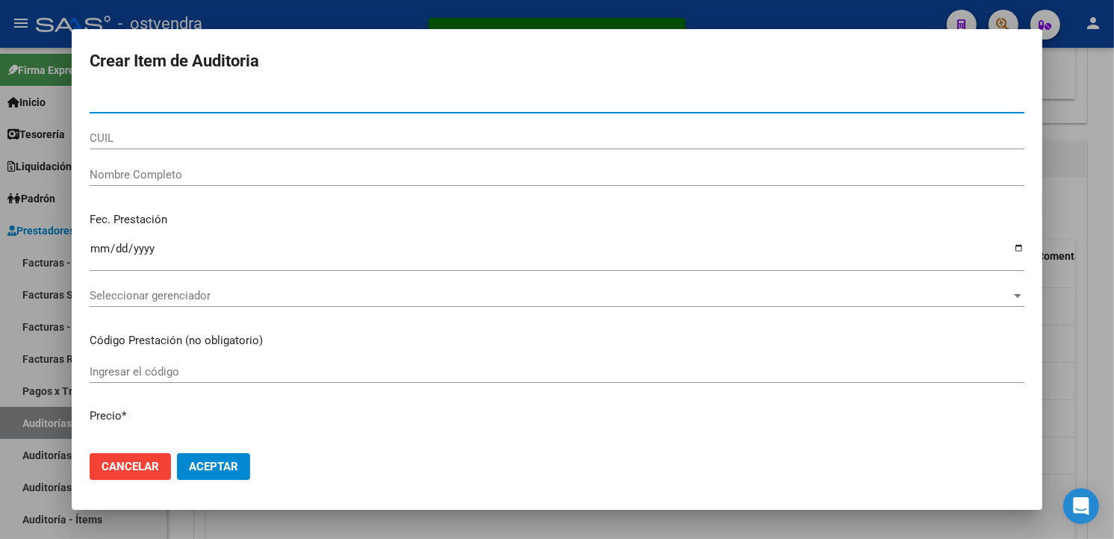
drag, startPoint x: 206, startPoint y: 99, endPoint x: 161, endPoint y: 101, distance: 45.6
click at [161, 101] on input "Nro Documento" at bounding box center [557, 101] width 935 height 13
paste input "41875759"
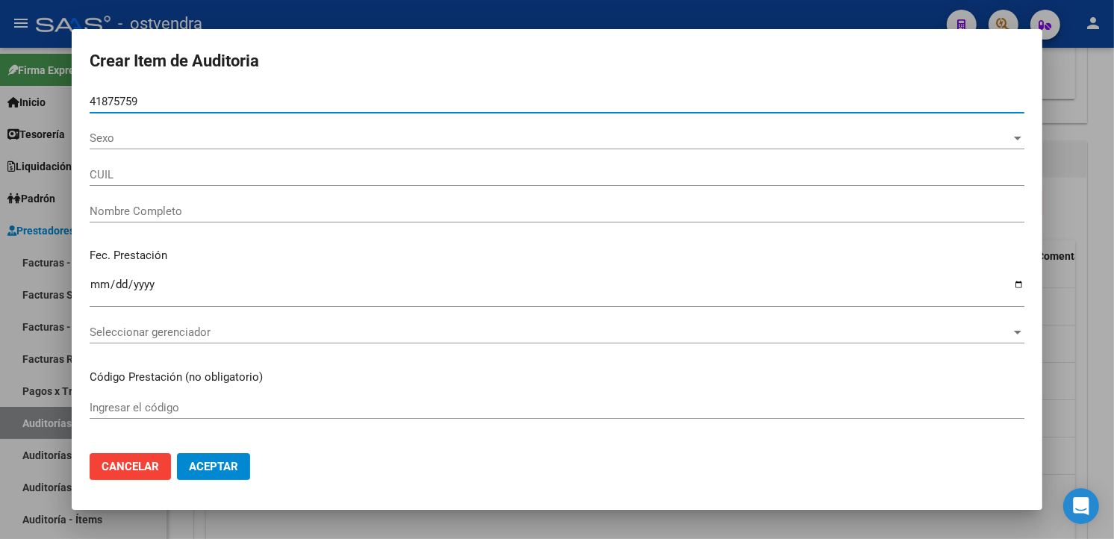
type input "41875759"
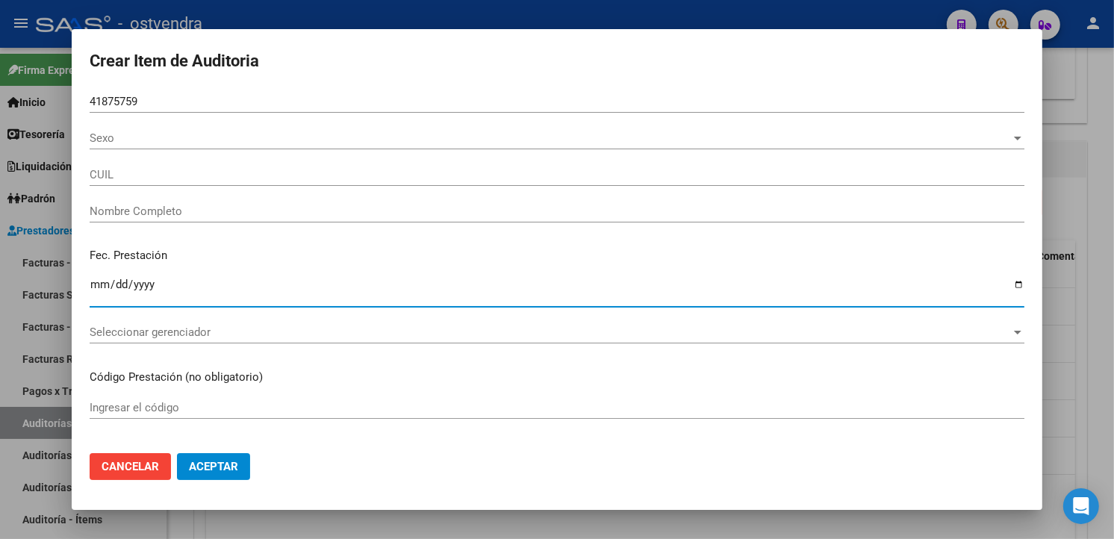
click at [101, 294] on input "Ingresar la fecha" at bounding box center [557, 291] width 935 height 24
type input "20418757591"
type input "MONZON FRANCO EZEQUIEL"
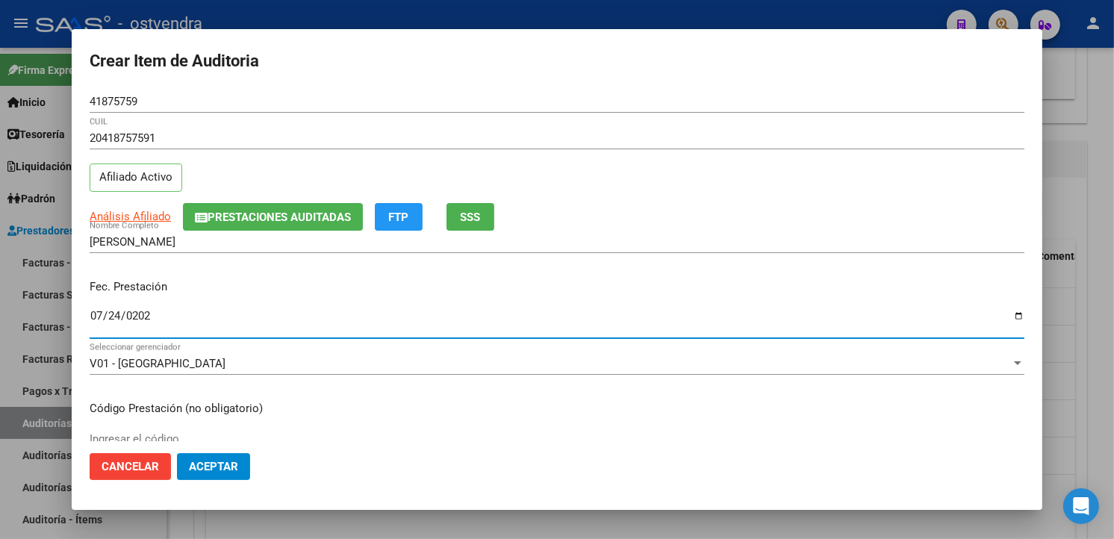
type input "2025-07-24"
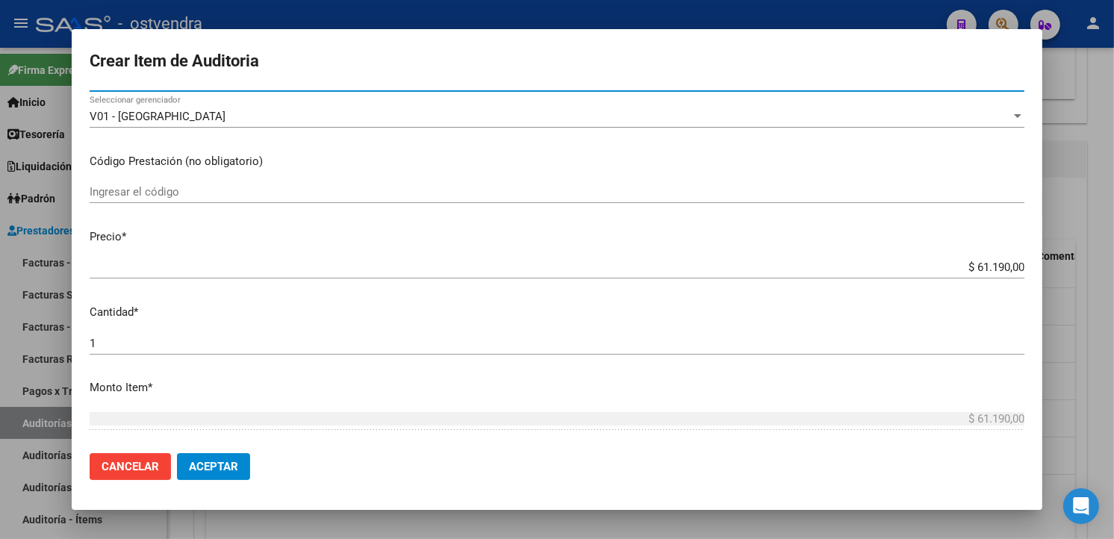
scroll to position [249, 0]
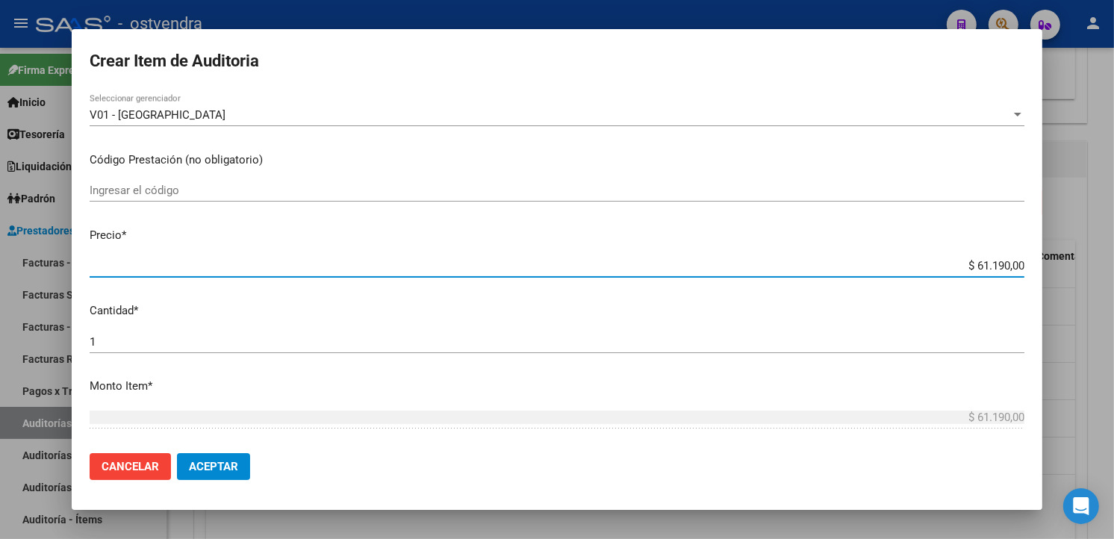
drag, startPoint x: 1011, startPoint y: 266, endPoint x: 936, endPoint y: 265, distance: 75.4
click at [936, 265] on input "$ 61.190,00" at bounding box center [557, 265] width 935 height 13
type input "$ 0,01"
type input "$ 0,11"
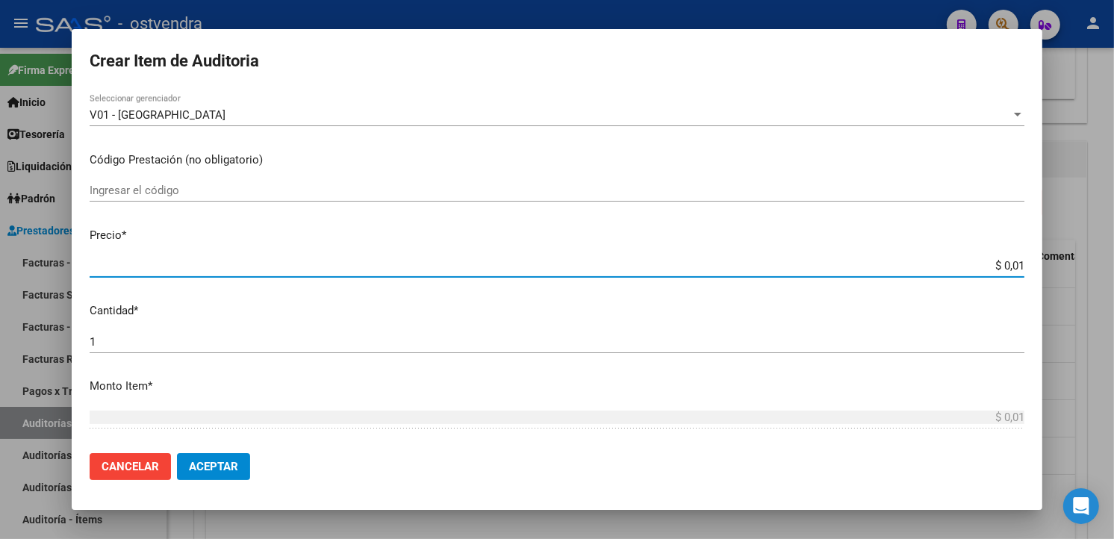
type input "$ 0,11"
type input "$ 1,19"
type input "$ 11,91"
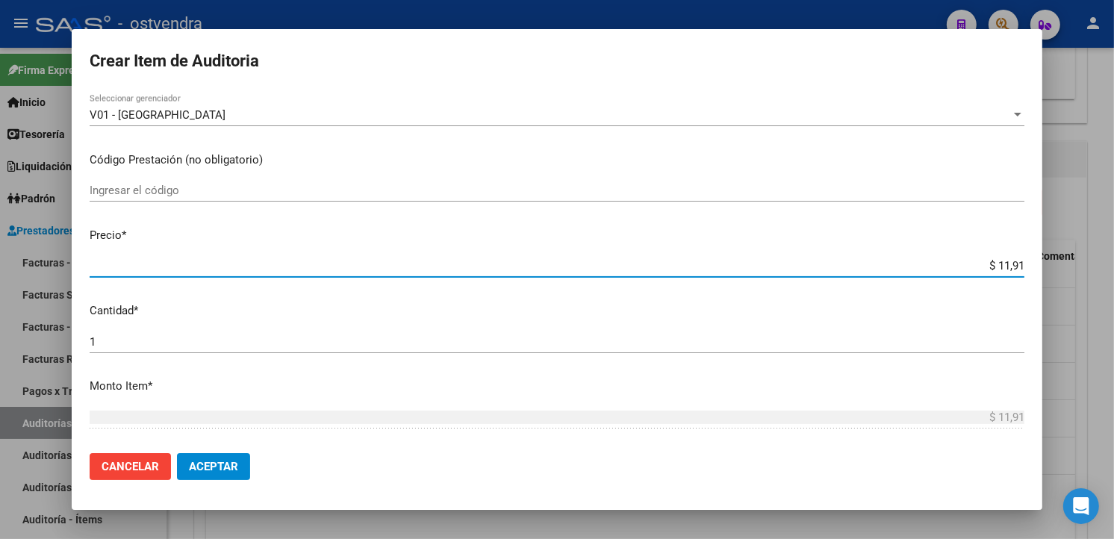
type input "$ 119,10"
type input "$ 1.191,00"
type input "$ 11.910,00"
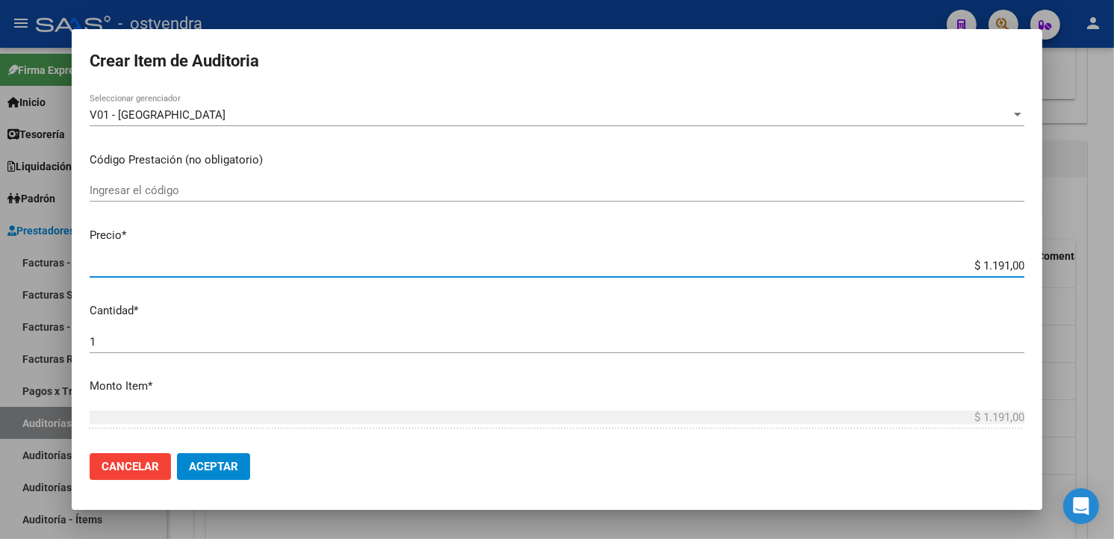
type input "$ 11.910,00"
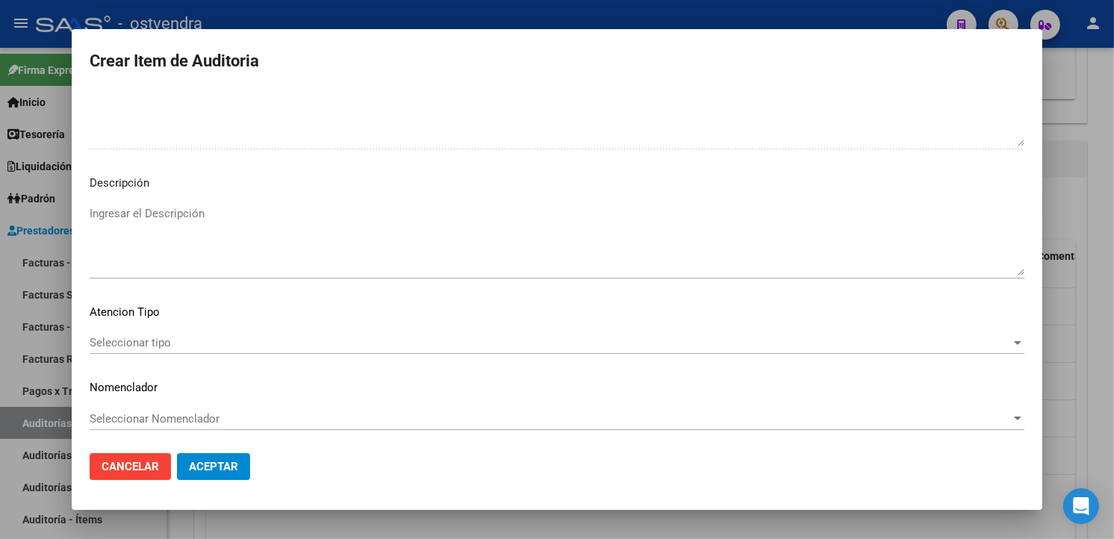
scroll to position [994, 0]
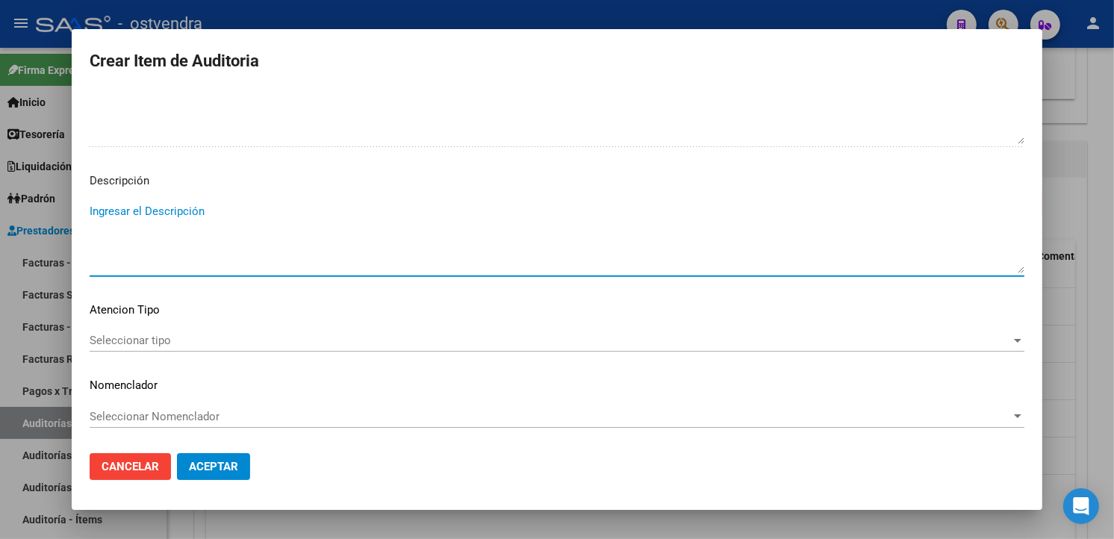
click at [184, 206] on textarea "Ingresar el Descripción" at bounding box center [557, 238] width 935 height 70
paste textarea "41875759"
click at [255, 339] on span "Seleccionar tipo" at bounding box center [551, 340] width 922 height 13
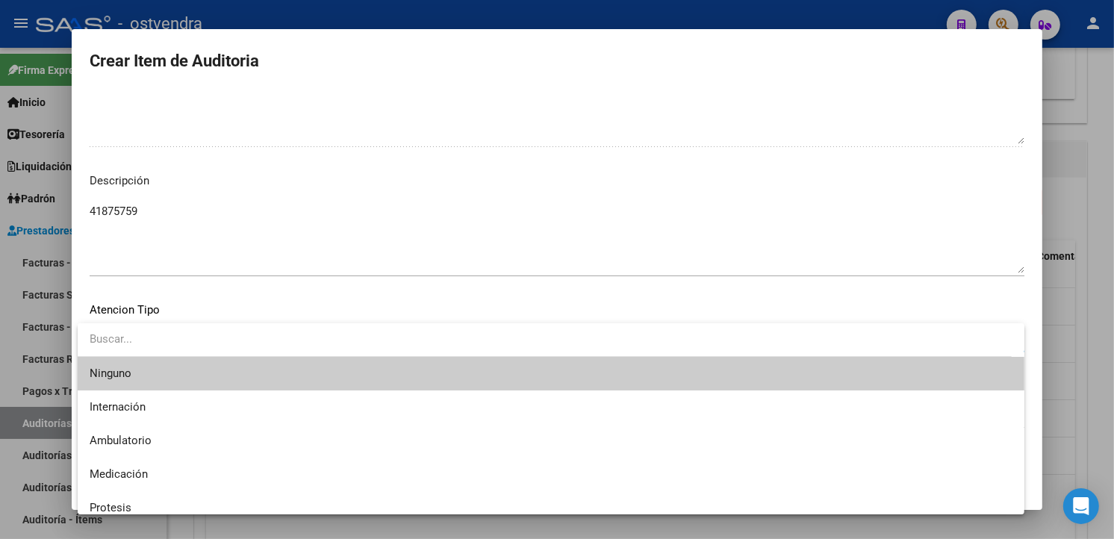
click at [184, 237] on div at bounding box center [557, 269] width 1114 height 539
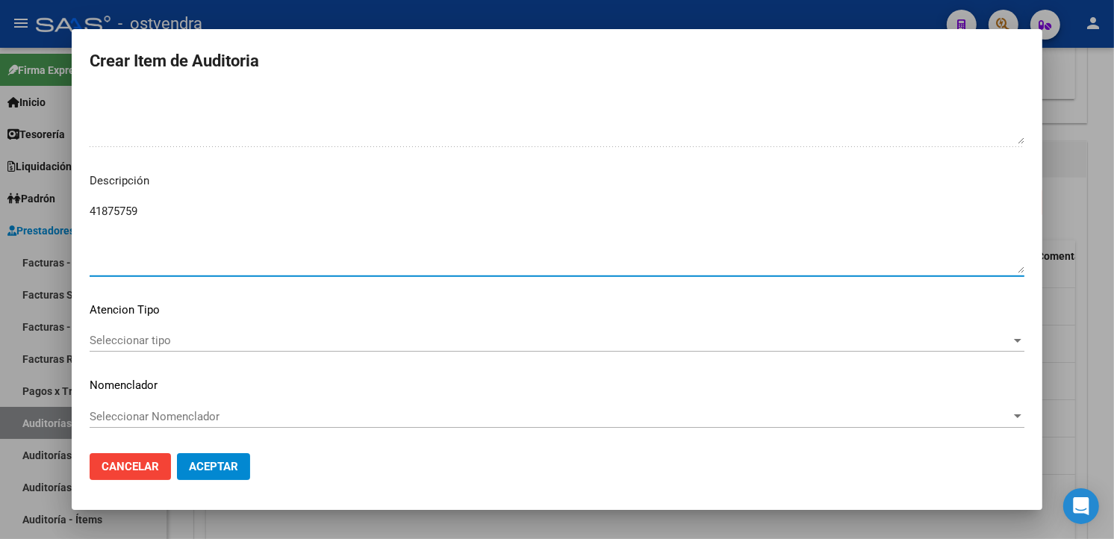
click at [184, 225] on textarea "41875759" at bounding box center [557, 238] width 935 height 70
type textarea "4"
type textarea "atención en guardia"
click at [185, 335] on span "Seleccionar tipo" at bounding box center [551, 340] width 922 height 13
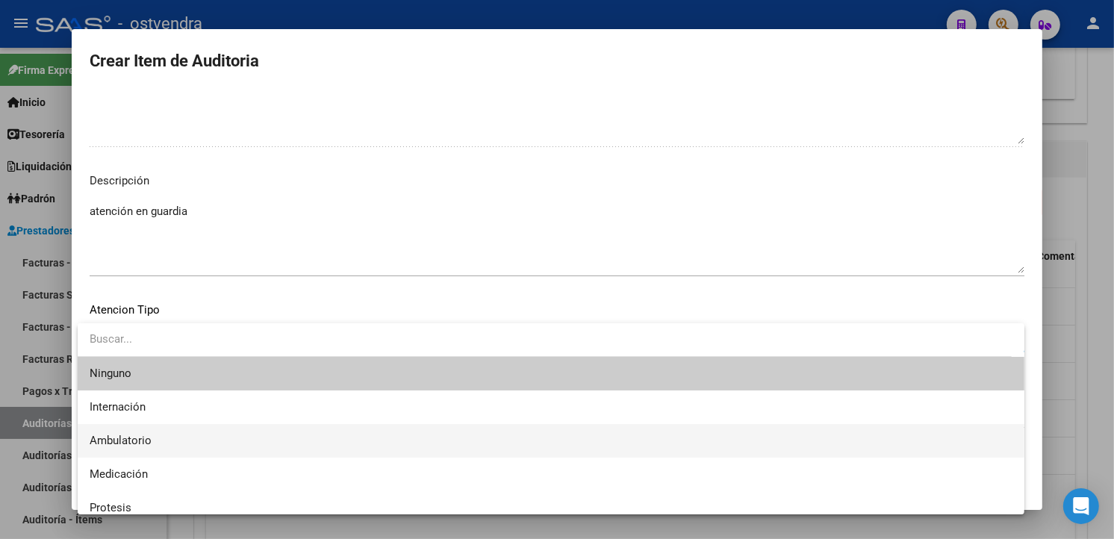
click at [172, 435] on span "Ambulatorio" at bounding box center [551, 441] width 923 height 34
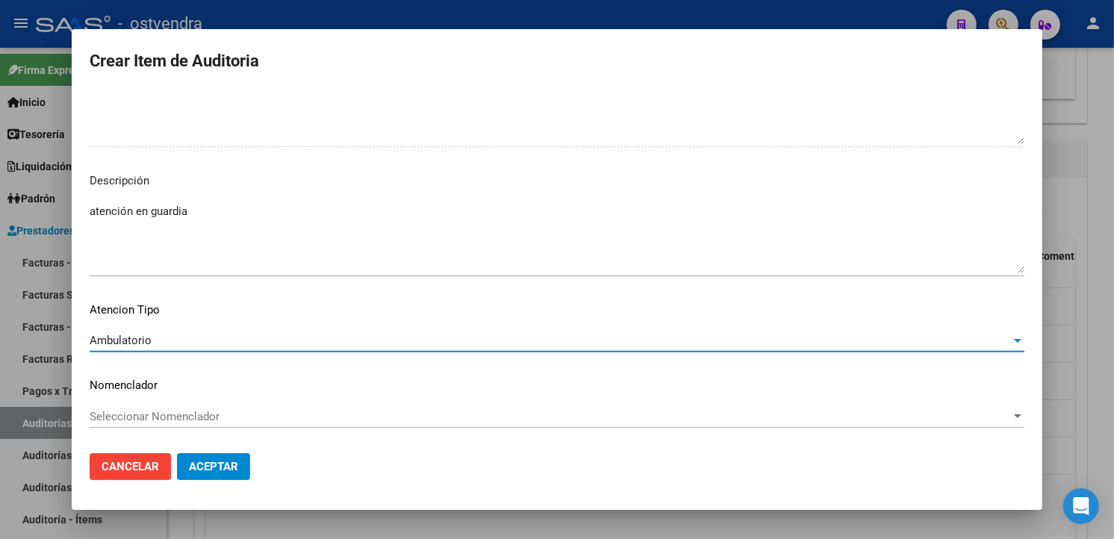
click at [240, 458] on button "Aceptar" at bounding box center [213, 466] width 73 height 27
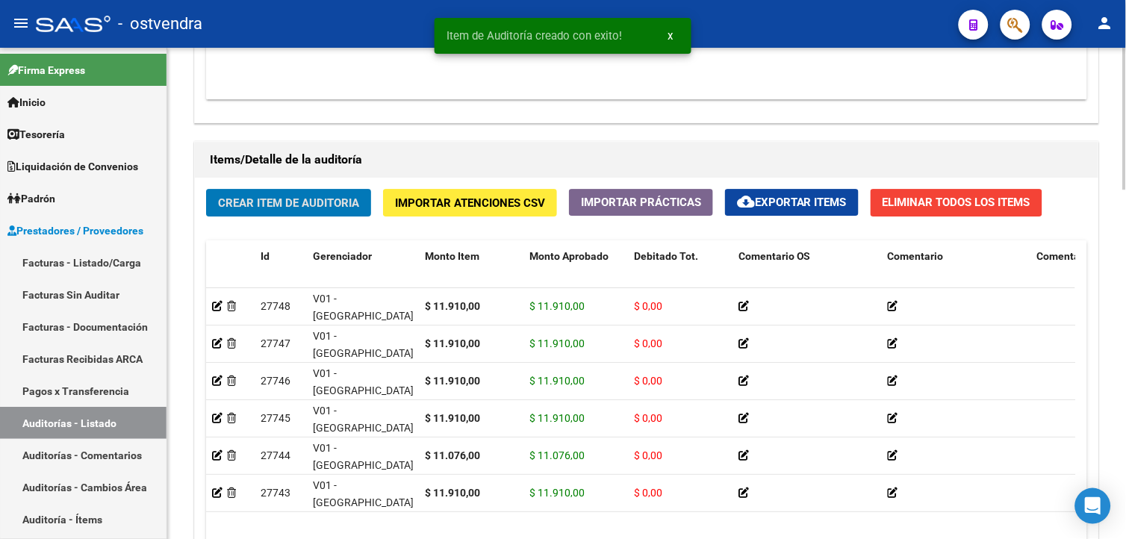
click at [226, 208] on span "Crear Item de Auditoria" at bounding box center [288, 202] width 141 height 13
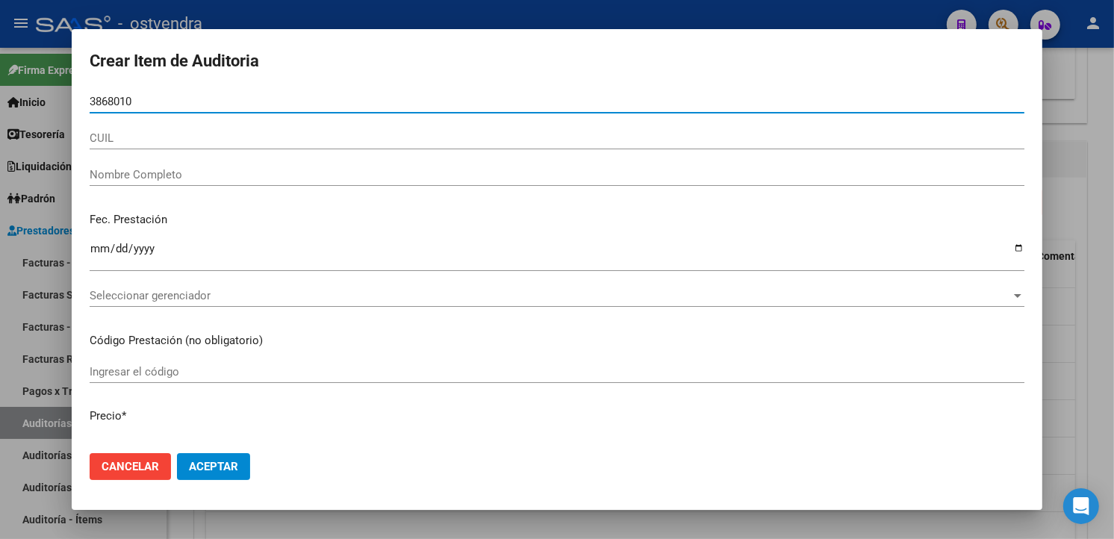
type input "38680108"
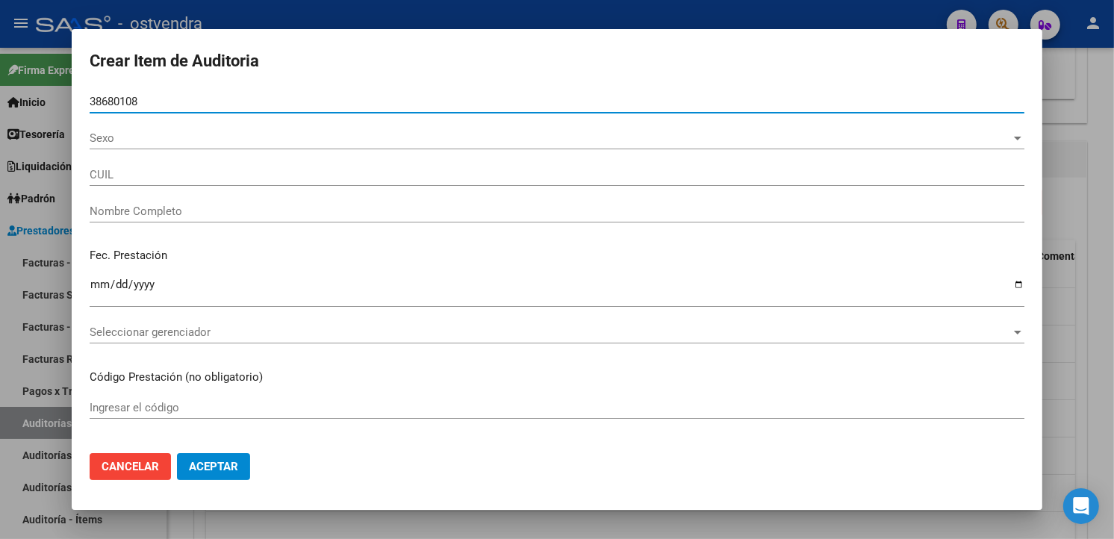
type input "27386801083"
type input "FIGUEREDO YANINA AYELEN"
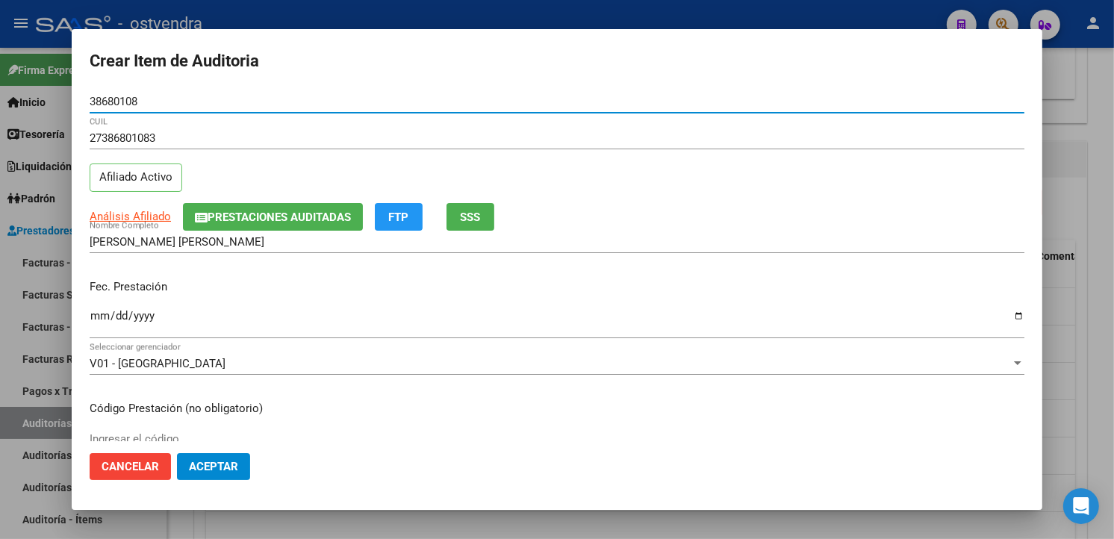
type input "38680108"
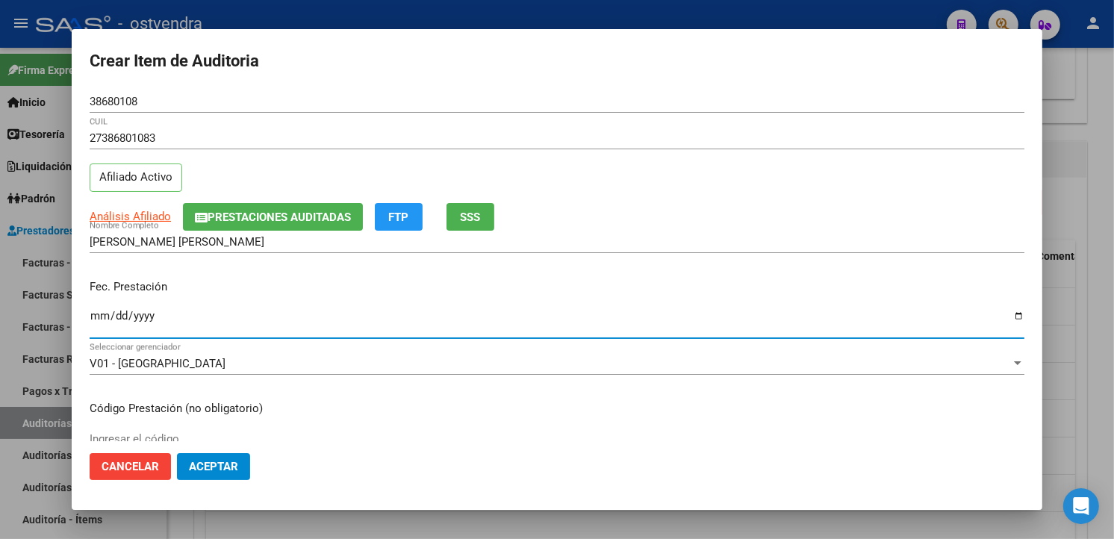
click at [99, 319] on input "Ingresar la fecha" at bounding box center [557, 322] width 935 height 24
type input "2025-07-23"
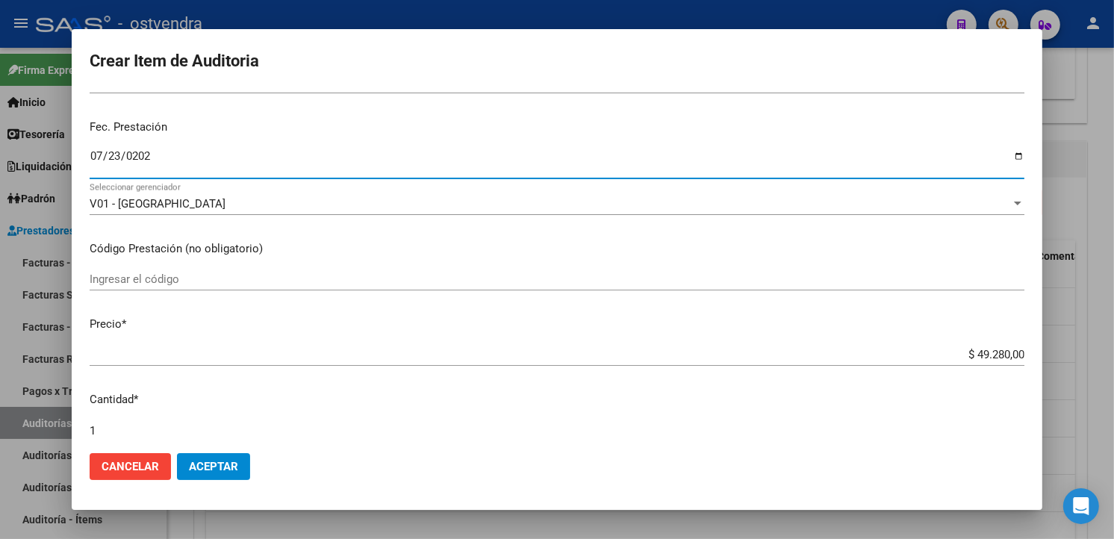
scroll to position [166, 0]
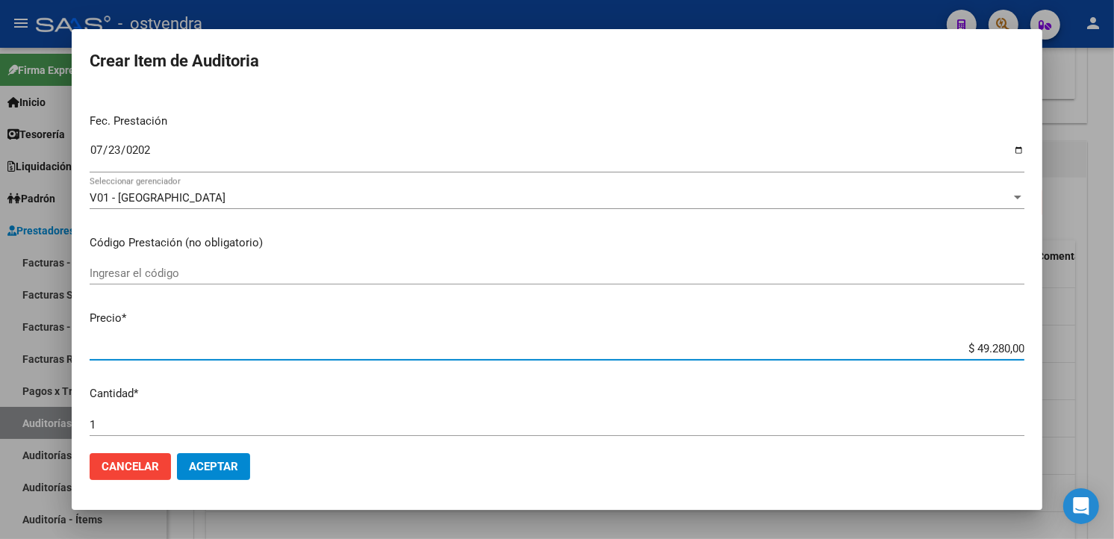
drag, startPoint x: 1011, startPoint y: 351, endPoint x: 966, endPoint y: 349, distance: 44.9
click at [966, 349] on input "$ 49.280,00" at bounding box center [557, 348] width 935 height 13
type input "$ 0,04"
type input "$ 0,02"
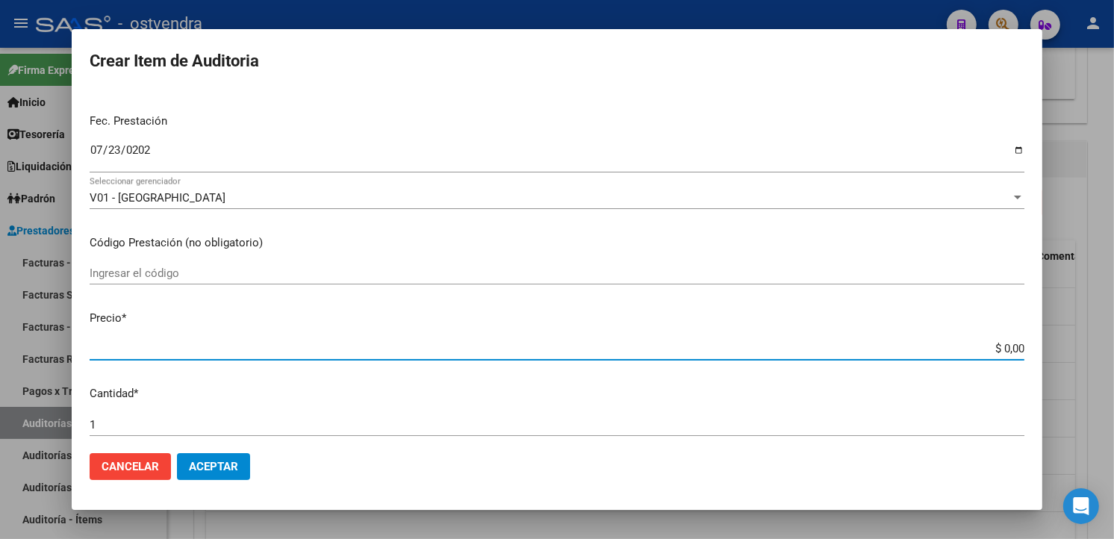
type input "$ 0,02"
type input "$ 0,25"
type input "$ 2,54"
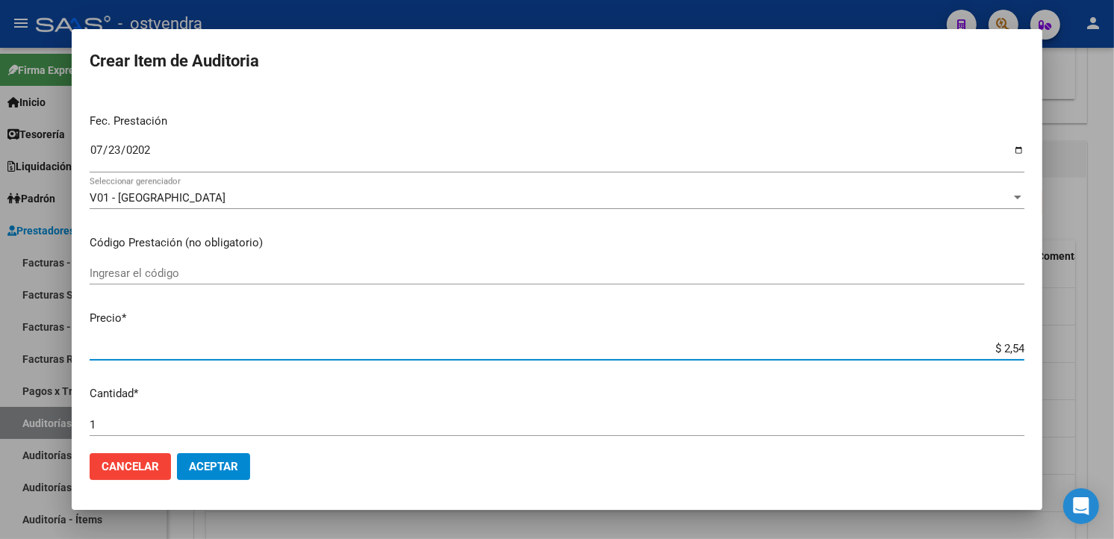
type input "$ 25,46"
type input "$ 254,60"
type input "$ 2.546,00"
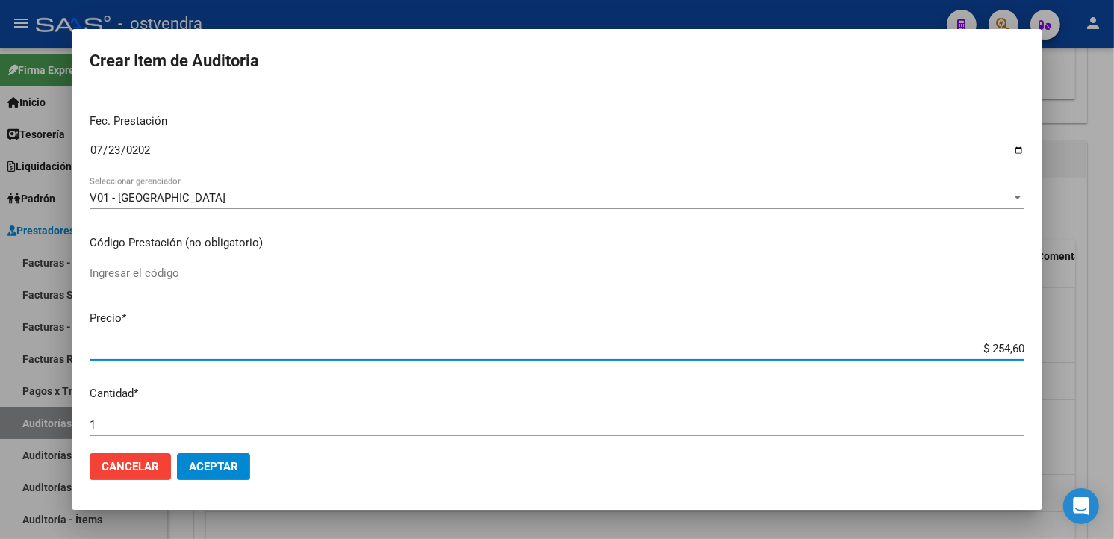
type input "$ 2.546,00"
type input "$ 25.460,00"
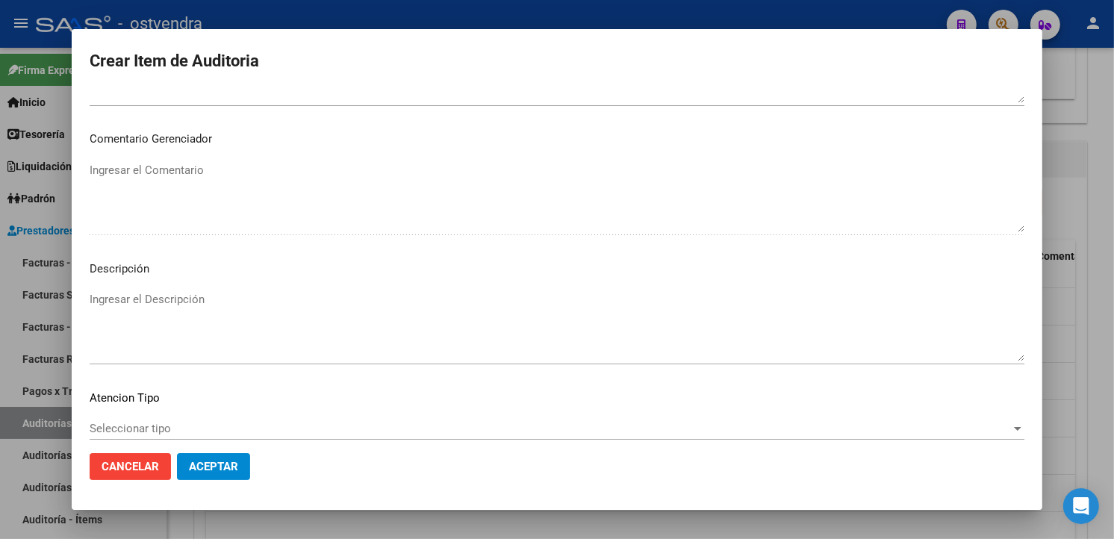
scroll to position [913, 0]
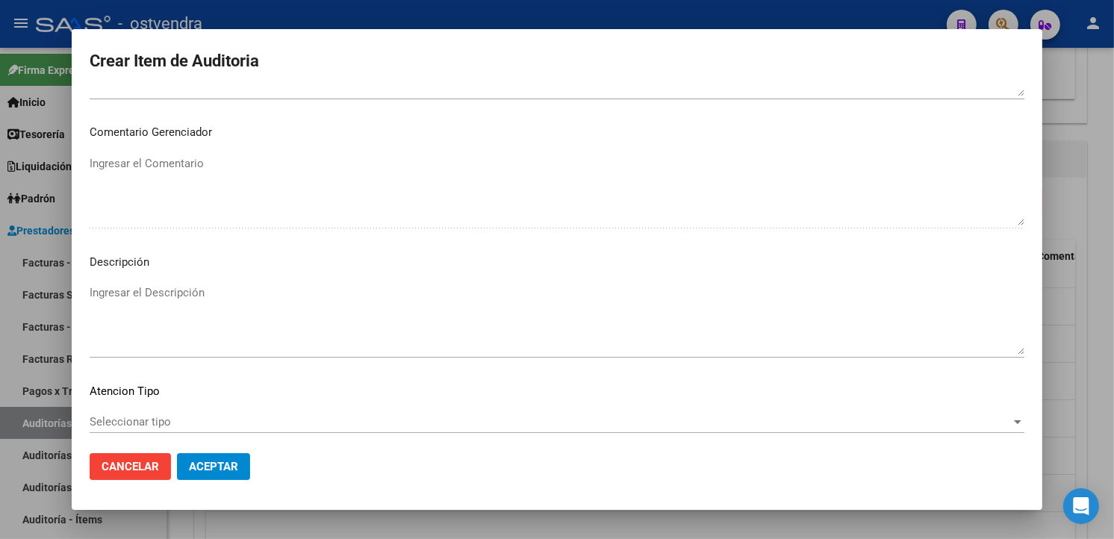
click at [272, 326] on textarea "Ingresar el Descripción" at bounding box center [557, 320] width 935 height 70
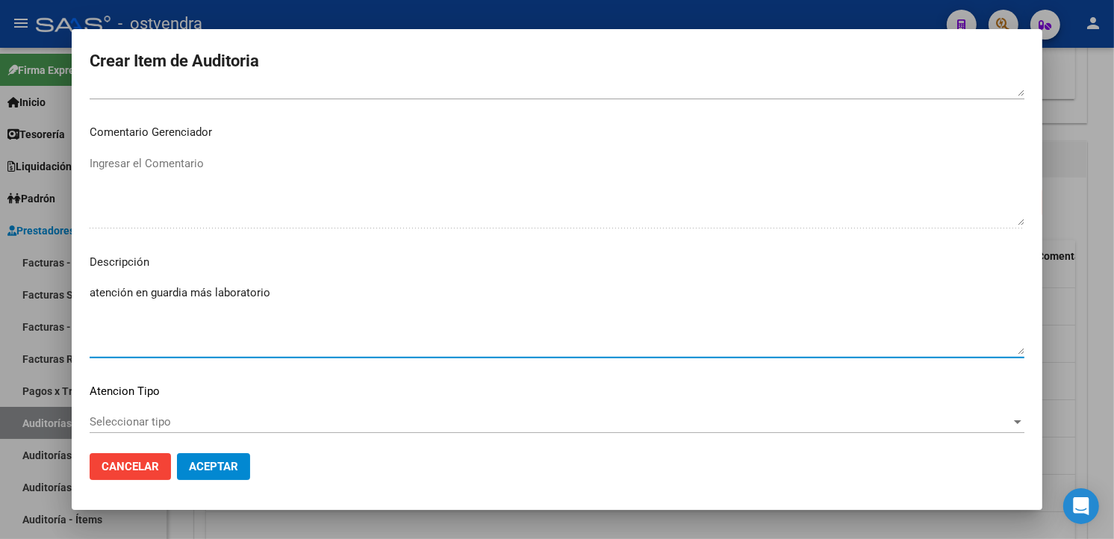
type textarea "atención en guardia más laboratorio"
click at [179, 408] on mat-dialog-content "38680108 Nro Documento 27386801083 CUIL Afiliado Activo Análisis Afiliado Prest…" at bounding box center [557, 265] width 971 height 350
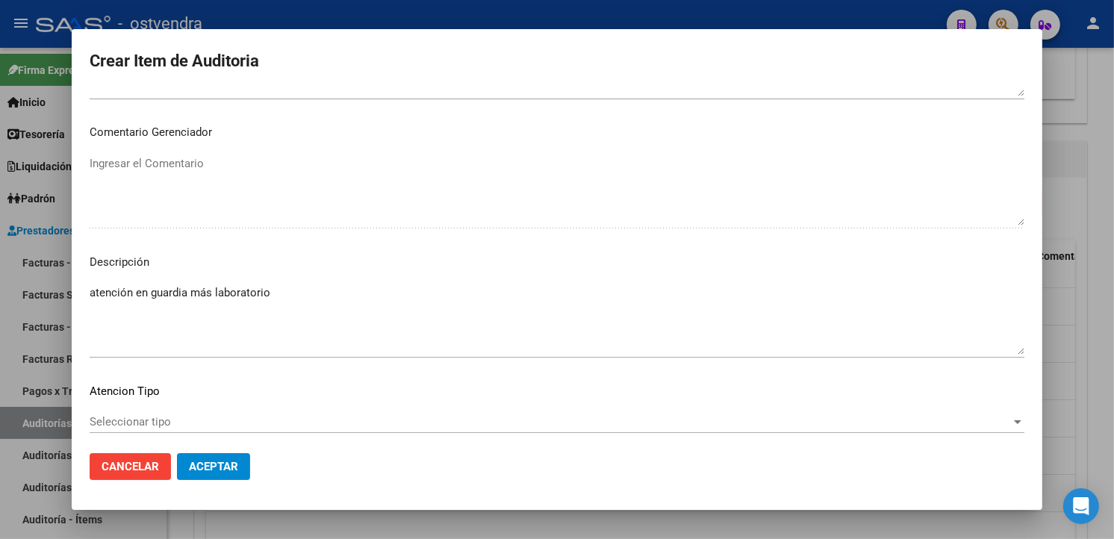
click at [179, 415] on span "Seleccionar tipo" at bounding box center [551, 421] width 922 height 13
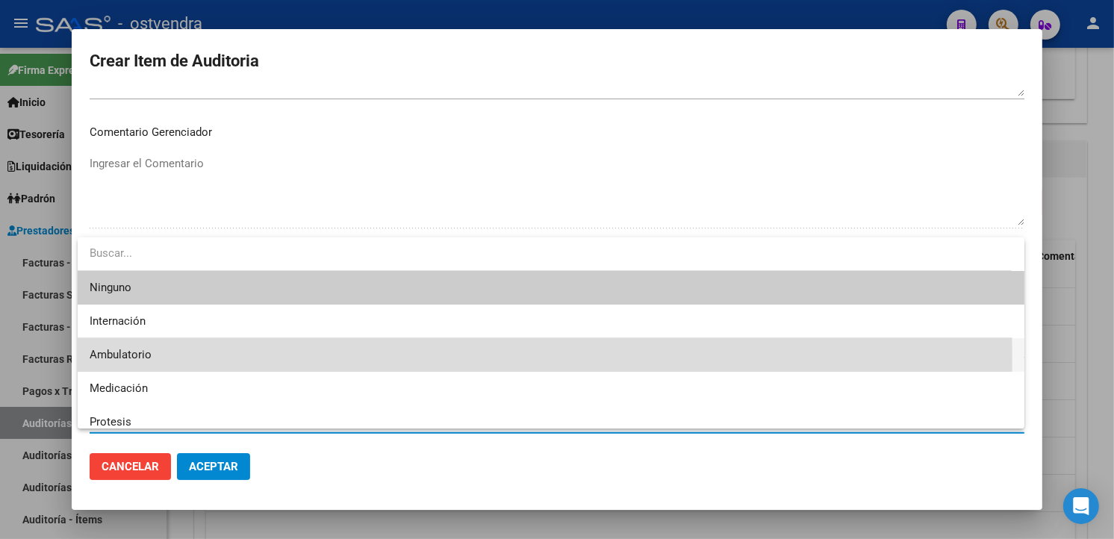
click at [173, 358] on span "Ambulatorio" at bounding box center [551, 355] width 923 height 34
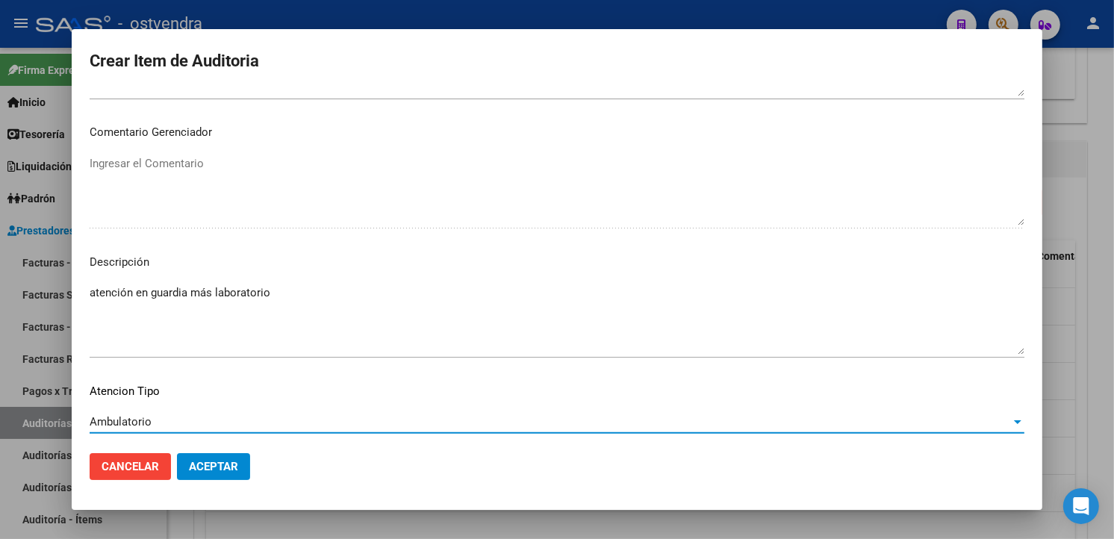
click at [211, 474] on button "Aceptar" at bounding box center [213, 466] width 73 height 27
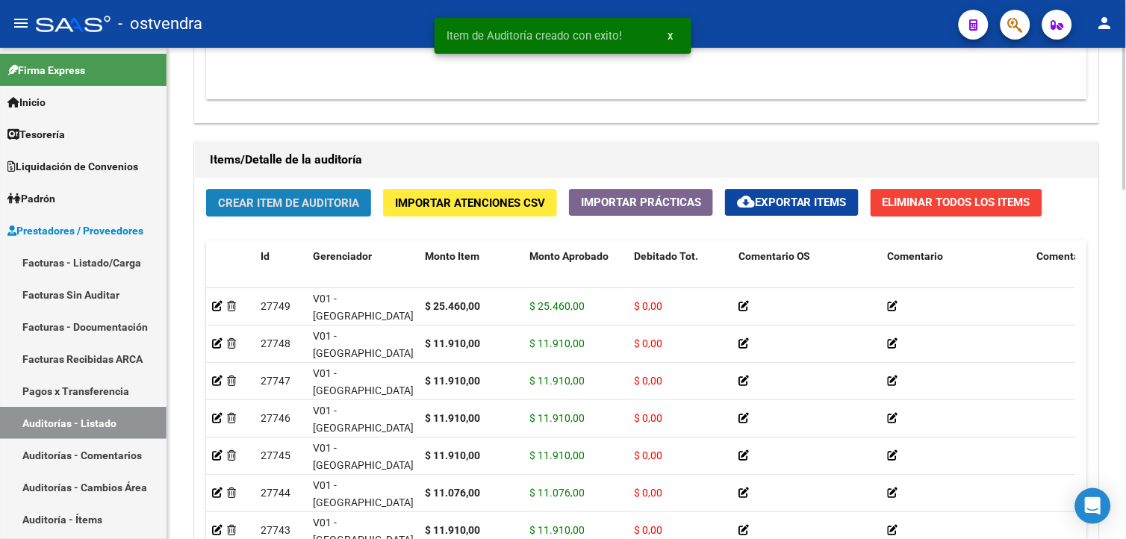
click at [311, 200] on span "Crear Item de Auditoria" at bounding box center [288, 202] width 141 height 13
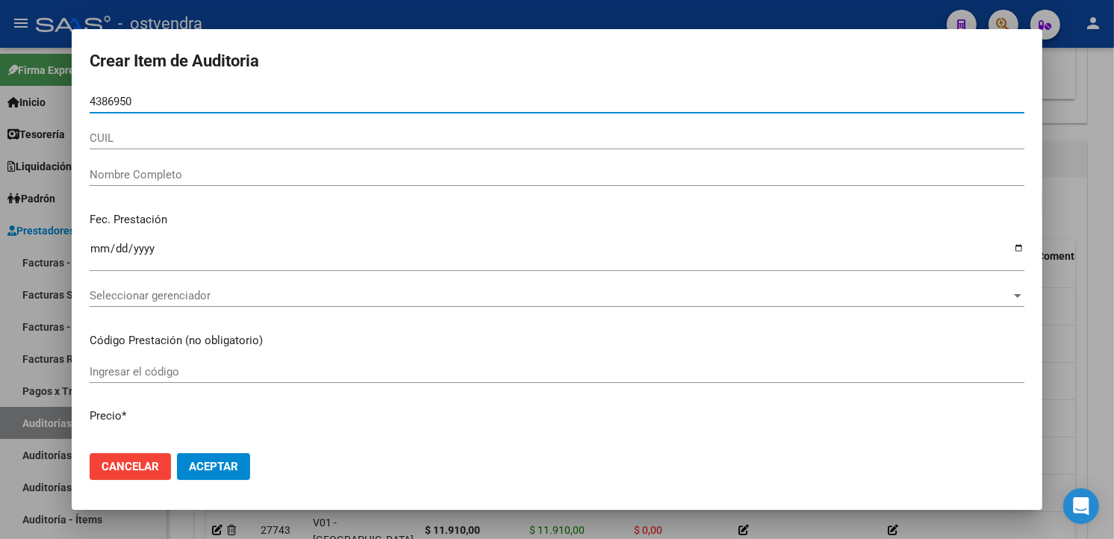
type input "43869509"
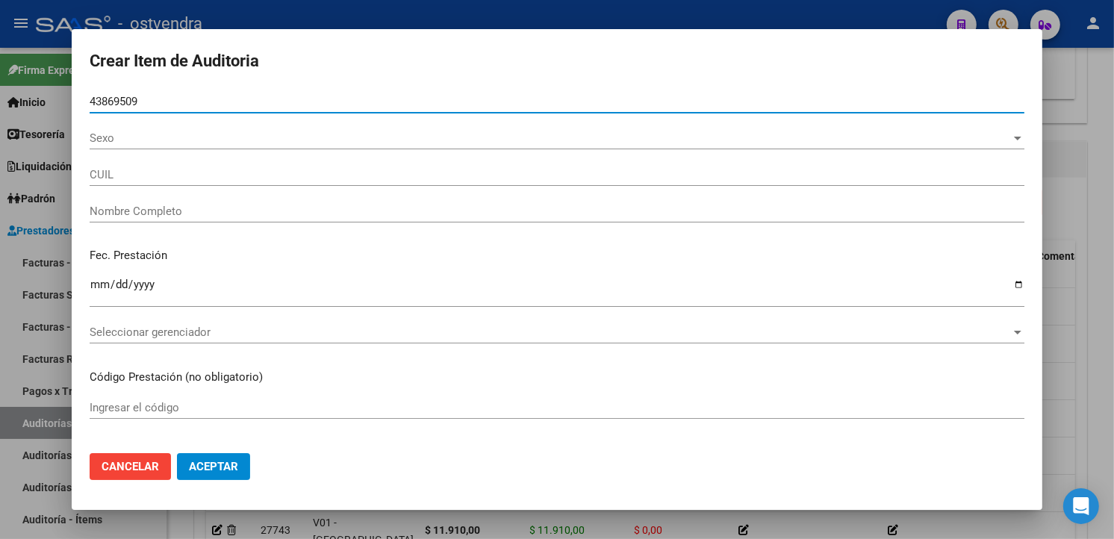
type input "27438695090"
type input "ROCCA AXEL GUSTAVO"
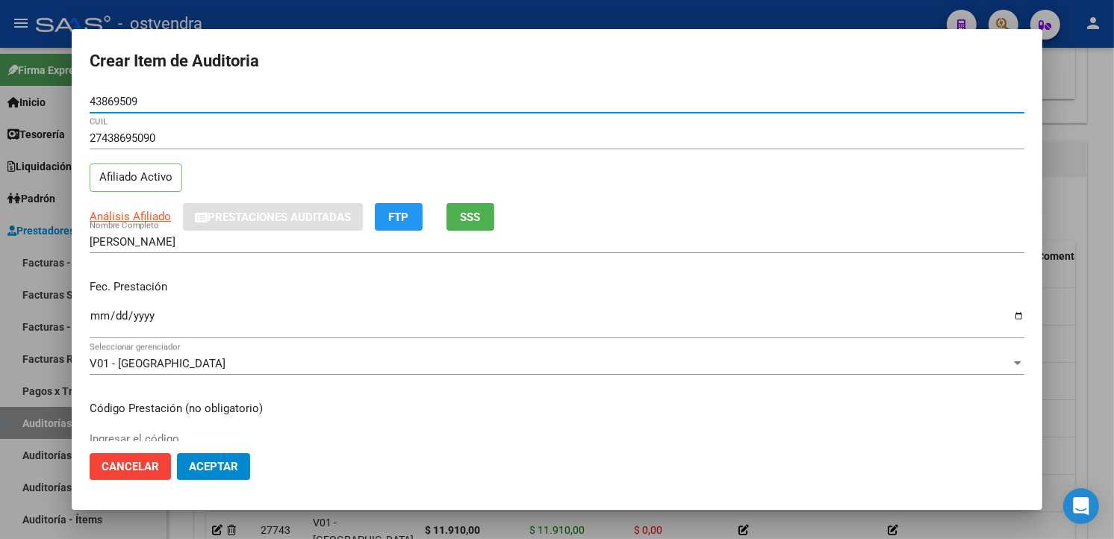
type input "43869509"
click at [99, 324] on input "Ingresar la fecha" at bounding box center [557, 322] width 935 height 24
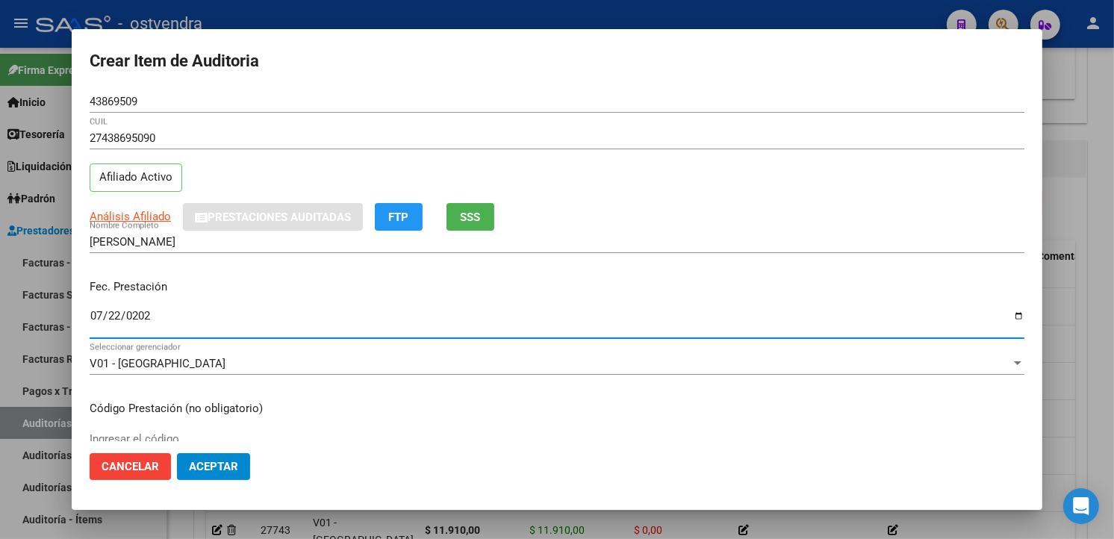
type input "2025-07-22"
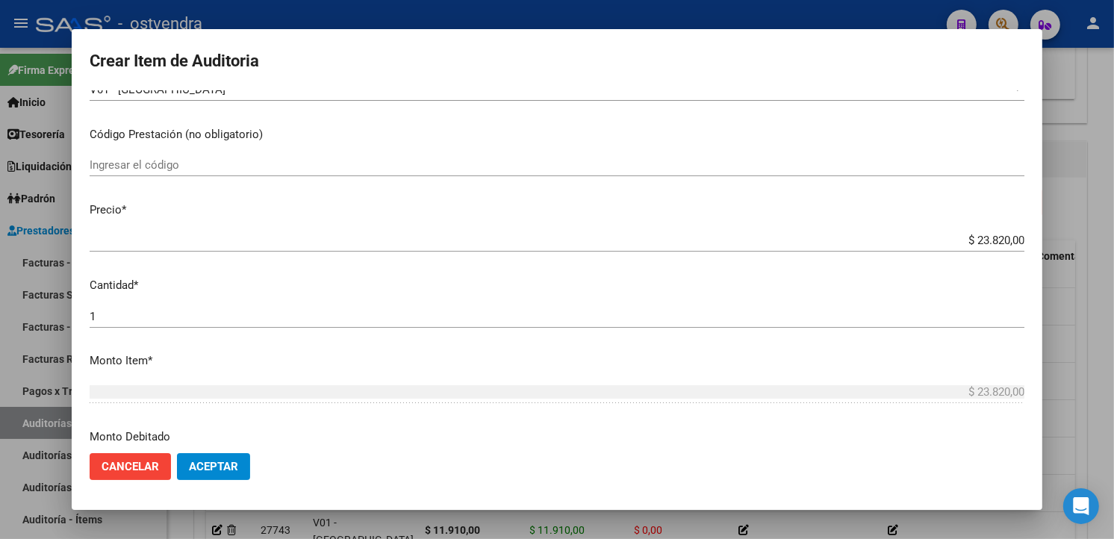
scroll to position [332, 0]
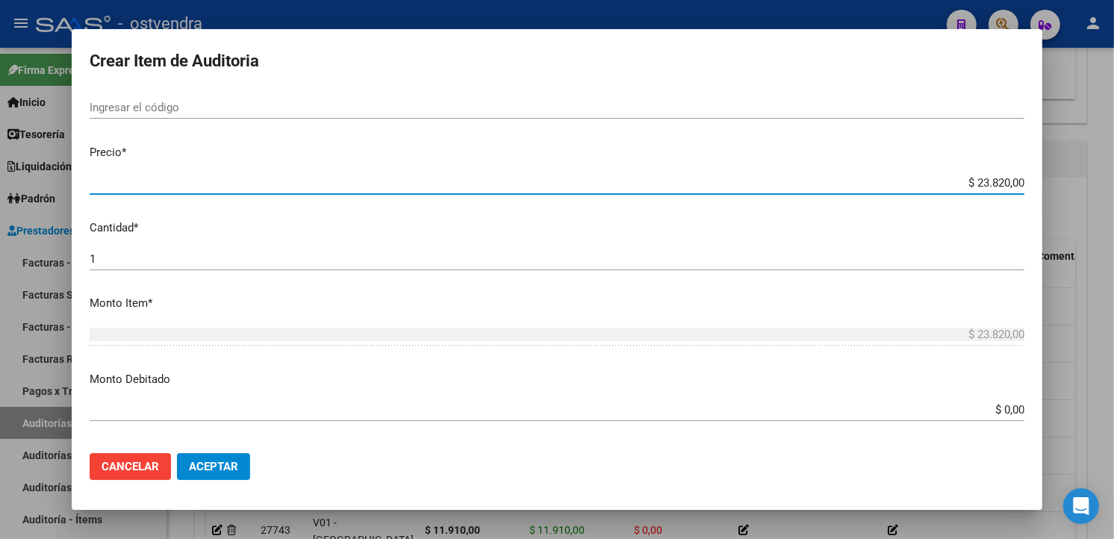
drag, startPoint x: 1011, startPoint y: 182, endPoint x: 949, endPoint y: 182, distance: 62.0
click at [949, 182] on input "$ 23.820,00" at bounding box center [557, 182] width 935 height 13
type input "$ 0,01"
type input "$ 0,11"
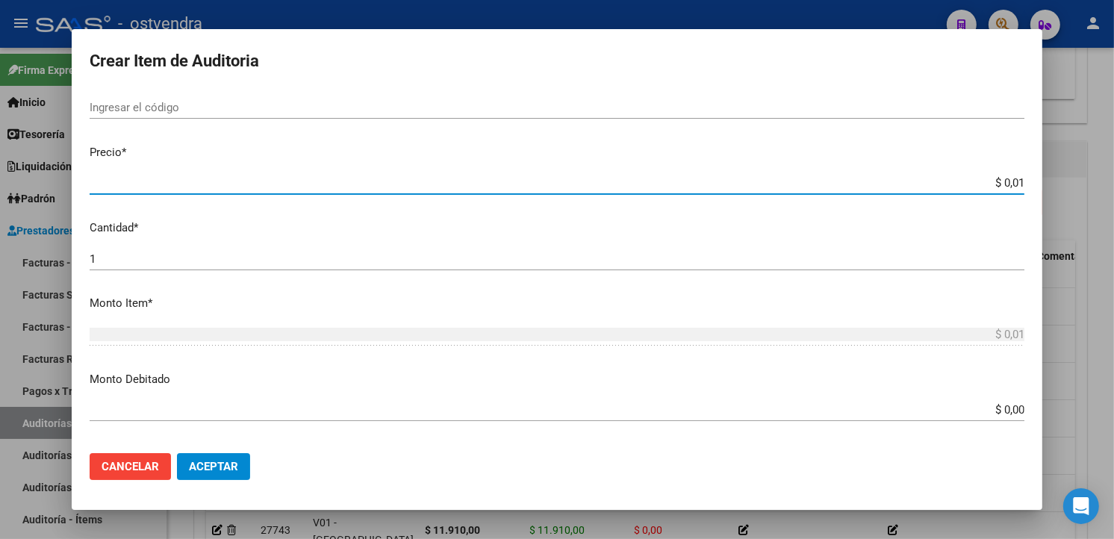
type input "$ 0,11"
type input "$ 1,19"
type input "$ 11,91"
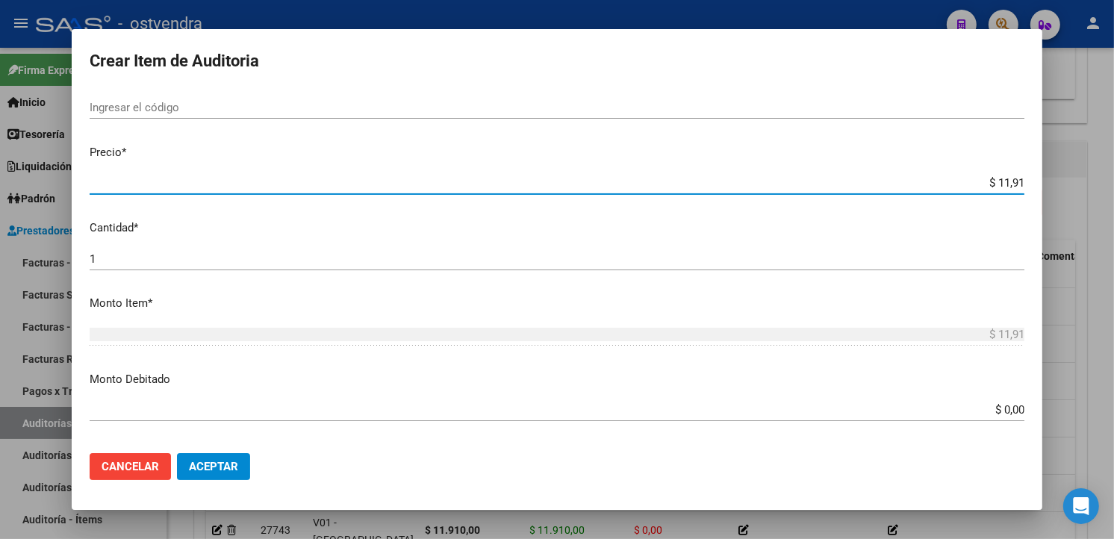
type input "$ 119,10"
type input "$ 1.191,00"
type input "$ 11.910,00"
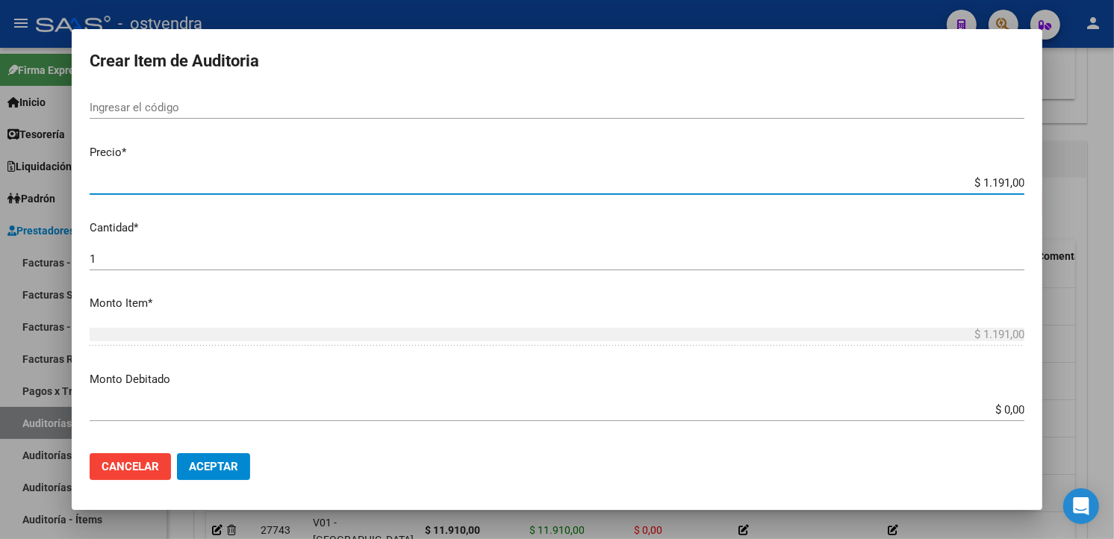
type input "$ 11.910,00"
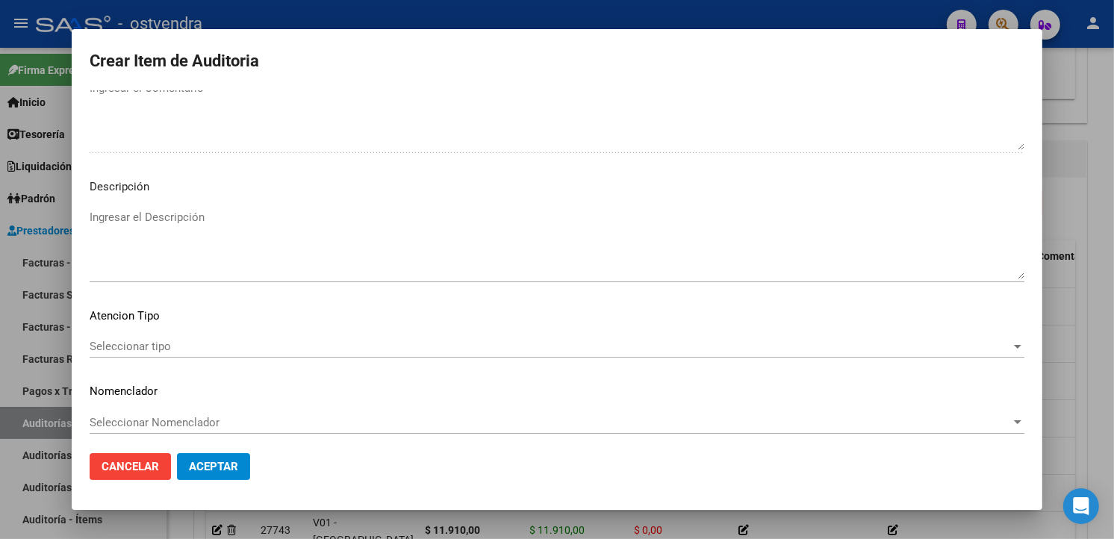
scroll to position [994, 0]
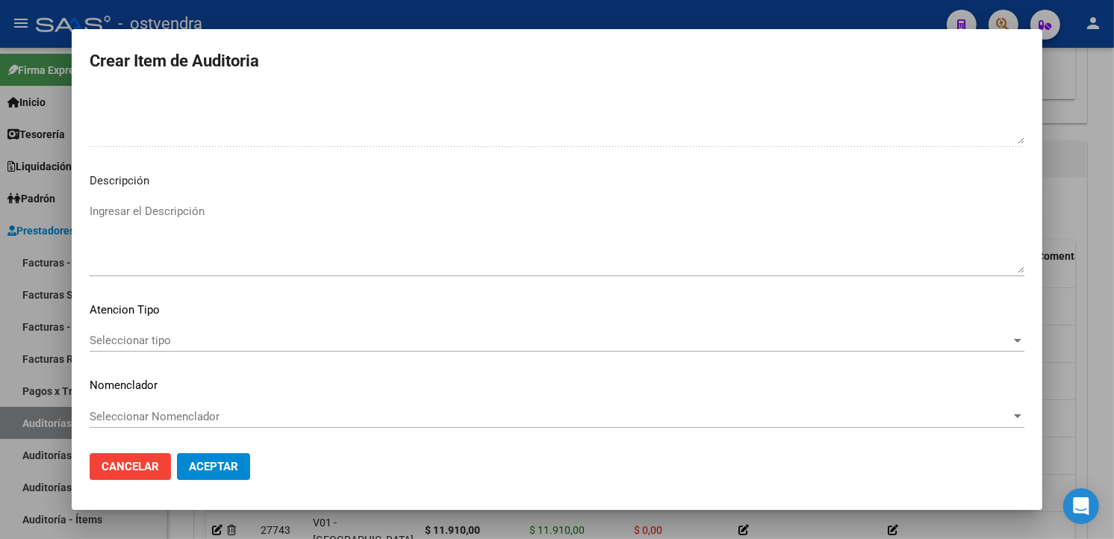
click at [250, 250] on textarea "Ingresar el Descripción" at bounding box center [557, 238] width 935 height 70
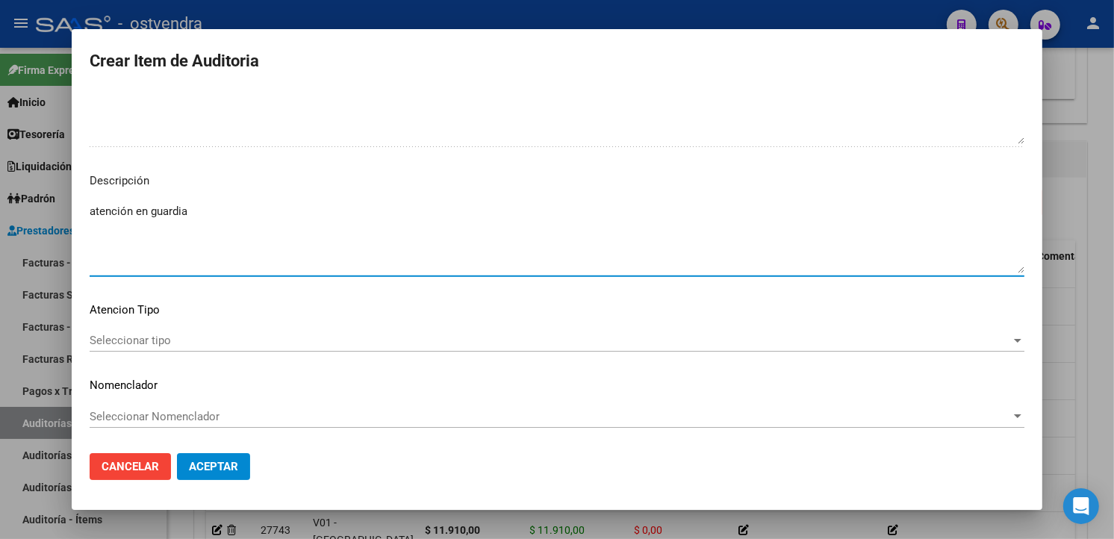
type textarea "atención en guardia"
click at [258, 334] on span "Seleccionar tipo" at bounding box center [551, 340] width 922 height 13
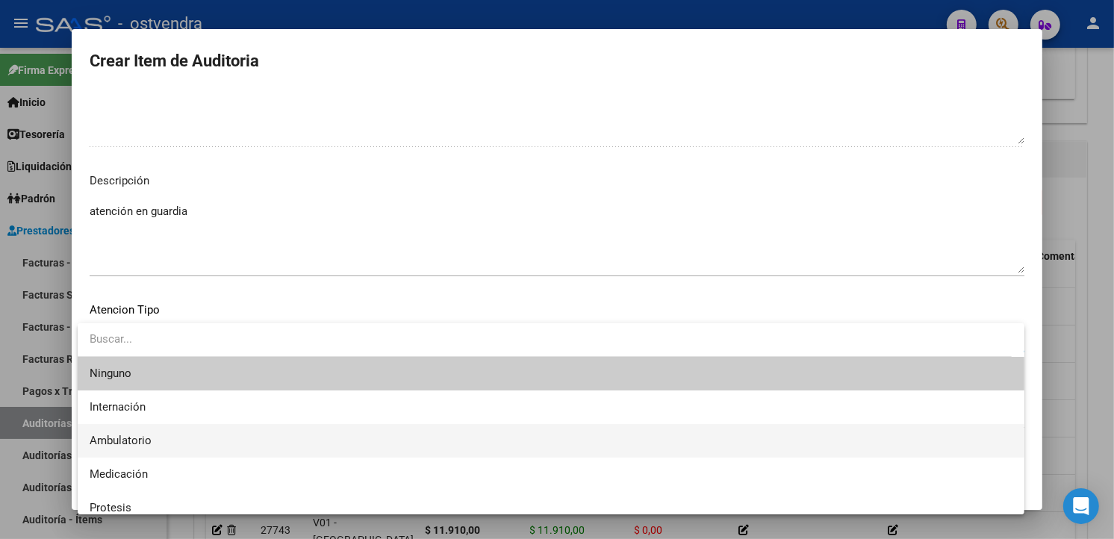
click at [187, 434] on span "Ambulatorio" at bounding box center [551, 441] width 923 height 34
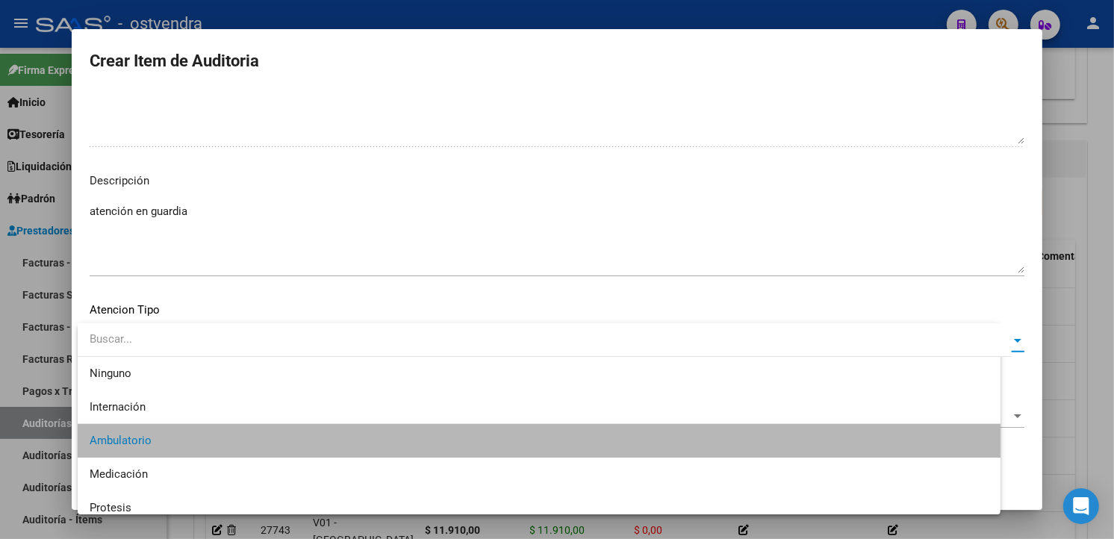
click at [203, 473] on button "Aceptar" at bounding box center [213, 466] width 73 height 27
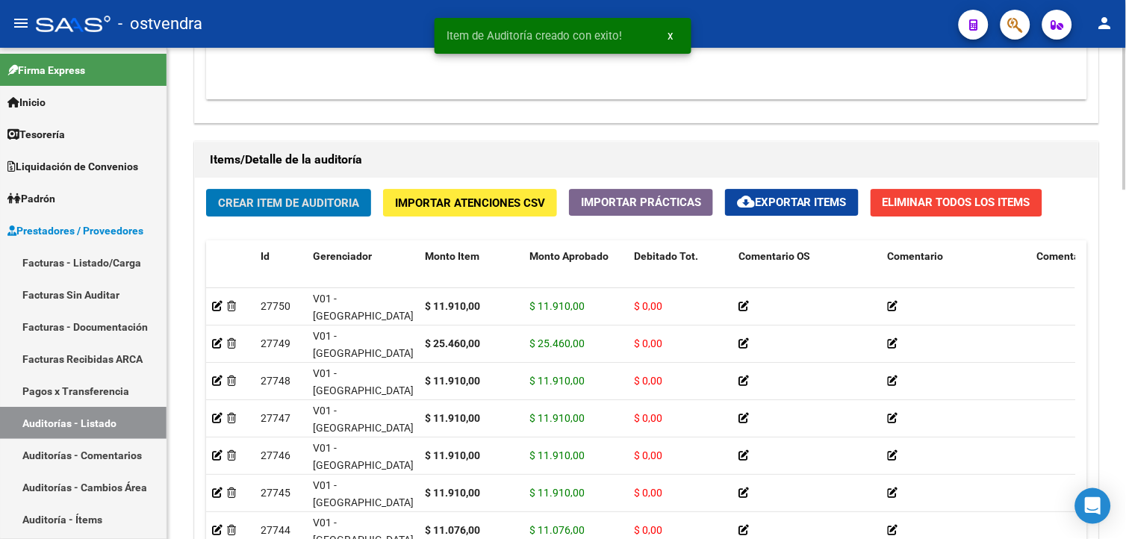
click at [339, 178] on div "Crear Item de Auditoria Importar Atenciones CSV Importar Prácticas cloud_downlo…" at bounding box center [647, 409] width 904 height 463
click at [332, 203] on span "Crear Item de Auditoria" at bounding box center [288, 202] width 141 height 13
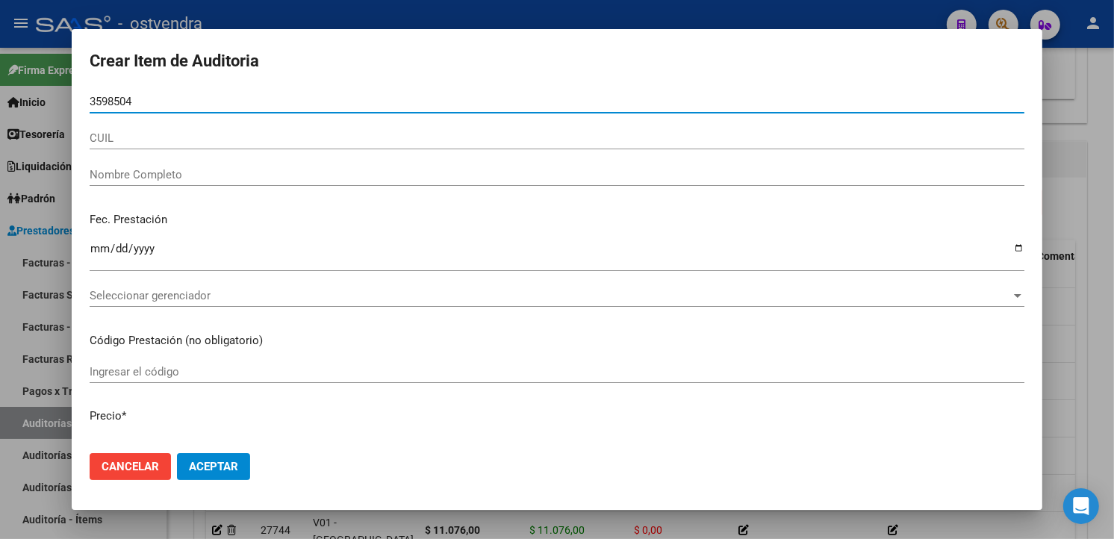
type input "35985040"
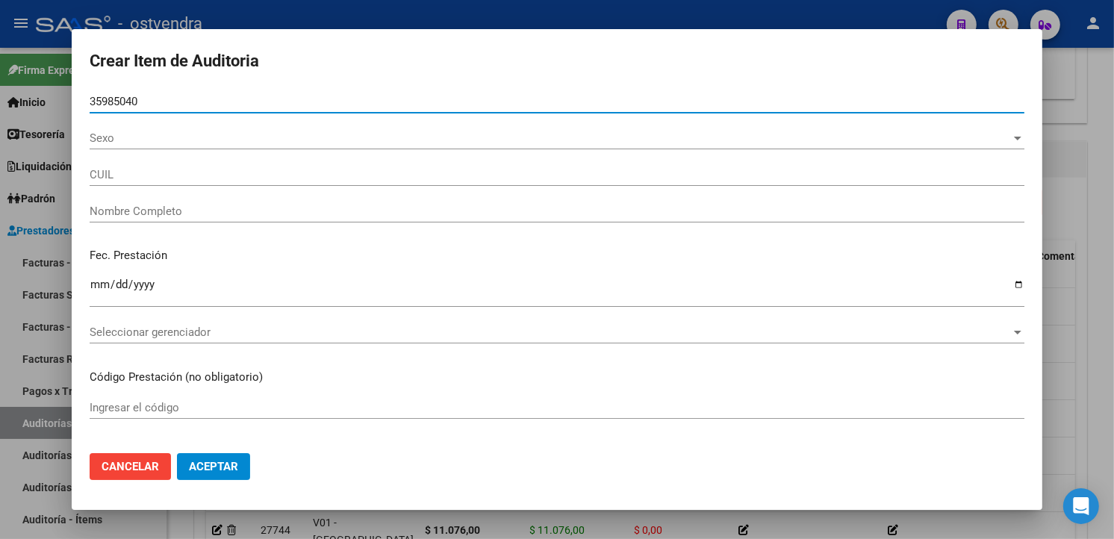
type input "23359850409"
type input "LUGO NICOLAS ARIEL"
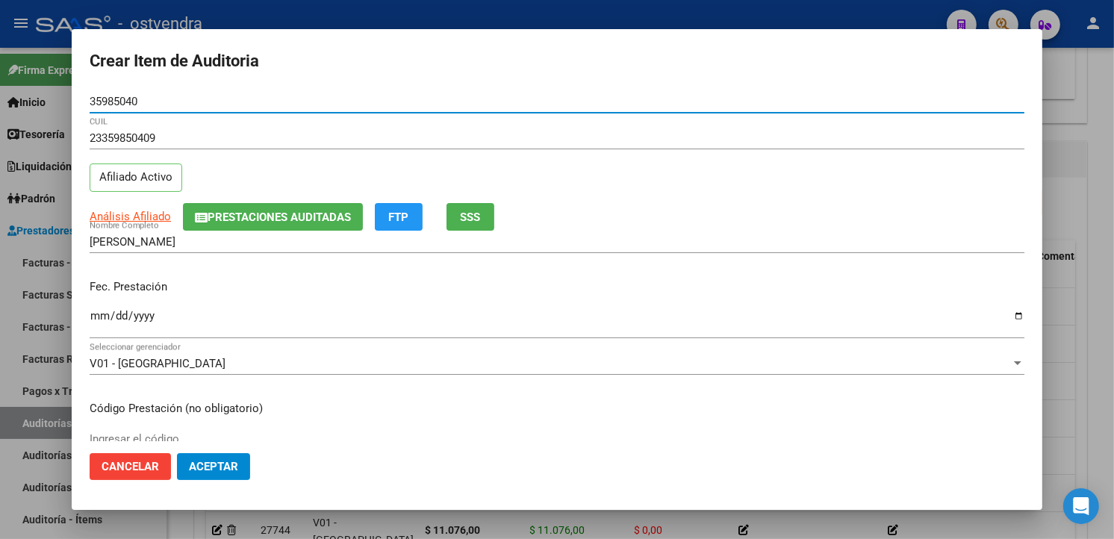
type input "35985040"
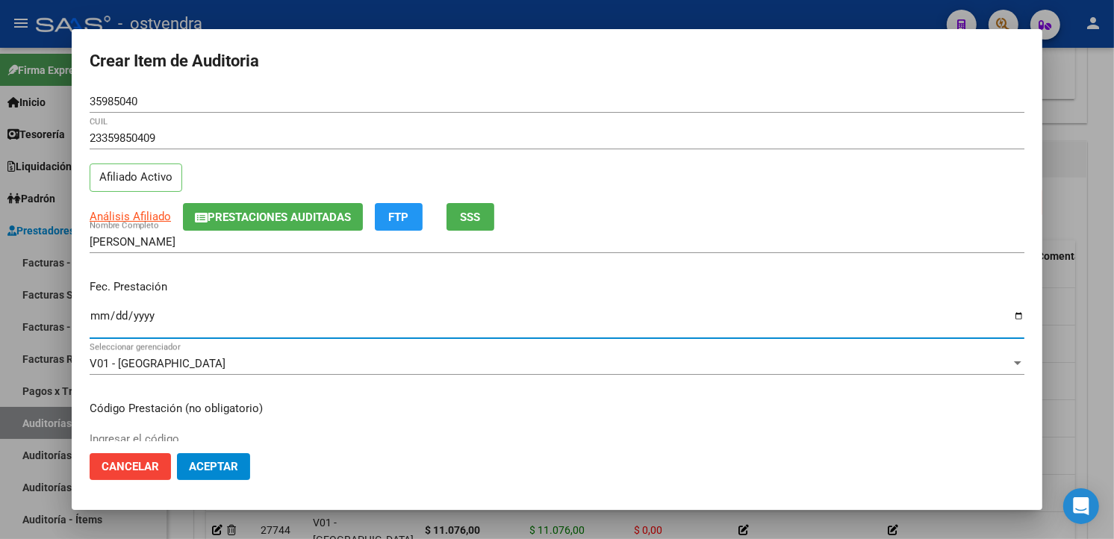
click at [90, 319] on input "Ingresar la fecha" at bounding box center [557, 322] width 935 height 24
type input "2025-07-21"
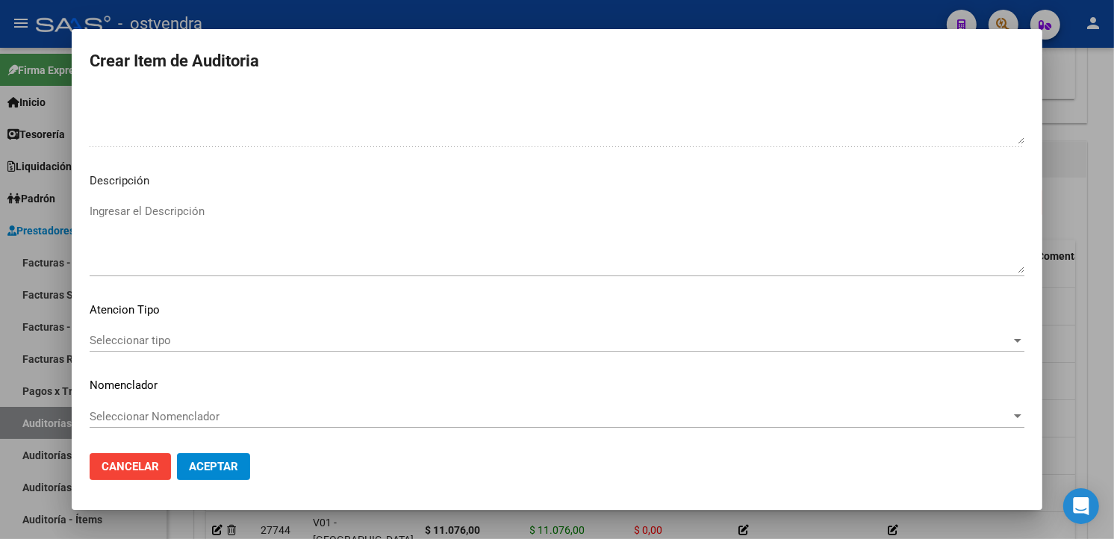
click at [236, 260] on textarea "Ingresar el Descripción" at bounding box center [557, 238] width 935 height 70
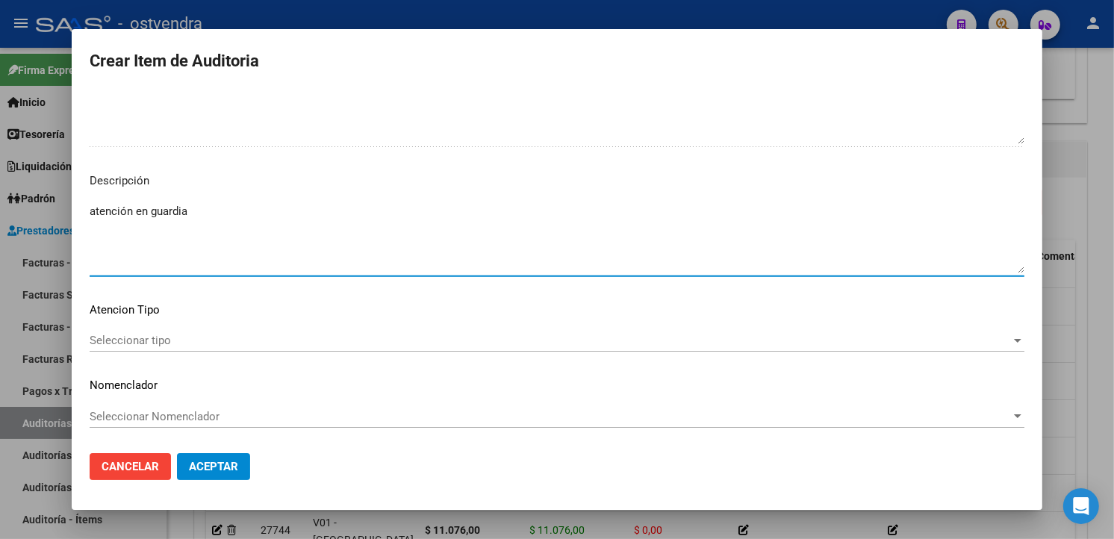
type textarea "atención en guardia"
click at [168, 332] on div "Seleccionar tipo Seleccionar tipo" at bounding box center [557, 340] width 935 height 22
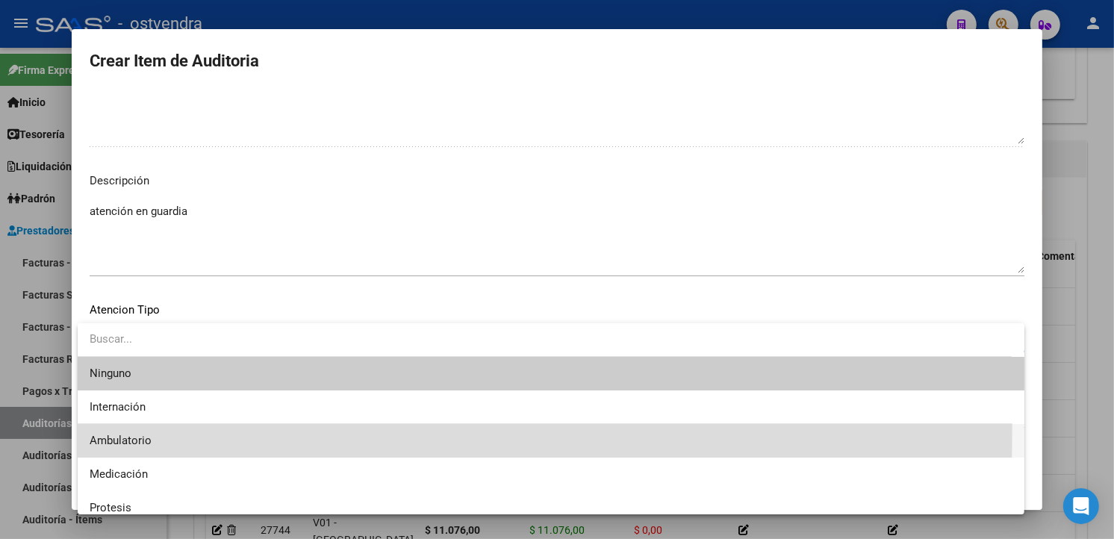
click at [143, 431] on span "Ambulatorio" at bounding box center [551, 441] width 923 height 34
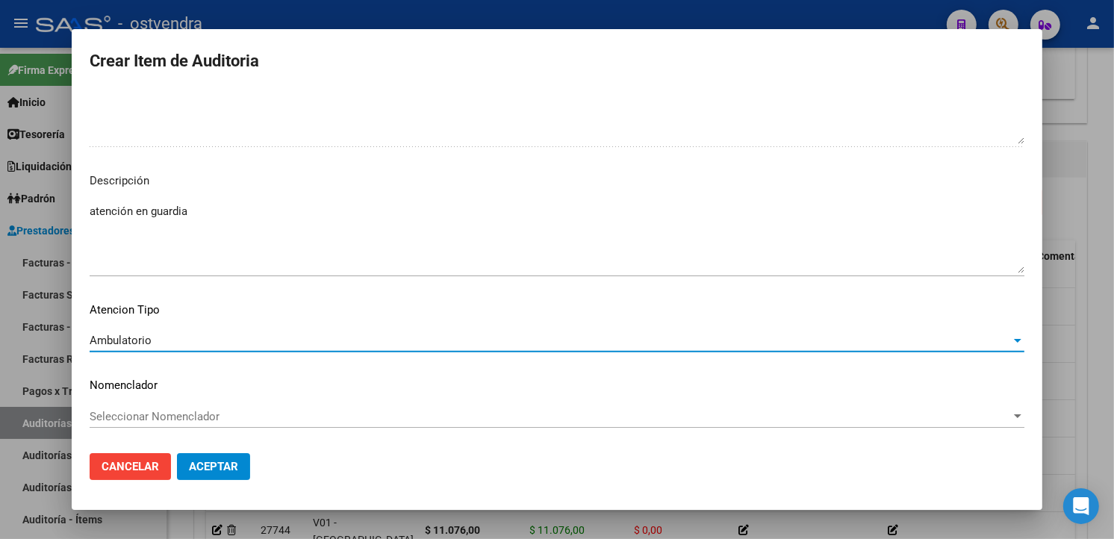
drag, startPoint x: 143, startPoint y: 431, endPoint x: 218, endPoint y: 463, distance: 81.3
click at [218, 463] on span "Aceptar" at bounding box center [213, 466] width 49 height 13
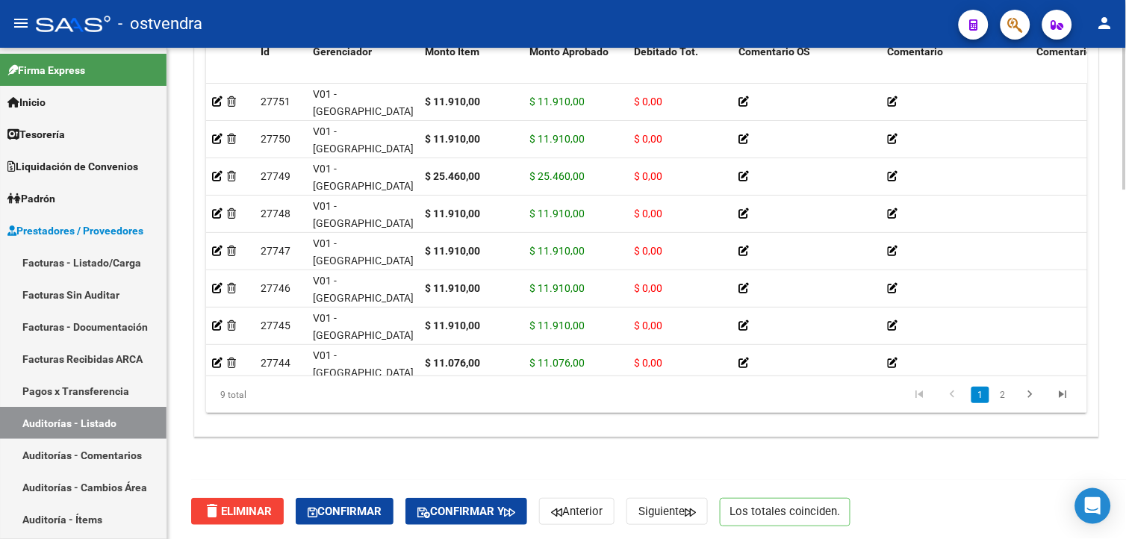
scroll to position [1206, 0]
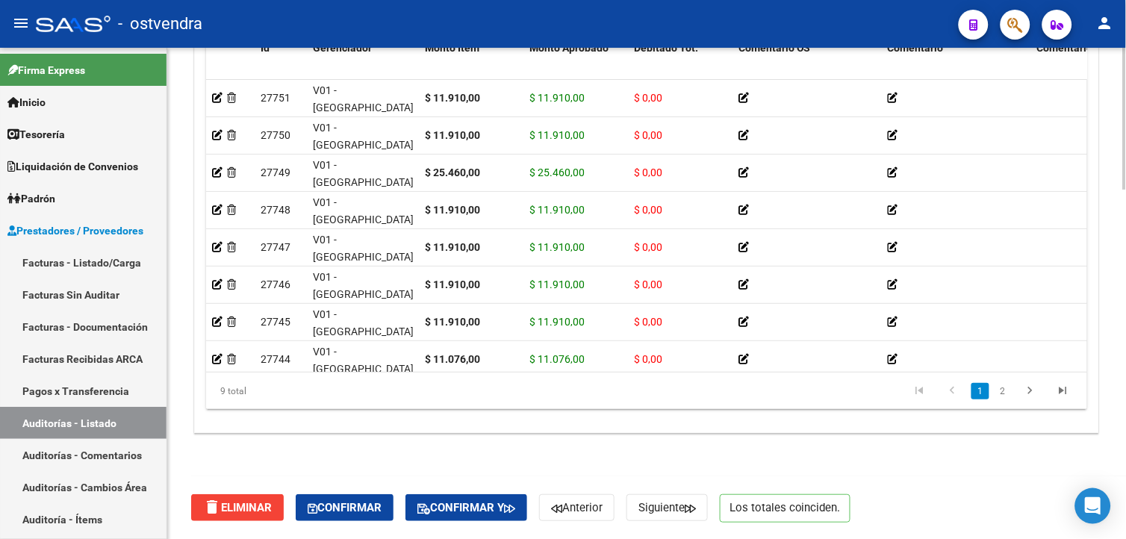
click at [1125, 493] on html "menu - ostvendra person Firma Express Inicio Calendario SSS Instructivos Contac…" at bounding box center [563, 269] width 1126 height 539
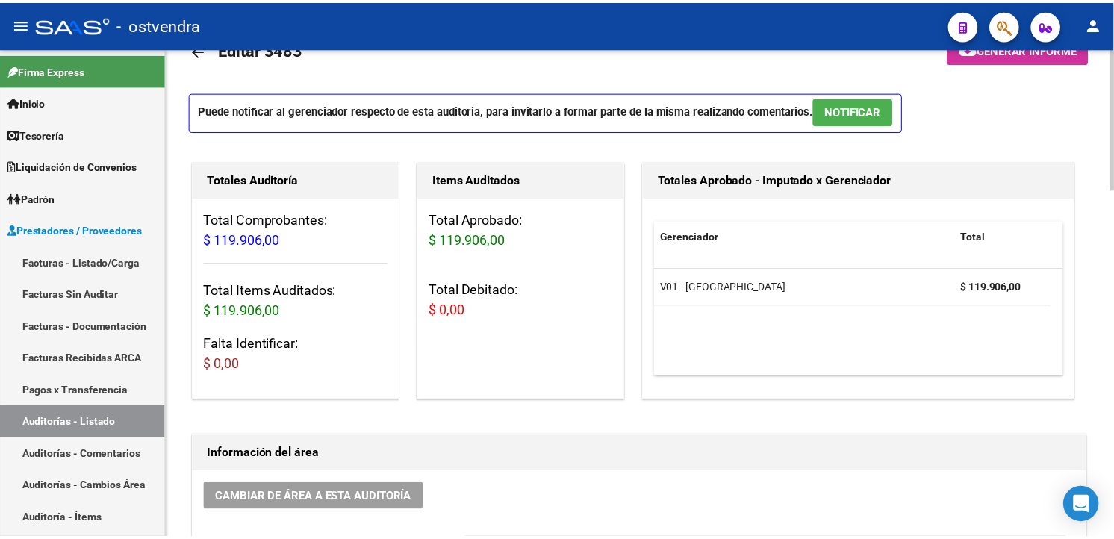
scroll to position [0, 0]
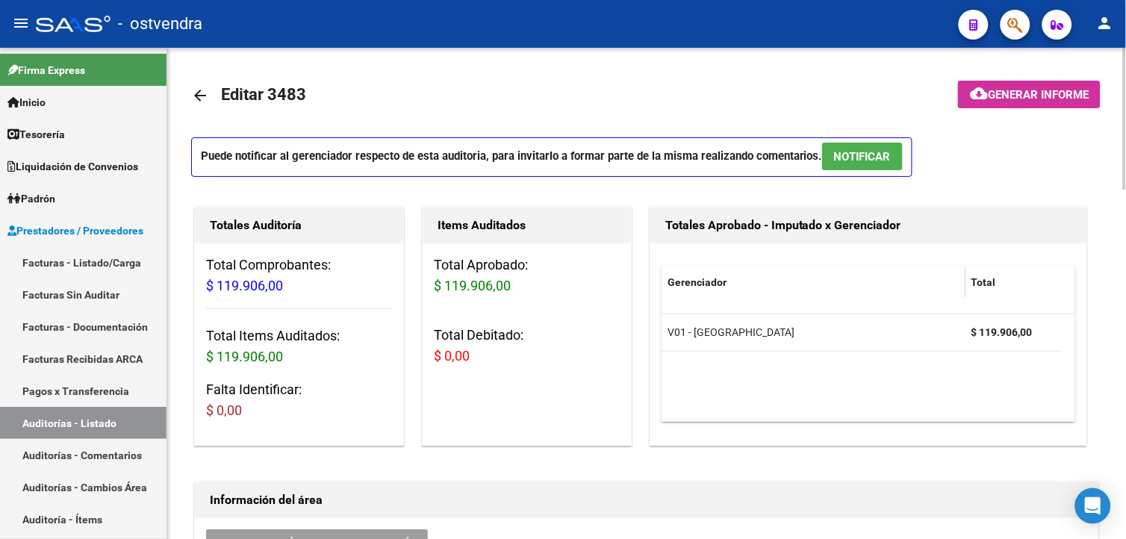
click at [1125, 86] on html "menu - ostvendra person Firma Express Inicio Calendario SSS Instructivos Contac…" at bounding box center [563, 269] width 1126 height 539
click at [854, 152] on span "NOTIFICAR" at bounding box center [862, 156] width 57 height 13
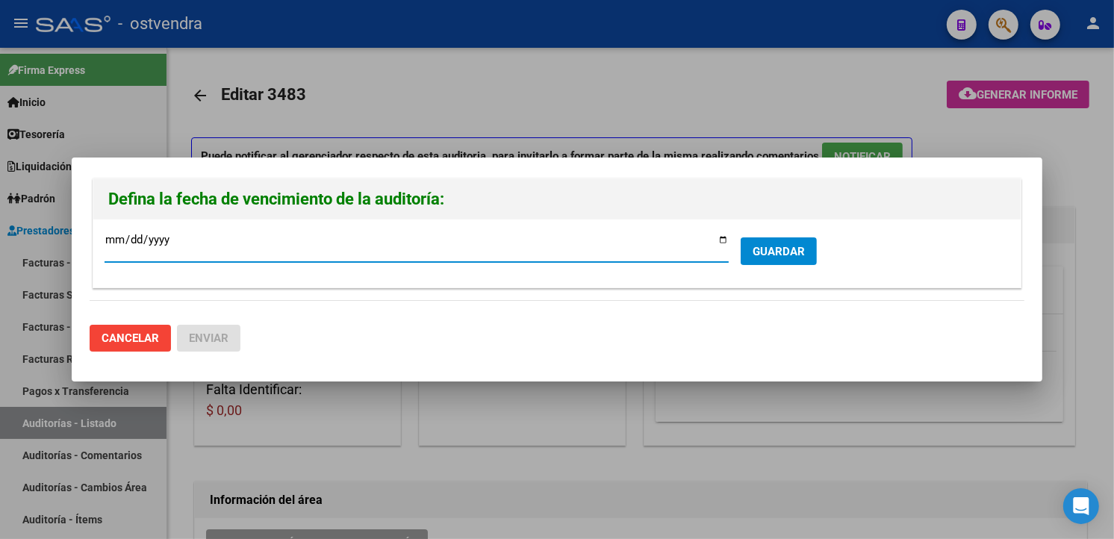
type input "2025-10-30"
click at [815, 248] on button "GUARDAR" at bounding box center [779, 251] width 76 height 28
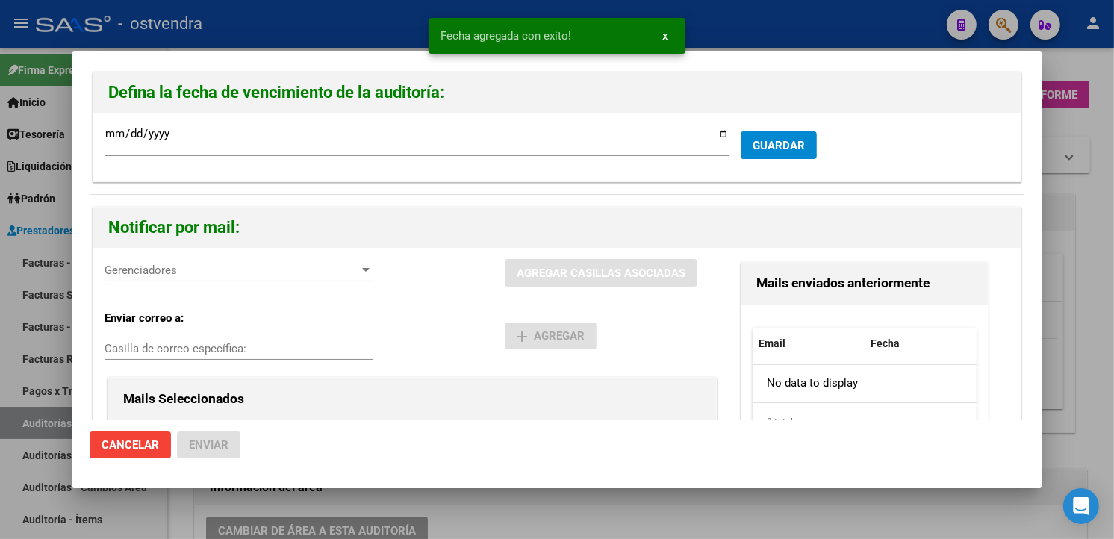
click at [258, 272] on span "Gerenciadores" at bounding box center [232, 270] width 255 height 13
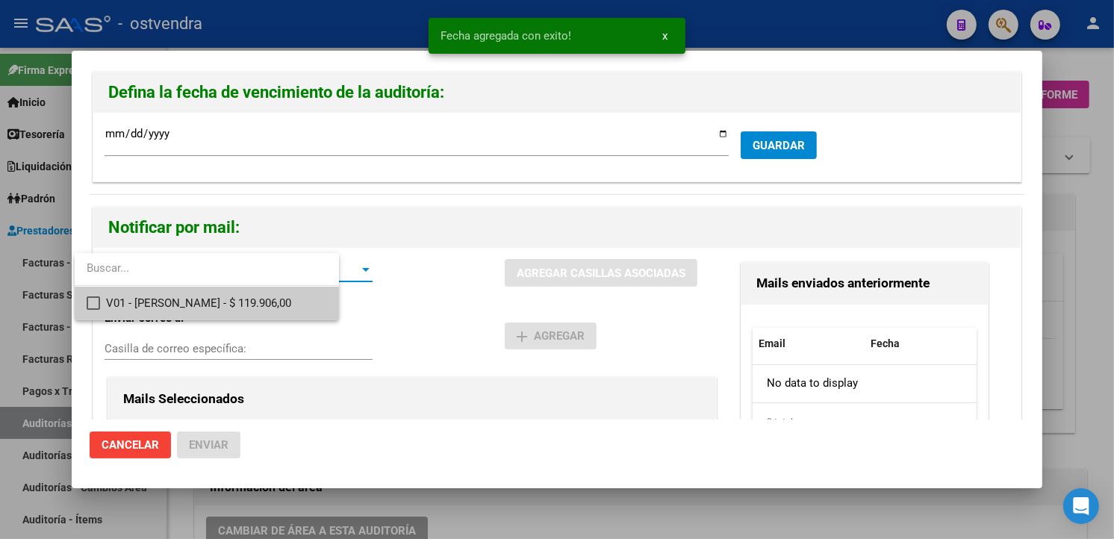
click at [251, 303] on span "V01 - Viasano - $ 119.906,00" at bounding box center [216, 304] width 220 height 34
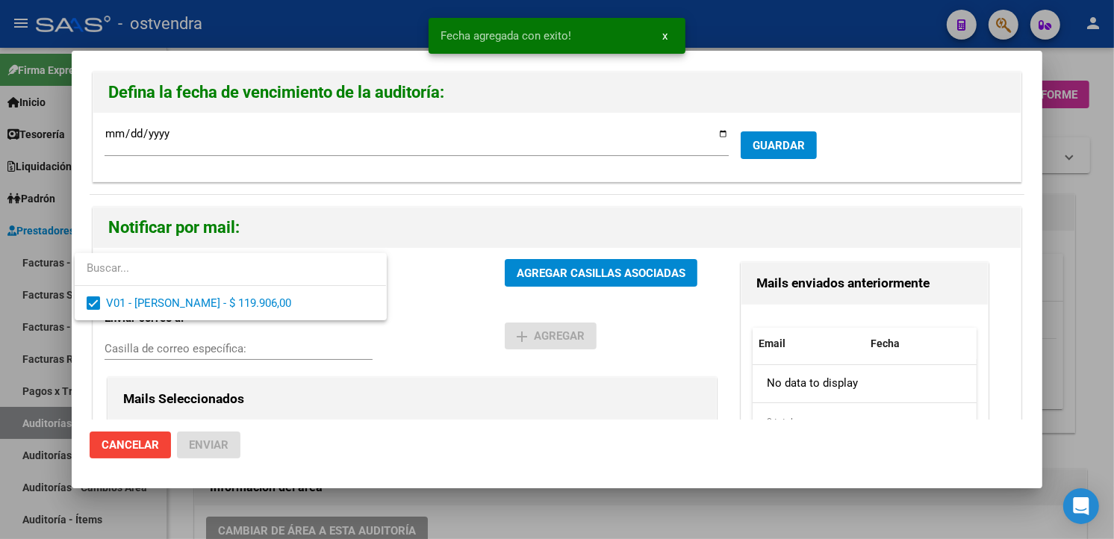
click at [532, 252] on div at bounding box center [557, 269] width 1114 height 539
click at [533, 259] on button "AGREGAR CASILLAS ASOCIADAS" at bounding box center [601, 273] width 193 height 28
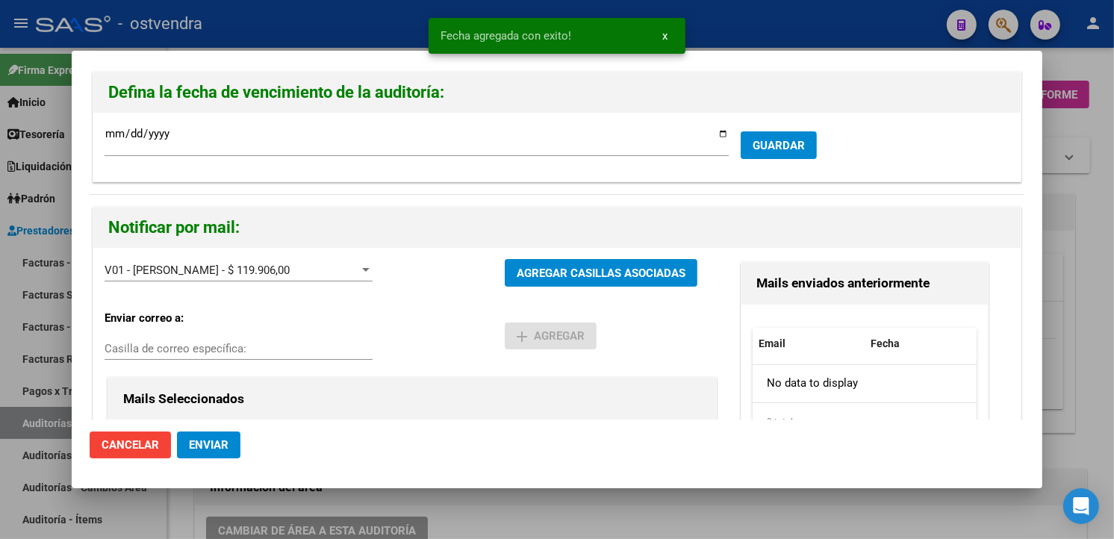
click at [194, 444] on span "Enviar" at bounding box center [209, 444] width 40 height 13
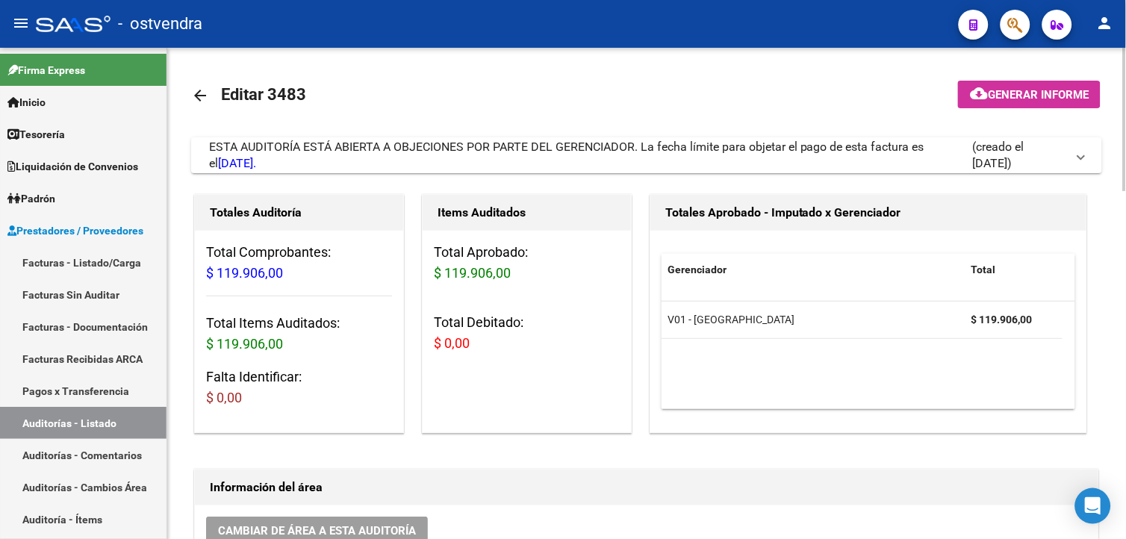
click at [1102, 270] on div "Totales Aprobado - Imputado x Gerenciador Gerenciador Total V01 - Viasano $ 119…" at bounding box center [875, 313] width 456 height 245
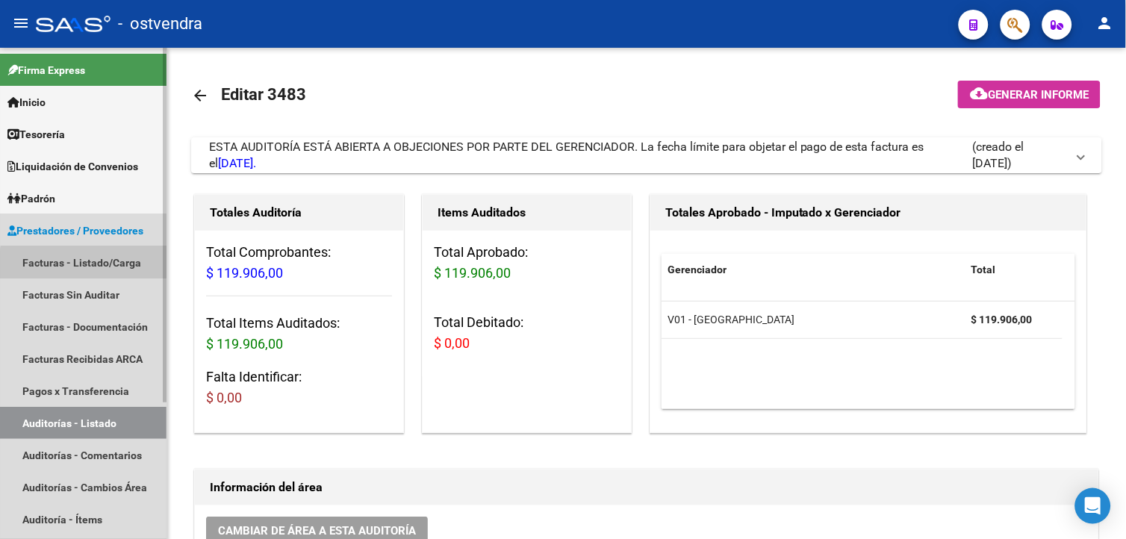
click at [146, 270] on link "Facturas - Listado/Carga" at bounding box center [83, 262] width 167 height 32
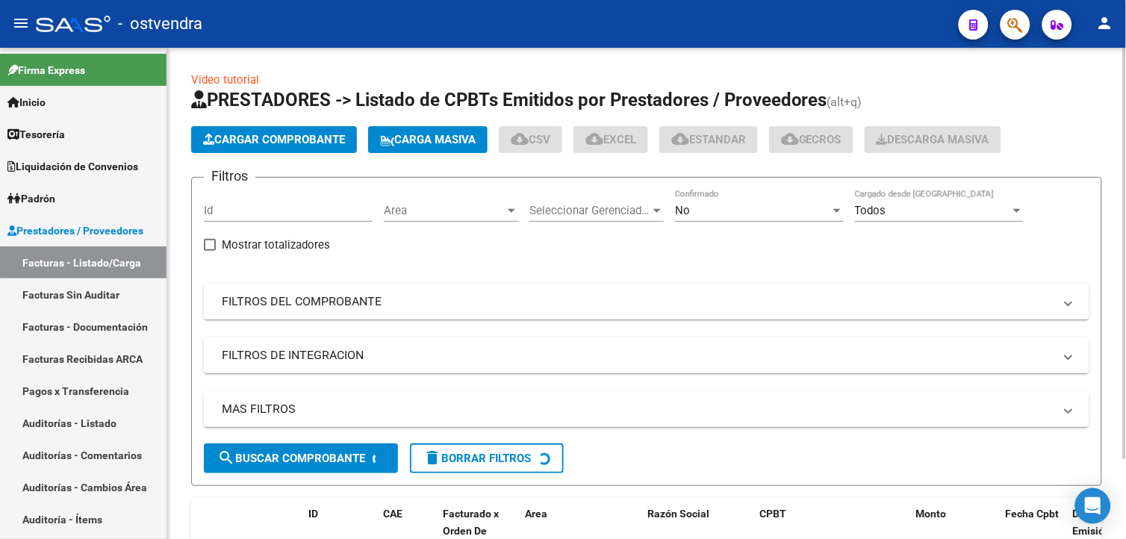
click at [274, 135] on span "Cargar Comprobante" at bounding box center [274, 139] width 142 height 13
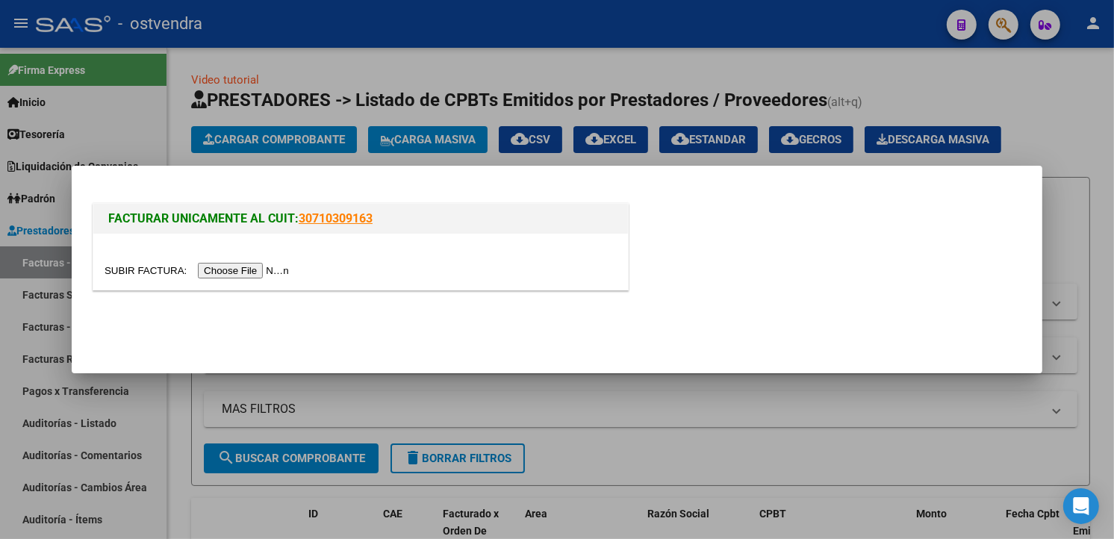
click at [243, 276] on input "file" at bounding box center [199, 271] width 189 height 16
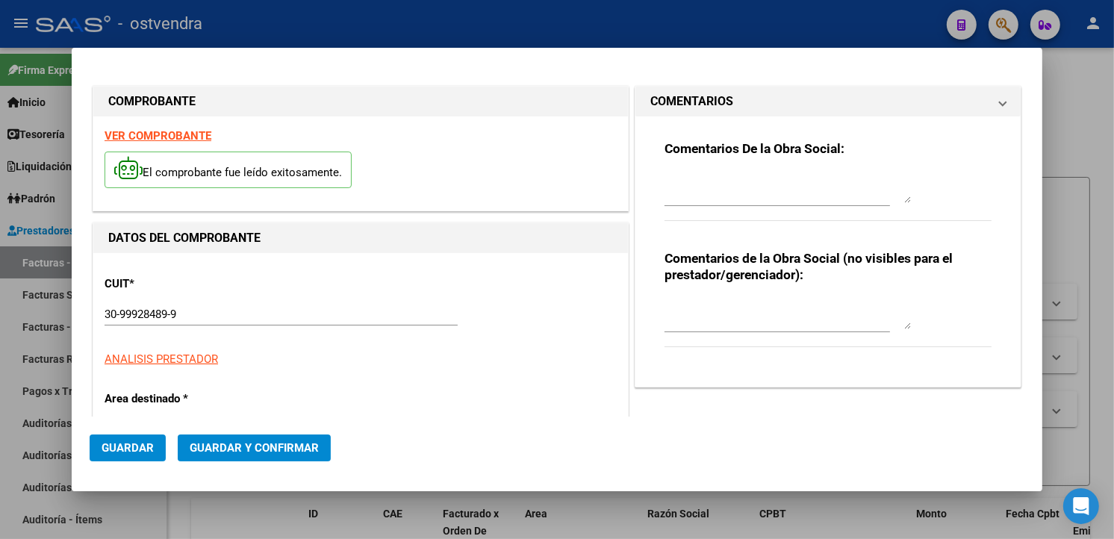
type input "1551"
type input "$ 94.791,00"
type input "2025-10-01"
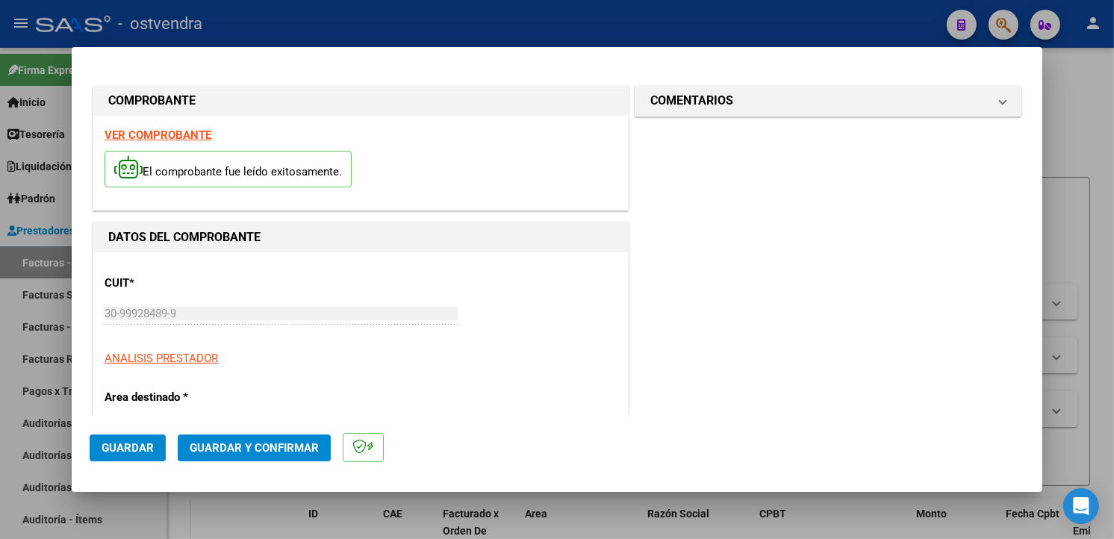
type input "2025-11-30"
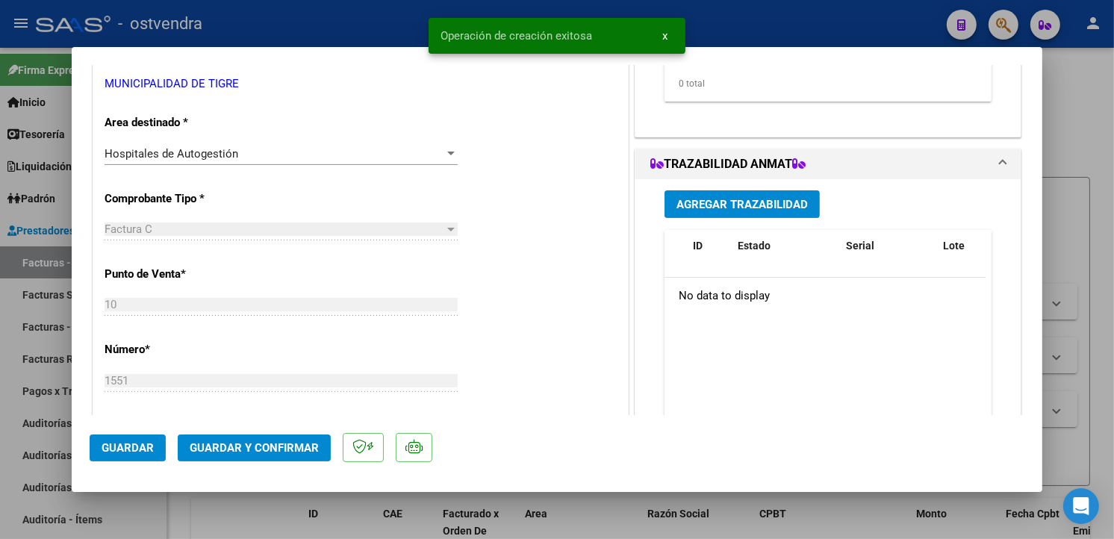
scroll to position [497, 0]
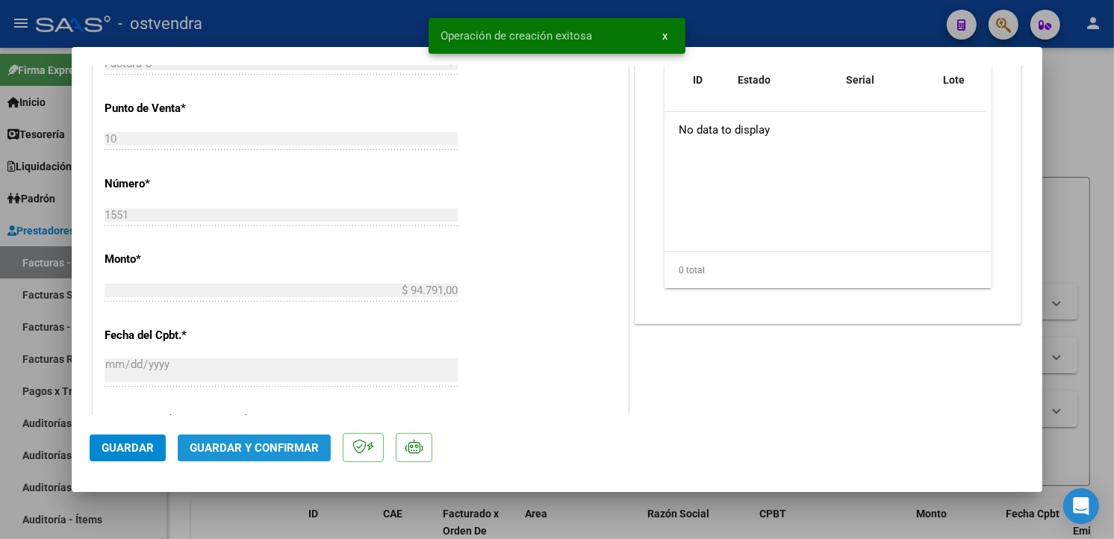
click at [303, 445] on span "Guardar y Confirmar" at bounding box center [254, 447] width 129 height 13
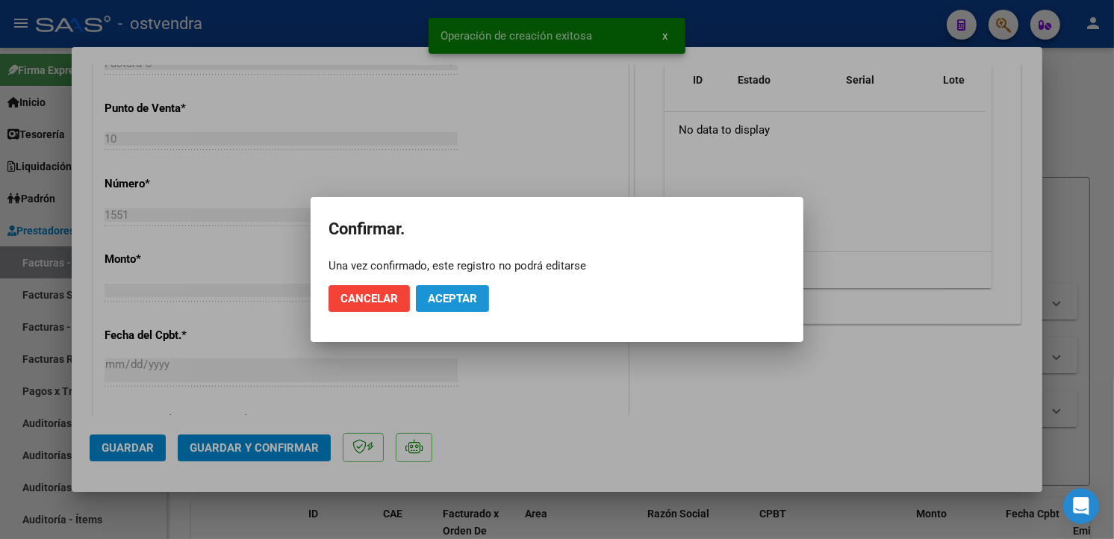
click at [449, 299] on span "Aceptar" at bounding box center [452, 298] width 49 height 13
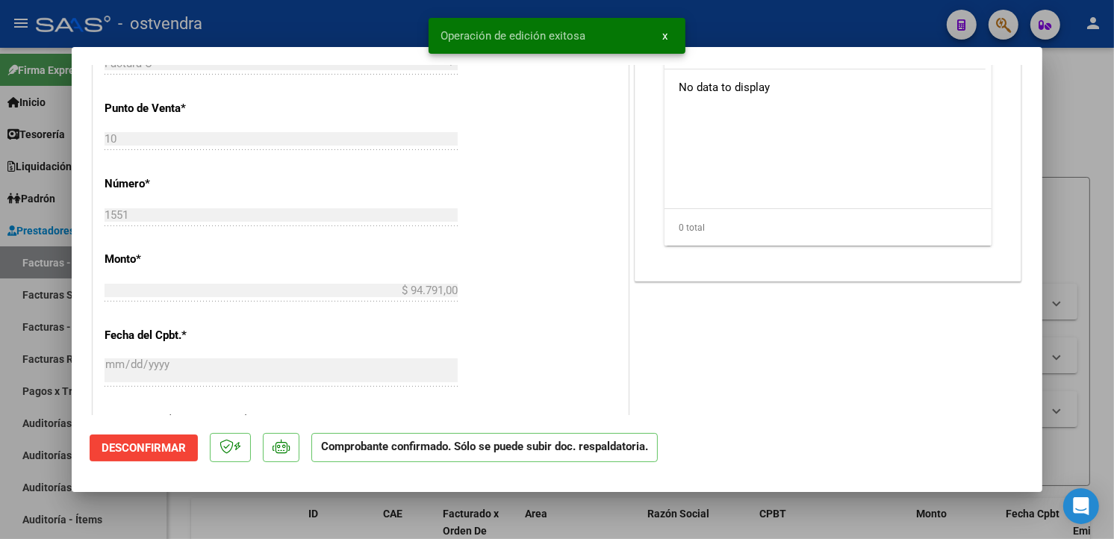
click at [53, 284] on div at bounding box center [557, 269] width 1114 height 539
type input "$ 0,00"
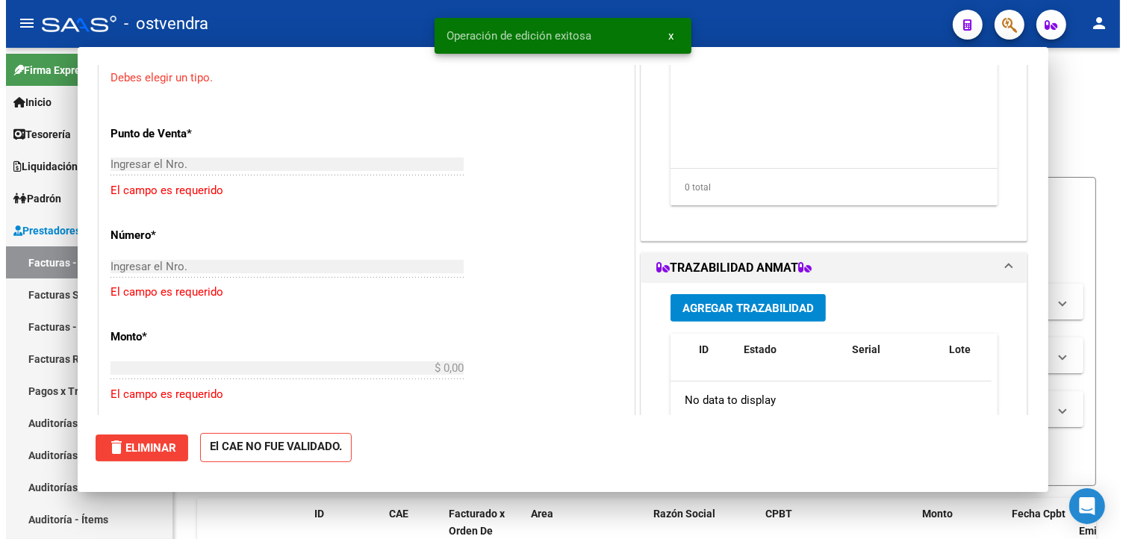
scroll to position [467, 0]
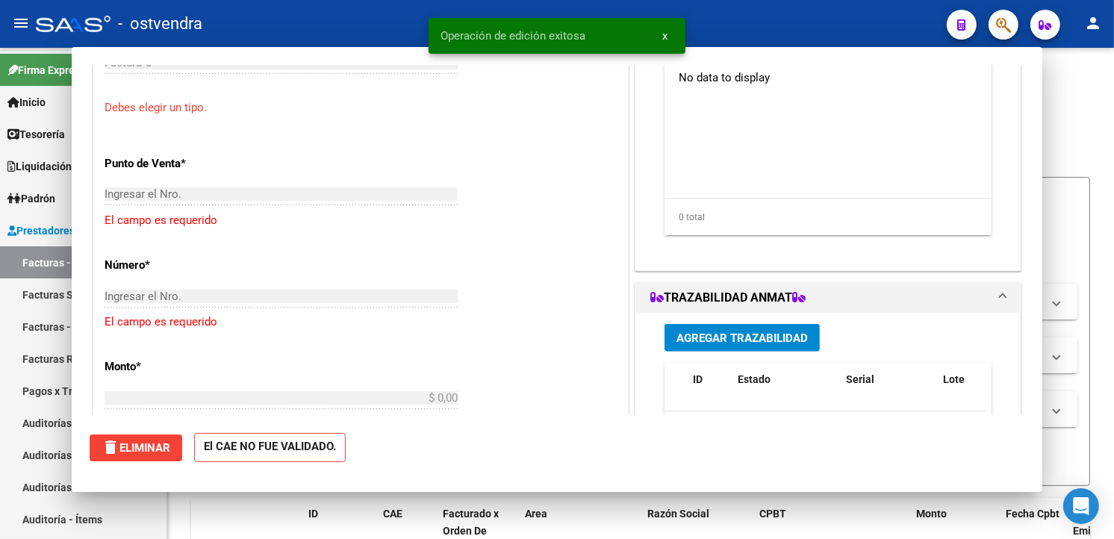
click at [54, 285] on link "Facturas Sin Auditar" at bounding box center [83, 295] width 167 height 32
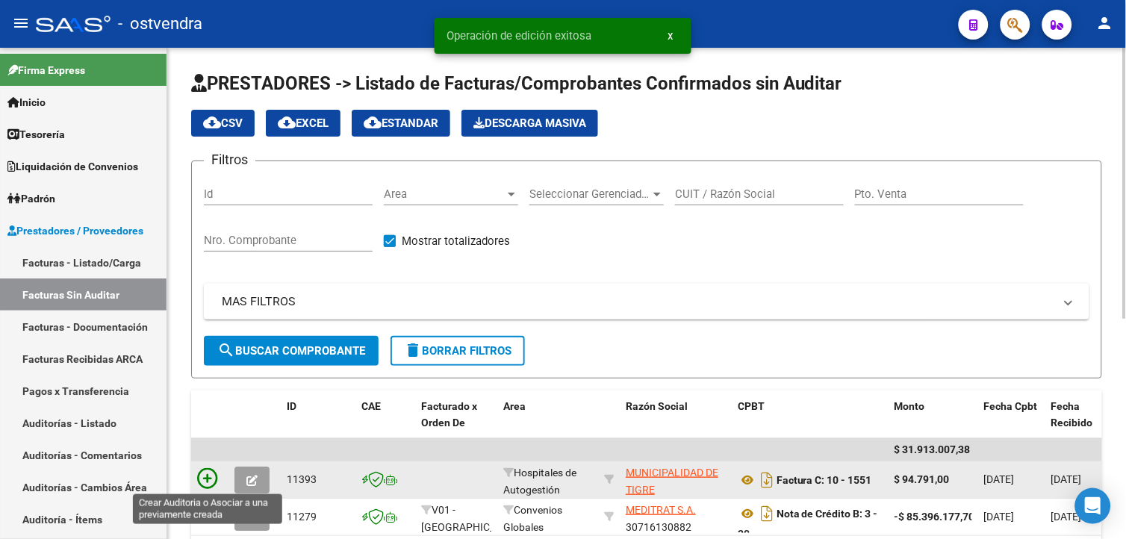
click at [205, 484] on icon at bounding box center [207, 478] width 21 height 21
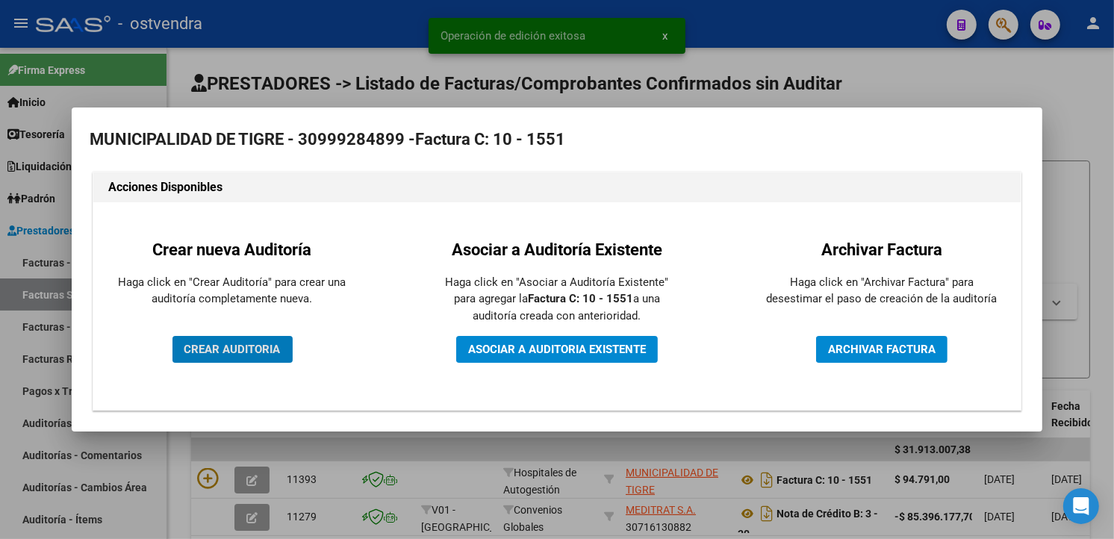
click at [256, 349] on span "CREAR AUDITORIA" at bounding box center [232, 349] width 96 height 13
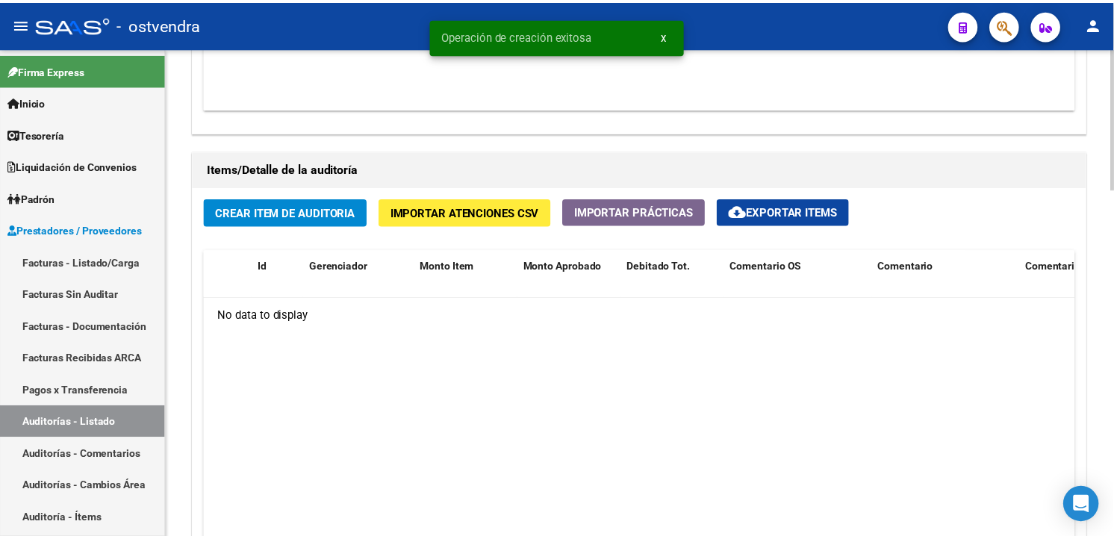
scroll to position [1009, 0]
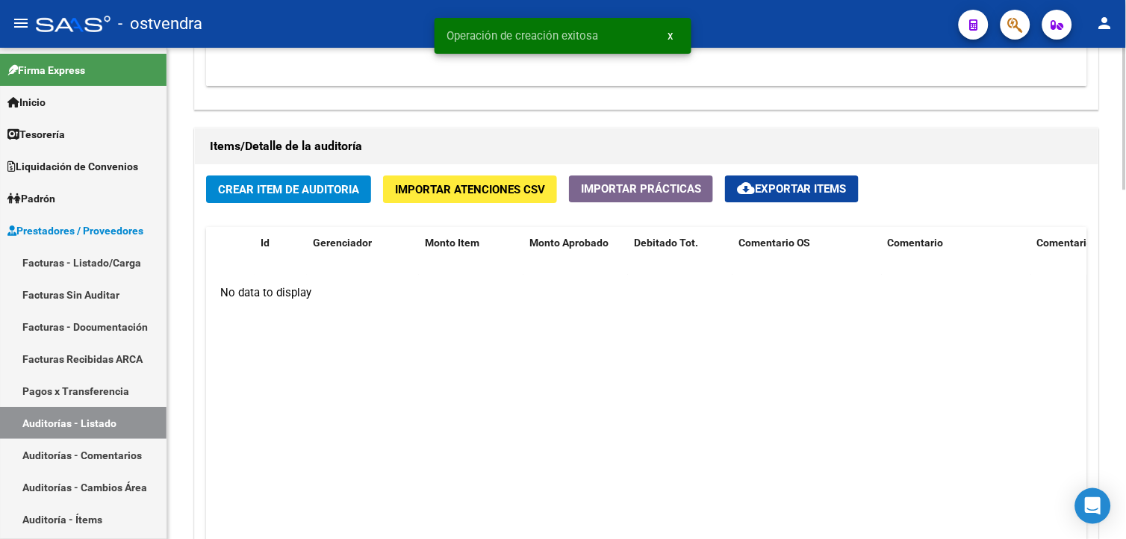
click at [215, 180] on button "Crear Item de Auditoria" at bounding box center [288, 189] width 165 height 28
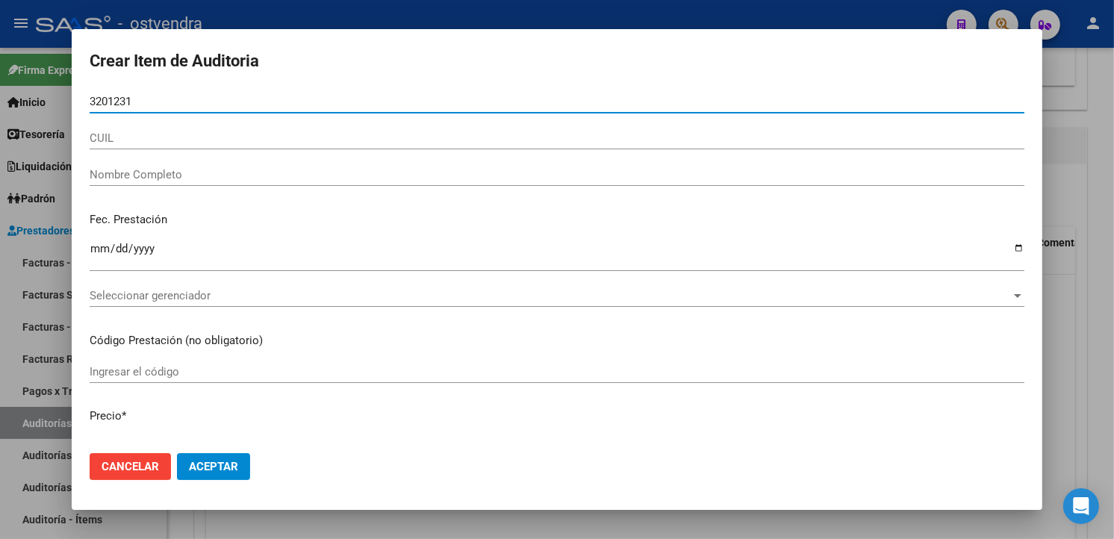
type input "32012316"
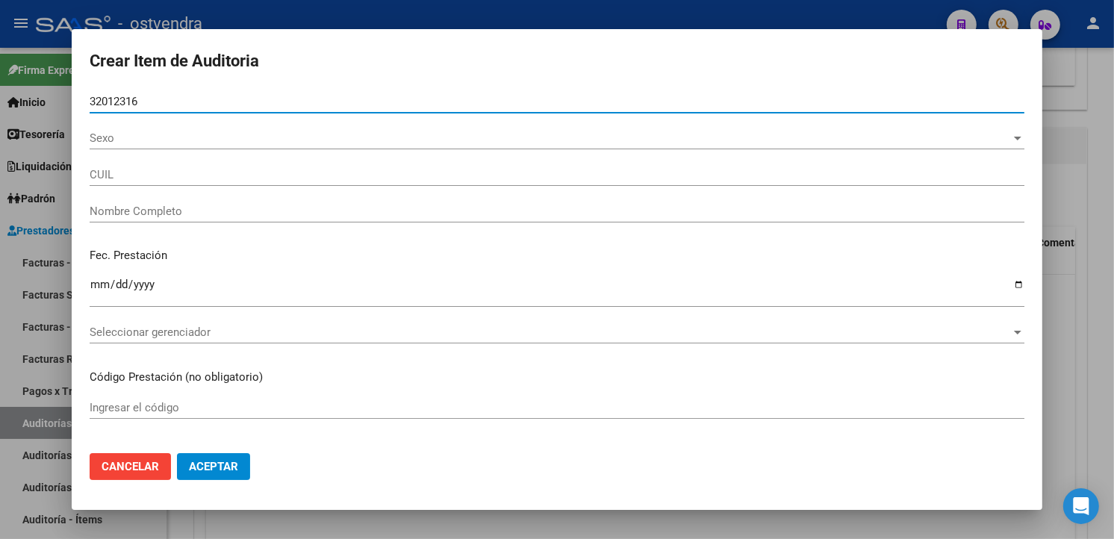
type input "27320123165"
type input "POGORZELEK ALICIA VANESA"
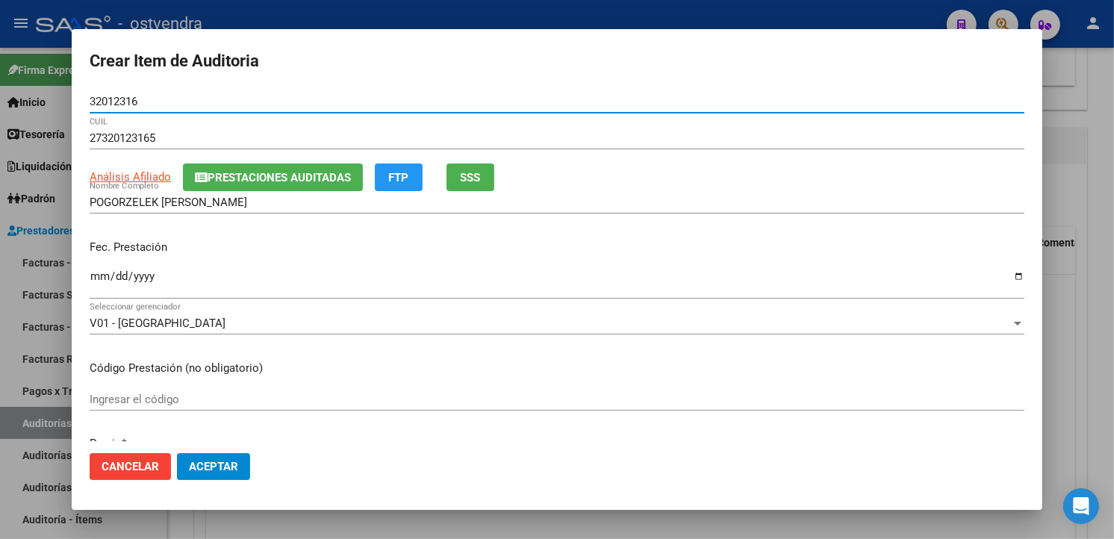
type input "32012316"
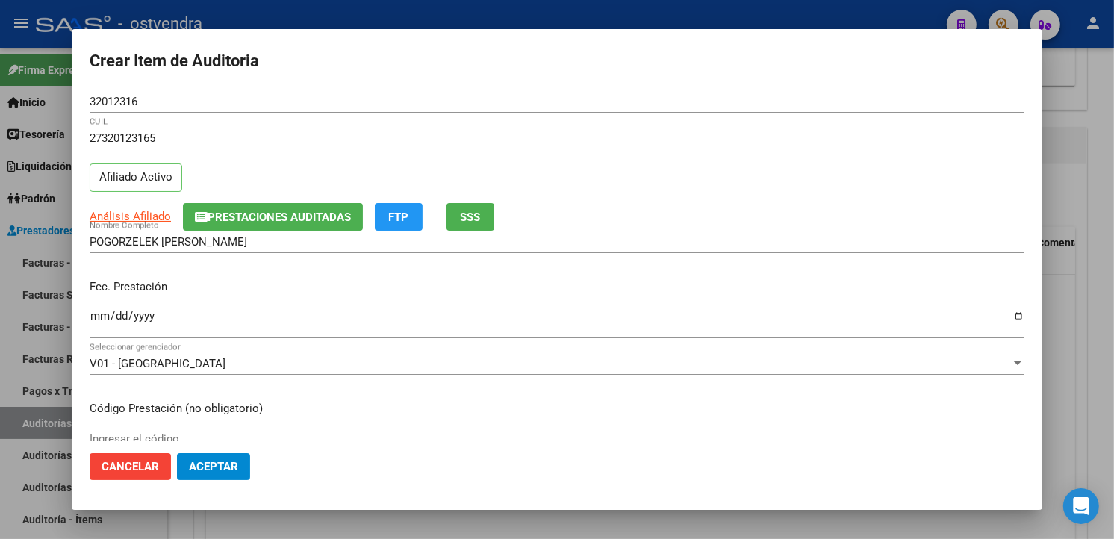
click at [101, 288] on p "Fec. Prestación" at bounding box center [557, 287] width 935 height 17
click at [96, 336] on div "Ingresar la fecha" at bounding box center [557, 323] width 935 height 32
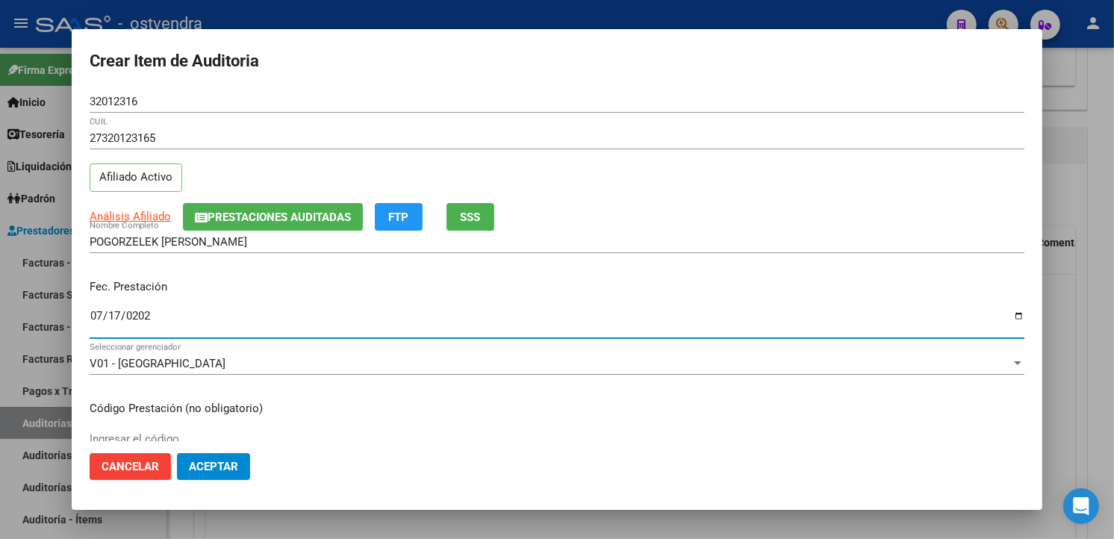
type input "[DATE]"
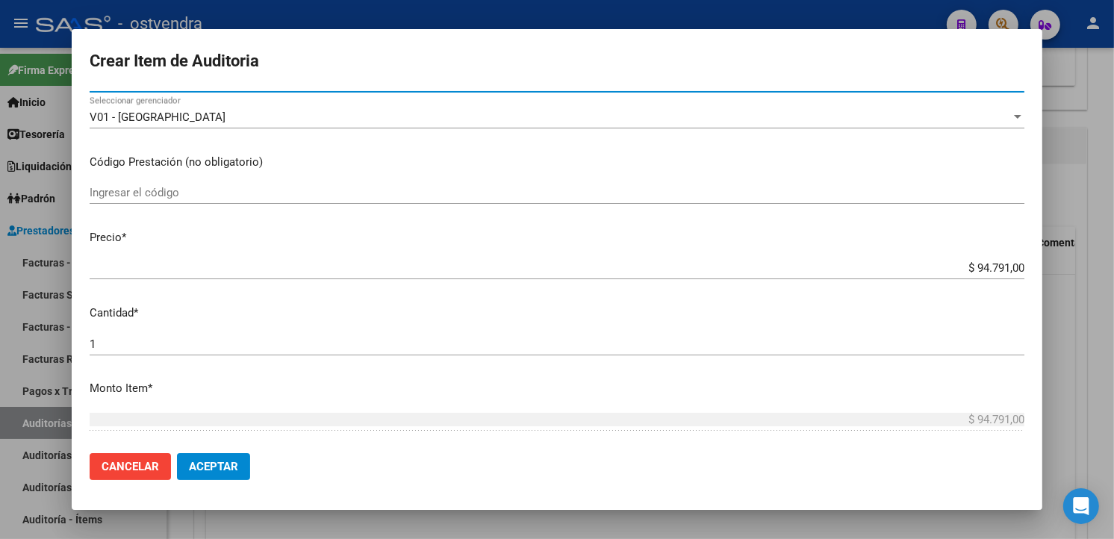
scroll to position [249, 0]
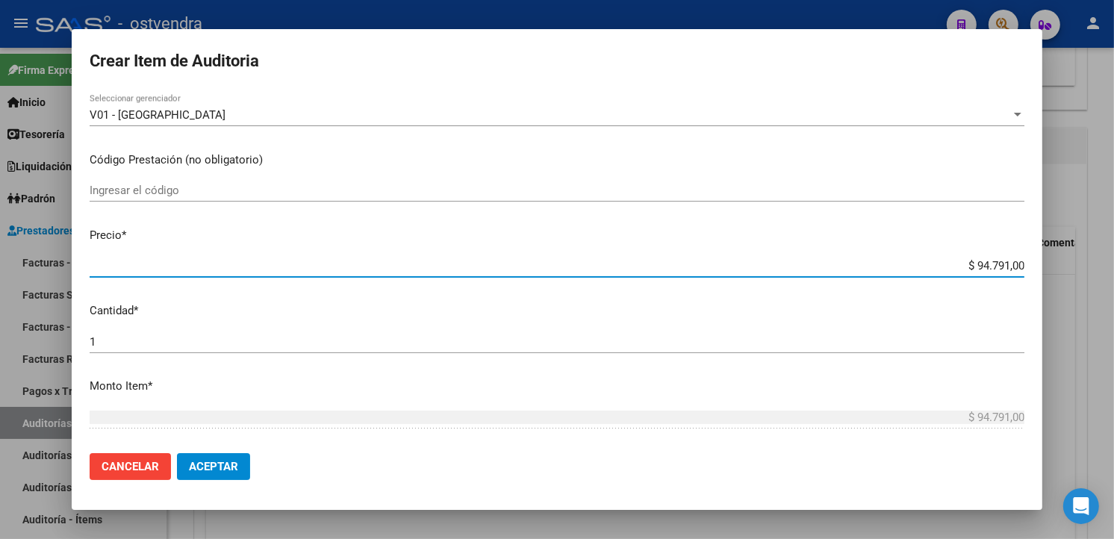
drag, startPoint x: 1011, startPoint y: 264, endPoint x: 962, endPoint y: 270, distance: 49.6
click at [962, 270] on input "$ 94.791,00" at bounding box center [557, 265] width 935 height 13
type input "$ 0,01"
type input "$ 0,11"
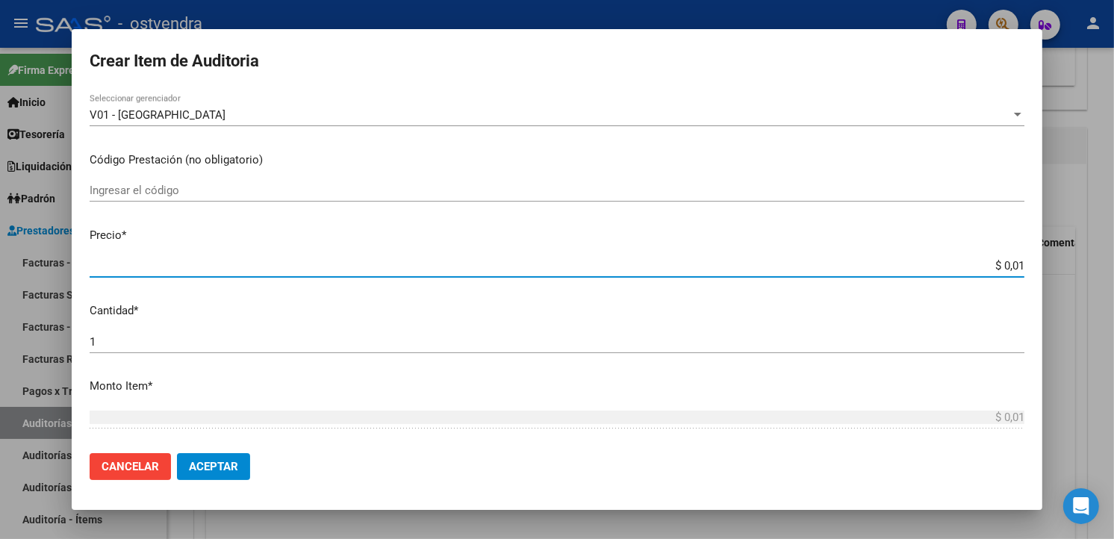
type input "$ 0,11"
type input "$ 1,19"
type input "$ 11,91"
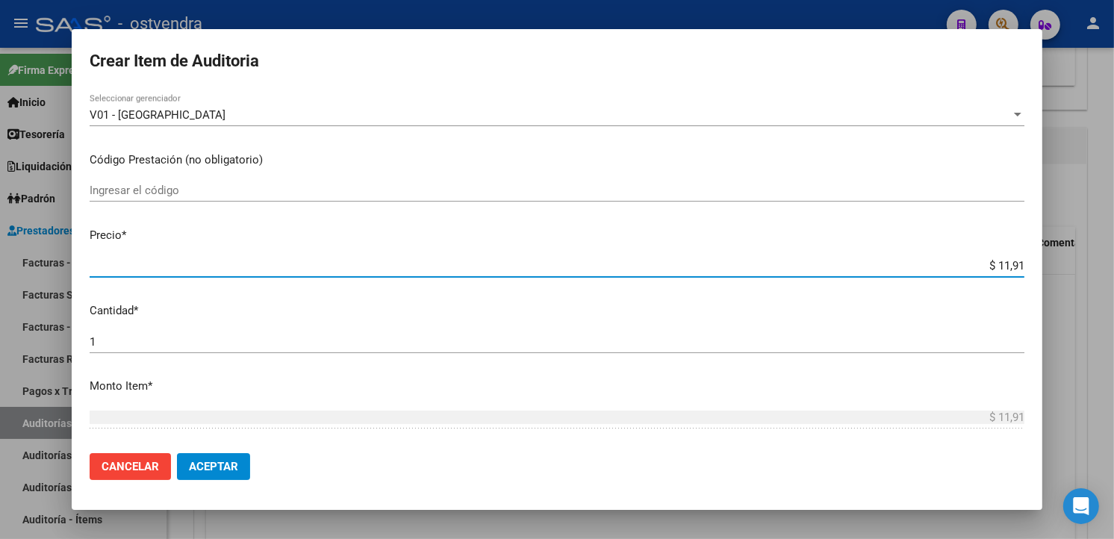
type input "$ 119,10"
type input "$ 1.191,00"
type input "$ 11.910,00"
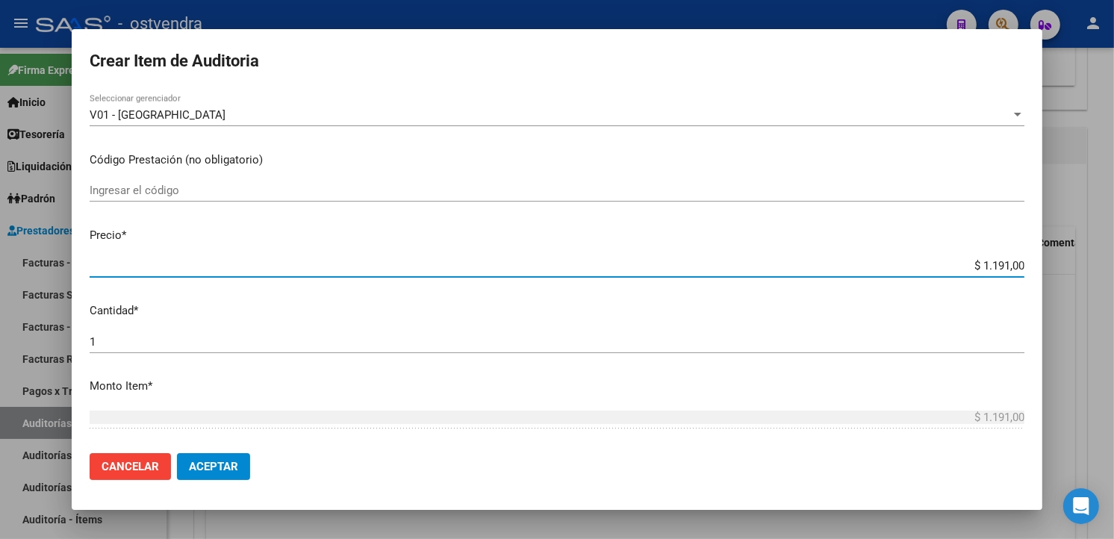
type input "$ 11.910,00"
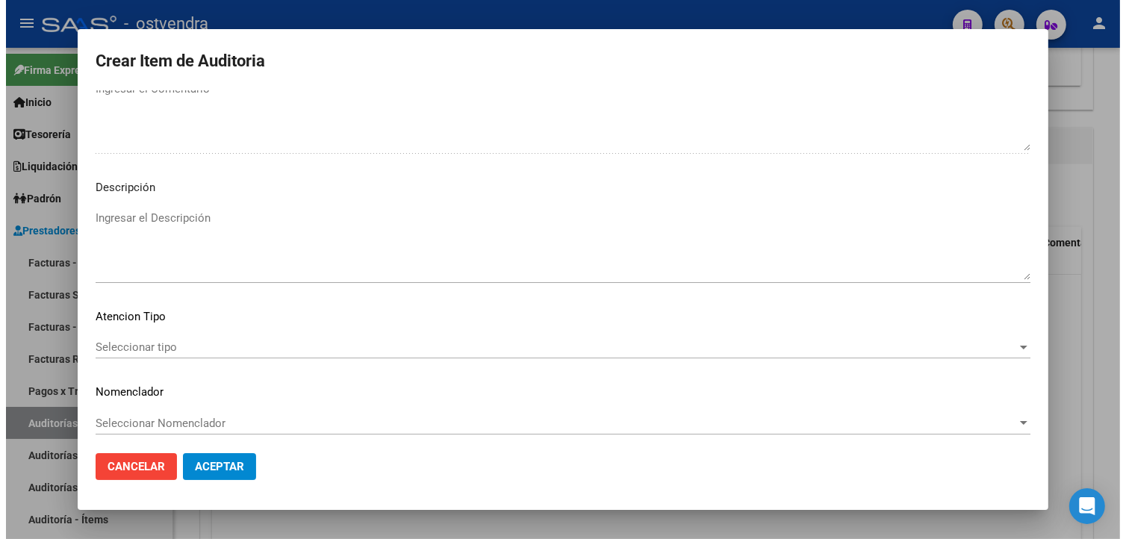
scroll to position [994, 0]
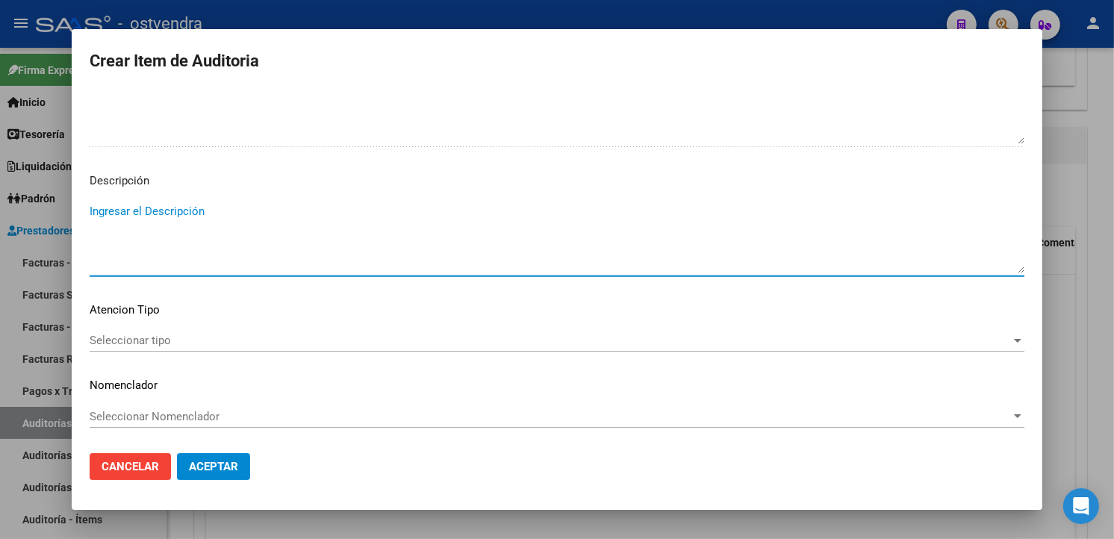
click at [465, 236] on textarea "Ingresar el Descripción" at bounding box center [557, 238] width 935 height 70
drag, startPoint x: 166, startPoint y: 217, endPoint x: 90, endPoint y: 210, distance: 76.5
click at [90, 210] on textarea "atención en guardia" at bounding box center [557, 238] width 935 height 70
type textarea "atención en guardia"
click at [125, 320] on mat-dialog-content "32012316 Nro Documento 27320123165 CUIL Afiliado Activo Análisis Afiliado Prest…" at bounding box center [557, 265] width 971 height 350
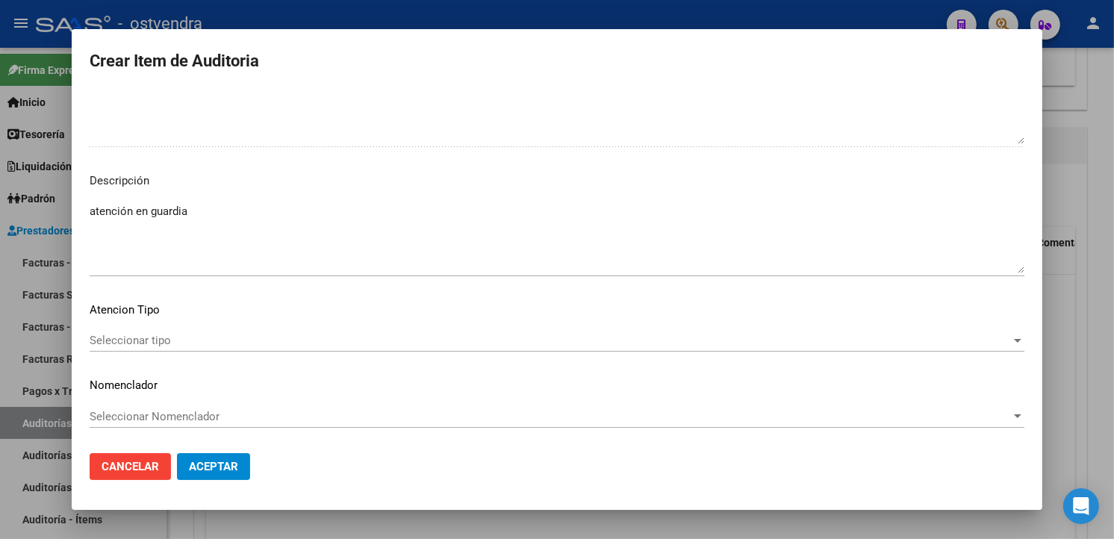
click at [130, 344] on span "Seleccionar tipo" at bounding box center [551, 340] width 922 height 13
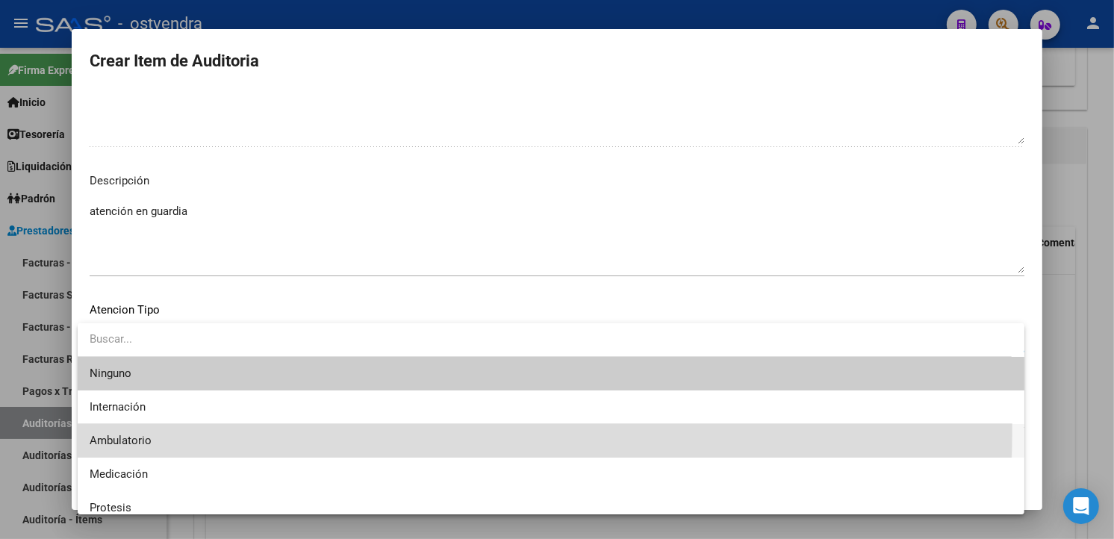
click at [146, 428] on span "Ambulatorio" at bounding box center [551, 441] width 923 height 34
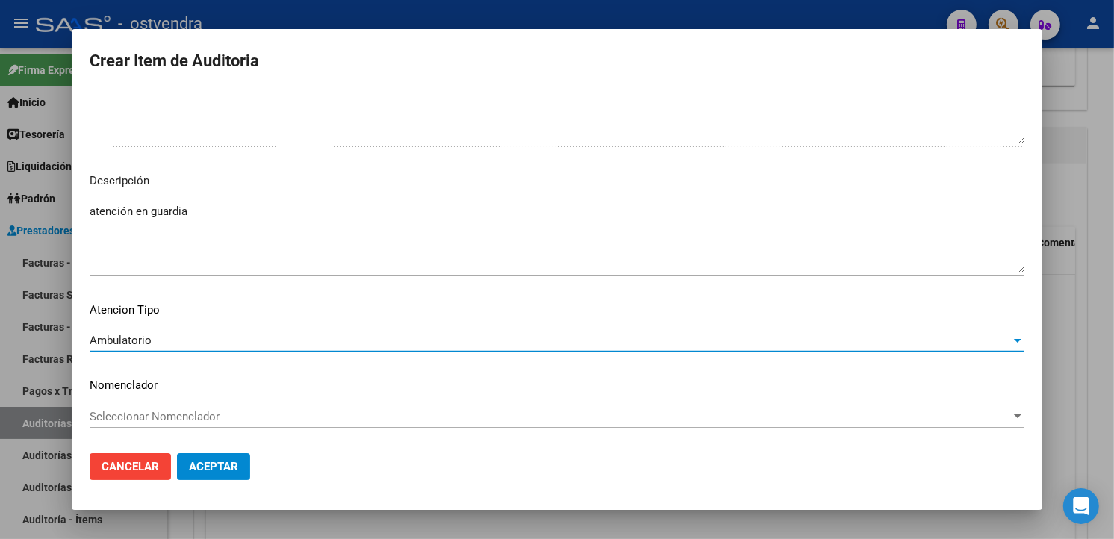
click at [229, 473] on button "Aceptar" at bounding box center [213, 466] width 73 height 27
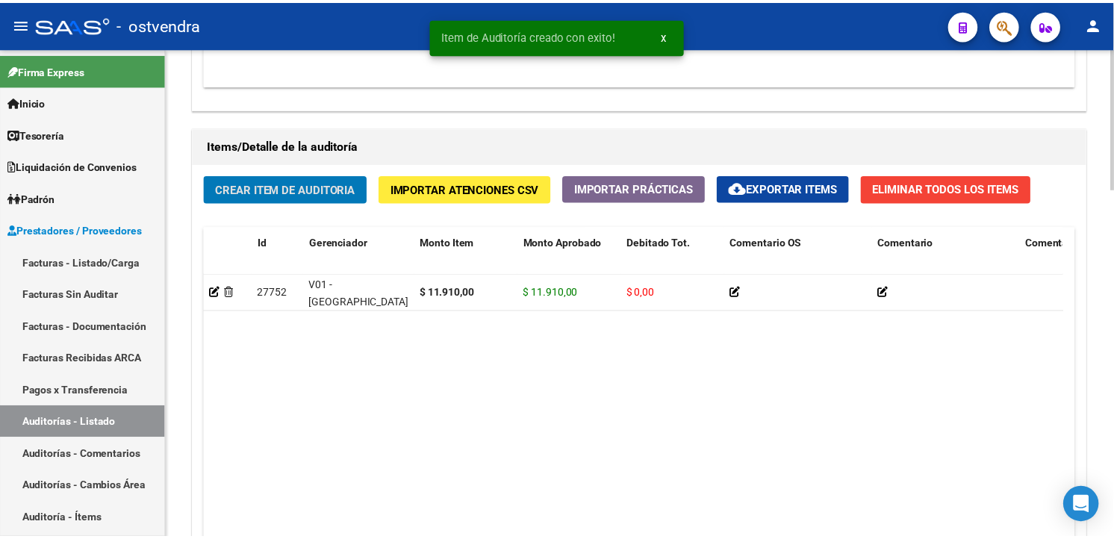
scroll to position [1010, 0]
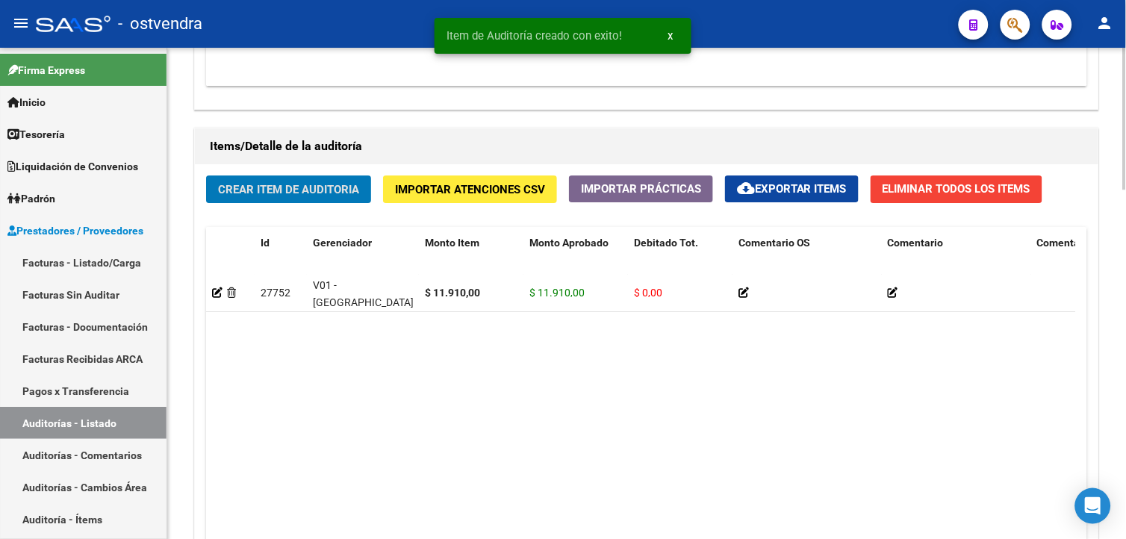
click at [310, 187] on span "Crear Item de Auditoria" at bounding box center [288, 189] width 141 height 13
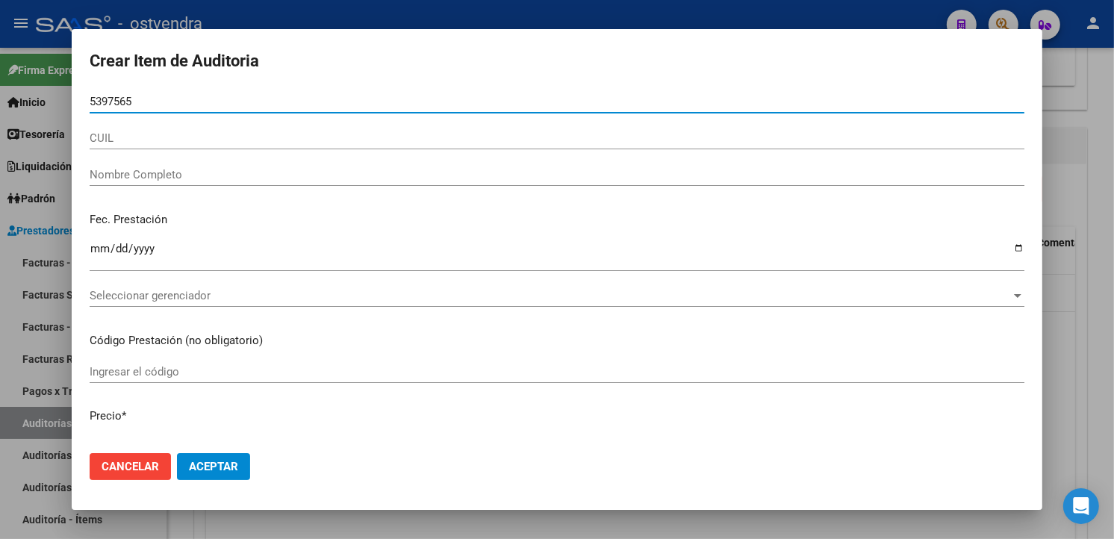
type input "53975658"
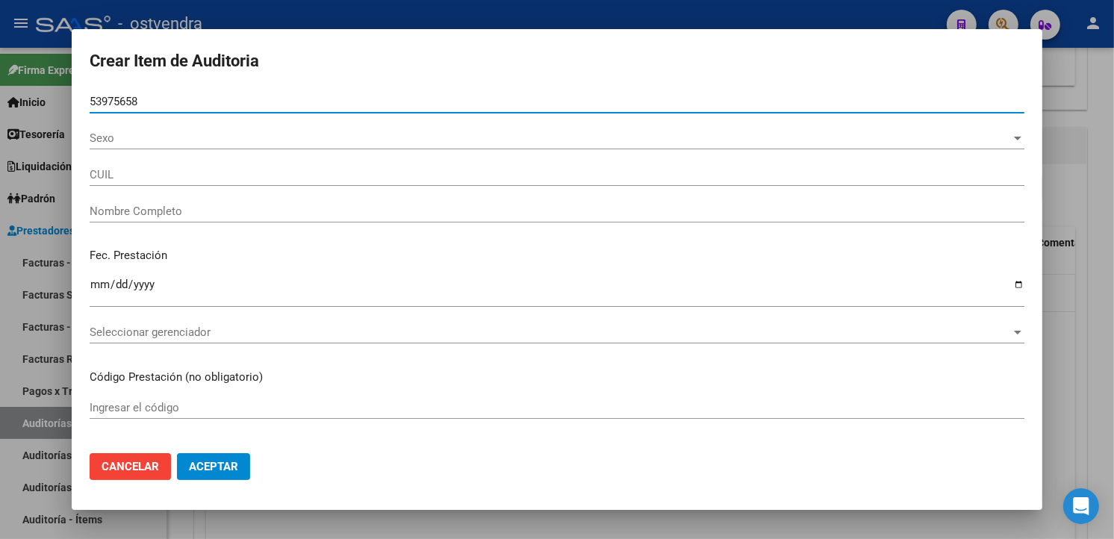
type input "27539756589"
type input "LEGUIZAMON BOGGIA ZOE ISABELLA"
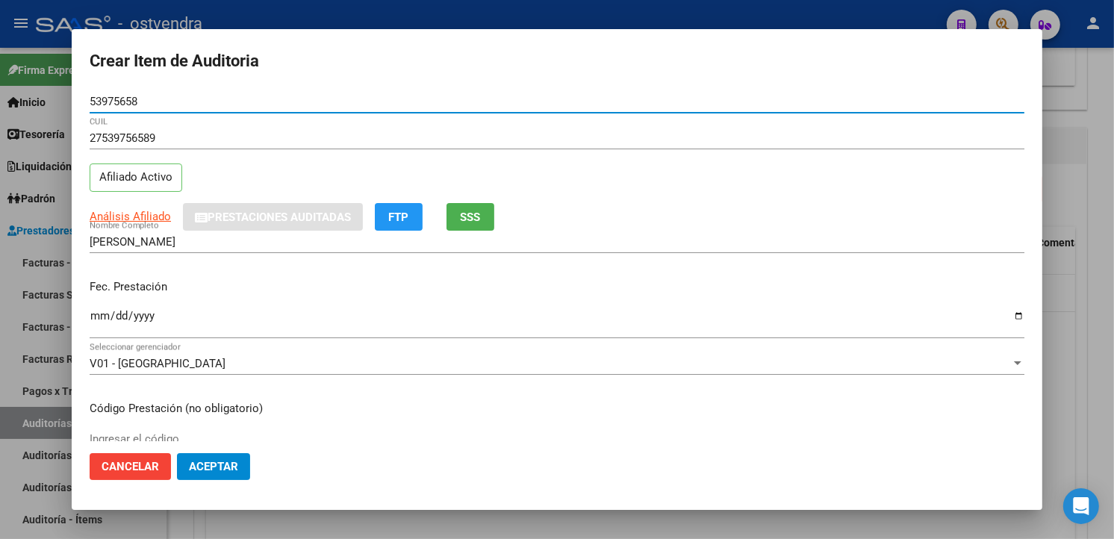
type input "53975658"
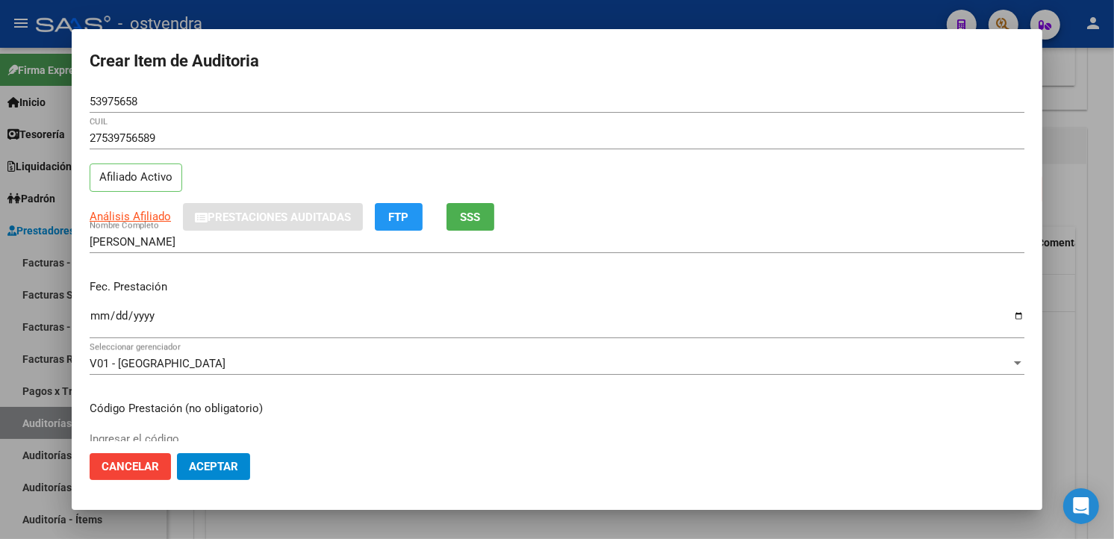
click at [108, 310] on div "Ingresar la fecha" at bounding box center [557, 323] width 935 height 32
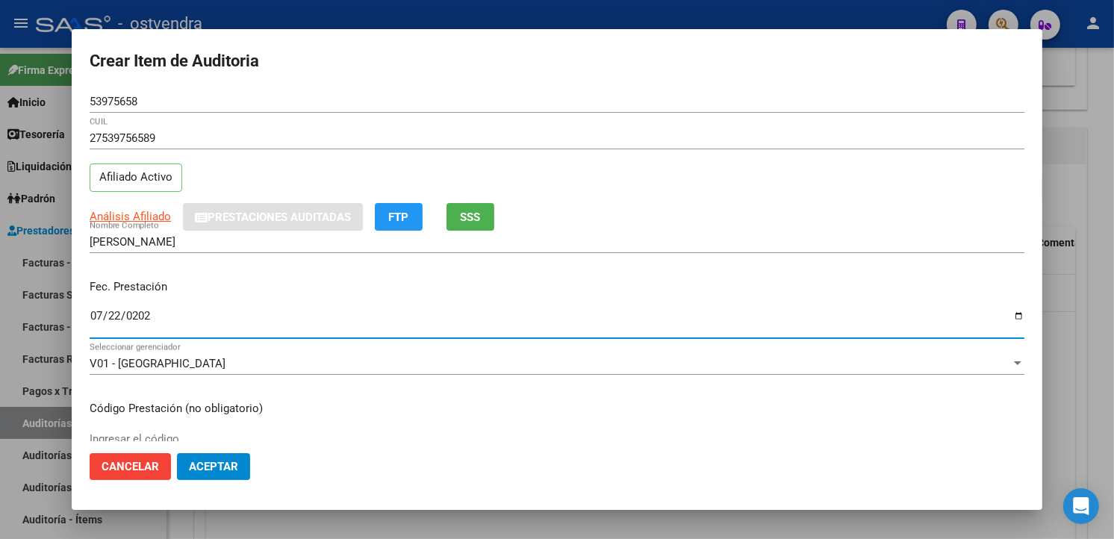
type input "2025-07-22"
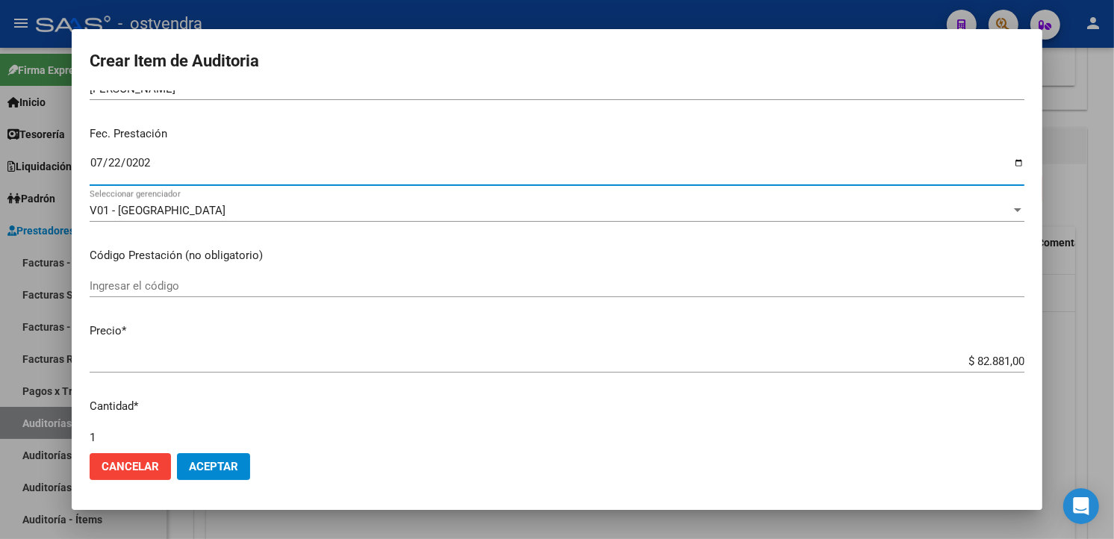
scroll to position [249, 0]
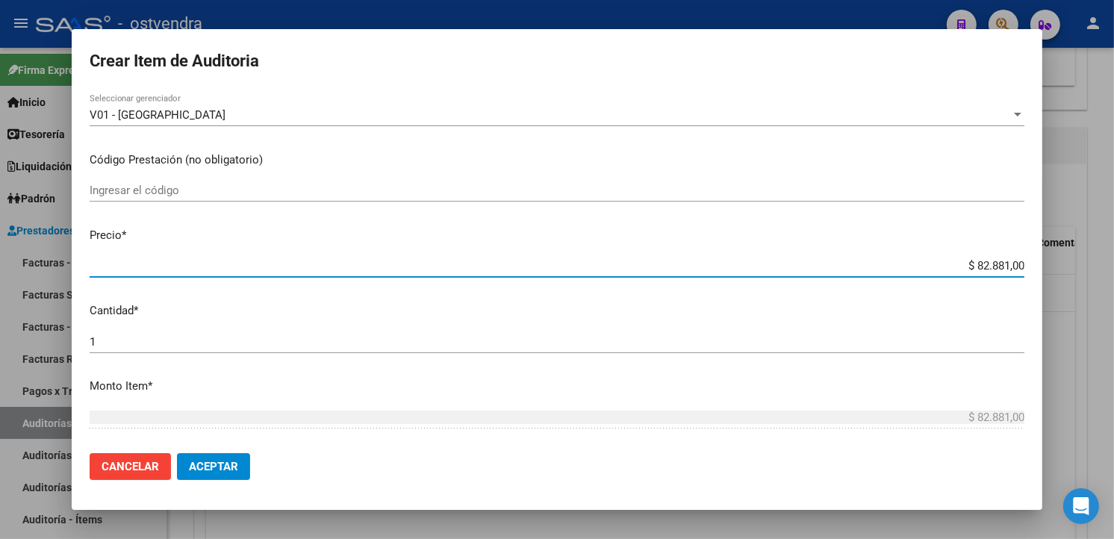
drag, startPoint x: 1010, startPoint y: 271, endPoint x: 934, endPoint y: 272, distance: 75.4
click at [934, 272] on input "$ 82.881,00" at bounding box center [557, 265] width 935 height 13
type input "$ 0,01"
type input "$ 0,11"
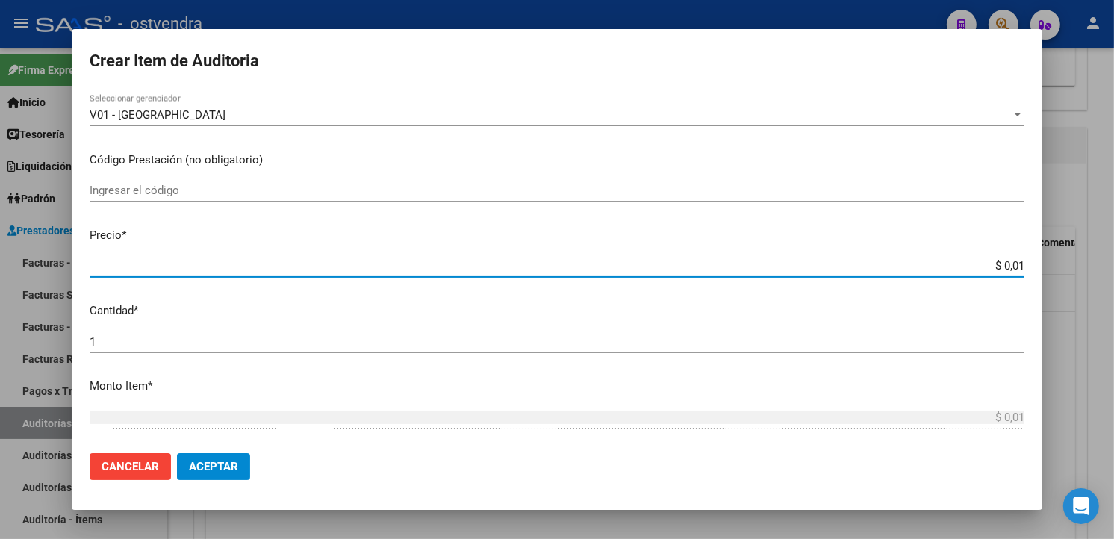
type input "$ 0,11"
type input "$ 1,19"
type input "$ 11,96"
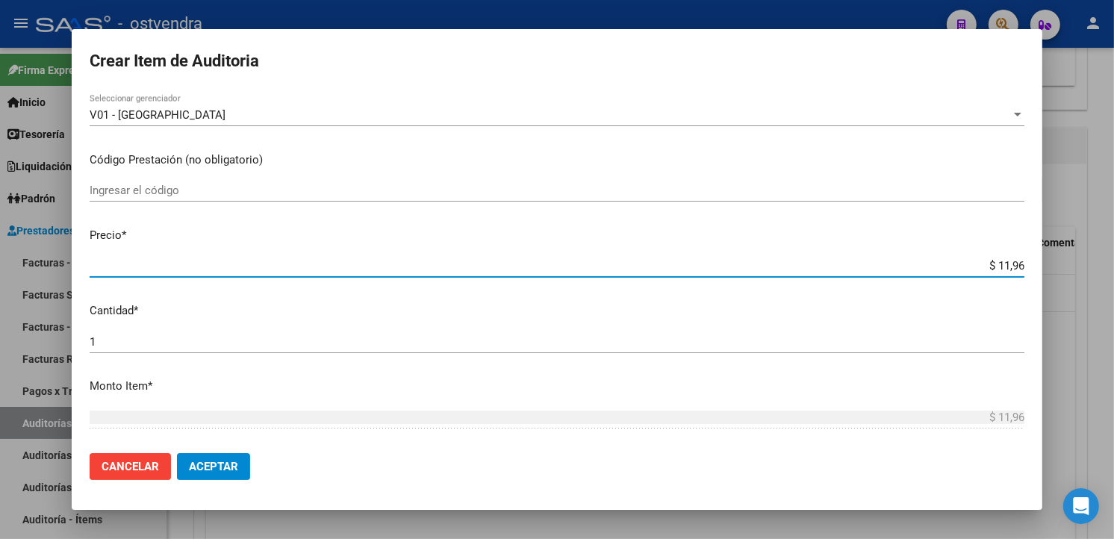
type input "$ 119,61"
type input "$ 1.196,10"
type input "$ 11.961,00"
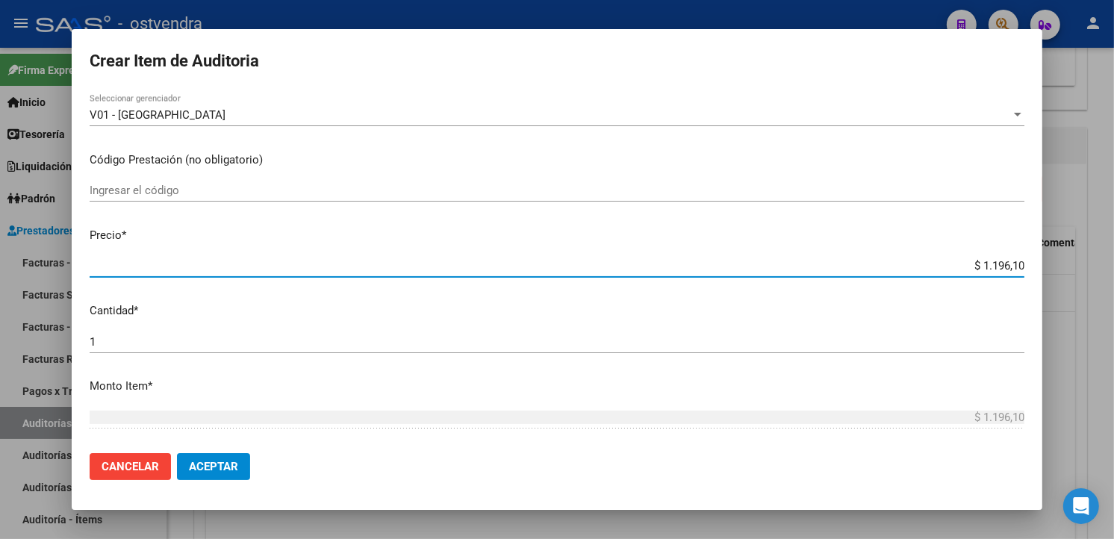
type input "$ 11.961,00"
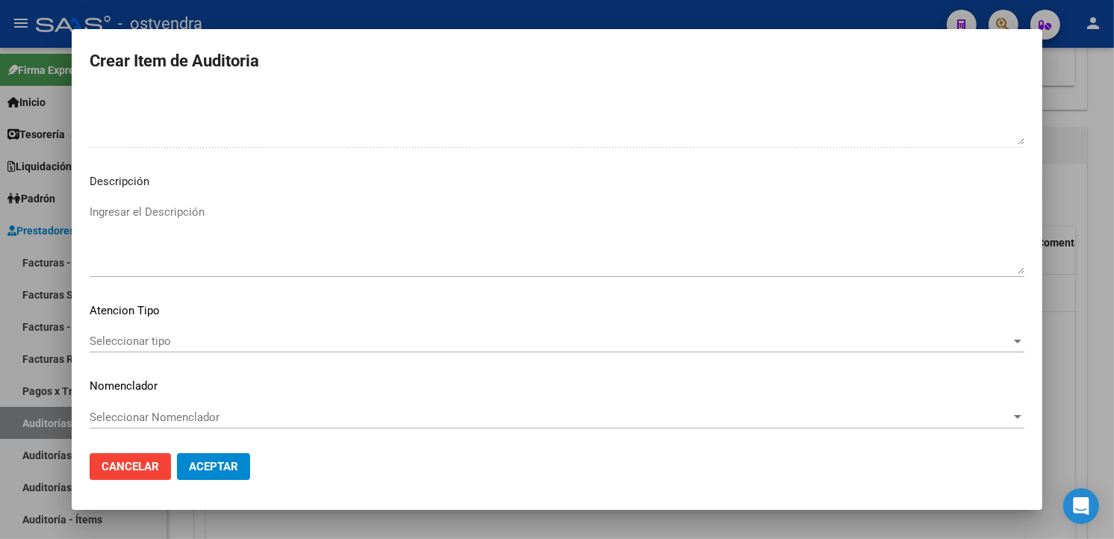
scroll to position [994, 0]
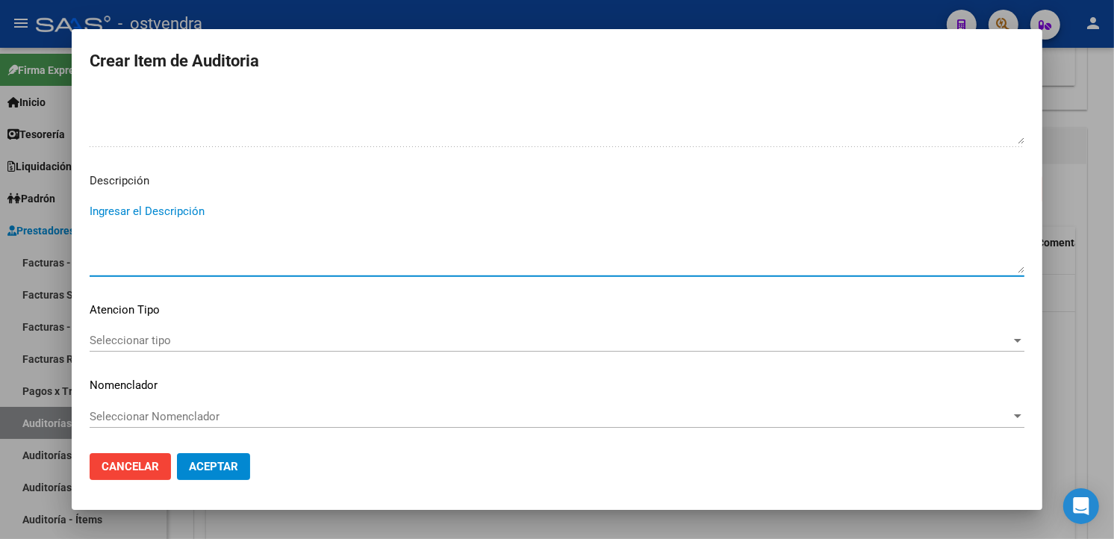
click at [469, 237] on textarea "Ingresar el Descripción" at bounding box center [557, 238] width 935 height 70
type textarea "inmunizaciones"
click at [248, 337] on span "Seleccionar tipo" at bounding box center [551, 340] width 922 height 13
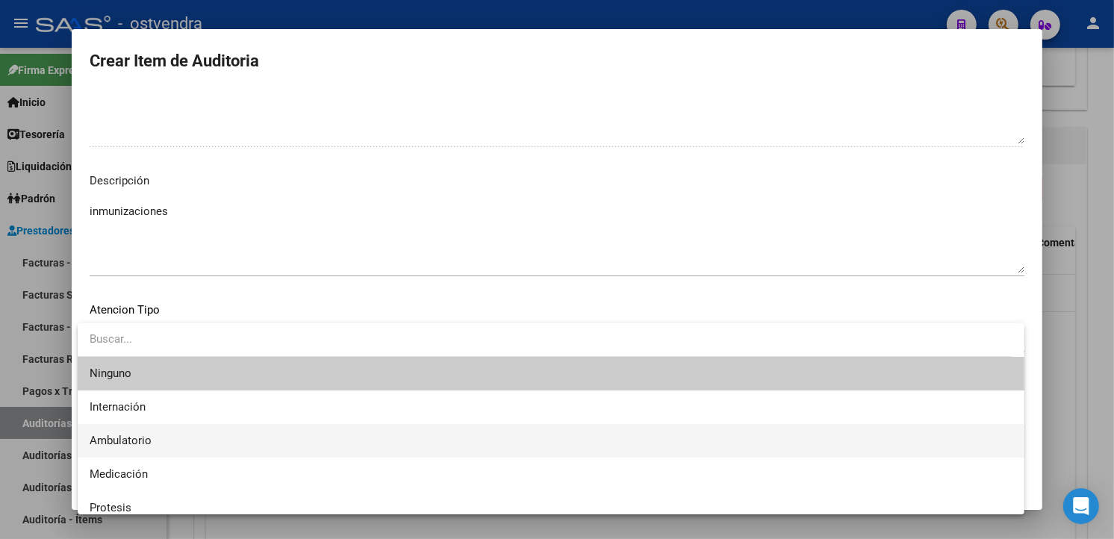
click at [200, 430] on span "Ambulatorio" at bounding box center [551, 441] width 923 height 34
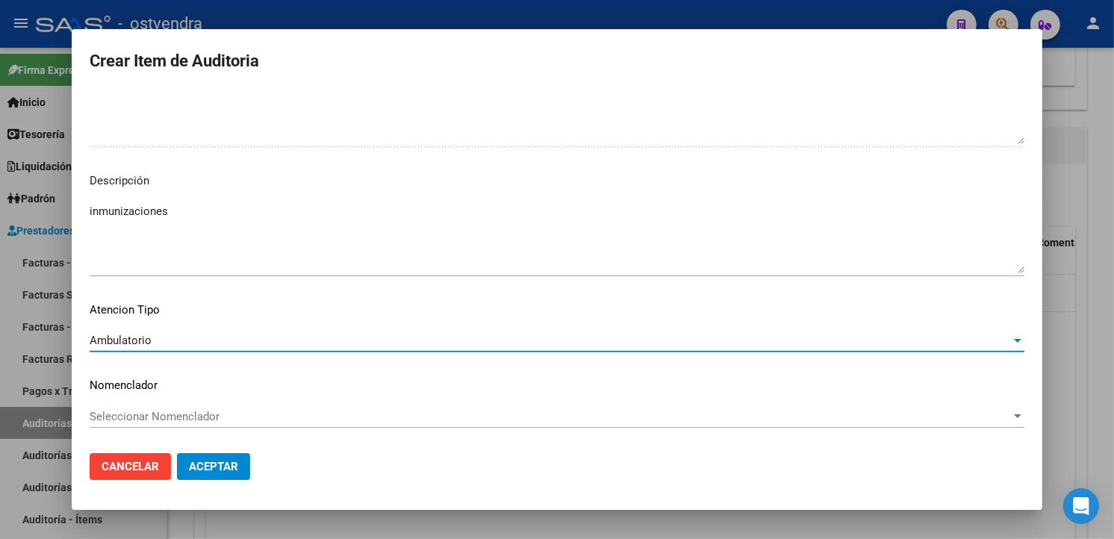
click at [232, 460] on span "Aceptar" at bounding box center [213, 466] width 49 height 13
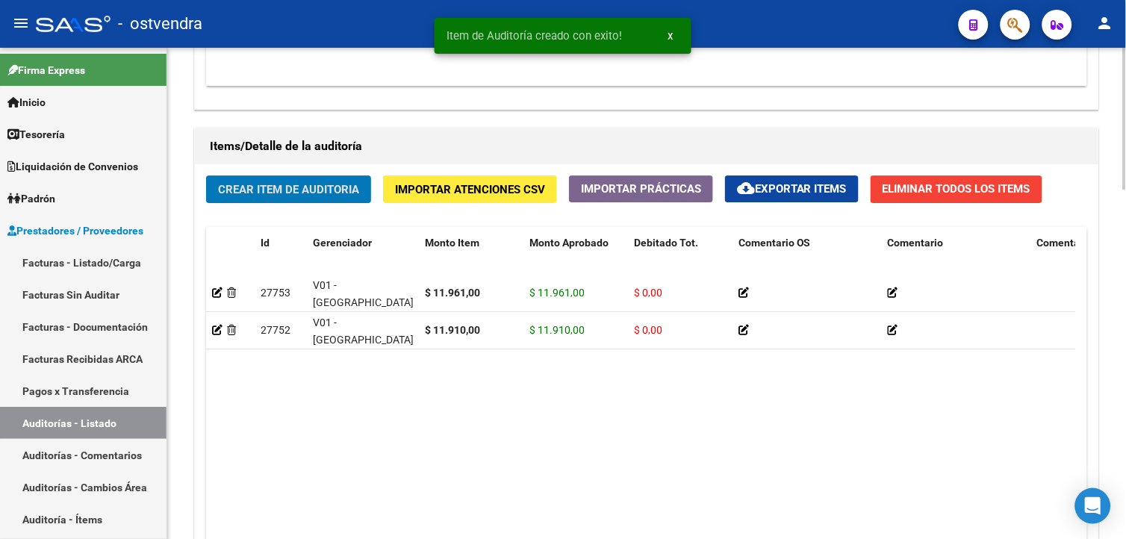
click at [326, 199] on button "Crear Item de Auditoria" at bounding box center [288, 189] width 165 height 28
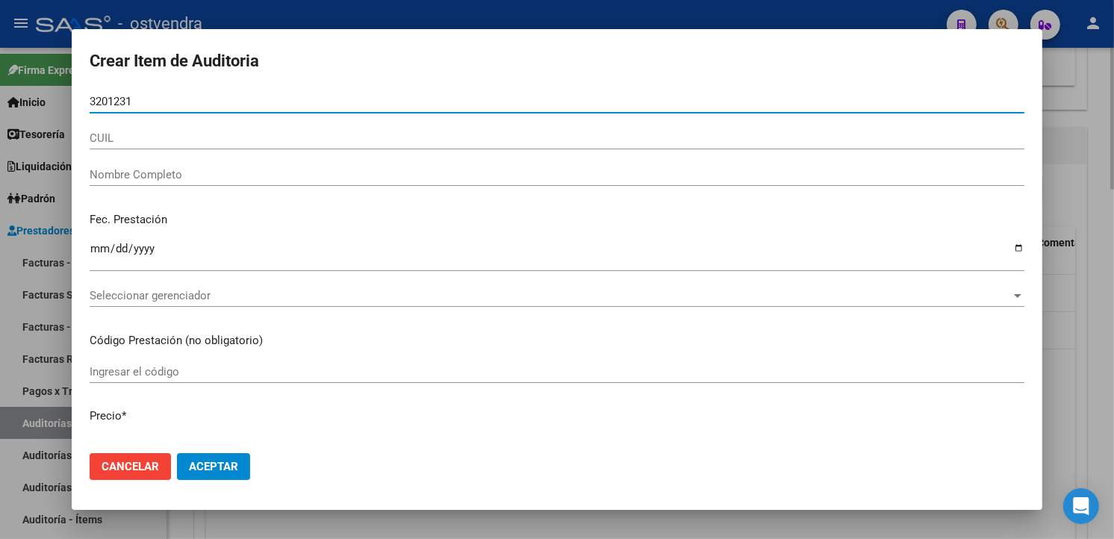
type input "32012316"
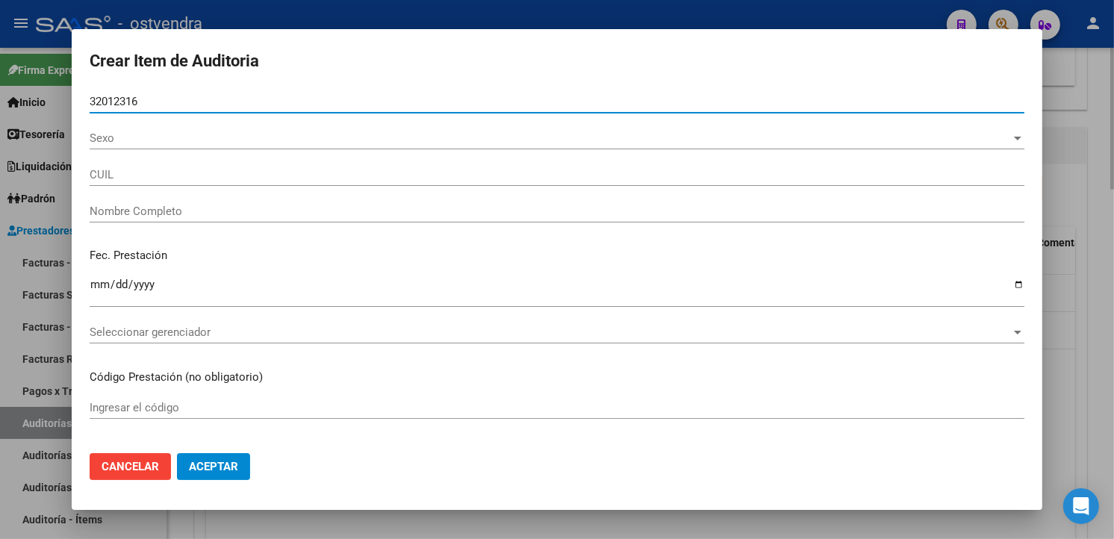
type input "27320123165"
type input "POGORZELEK ALICIA VANESA"
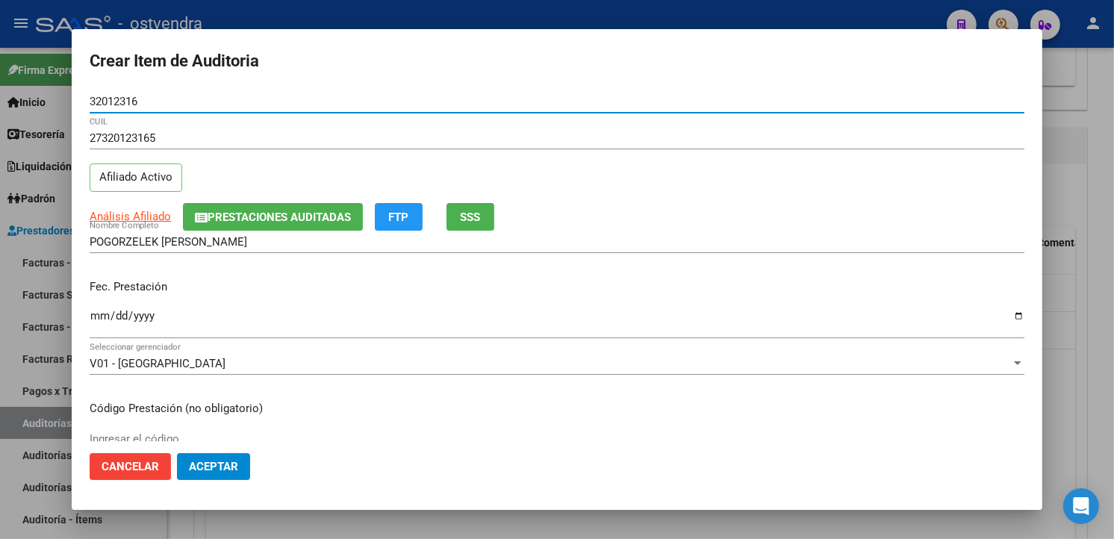
type input "32012316"
click at [99, 323] on input "Ingresar la fecha" at bounding box center [557, 322] width 935 height 24
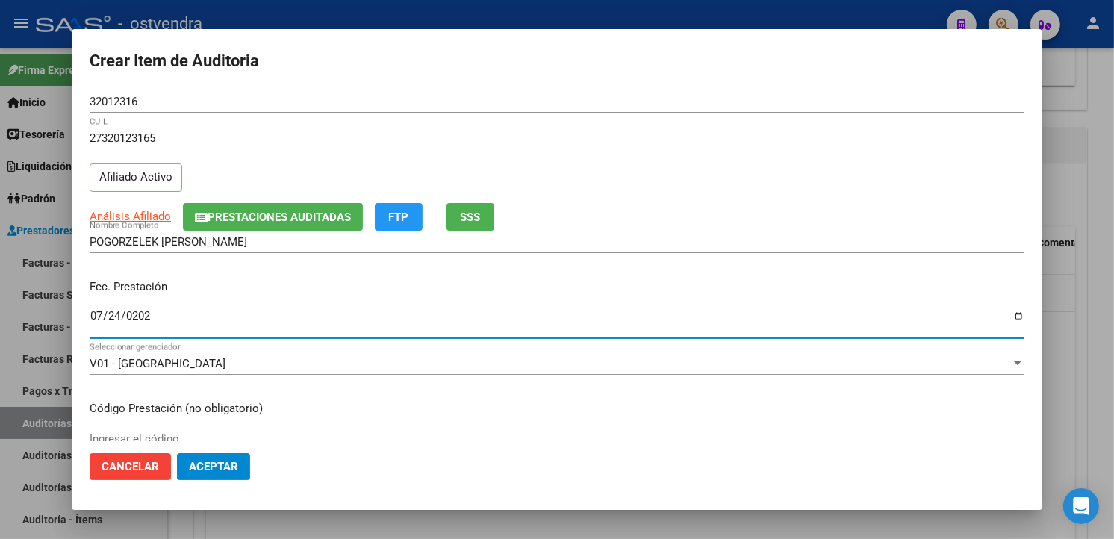
type input "[DATE]"
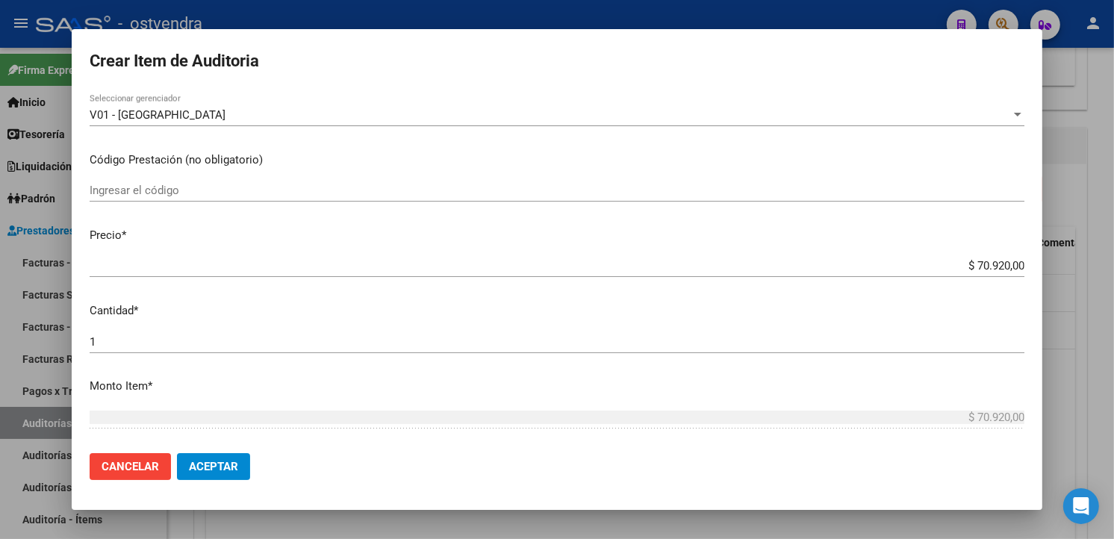
click at [1013, 264] on app-form-text-field "Precio * $ 70.920,00 Ingresar el precio" at bounding box center [563, 250] width 947 height 46
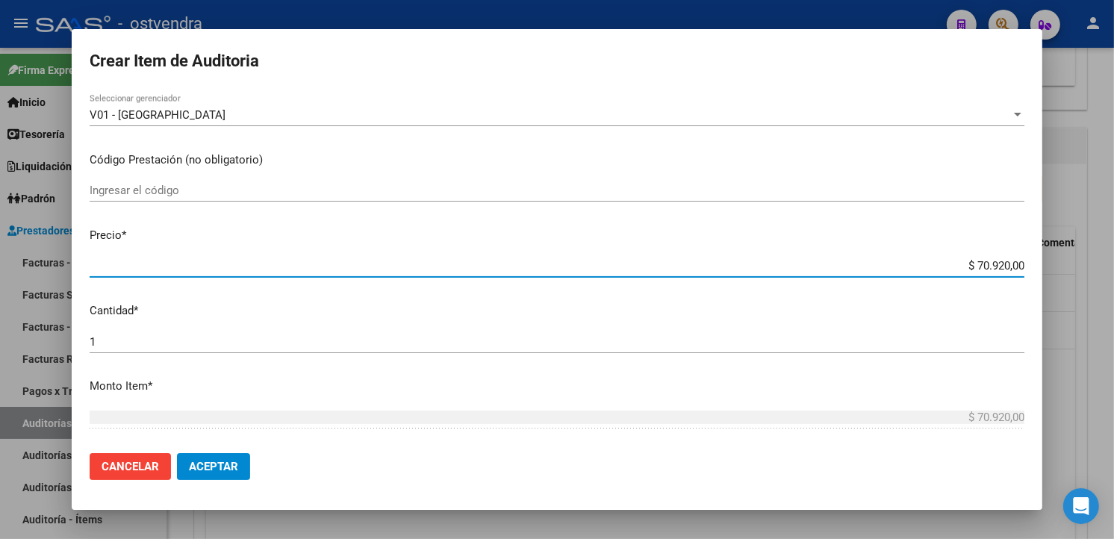
drag, startPoint x: 1011, startPoint y: 264, endPoint x: 954, endPoint y: 264, distance: 57.5
click at [954, 264] on input "$ 70.920,00" at bounding box center [557, 265] width 935 height 13
type input "$ 0,01"
type input "$ 0,11"
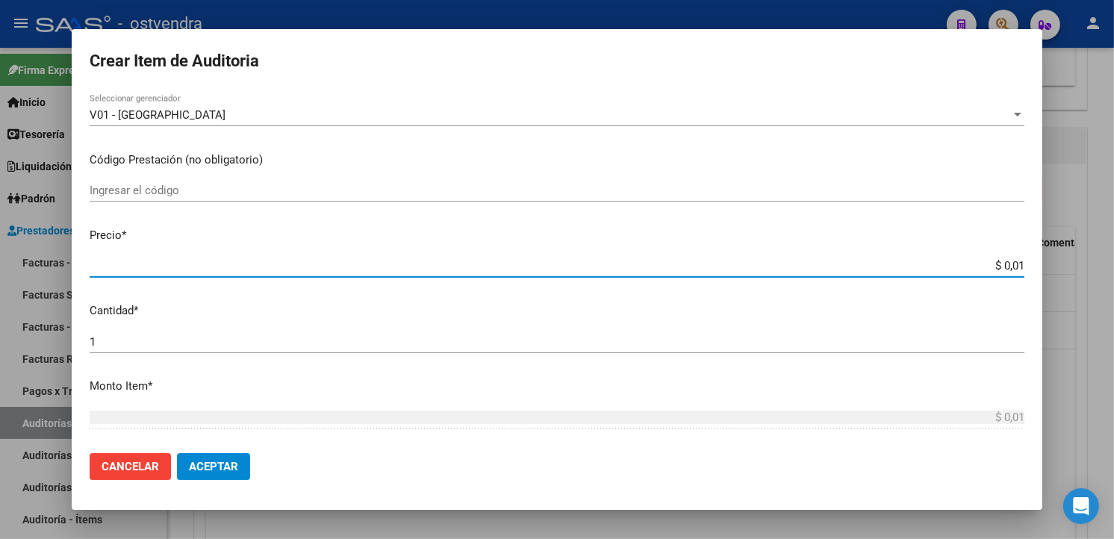
type input "$ 0,11"
type input "$ 1,19"
type input "$ 11,91"
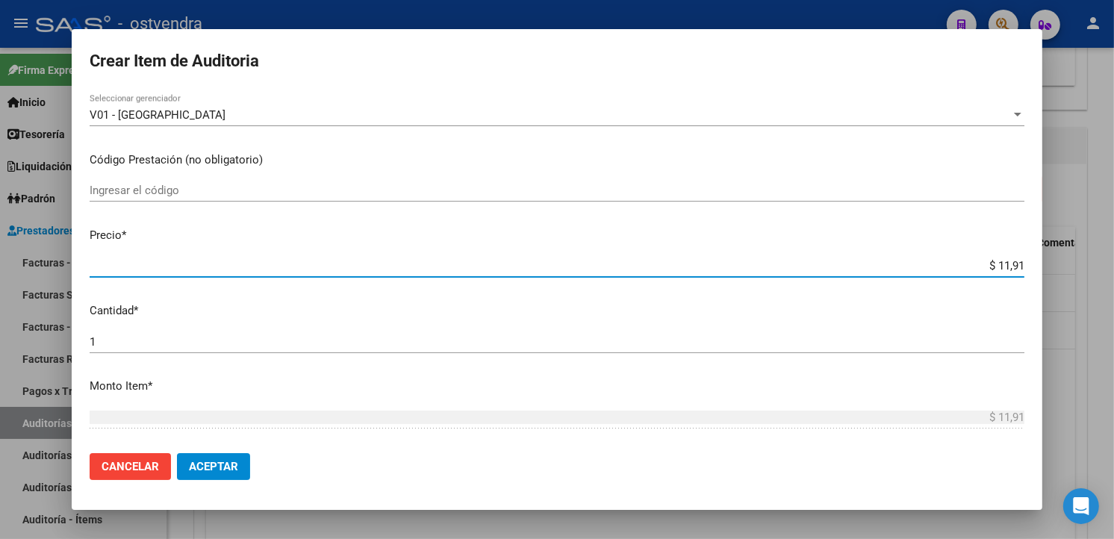
type input "$ 119,10"
type input "$ 1.191,00"
type input "$ 11.910,00"
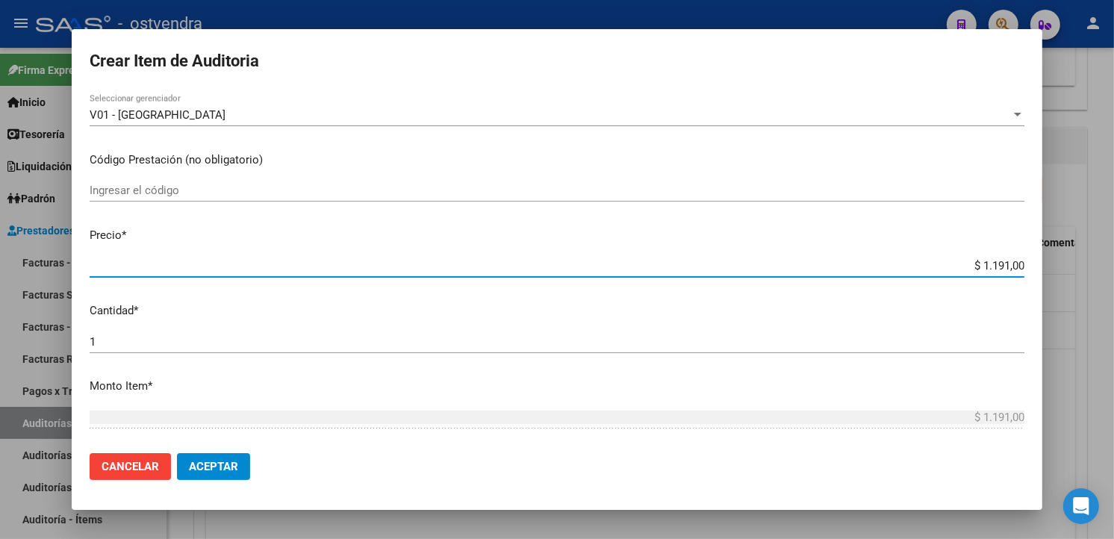
type input "$ 11.910,00"
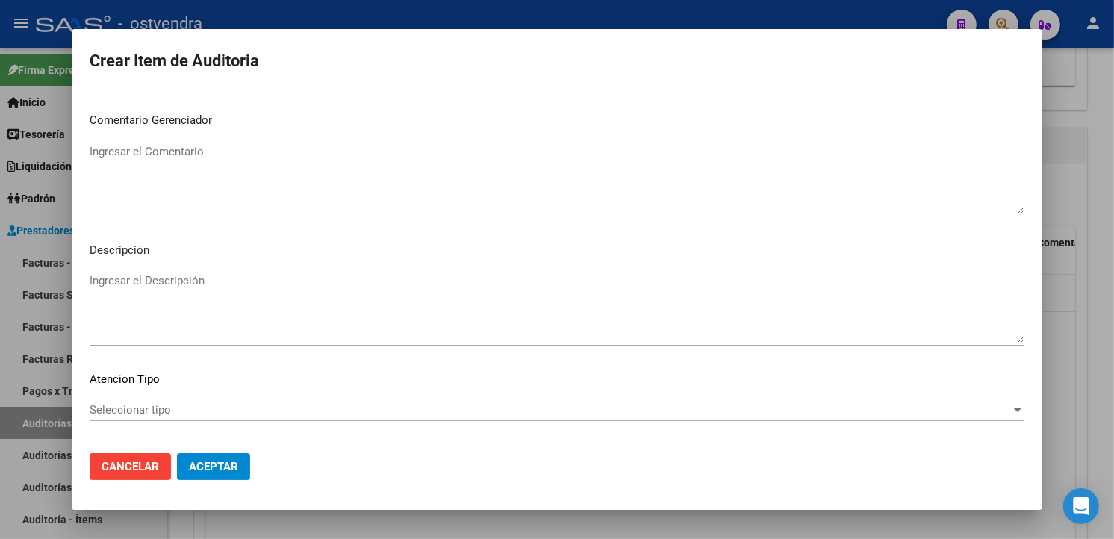
scroll to position [994, 0]
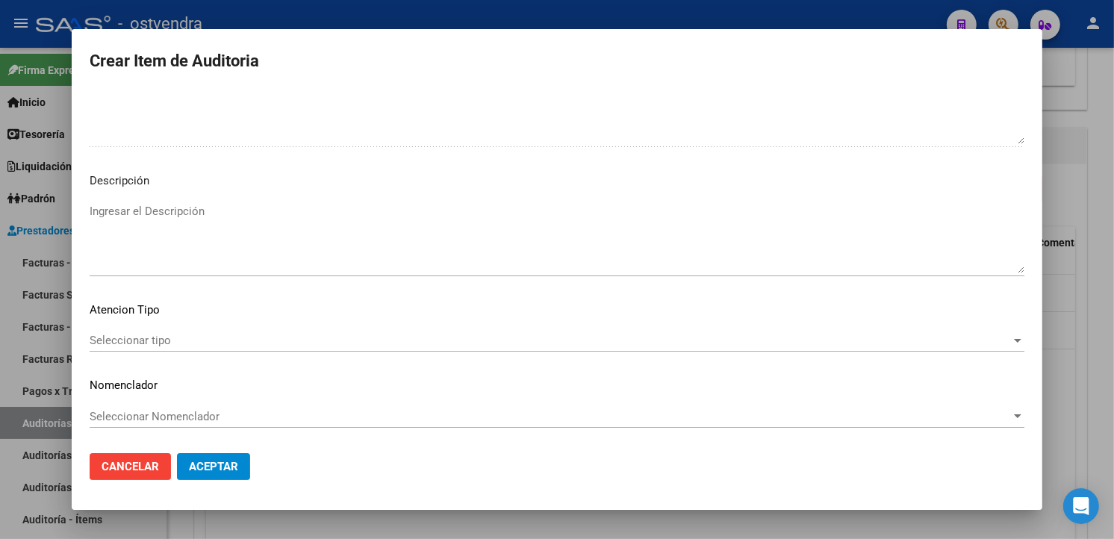
click at [184, 220] on textarea "Ingresar el Descripción" at bounding box center [557, 238] width 935 height 70
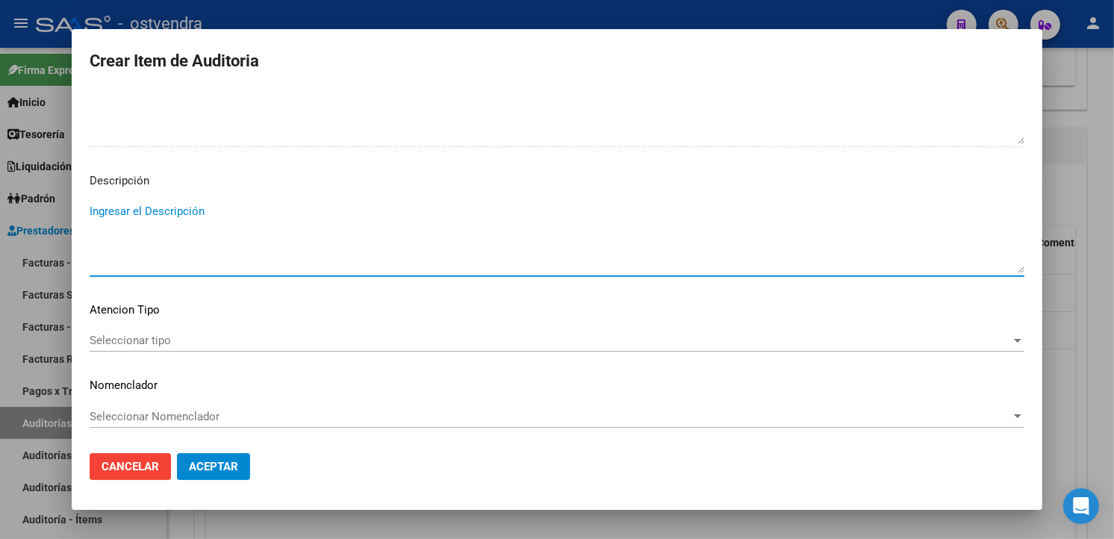
paste textarea "atención en guardia"
type textarea "atención en guardia"
click at [210, 338] on span "Seleccionar tipo" at bounding box center [551, 340] width 922 height 13
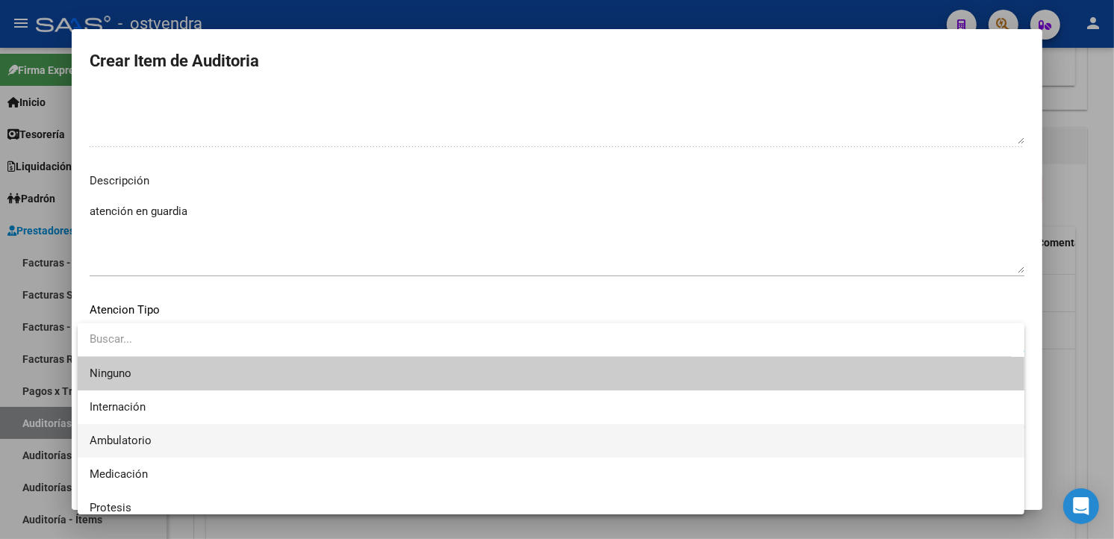
click at [175, 429] on span "Ambulatorio" at bounding box center [551, 441] width 923 height 34
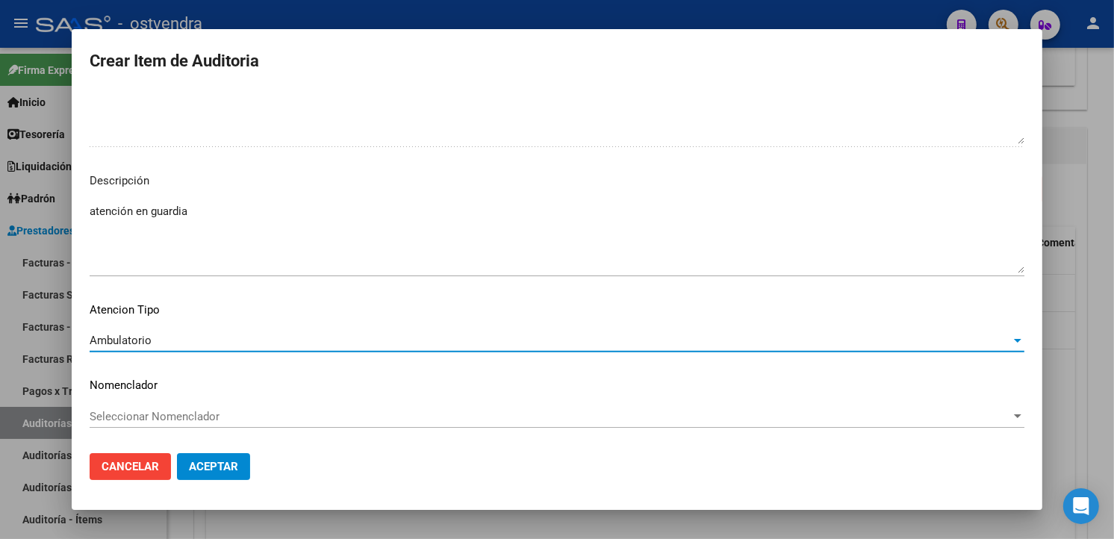
click at [189, 457] on button "Aceptar" at bounding box center [213, 466] width 73 height 27
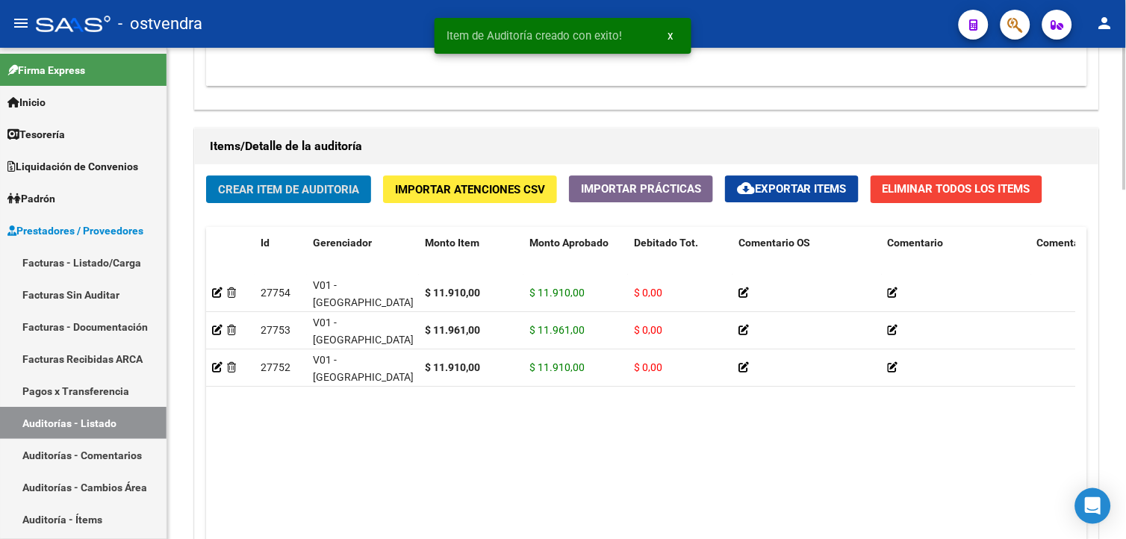
click at [323, 205] on div "Crear Item de Auditoria Importar Atenciones CSV Importar Prácticas cloud_downlo…" at bounding box center [647, 395] width 904 height 463
click at [325, 190] on span "Crear Item de Auditoria" at bounding box center [288, 189] width 141 height 13
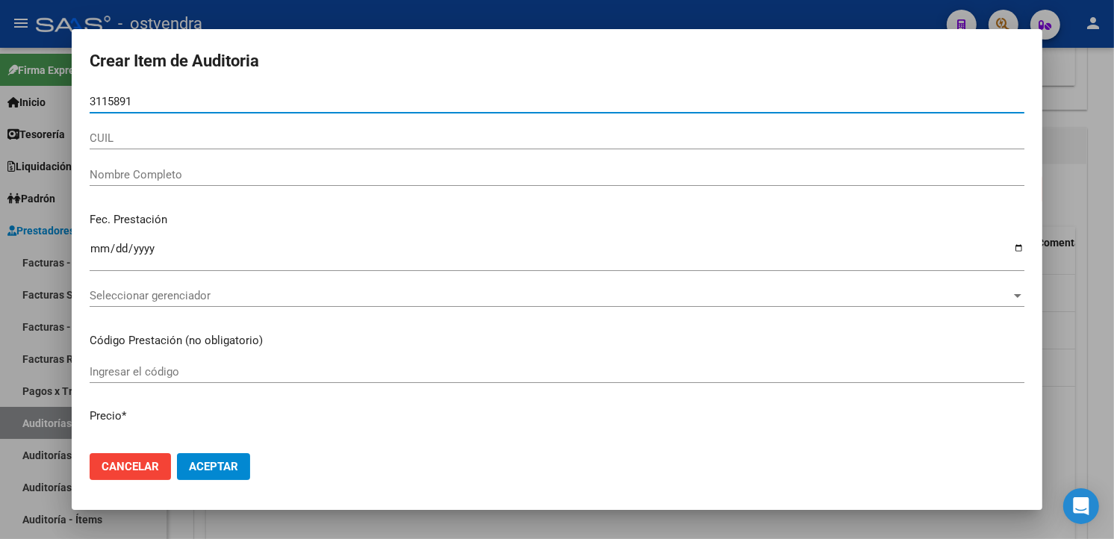
type input "31158919"
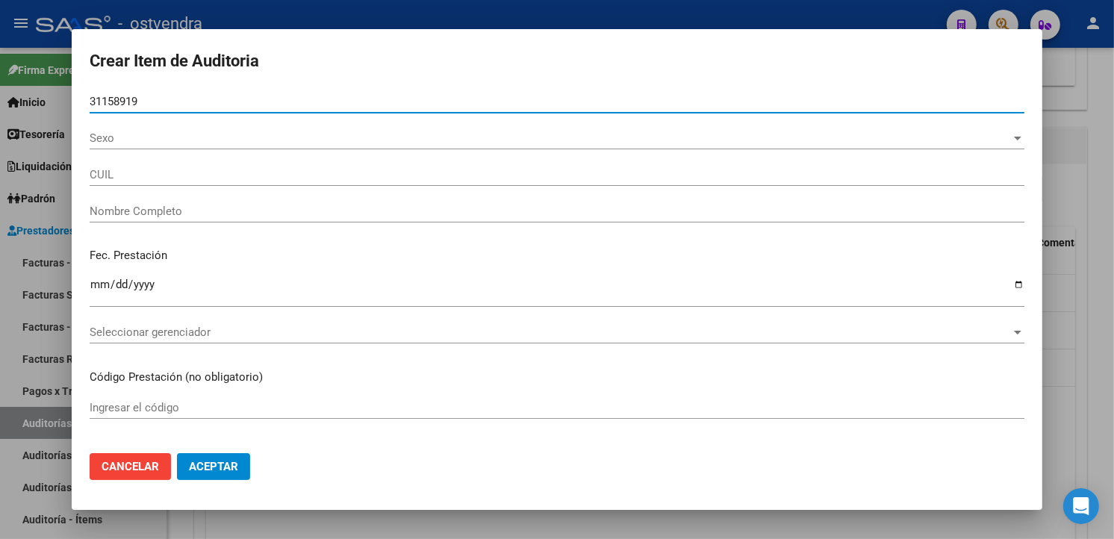
type input "23311589199"
type input "[PERSON_NAME]"
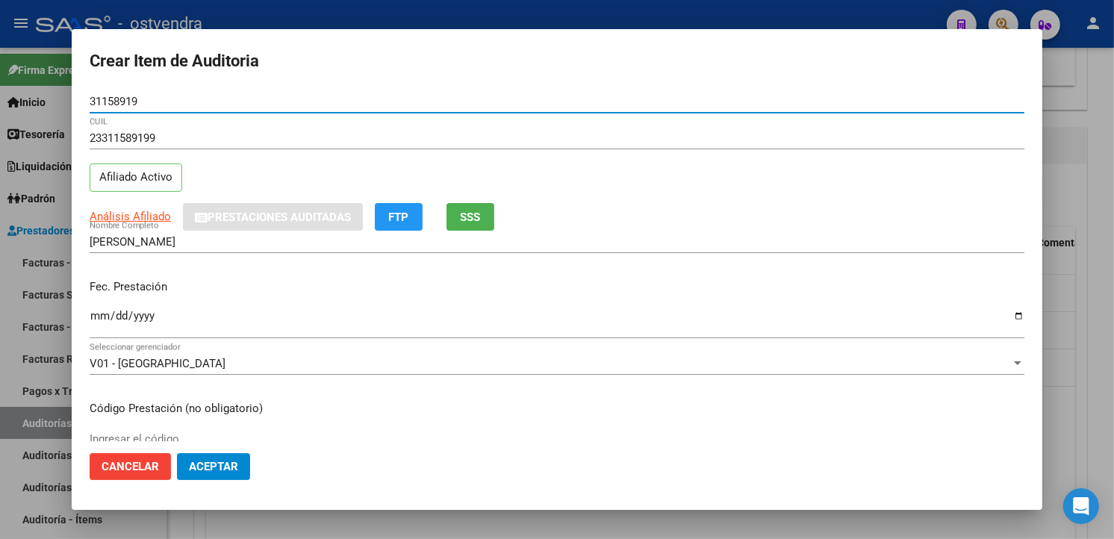
type input "31158919"
click at [100, 323] on input "Ingresar la fecha" at bounding box center [557, 322] width 935 height 24
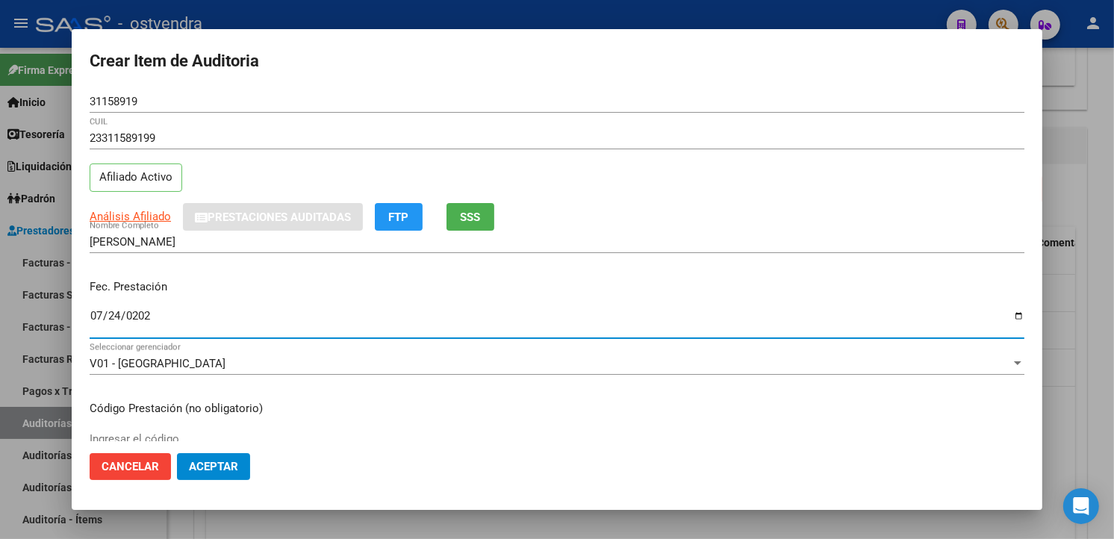
type input "2025-07-24"
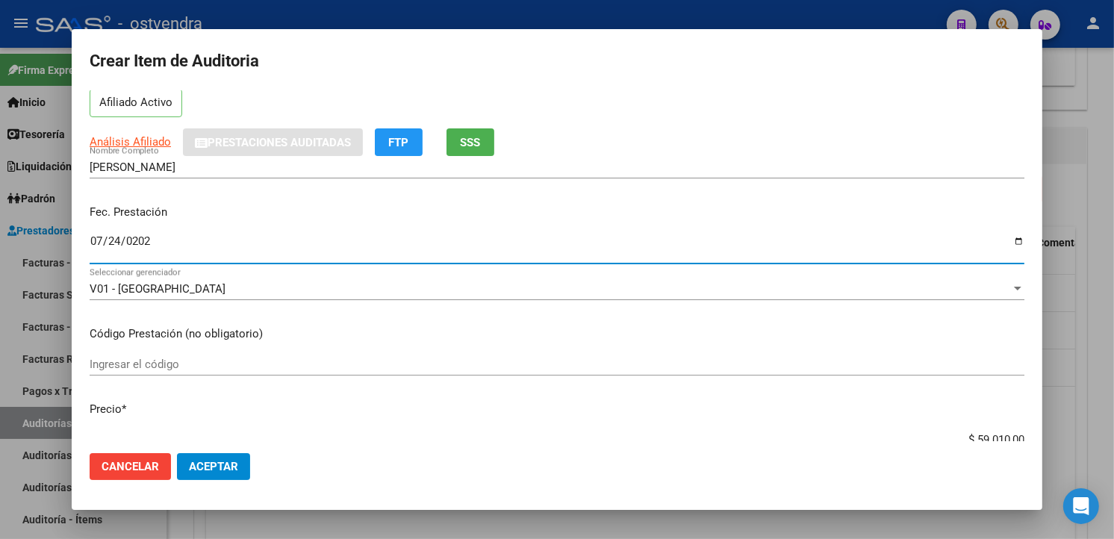
scroll to position [332, 0]
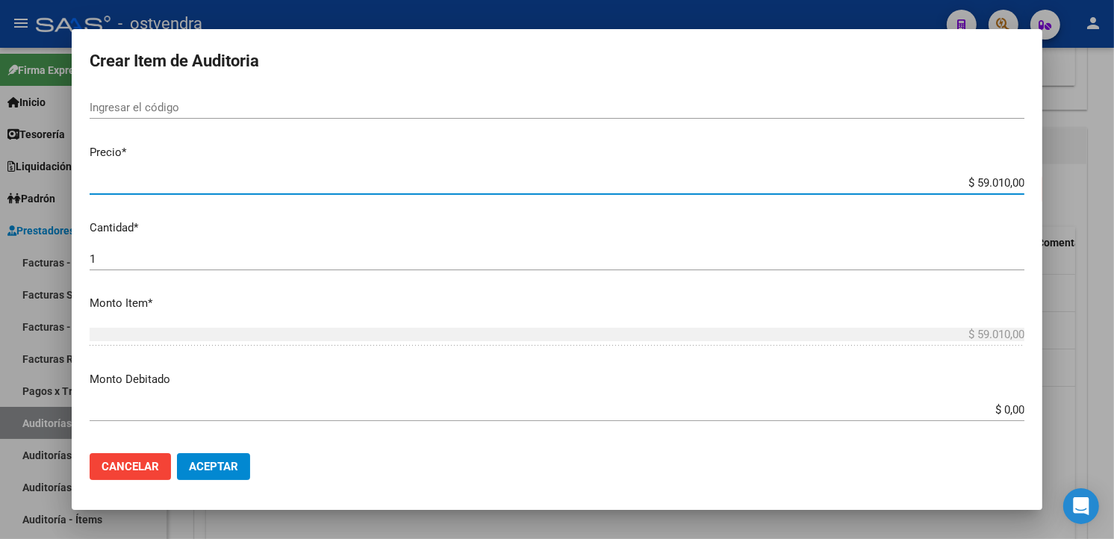
drag, startPoint x: 1010, startPoint y: 184, endPoint x: 962, endPoint y: 181, distance: 47.9
click at [962, 181] on input "$ 59.010,00" at bounding box center [557, 182] width 935 height 13
type input "$ 0,01"
type input "$ 0,11"
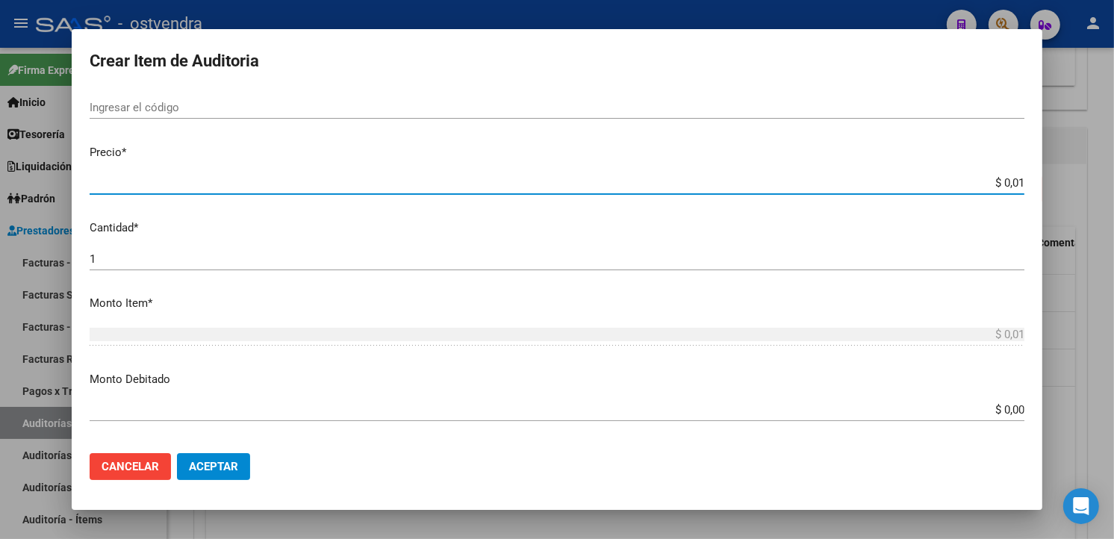
type input "$ 0,11"
type input "$ 1,19"
type input "$ 11,91"
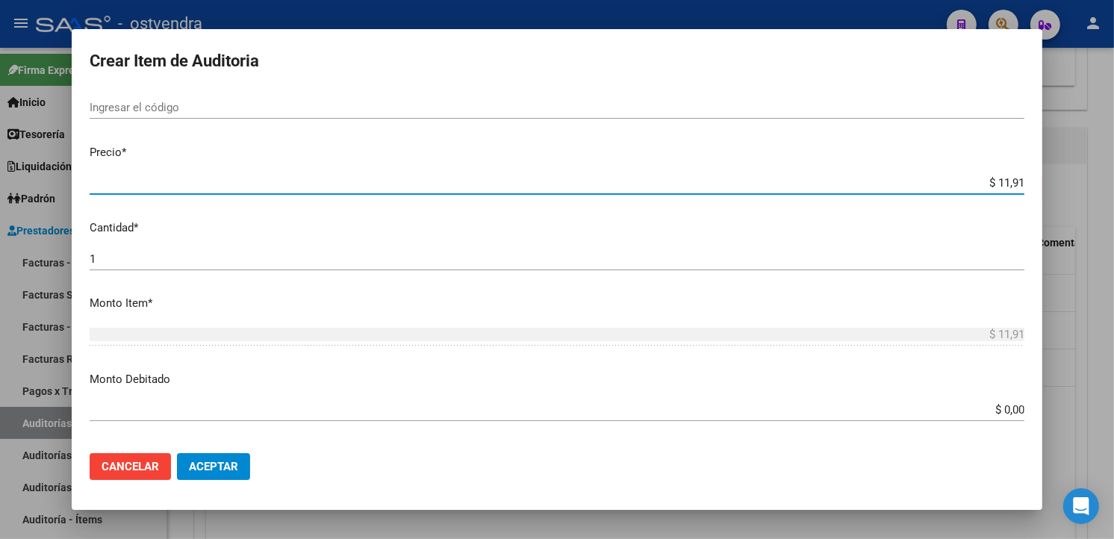
type input "$ 119,10"
type input "$ 1.191,00"
type input "$ 11.910,00"
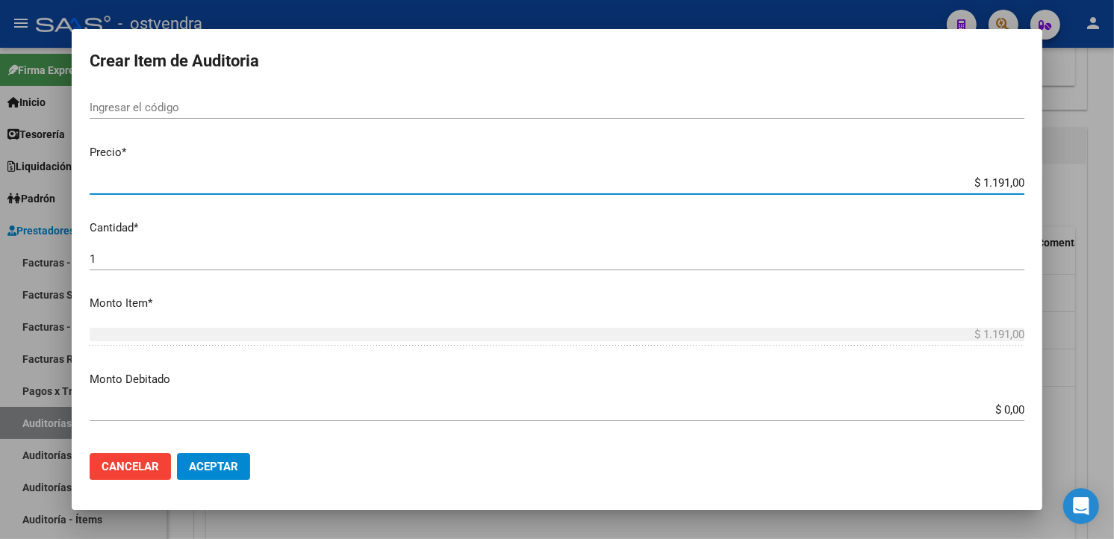
type input "$ 11.910,00"
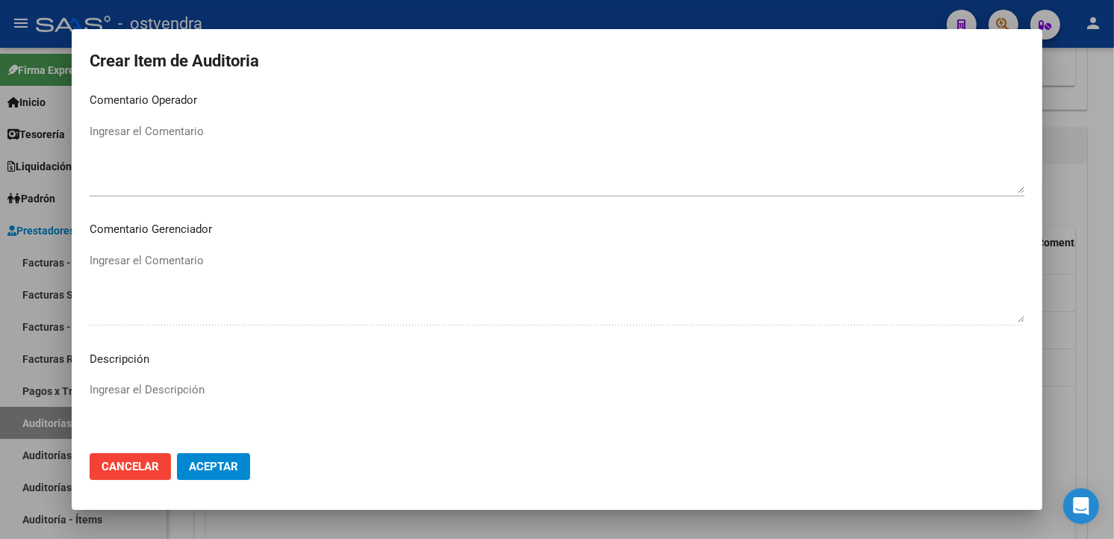
scroll to position [913, 0]
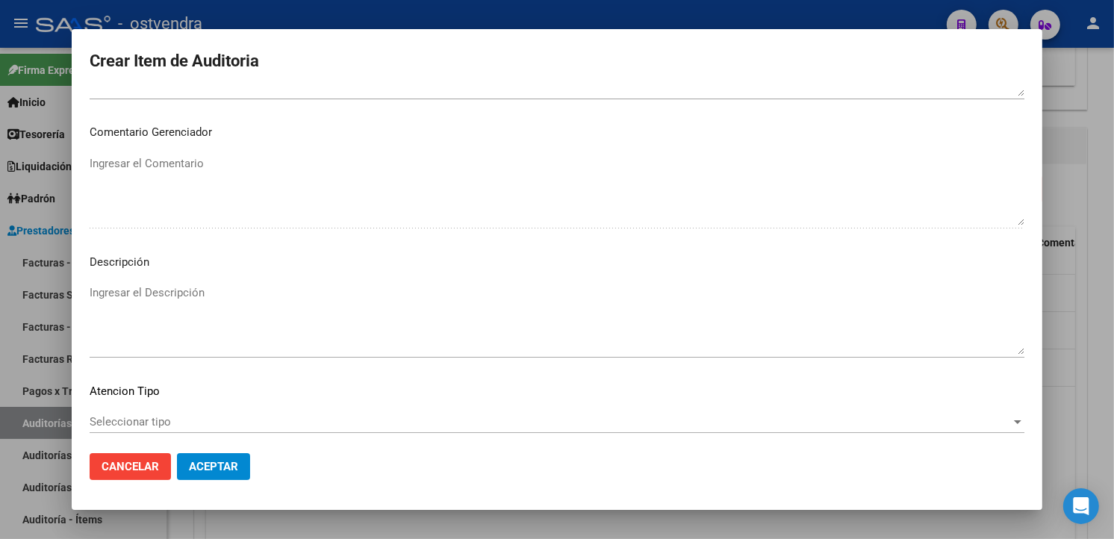
click at [115, 290] on textarea "Ingresar el Descripción" at bounding box center [557, 320] width 935 height 70
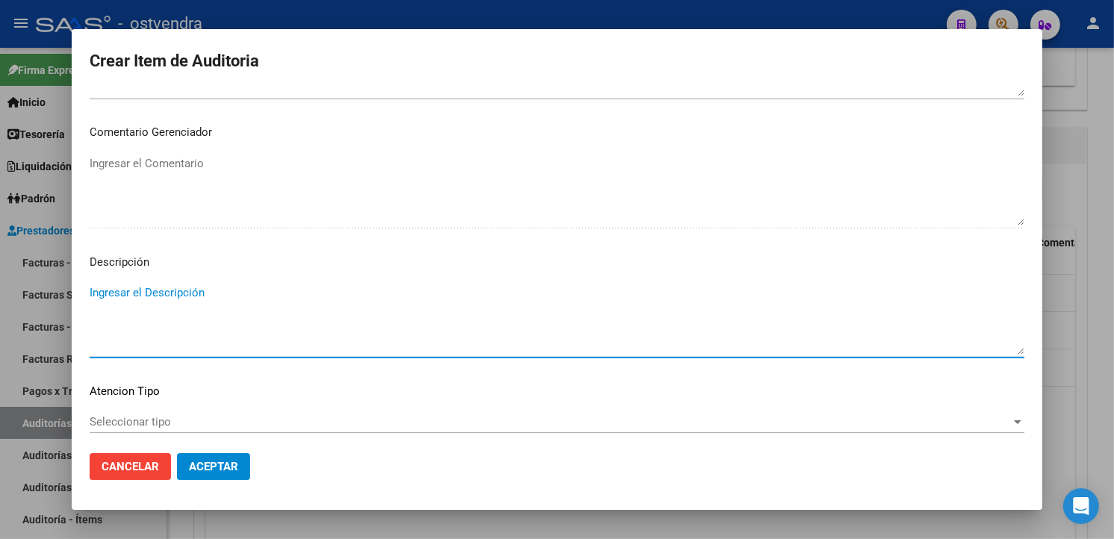
paste textarea "atención en guardia"
type textarea "atención en guardia"
click at [220, 428] on span "Seleccionar tipo" at bounding box center [551, 421] width 922 height 13
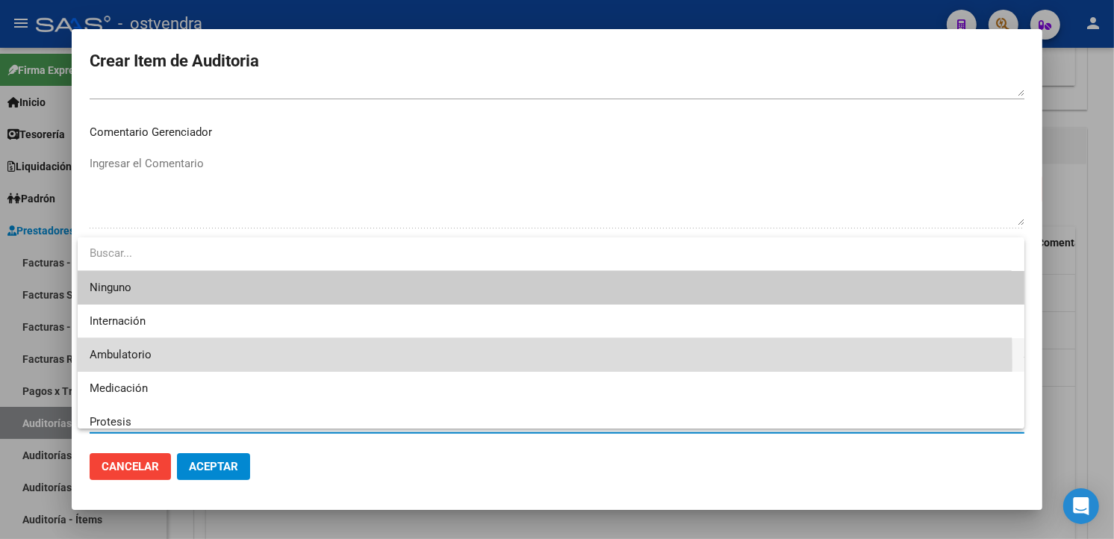
click at [199, 363] on span "Ambulatorio" at bounding box center [551, 355] width 923 height 34
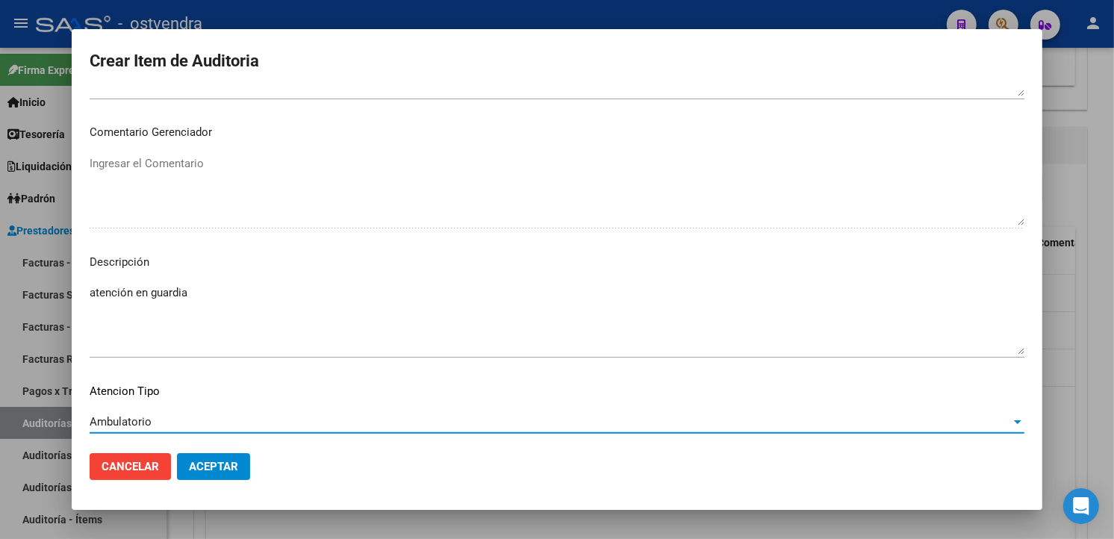
click at [220, 454] on button "Aceptar" at bounding box center [213, 466] width 73 height 27
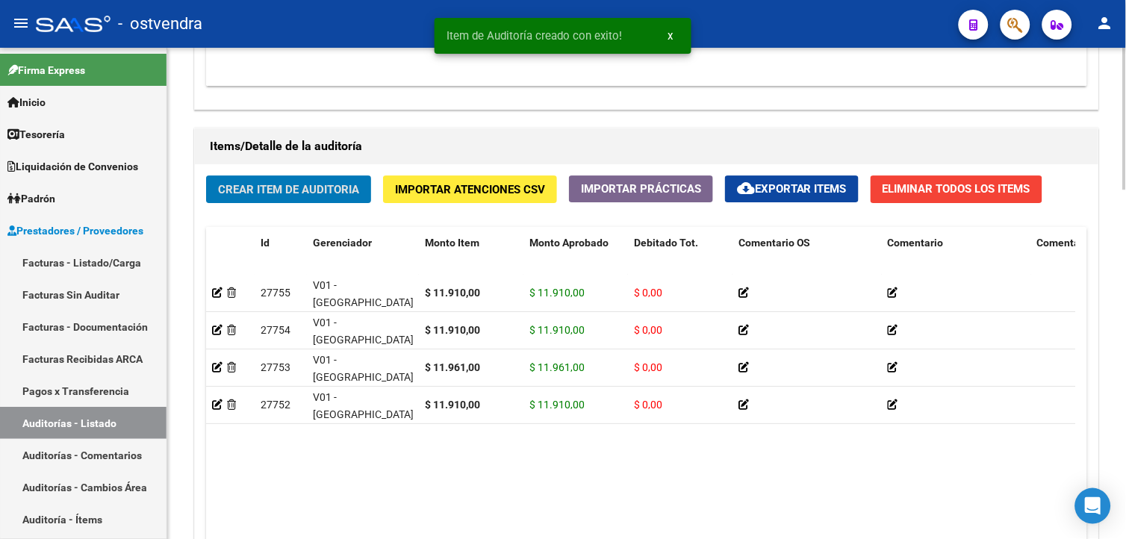
click at [311, 192] on span "Crear Item de Auditoria" at bounding box center [288, 189] width 141 height 13
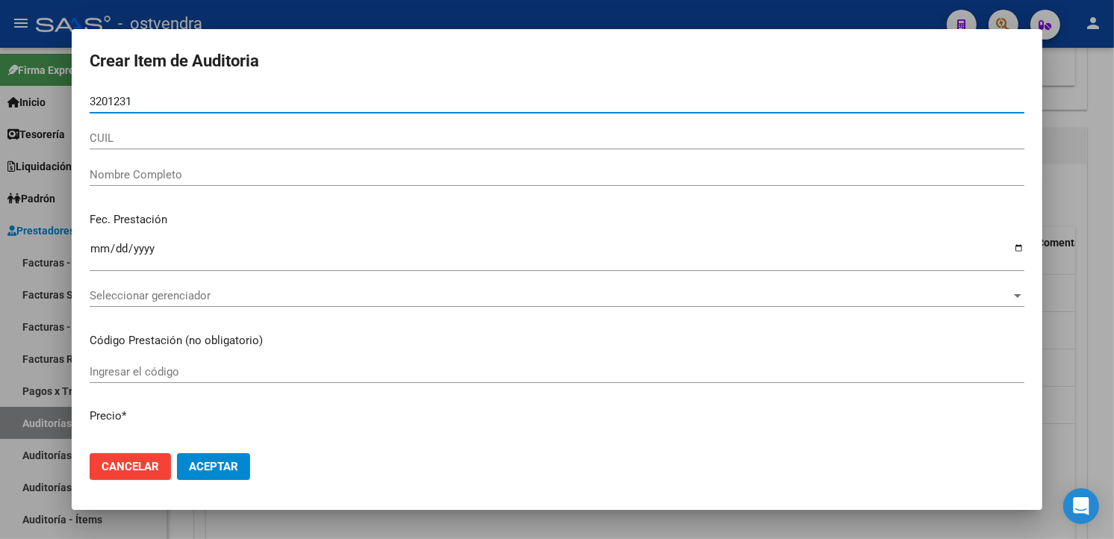
type input "32012316"
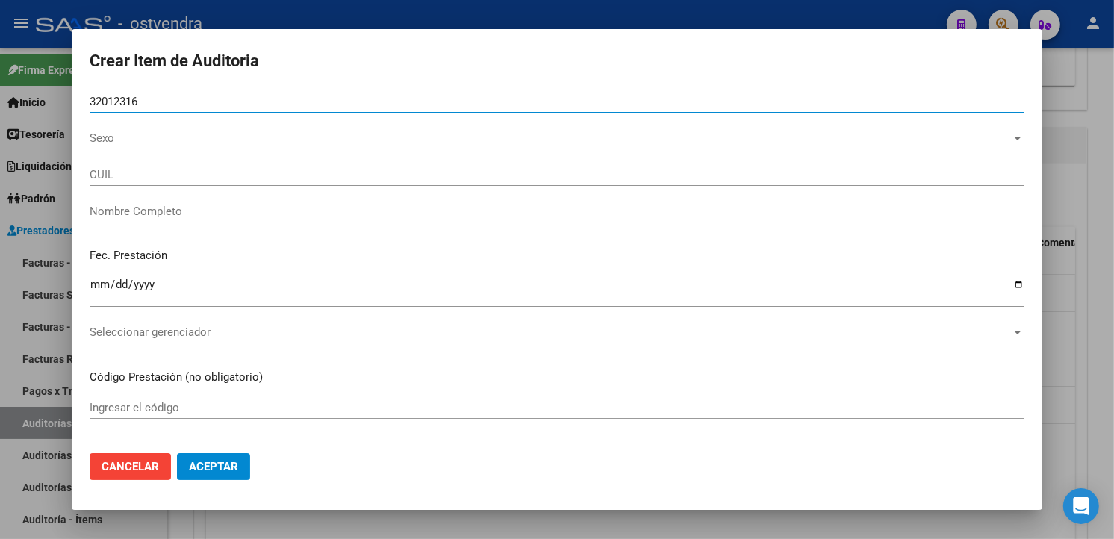
type input "27320123165"
type input "POGORZELEK [PERSON_NAME]"
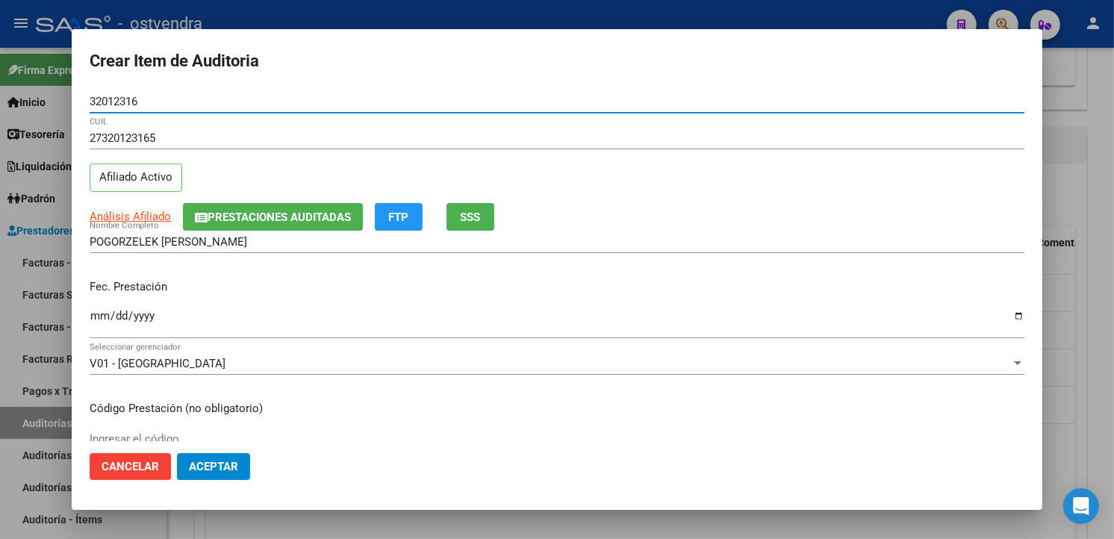
type input "32012316"
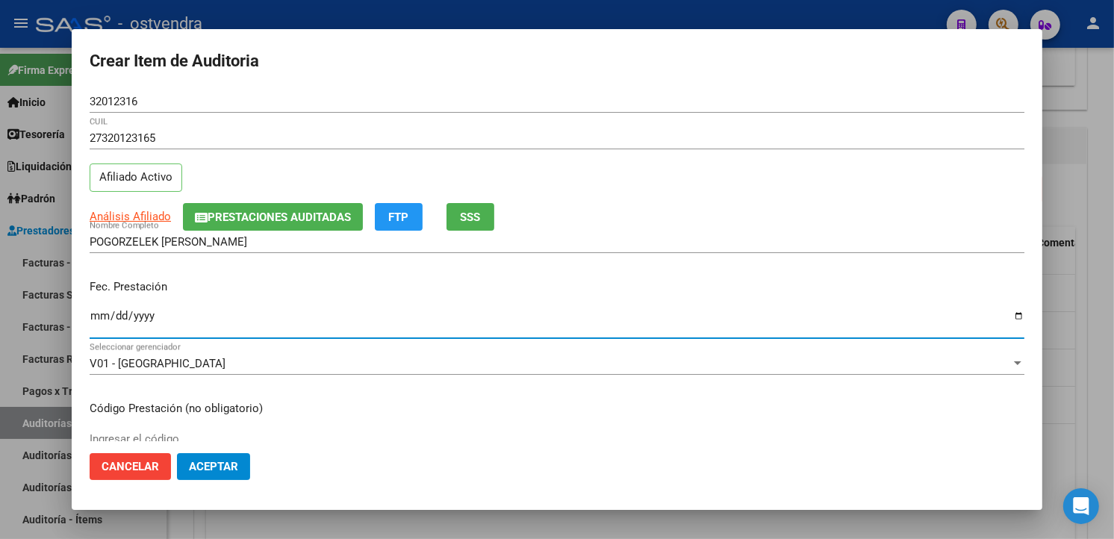
click at [98, 321] on input "Ingresar la fecha" at bounding box center [557, 322] width 935 height 24
type input "2025-07-29"
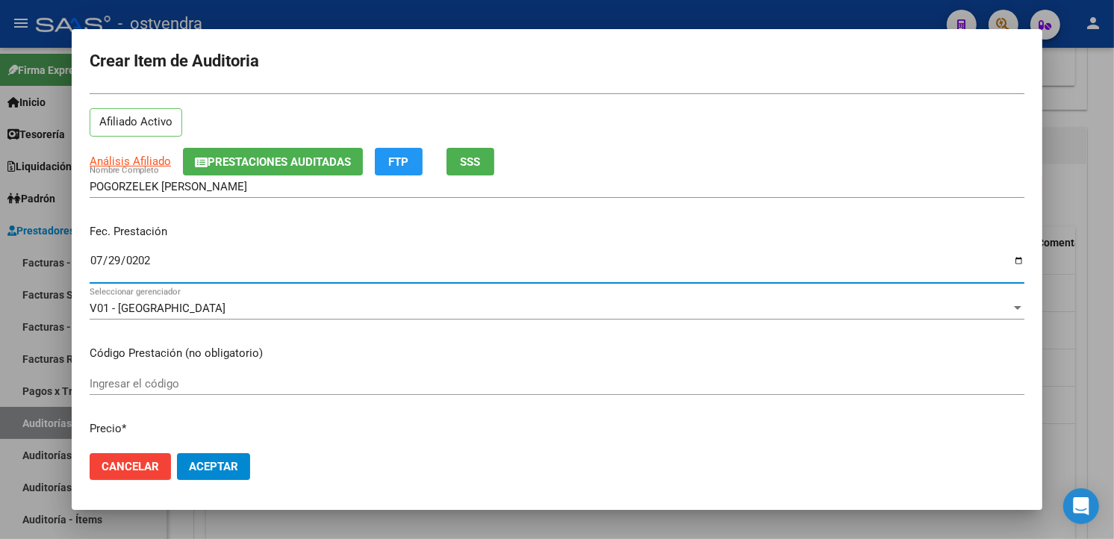
scroll to position [166, 0]
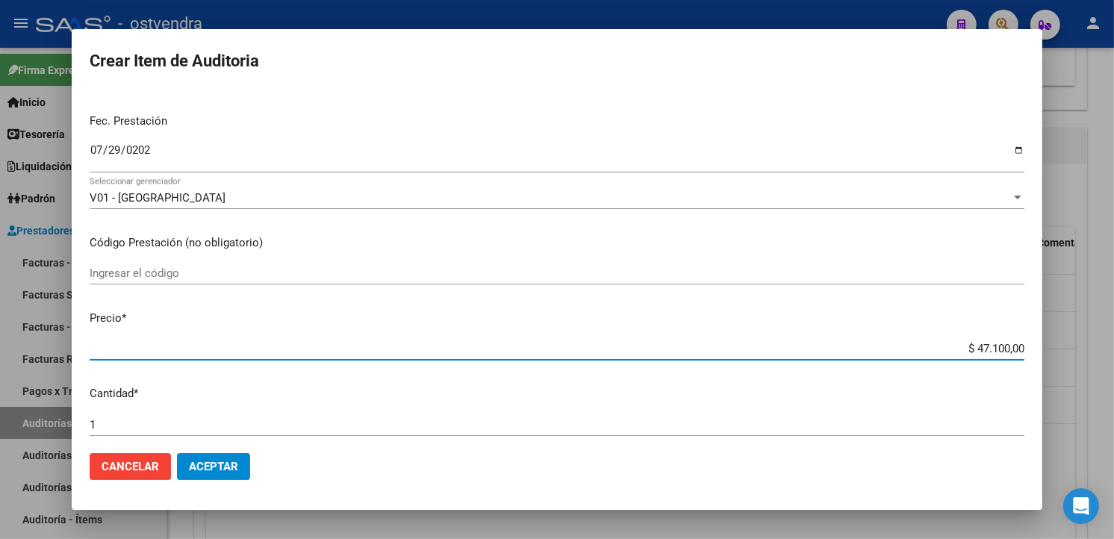
drag, startPoint x: 1012, startPoint y: 349, endPoint x: 935, endPoint y: 354, distance: 77.1
click at [935, 354] on input "$ 47.100,00" at bounding box center [557, 348] width 935 height 13
type input "$ 0,01"
type input "$ 0,11"
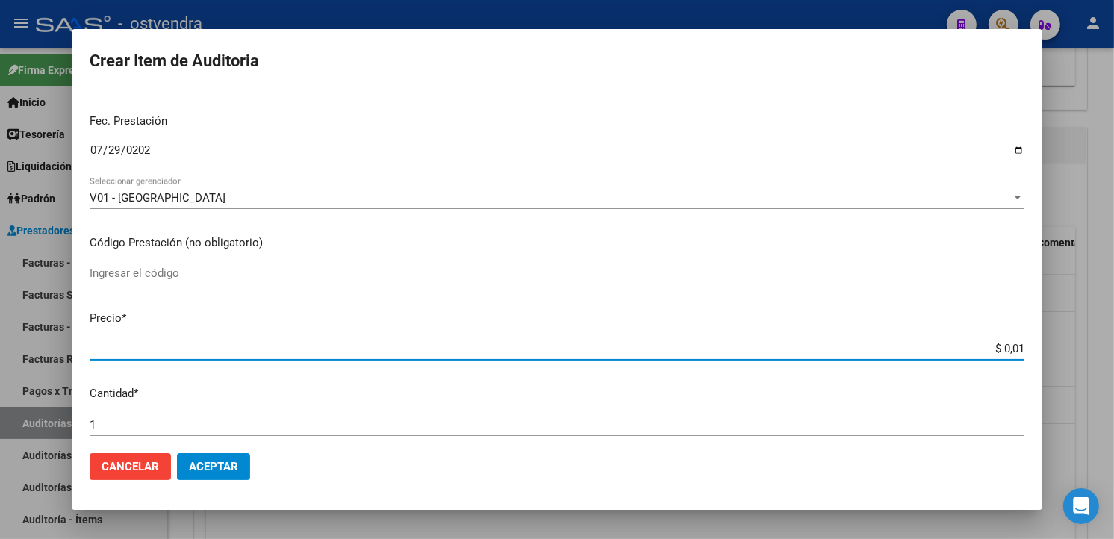
type input "$ 0,11"
type input "$ 1,13"
type input "$ 11,37"
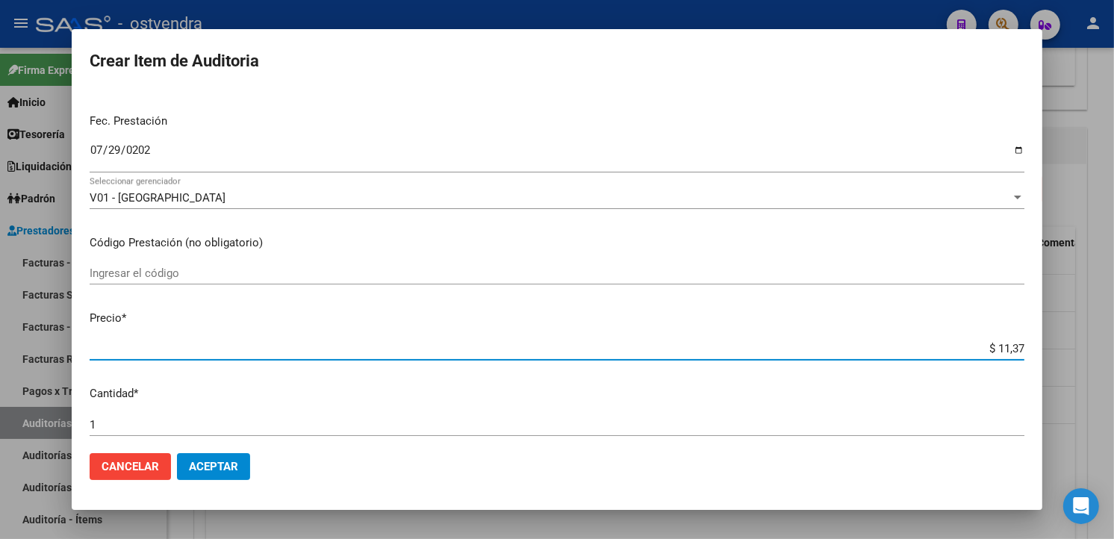
type input "$ 113,70"
type input "$ 1.137,00"
type input "$ 11.370,00"
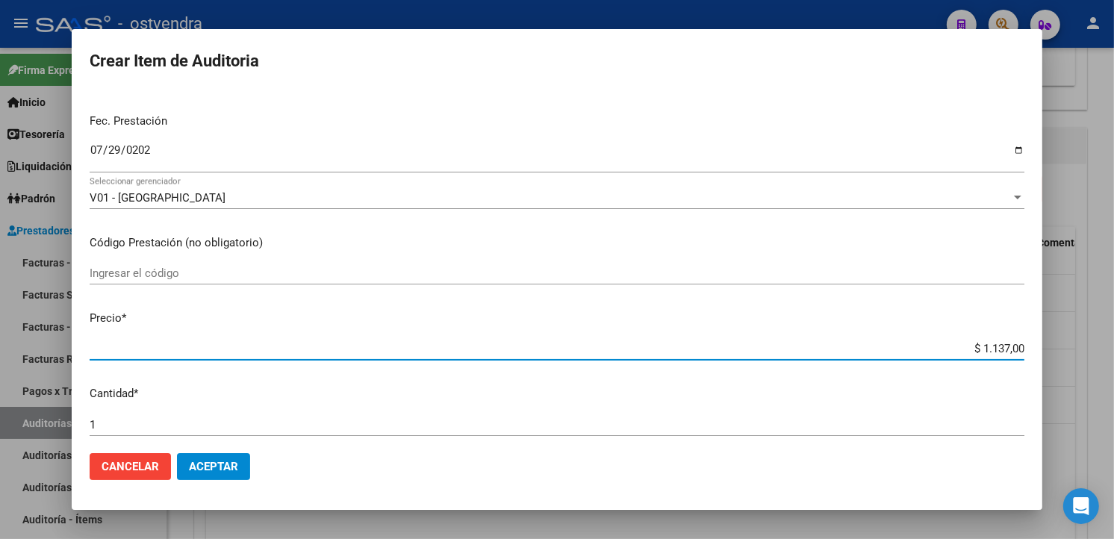
type input "$ 11.370,00"
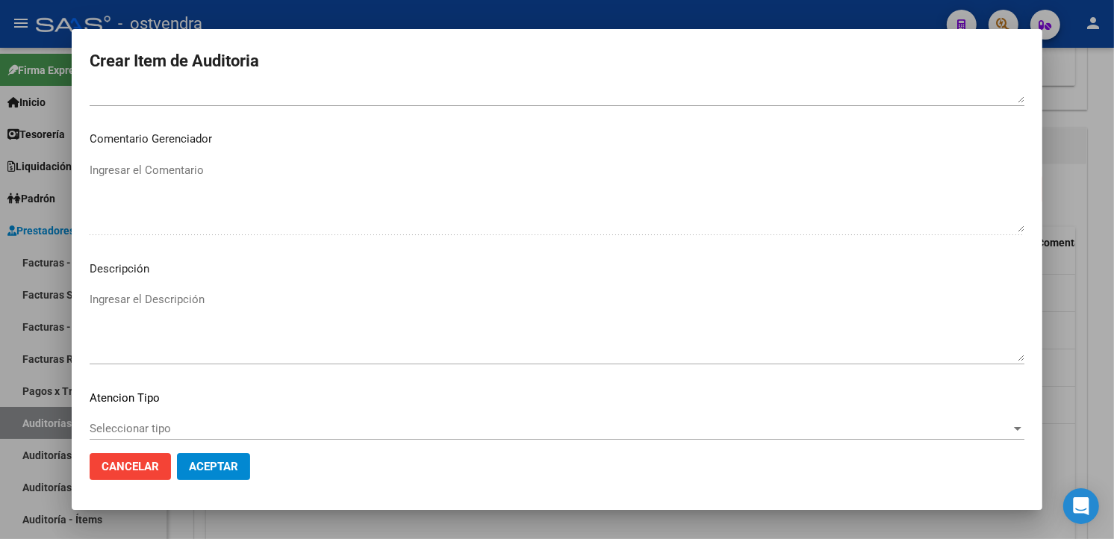
scroll to position [994, 0]
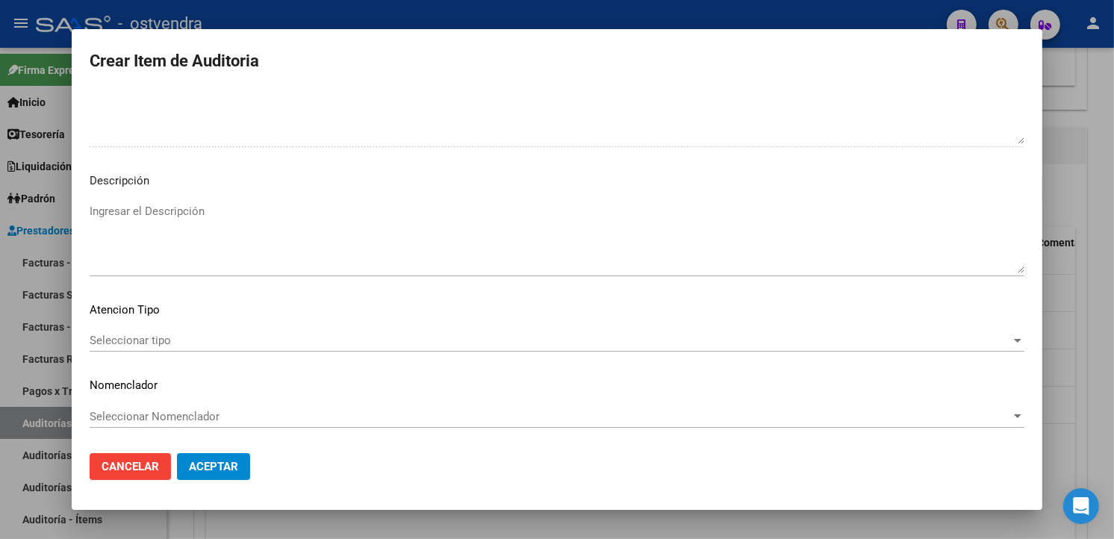
click at [479, 256] on textarea "Ingresar el Descripción" at bounding box center [557, 238] width 935 height 70
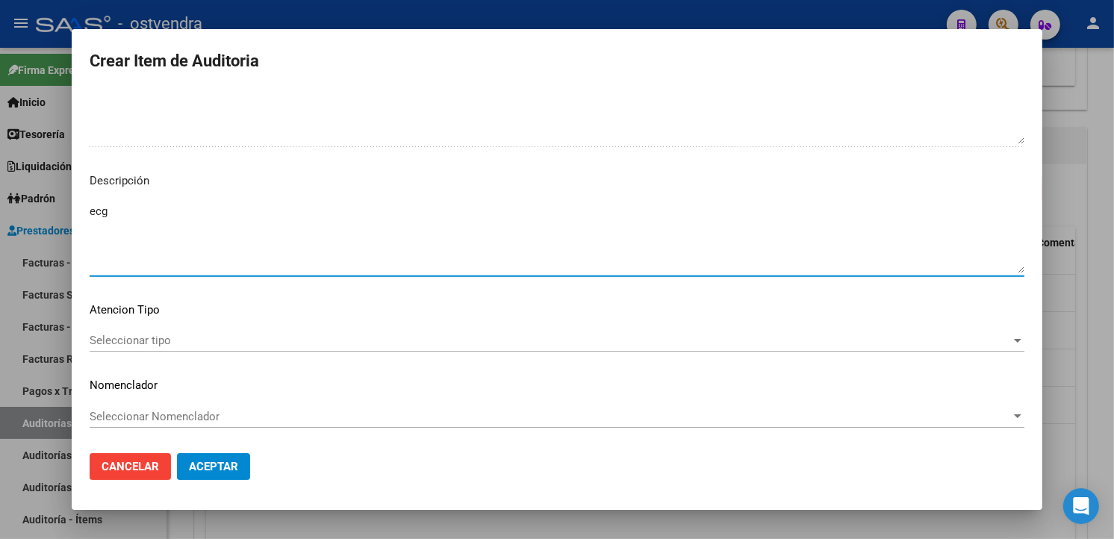
type textarea "ecg"
click at [278, 337] on span "Seleccionar tipo" at bounding box center [551, 340] width 922 height 13
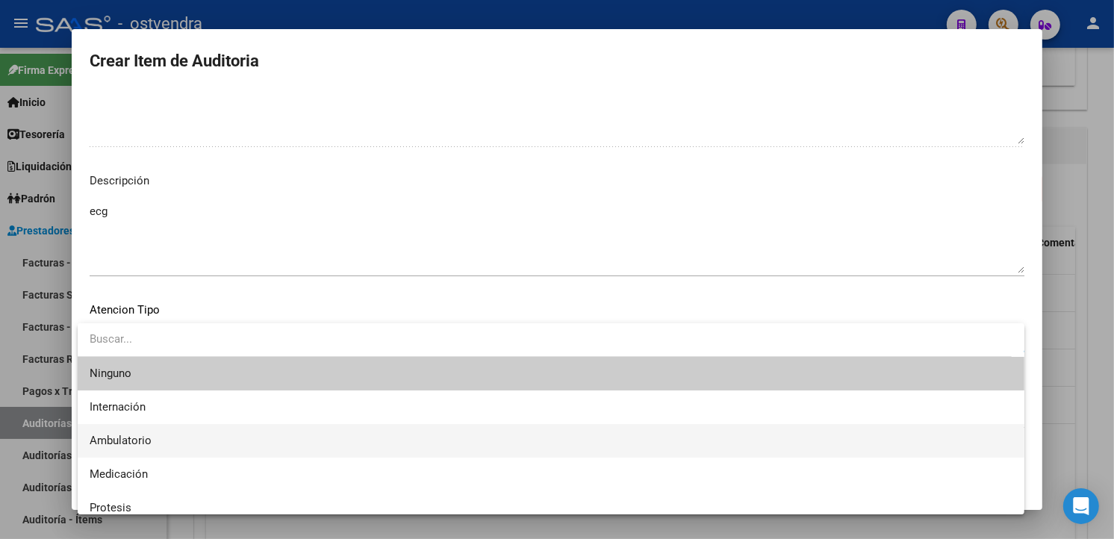
click at [235, 433] on span "Ambulatorio" at bounding box center [551, 441] width 923 height 34
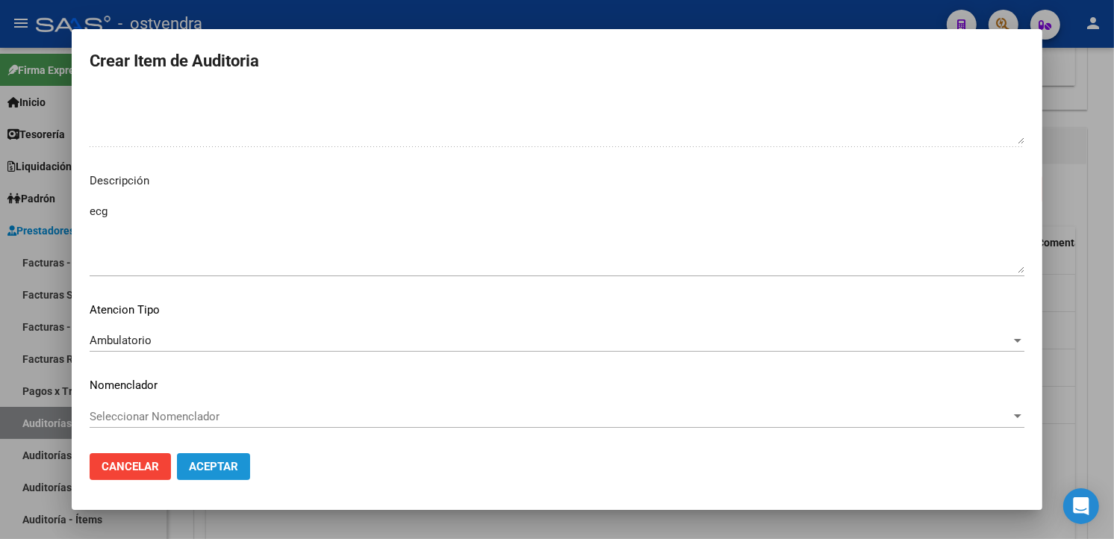
click at [245, 458] on button "Aceptar" at bounding box center [213, 466] width 73 height 27
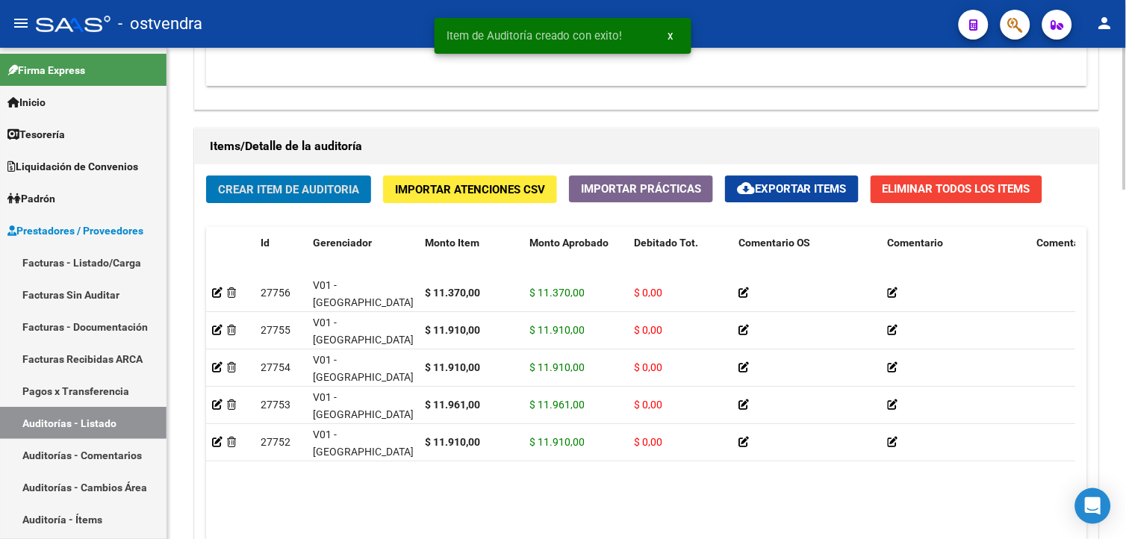
click at [311, 193] on span "Crear Item de Auditoria" at bounding box center [288, 189] width 141 height 13
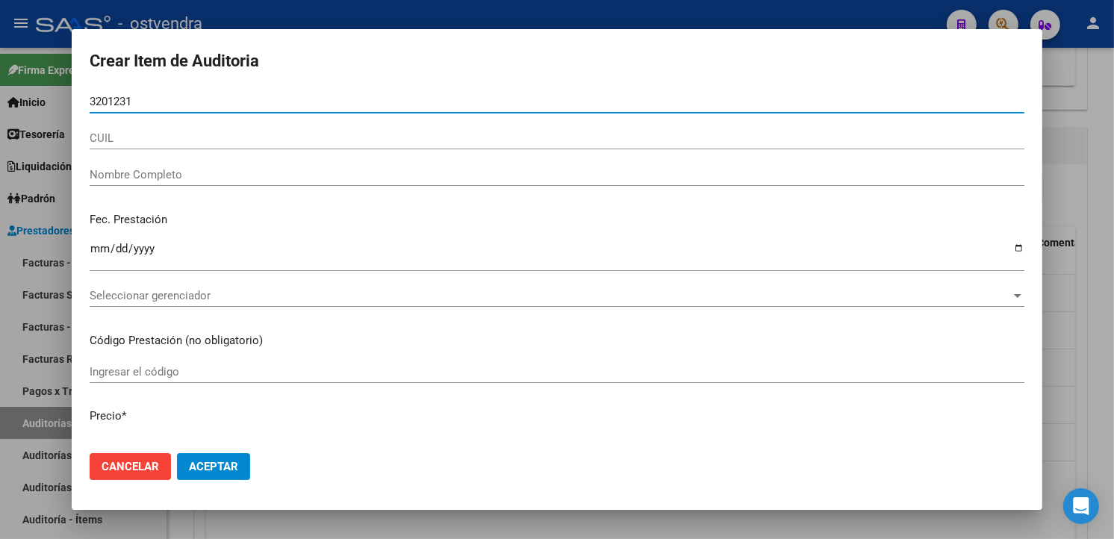
type input "32012316"
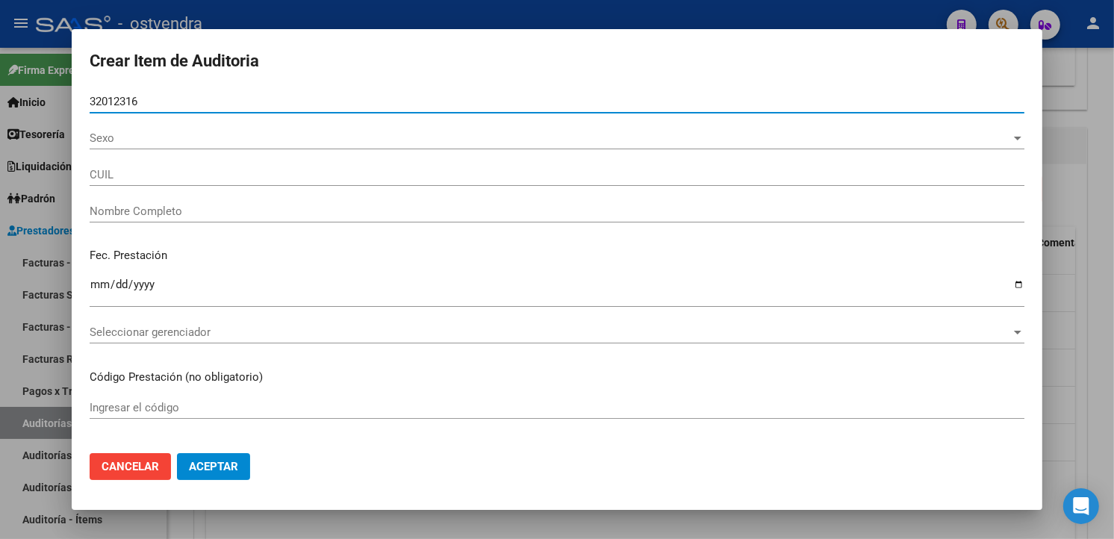
type input "27320123165"
type input "POGORZELEK [PERSON_NAME]"
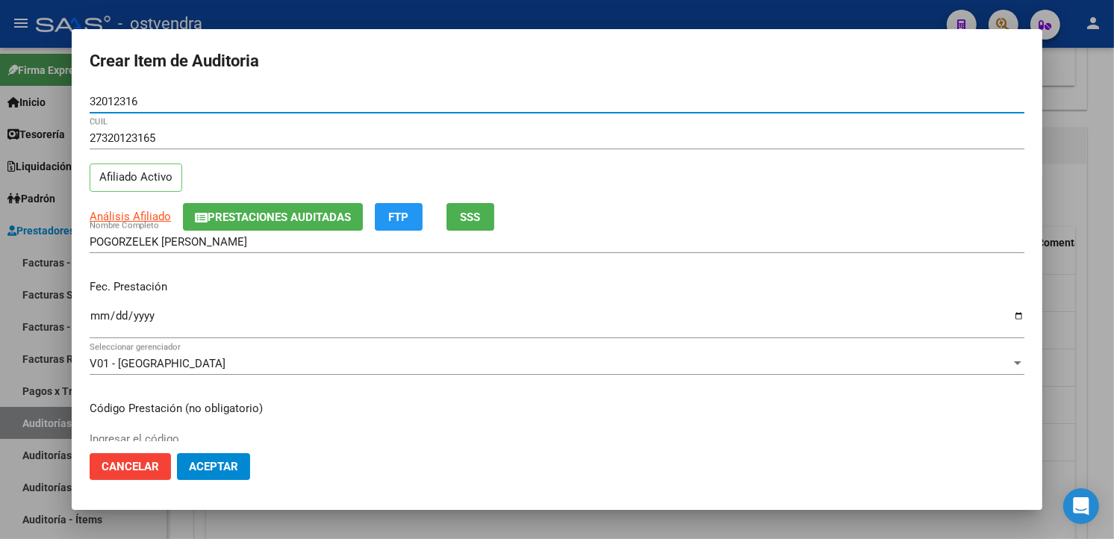
type input "32012316"
click at [103, 315] on input "Ingresar la fecha" at bounding box center [557, 322] width 935 height 24
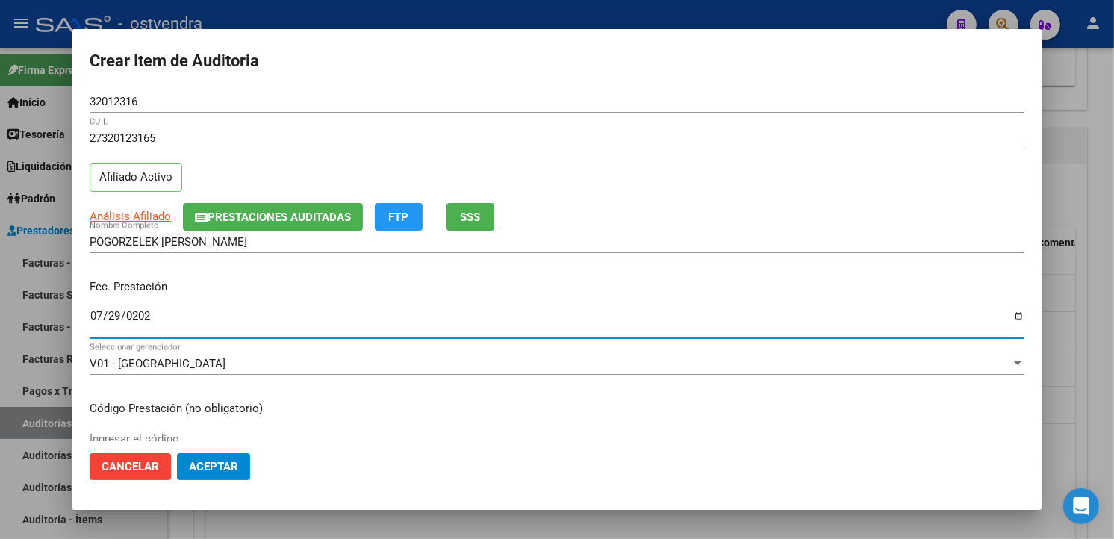
type input "2025-07-29"
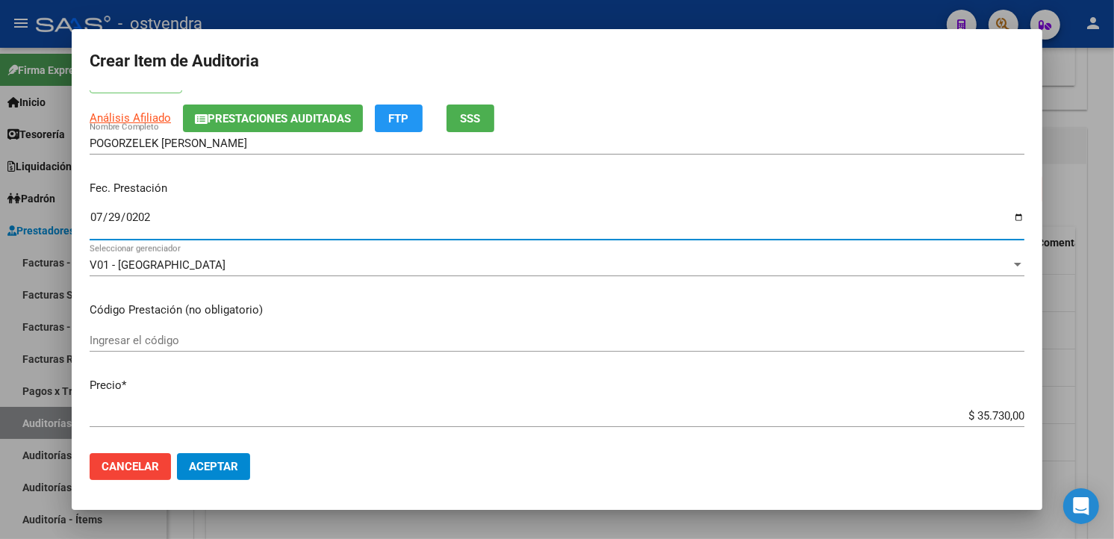
scroll to position [332, 0]
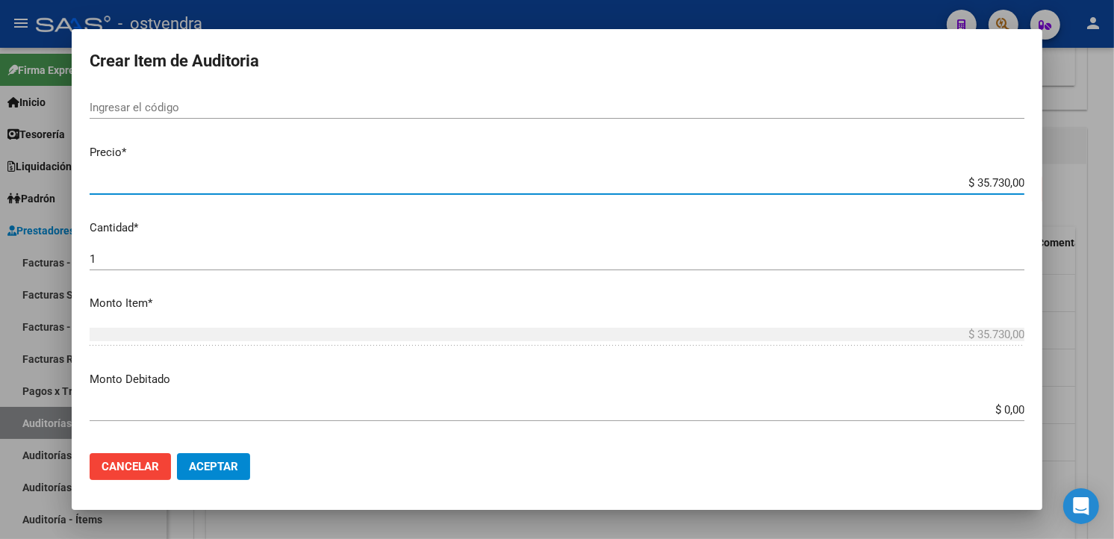
drag, startPoint x: 1011, startPoint y: 184, endPoint x: 965, endPoint y: 188, distance: 46.5
click at [965, 188] on input "$ 35.730,00" at bounding box center [557, 182] width 935 height 13
type input "$ 0,01"
type input "$ 0,11"
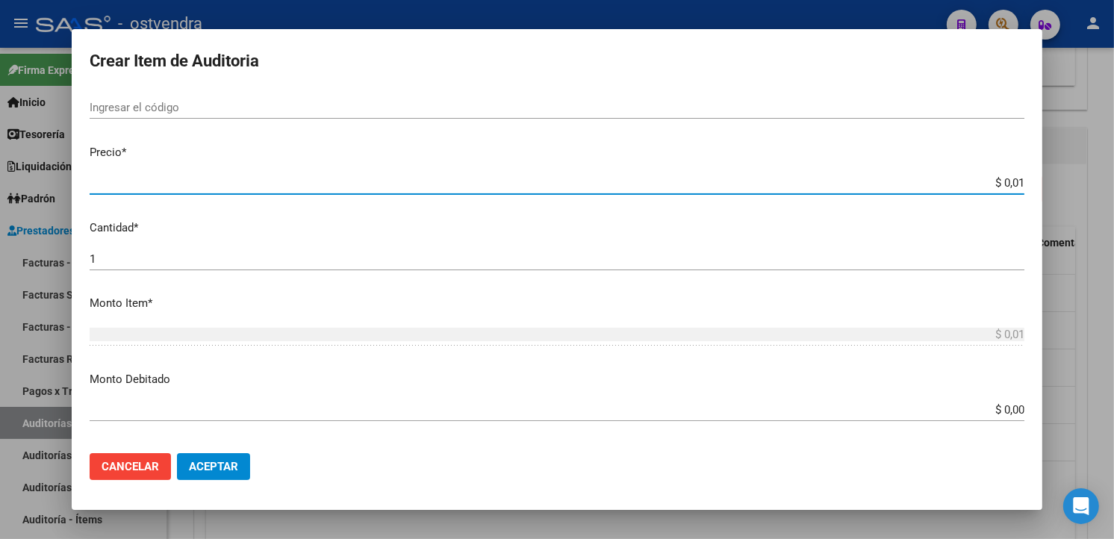
type input "$ 0,11"
type input "$ 1,19"
type input "$ 11,91"
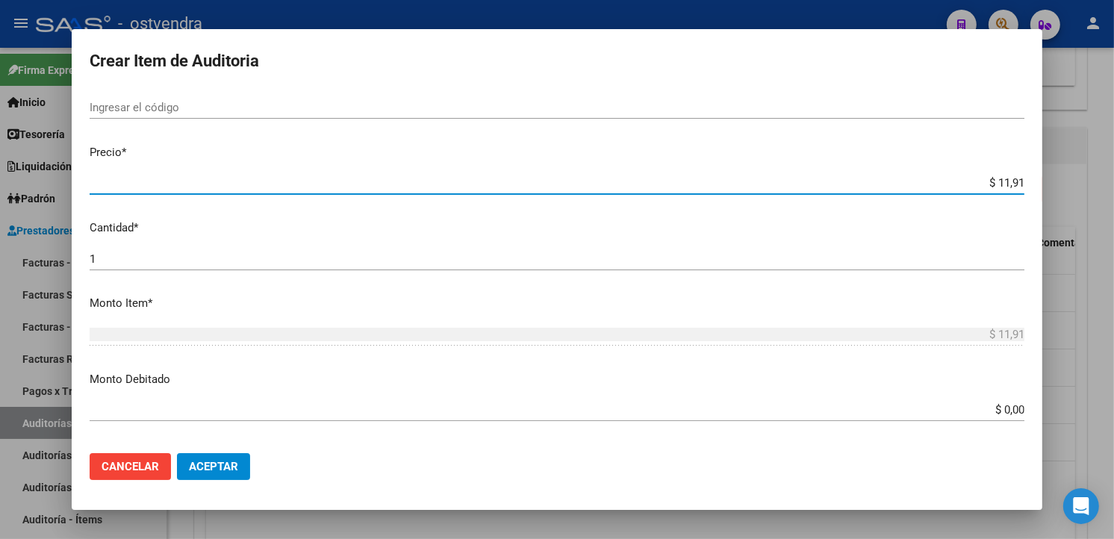
type input "$ 119,10"
type input "$ 1.191,00"
type input "$ 11.910,00"
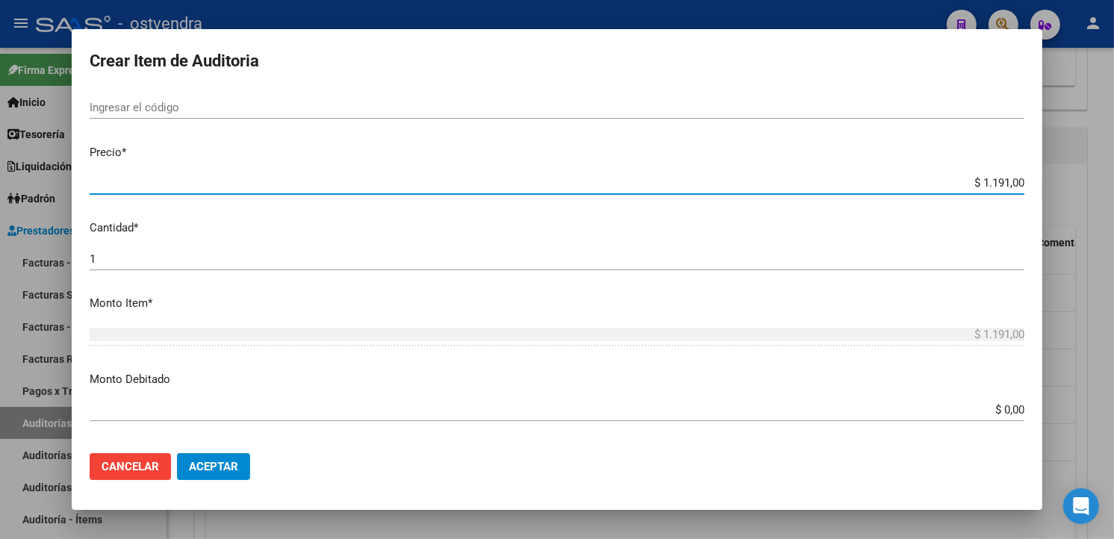
type input "$ 11.910,00"
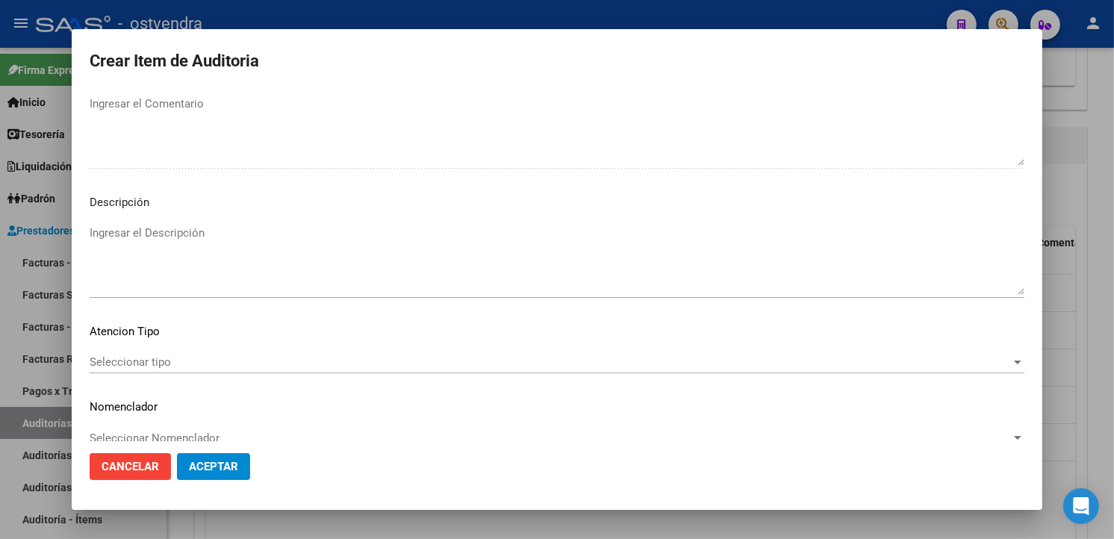
scroll to position [994, 0]
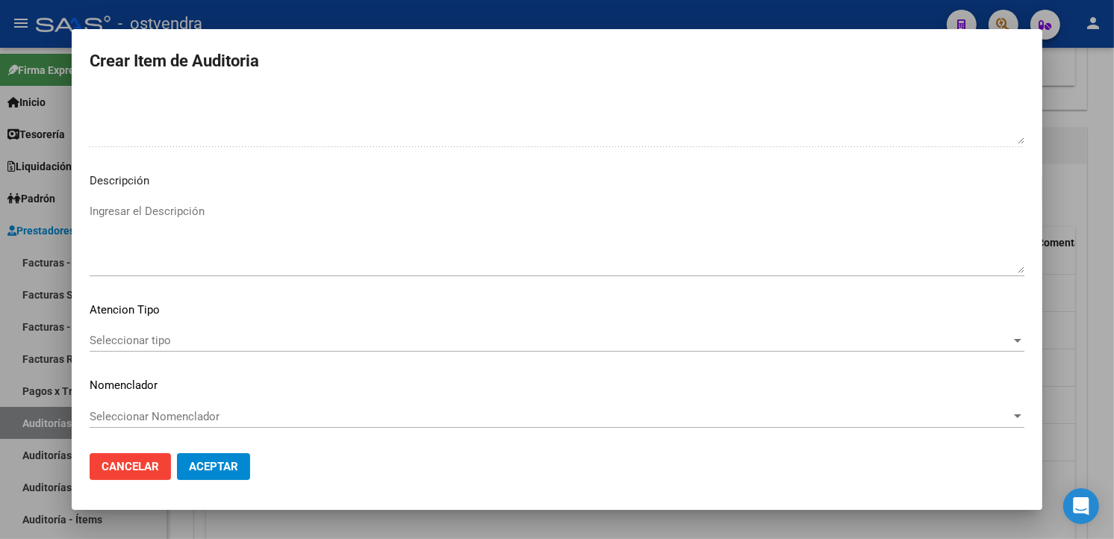
click at [345, 278] on div "Ingresar el Descripción" at bounding box center [557, 245] width 935 height 90
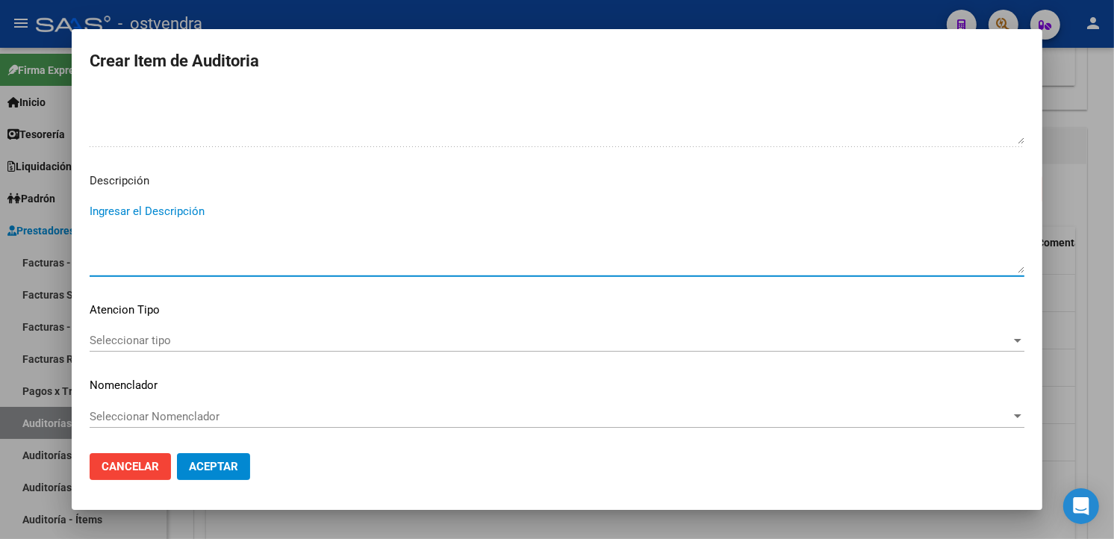
click at [345, 258] on textarea "Ingresar el Descripción" at bounding box center [557, 238] width 935 height 70
type textarea "a"
paste textarea "atención en guardia"
type textarea "atención en guardia"
click at [255, 341] on span "Seleccionar tipo" at bounding box center [551, 340] width 922 height 13
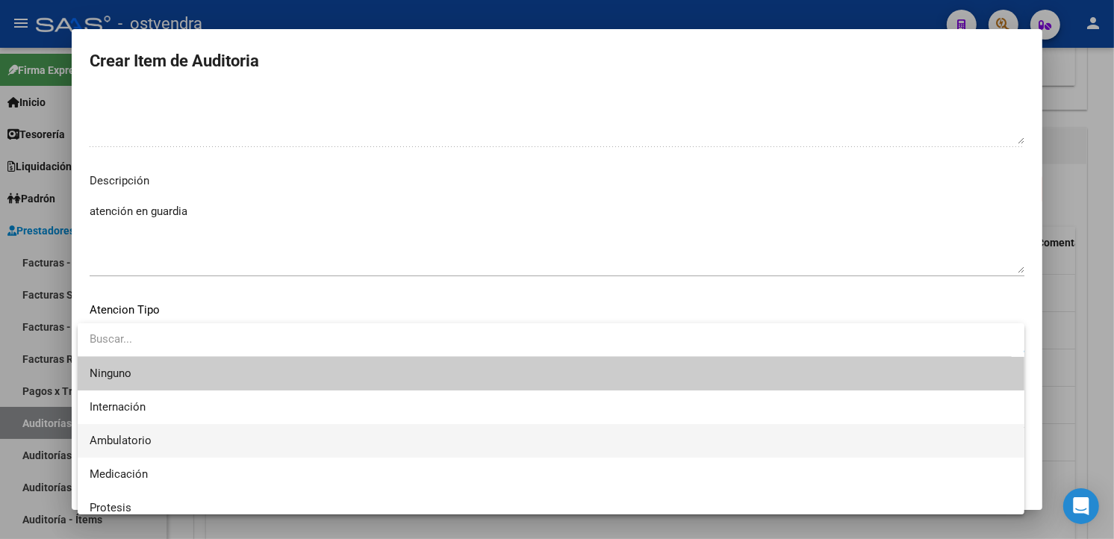
click at [187, 446] on span "Ambulatorio" at bounding box center [551, 441] width 923 height 34
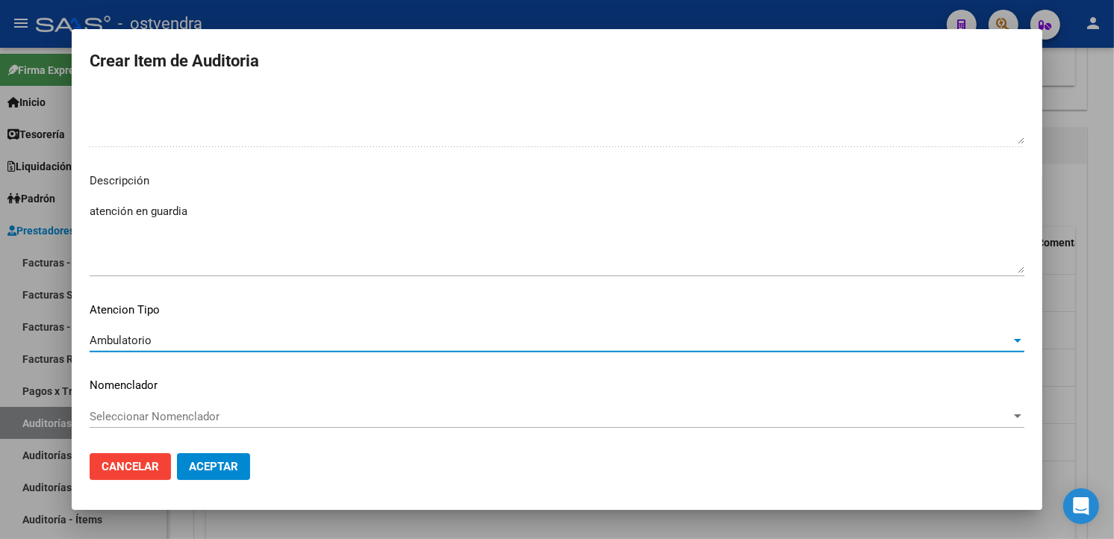
click at [195, 464] on span "Aceptar" at bounding box center [213, 466] width 49 height 13
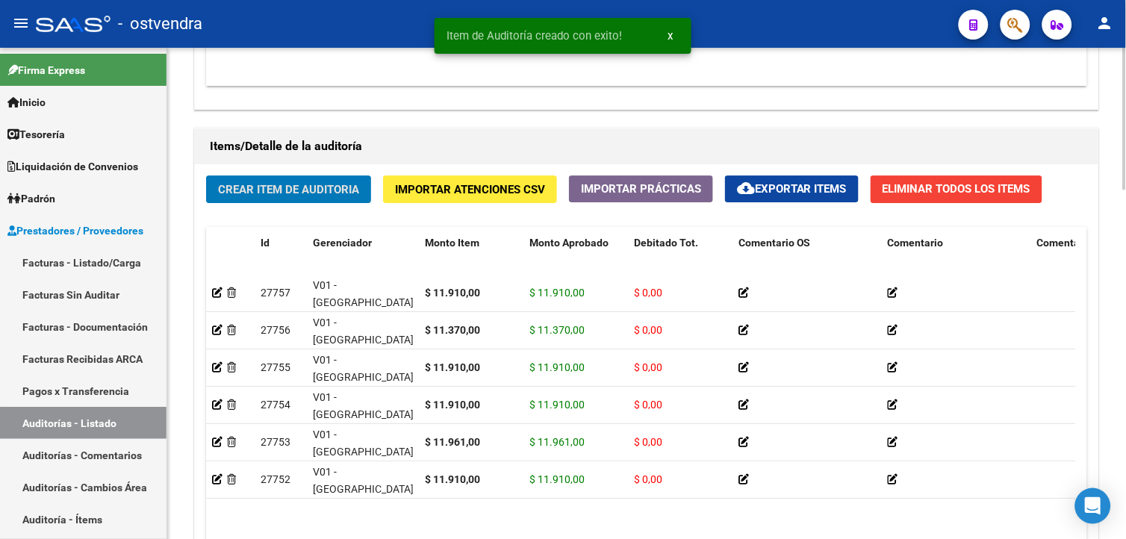
click at [333, 187] on span "Crear Item de Auditoria" at bounding box center [288, 189] width 141 height 13
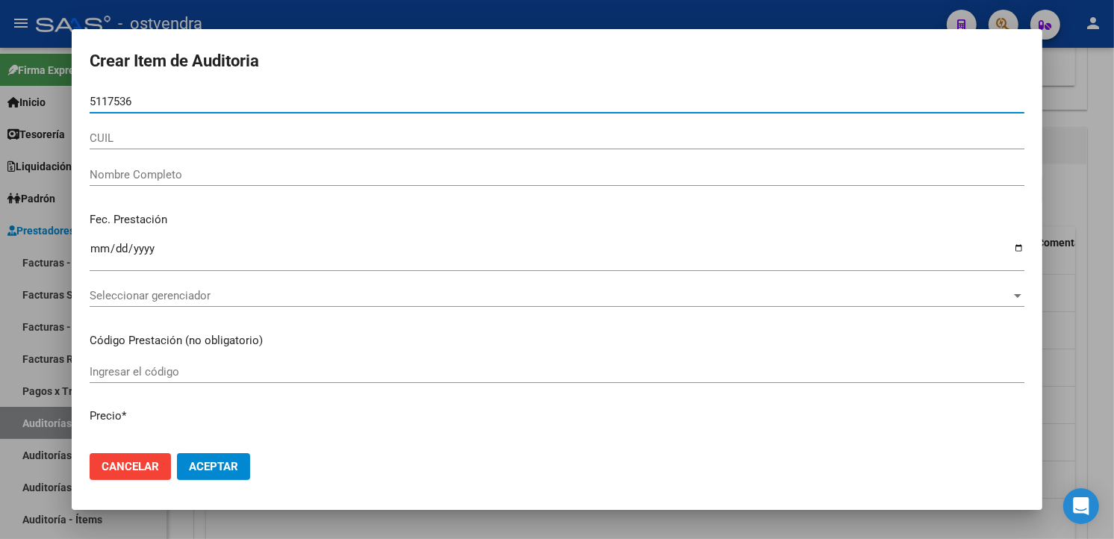
type input "51175366"
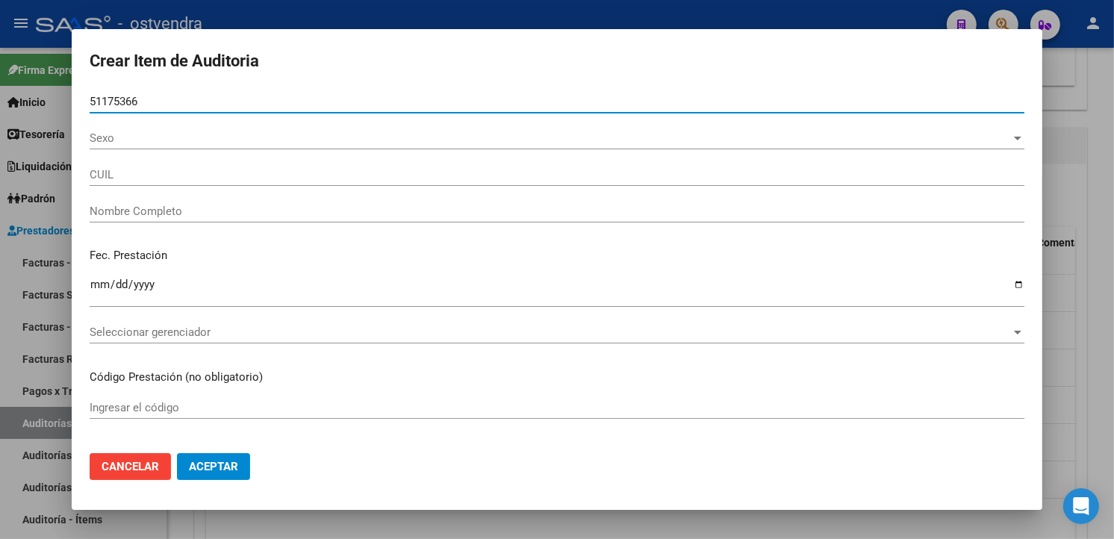
type input "27511753665"
type input "[PERSON_NAME][DATE] [PERSON_NAME]"
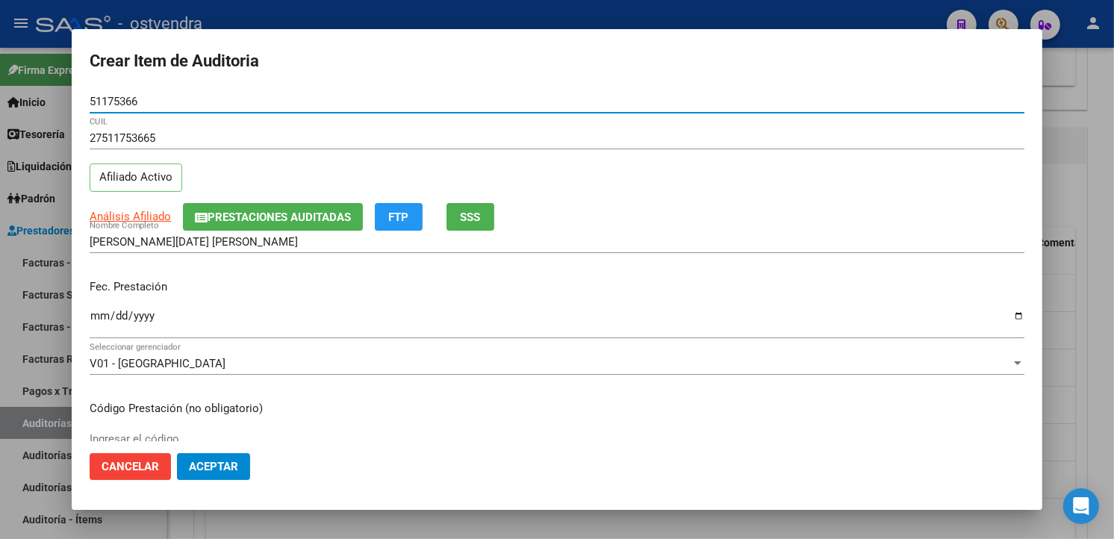
type input "51175366"
click at [105, 317] on input "Ingresar la fecha" at bounding box center [557, 322] width 935 height 24
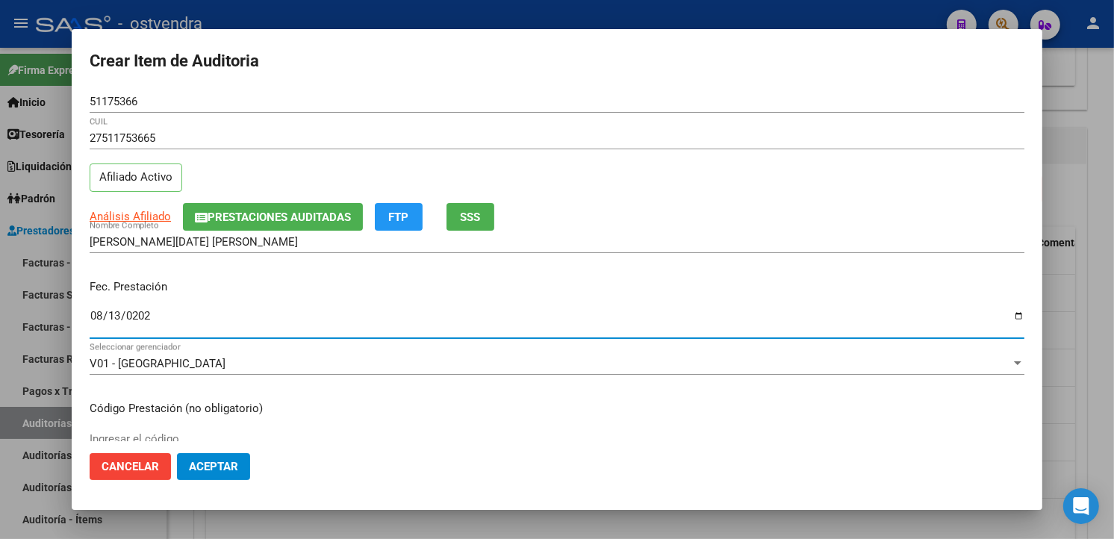
type input "2025-08-13"
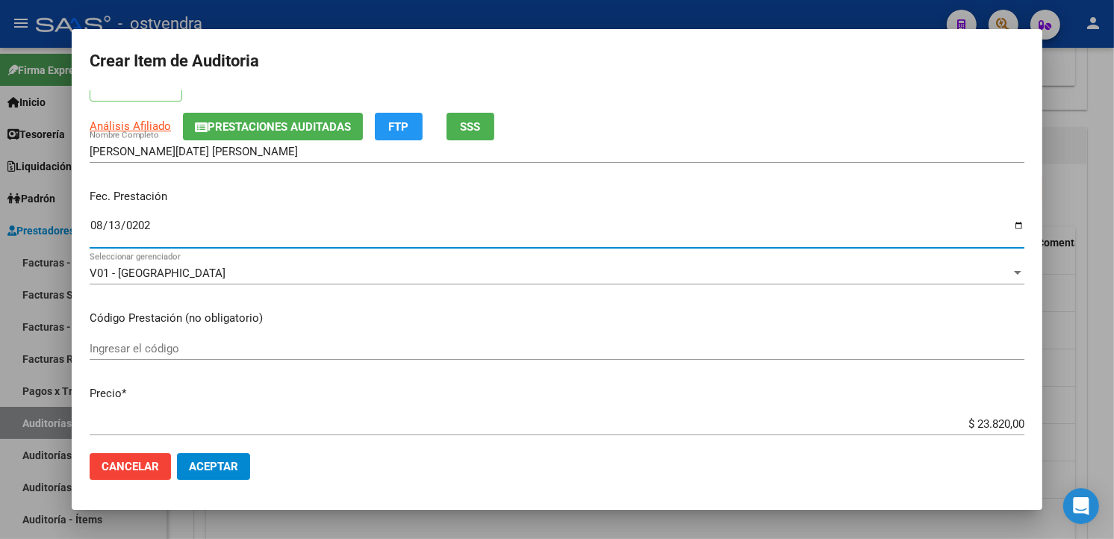
scroll to position [249, 0]
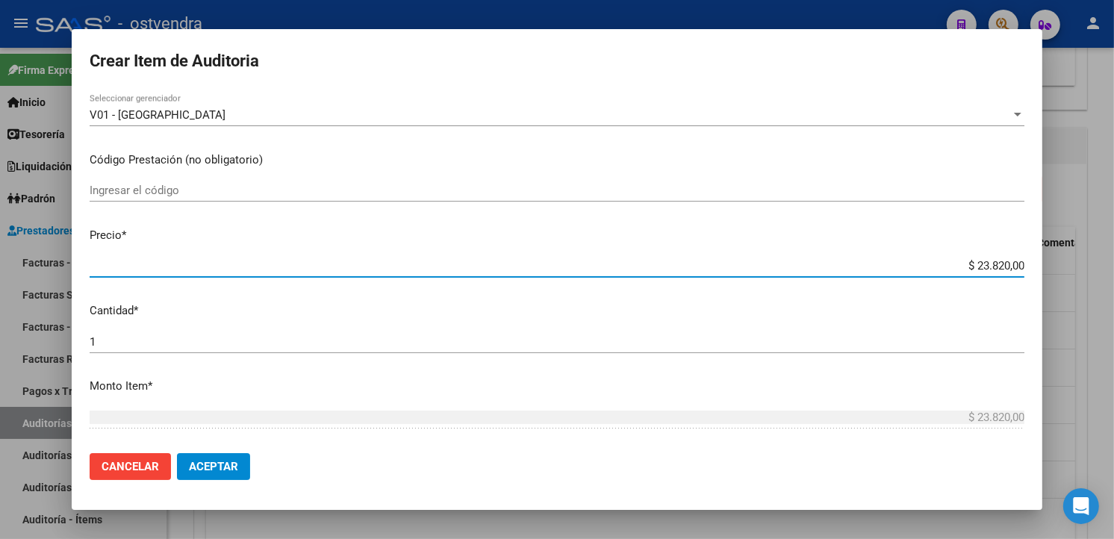
drag, startPoint x: 1011, startPoint y: 265, endPoint x: 960, endPoint y: 259, distance: 51.1
click at [960, 259] on input "$ 23.820,00" at bounding box center [557, 265] width 935 height 13
type input "$ 0,01"
type input "$ 0,11"
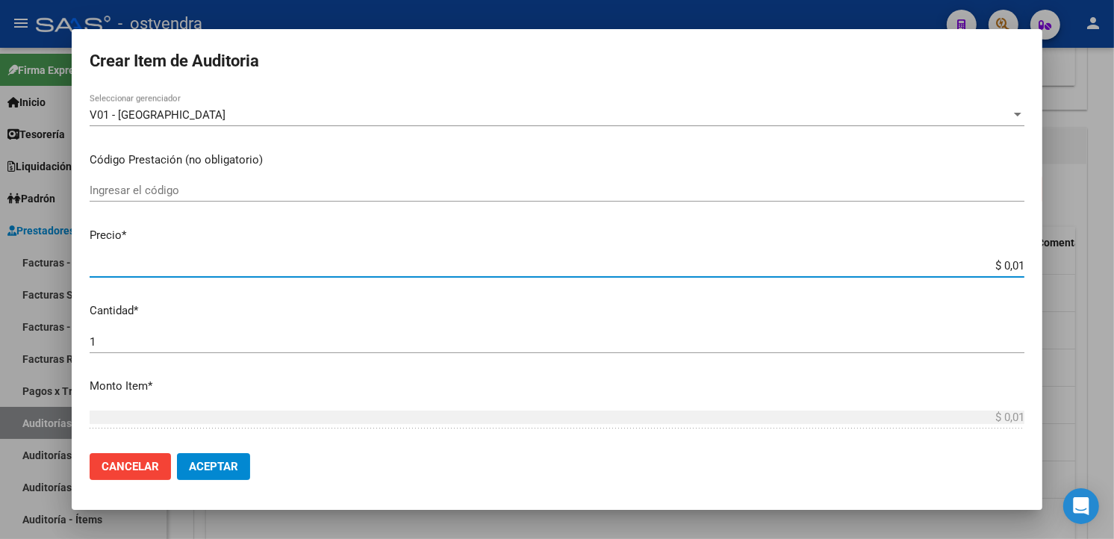
type input "$ 0,11"
type input "$ 1,19"
type input "$ 11,91"
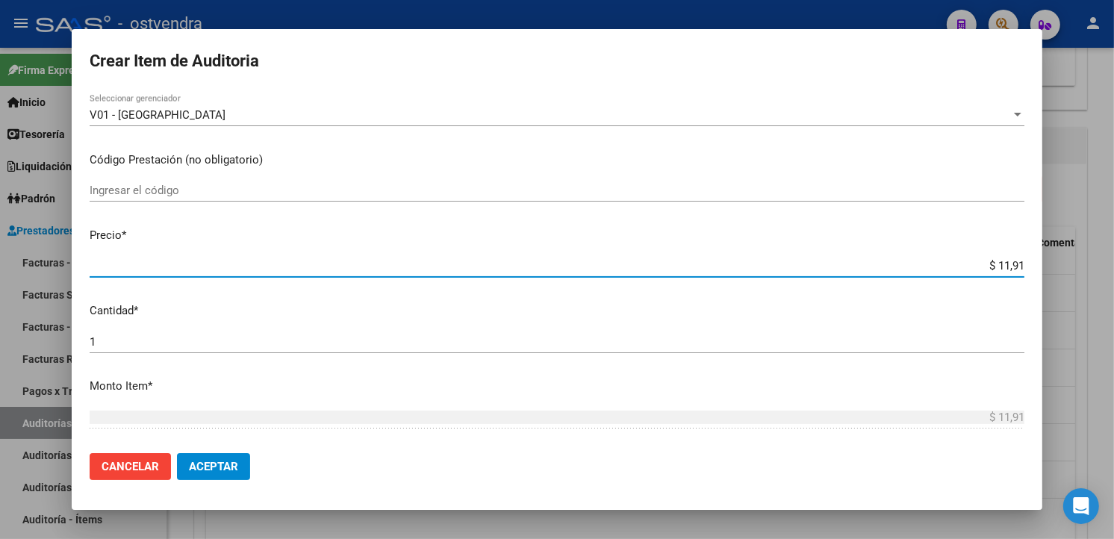
type input "$ 119,10"
type input "$ 1.191,00"
type input "$ 11.910,00"
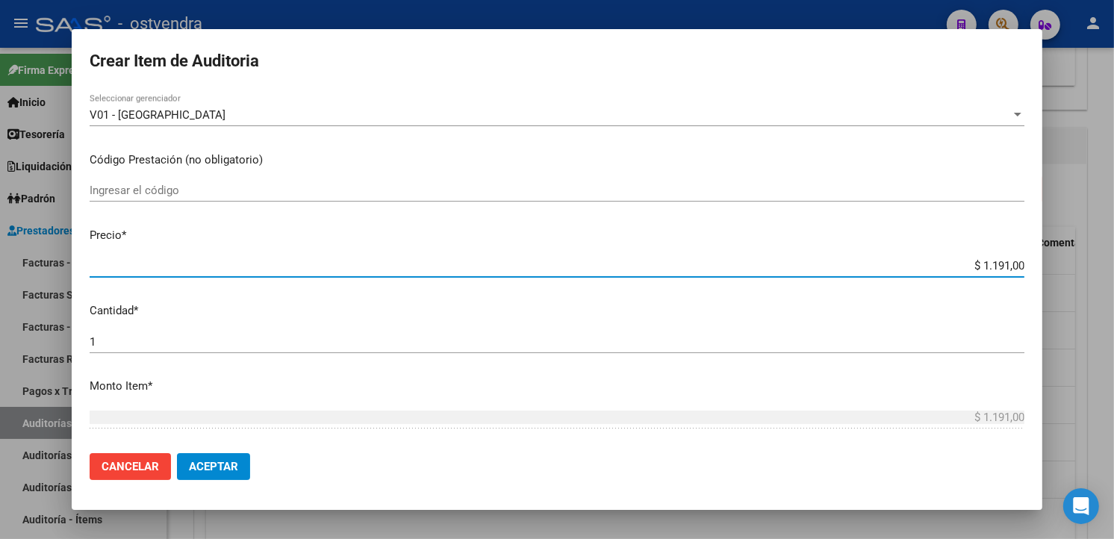
type input "$ 11.910,00"
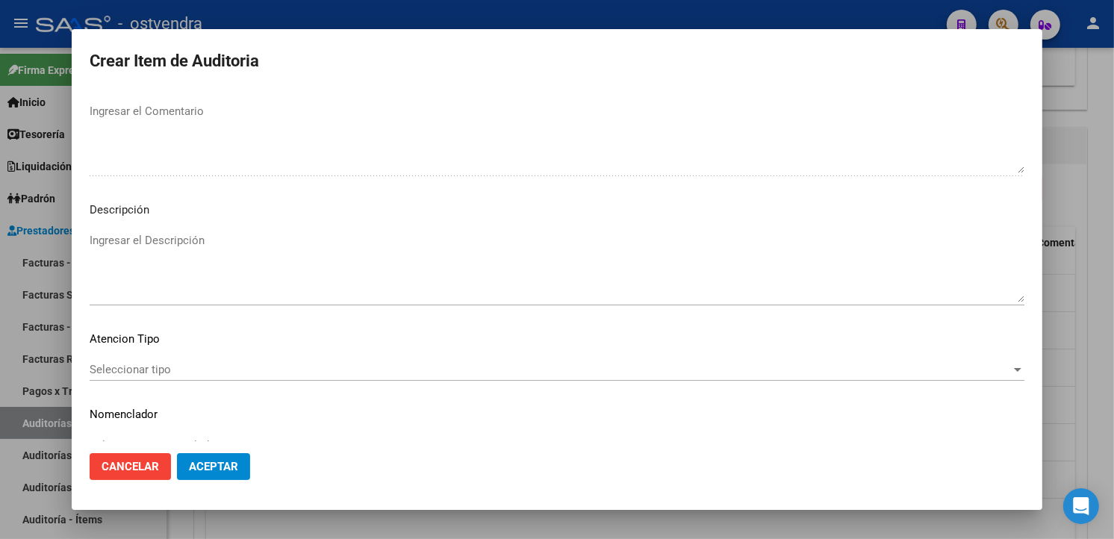
scroll to position [994, 0]
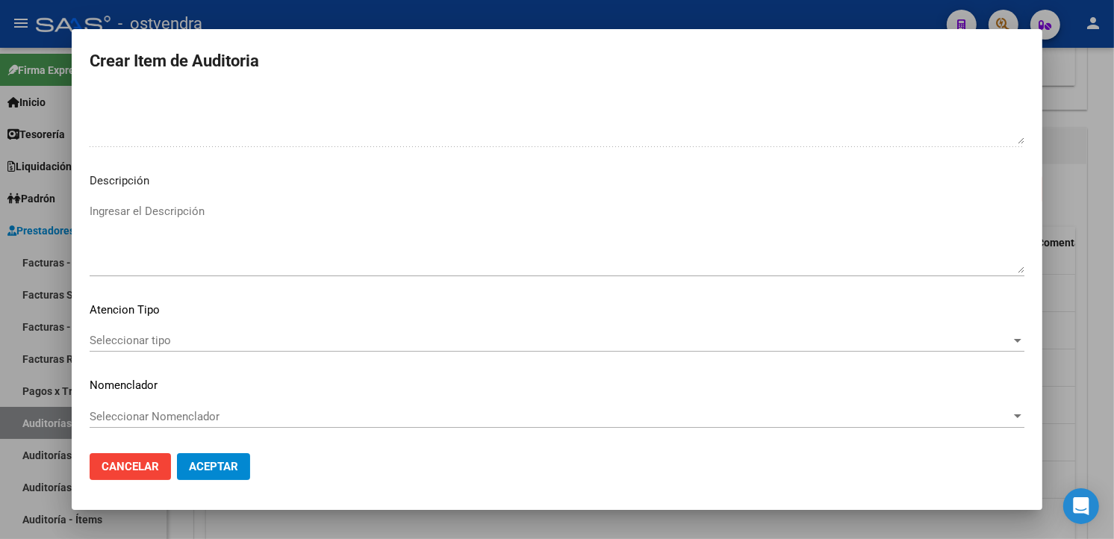
click at [205, 237] on textarea "Ingresar el Descripción" at bounding box center [557, 238] width 935 height 70
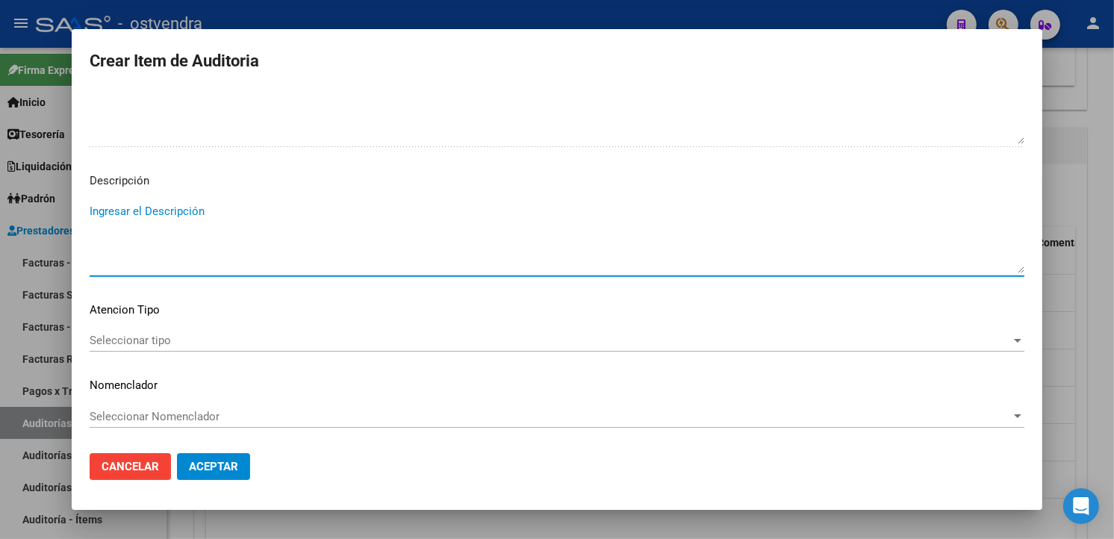
paste textarea "atención en guardia"
type textarea "atención en guardia"
click at [229, 348] on div "Seleccionar tipo Seleccionar tipo" at bounding box center [557, 340] width 935 height 22
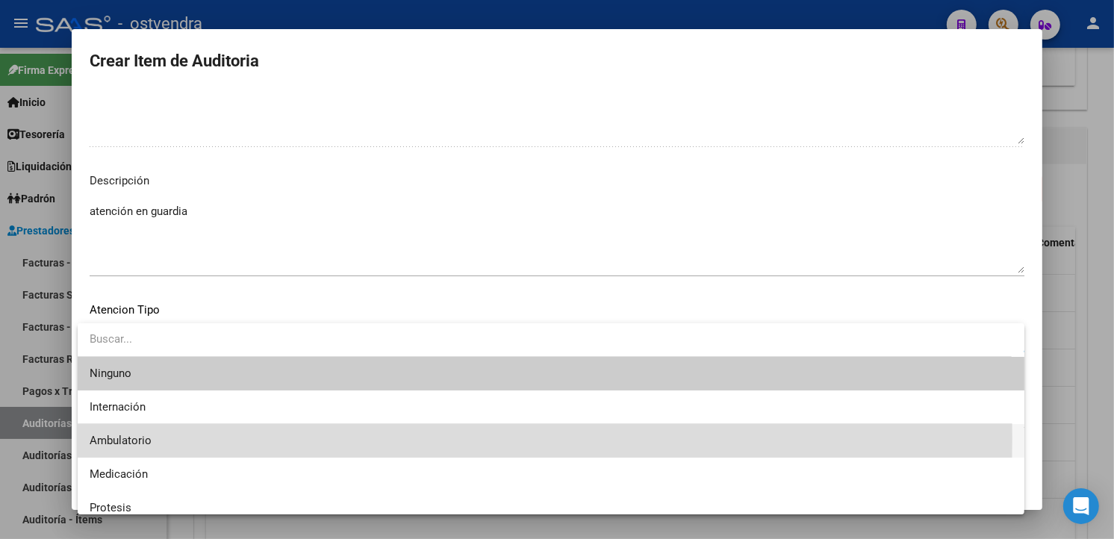
click at [194, 438] on span "Ambulatorio" at bounding box center [551, 441] width 923 height 34
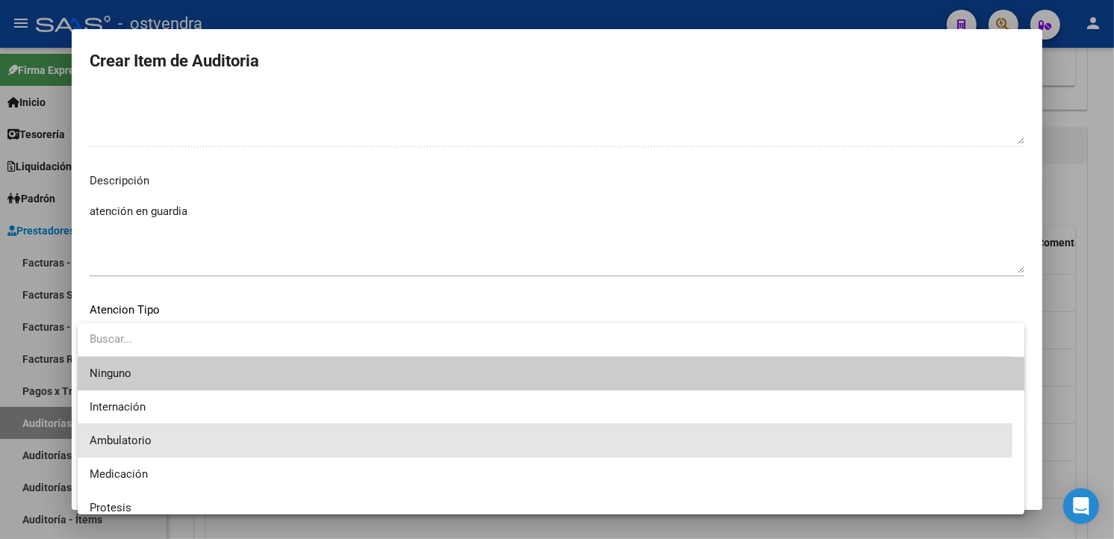
click at [211, 480] on mat-dialog-actions "Cancelar Aceptar" at bounding box center [557, 466] width 935 height 51
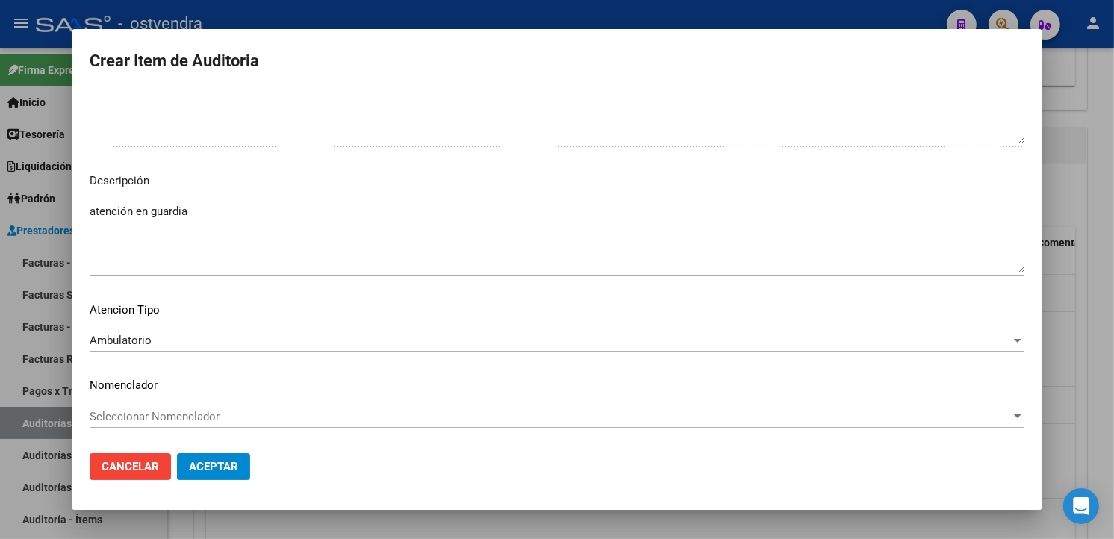
click at [211, 474] on button "Aceptar" at bounding box center [213, 466] width 73 height 27
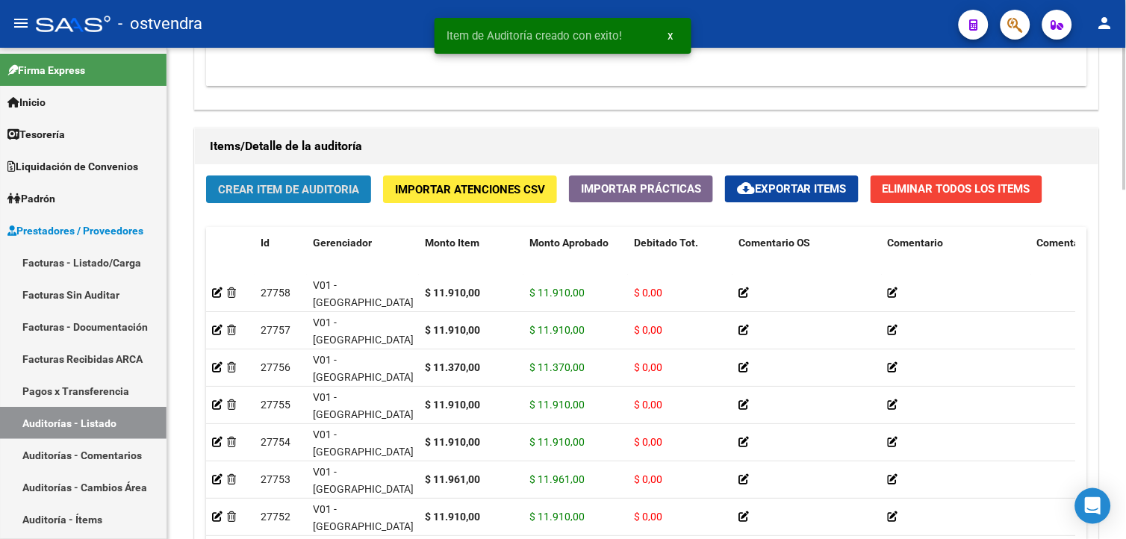
click at [277, 192] on span "Crear Item de Auditoria" at bounding box center [288, 189] width 141 height 13
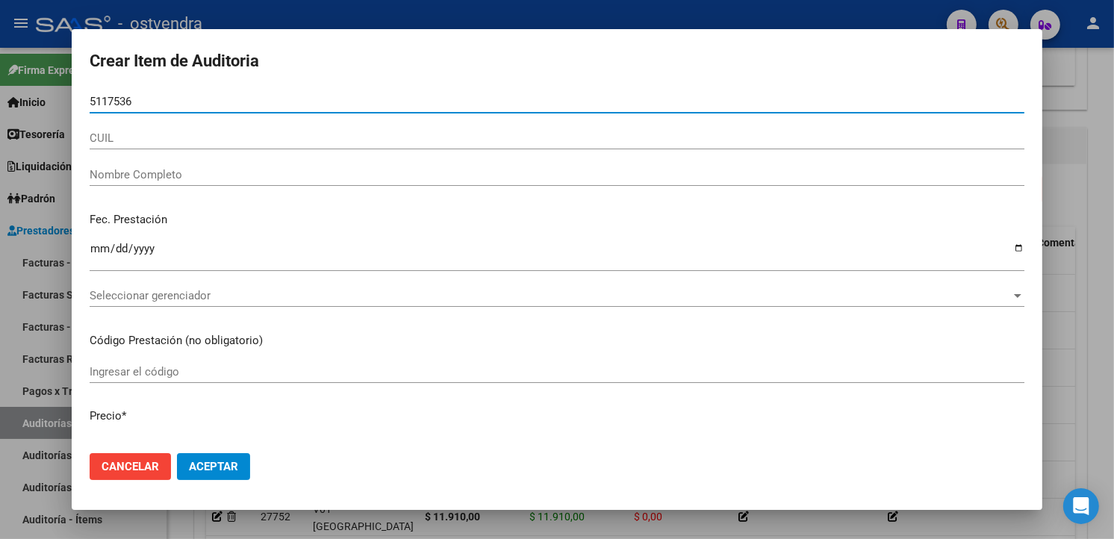
type input "51175366"
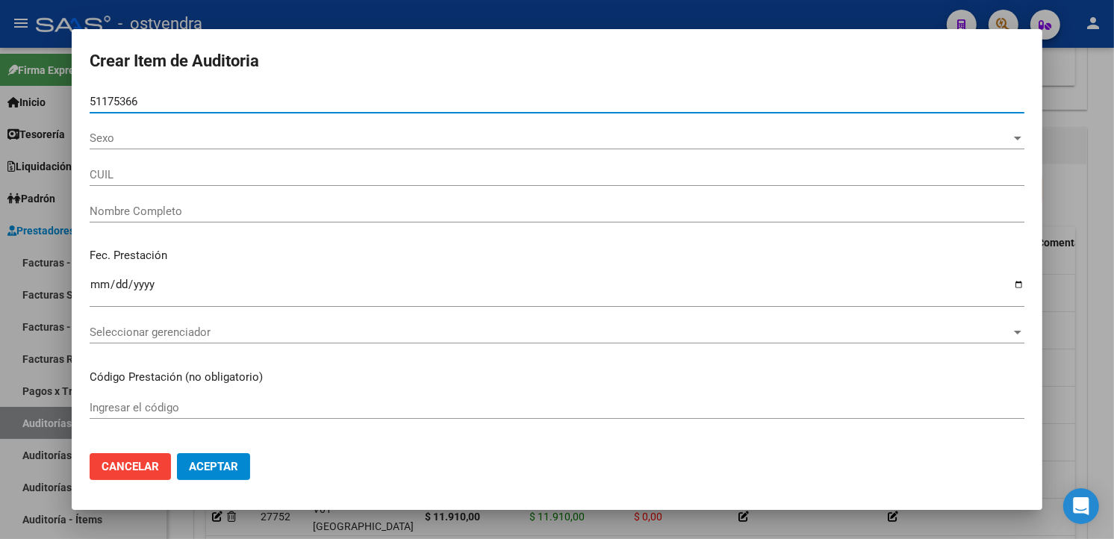
type input "27511753665"
type input "MOLINAS NADAL BRUNA CONSTANZA"
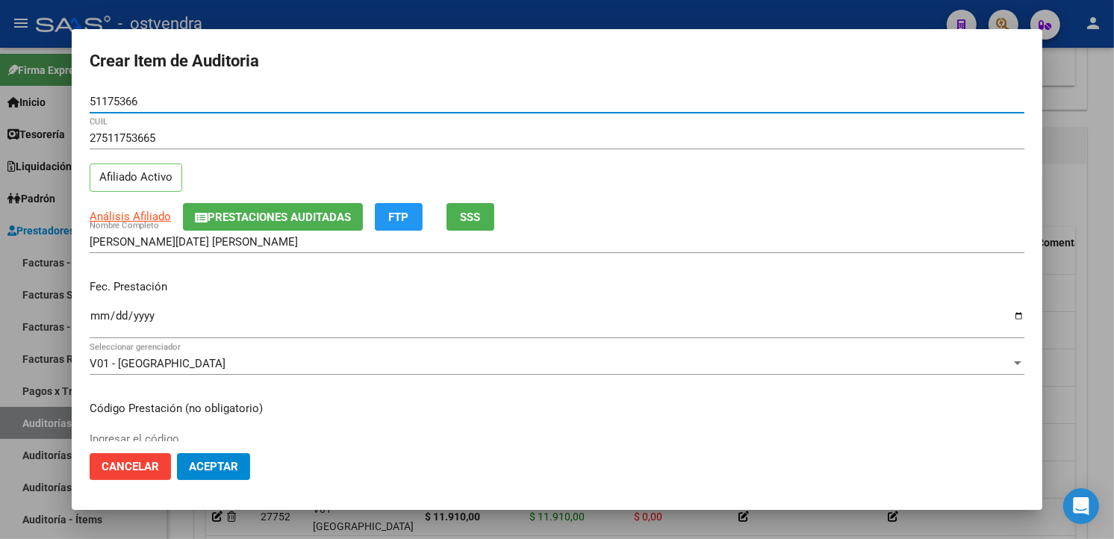
type input "51175366"
click at [92, 315] on input "Ingresar la fecha" at bounding box center [557, 322] width 935 height 24
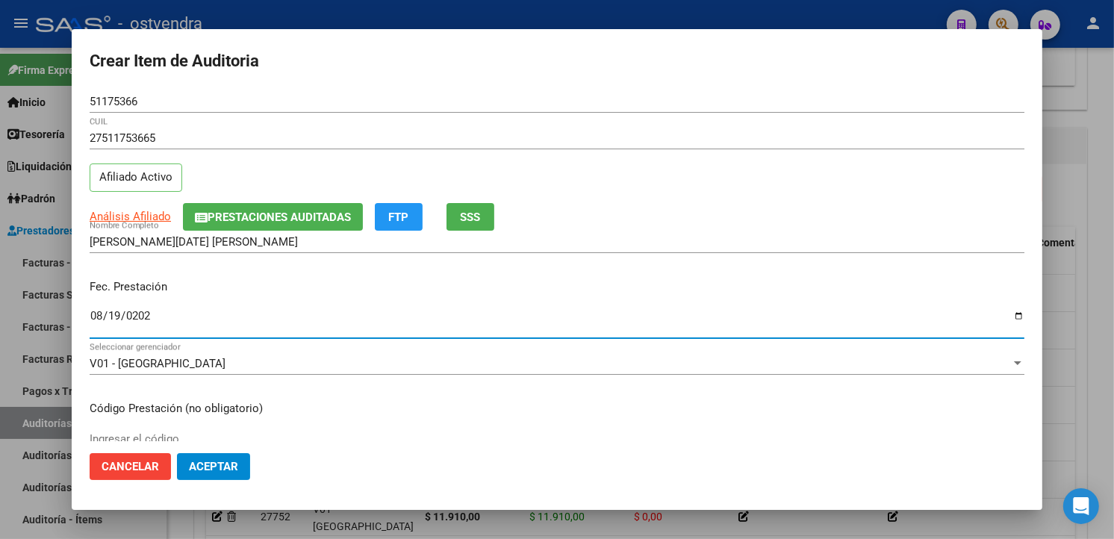
type input "2025-08-19"
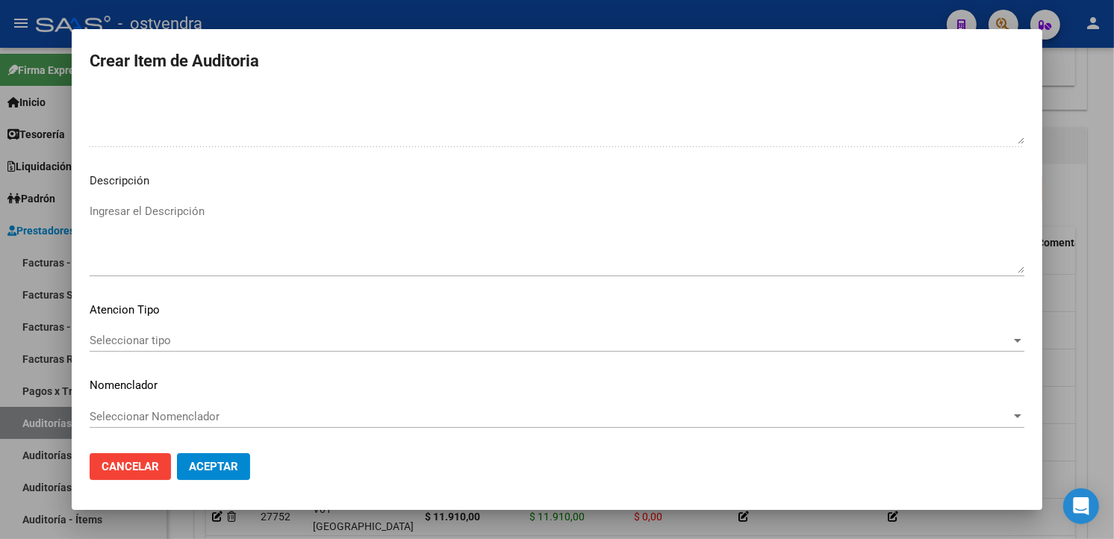
click at [197, 240] on textarea "Ingresar el Descripción" at bounding box center [557, 238] width 935 height 70
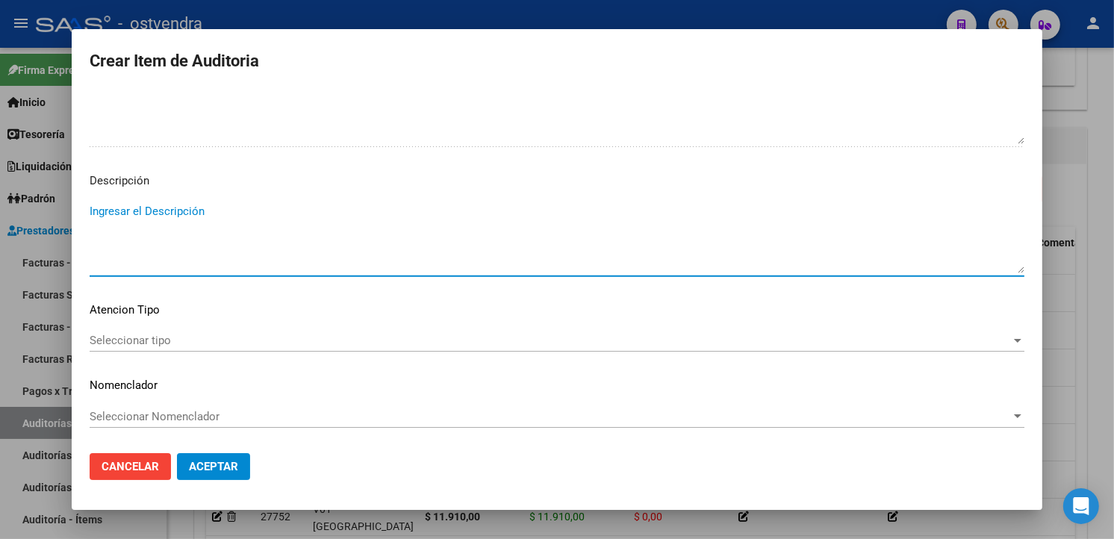
paste textarea "atención en guardia"
type textarea "atención en guardia"
click at [233, 349] on div "Seleccionar tipo Seleccionar tipo" at bounding box center [557, 340] width 935 height 22
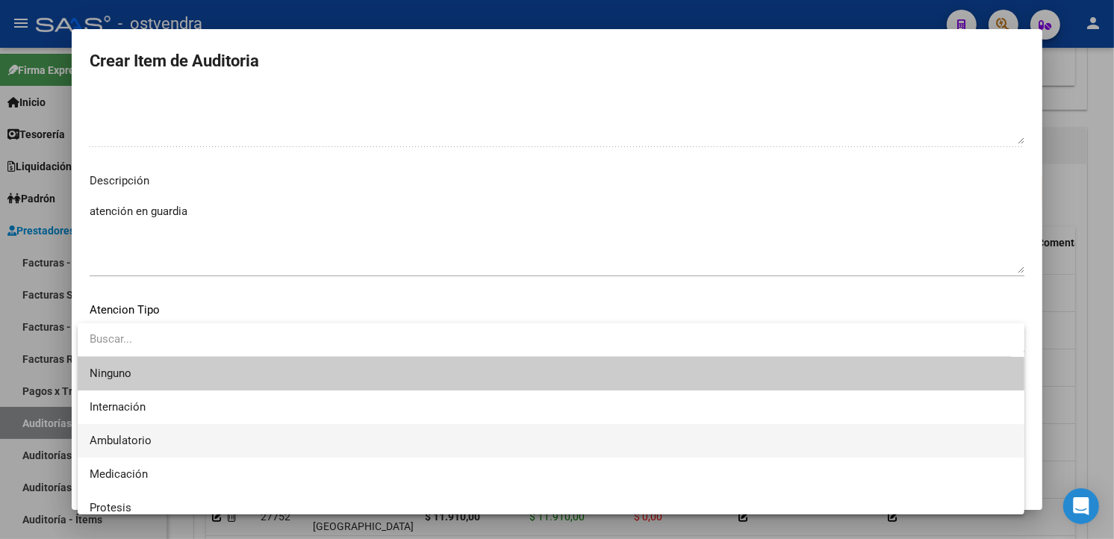
click at [212, 426] on span "Ambulatorio" at bounding box center [551, 441] width 923 height 34
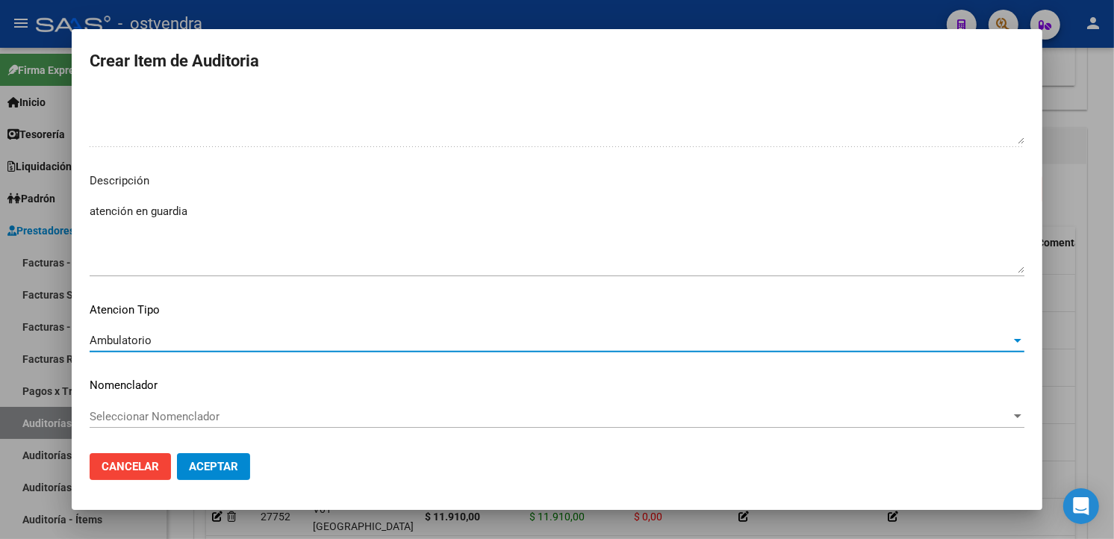
click at [214, 459] on button "Aceptar" at bounding box center [213, 466] width 73 height 27
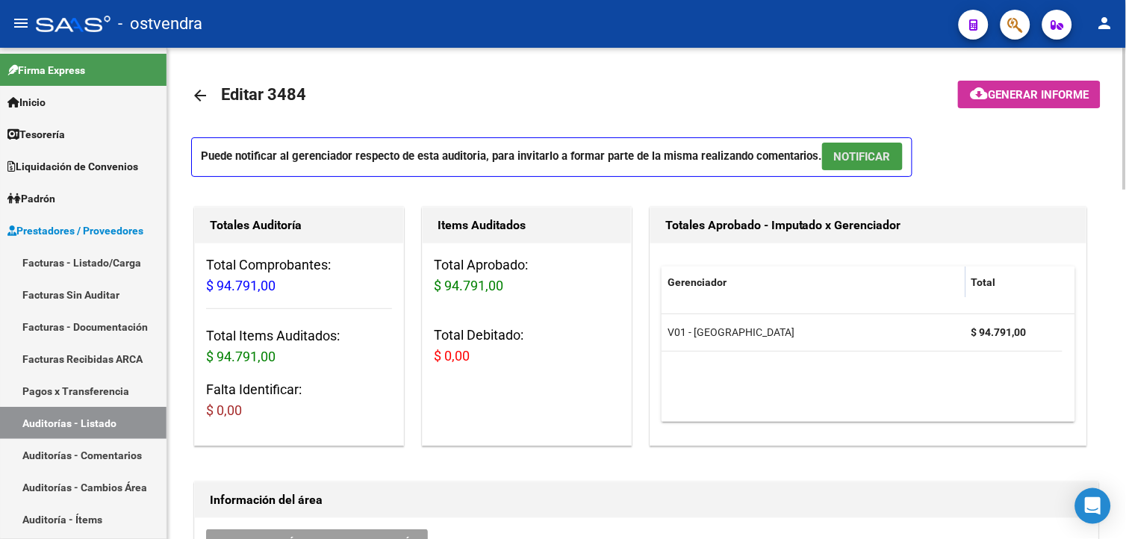
click at [860, 158] on span "NOTIFICAR" at bounding box center [862, 156] width 57 height 13
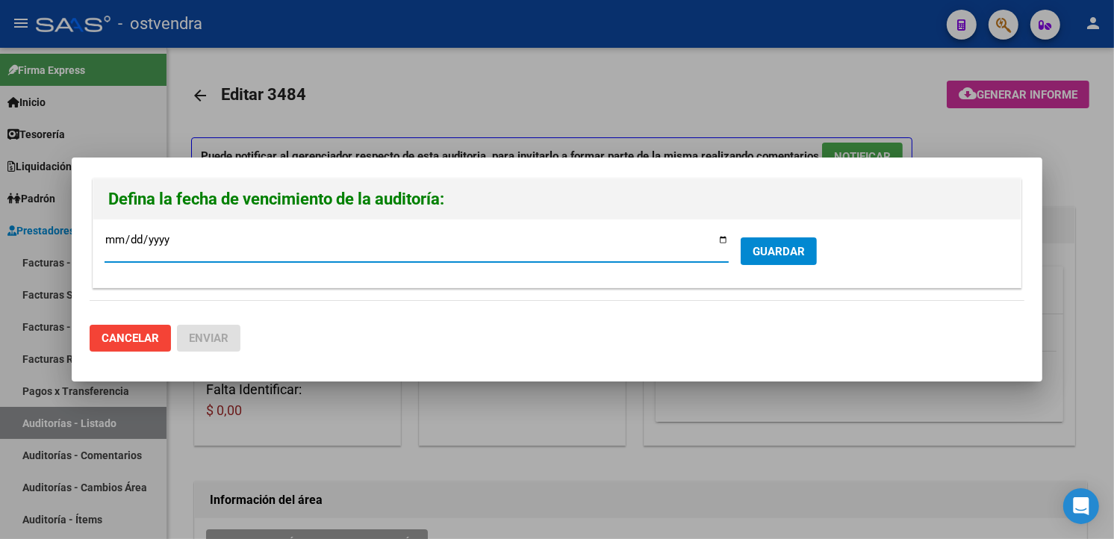
type input "[DATE]"
click at [794, 240] on button "GUARDAR" at bounding box center [779, 251] width 76 height 28
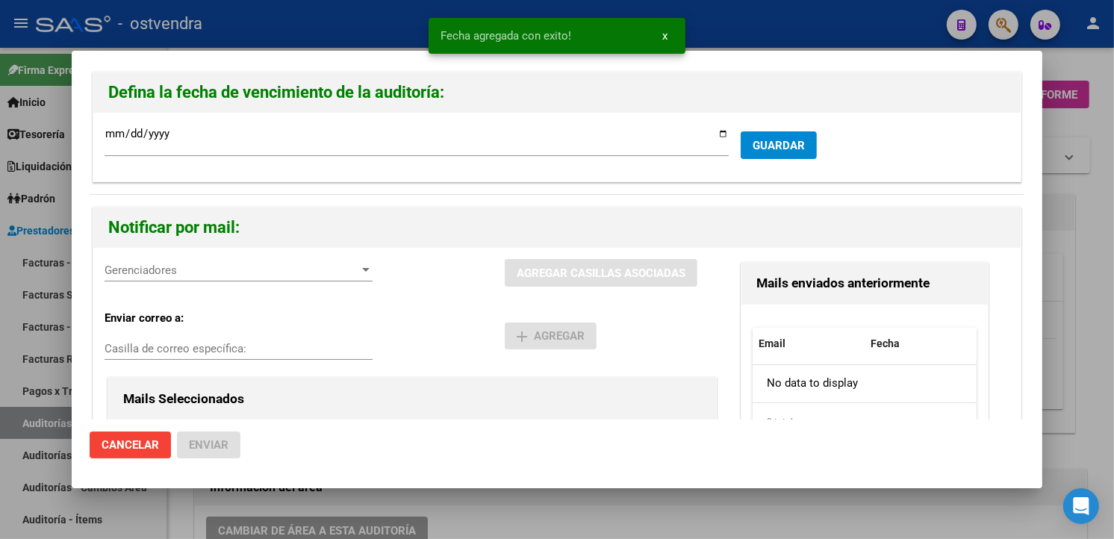
click at [307, 269] on span "Gerenciadores" at bounding box center [232, 270] width 255 height 13
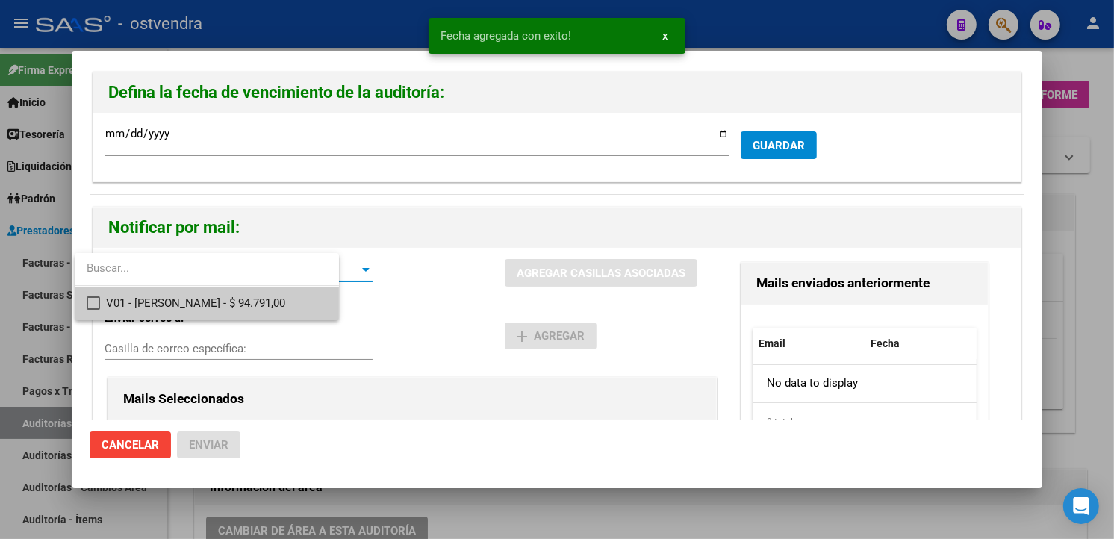
click at [314, 305] on span "V01 - [PERSON_NAME] - $ 94.791,00" at bounding box center [216, 304] width 220 height 34
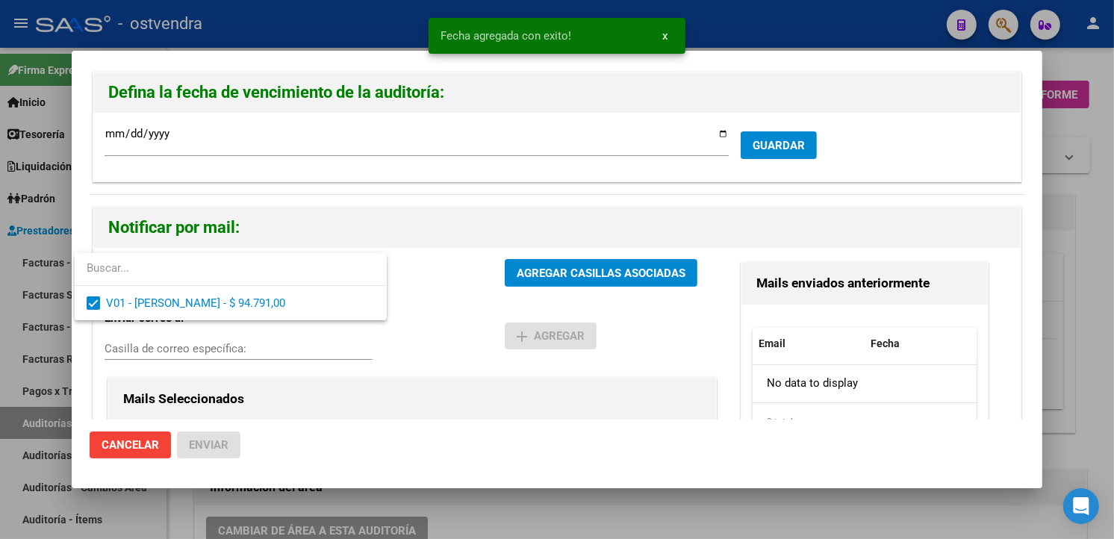
click at [578, 267] on div at bounding box center [557, 269] width 1114 height 539
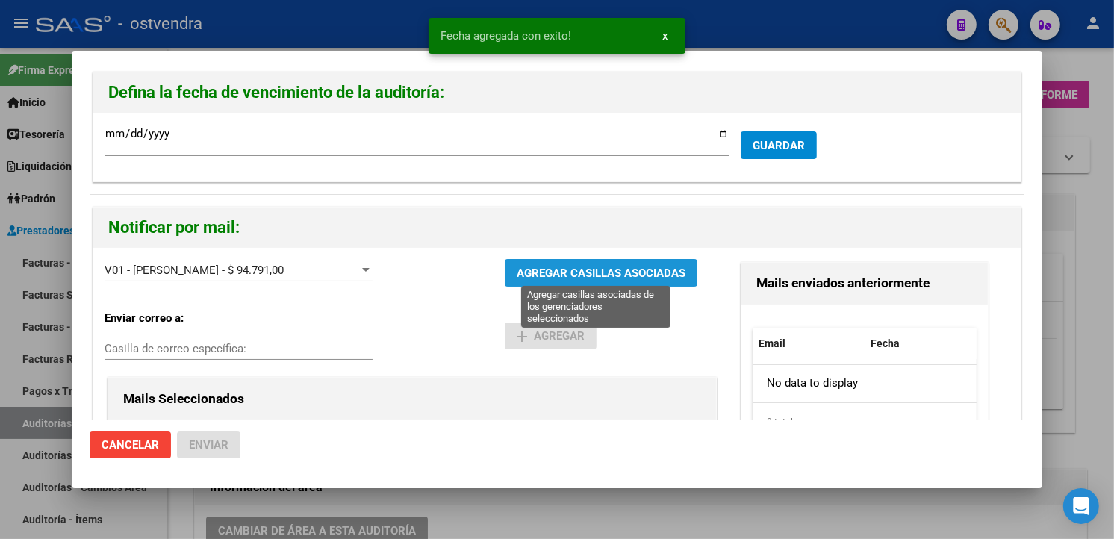
click at [579, 267] on span "AGREGAR CASILLAS ASOCIADAS" at bounding box center [601, 273] width 169 height 13
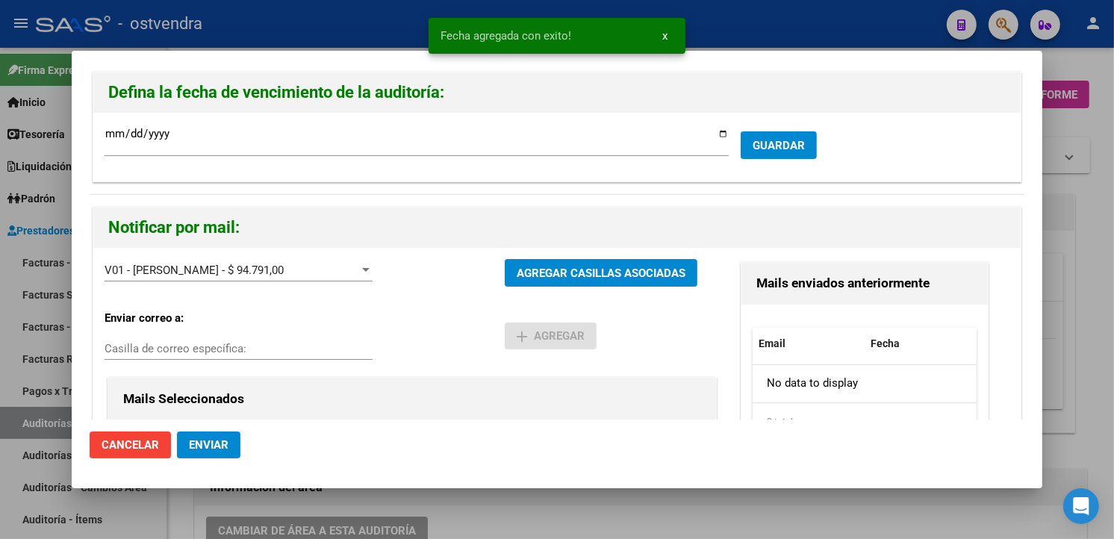
click at [197, 439] on span "Enviar" at bounding box center [209, 444] width 40 height 13
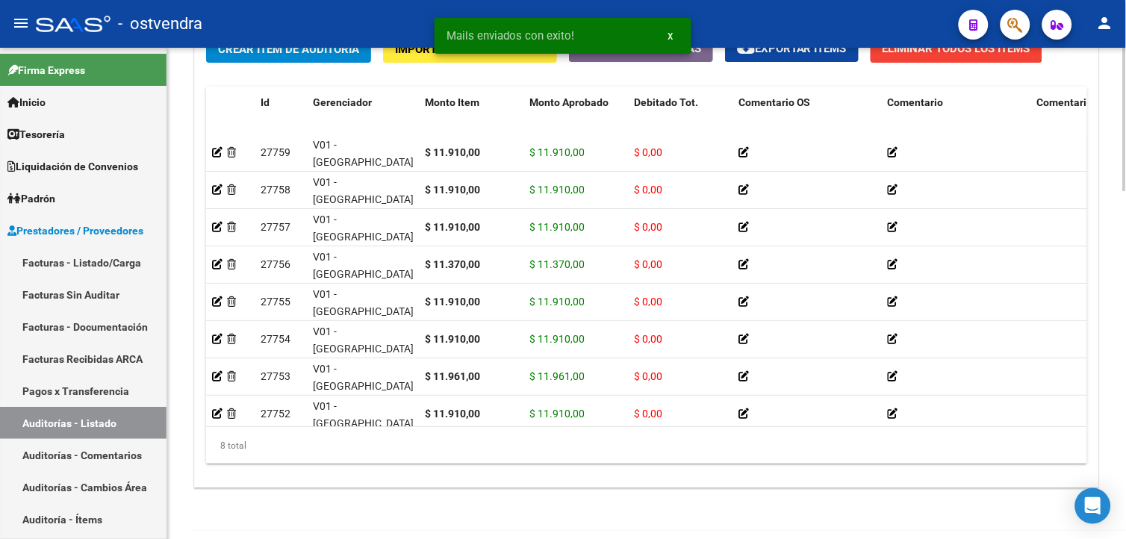
scroll to position [1193, 0]
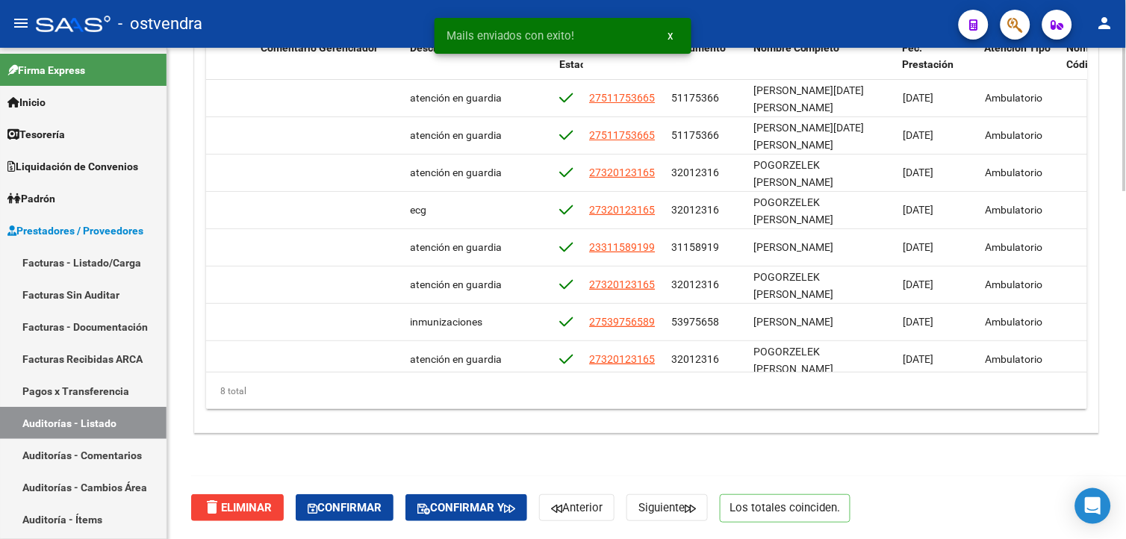
scroll to position [23, 777]
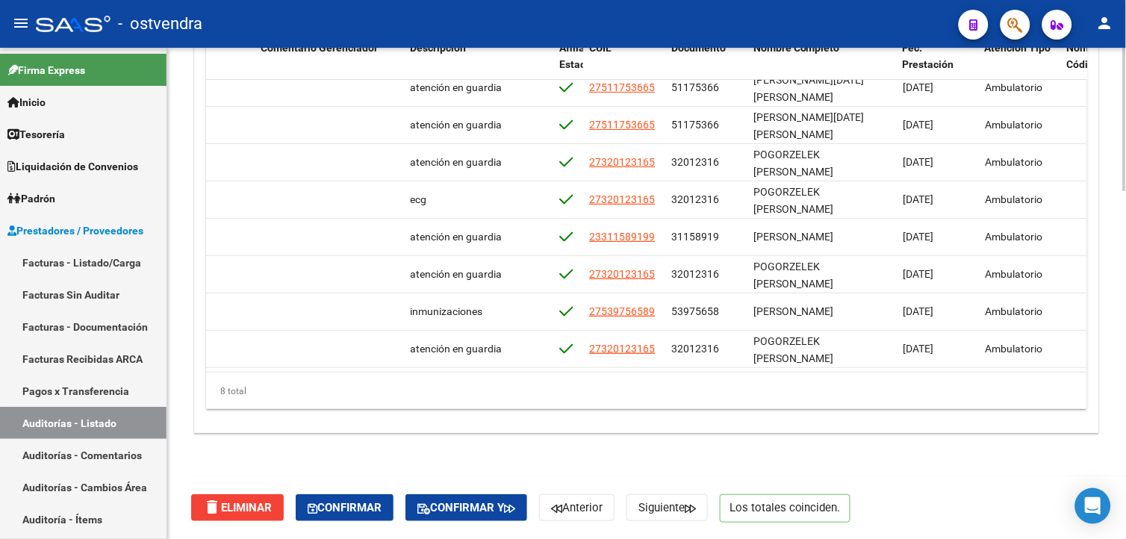
click at [1096, 247] on div "Crear Item de Auditoria Importar Atenciones CSV Importar Prácticas cloud_downlo…" at bounding box center [647, 200] width 904 height 463
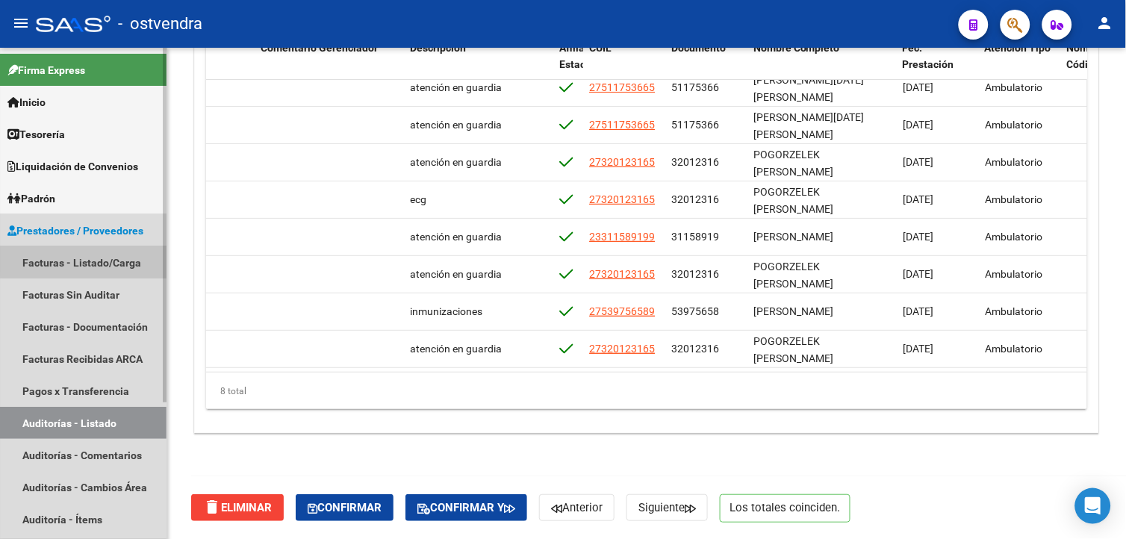
click at [129, 260] on link "Facturas - Listado/Carga" at bounding box center [83, 262] width 167 height 32
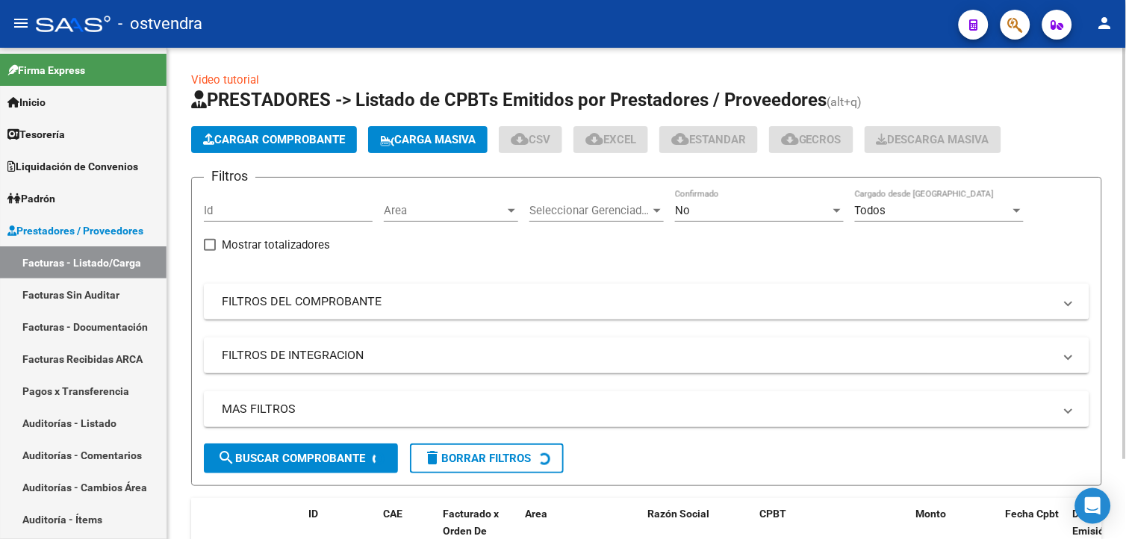
click at [275, 122] on app-list-header "PRESTADORES -> Listado de CPBTs Emitidos por Prestadores / Proveedores (alt+q) …" at bounding box center [646, 287] width 911 height 398
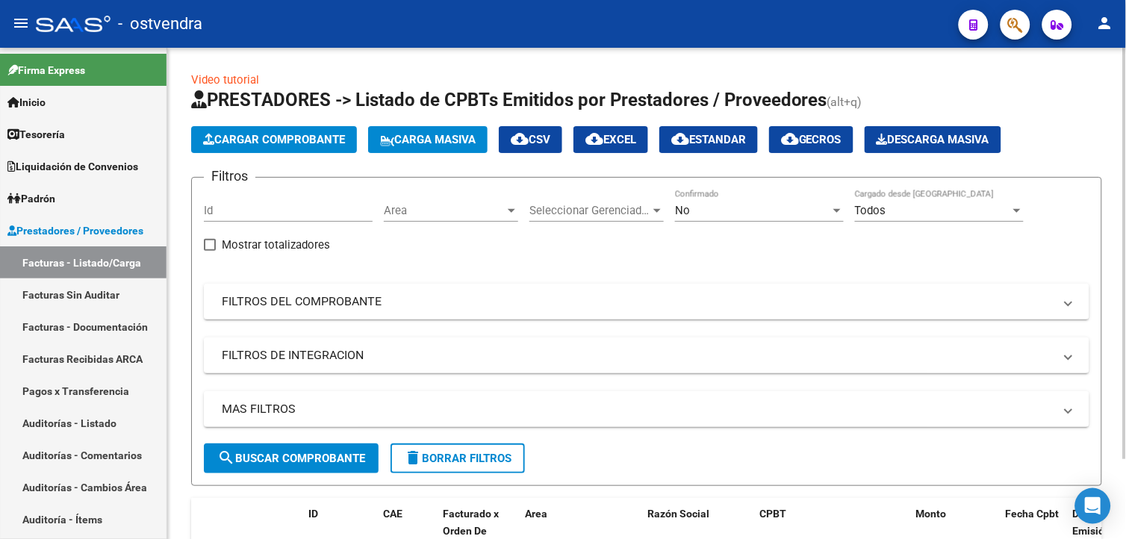
click at [270, 139] on span "Cargar Comprobante" at bounding box center [274, 139] width 142 height 13
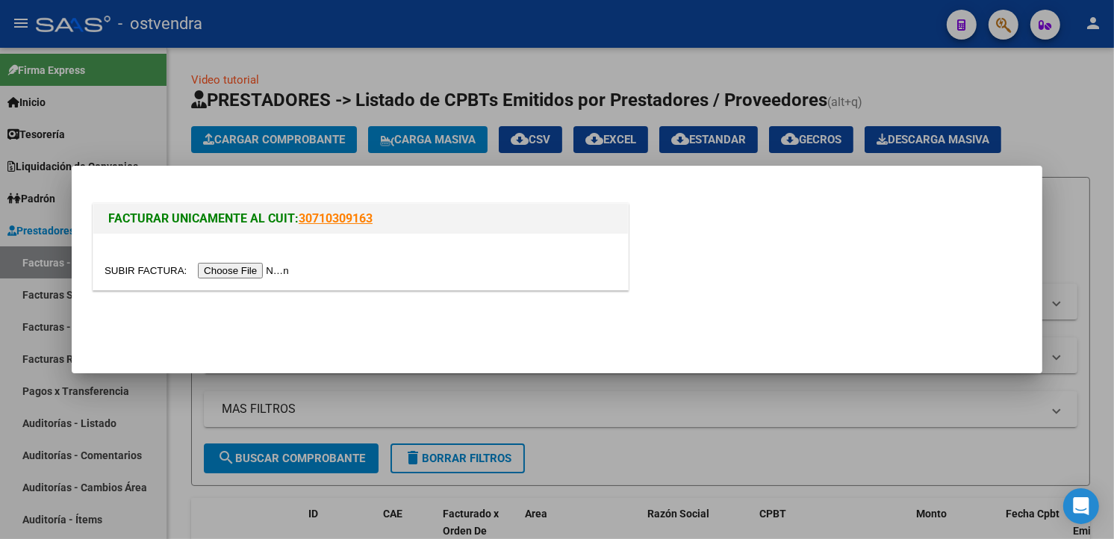
click at [243, 269] on input "file" at bounding box center [199, 271] width 189 height 16
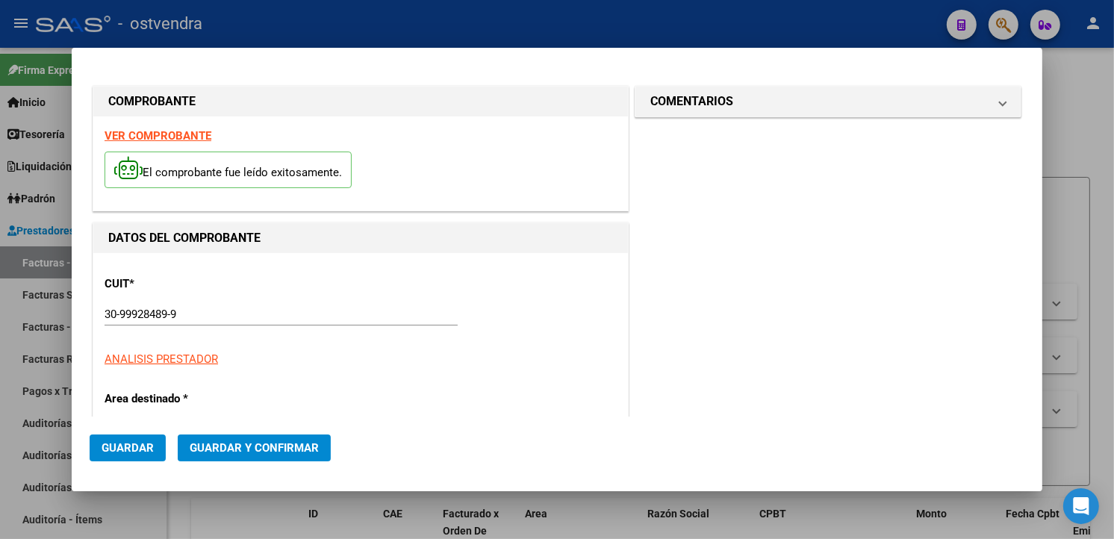
type input "1553"
type input "$ 77.532,00"
type input "[DATE]"
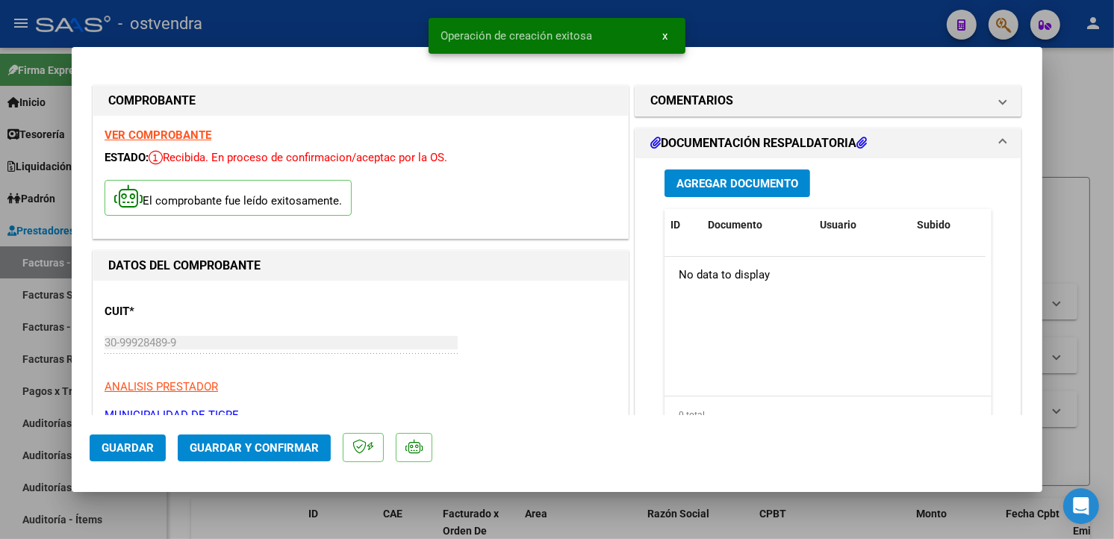
click at [295, 441] on span "Guardar y Confirmar" at bounding box center [254, 447] width 129 height 13
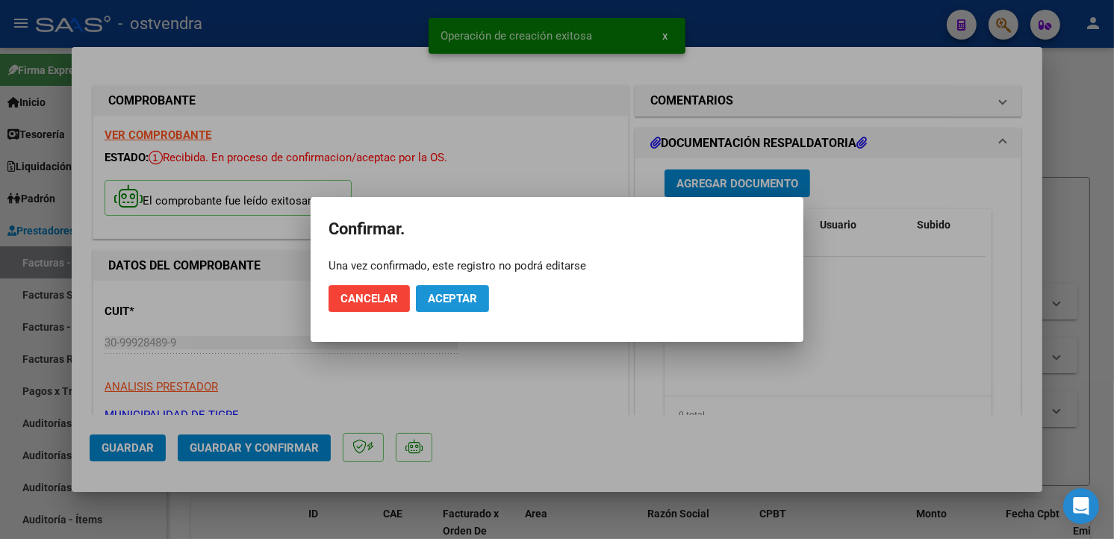
click at [432, 293] on span "Aceptar" at bounding box center [452, 298] width 49 height 13
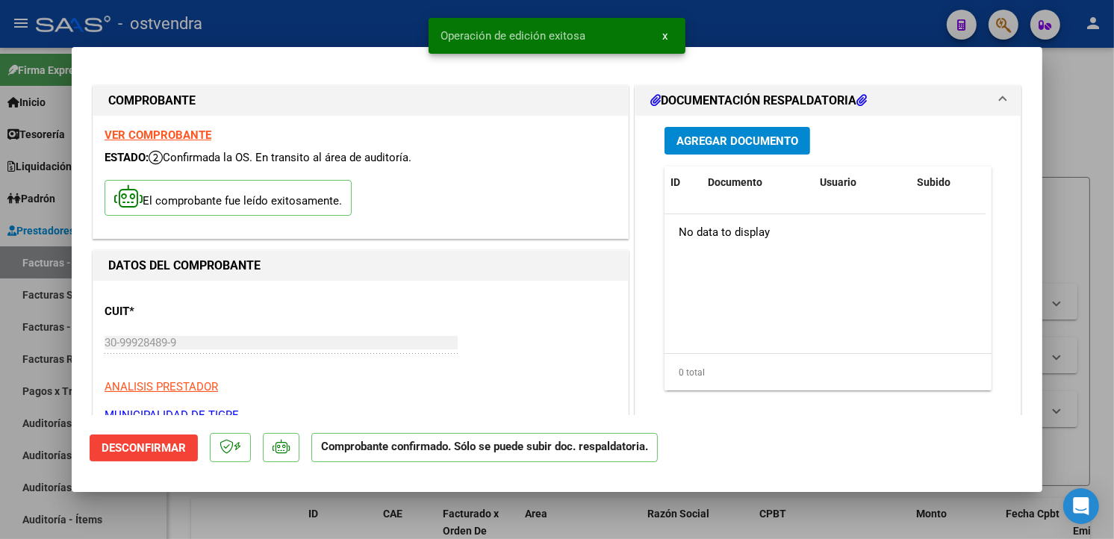
click at [40, 296] on div at bounding box center [557, 269] width 1114 height 539
click at [40, 296] on link "Facturas Sin Auditar" at bounding box center [83, 295] width 167 height 32
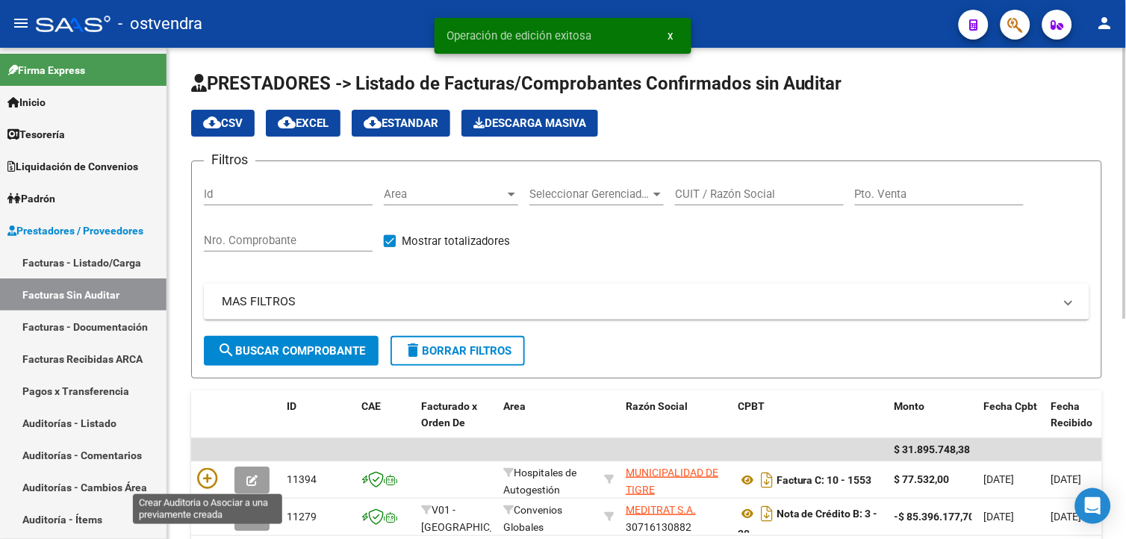
click at [206, 482] on icon at bounding box center [207, 478] width 21 height 21
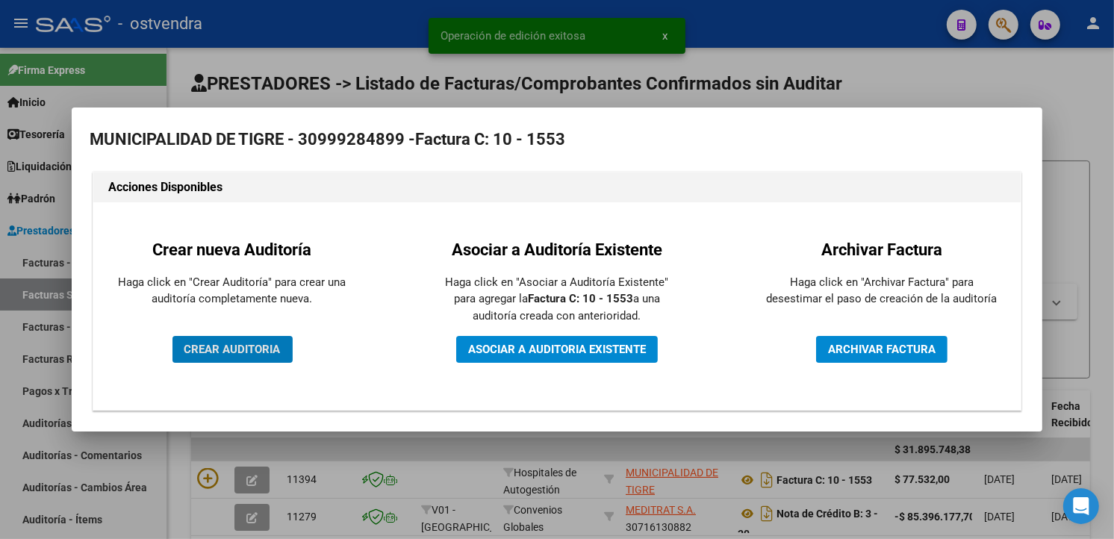
click at [270, 345] on span "CREAR AUDITORIA" at bounding box center [232, 349] width 96 height 13
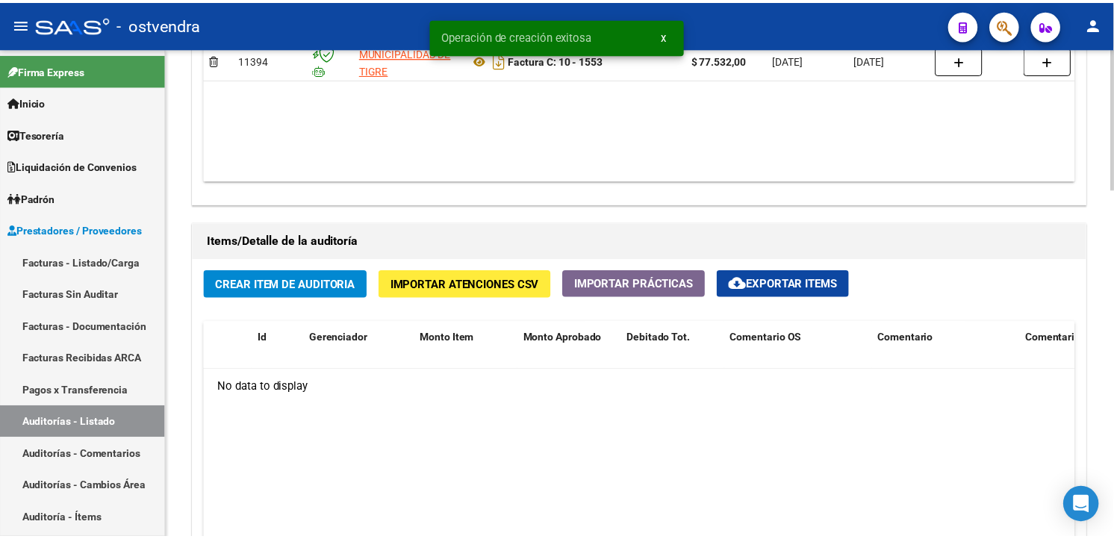
scroll to position [931, 0]
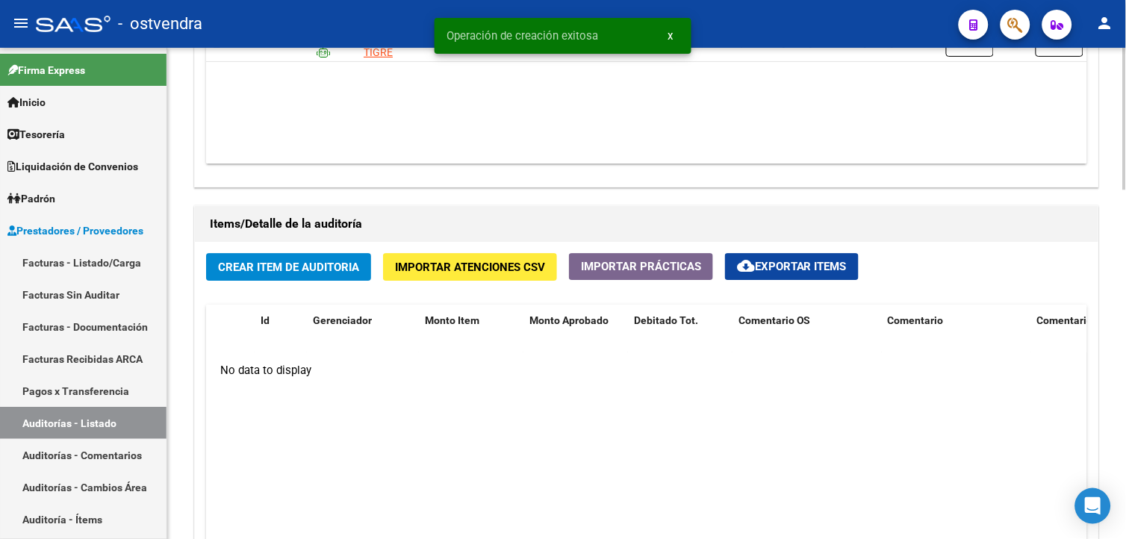
click at [1125, 420] on html "menu - ostvendra person Firma Express Inicio Calendario SSS Instructivos Contac…" at bounding box center [563, 269] width 1126 height 539
click at [338, 272] on span "Crear Item de Auditoria" at bounding box center [288, 267] width 141 height 13
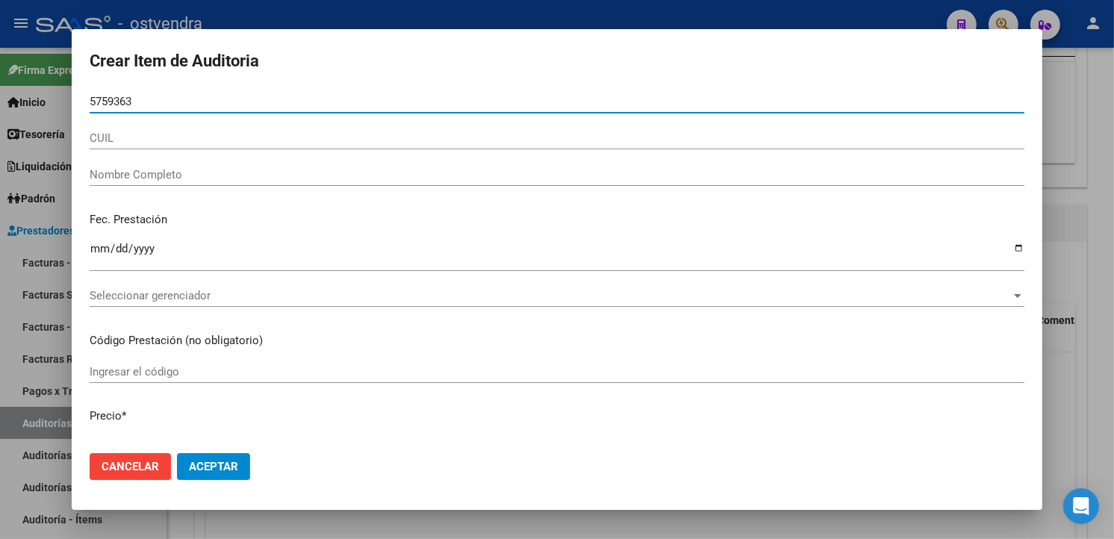
type input "57593632"
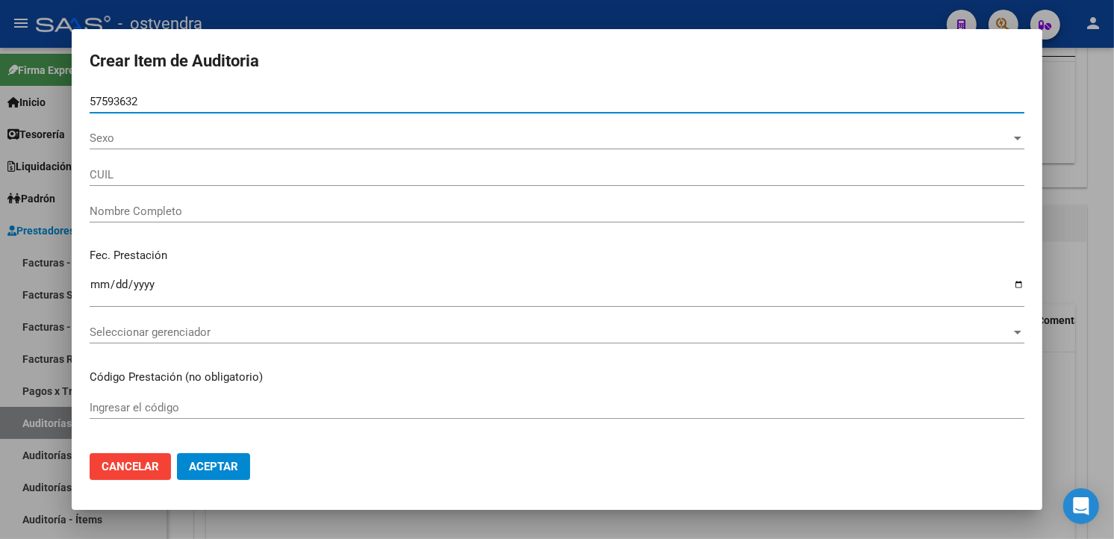
type input "20575936327"
type input "[PERSON_NAME] [PERSON_NAME]"
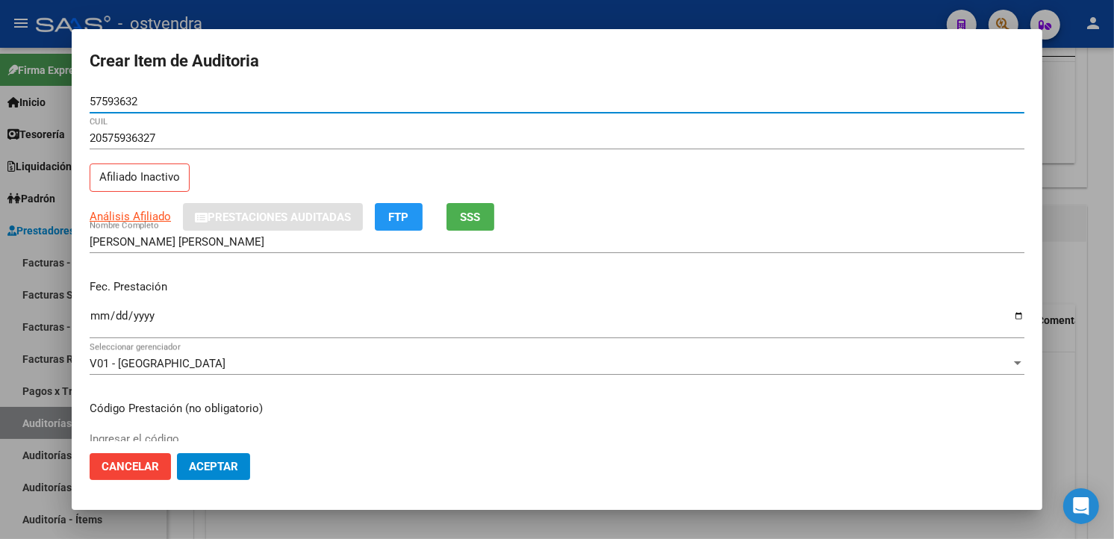
type input "57593632"
click at [97, 330] on input "Ingresar la fecha" at bounding box center [557, 322] width 935 height 24
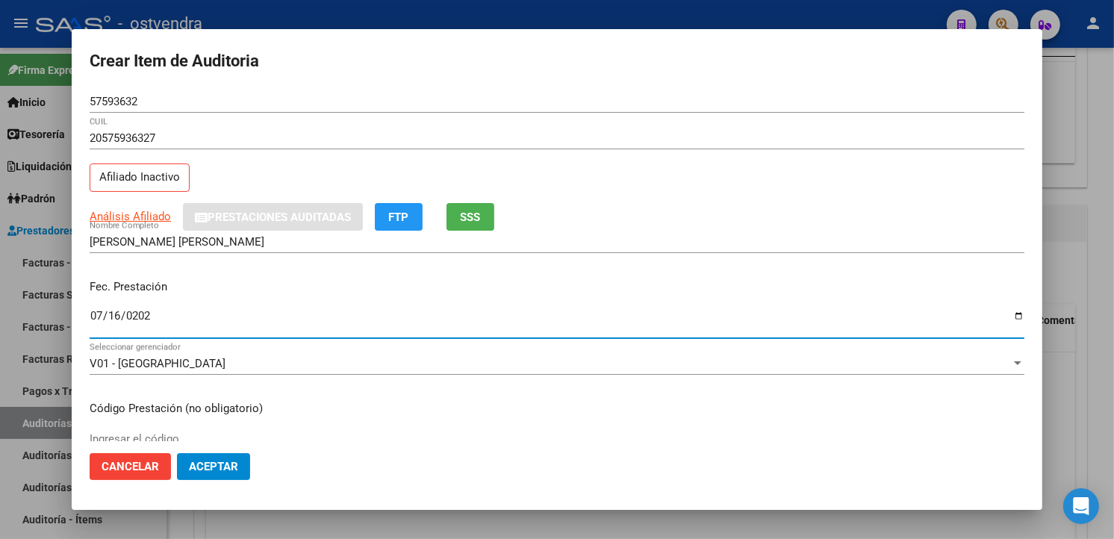
type input "[DATE]"
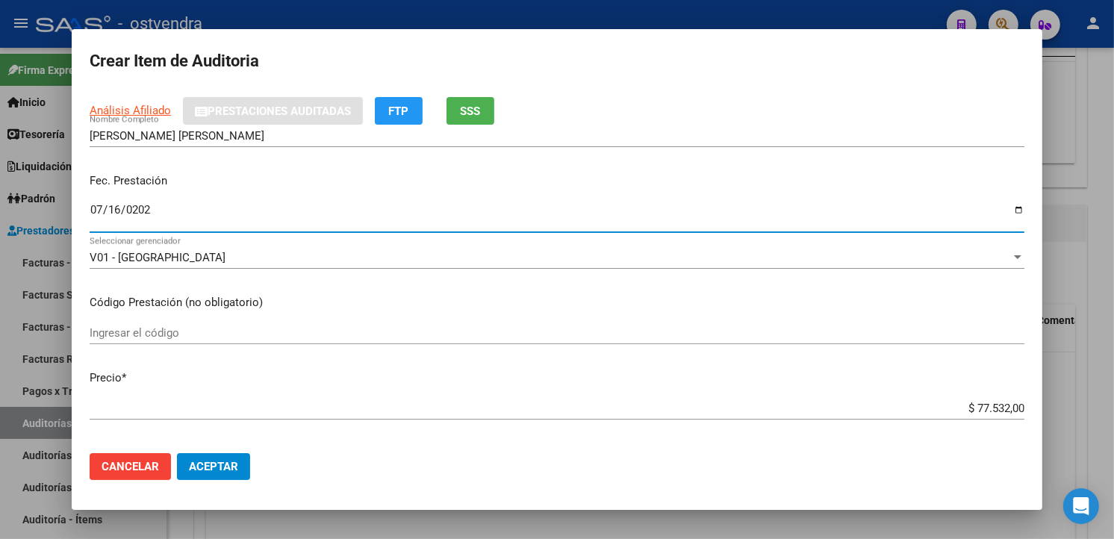
scroll to position [166, 0]
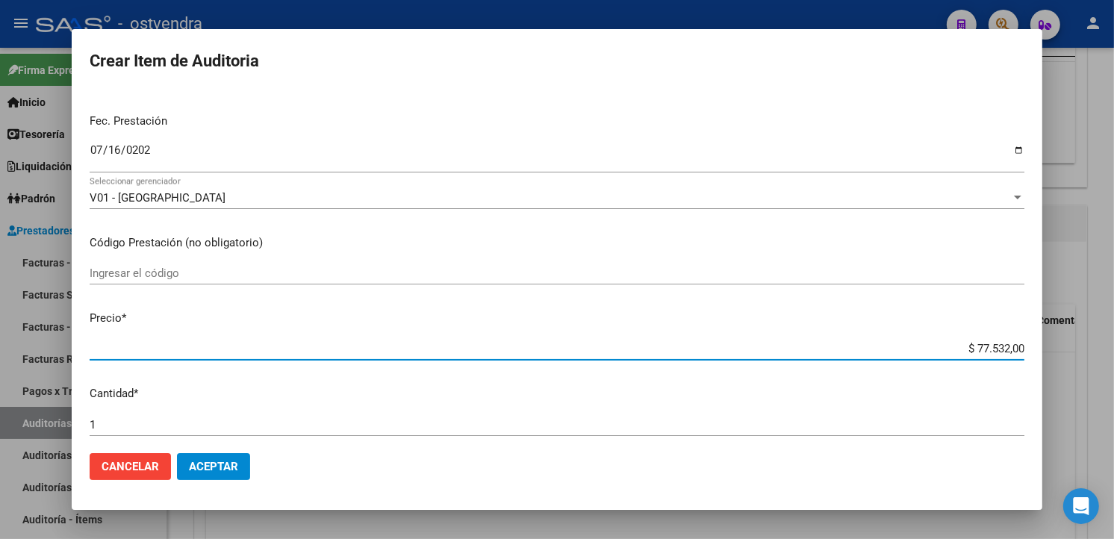
drag, startPoint x: 1010, startPoint y: 347, endPoint x: 948, endPoint y: 352, distance: 61.5
click at [948, 352] on input "$ 77.532,00" at bounding box center [557, 348] width 935 height 13
type input "$ 0,01"
type input "$ 0,11"
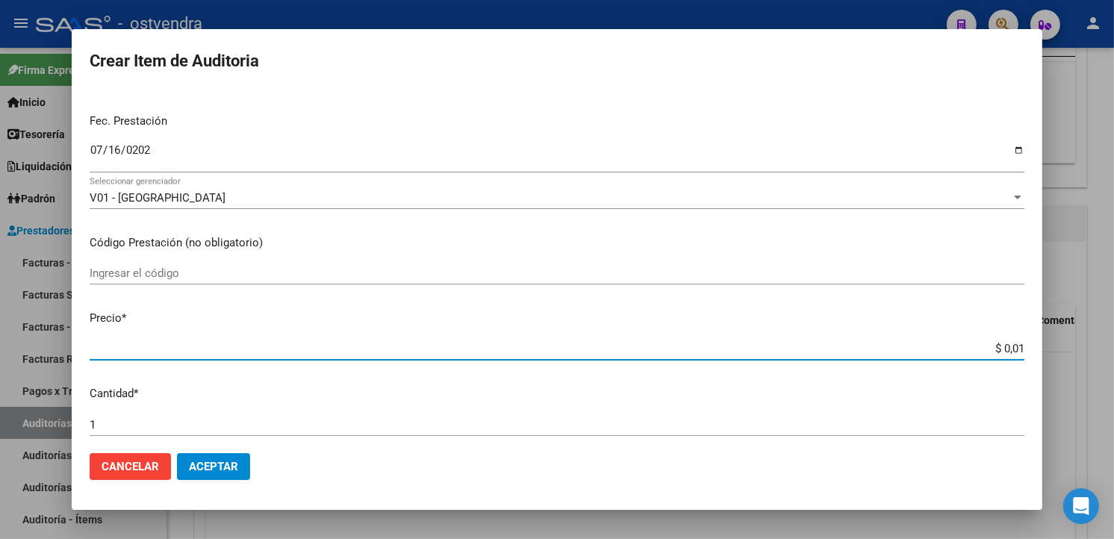
type input "$ 0,11"
type input "$ 1,10"
type input "$ 11,07"
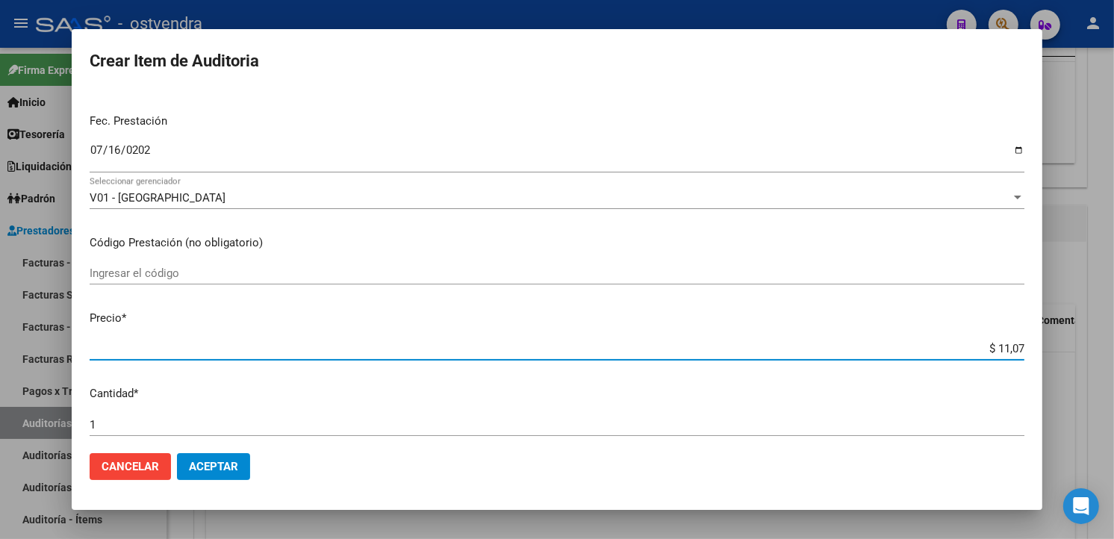
type input "$ 110,76"
type input "$ 1.107,60"
type input "$ 11.076,00"
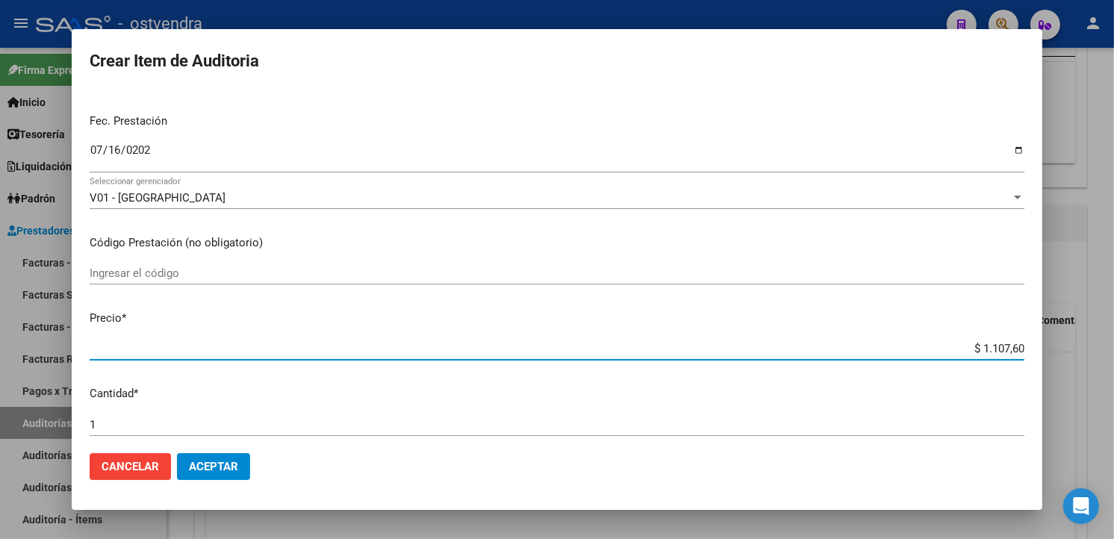
type input "$ 11.076,00"
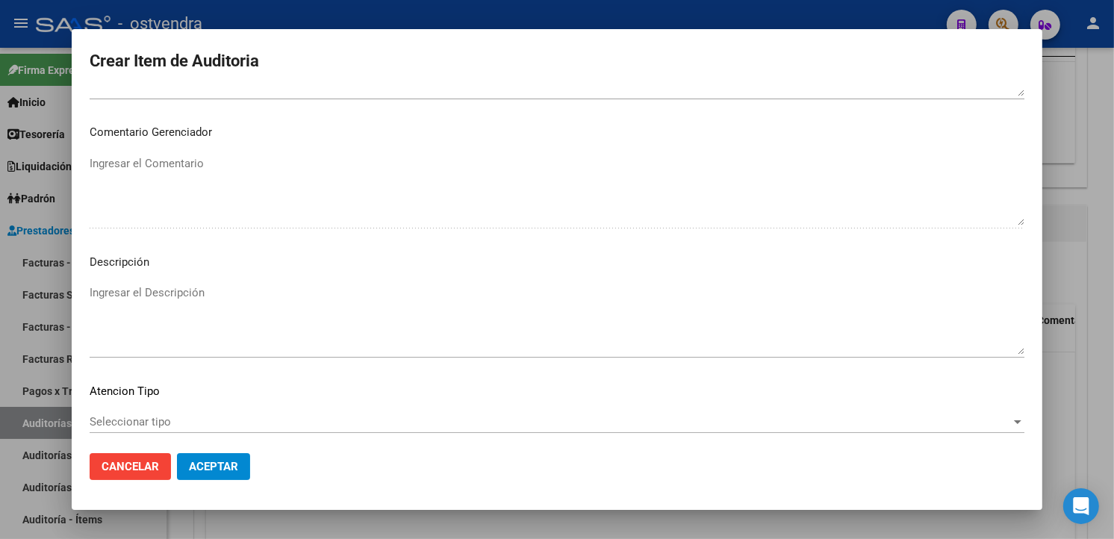
scroll to position [994, 0]
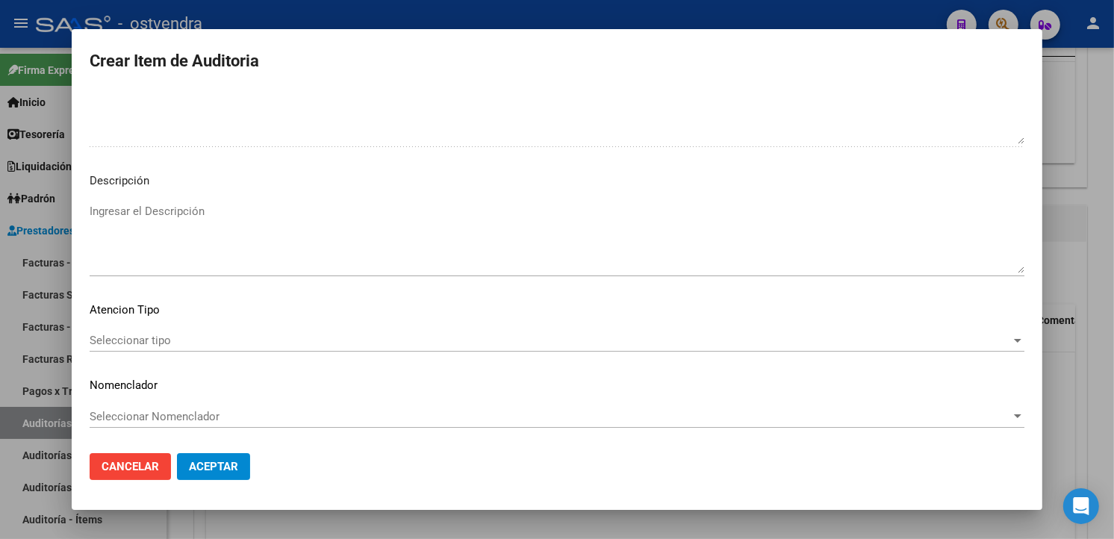
click at [374, 212] on textarea "Ingresar el Descripción" at bounding box center [557, 238] width 935 height 70
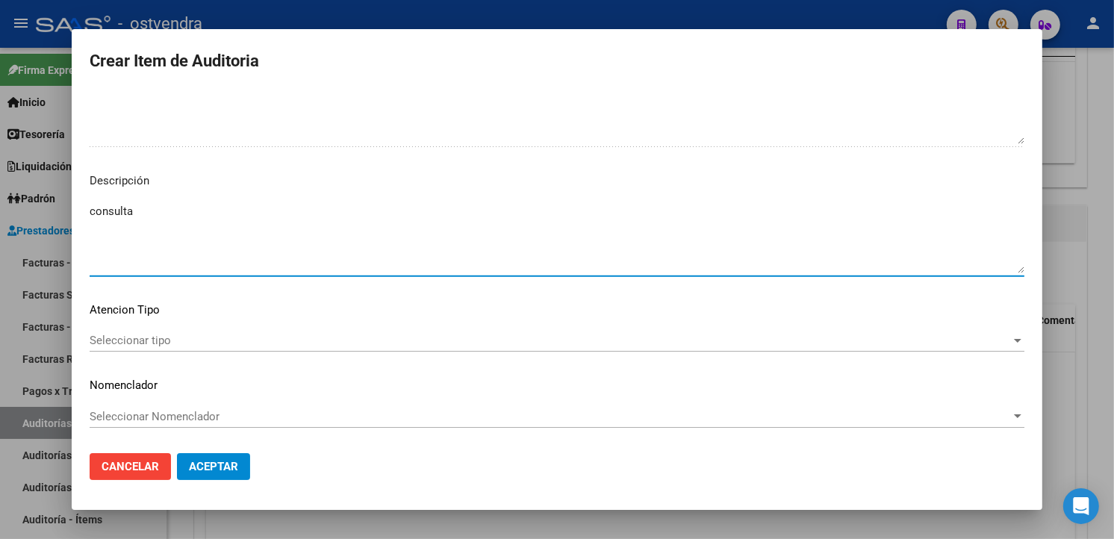
click at [211, 334] on span "Seleccionar tipo" at bounding box center [551, 340] width 922 height 13
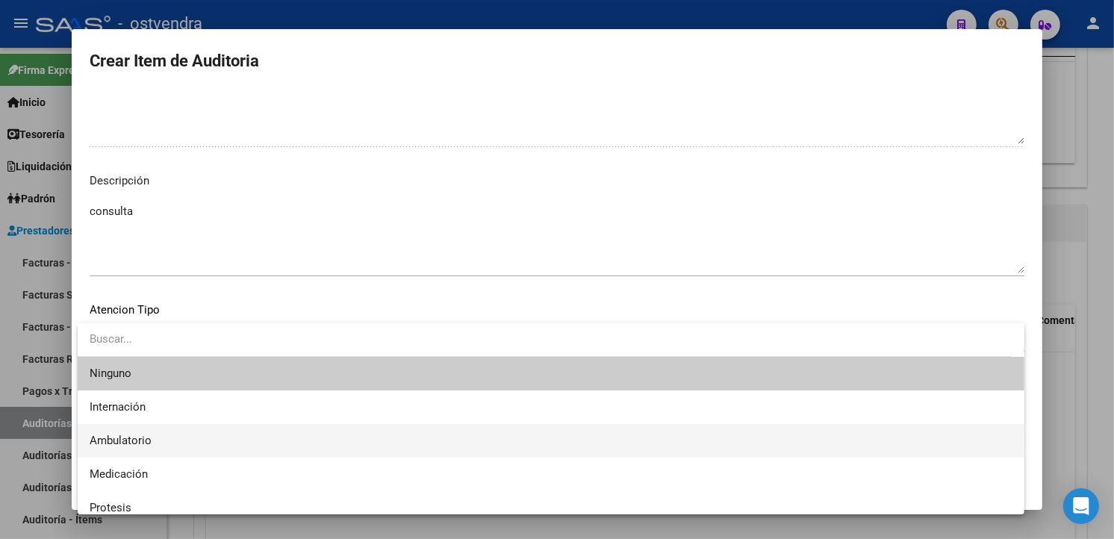
click at [196, 429] on span "Ambulatorio" at bounding box center [551, 441] width 923 height 34
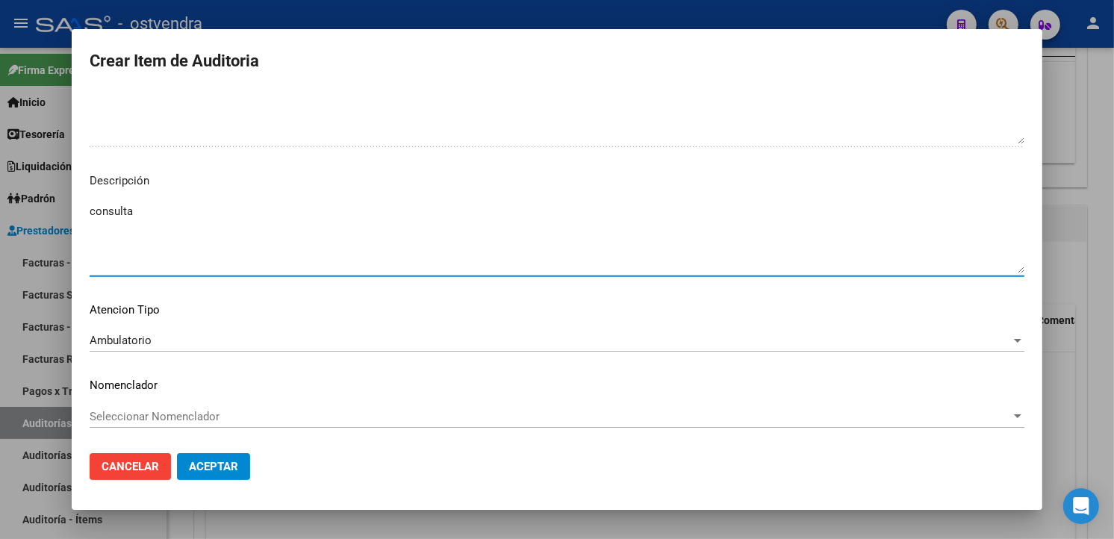
drag, startPoint x: 146, startPoint y: 217, endPoint x: 90, endPoint y: 213, distance: 56.1
click at [90, 213] on textarea "consulta" at bounding box center [557, 238] width 935 height 70
paste textarea "atención en guardi"
type textarea "a"
type textarea "consulta"
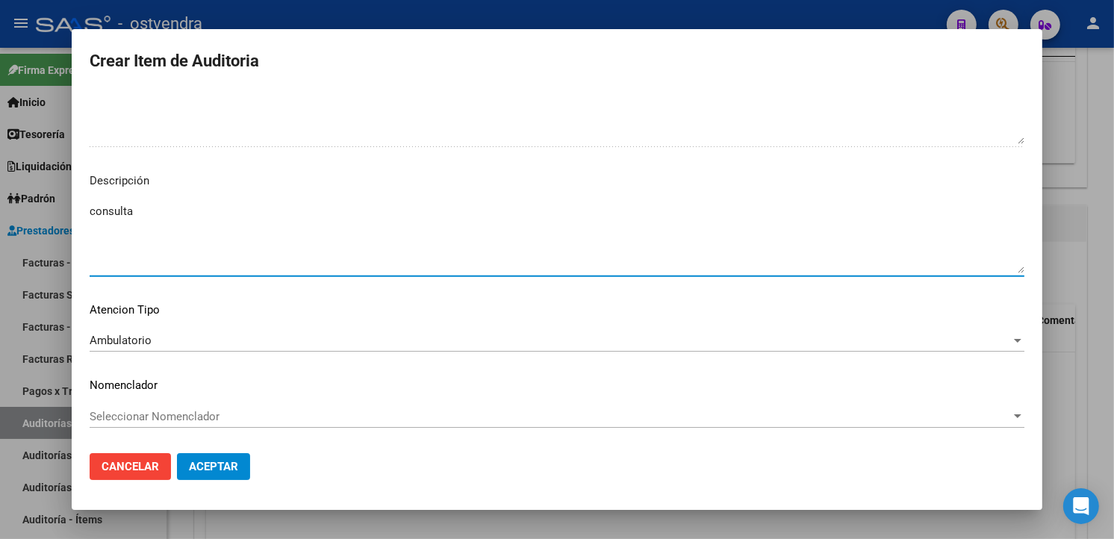
click at [97, 210] on textarea "consulta" at bounding box center [557, 238] width 935 height 70
click at [240, 458] on button "Aceptar" at bounding box center [213, 466] width 73 height 27
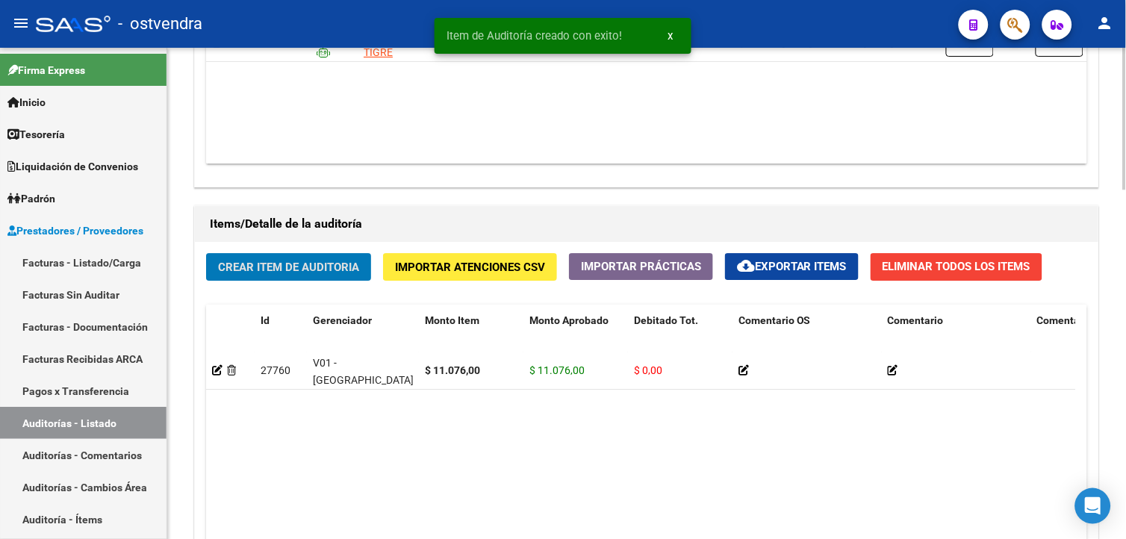
click at [274, 256] on button "Crear Item de Auditoria" at bounding box center [288, 267] width 165 height 28
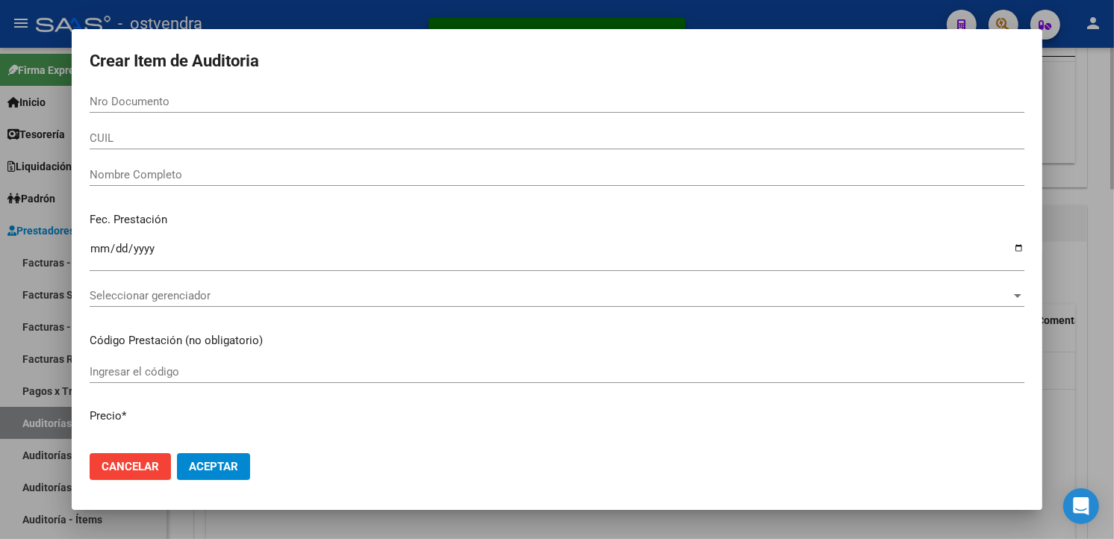
scroll to position [932, 0]
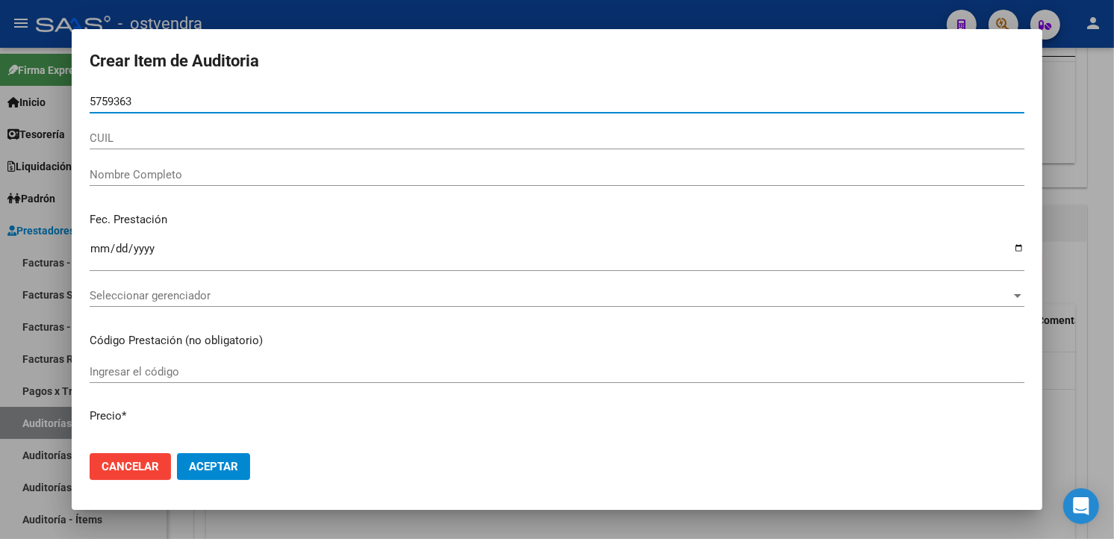
type input "57593632"
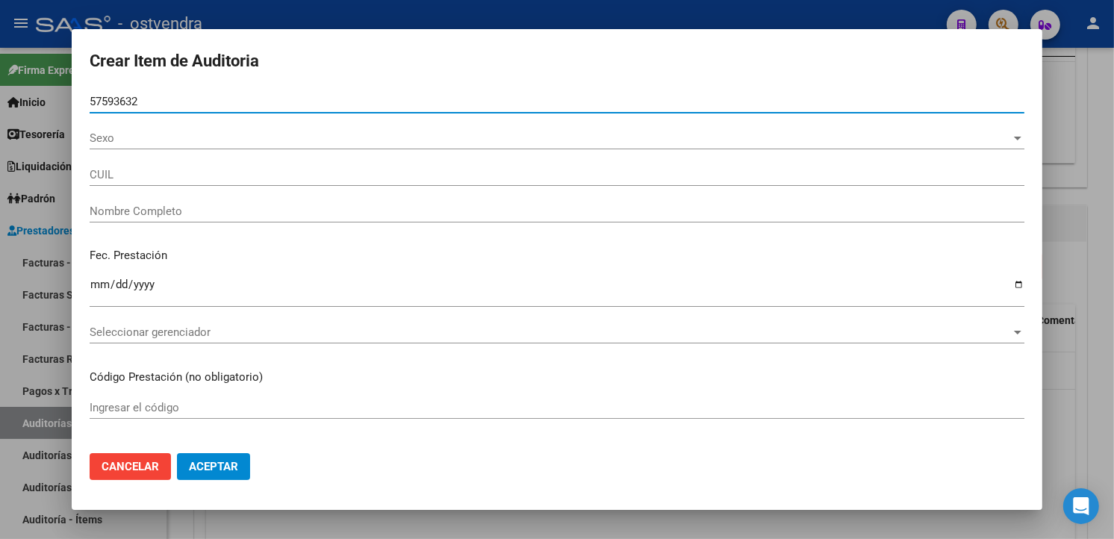
type input "20575936327"
type input "[PERSON_NAME] [PERSON_NAME]"
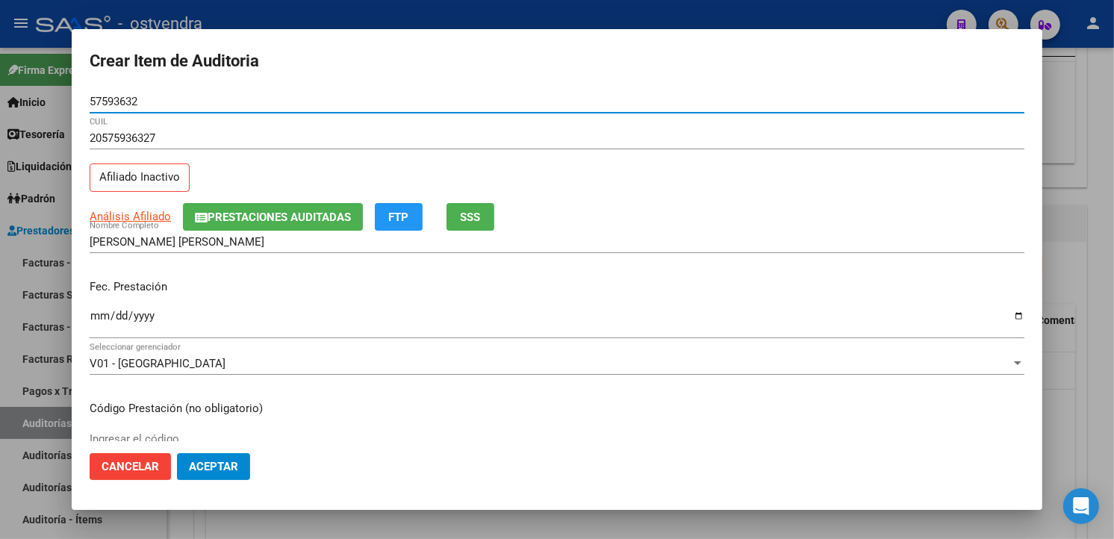
type input "57593632"
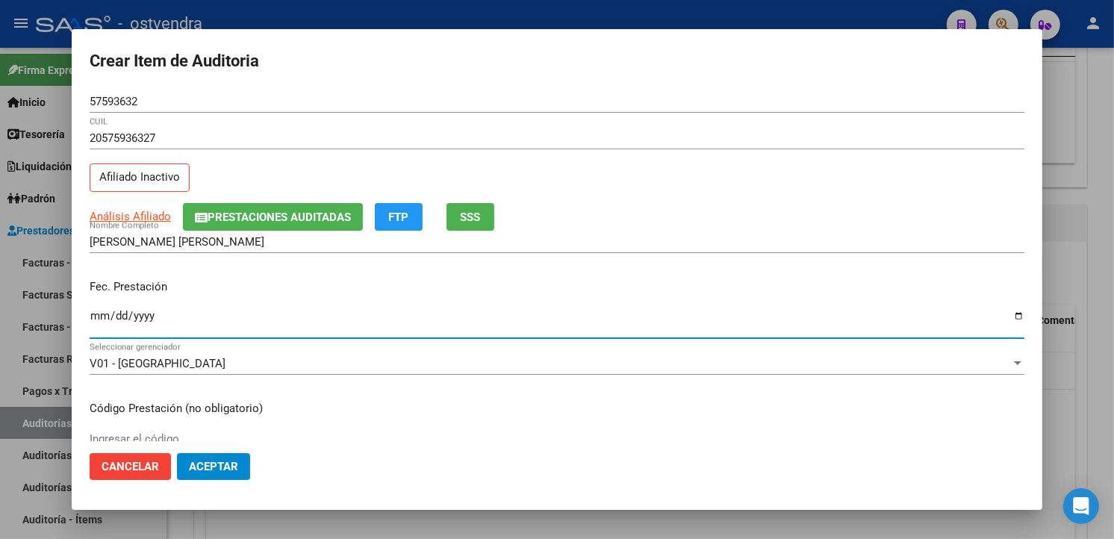
click at [91, 322] on input "Ingresar la fecha" at bounding box center [557, 322] width 935 height 24
type input "[DATE]"
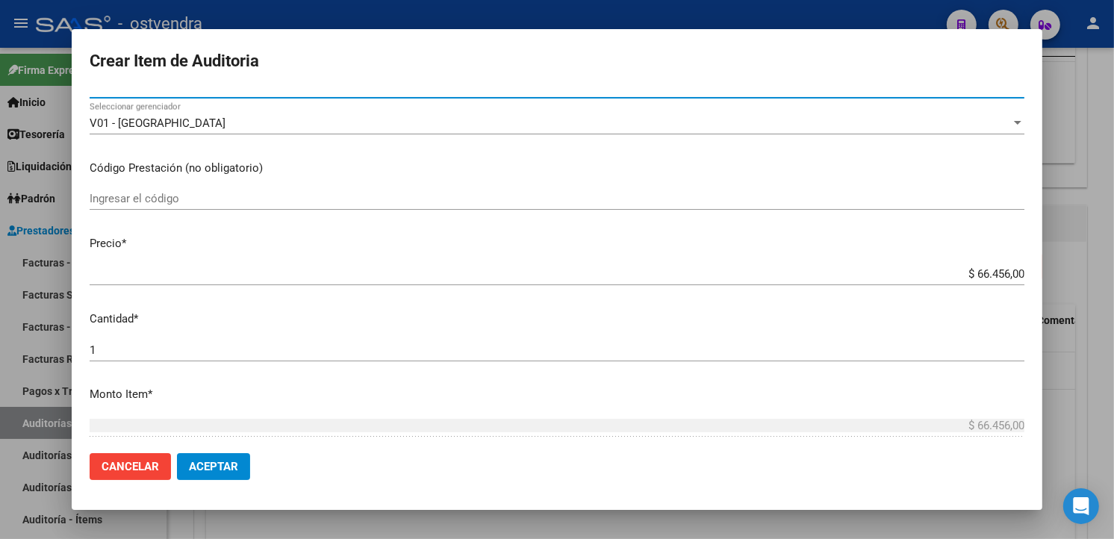
scroll to position [249, 0]
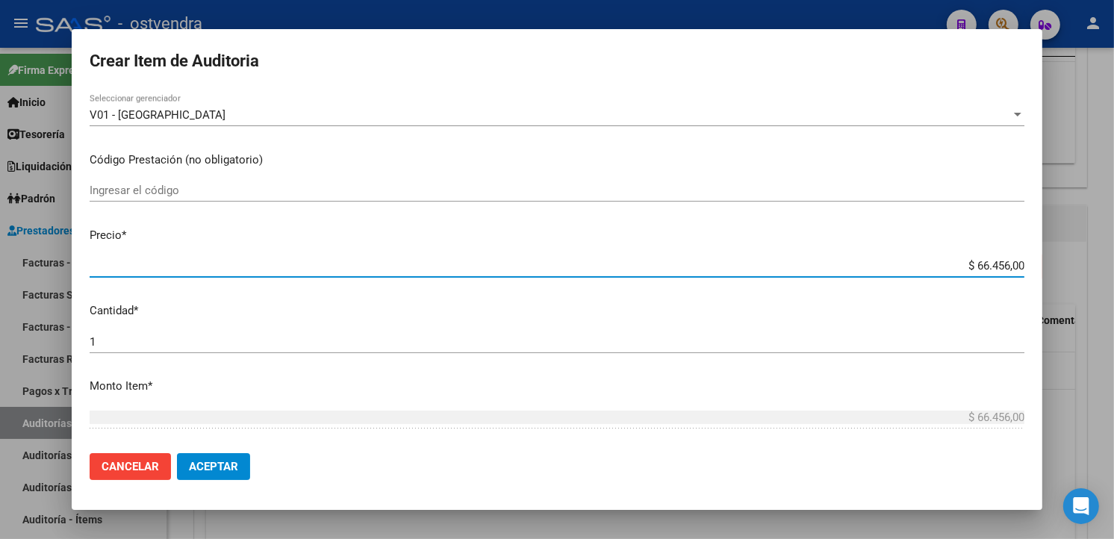
drag, startPoint x: 968, startPoint y: 273, endPoint x: 957, endPoint y: 273, distance: 11.2
click at [957, 273] on div "$ 66.456,00 Ingresar el precio" at bounding box center [557, 266] width 935 height 22
type input "$ 0,01"
type input "$ 0,11"
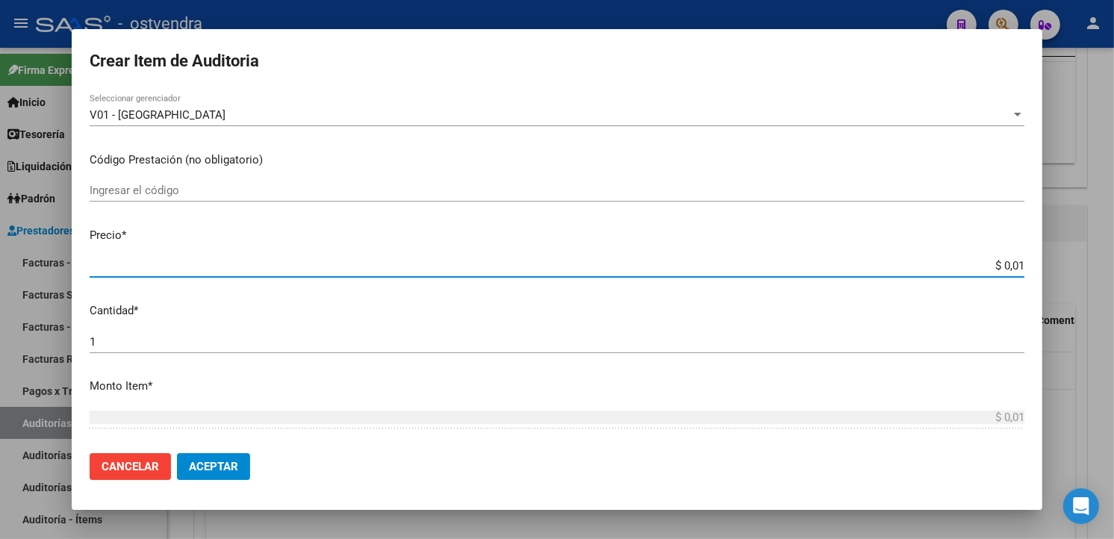
type input "$ 0,11"
type input "$ 1,10"
type input "$ 11,07"
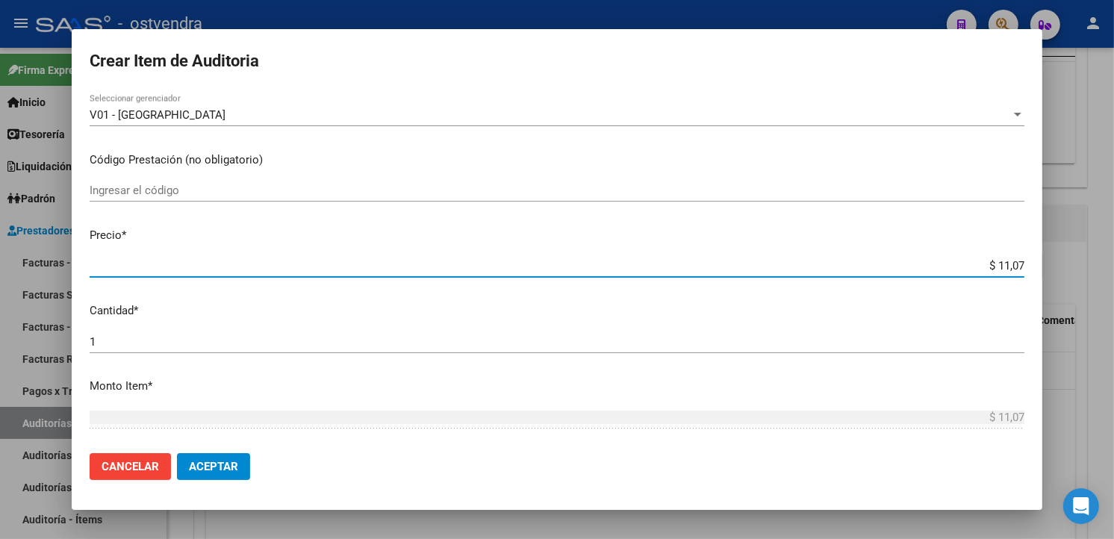
type input "$ 110,76"
type input "$ 1.107,60"
type input "$ 11.076,00"
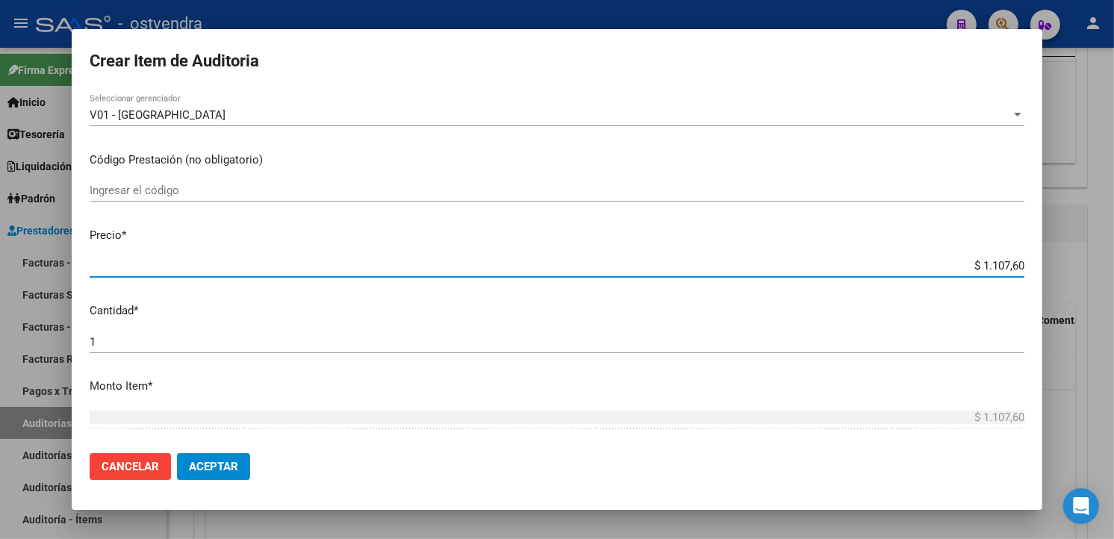
type input "$ 11.076,00"
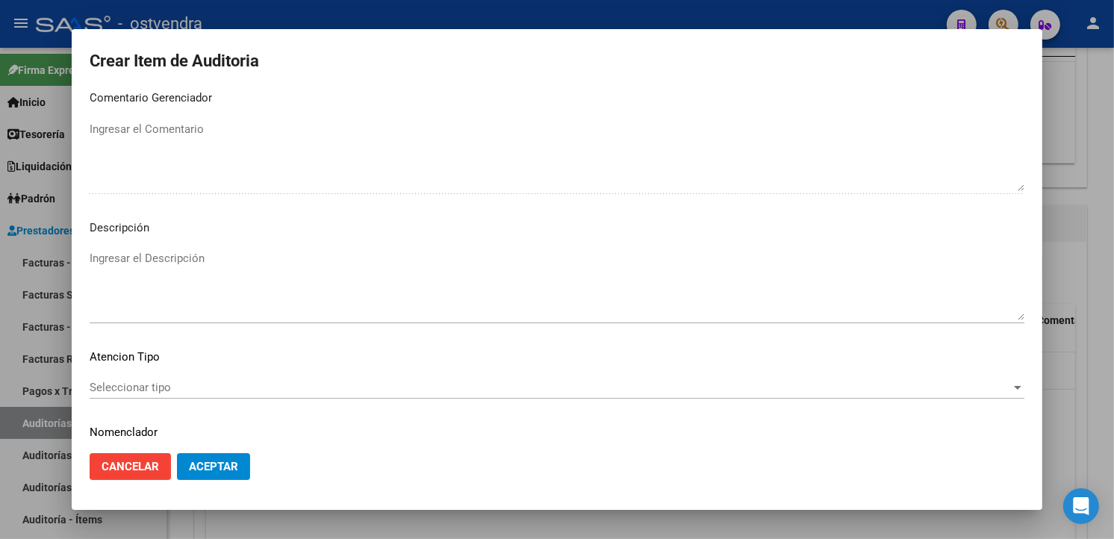
scroll to position [994, 0]
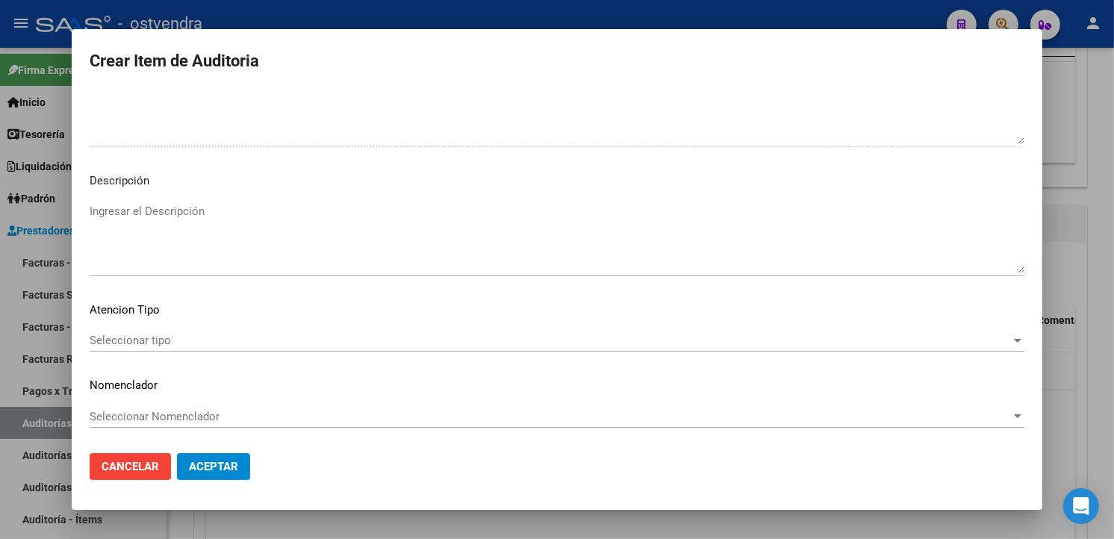
click at [237, 235] on textarea "Ingresar el Descripción" at bounding box center [557, 238] width 935 height 70
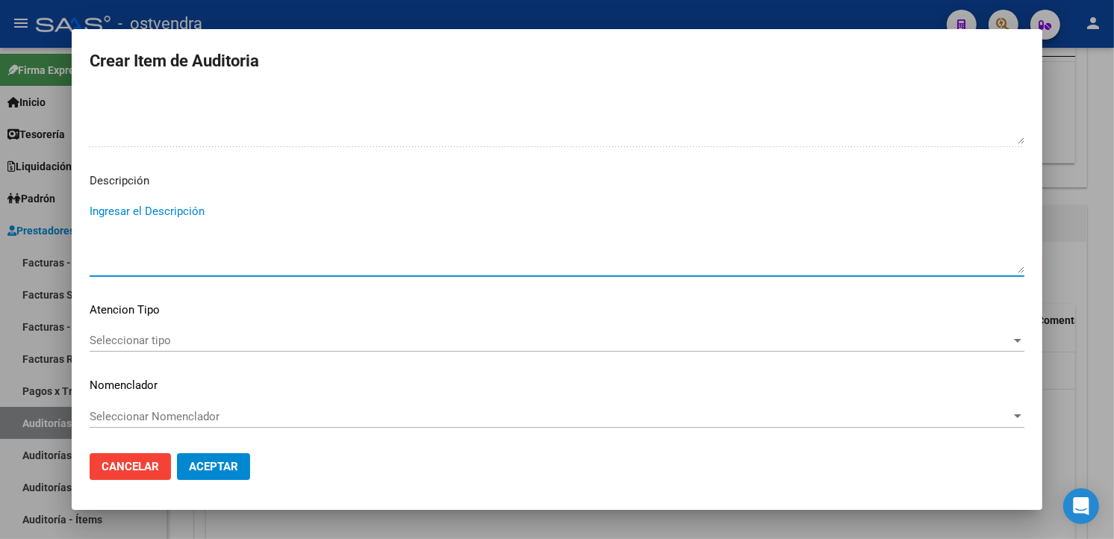
paste textarea "consulta"
type textarea "consulta"
click at [259, 352] on div "Seleccionar tipo Seleccionar tipo" at bounding box center [557, 347] width 935 height 37
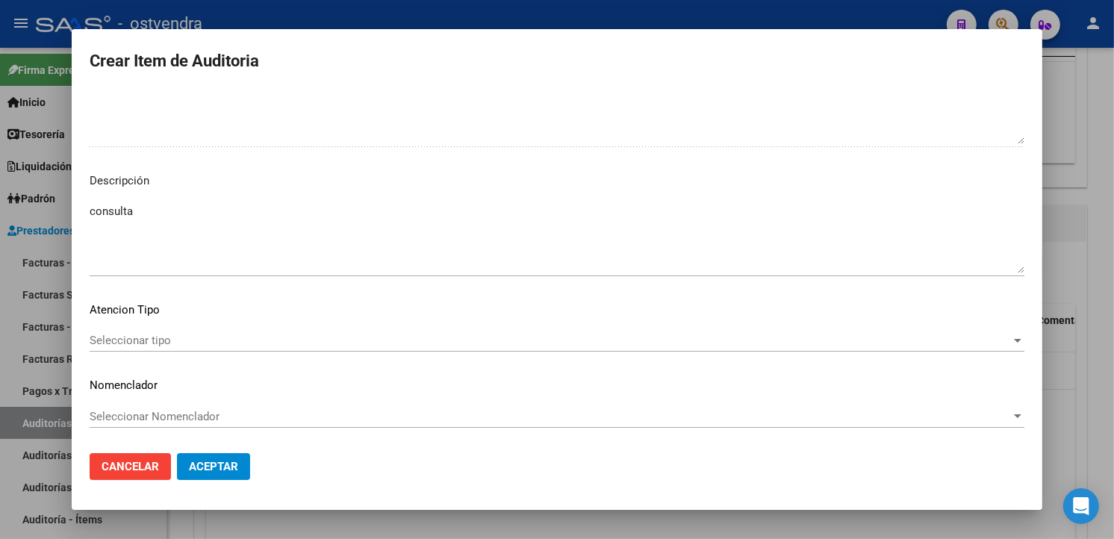
click at [258, 345] on span "Seleccionar tipo" at bounding box center [551, 340] width 922 height 13
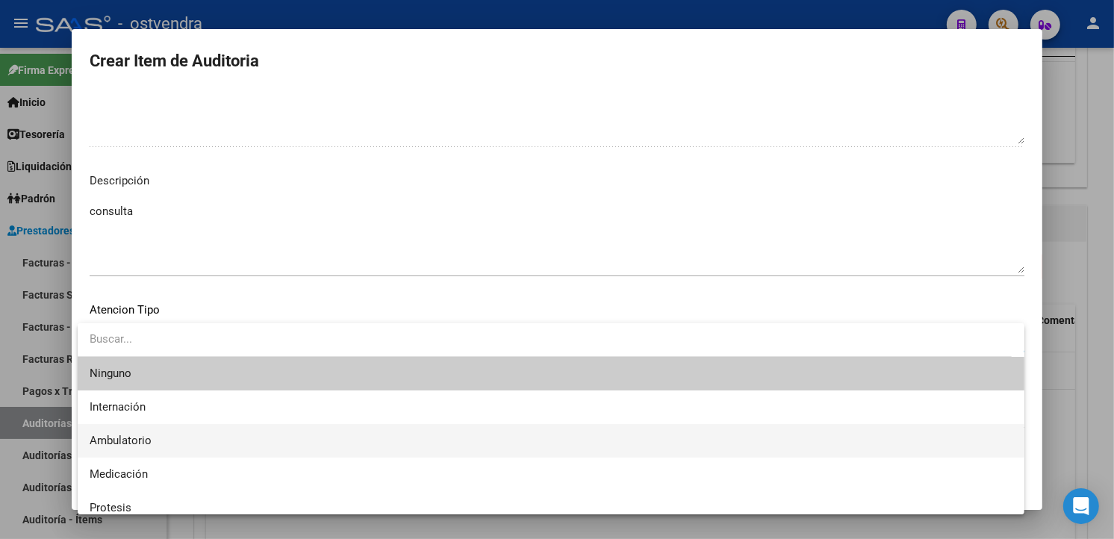
click at [211, 437] on span "Ambulatorio" at bounding box center [551, 441] width 923 height 34
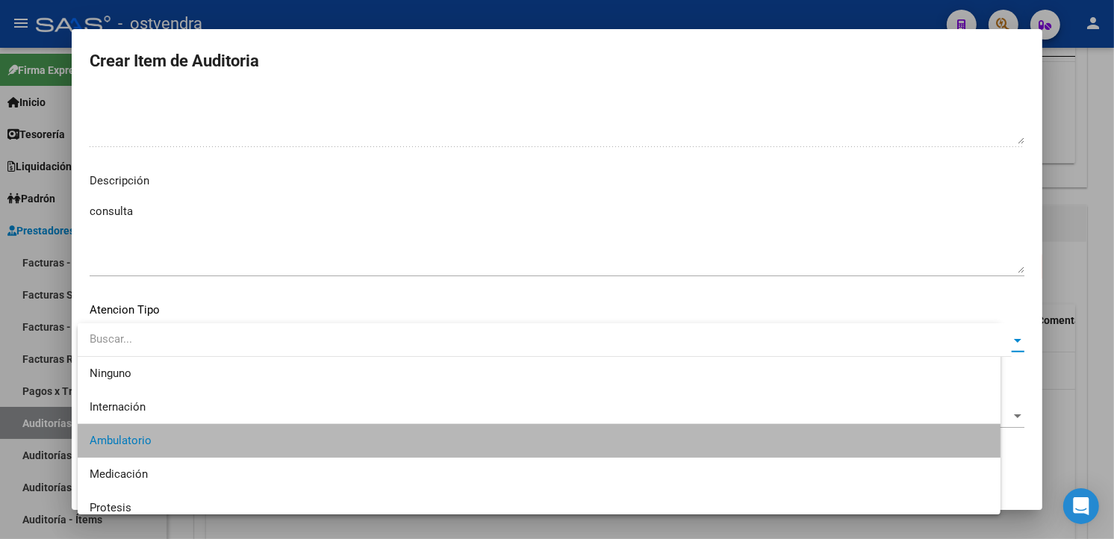
click at [221, 460] on span "Aceptar" at bounding box center [213, 466] width 49 height 13
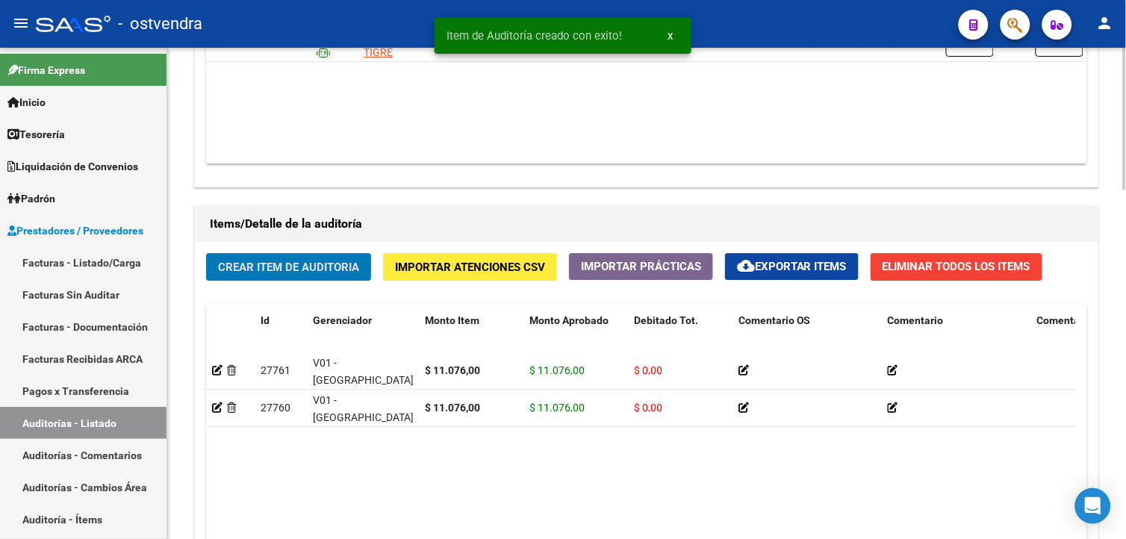
click at [273, 262] on span "Crear Item de Auditoria" at bounding box center [288, 267] width 141 height 13
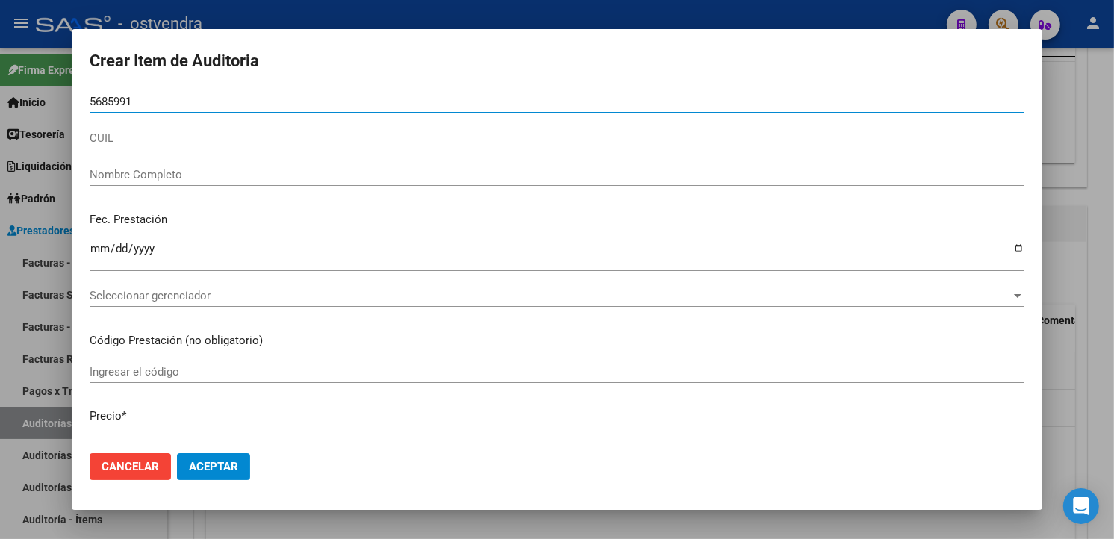
type input "56859919"
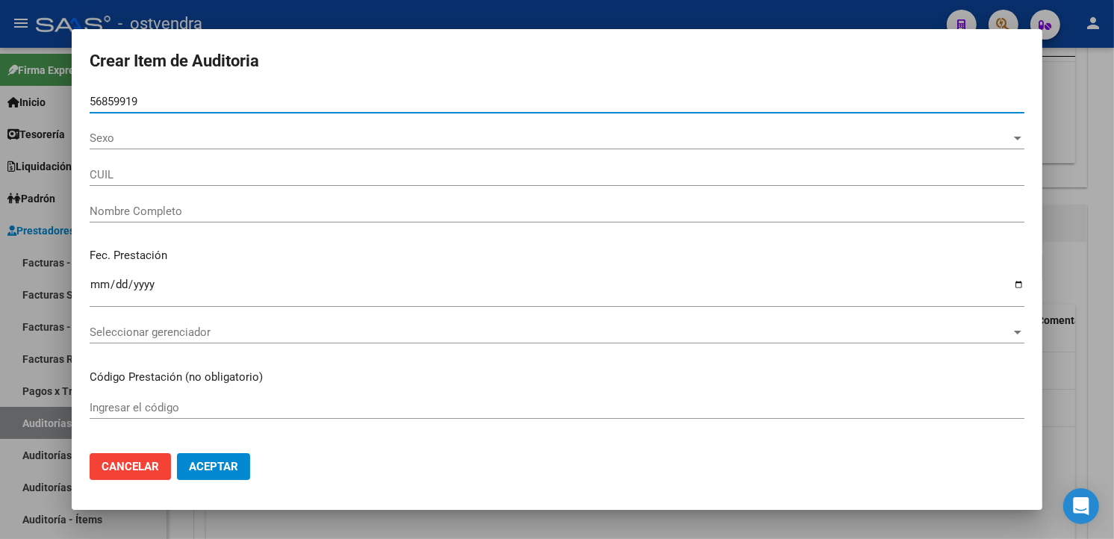
type input "27568599190"
type input "[PERSON_NAME]"
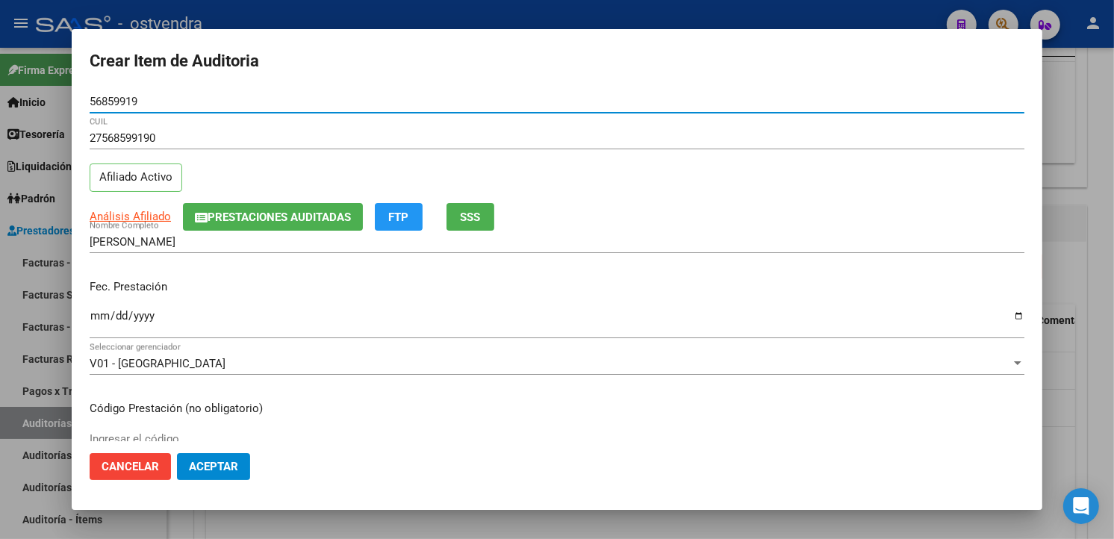
drag, startPoint x: 161, startPoint y: 99, endPoint x: 92, endPoint y: 100, distance: 69.5
click at [87, 100] on mat-dialog-content "56859919 Nro Documento 27568599190 CUIL Afiliado Activo Análisis Afiliado Prest…" at bounding box center [557, 265] width 971 height 350
type input "56859919"
click at [98, 315] on input "Ingresar la fecha" at bounding box center [557, 322] width 935 height 24
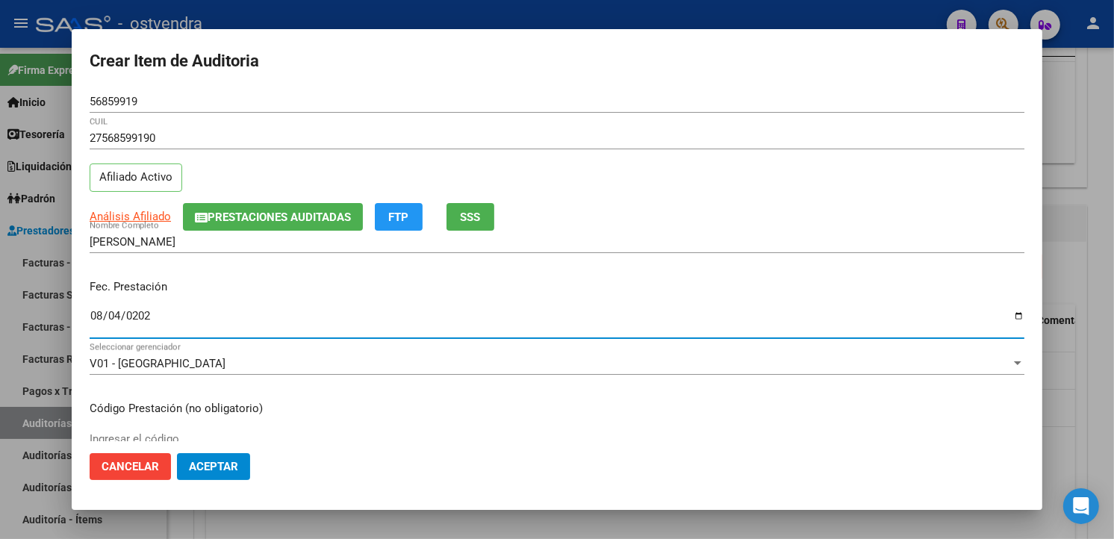
type input "[DATE]"
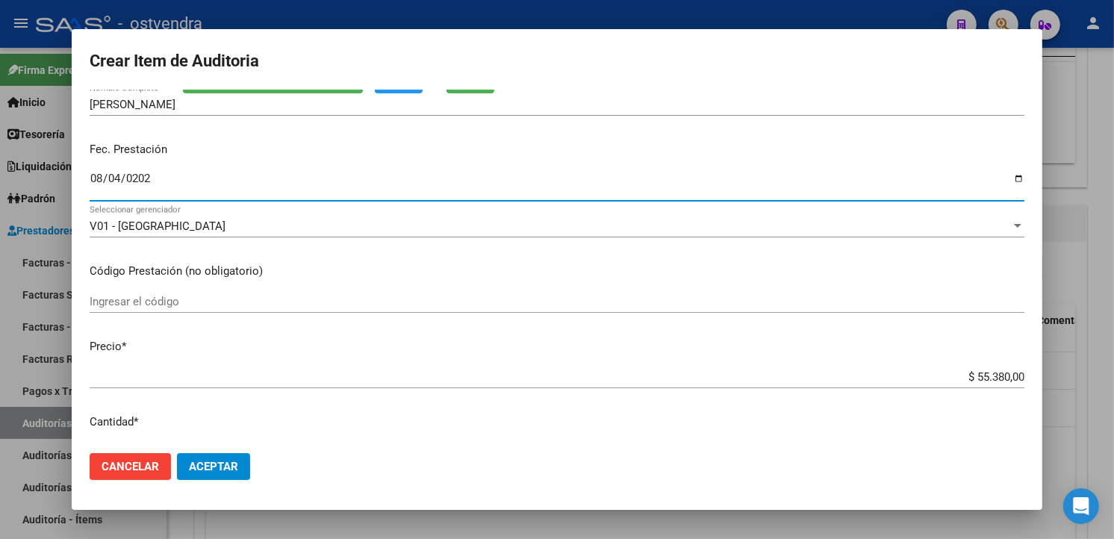
scroll to position [166, 0]
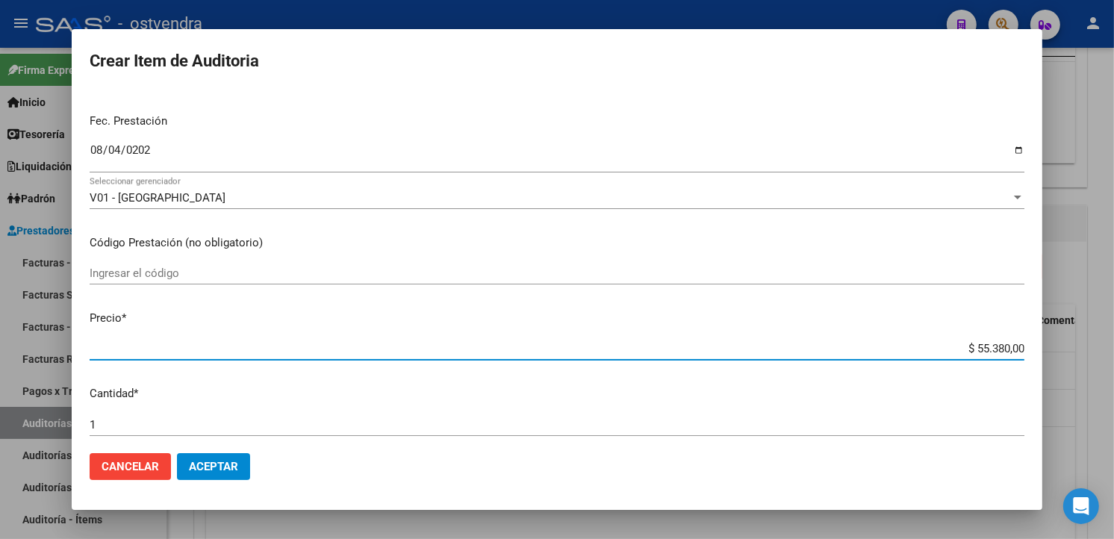
drag, startPoint x: 1010, startPoint y: 349, endPoint x: 962, endPoint y: 360, distance: 49.8
click at [962, 360] on div "$ 55.380,00 Ingresar el precio" at bounding box center [557, 349] width 935 height 22
type input "$ 0,01"
type input "$ 0,11"
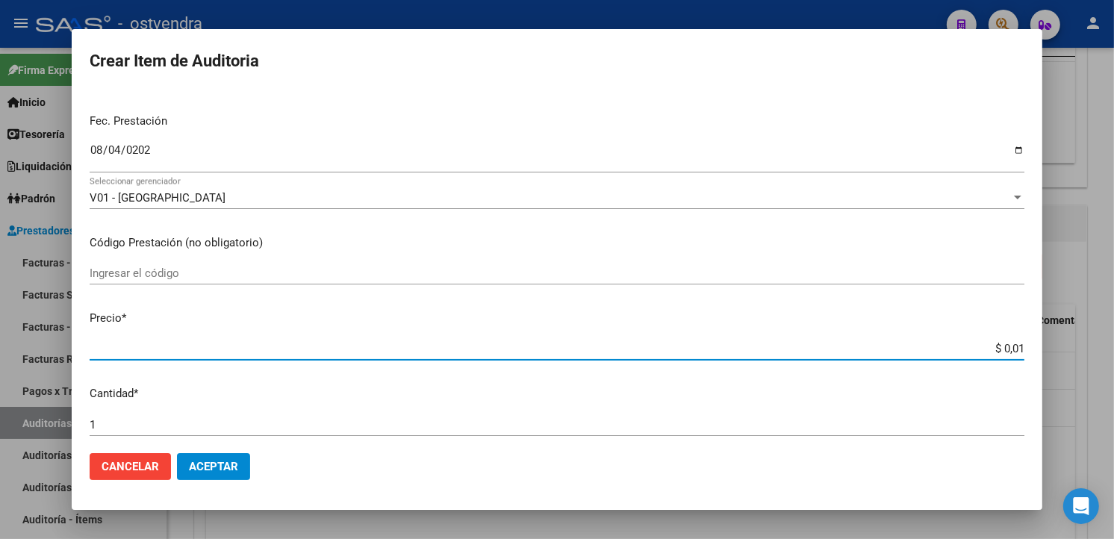
type input "$ 0,11"
type input "$ 1,10"
type input "$ 11,07"
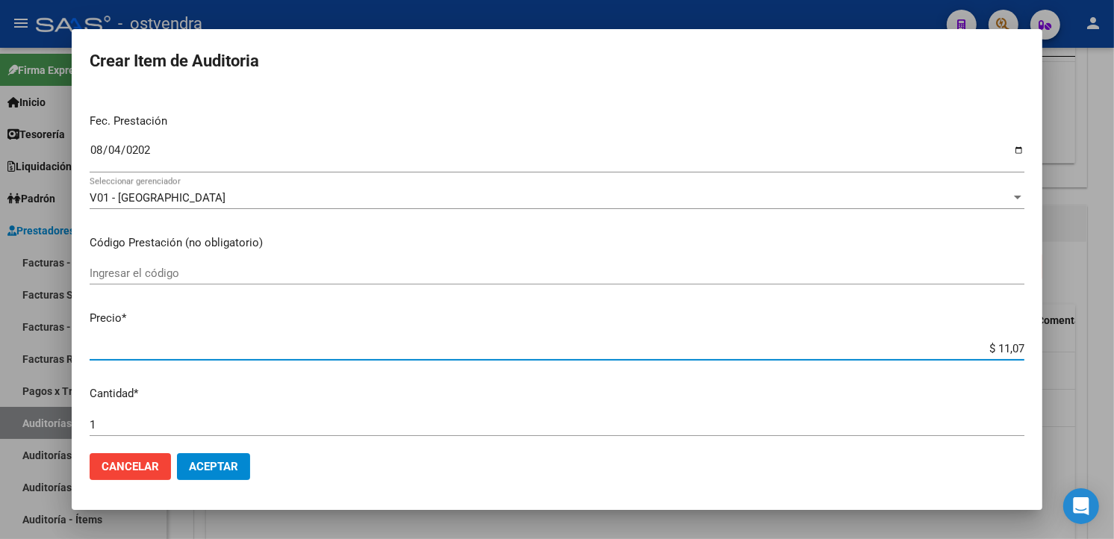
type input "$ 110,76"
type input "$ 1.107,60"
type input "$ 11.076,00"
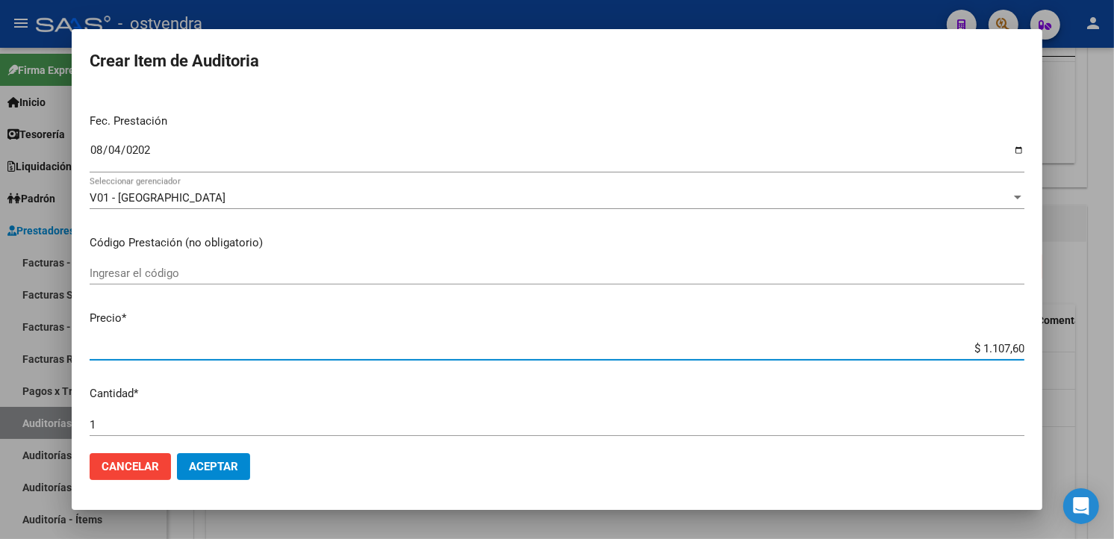
type input "$ 11.076,00"
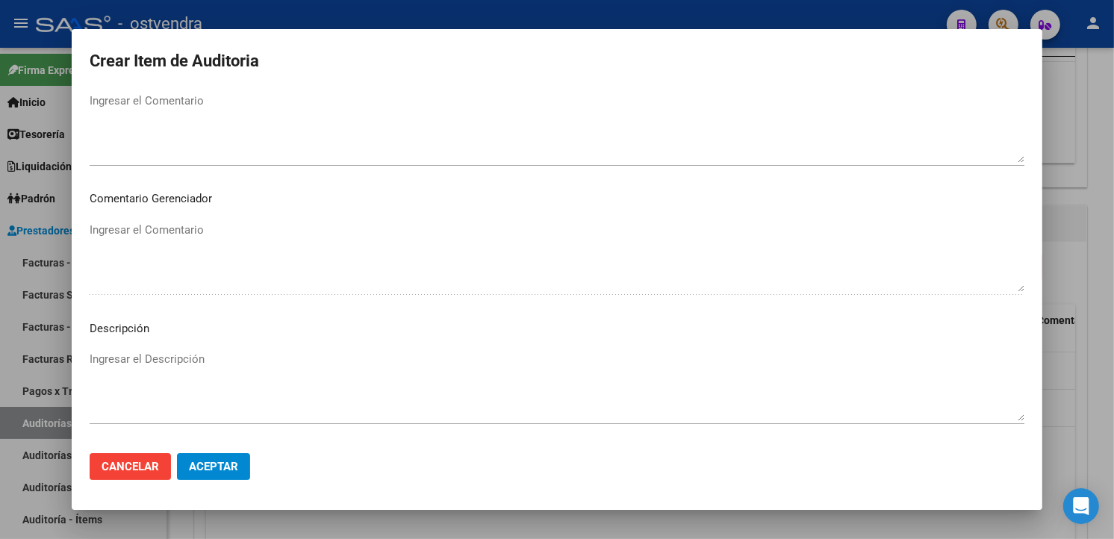
scroll to position [994, 0]
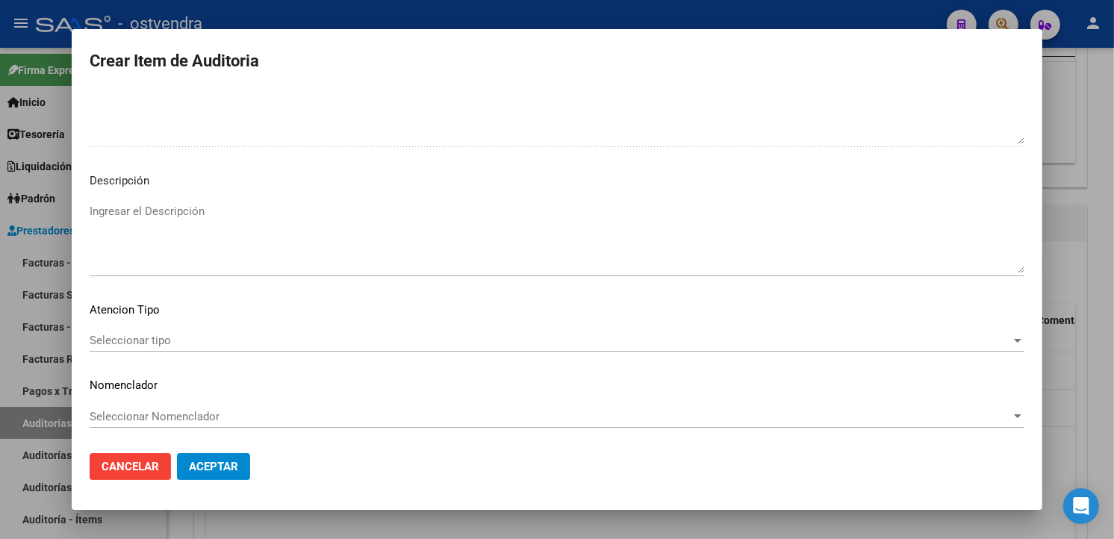
click at [196, 237] on textarea "Ingresar el Descripción" at bounding box center [557, 238] width 935 height 70
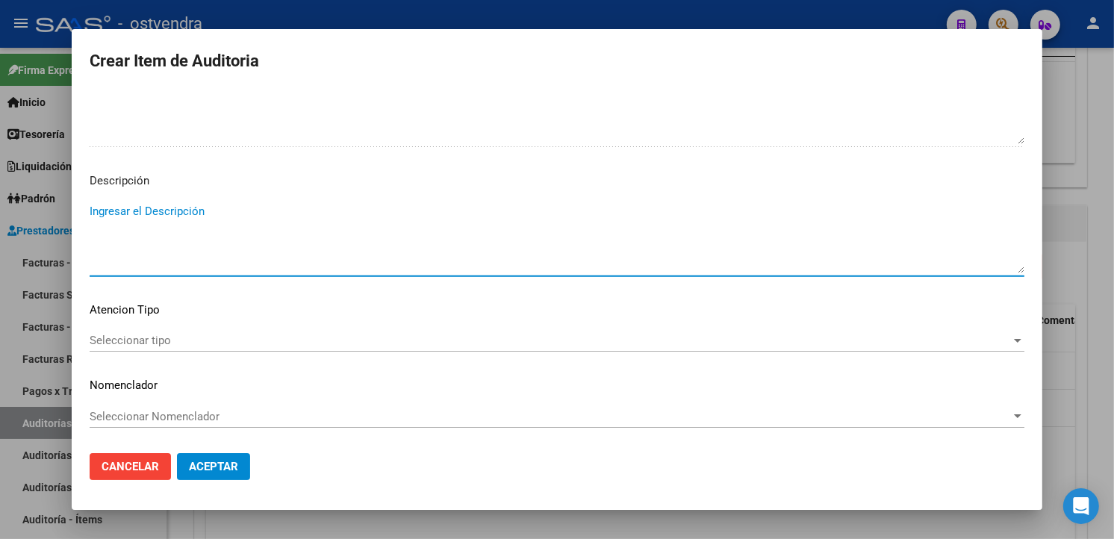
drag, startPoint x: 196, startPoint y: 237, endPoint x: 143, endPoint y: 234, distance: 53.1
click at [143, 234] on textarea "Ingresar el Descripción" at bounding box center [557, 238] width 935 height 70
type textarea "consulta"
click at [161, 335] on span "Seleccionar tipo" at bounding box center [551, 340] width 922 height 13
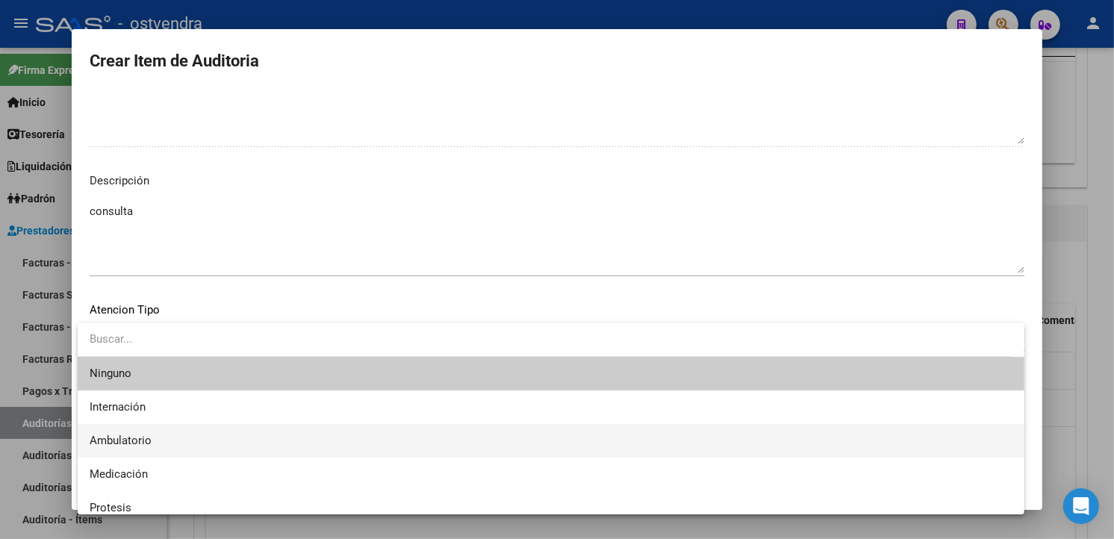
click at [161, 429] on span "Ambulatorio" at bounding box center [551, 441] width 923 height 34
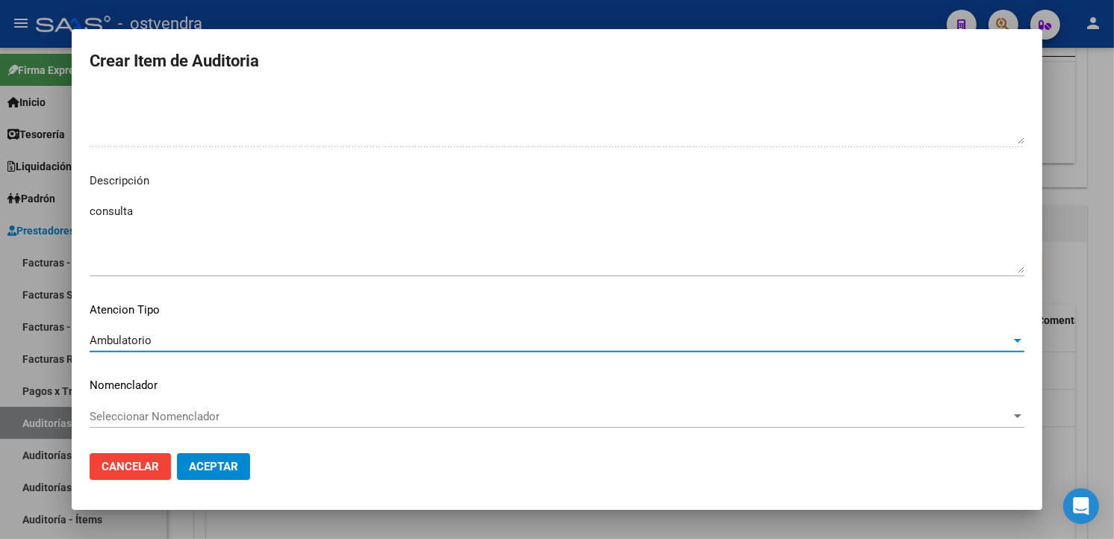
click at [196, 459] on button "Aceptar" at bounding box center [213, 466] width 73 height 27
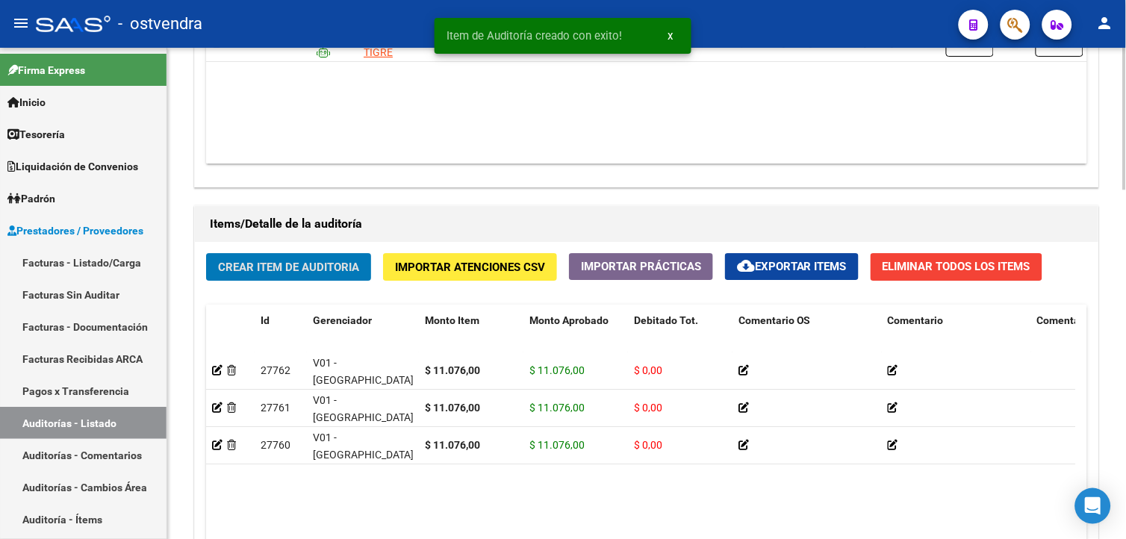
click at [242, 259] on button "Crear Item de Auditoria" at bounding box center [288, 267] width 165 height 28
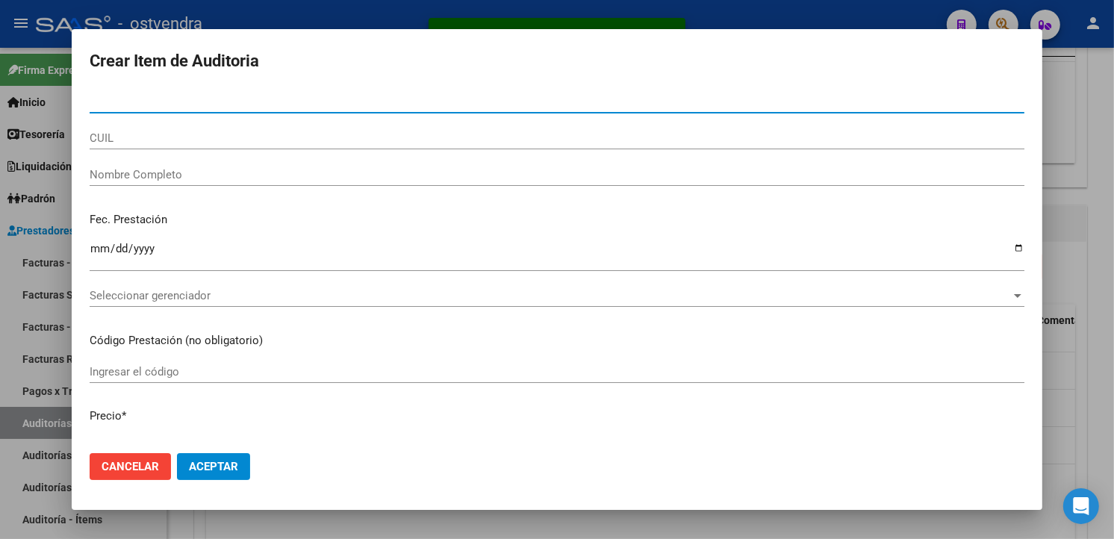
paste input "56859919"
type input "56859919"
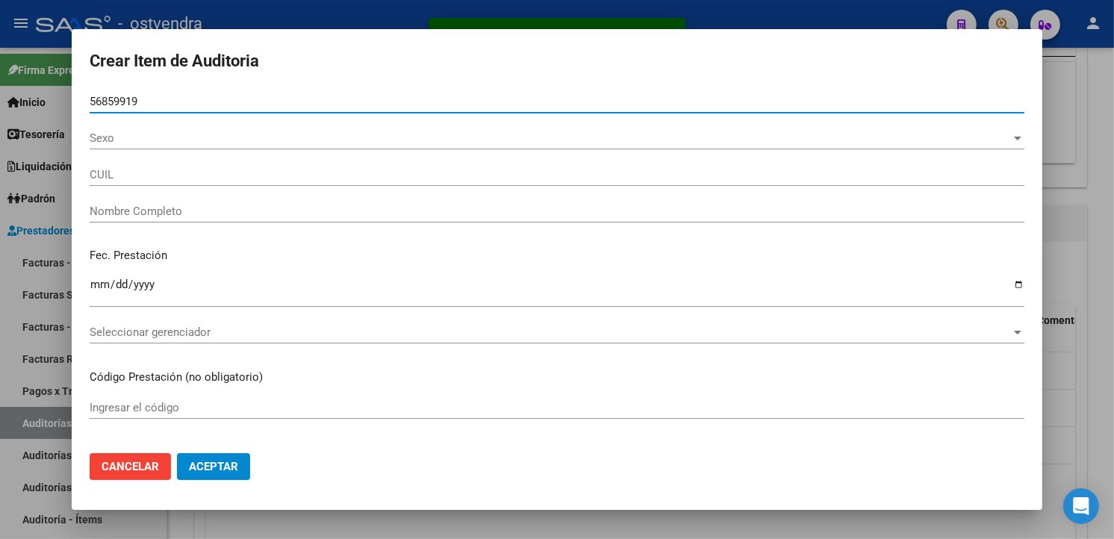
type input "27568599190"
type input "[PERSON_NAME]"
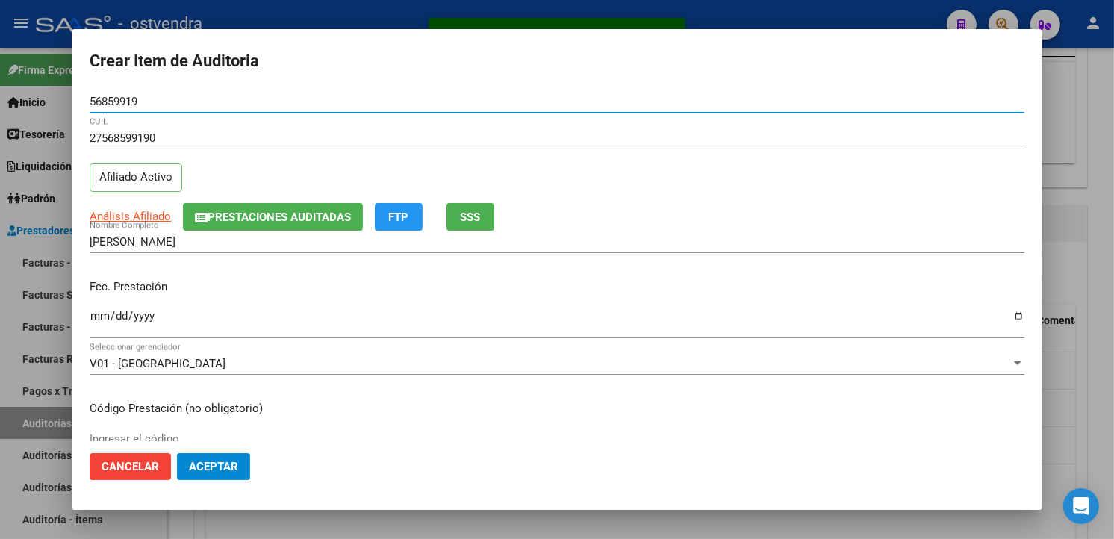
type input "56859919"
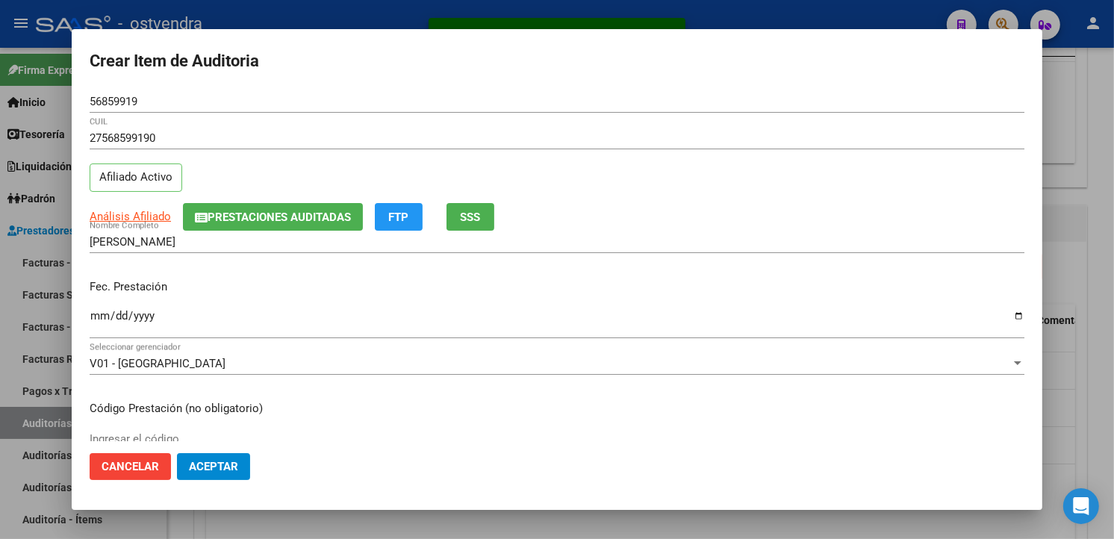
click at [107, 309] on div "Ingresar la fecha" at bounding box center [557, 323] width 935 height 32
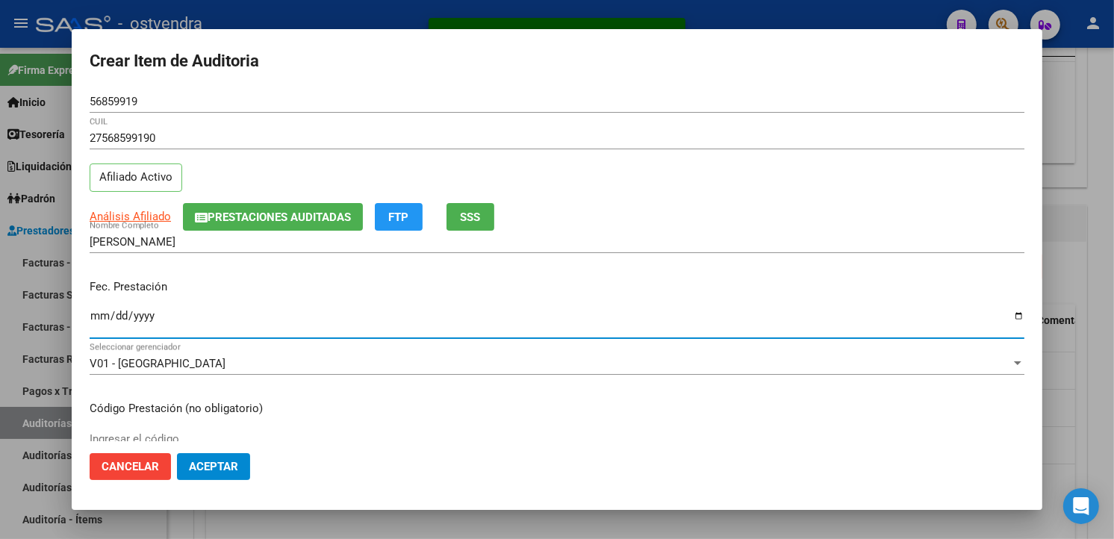
click at [105, 311] on input "Ingresar la fecha" at bounding box center [557, 322] width 935 height 24
type input "[DATE]"
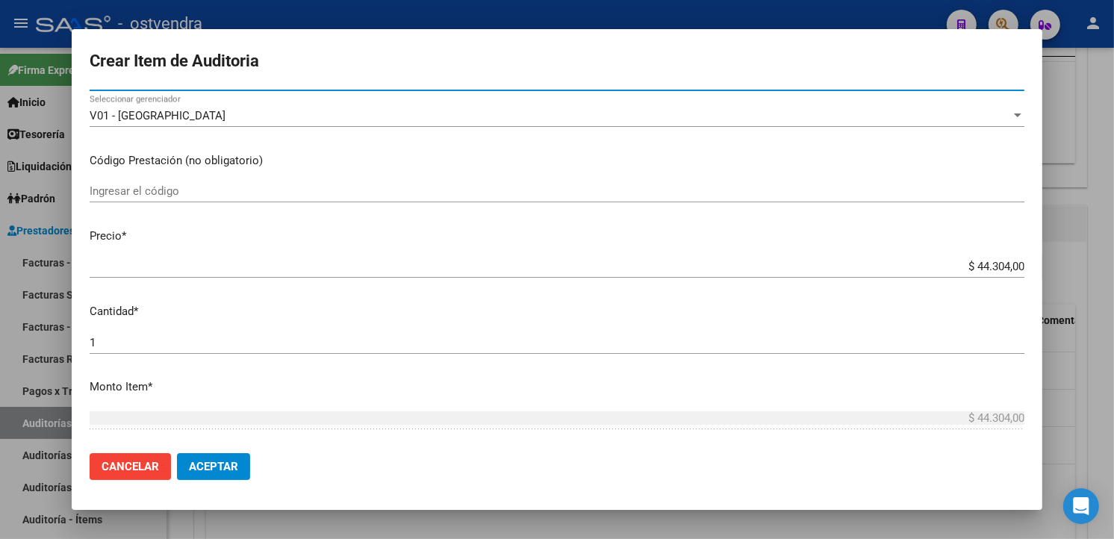
scroll to position [249, 0]
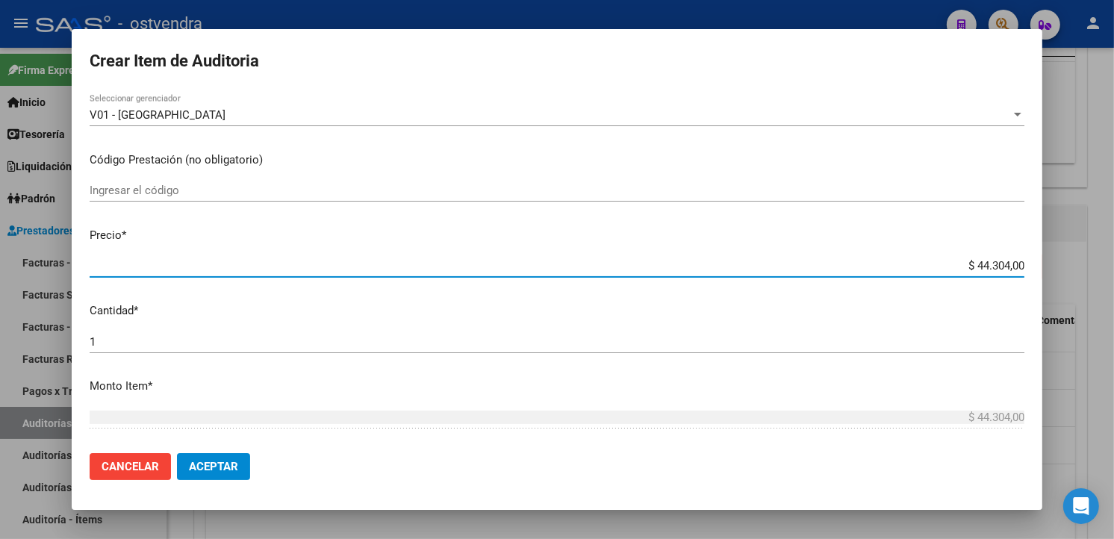
drag, startPoint x: 1012, startPoint y: 265, endPoint x: 950, endPoint y: 266, distance: 62.0
click at [951, 266] on input "$ 44.304,00" at bounding box center [557, 265] width 935 height 13
type input "$ 0,01"
type input "$ 0,11"
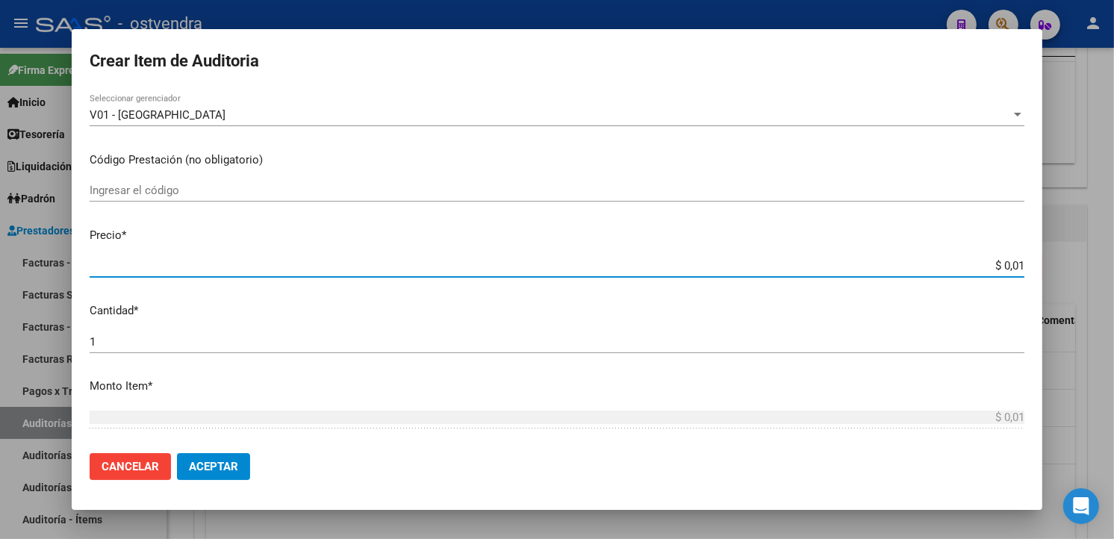
type input "$ 0,11"
type input "$ 1,10"
type input "$ 11,07"
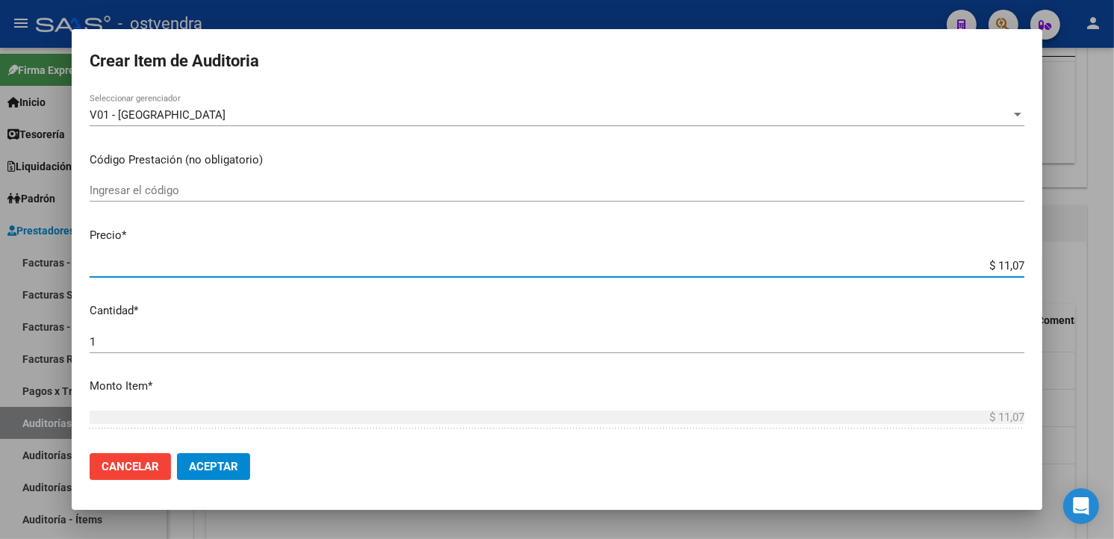
type input "$ 110,76"
type input "$ 1.107,60"
type input "$ 11.076,00"
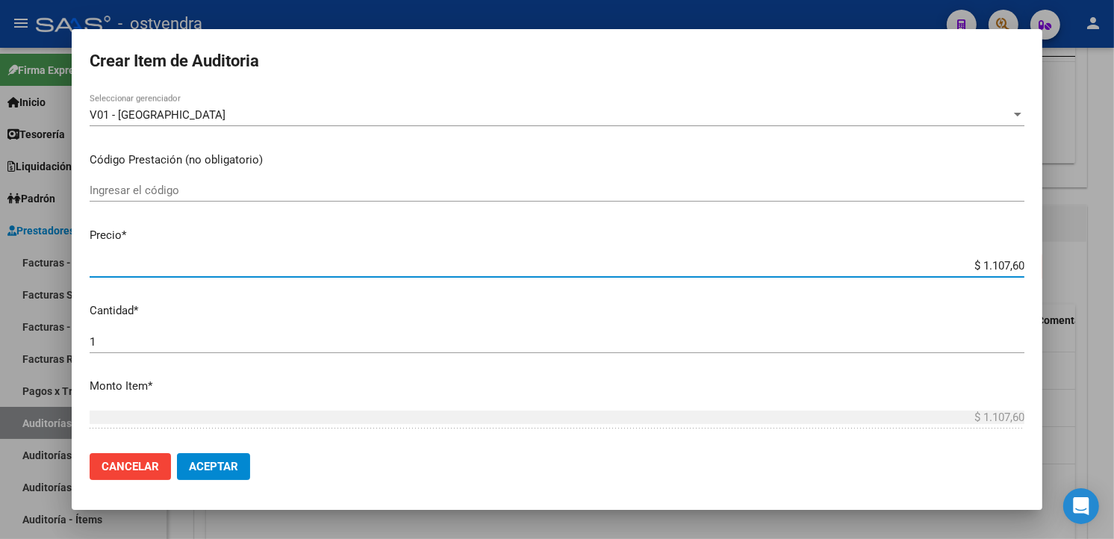
type input "$ 11.076,00"
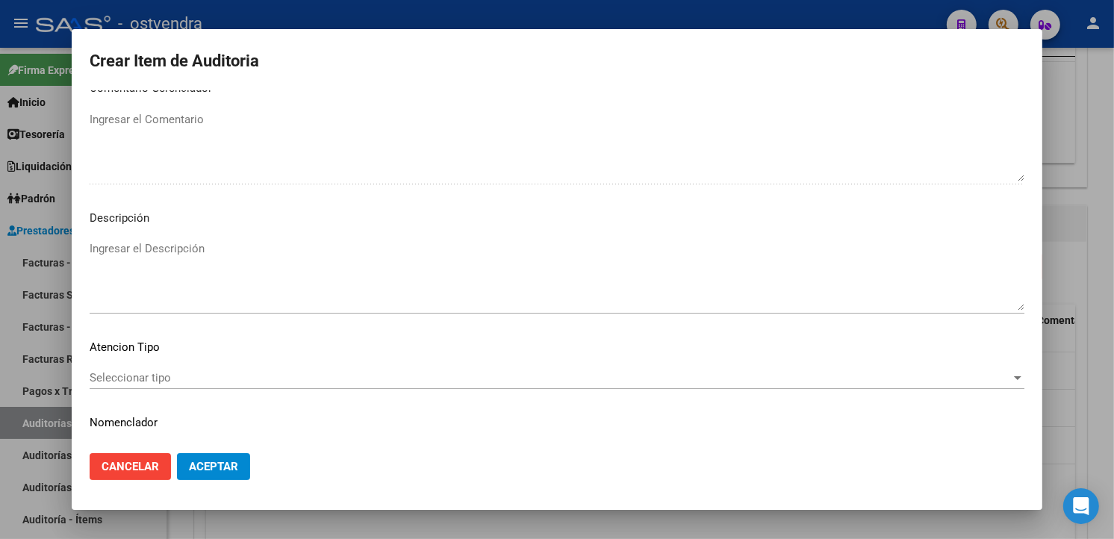
scroll to position [994, 0]
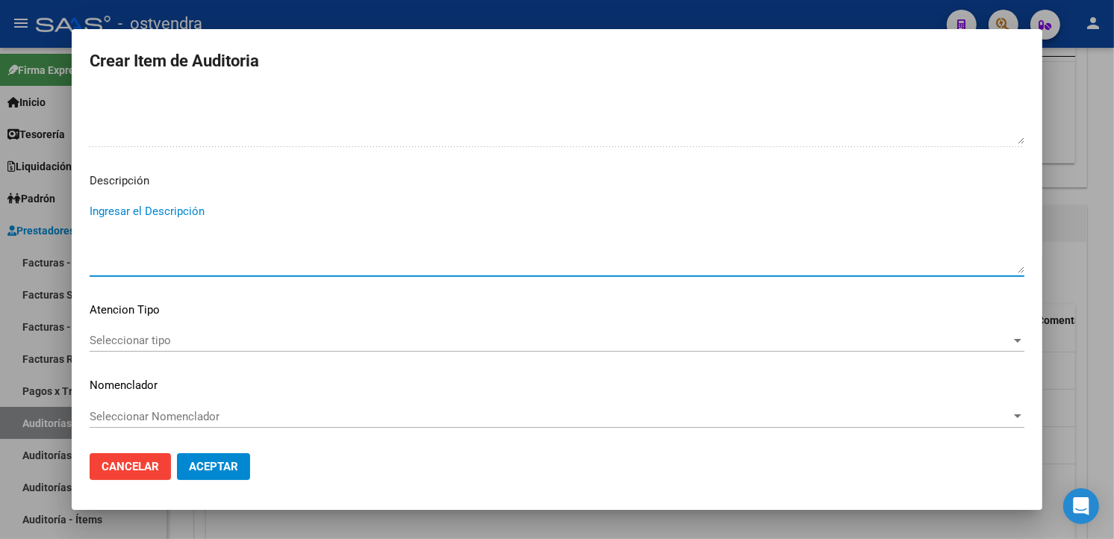
click at [326, 223] on textarea "Ingresar el Descripción" at bounding box center [557, 238] width 935 height 70
type textarea "consulta"
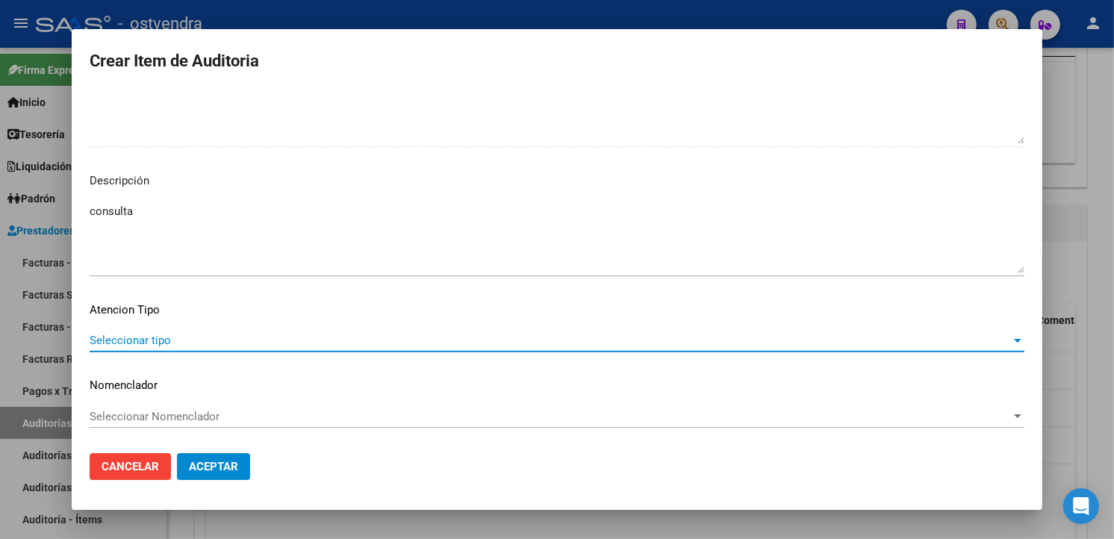
click at [234, 345] on span "Seleccionar tipo" at bounding box center [551, 340] width 922 height 13
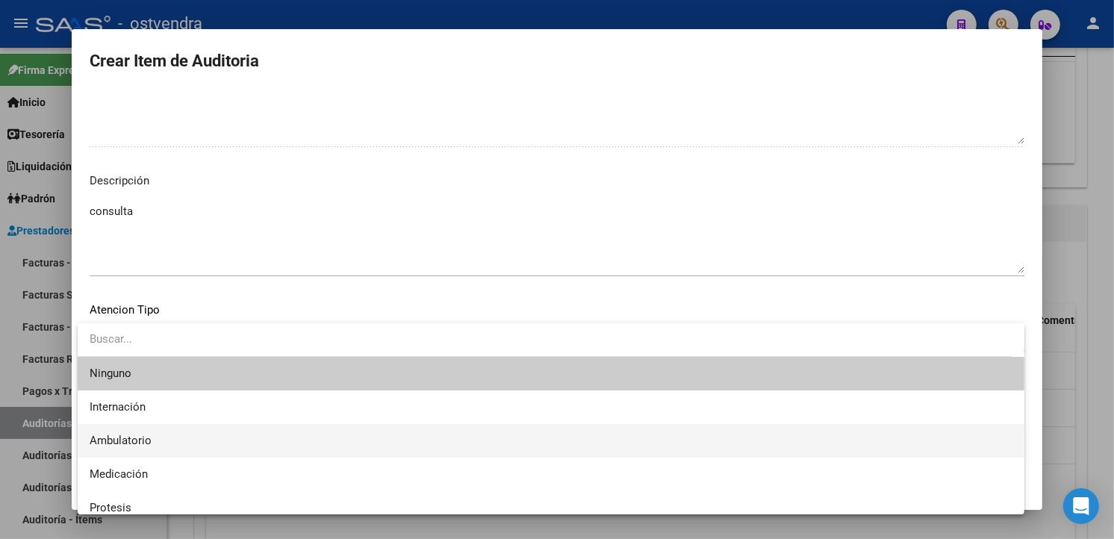
click at [190, 432] on span "Ambulatorio" at bounding box center [551, 441] width 923 height 34
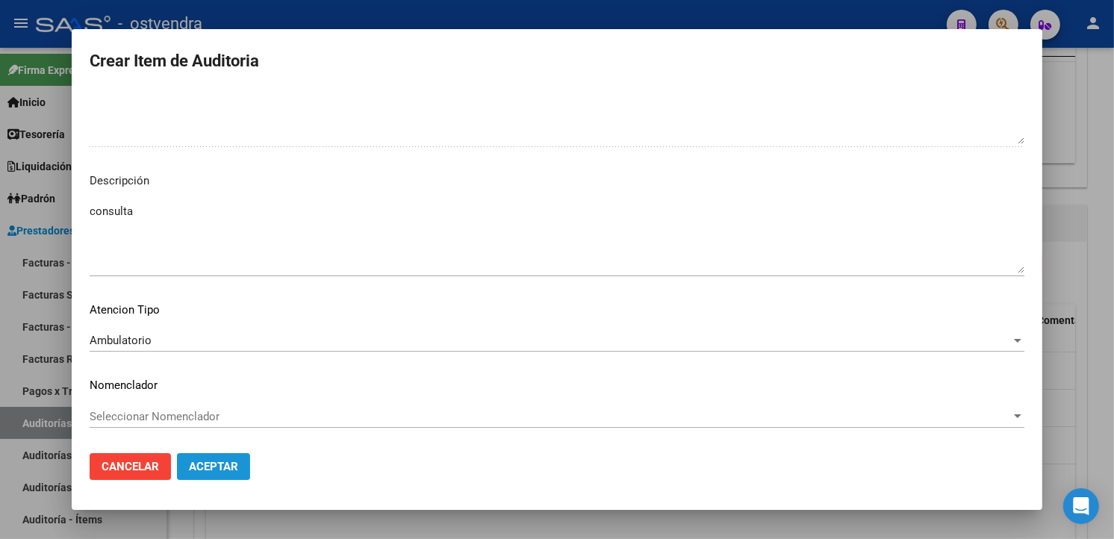
click at [211, 453] on button "Aceptar" at bounding box center [213, 466] width 73 height 27
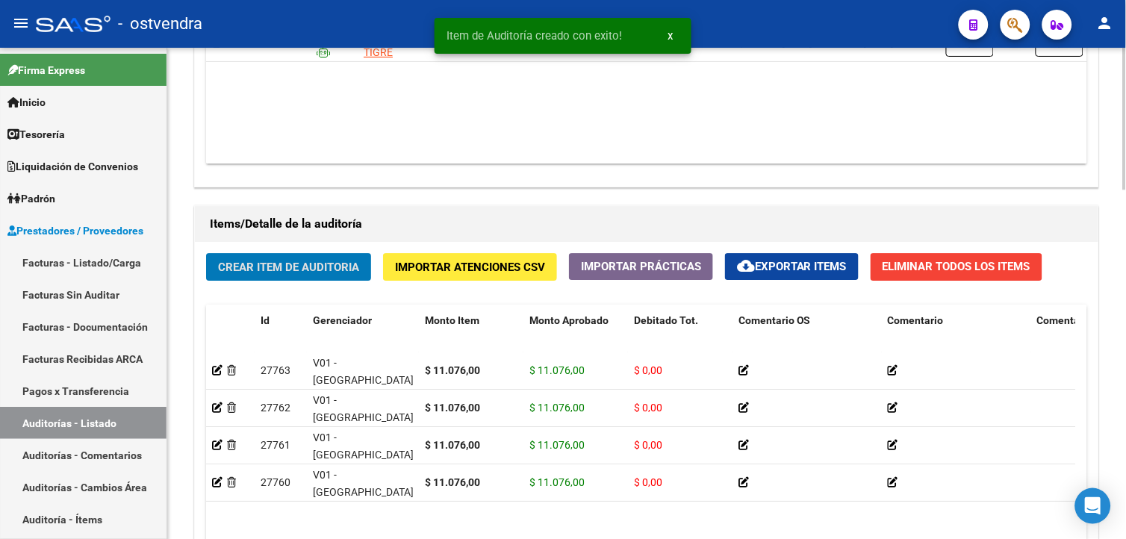
click at [280, 261] on span "Crear Item de Auditoria" at bounding box center [288, 267] width 141 height 13
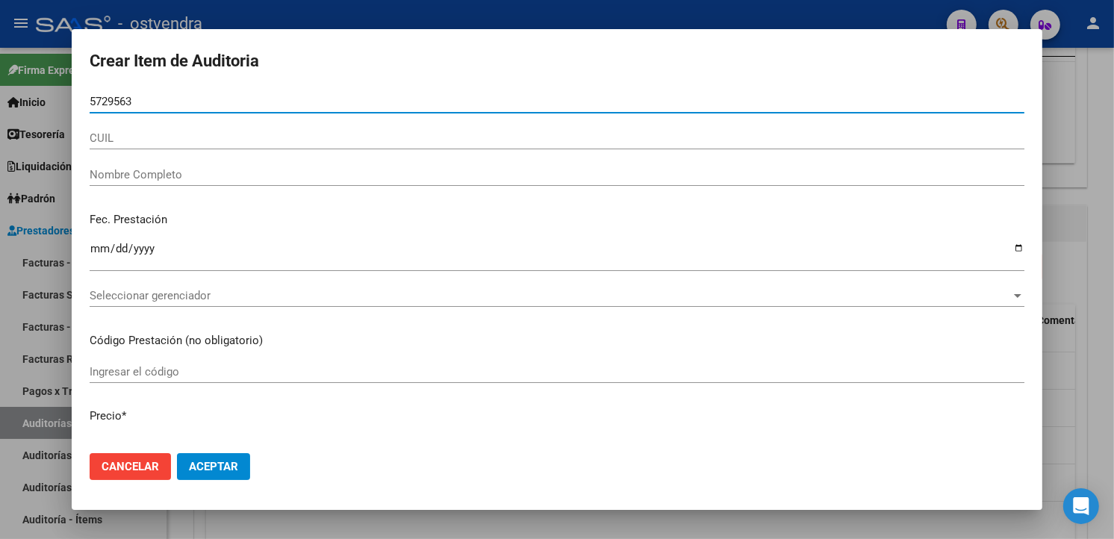
type input "57295638"
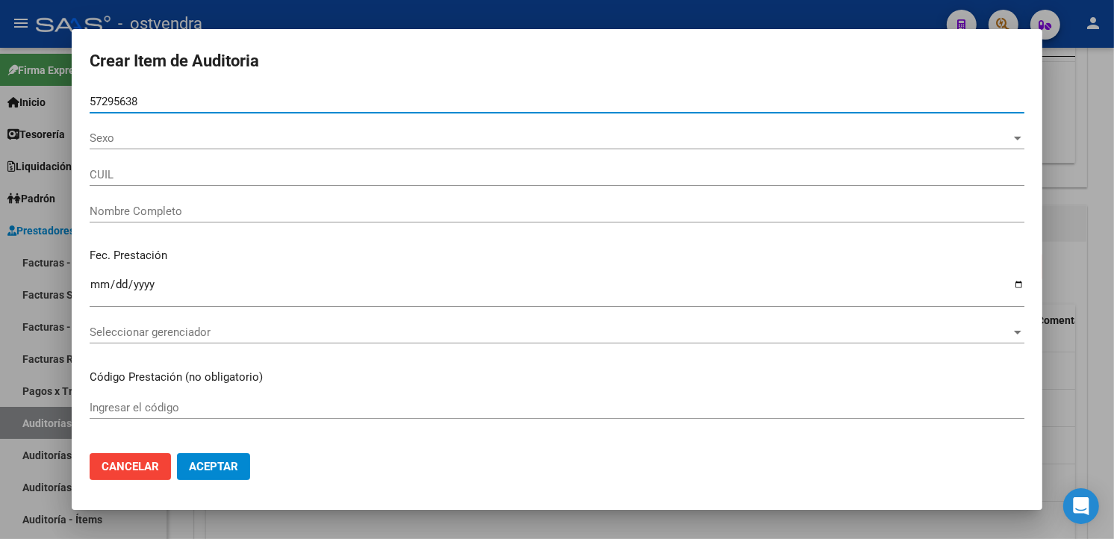
type input "20572956386"
type input "[PERSON_NAME]"
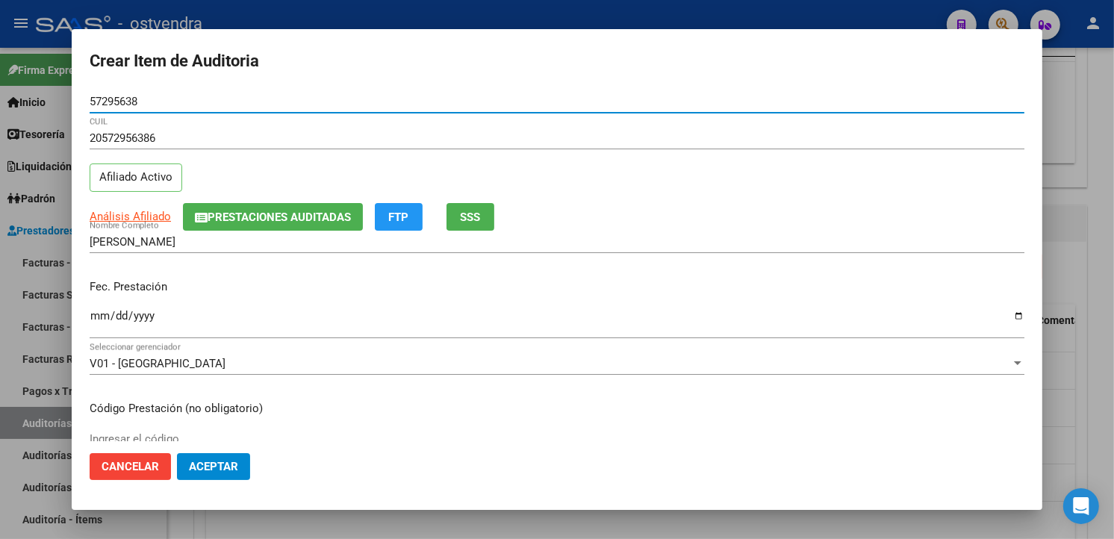
drag, startPoint x: 160, startPoint y: 105, endPoint x: 91, endPoint y: 102, distance: 68.7
click at [91, 102] on input "57295638" at bounding box center [557, 101] width 935 height 13
type input "57295638"
click at [94, 321] on input "Ingresar la fecha" at bounding box center [557, 322] width 935 height 24
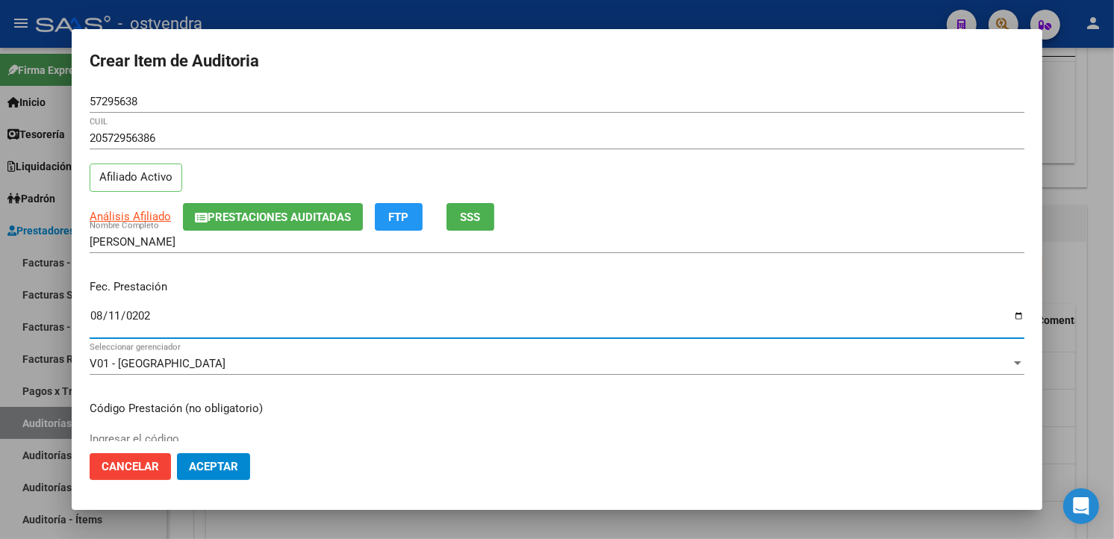
type input "[DATE]"
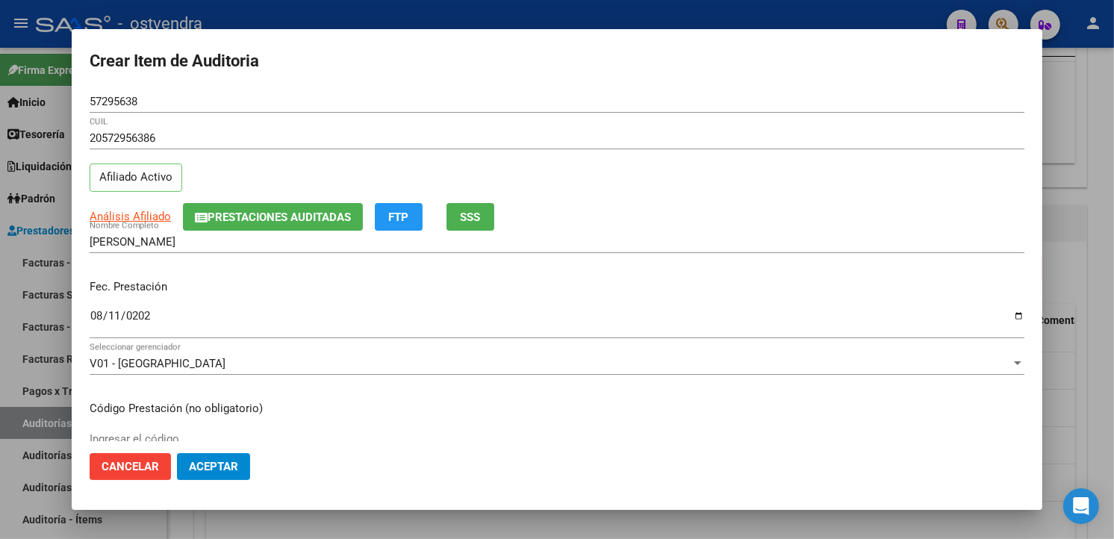
scroll to position [249, 0]
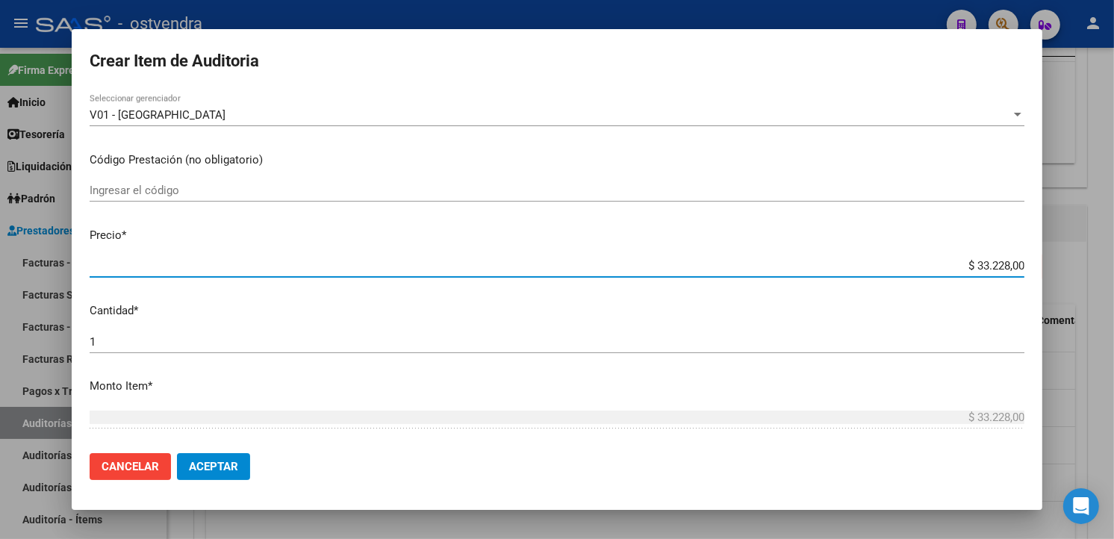
drag, startPoint x: 1011, startPoint y: 264, endPoint x: 969, endPoint y: 269, distance: 42.8
click at [969, 269] on input "$ 33.228,00" at bounding box center [557, 265] width 935 height 13
type input "$ 0,03"
type input "$ 0,01"
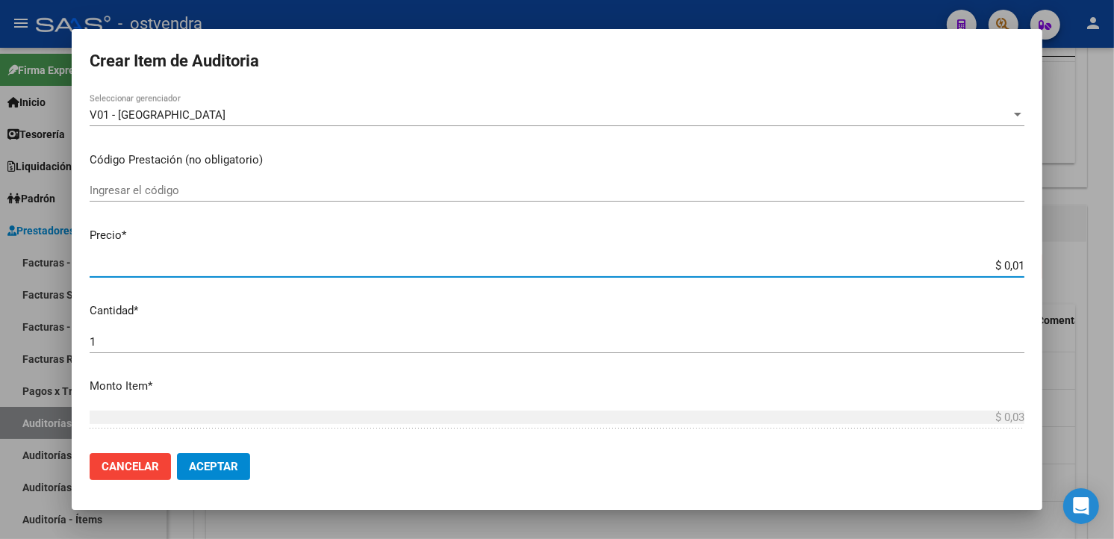
type input "$ 0,01"
type input "$ 0,11"
type input "$ 1,10"
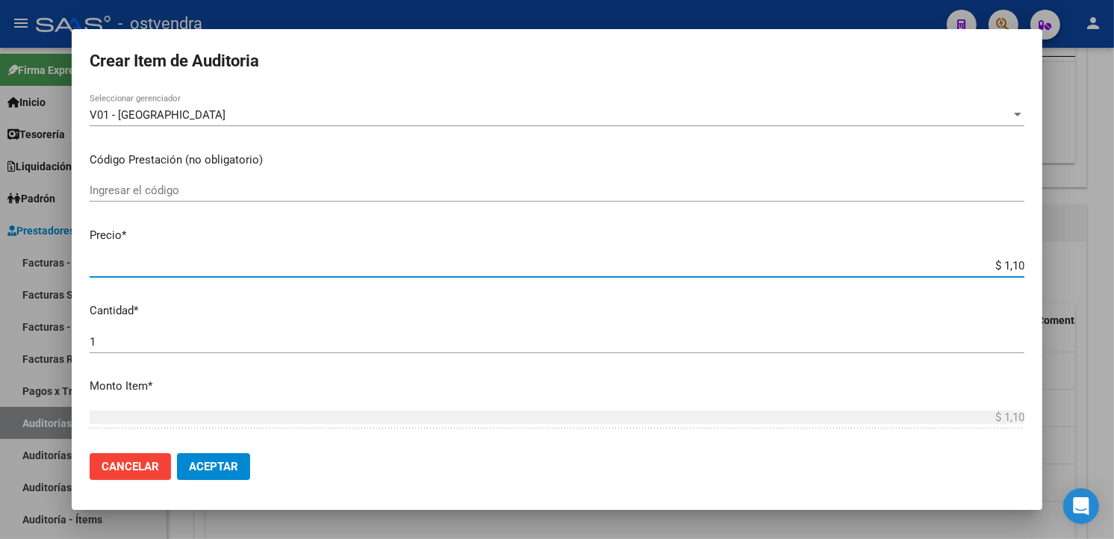
type input "$ 11,07"
type input "$ 110,76"
type input "$ 1.107,60"
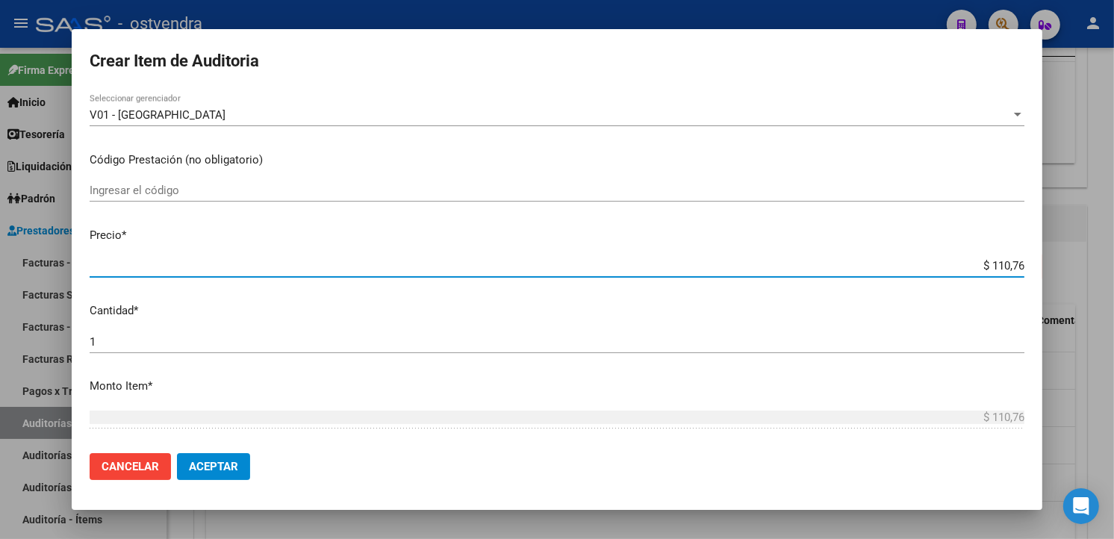
type input "$ 1.107,60"
type input "$ 11.076,00"
click at [160, 342] on input "1" at bounding box center [557, 341] width 935 height 13
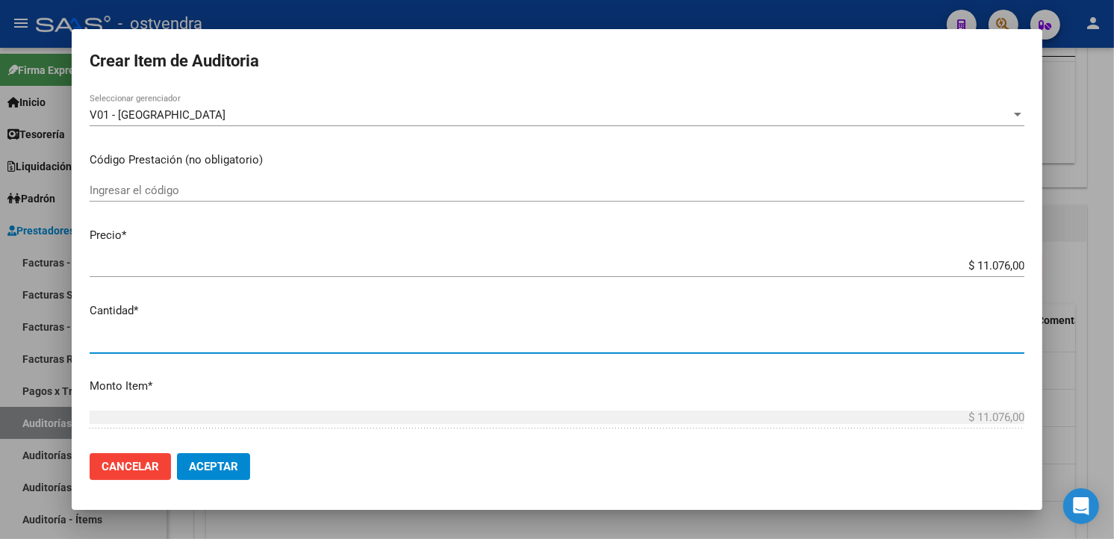
type input "3"
type input "$ 33.228,00"
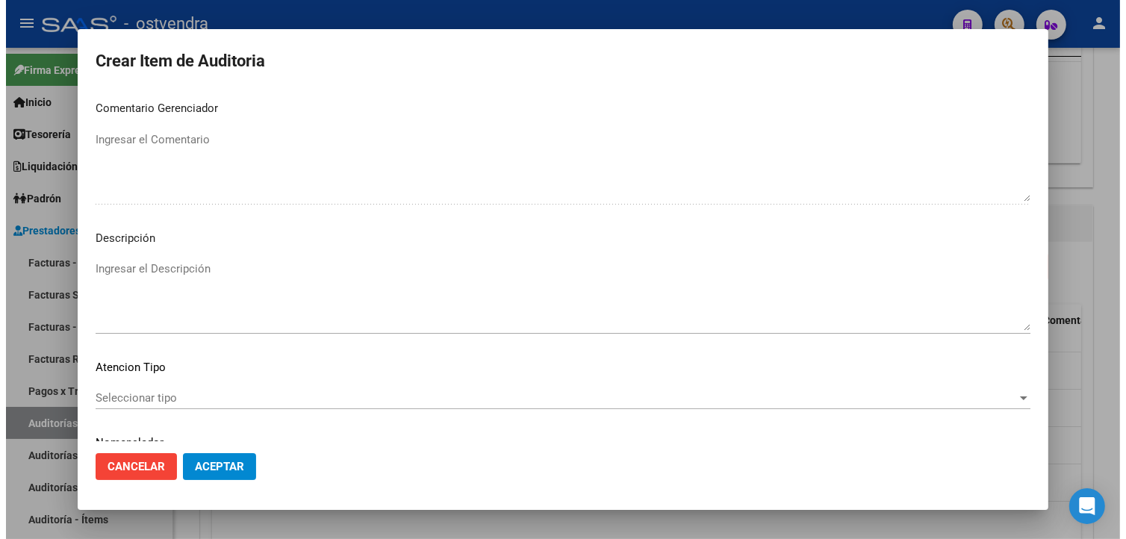
scroll to position [994, 0]
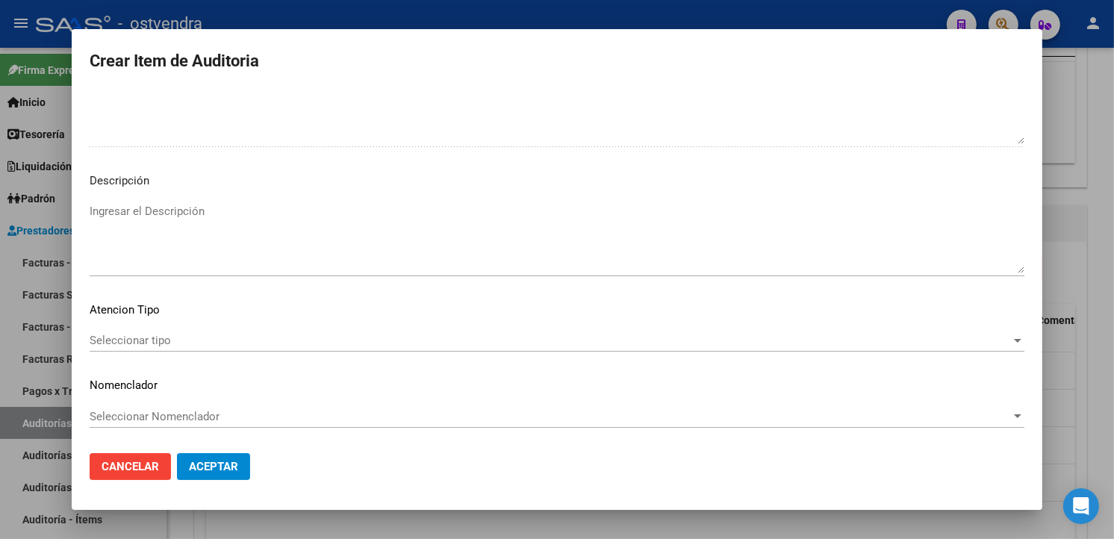
type input "3"
click at [203, 246] on textarea "Ingresar el Descripción" at bounding box center [557, 238] width 935 height 70
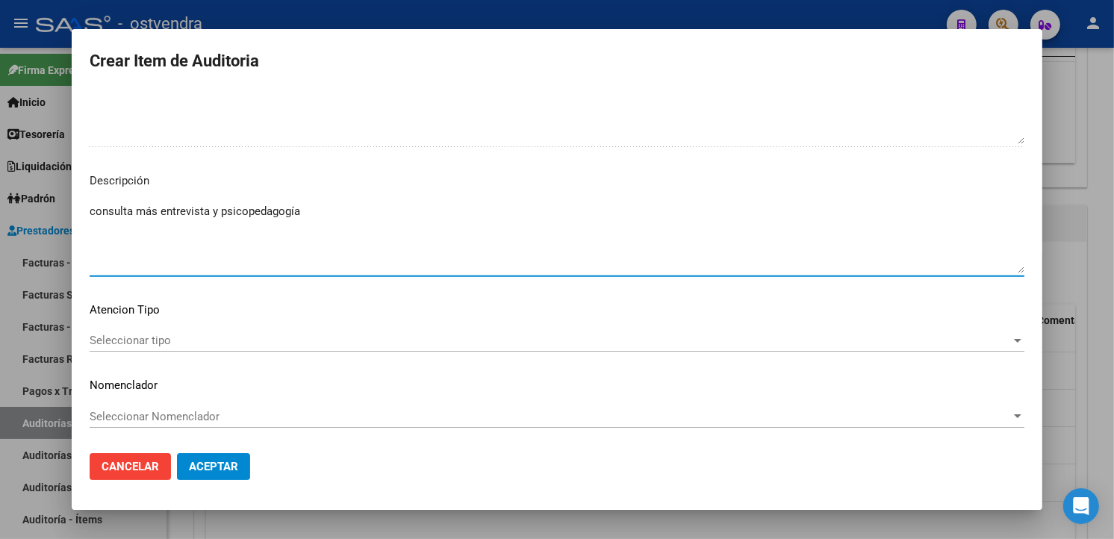
type textarea "consulta más entrevista y psicopedagogía"
click at [211, 347] on div "Seleccionar tipo Seleccionar tipo" at bounding box center [557, 340] width 935 height 22
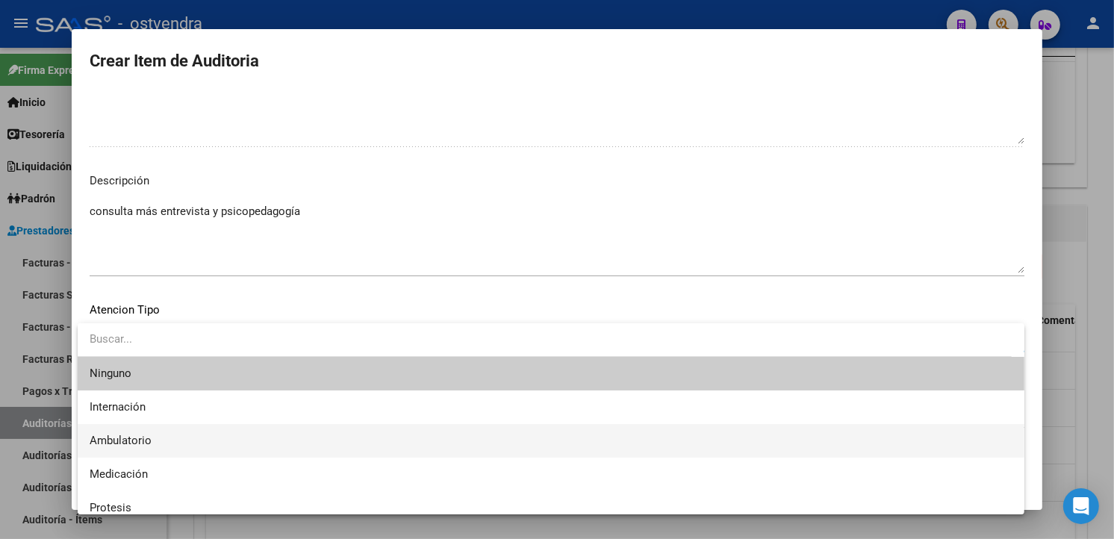
click at [173, 430] on span "Ambulatorio" at bounding box center [551, 441] width 923 height 34
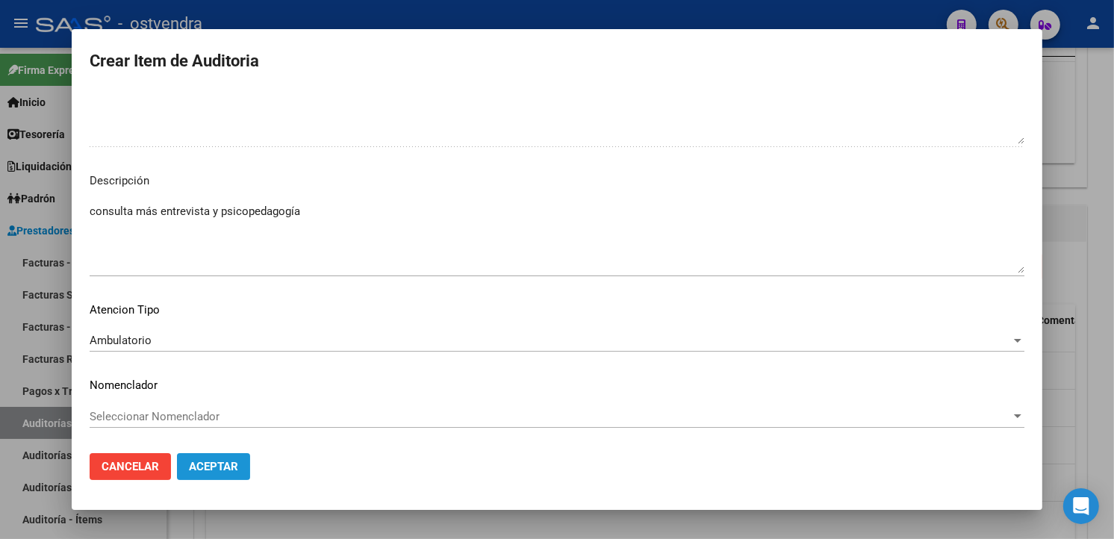
click at [199, 464] on span "Aceptar" at bounding box center [213, 466] width 49 height 13
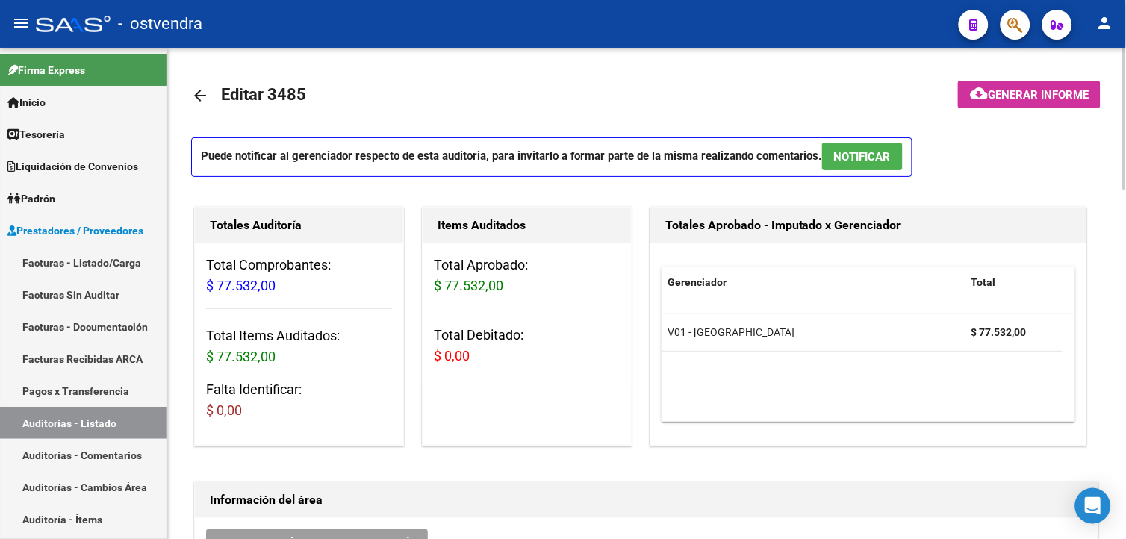
drag, startPoint x: 810, startPoint y: 168, endPoint x: 840, endPoint y: 157, distance: 31.9
click at [813, 168] on p "Puede notificar al gerenciador respecto de esta auditoria, para invitarlo a for…" at bounding box center [551, 157] width 721 height 40
click at [840, 157] on span "NOTIFICAR" at bounding box center [862, 156] width 57 height 13
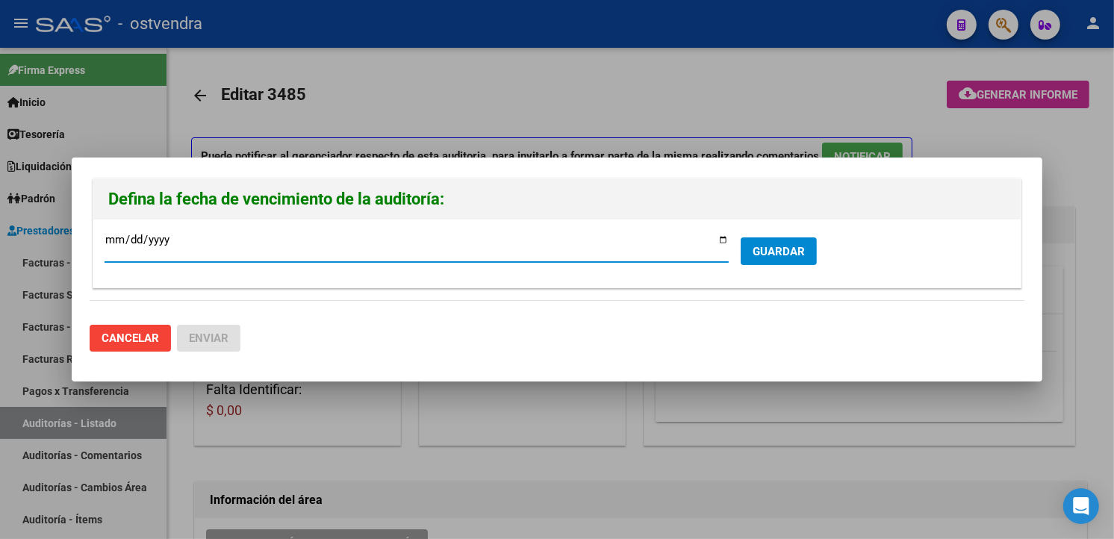
type input "[DATE]"
click at [802, 240] on button "GUARDAR" at bounding box center [779, 251] width 76 height 28
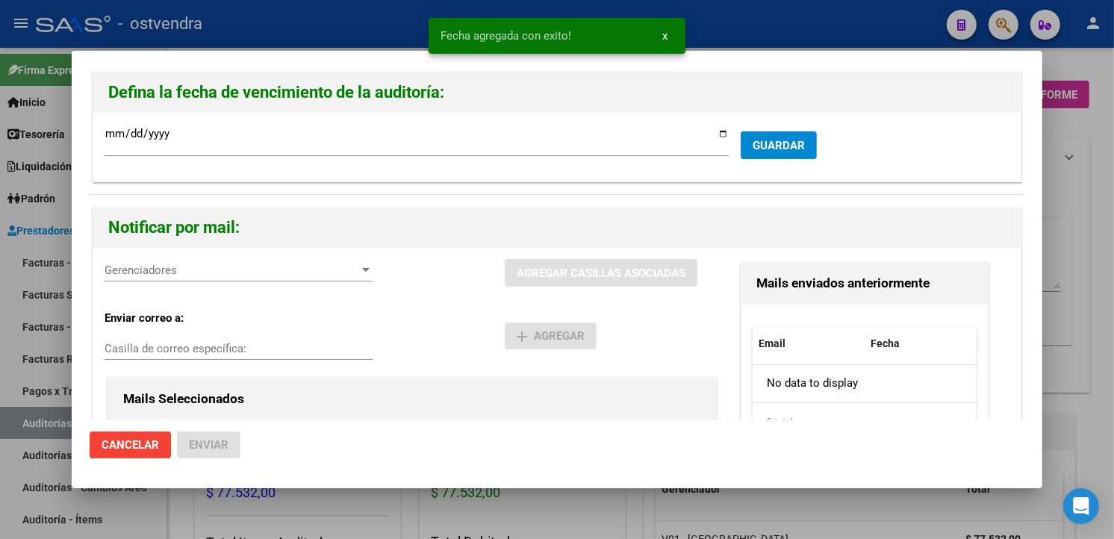
click at [165, 276] on span "Gerenciadores" at bounding box center [232, 270] width 255 height 13
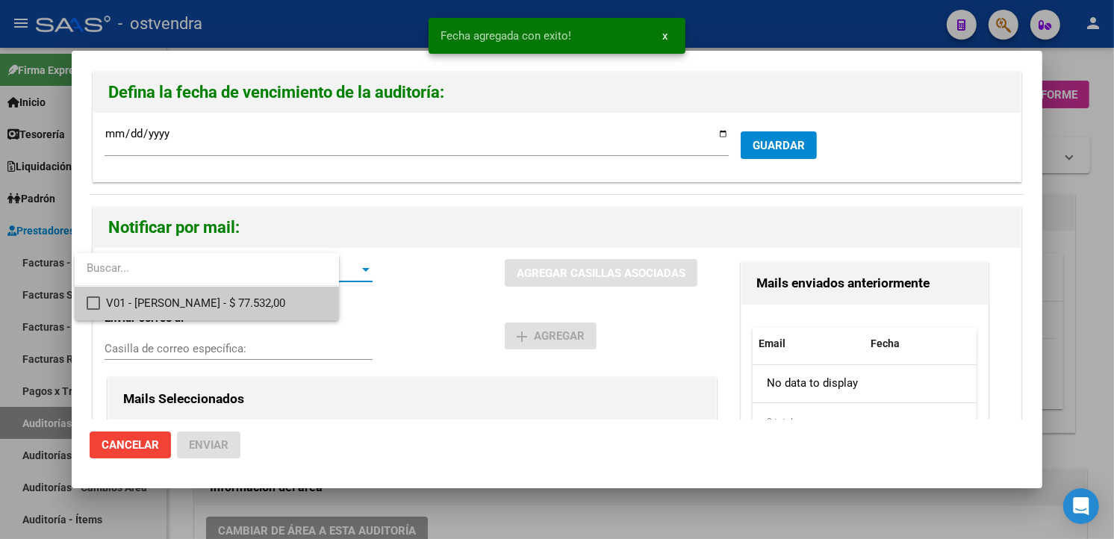
click at [174, 293] on span "V01 - [PERSON_NAME] - $ 77.532,00" at bounding box center [216, 304] width 220 height 34
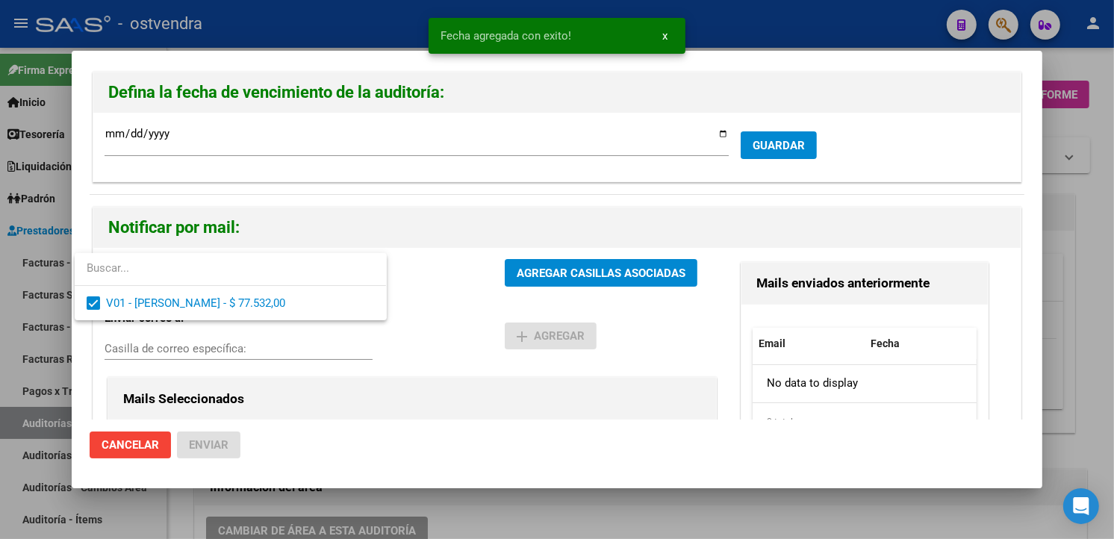
click at [588, 274] on div at bounding box center [557, 269] width 1114 height 539
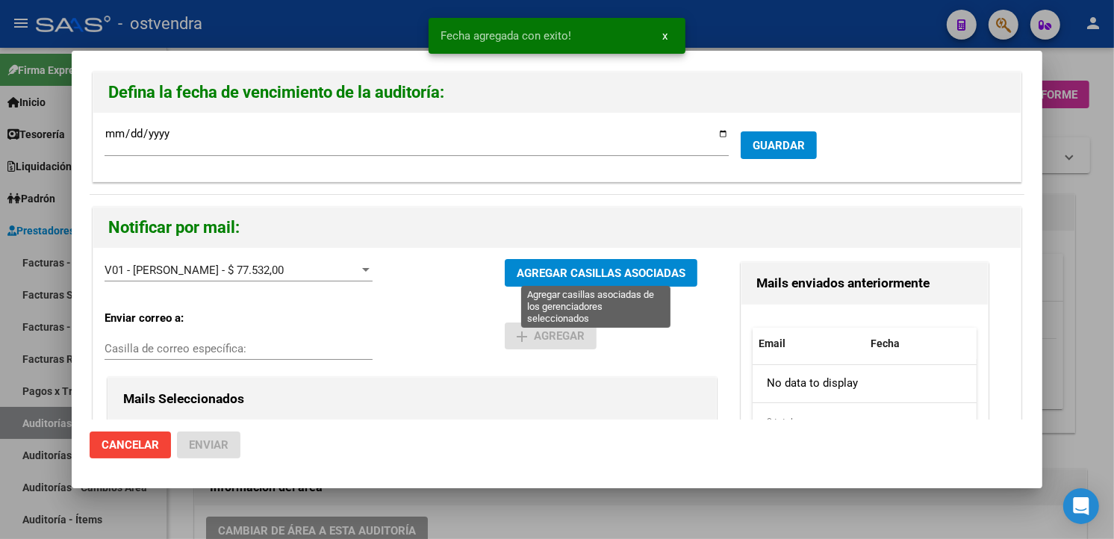
click at [588, 274] on span "AGREGAR CASILLAS ASOCIADAS" at bounding box center [601, 273] width 169 height 13
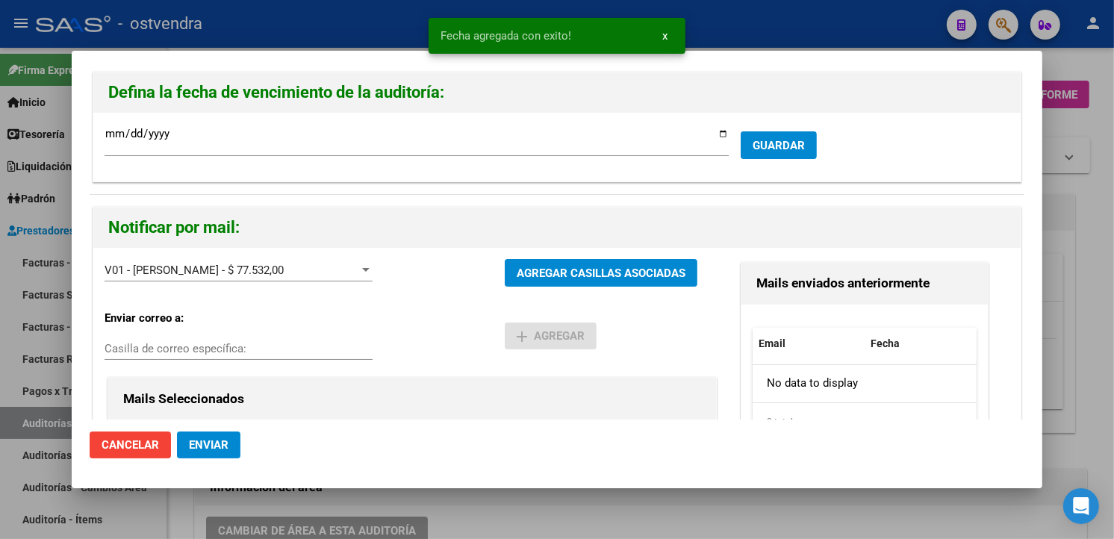
click at [211, 442] on span "Enviar" at bounding box center [209, 444] width 40 height 13
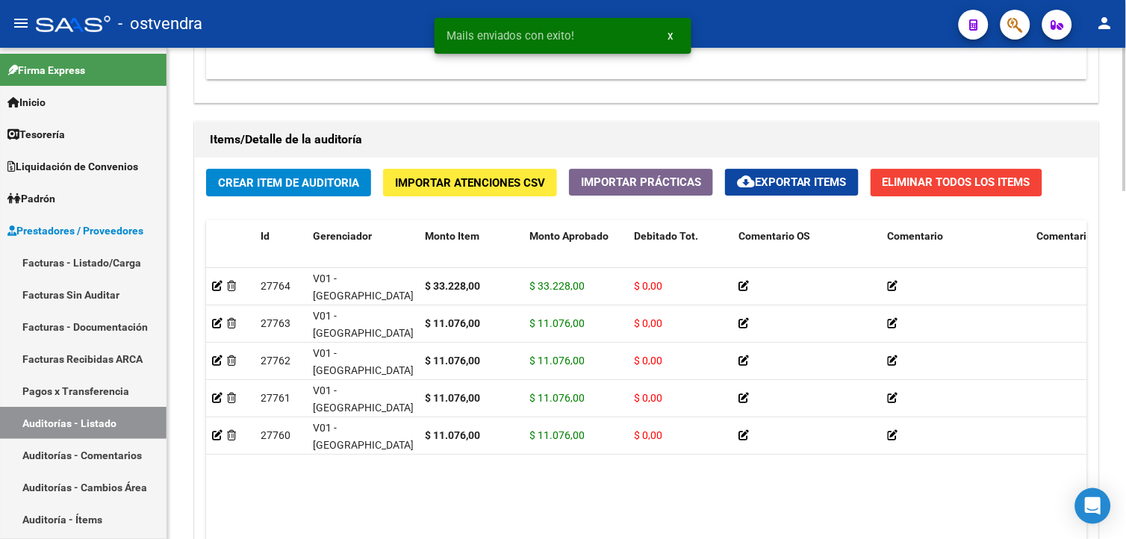
scroll to position [1193, 0]
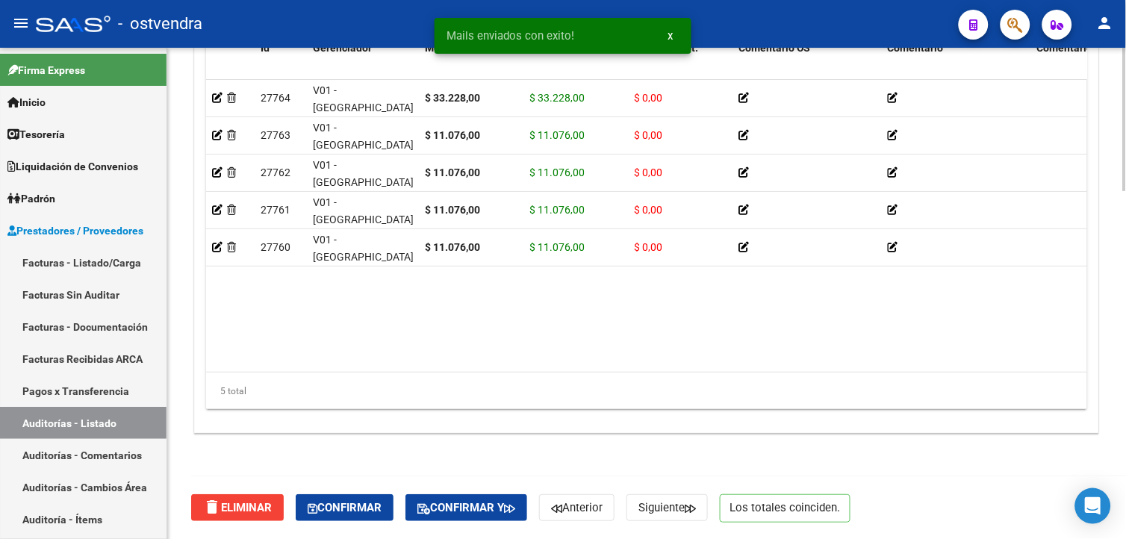
click at [1125, 523] on html "menu - ostvendra person Firma Express Inicio Calendario SSS Instructivos Contac…" at bounding box center [563, 269] width 1126 height 539
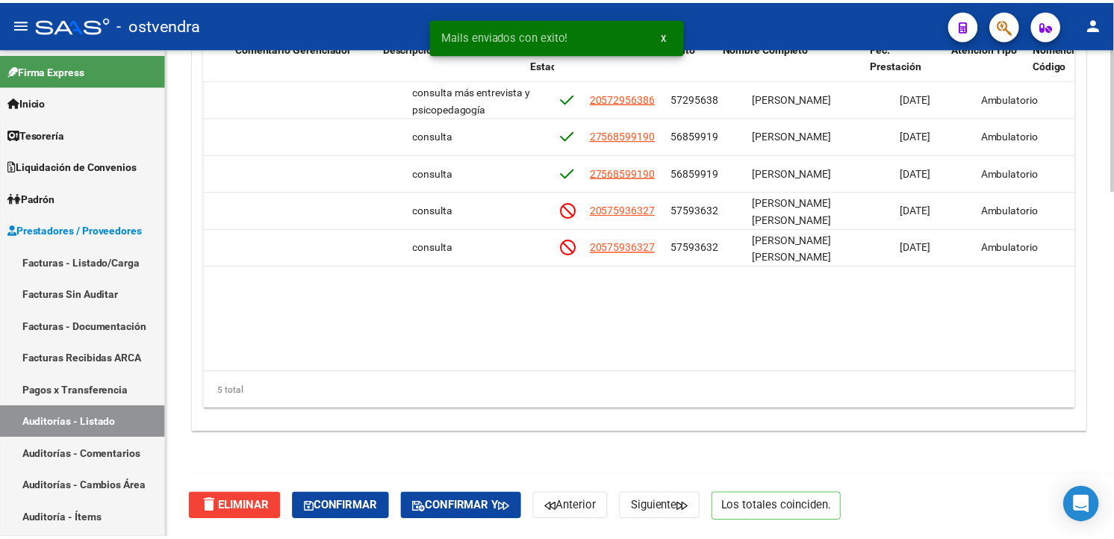
scroll to position [0, 799]
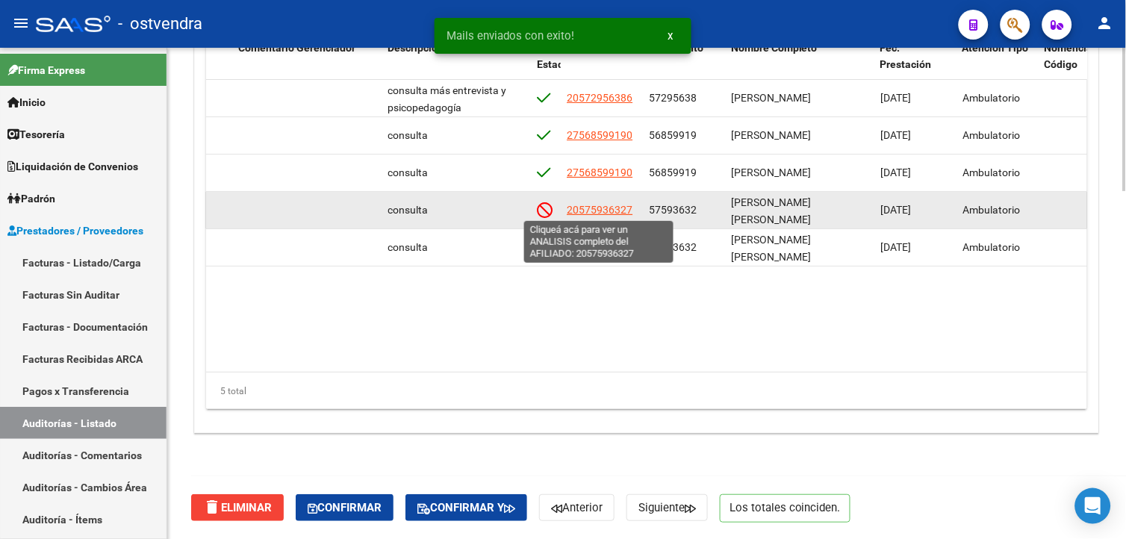
click at [616, 205] on span "20575936327" at bounding box center [600, 210] width 66 height 12
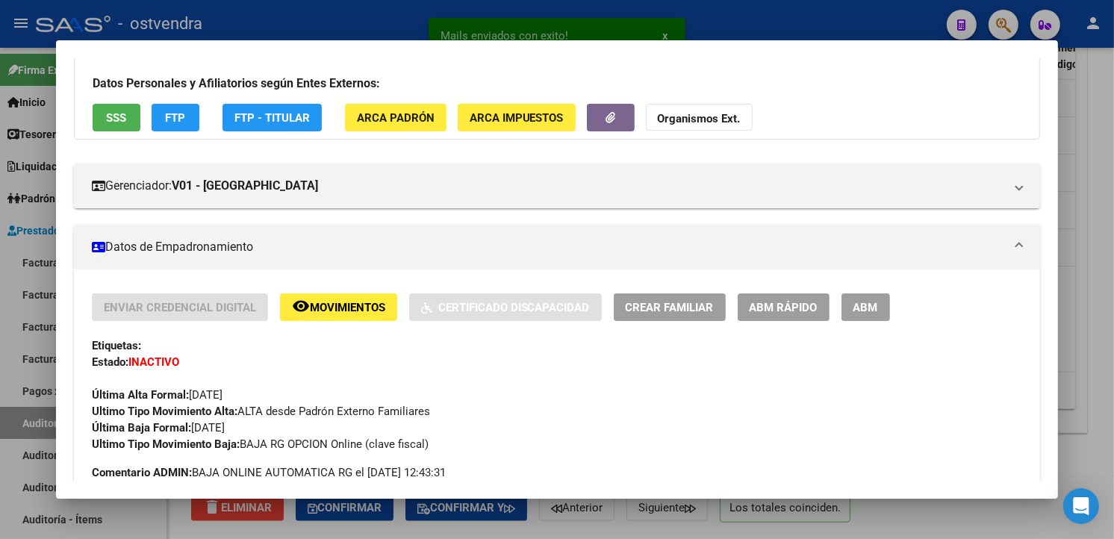
scroll to position [166, 0]
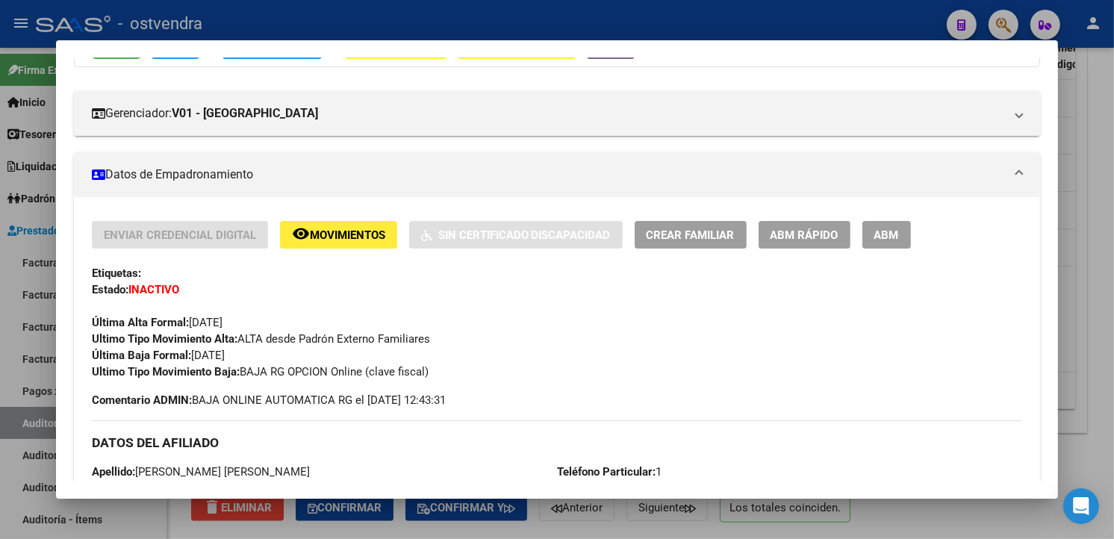
click at [611, 34] on div at bounding box center [557, 269] width 1114 height 539
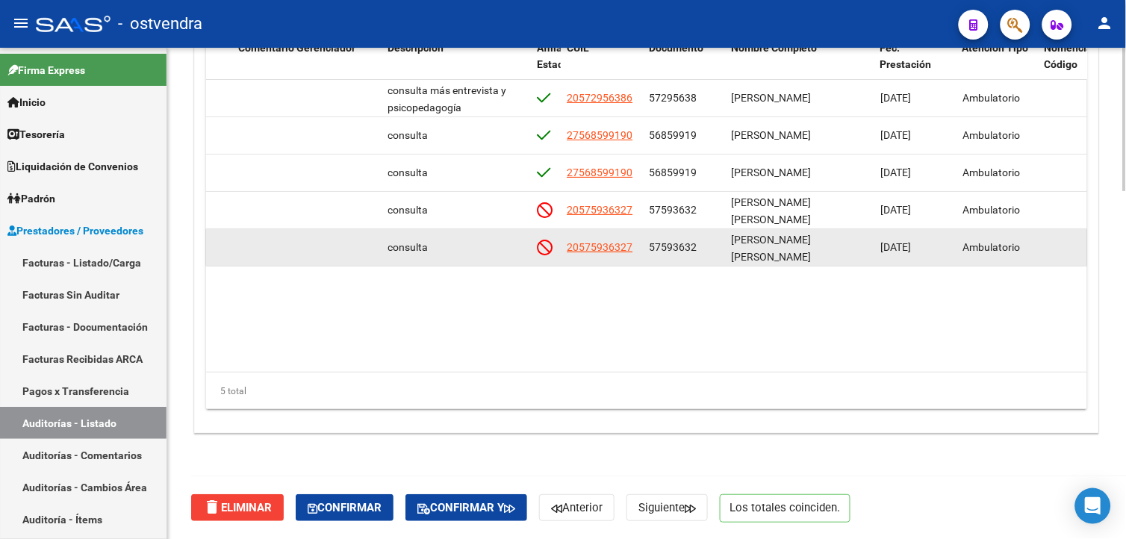
click at [612, 252] on app-link-go-to "20575936327" at bounding box center [600, 247] width 66 height 17
click at [610, 244] on span "20575936327" at bounding box center [600, 247] width 66 height 12
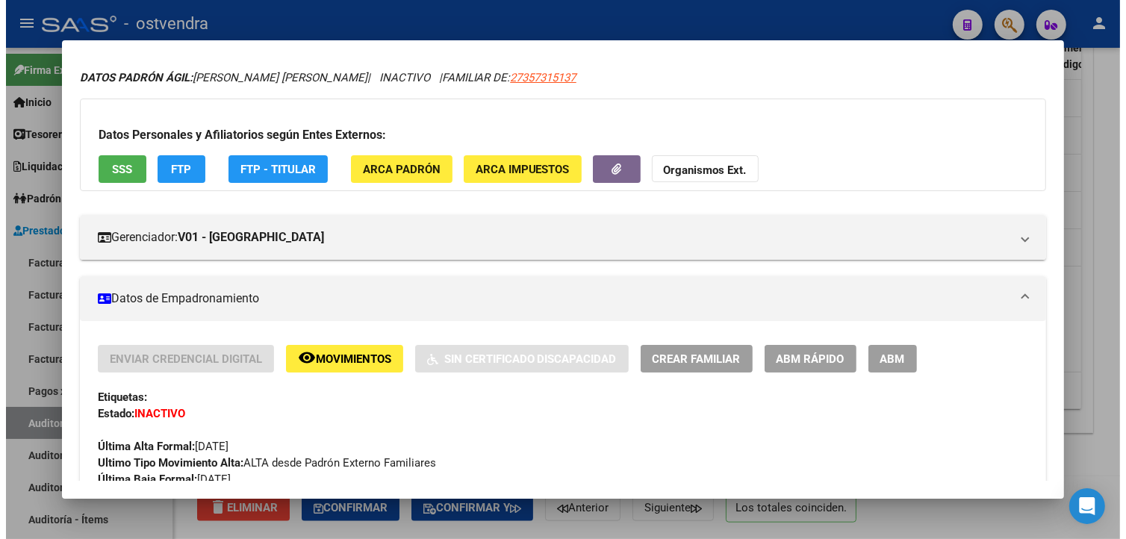
scroll to position [83, 0]
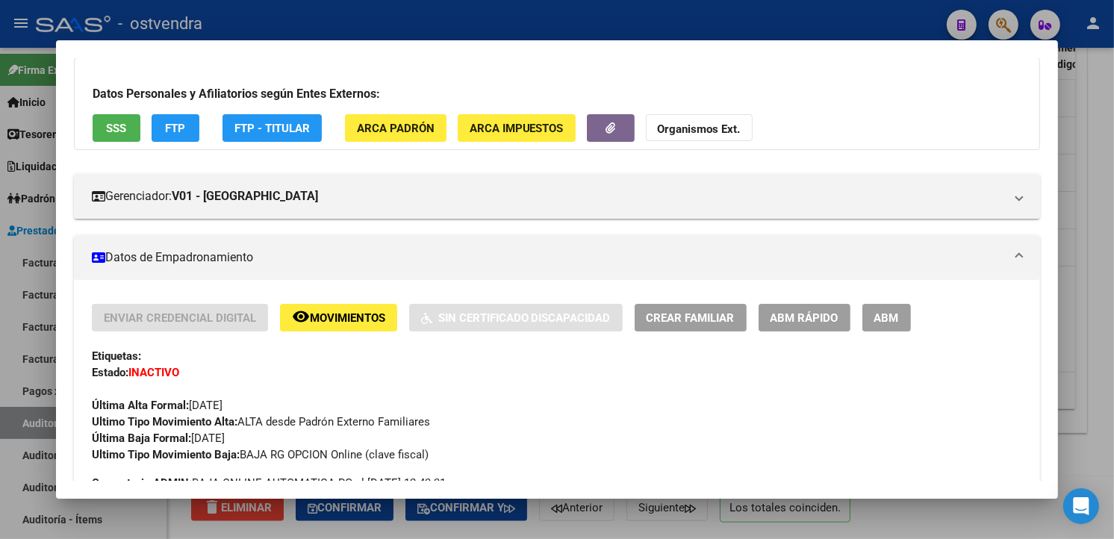
click at [592, 15] on div at bounding box center [557, 269] width 1114 height 539
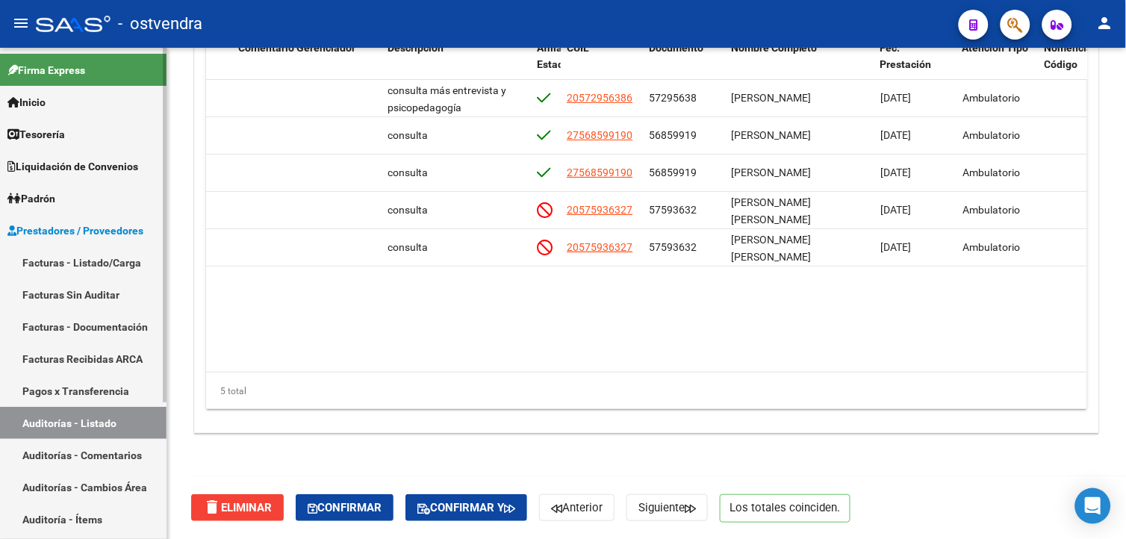
click at [146, 257] on link "Facturas - Listado/Carga" at bounding box center [83, 262] width 167 height 32
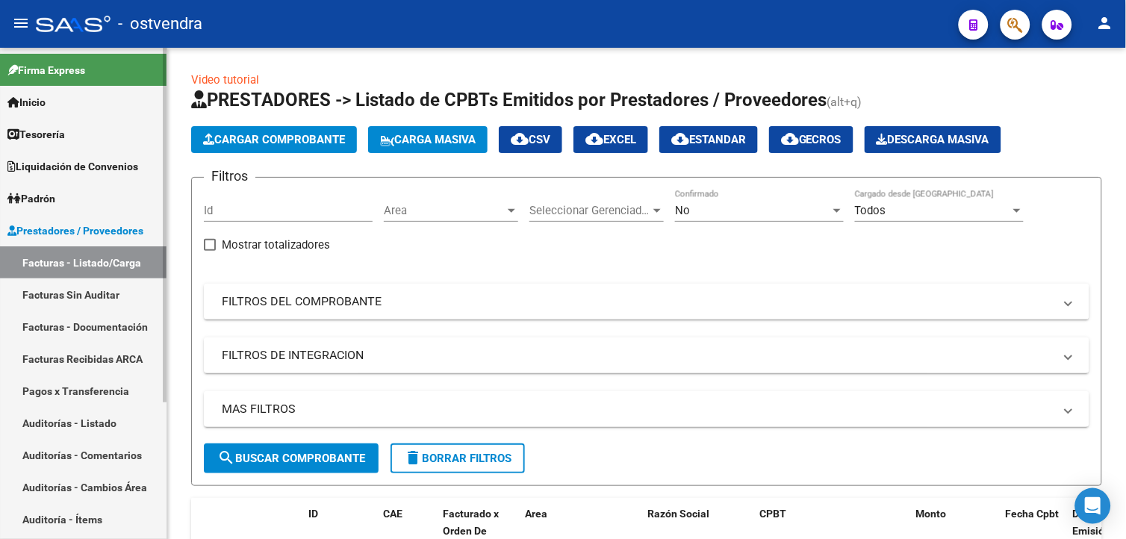
click at [109, 269] on link "Facturas - Listado/Carga" at bounding box center [83, 262] width 167 height 32
click at [307, 144] on span "Cargar Comprobante" at bounding box center [274, 139] width 142 height 13
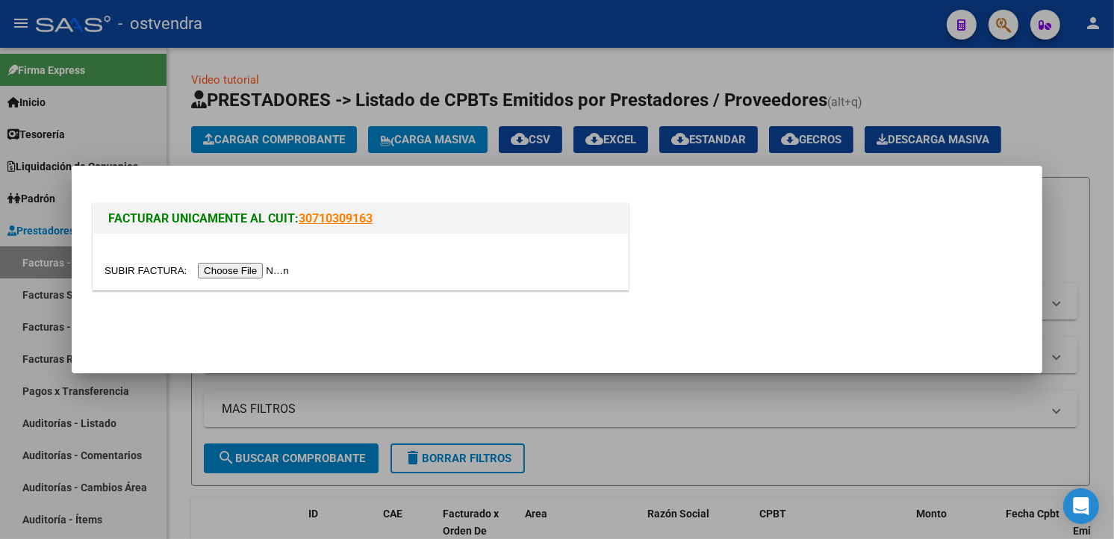
click at [227, 279] on div at bounding box center [361, 270] width 512 height 17
click at [228, 277] on input "file" at bounding box center [199, 271] width 189 height 16
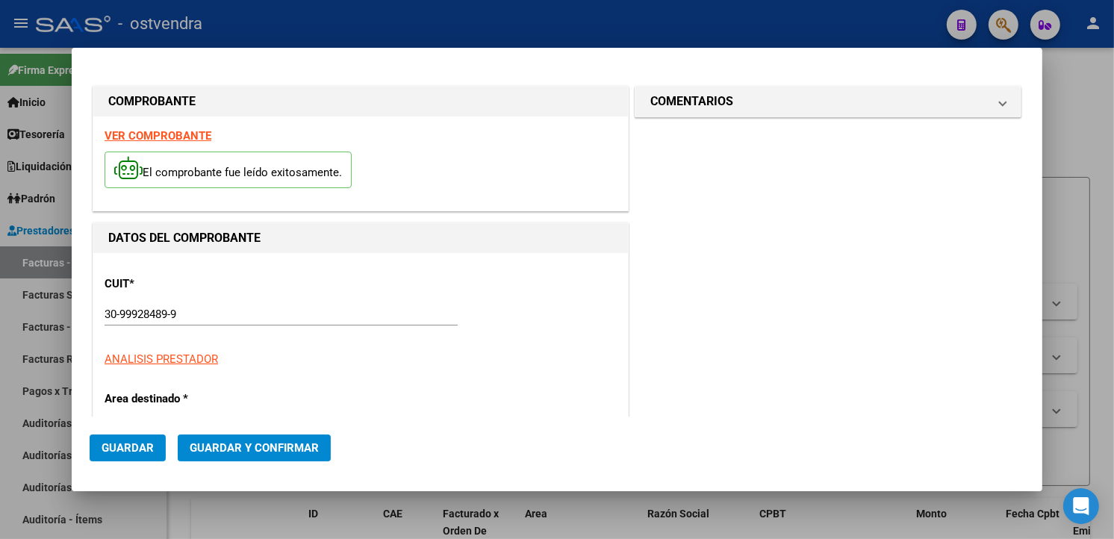
type input "1341"
type input "$ 93.930,08"
type input "2025-10-01"
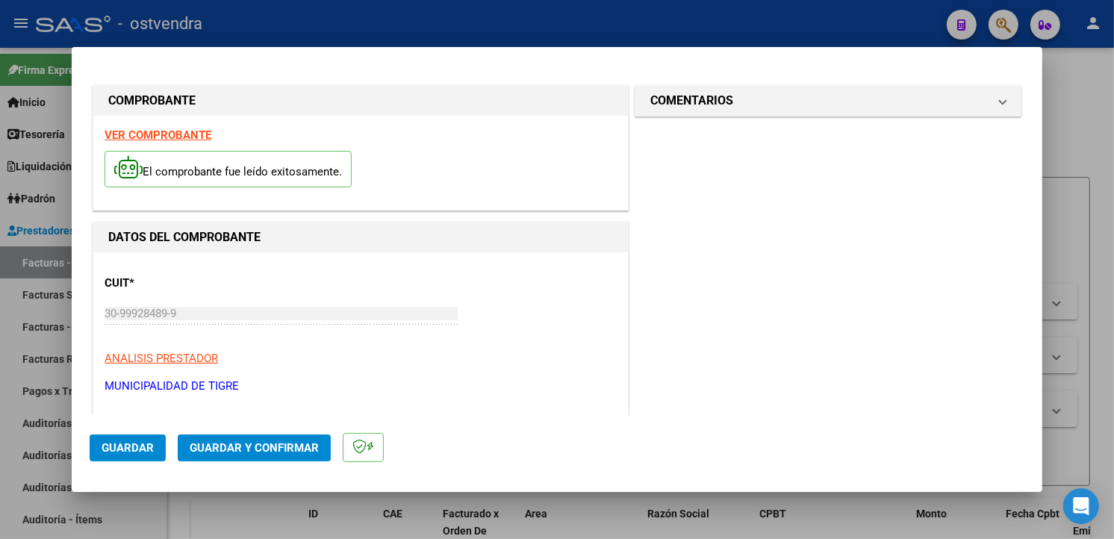
type input "2025-11-30"
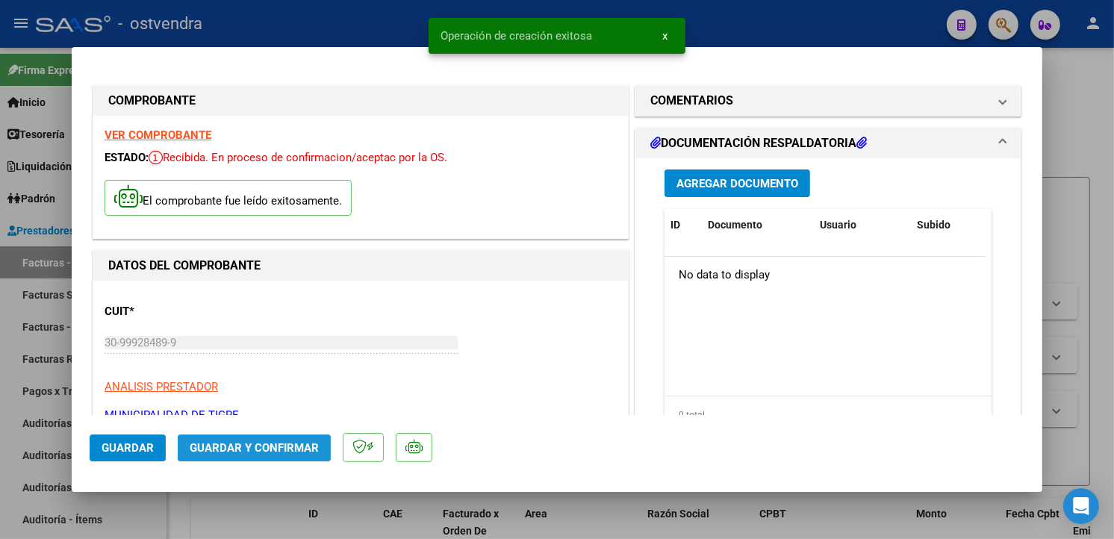
click at [271, 444] on span "Guardar y Confirmar" at bounding box center [254, 447] width 129 height 13
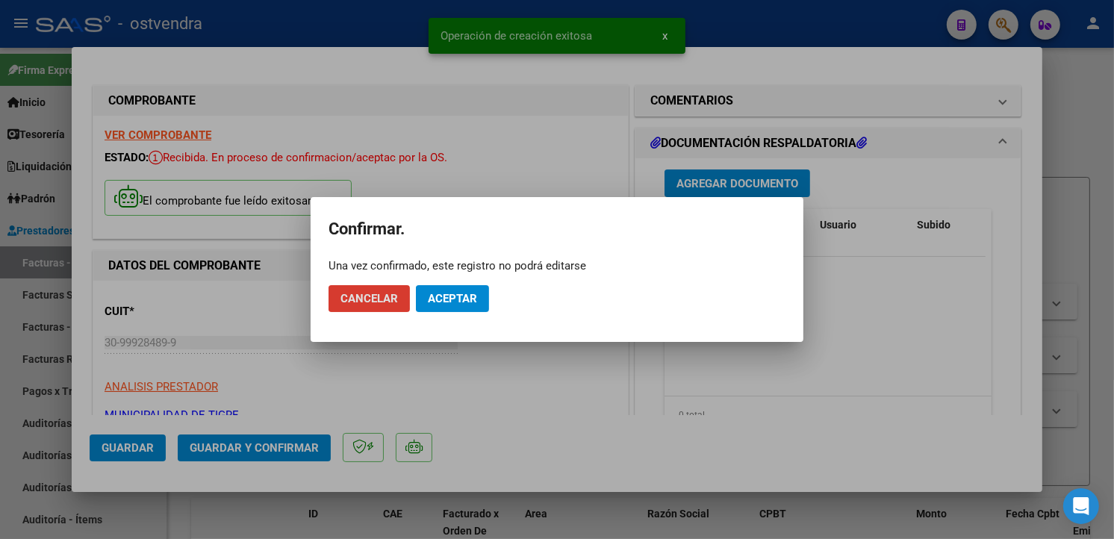
click at [446, 311] on button "Aceptar" at bounding box center [452, 298] width 73 height 27
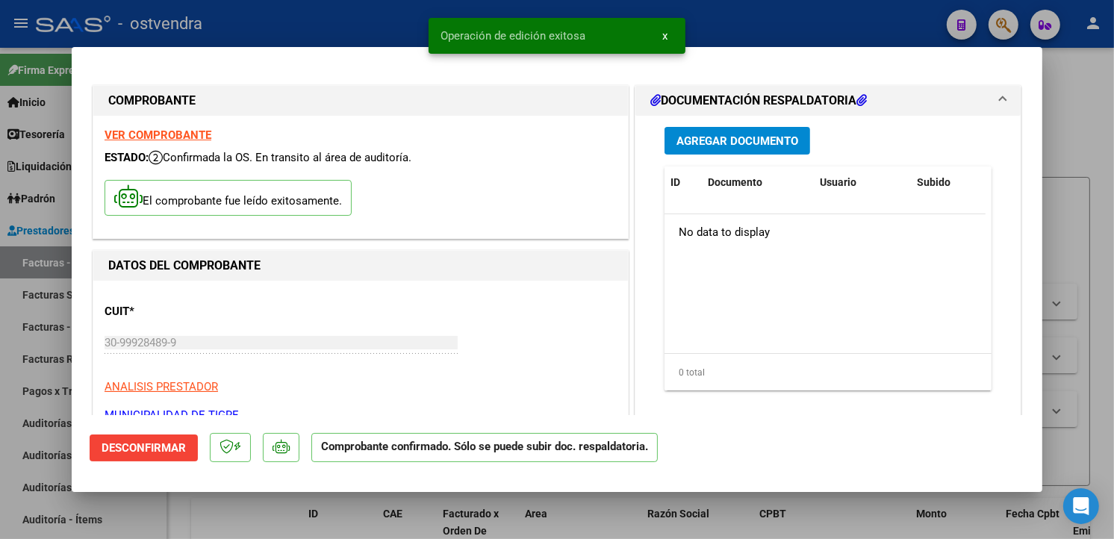
drag, startPoint x: 52, startPoint y: 307, endPoint x: 55, endPoint y: 299, distance: 8.5
click at [52, 306] on div at bounding box center [557, 269] width 1114 height 539
click at [52, 296] on link "Facturas Sin Auditar" at bounding box center [83, 295] width 167 height 32
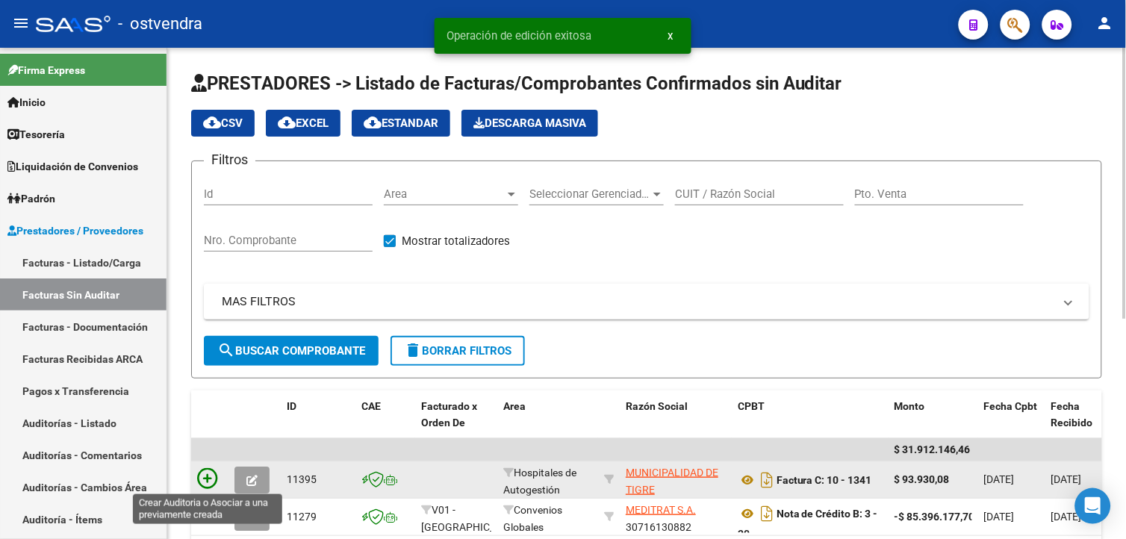
click at [210, 474] on icon at bounding box center [207, 478] width 21 height 21
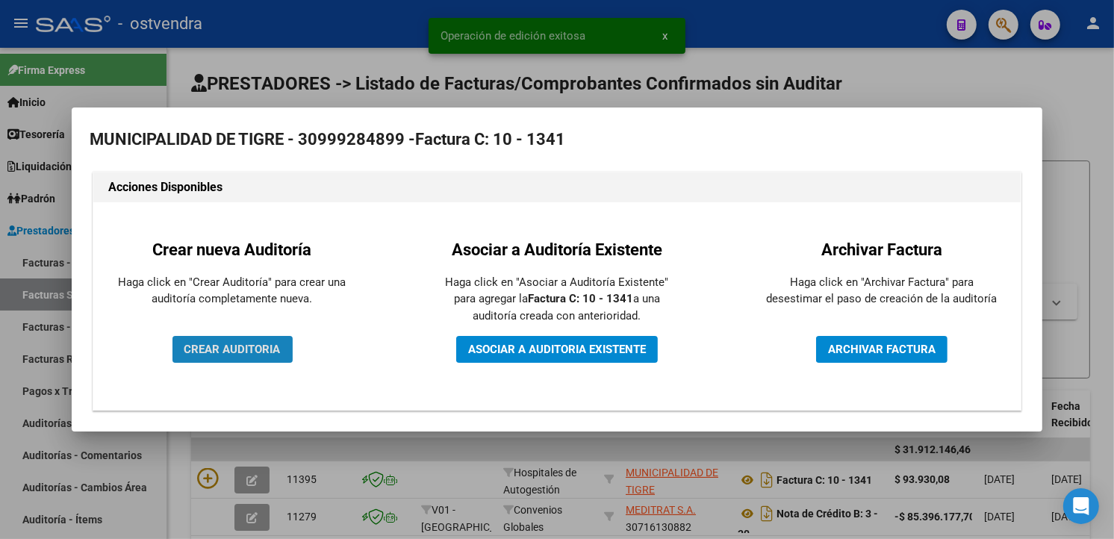
click at [265, 358] on button "CREAR AUDITORIA" at bounding box center [233, 349] width 120 height 27
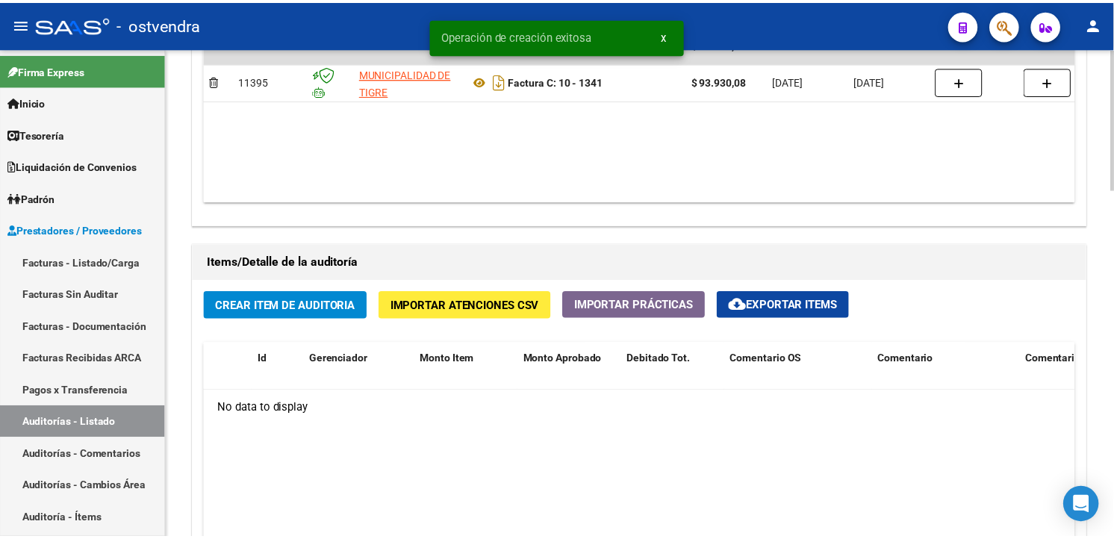
scroll to position [1078, 0]
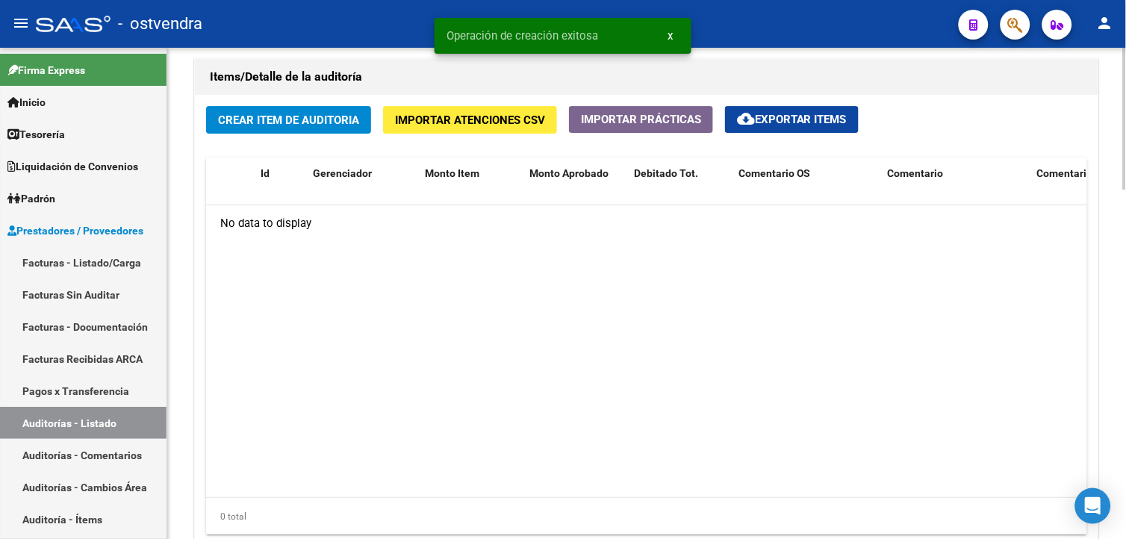
click at [225, 122] on span "Crear Item de Auditoria" at bounding box center [288, 120] width 141 height 13
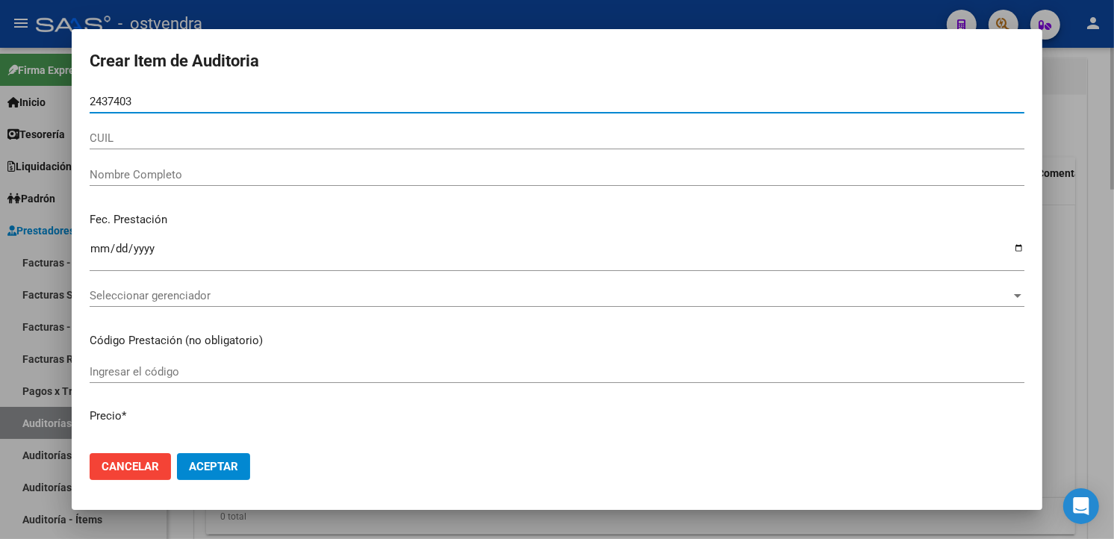
type input "24374036"
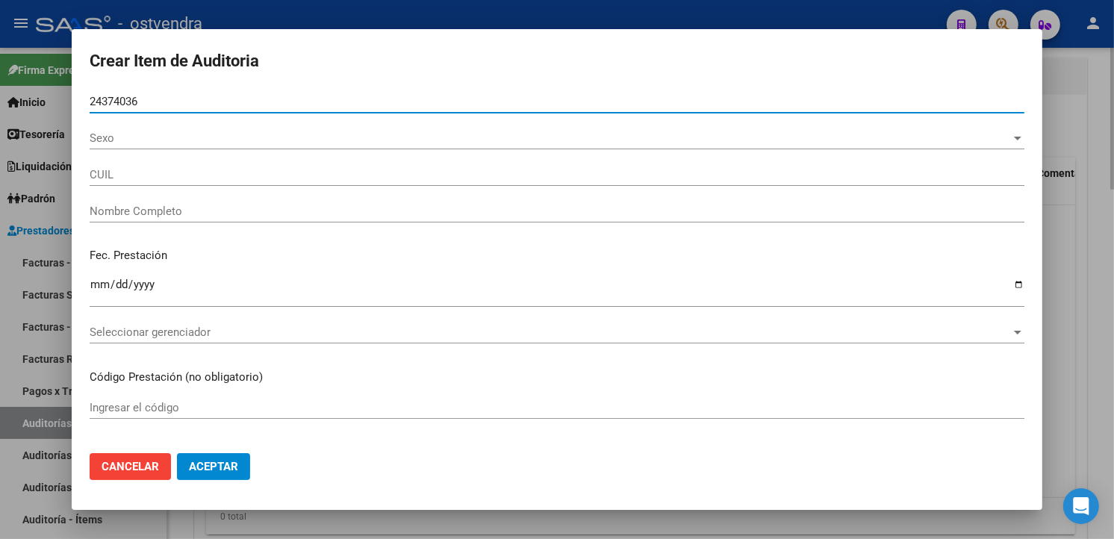
type input "20243740364"
type input "[PERSON_NAME]"
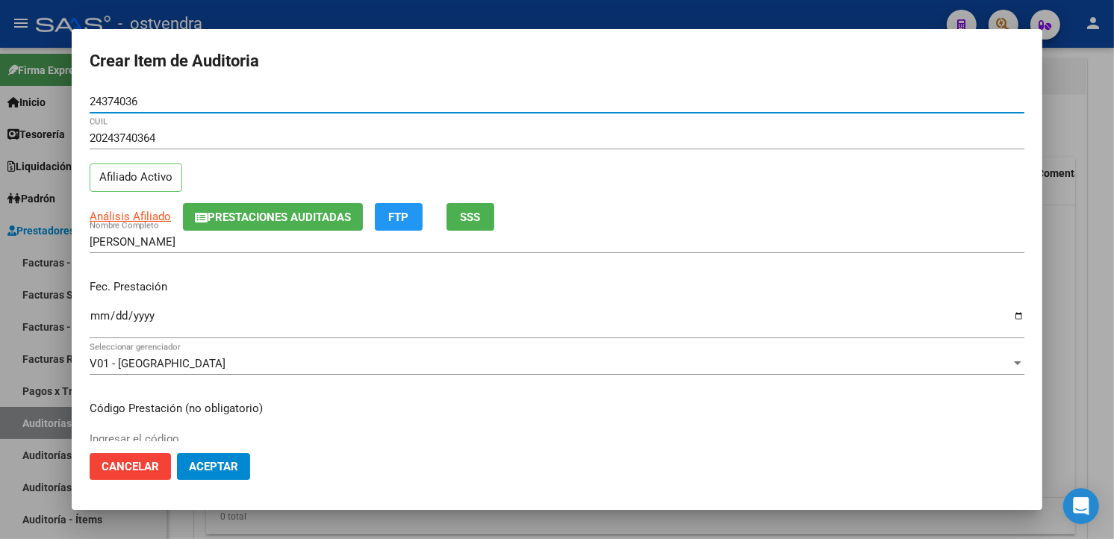
type input "24374036"
click at [102, 317] on input "Ingresar la fecha" at bounding box center [557, 322] width 935 height 24
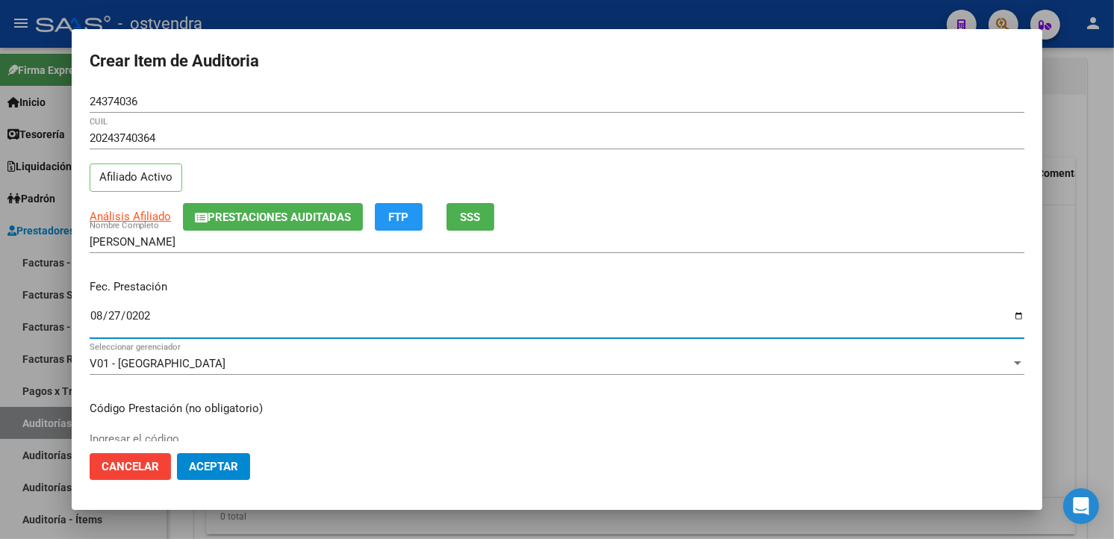
type input "2025-08-27"
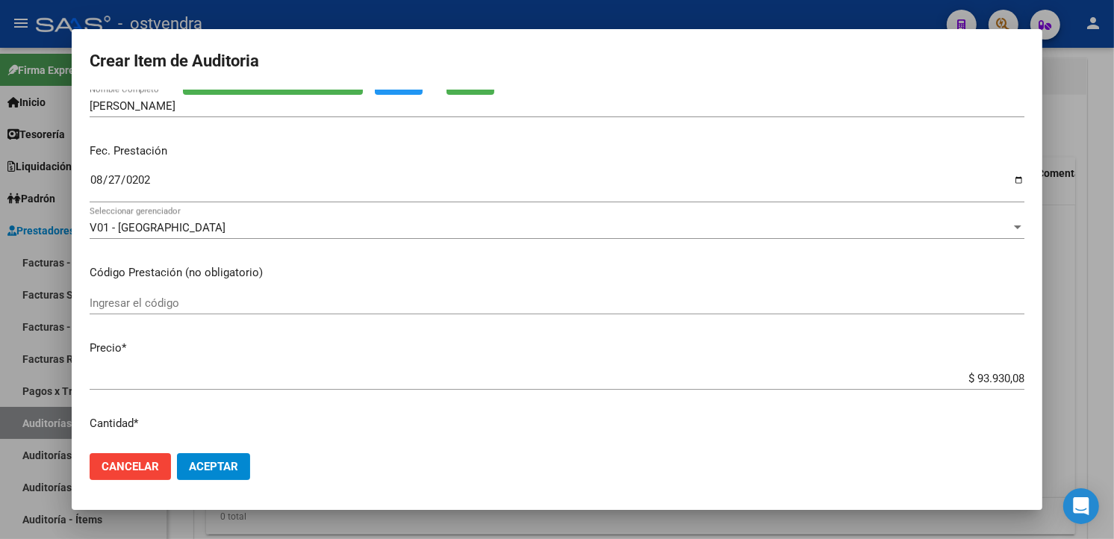
scroll to position [166, 0]
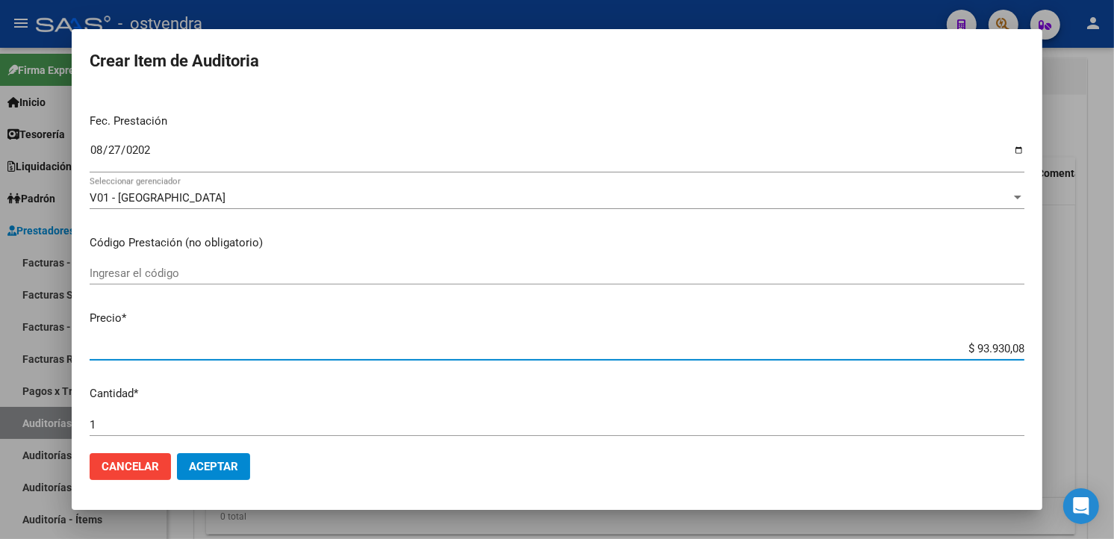
drag, startPoint x: 1011, startPoint y: 348, endPoint x: 958, endPoint y: 347, distance: 53.0
click at [958, 347] on input "$ 93.930,08" at bounding box center [557, 348] width 935 height 13
type input "$ 0,06"
type input "$ 0,67"
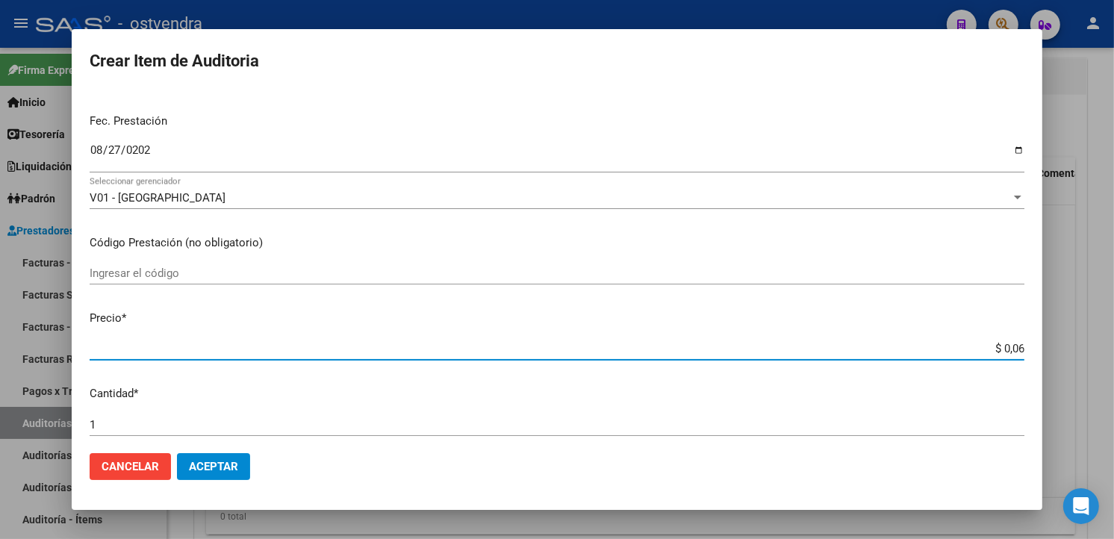
type input "$ 0,67"
type input "$ 6,77"
type input "$ 67,76"
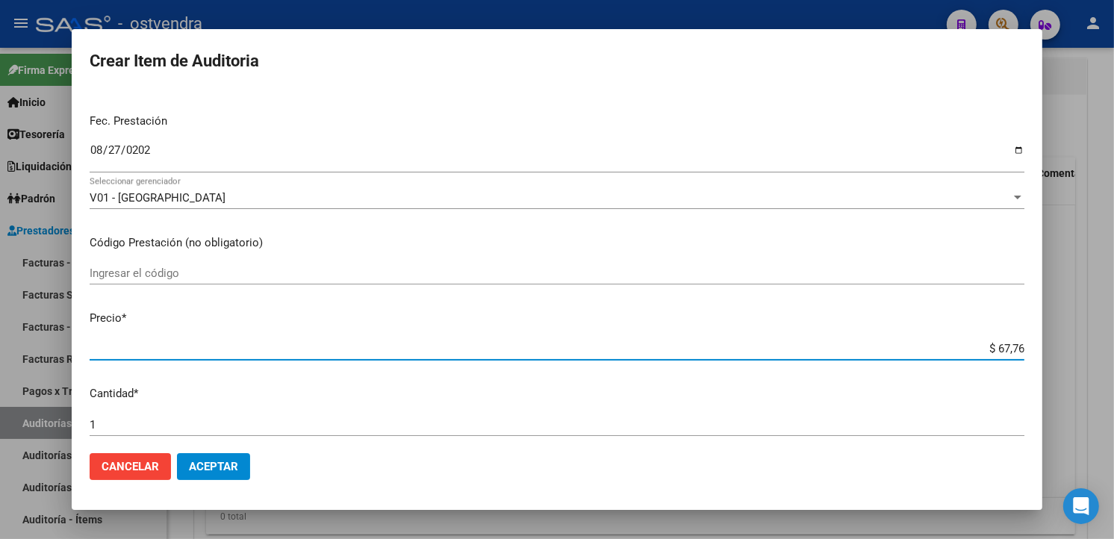
type input "$ 677,69"
type input "$ 6.776,90"
type input "$ 67.769,00"
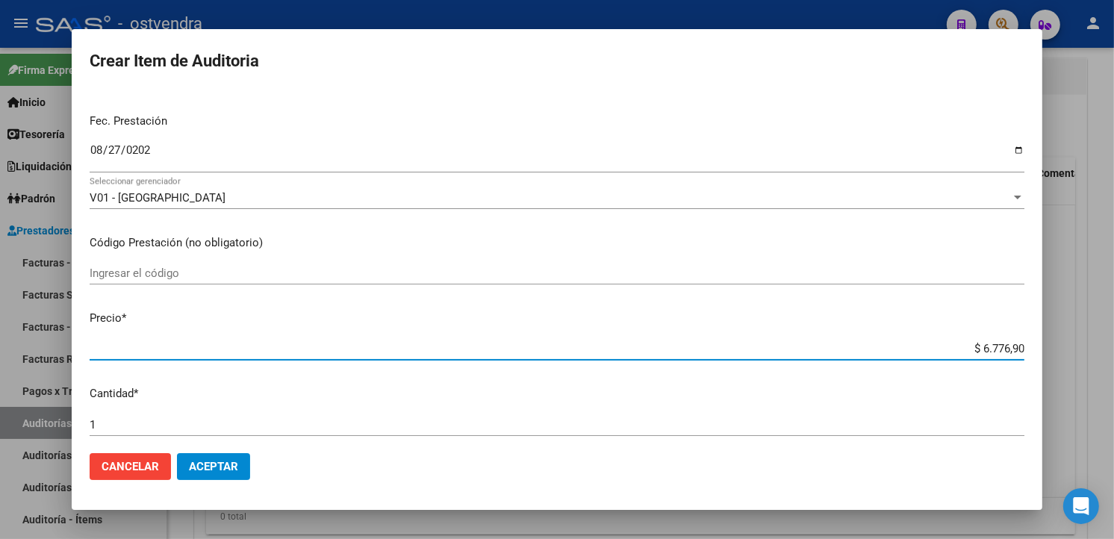
type input "$ 67.769,00"
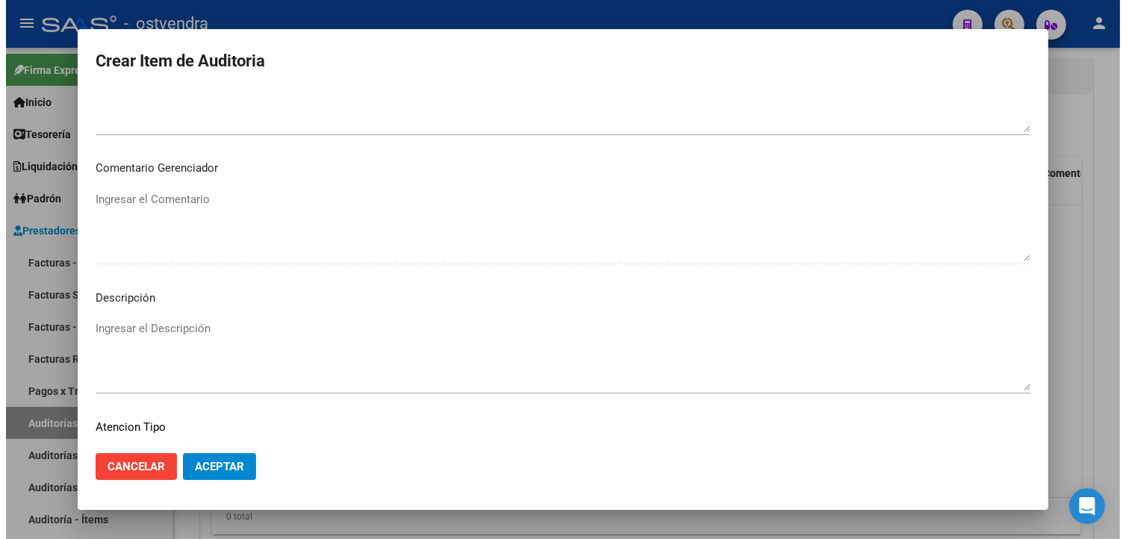
scroll to position [994, 0]
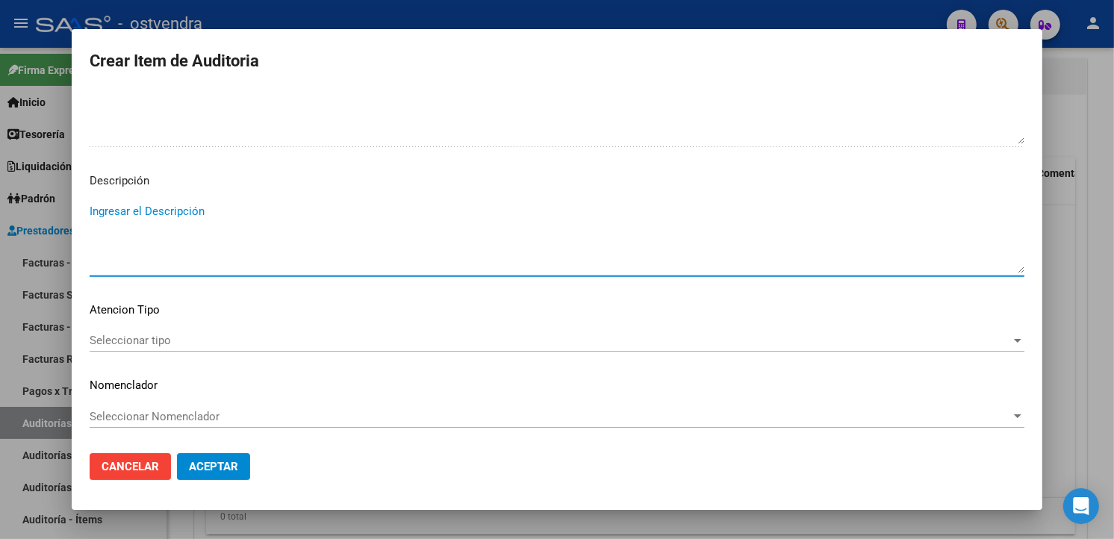
click at [338, 233] on textarea "Ingresar el Descripción" at bounding box center [557, 238] width 935 height 70
type textarea "atención de urgencias"
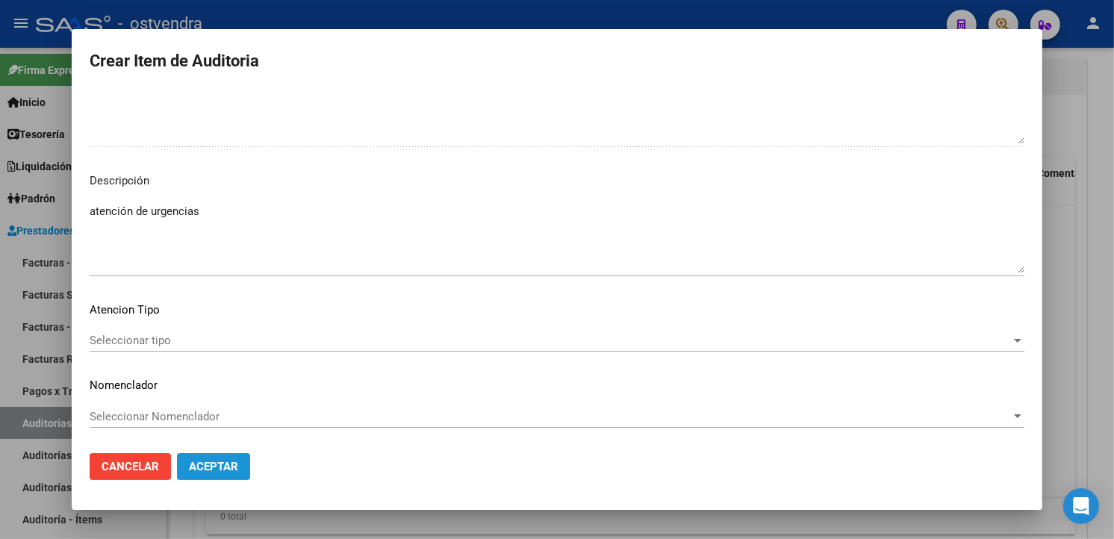
click at [239, 464] on button "Aceptar" at bounding box center [213, 466] width 73 height 27
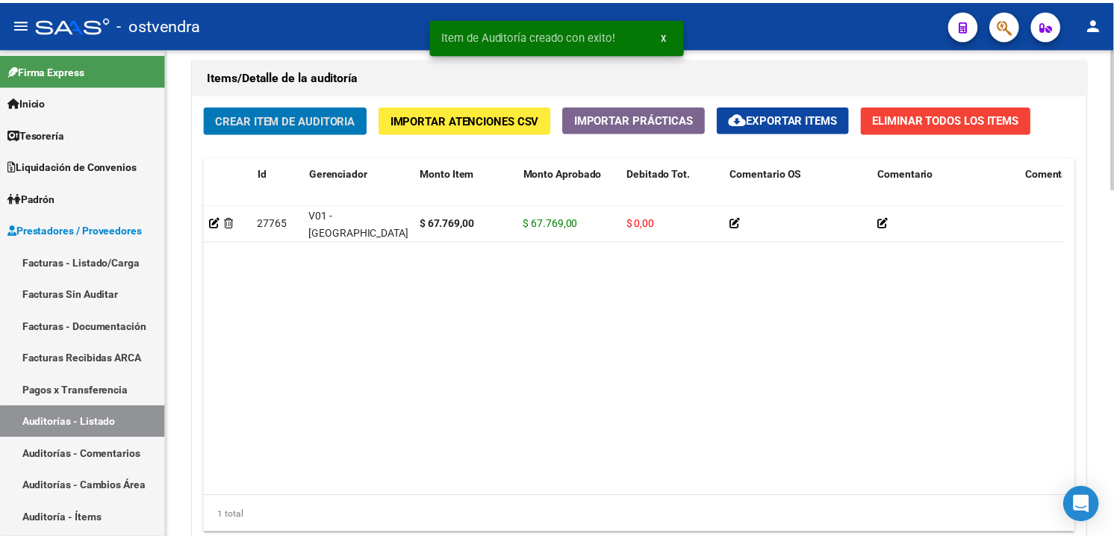
scroll to position [1079, 0]
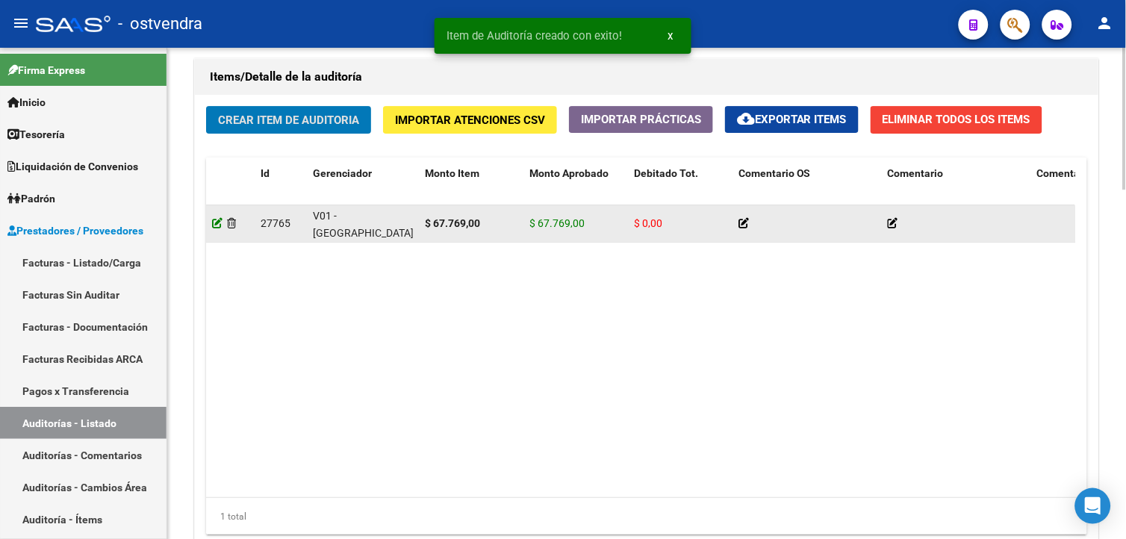
click at [219, 228] on icon at bounding box center [217, 223] width 10 height 10
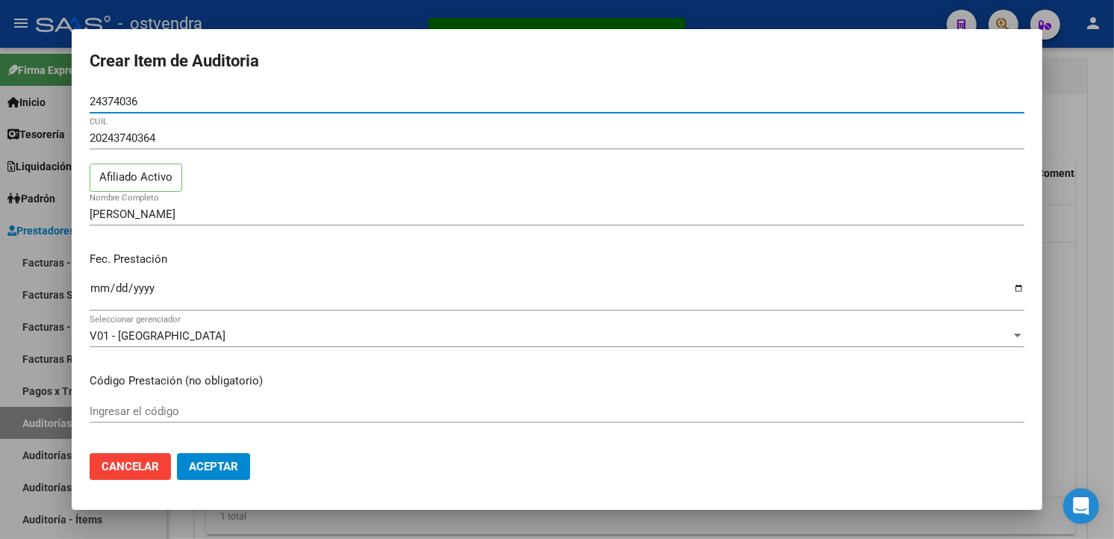
drag, startPoint x: 151, startPoint y: 102, endPoint x: 90, endPoint y: 100, distance: 61.3
click at [90, 100] on input "24374036" at bounding box center [557, 101] width 935 height 13
click at [249, 11] on div at bounding box center [557, 269] width 1114 height 539
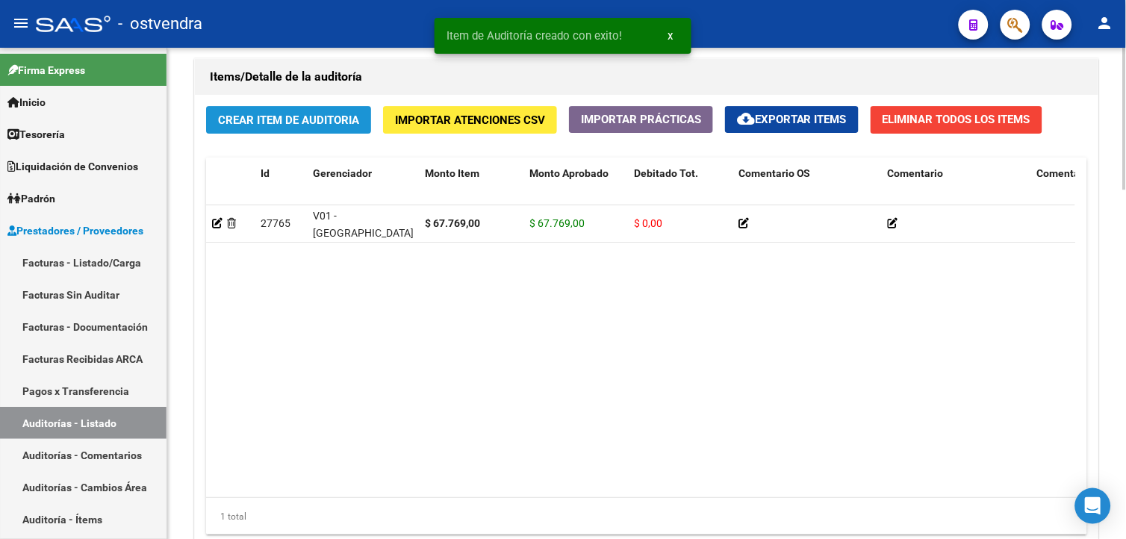
click at [273, 127] on span "Crear Item de Auditoria" at bounding box center [288, 120] width 141 height 13
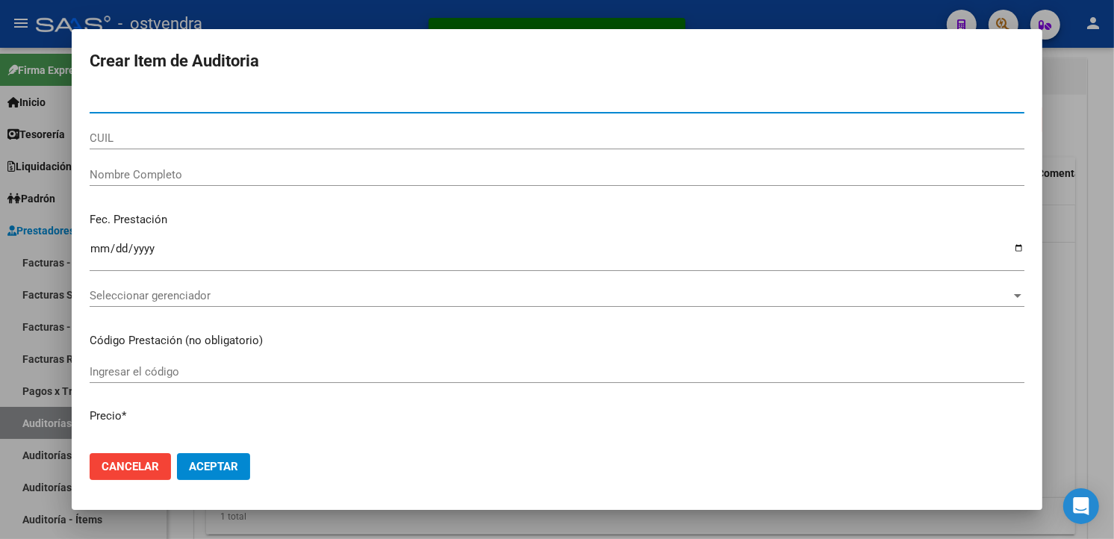
type input "24374036"
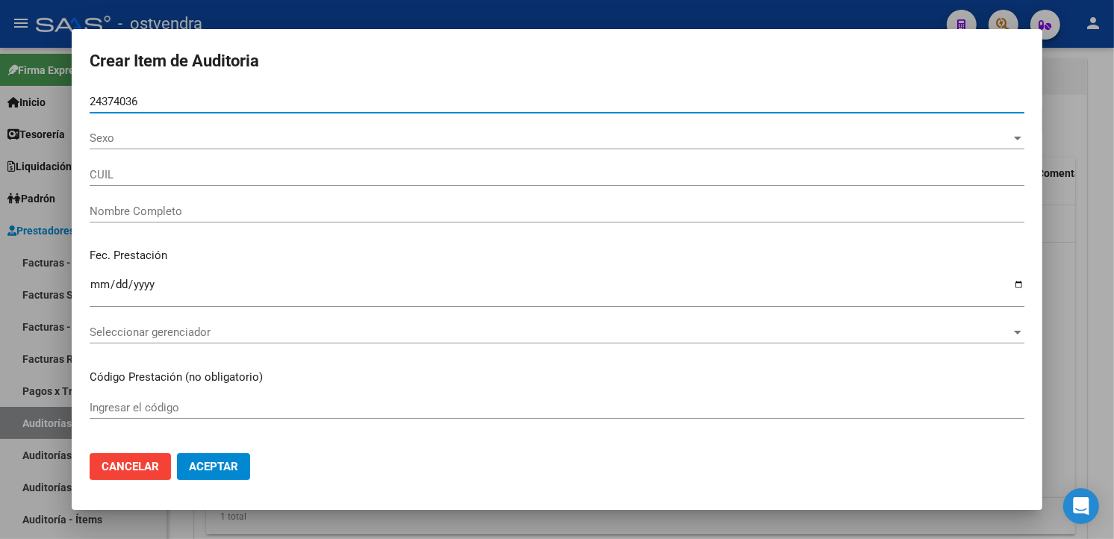
type input "20243740364"
type input "[PERSON_NAME]"
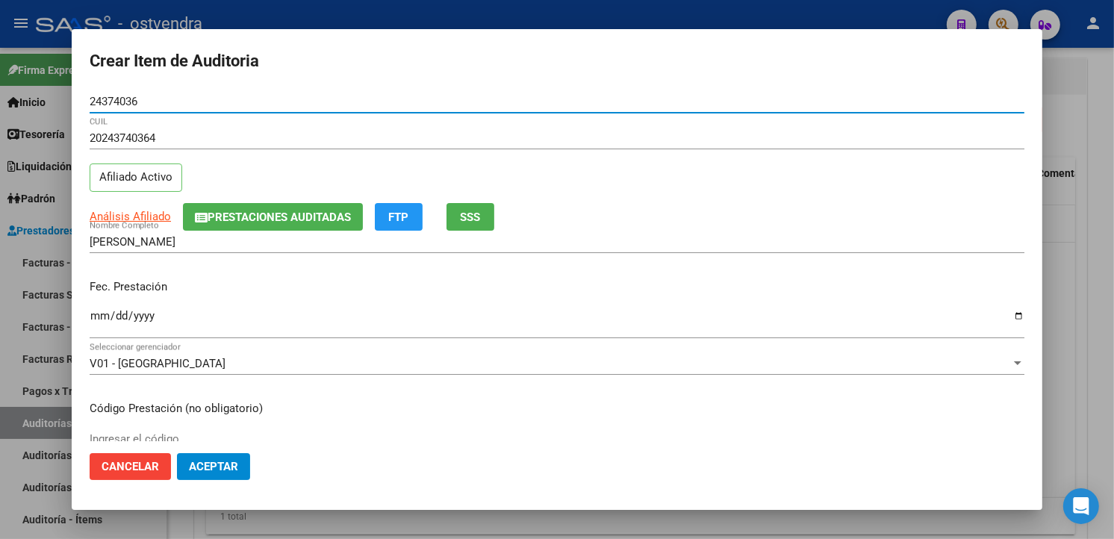
type input "24374036"
click at [102, 317] on input "Ingresar la fecha" at bounding box center [557, 322] width 935 height 24
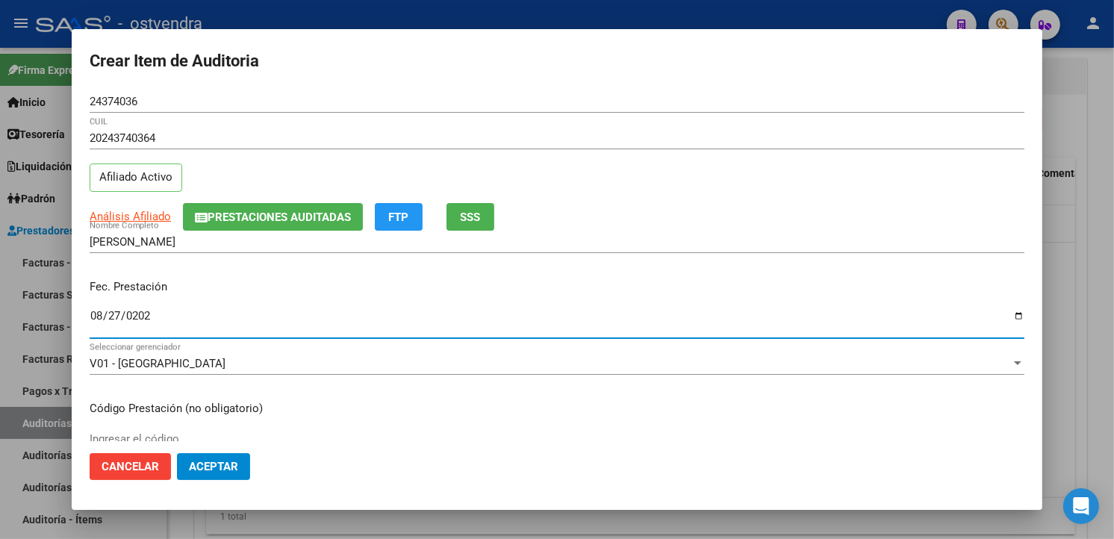
type input "2025-08-27"
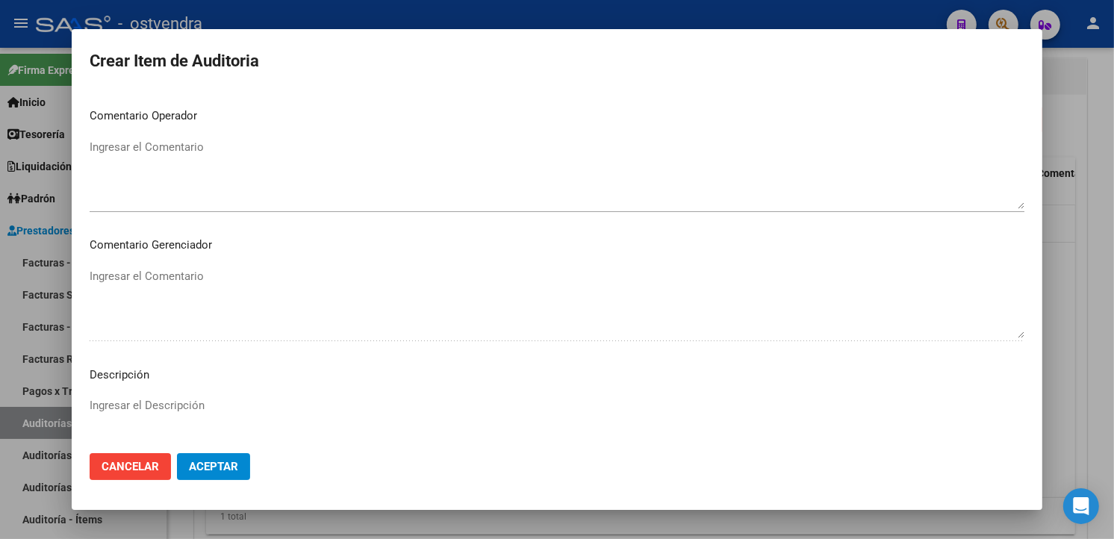
scroll to position [994, 0]
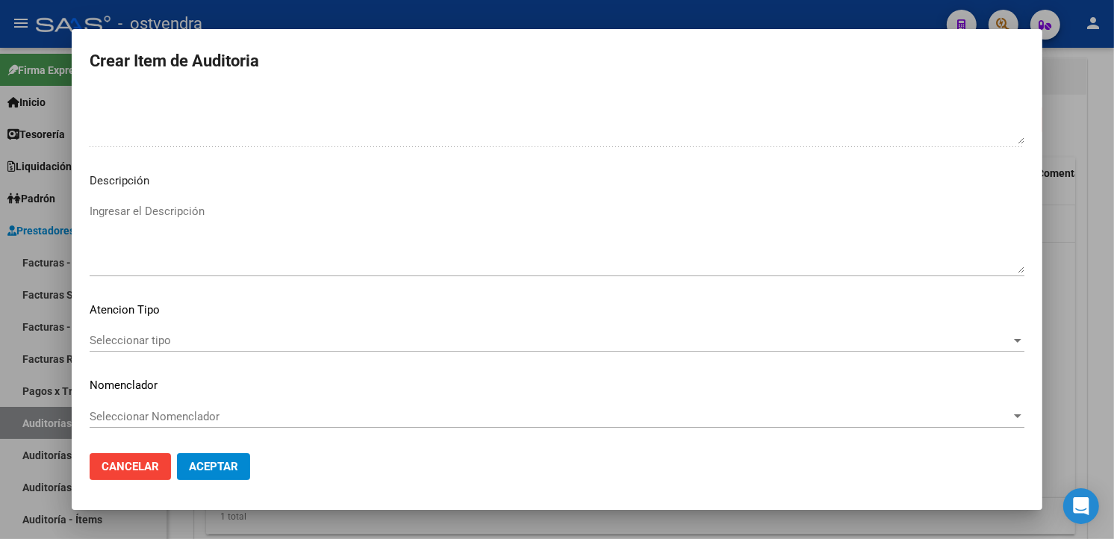
click at [496, 242] on textarea "Ingresar el Descripción" at bounding box center [557, 238] width 935 height 70
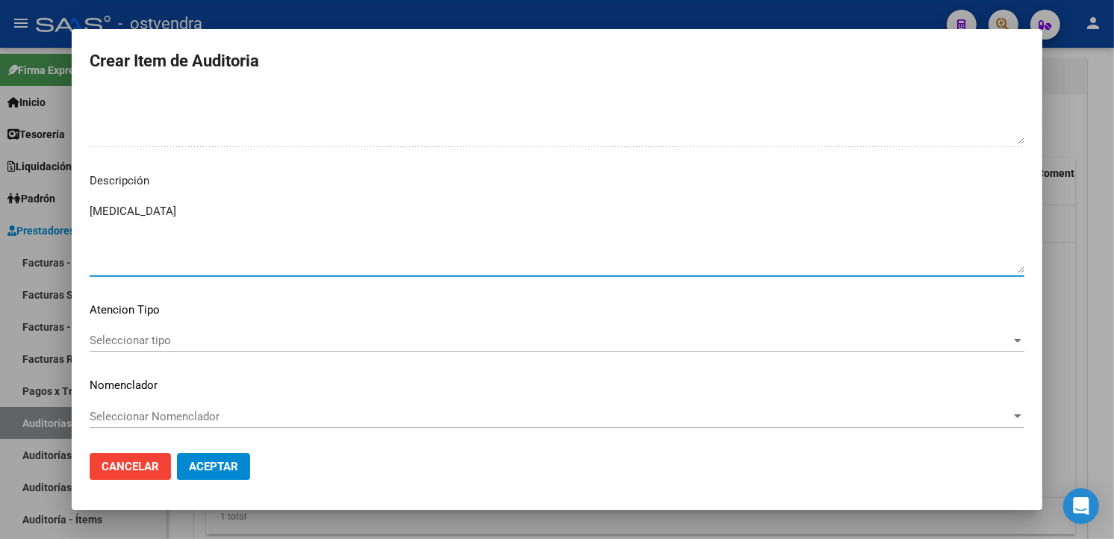
type textarea "[MEDICAL_DATA]"
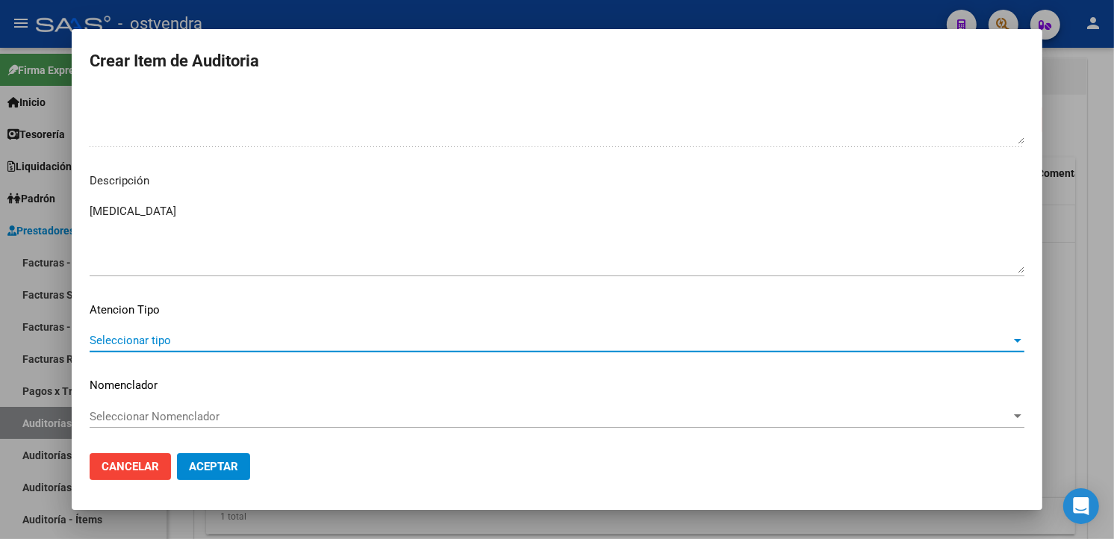
click at [192, 336] on span "Seleccionar tipo" at bounding box center [551, 340] width 922 height 13
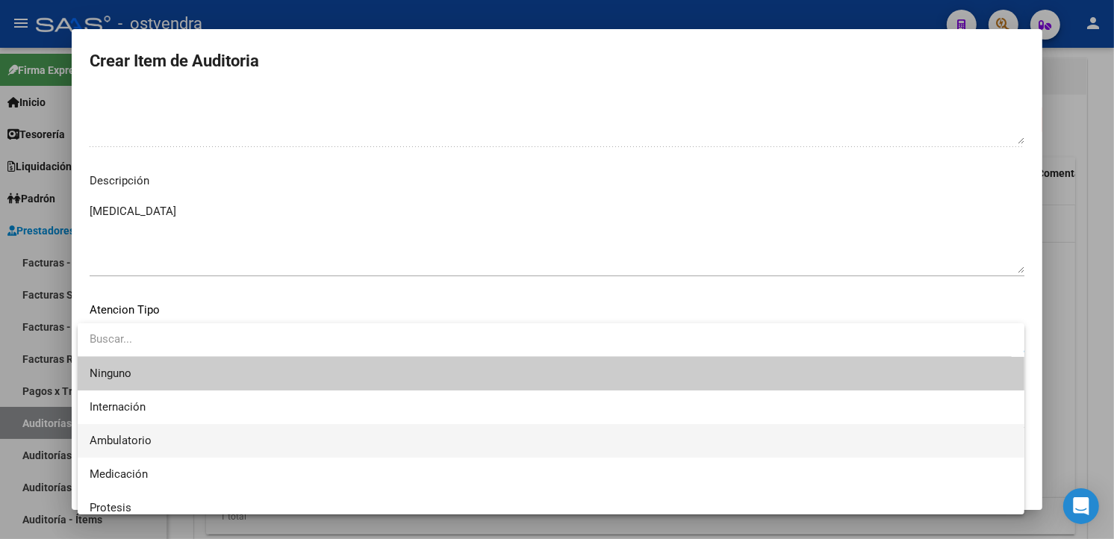
click at [170, 444] on span "Ambulatorio" at bounding box center [551, 441] width 923 height 34
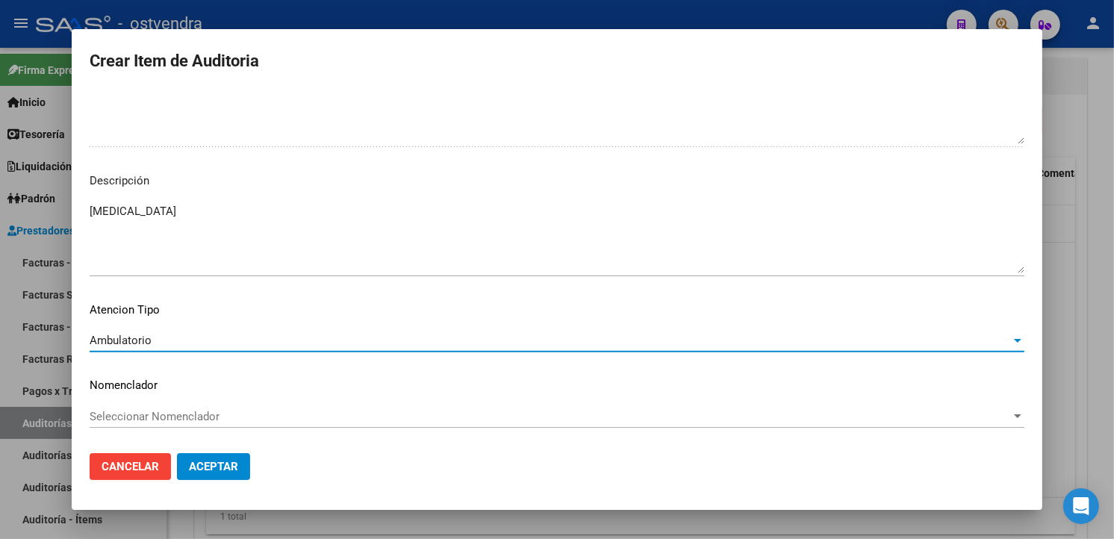
click at [240, 341] on div "Ambulatorio" at bounding box center [551, 340] width 922 height 13
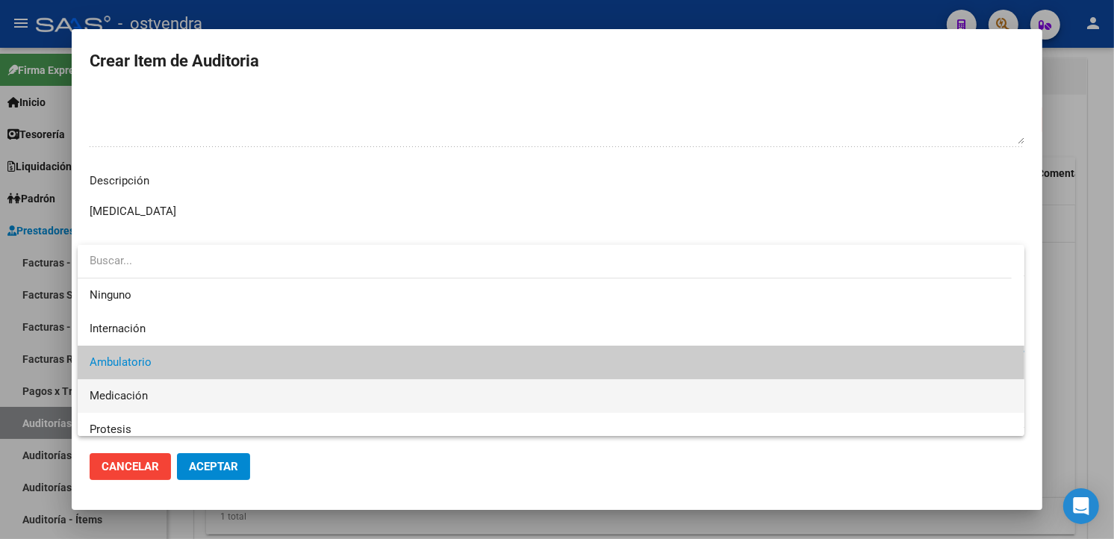
scroll to position [22, 0]
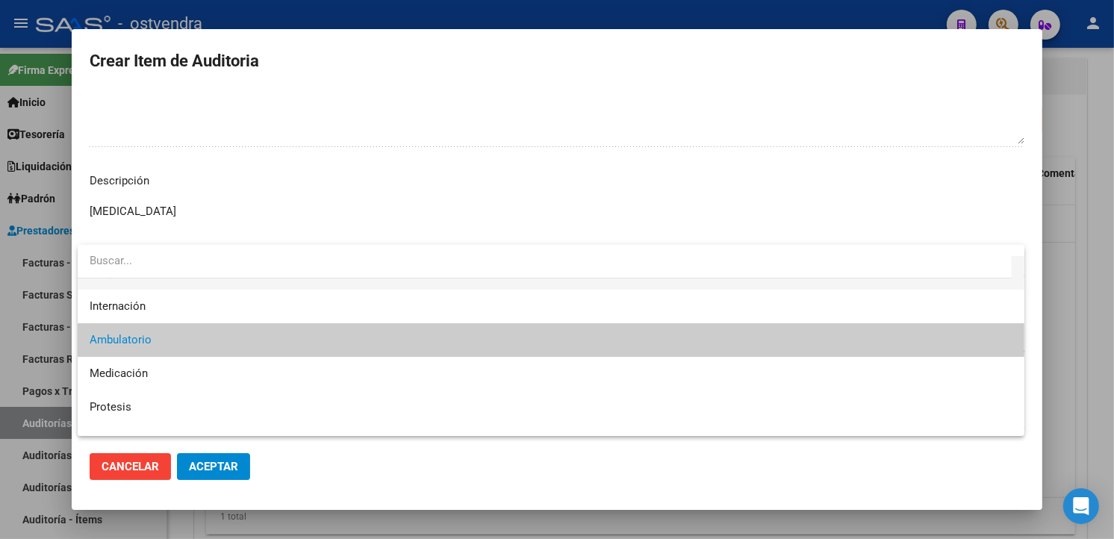
click at [220, 285] on span "Ninguno" at bounding box center [551, 273] width 923 height 34
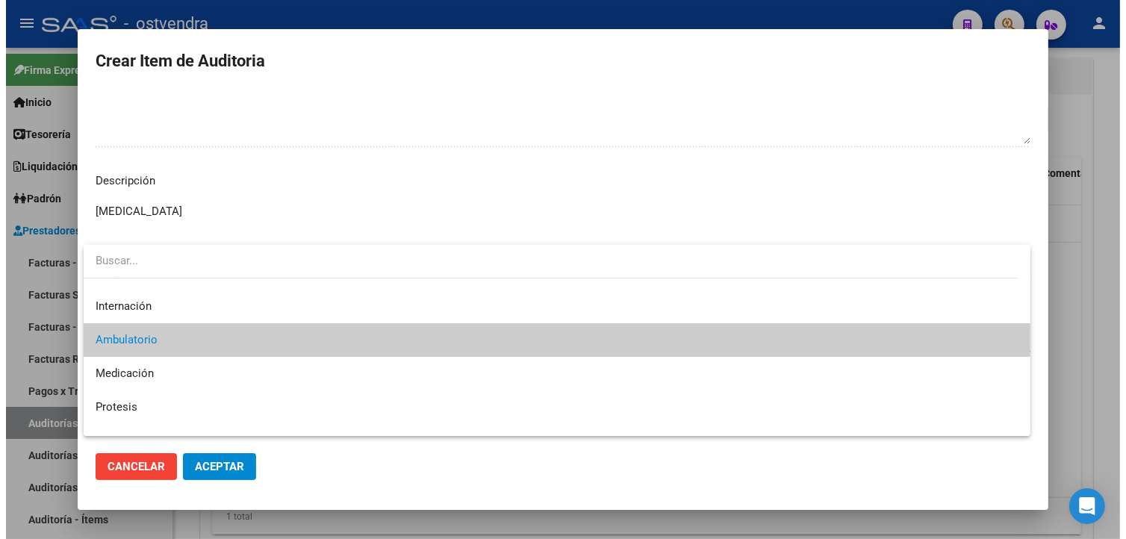
scroll to position [0, 0]
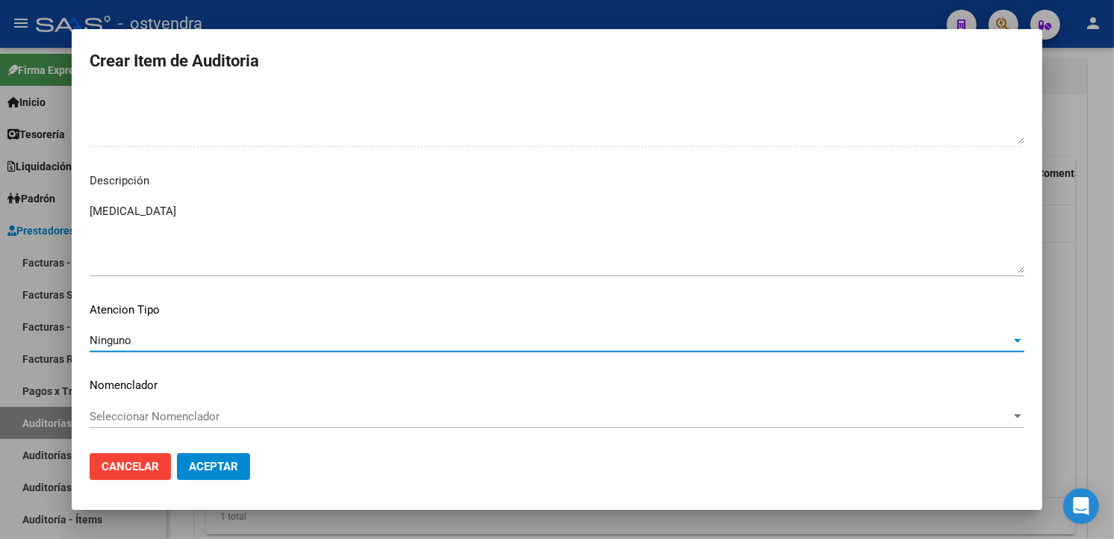
click at [969, 341] on div "Ninguno" at bounding box center [551, 340] width 922 height 13
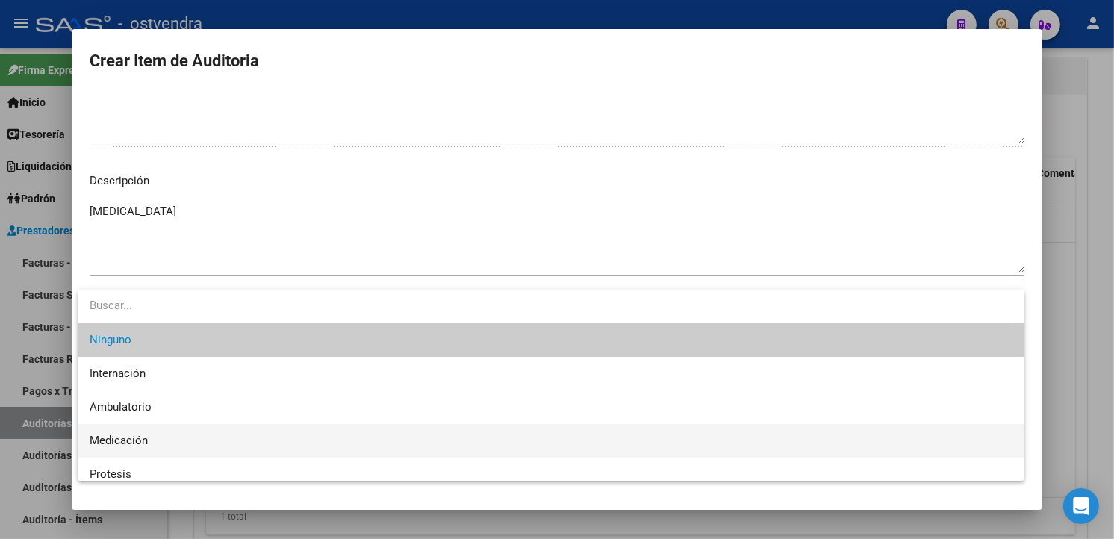
click at [113, 426] on span "Medicación" at bounding box center [551, 441] width 923 height 34
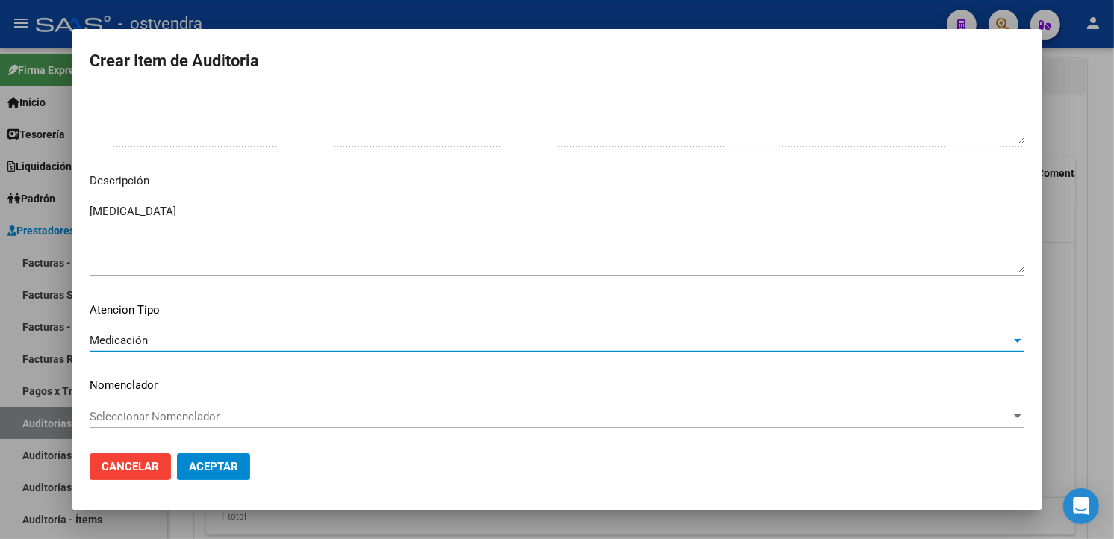
click at [226, 458] on button "Aceptar" at bounding box center [213, 466] width 73 height 27
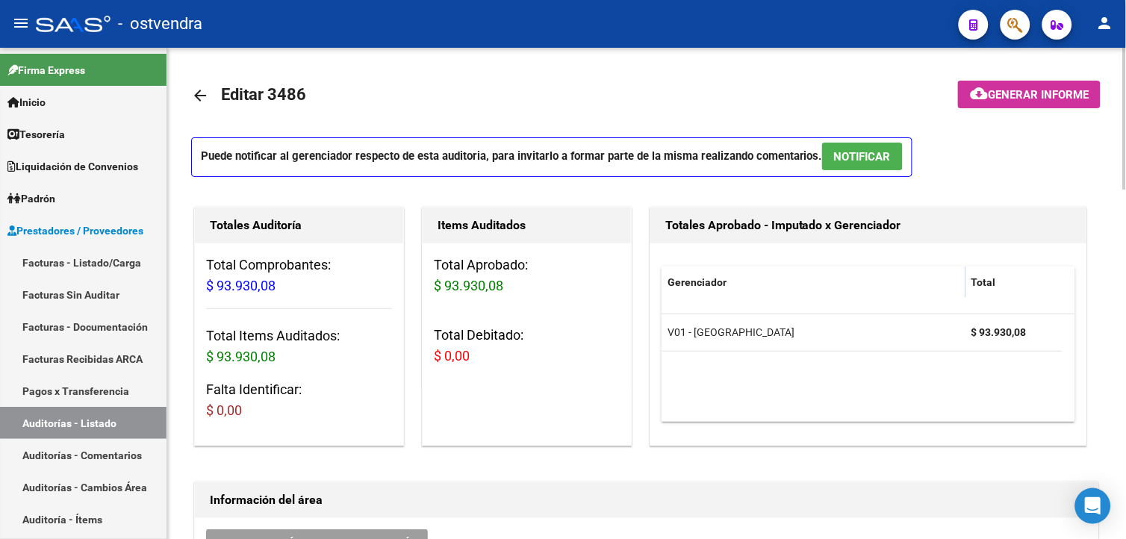
click at [899, 153] on button "NOTIFICAR" at bounding box center [862, 157] width 81 height 28
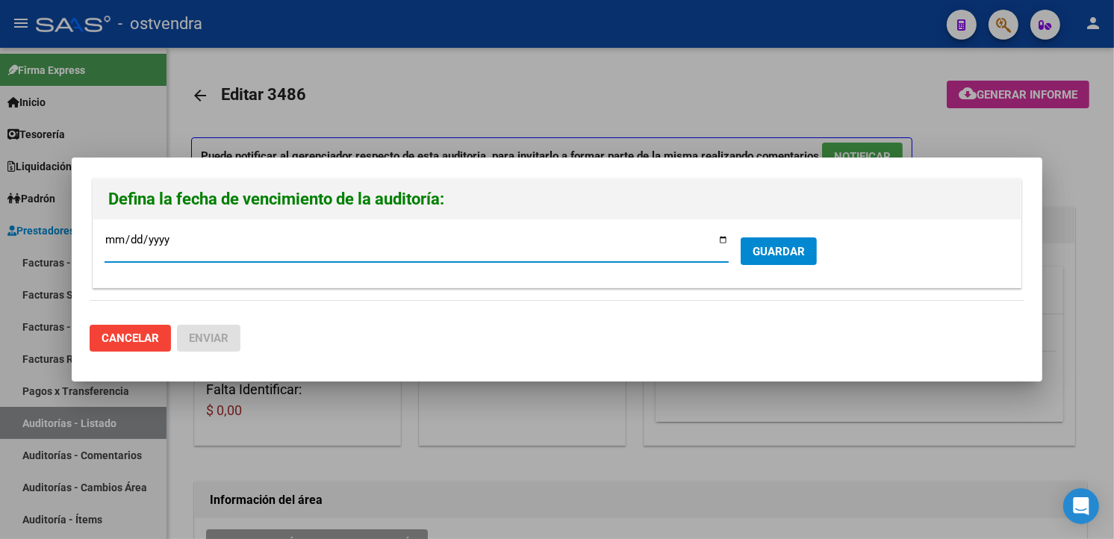
type input "[DATE]"
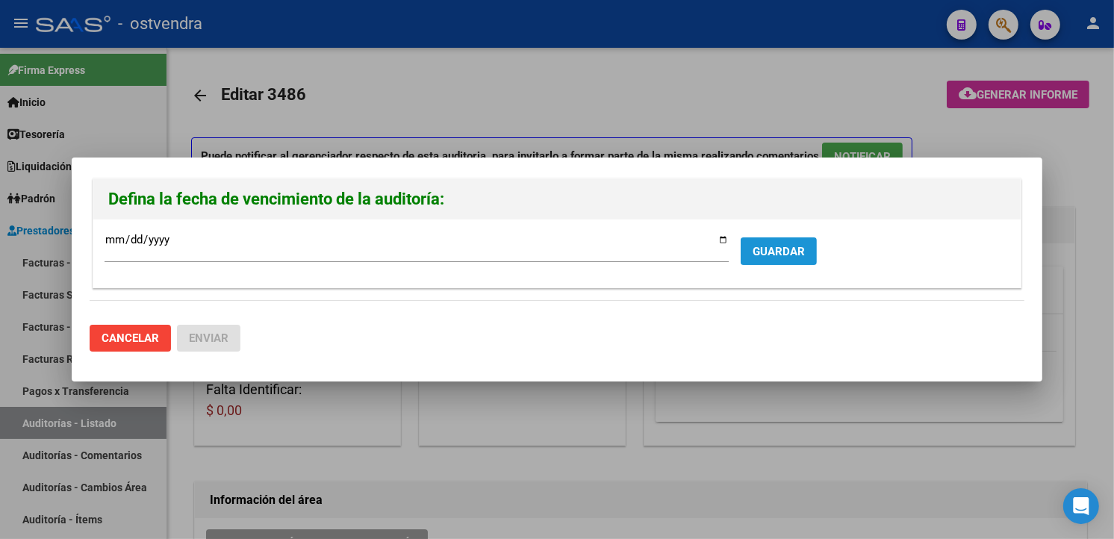
click at [775, 254] on span "GUARDAR" at bounding box center [779, 251] width 52 height 13
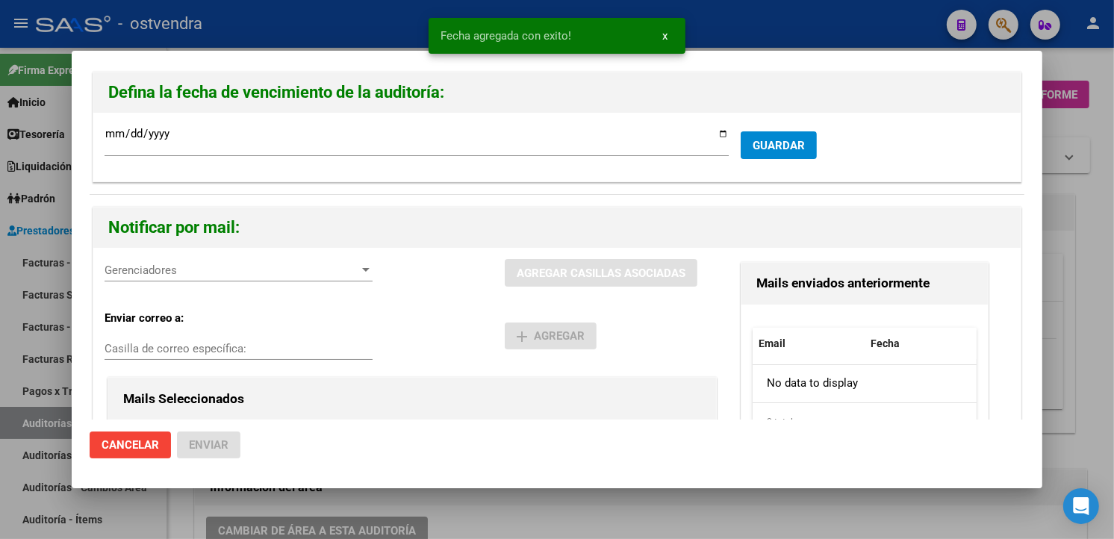
click at [255, 275] on span "Gerenciadores" at bounding box center [232, 270] width 255 height 13
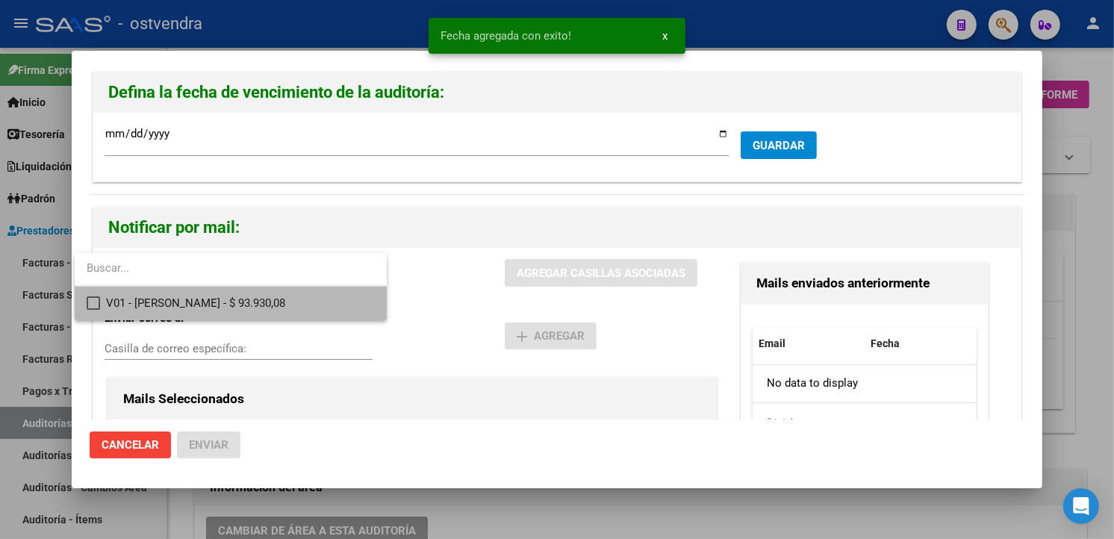
click at [255, 299] on span "V01 - [PERSON_NAME] - $ 93.930,08" at bounding box center [240, 304] width 268 height 34
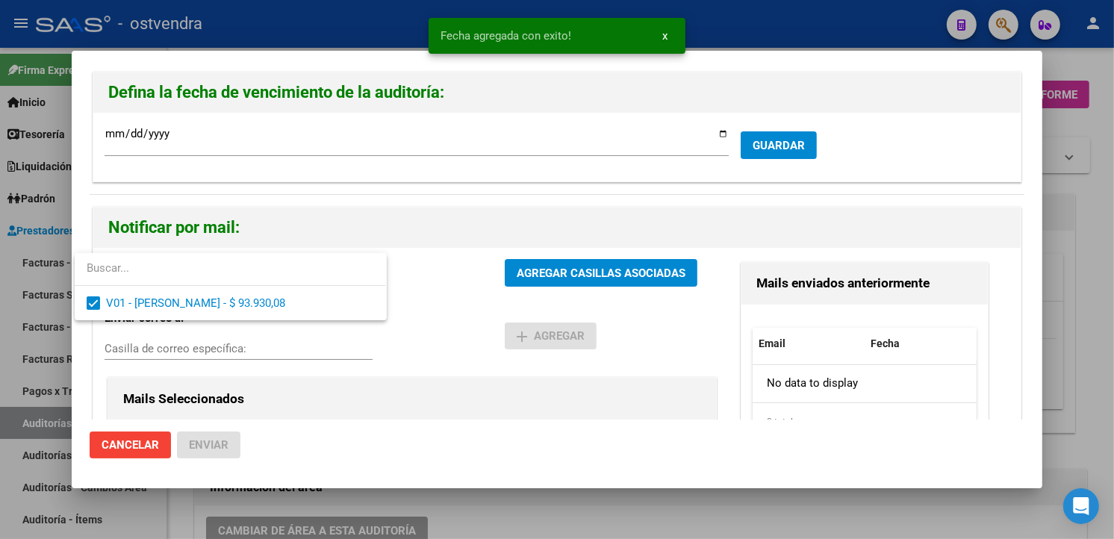
click at [509, 279] on div at bounding box center [557, 269] width 1114 height 539
click at [517, 277] on span "AGREGAR CASILLAS ASOCIADAS" at bounding box center [601, 273] width 169 height 13
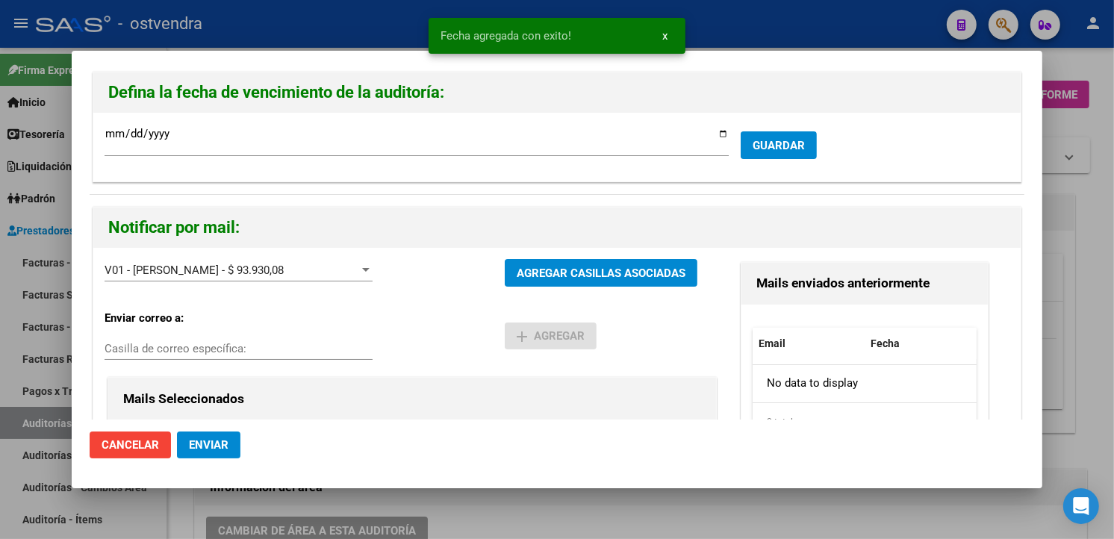
click at [229, 441] on button "Enviar" at bounding box center [208, 445] width 63 height 27
